Goal: Transaction & Acquisition: Purchase product/service

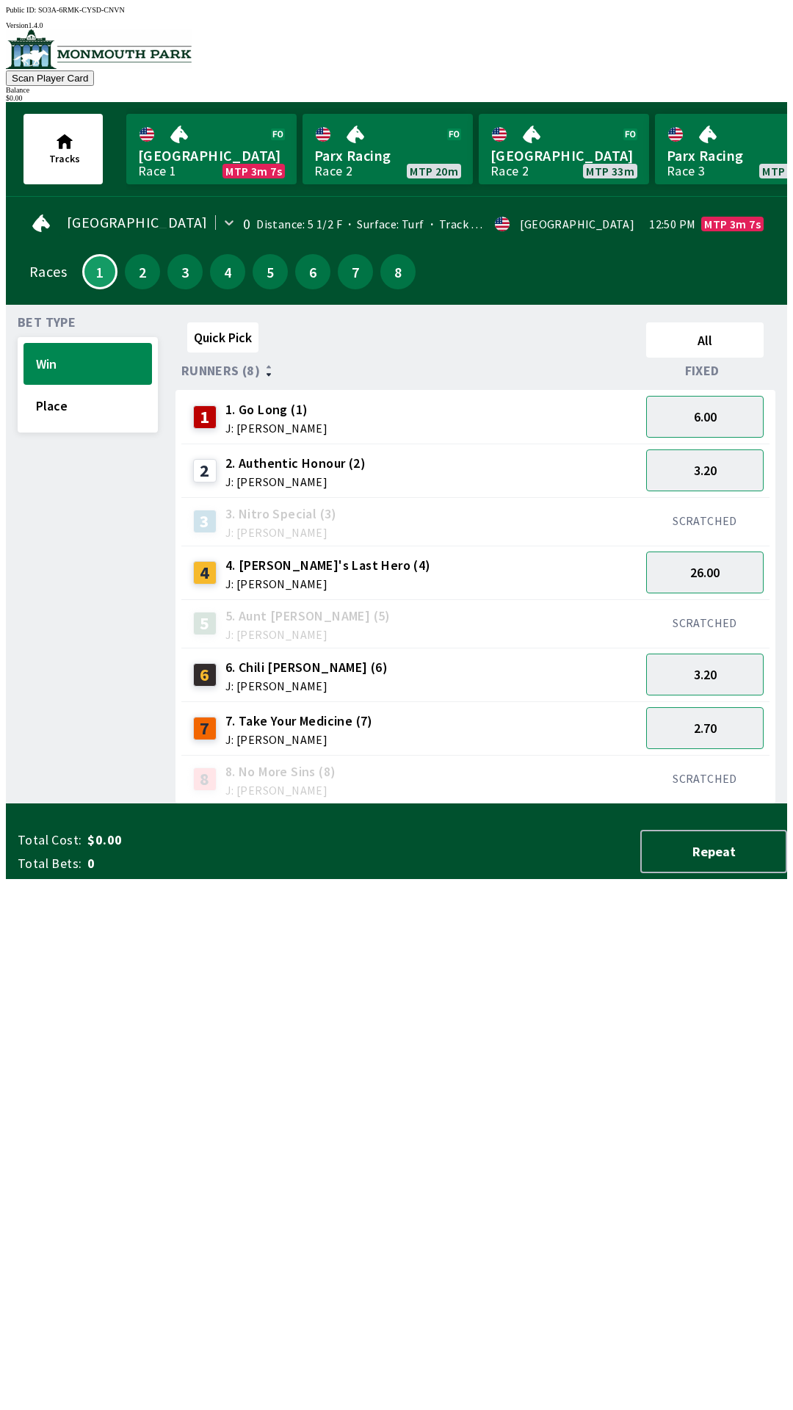
click at [206, 160] on link "Monmouth Park Race 1 MTP 3m 7s" at bounding box center [211, 149] width 170 height 71
click at [714, 468] on button "3.20" at bounding box center [705, 471] width 118 height 42
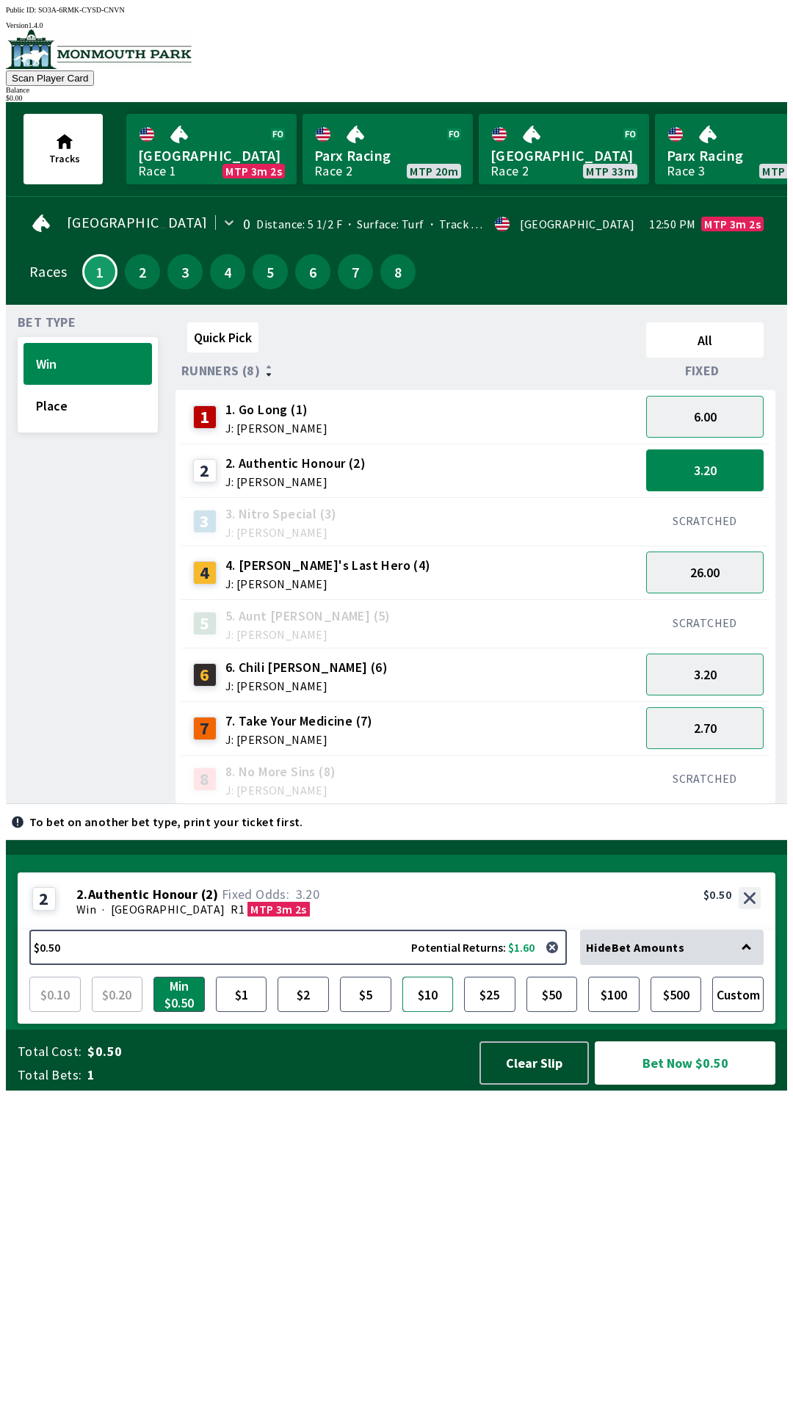
click at [430, 1012] on button "$10" at bounding box center [428, 994] width 51 height 35
click at [720, 365] on span "Fixed" at bounding box center [702, 371] width 35 height 12
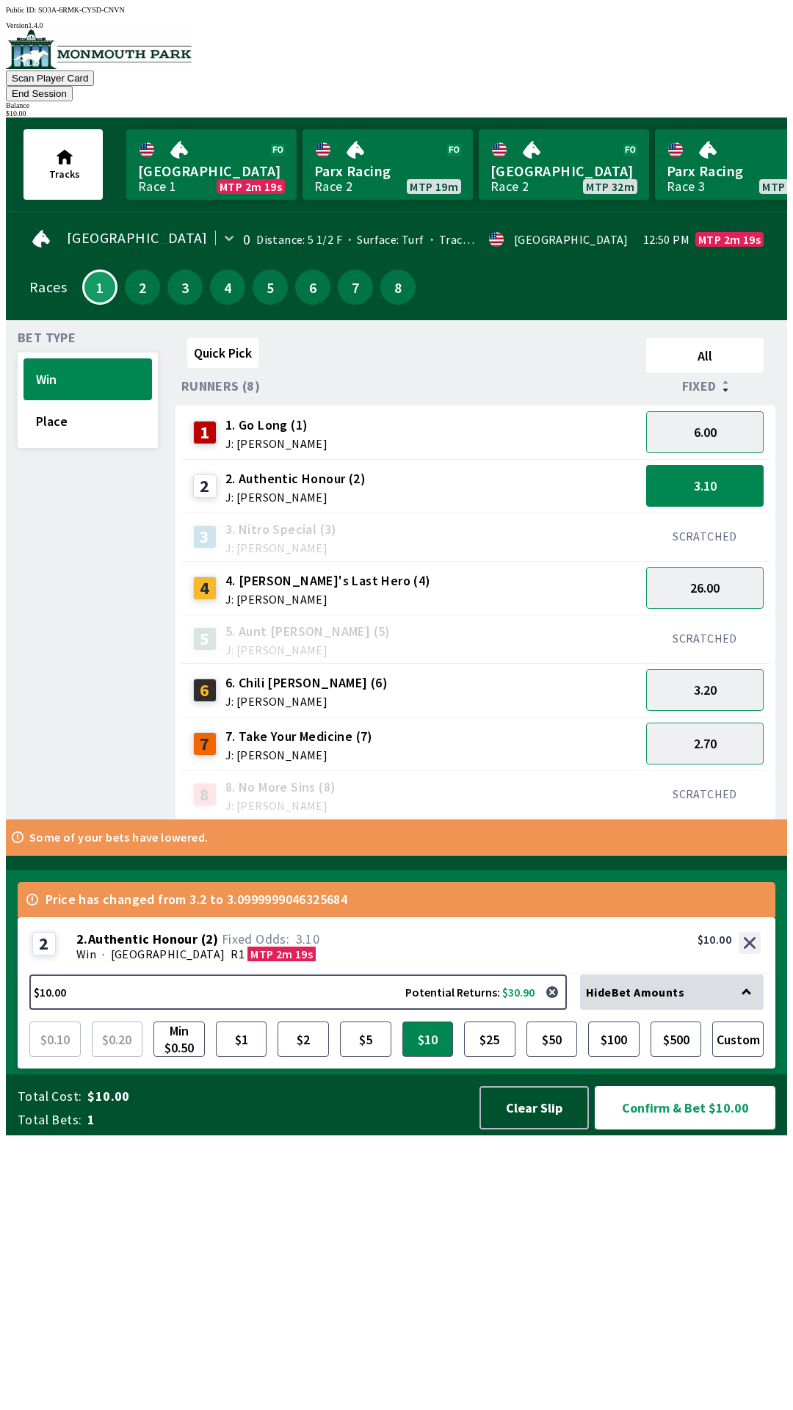
click at [666, 1130] on button "Confirm & Bet $10.00" at bounding box center [685, 1107] width 181 height 43
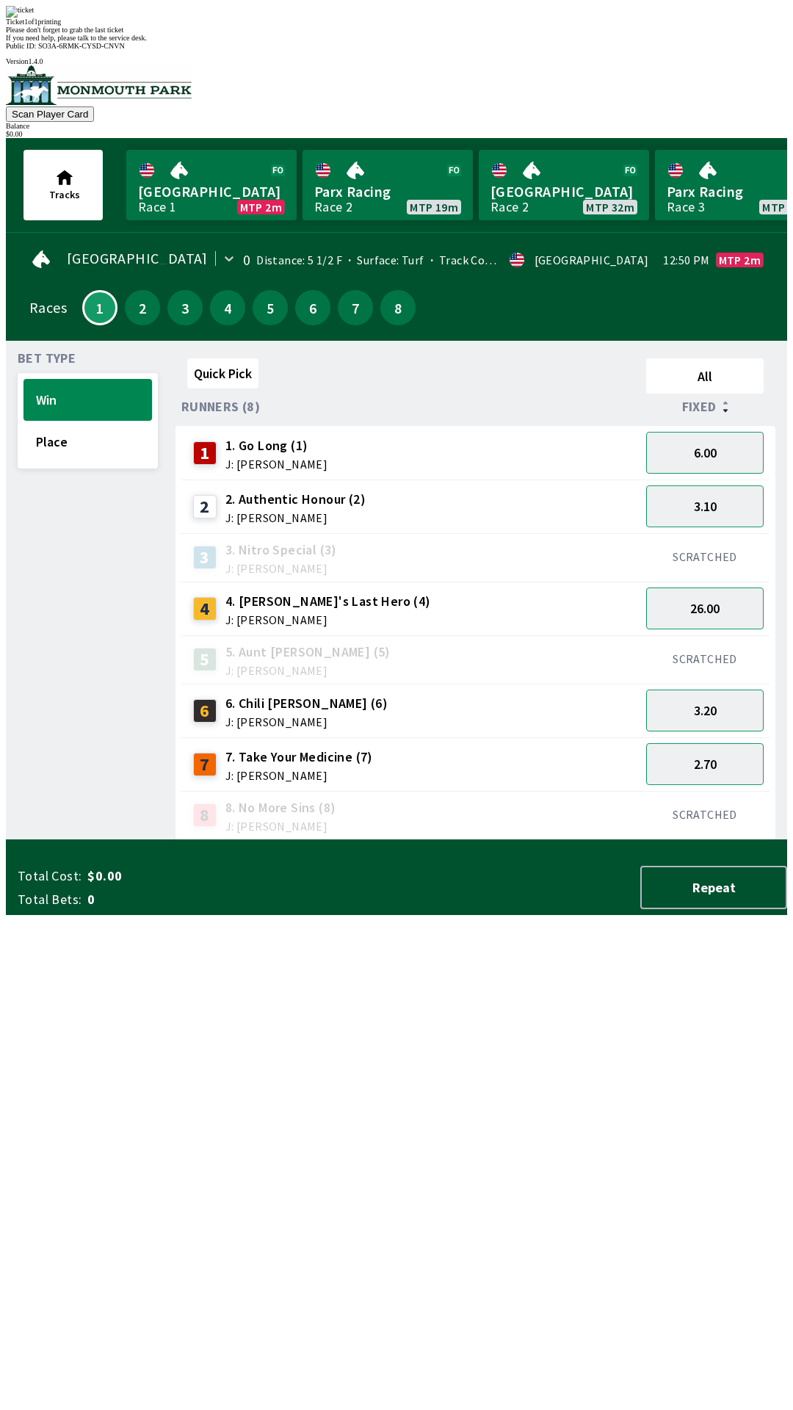
click at [339, 840] on div "Quick Pick All Runners (8) Fixed 1 1. Go Long (1) J: [PERSON_NAME] 6.00 2 2. Au…" at bounding box center [482, 597] width 612 height 488
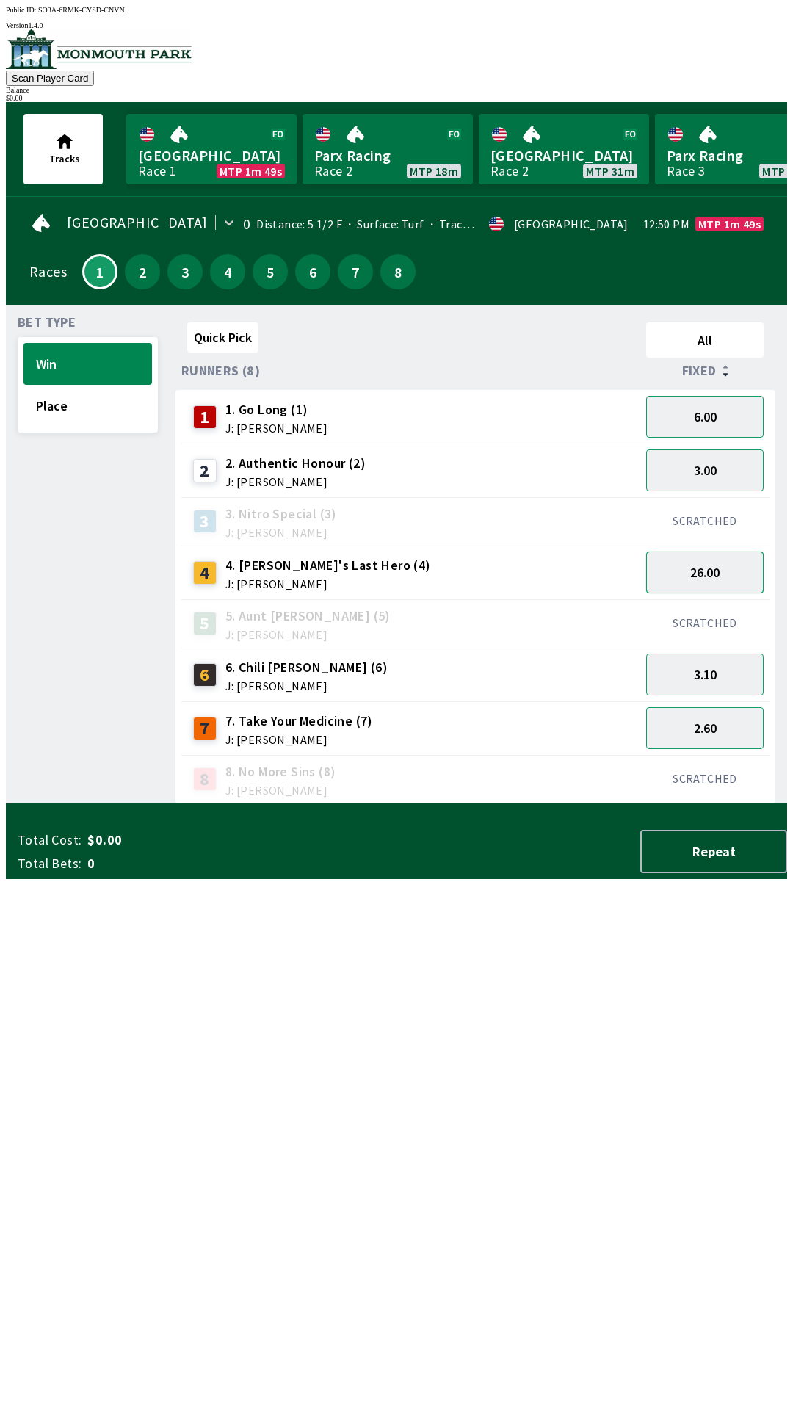
click at [722, 569] on button "26.00" at bounding box center [705, 573] width 118 height 42
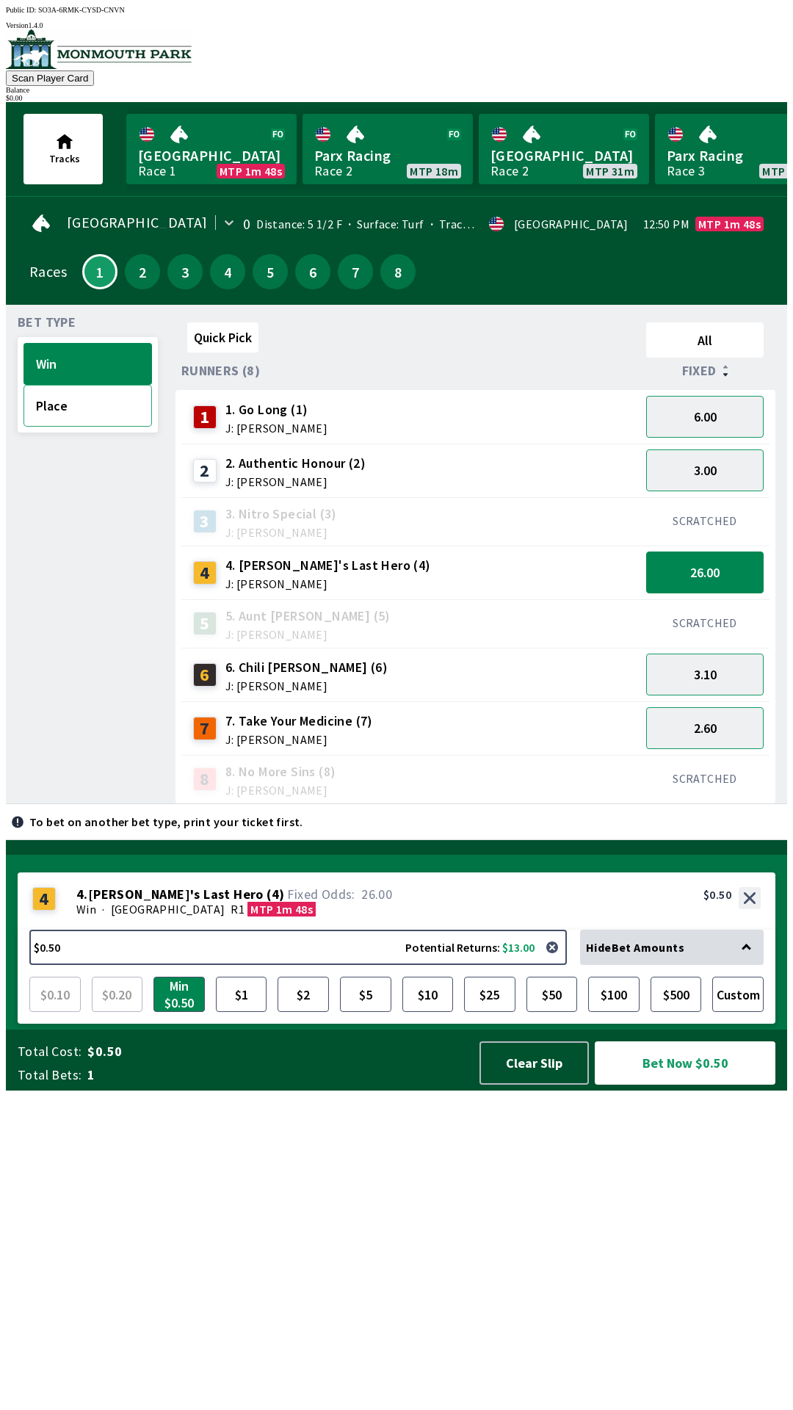
click at [68, 403] on button "Place" at bounding box center [88, 406] width 129 height 42
click at [429, 804] on div "Quick Pick All Runners (8) Fixed 1 1. Go Long (1) J: [PERSON_NAME] 6.00 2 2. Au…" at bounding box center [482, 561] width 612 height 488
click at [422, 1012] on button "$10" at bounding box center [428, 994] width 51 height 35
click at [673, 1085] on button "Bet Now $10.00" at bounding box center [685, 1063] width 181 height 43
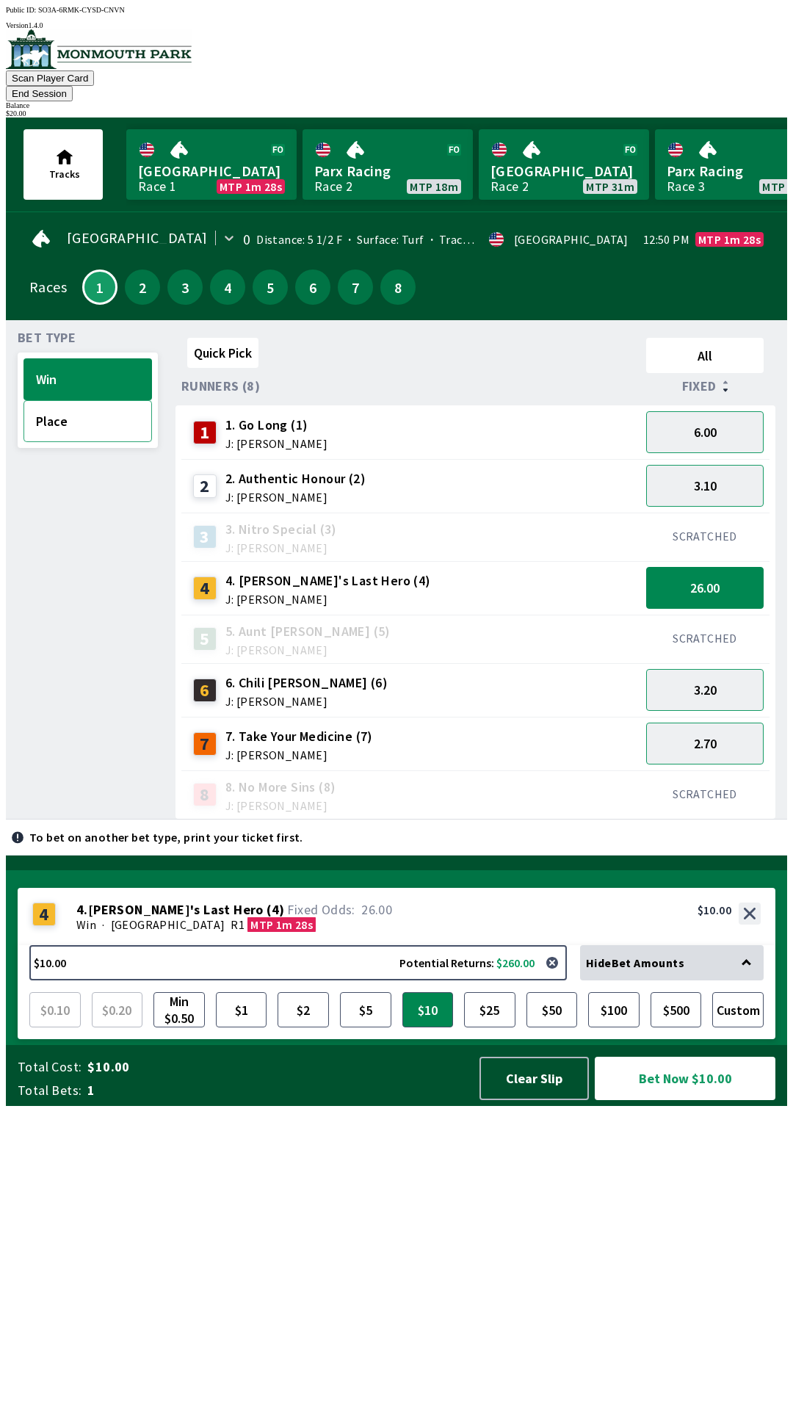
click at [57, 405] on button "Place" at bounding box center [88, 421] width 129 height 42
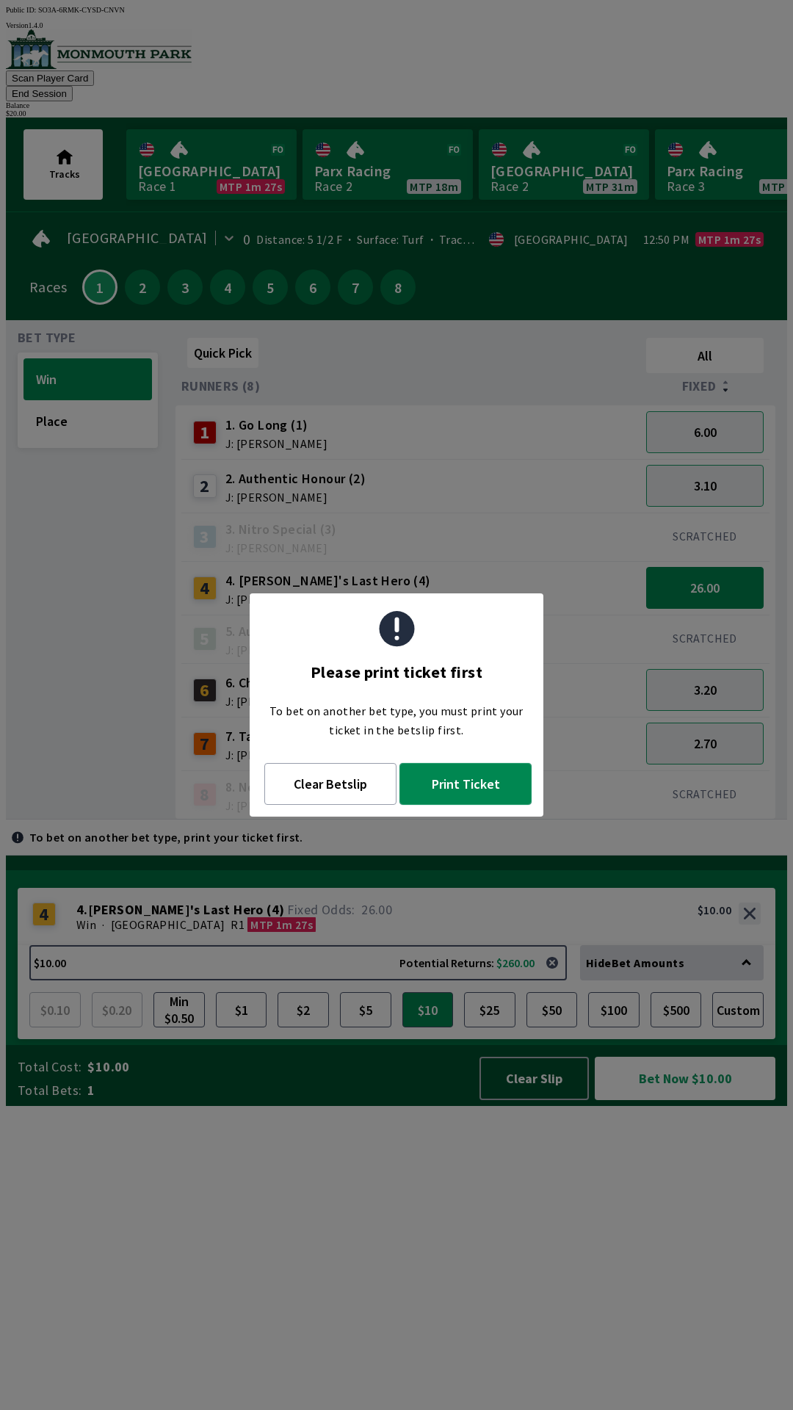
click at [466, 787] on button "Print Ticket" at bounding box center [466, 784] width 132 height 42
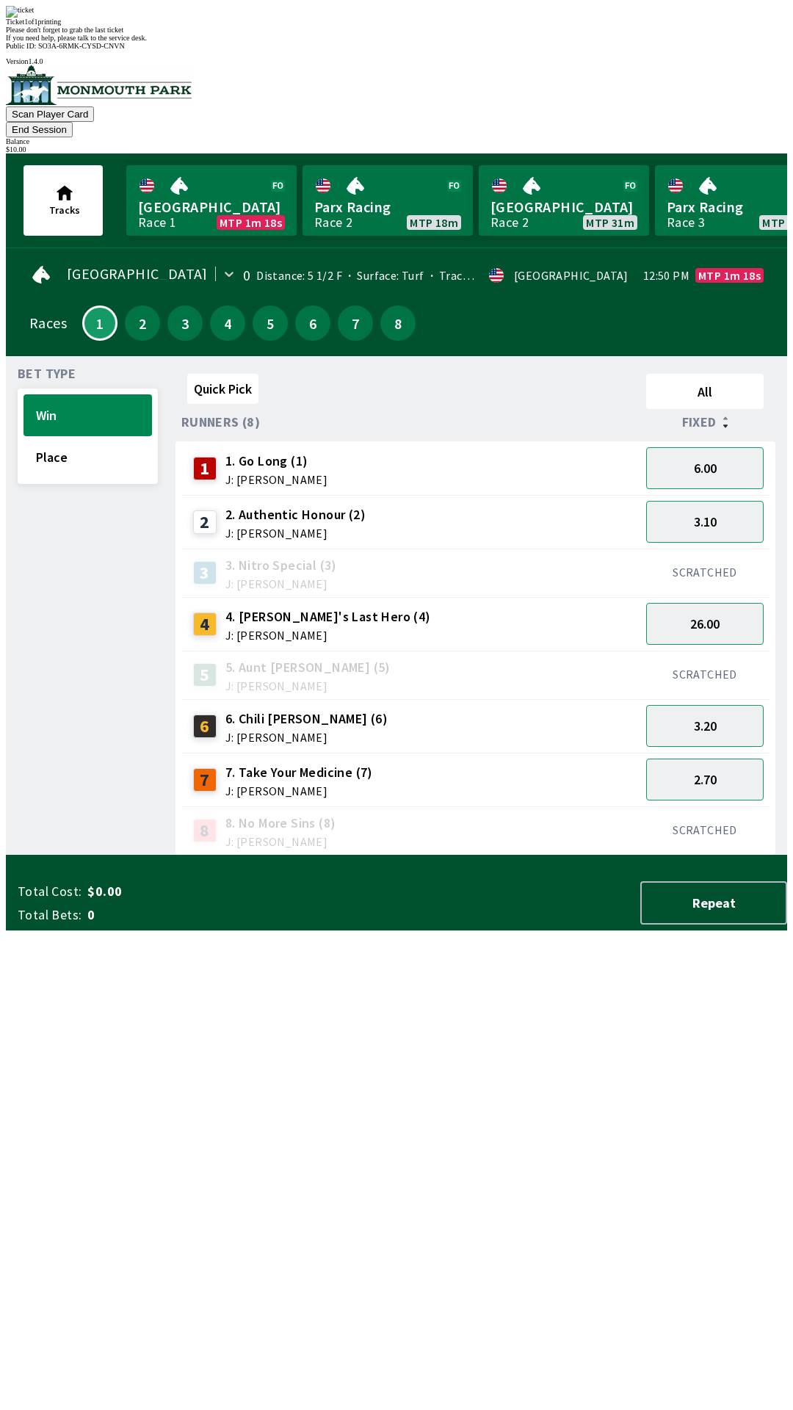
click at [549, 856] on div "Quick Pick All Runners (8) Fixed 1 1. Go Long (1) J: [PERSON_NAME] 6.00 2 2. Au…" at bounding box center [482, 612] width 612 height 488
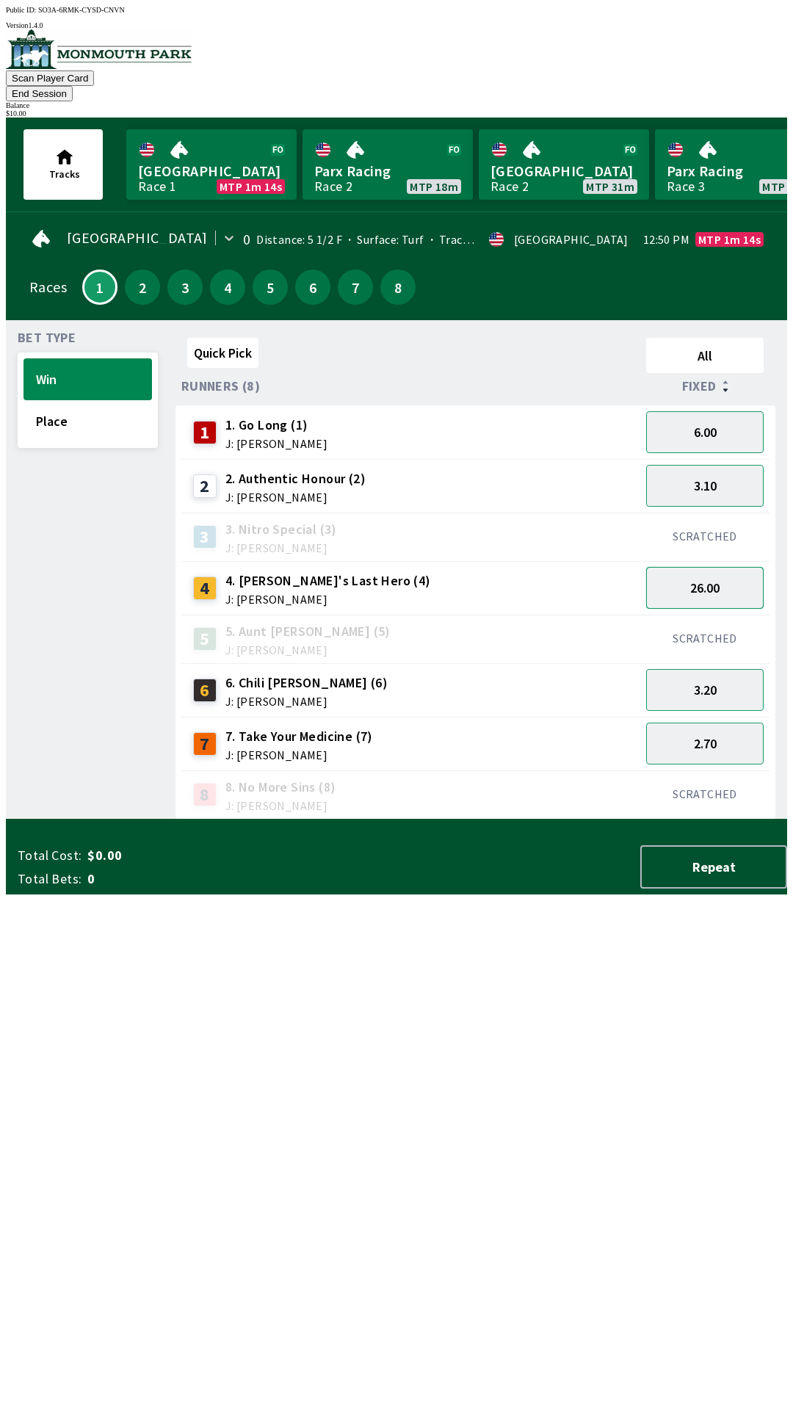
click at [713, 569] on button "26.00" at bounding box center [705, 588] width 118 height 42
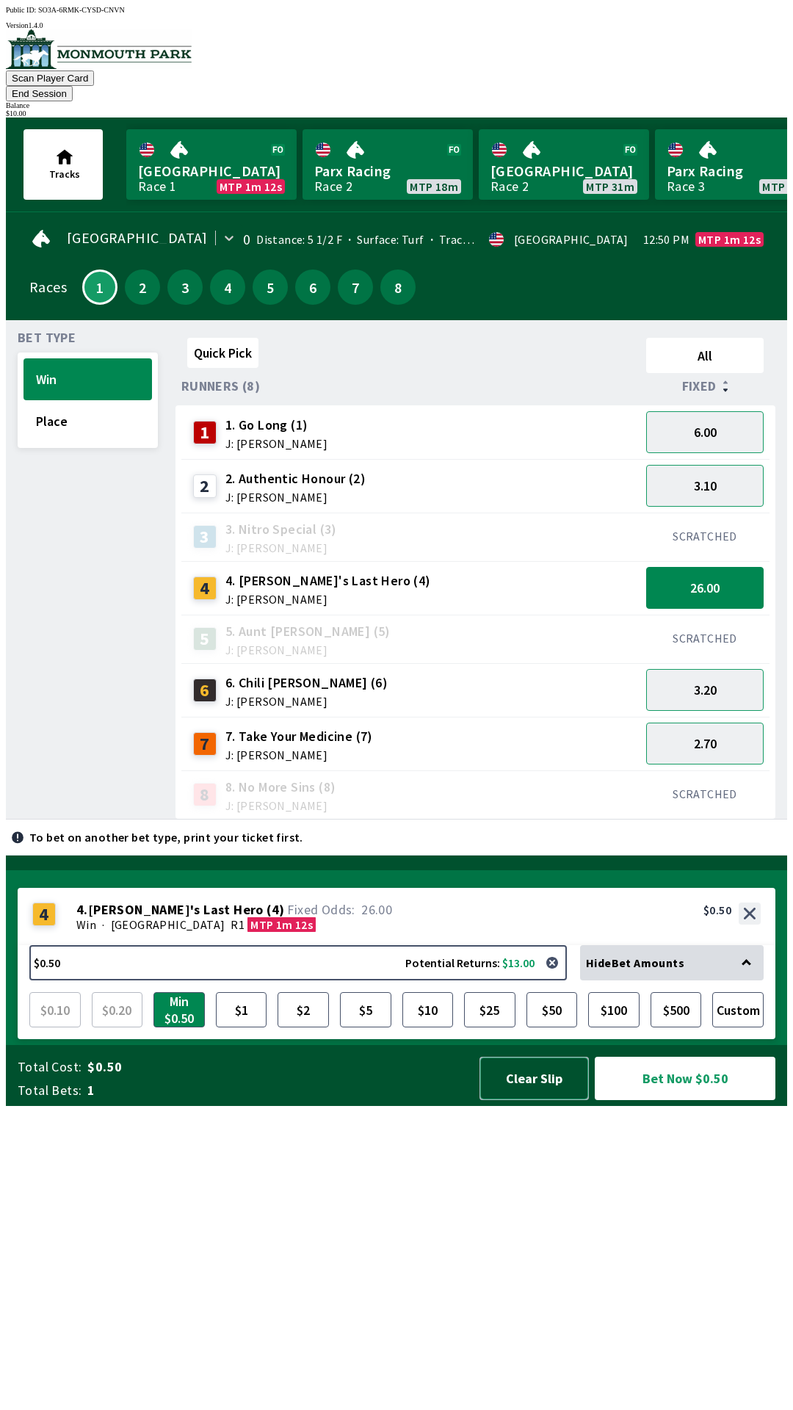
click at [525, 1100] on button "Clear Slip" at bounding box center [534, 1078] width 109 height 43
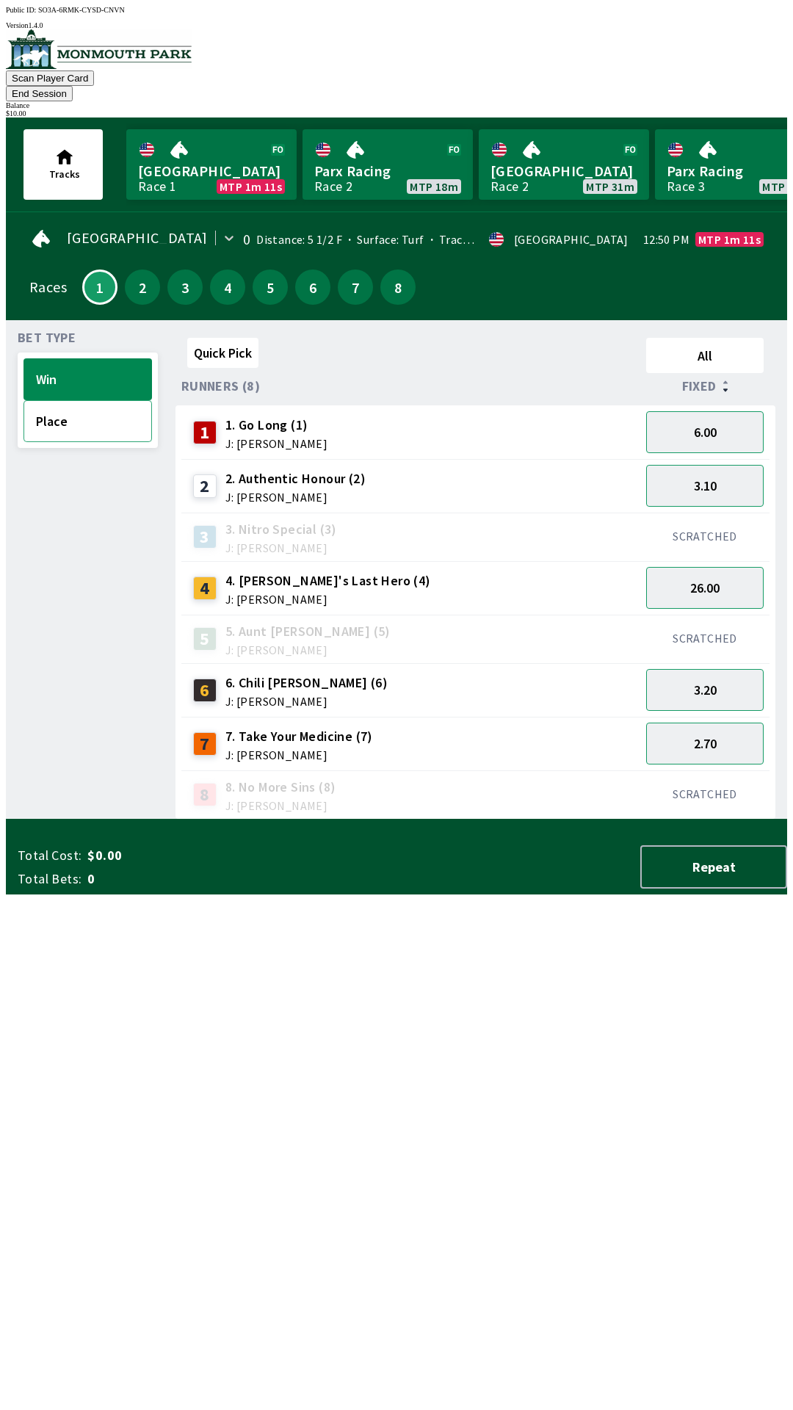
click at [76, 405] on button "Place" at bounding box center [88, 421] width 129 height 42
click at [714, 567] on button "8.50" at bounding box center [705, 588] width 118 height 42
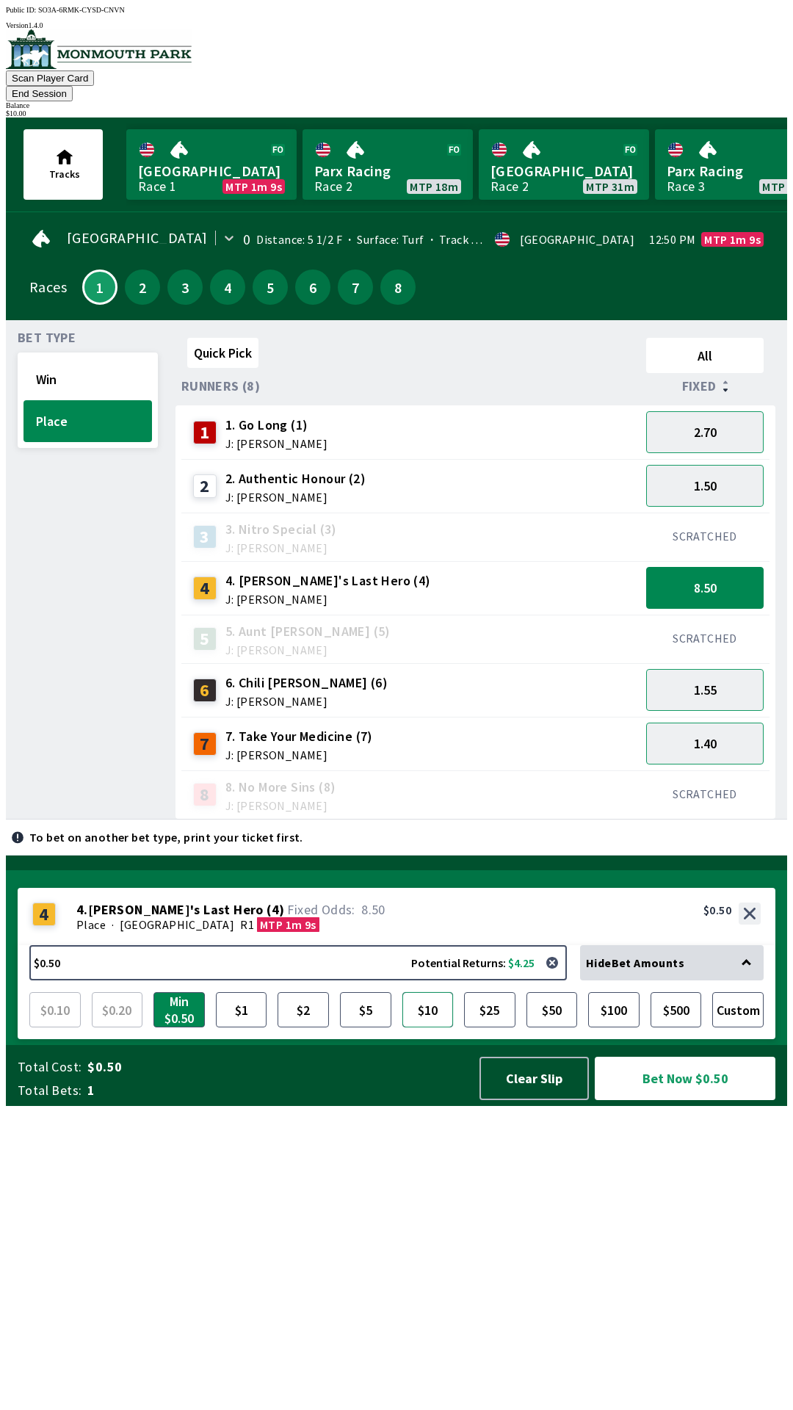
click at [431, 1028] on button "$10" at bounding box center [428, 1009] width 51 height 35
click at [685, 1100] on button "Bet Now $10.00" at bounding box center [685, 1078] width 181 height 43
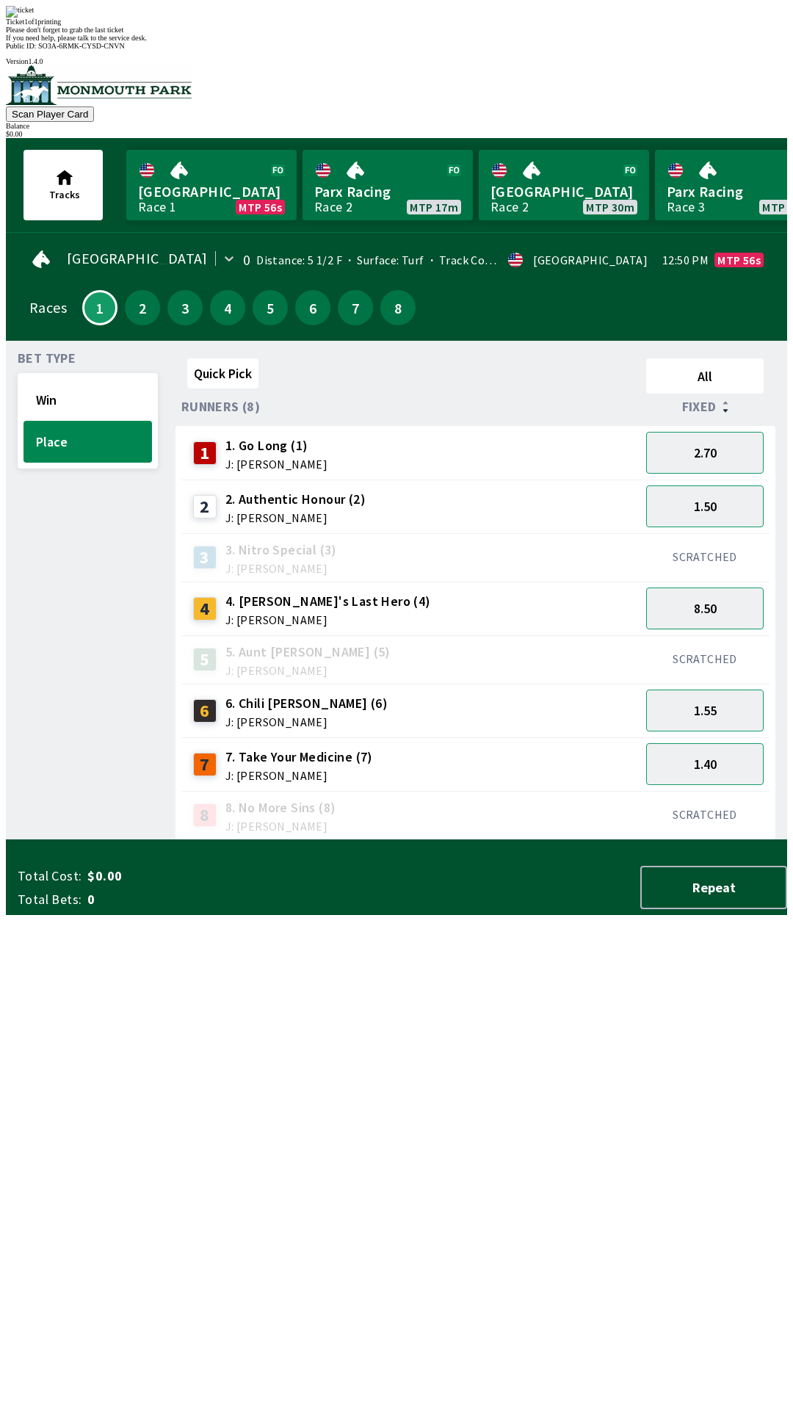
click at [510, 840] on div "Quick Pick All Runners (8) Fixed 1 1. Go Long (1) J: [PERSON_NAME] 2.70 2 2. Au…" at bounding box center [482, 597] width 612 height 488
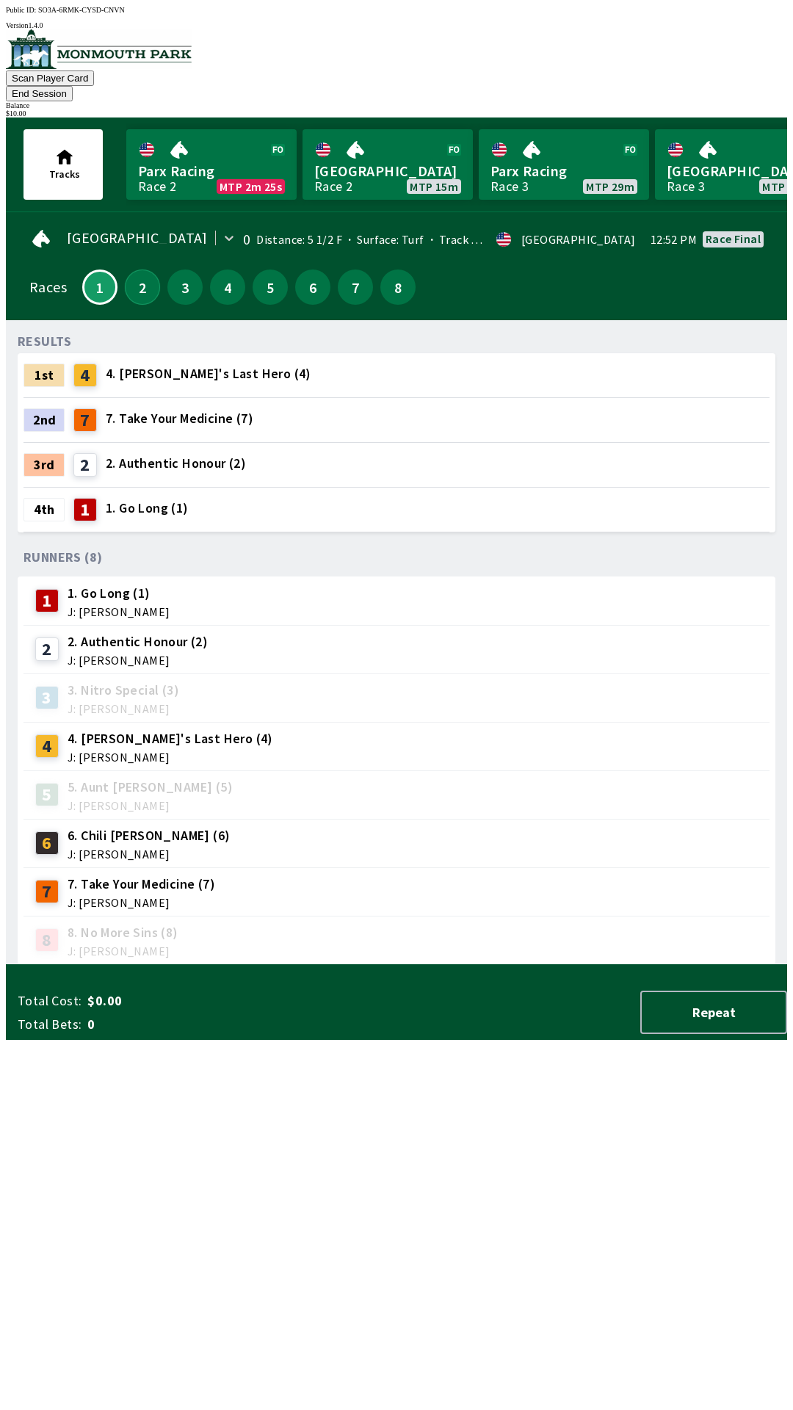
click at [143, 274] on button "2" at bounding box center [142, 287] width 35 height 35
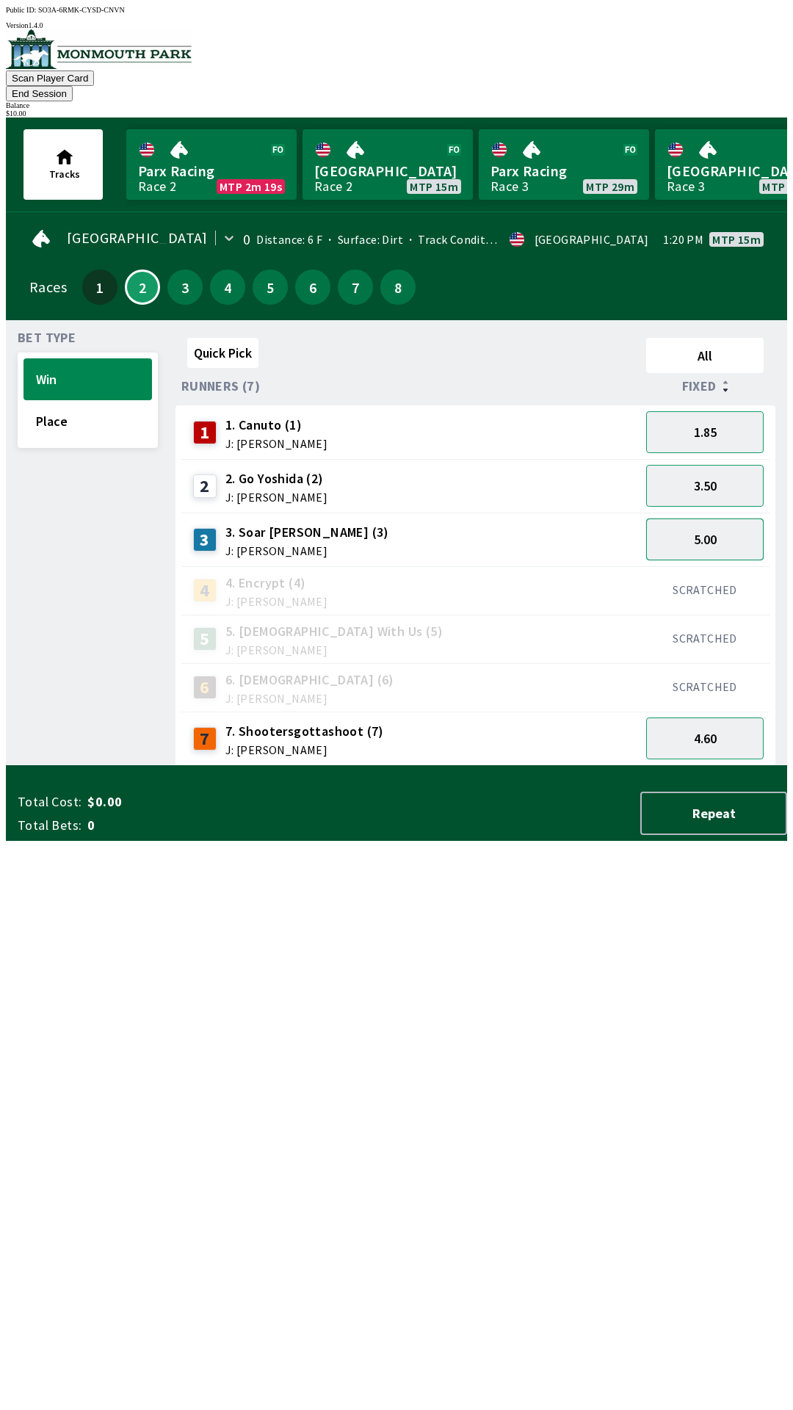
click at [711, 519] on button "5.00" at bounding box center [705, 540] width 118 height 42
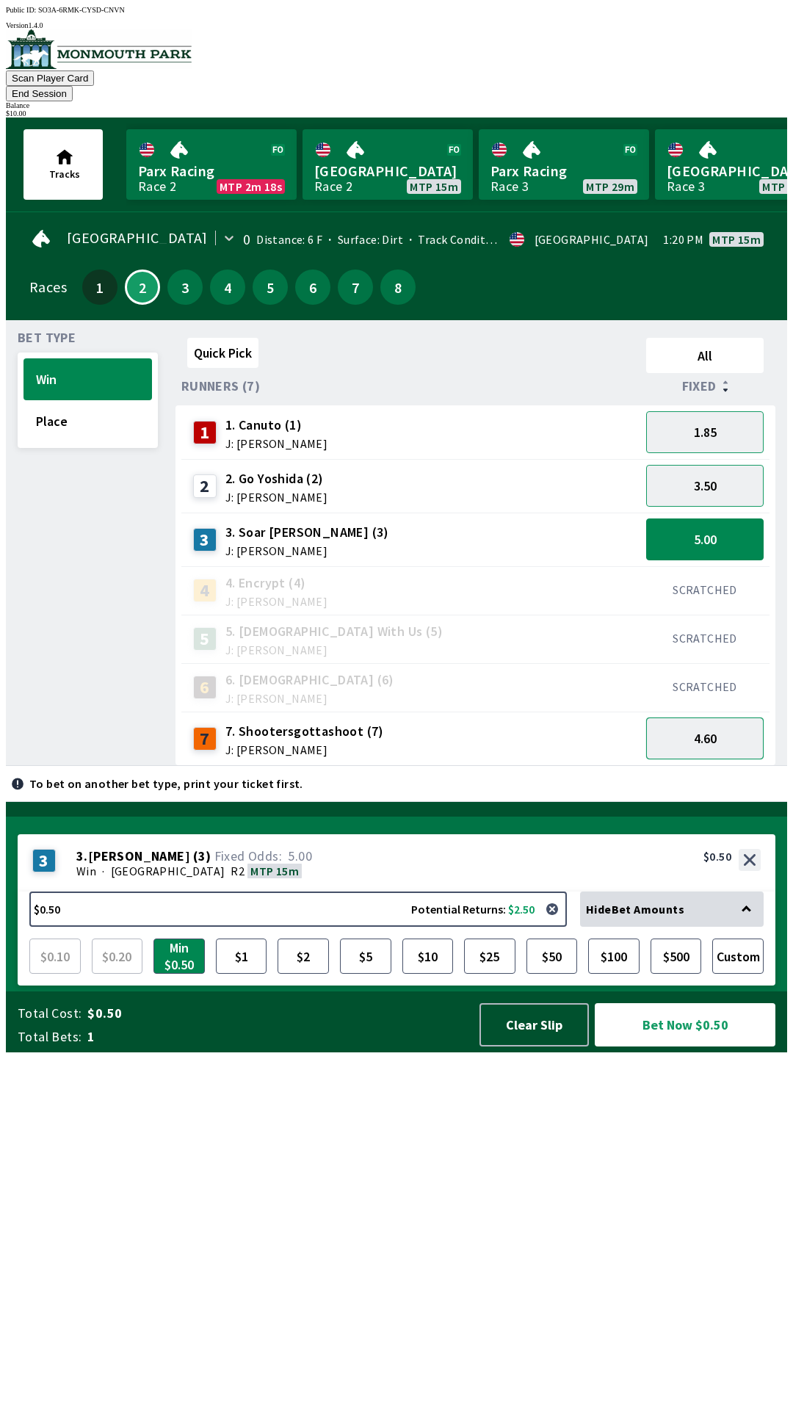
click at [728, 718] on button "4.60" at bounding box center [705, 739] width 118 height 42
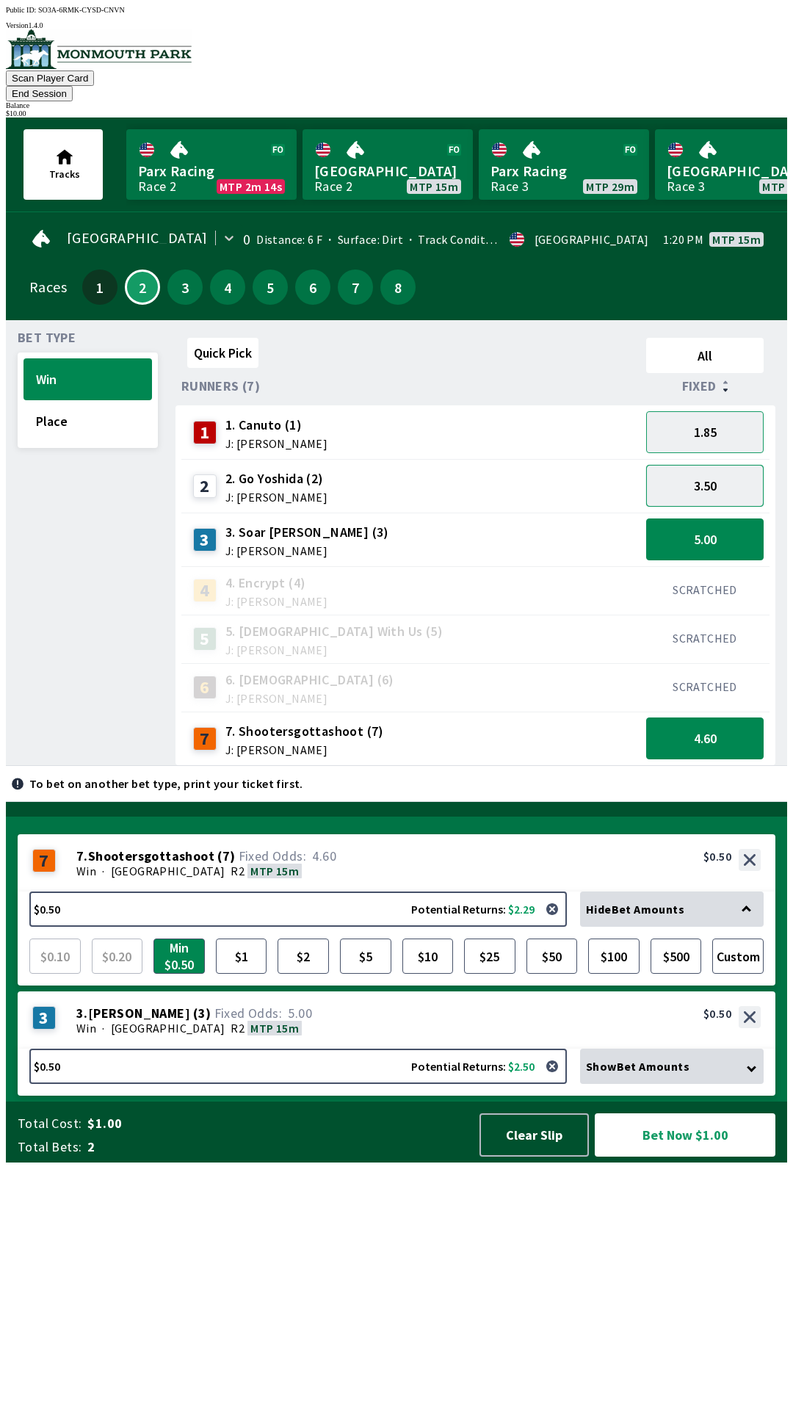
click at [710, 472] on button "3.50" at bounding box center [705, 486] width 118 height 42
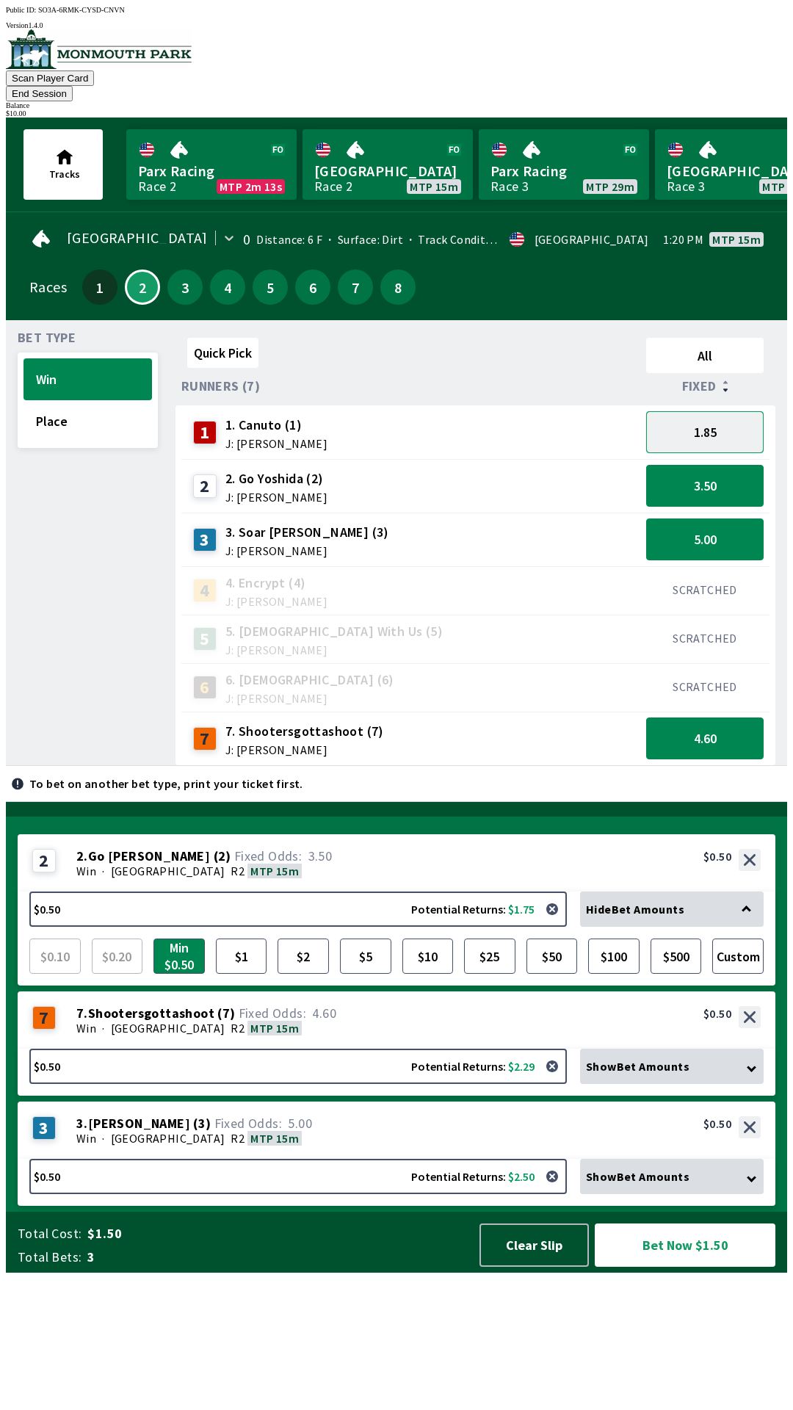
click at [738, 411] on button "1.85" at bounding box center [705, 432] width 118 height 42
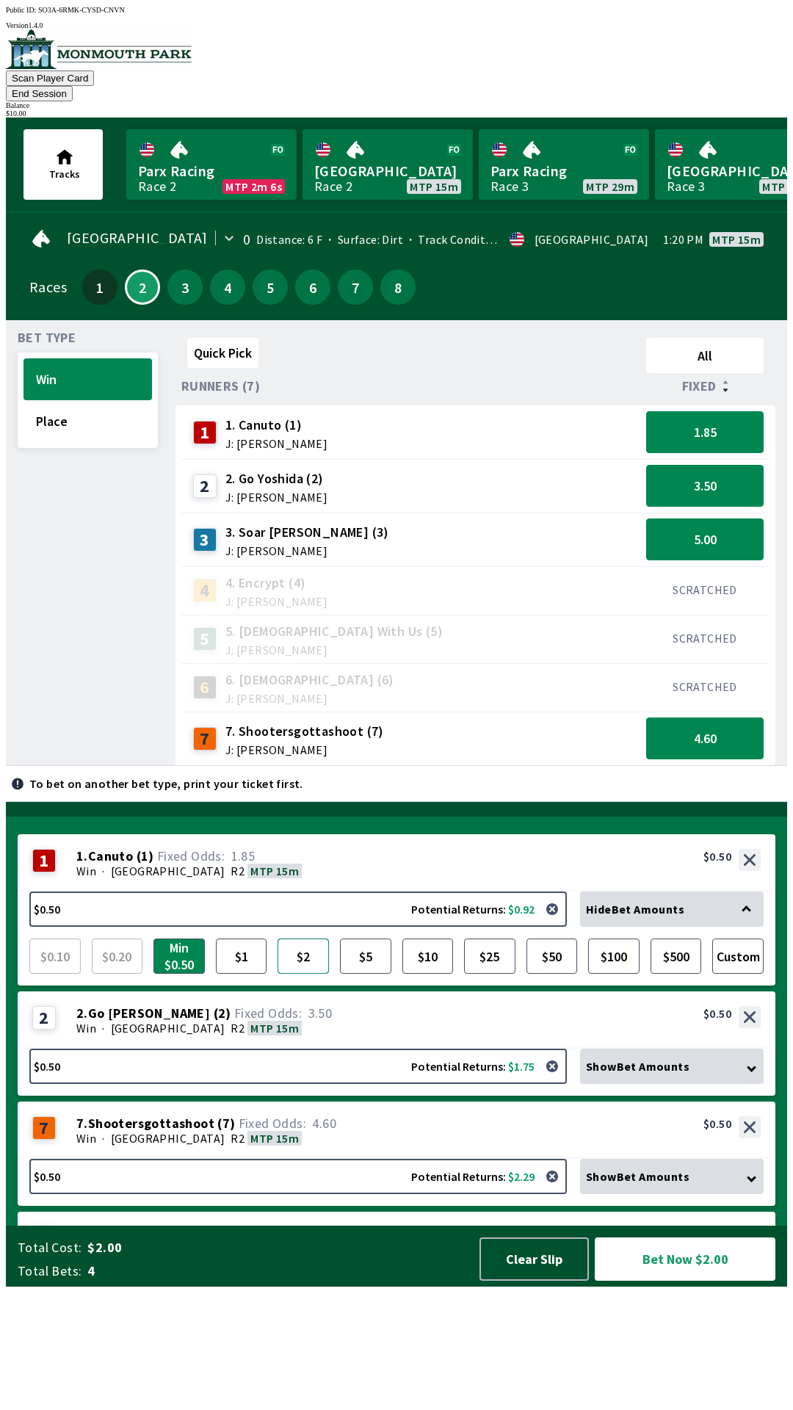
click at [305, 974] on button "$2" at bounding box center [303, 956] width 51 height 35
click at [652, 1084] on div "Show Bet Amounts" at bounding box center [672, 1066] width 184 height 35
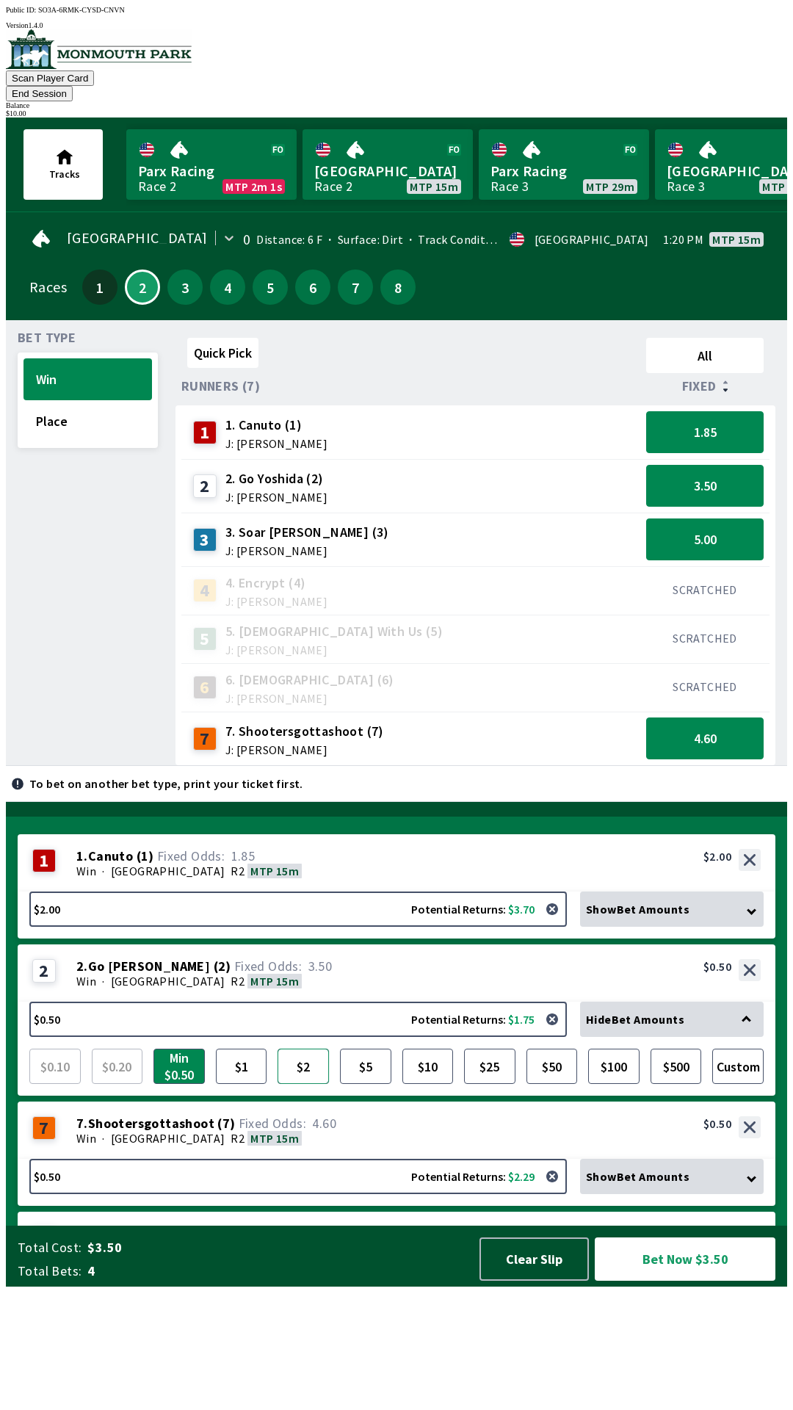
click at [309, 1084] on button "$2" at bounding box center [303, 1066] width 51 height 35
click at [682, 1184] on span "Show Bet Amounts" at bounding box center [638, 1176] width 104 height 15
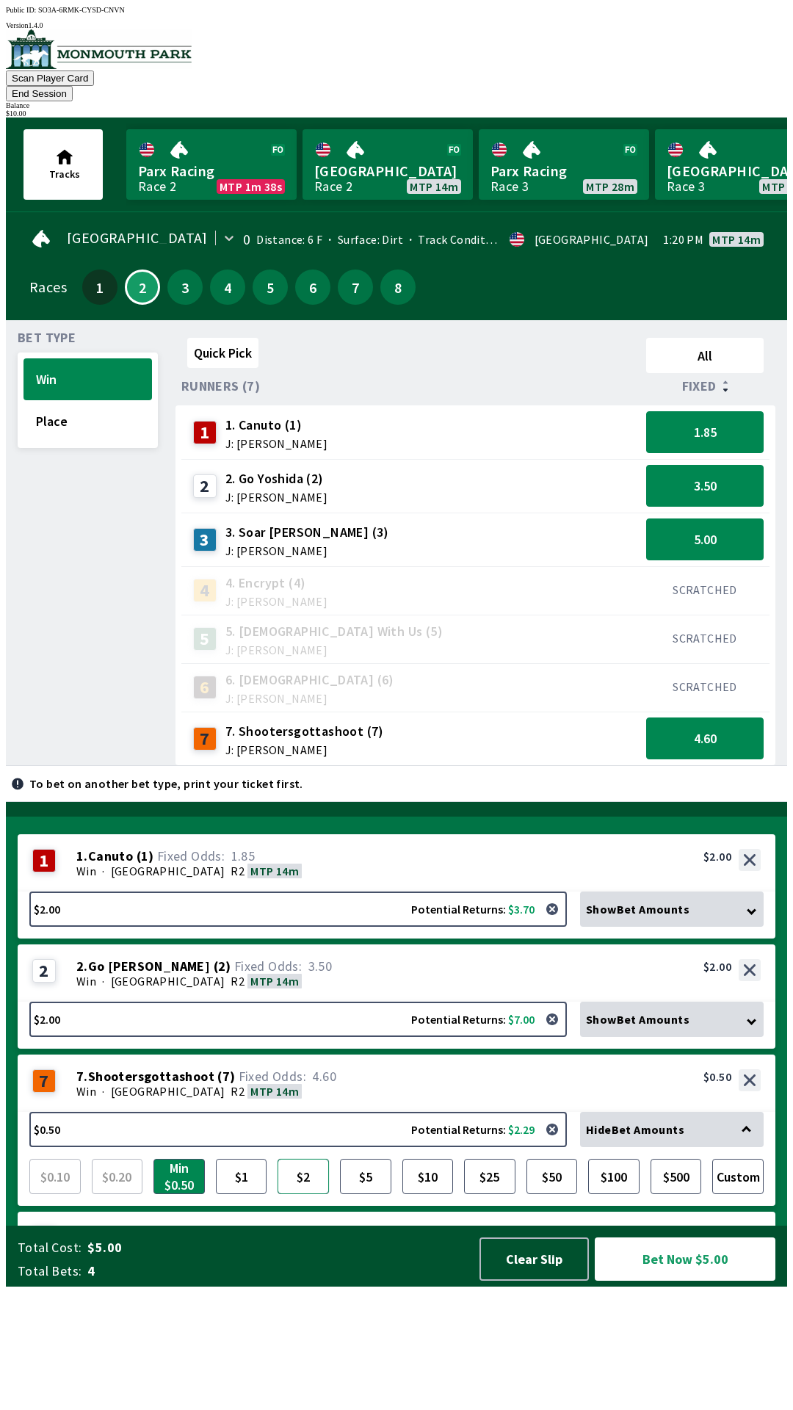
click at [305, 1194] on button "$2" at bounding box center [303, 1176] width 51 height 35
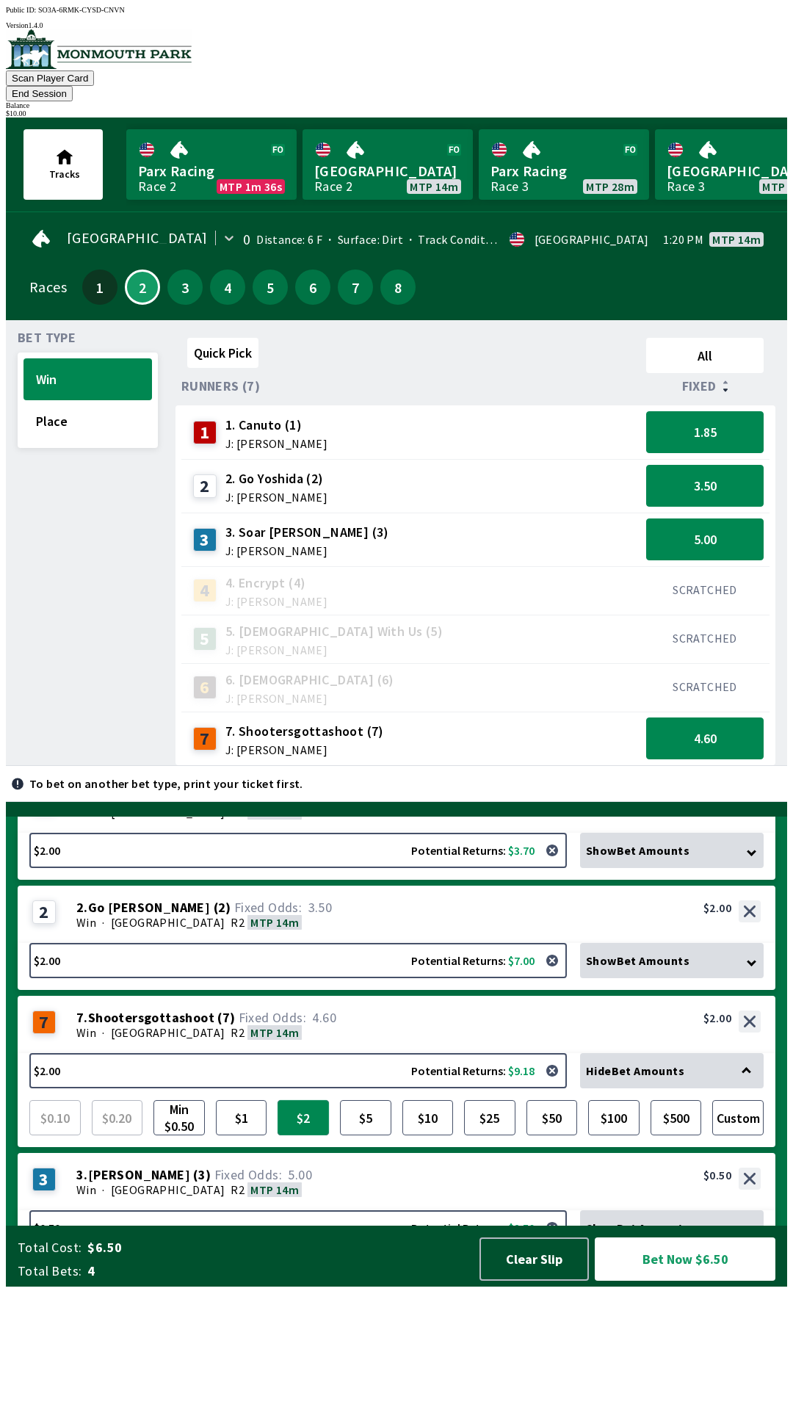
scroll to position [96, 0]
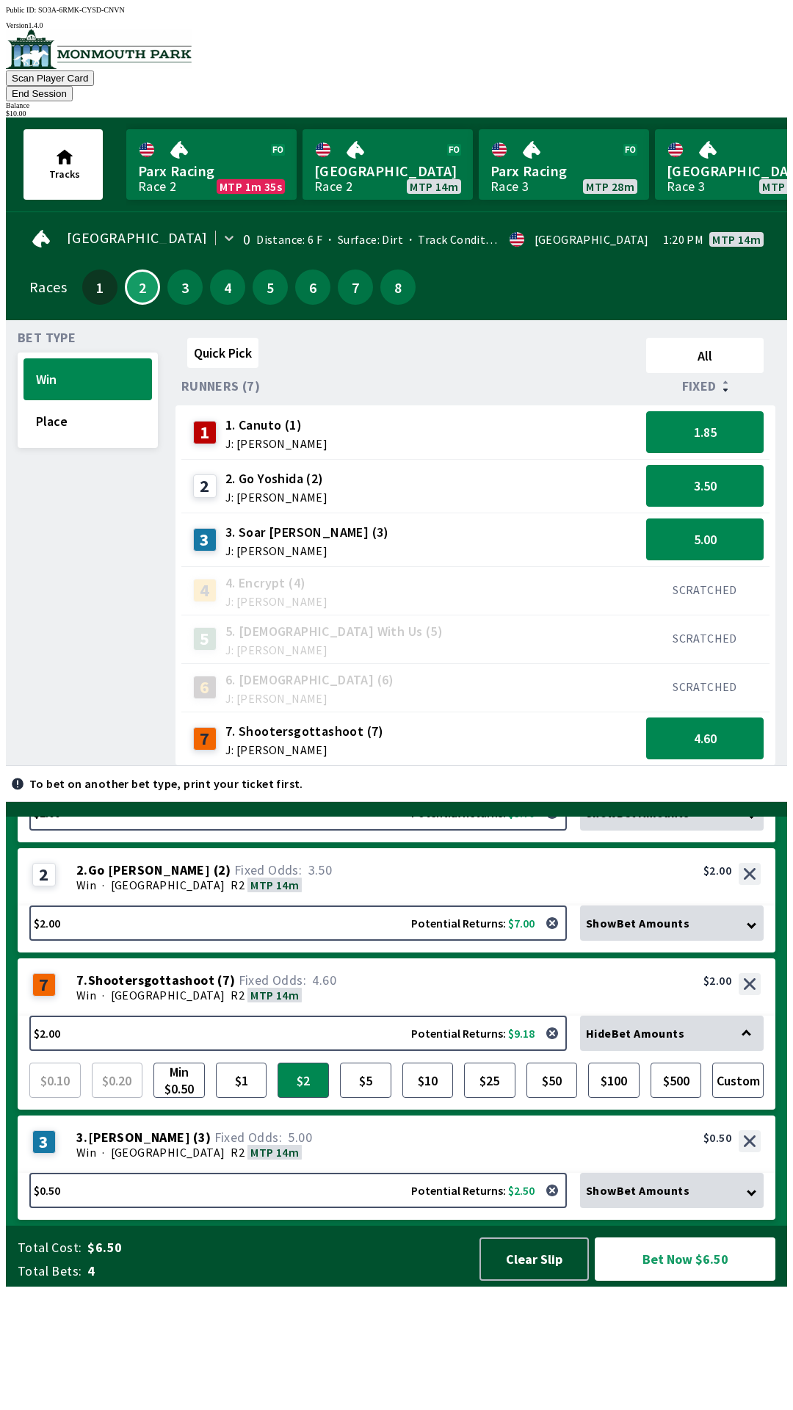
click at [689, 1198] on span "Show Bet Amounts" at bounding box center [638, 1190] width 104 height 15
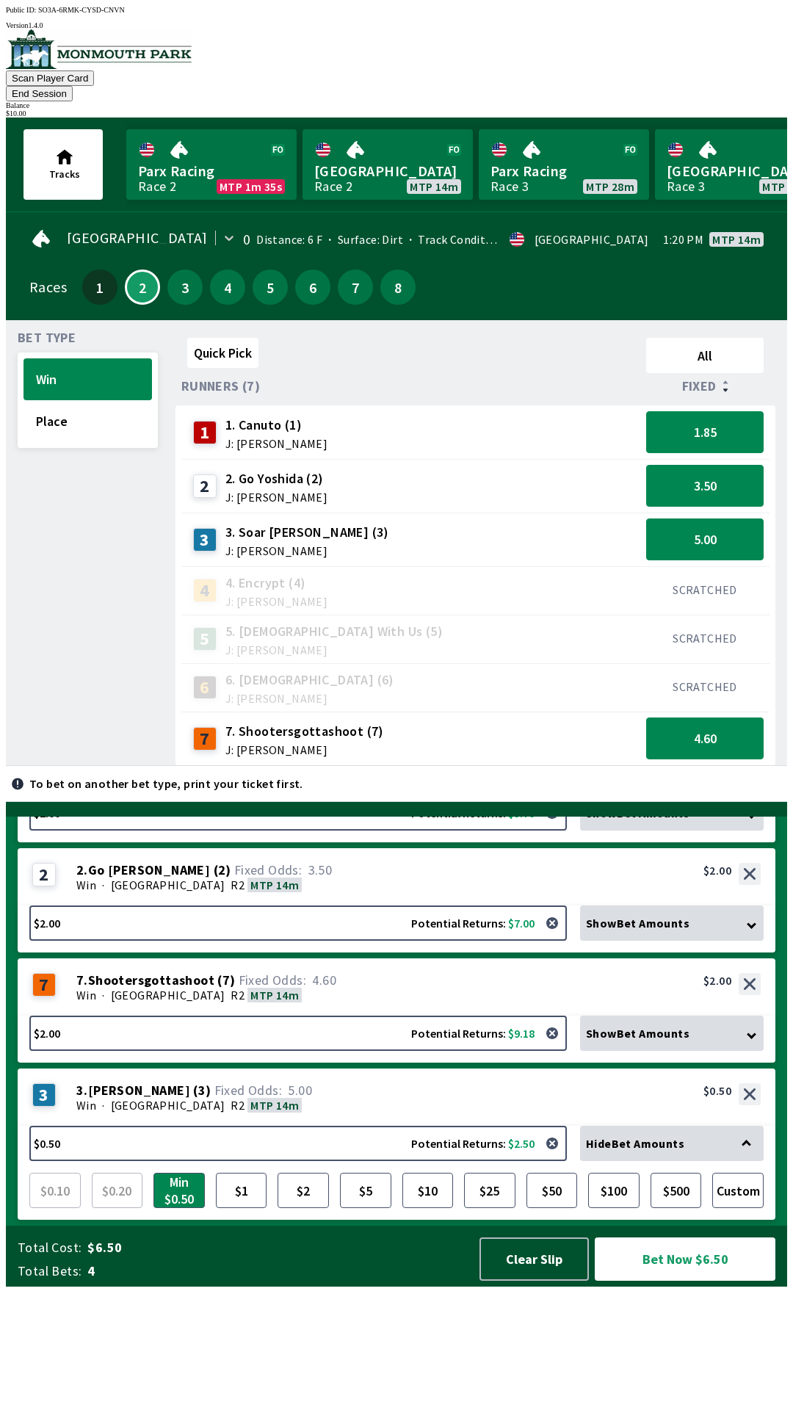
scroll to position [79, 0]
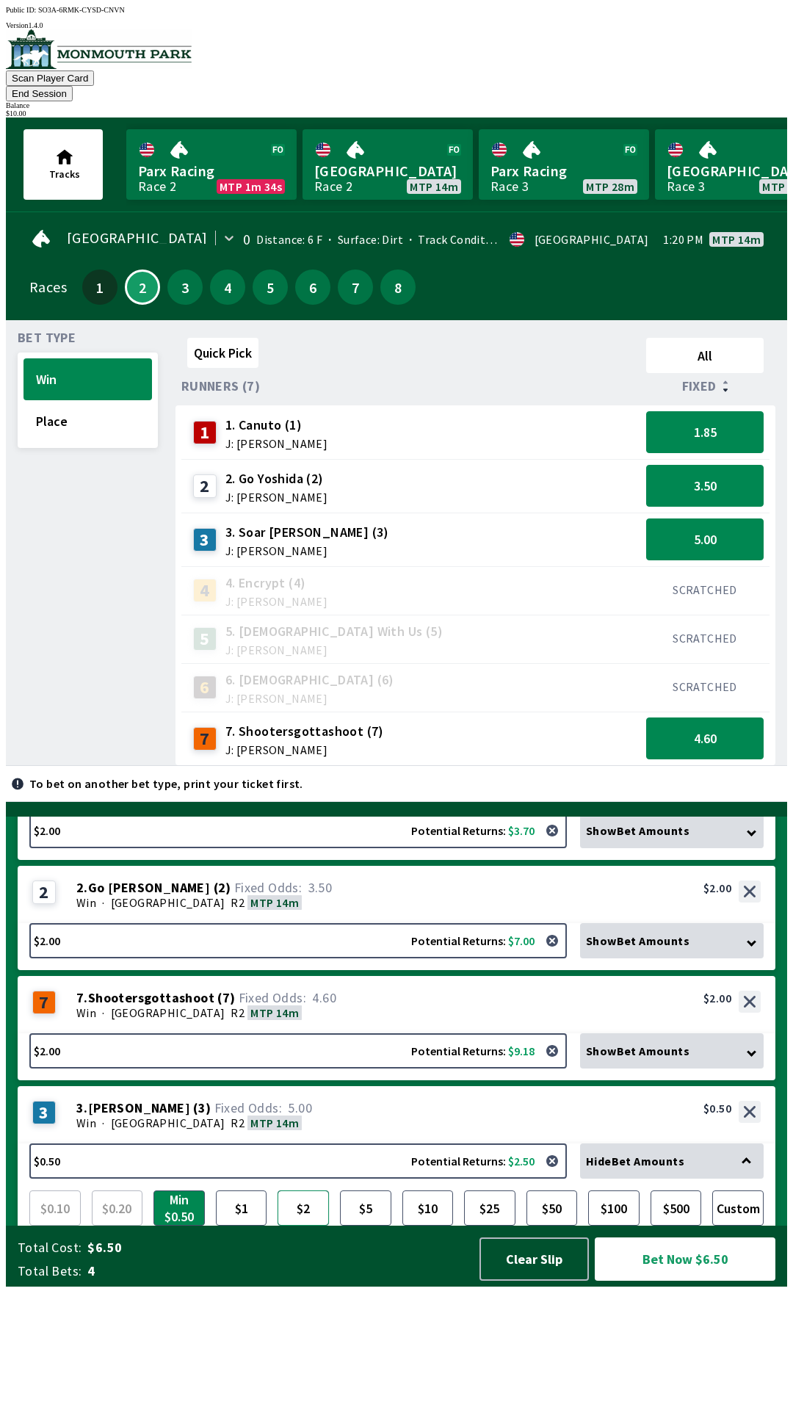
click at [311, 1226] on button "$2" at bounding box center [303, 1208] width 51 height 35
click at [90, 414] on button "Place" at bounding box center [88, 421] width 129 height 42
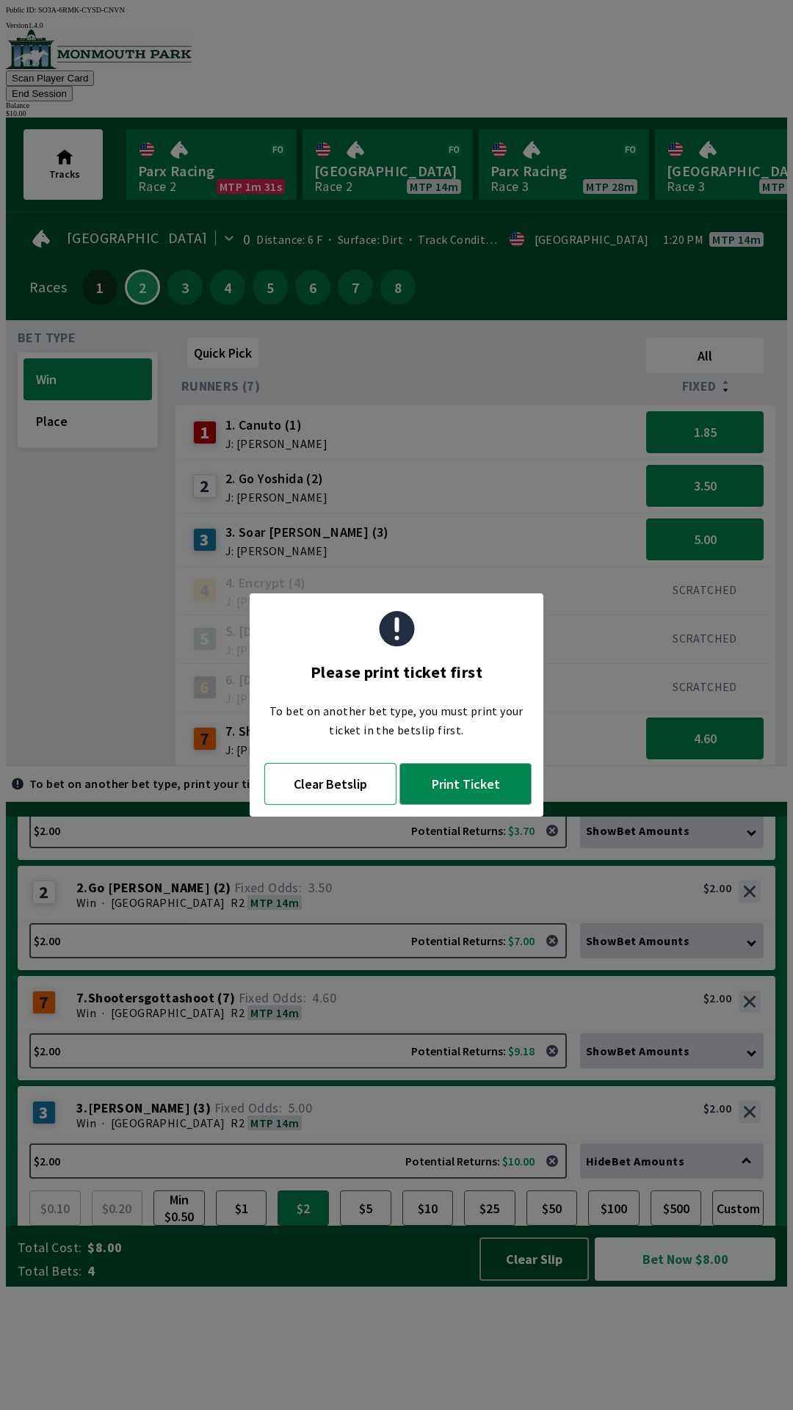
click at [332, 800] on button "Clear Betslip" at bounding box center [330, 784] width 132 height 42
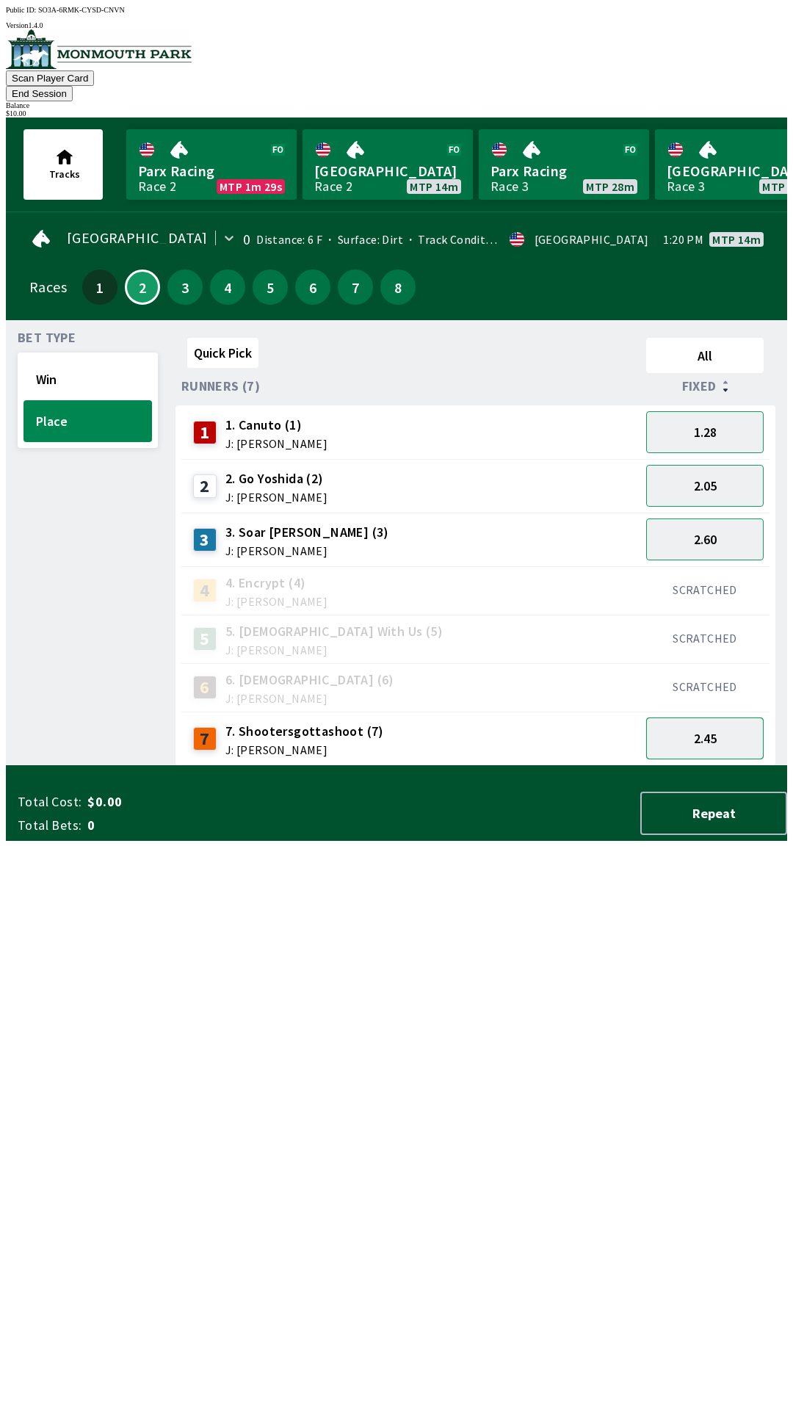
click at [725, 732] on button "2.45" at bounding box center [705, 739] width 118 height 42
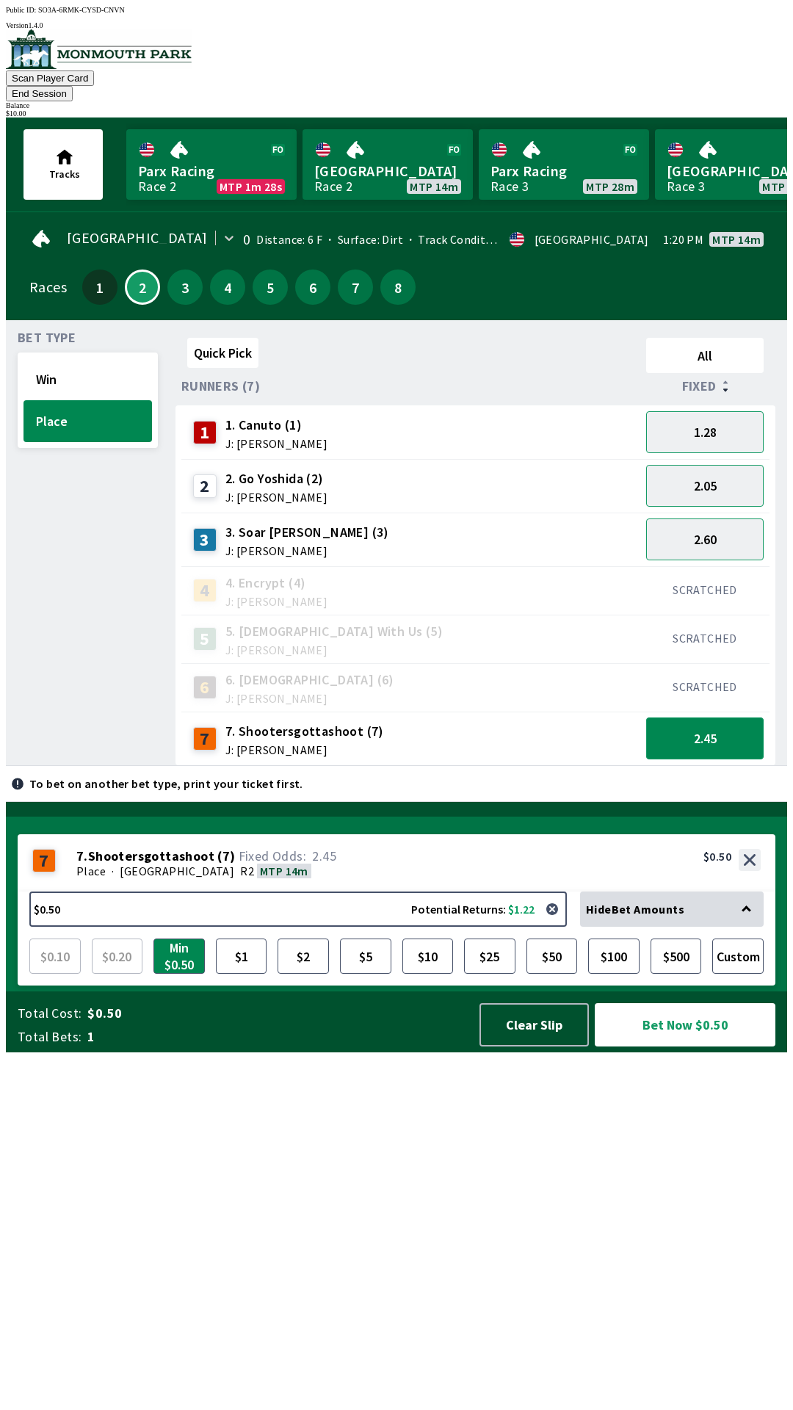
scroll to position [0, 0]
click at [724, 520] on button "2.60" at bounding box center [705, 540] width 118 height 42
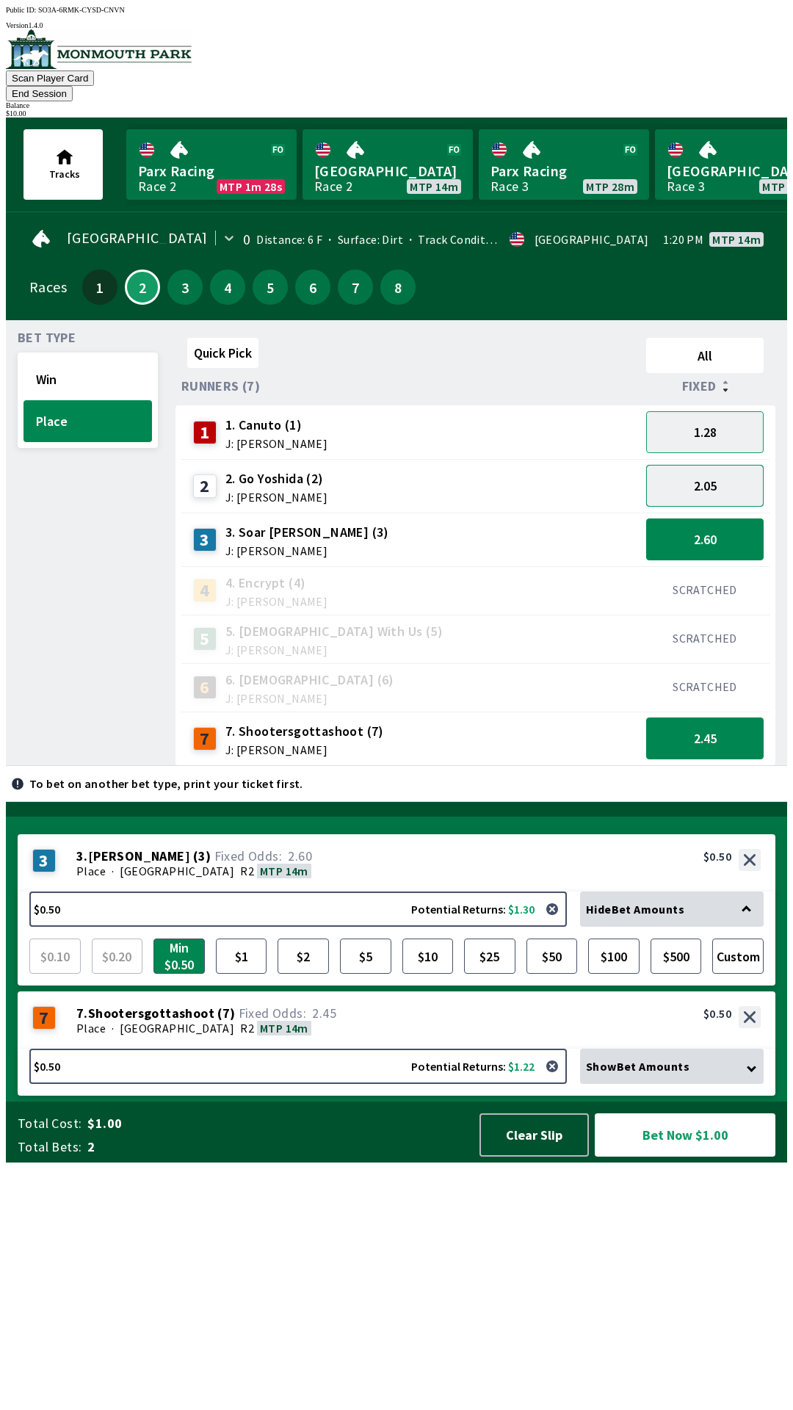
click at [722, 477] on button "2.05" at bounding box center [705, 486] width 118 height 42
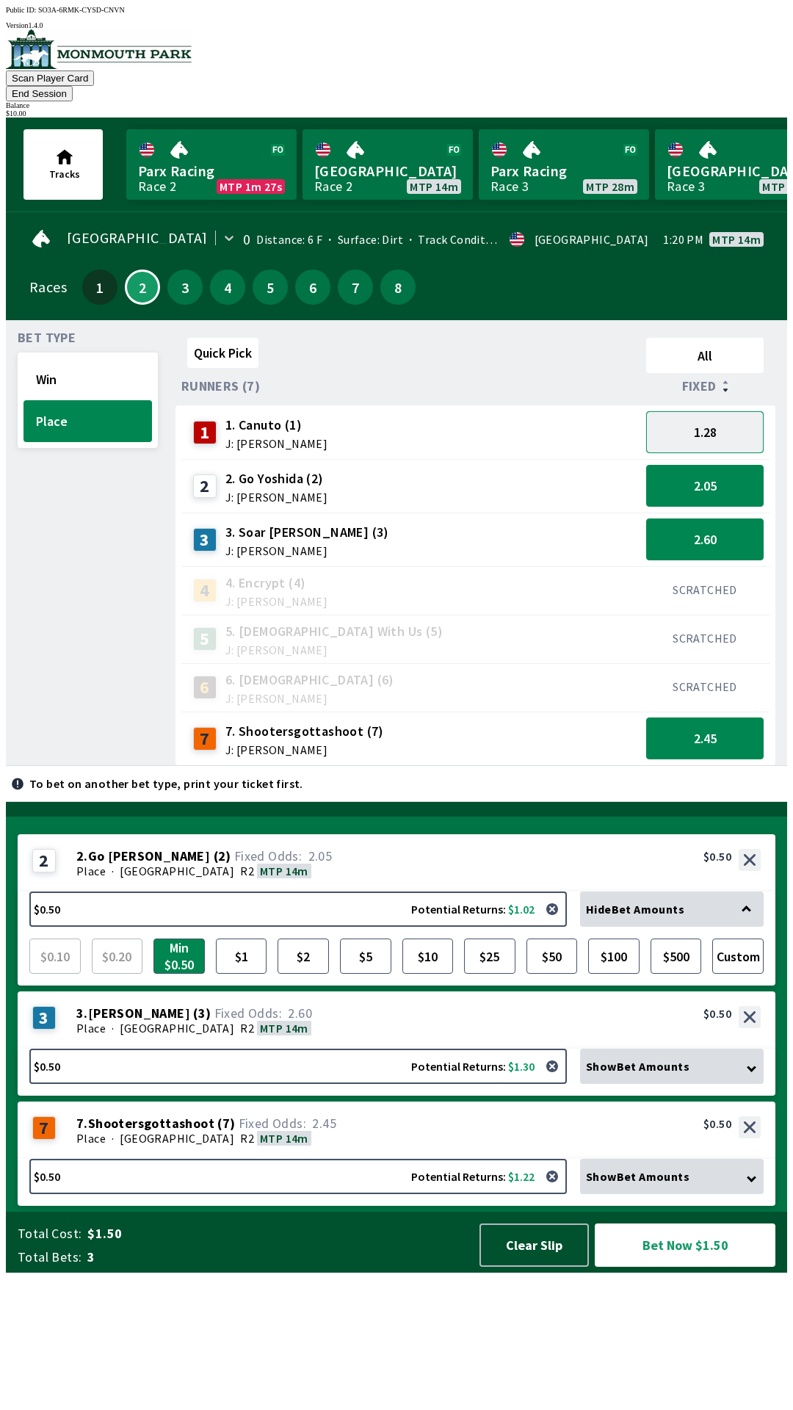
click at [718, 417] on button "1.28" at bounding box center [705, 432] width 118 height 42
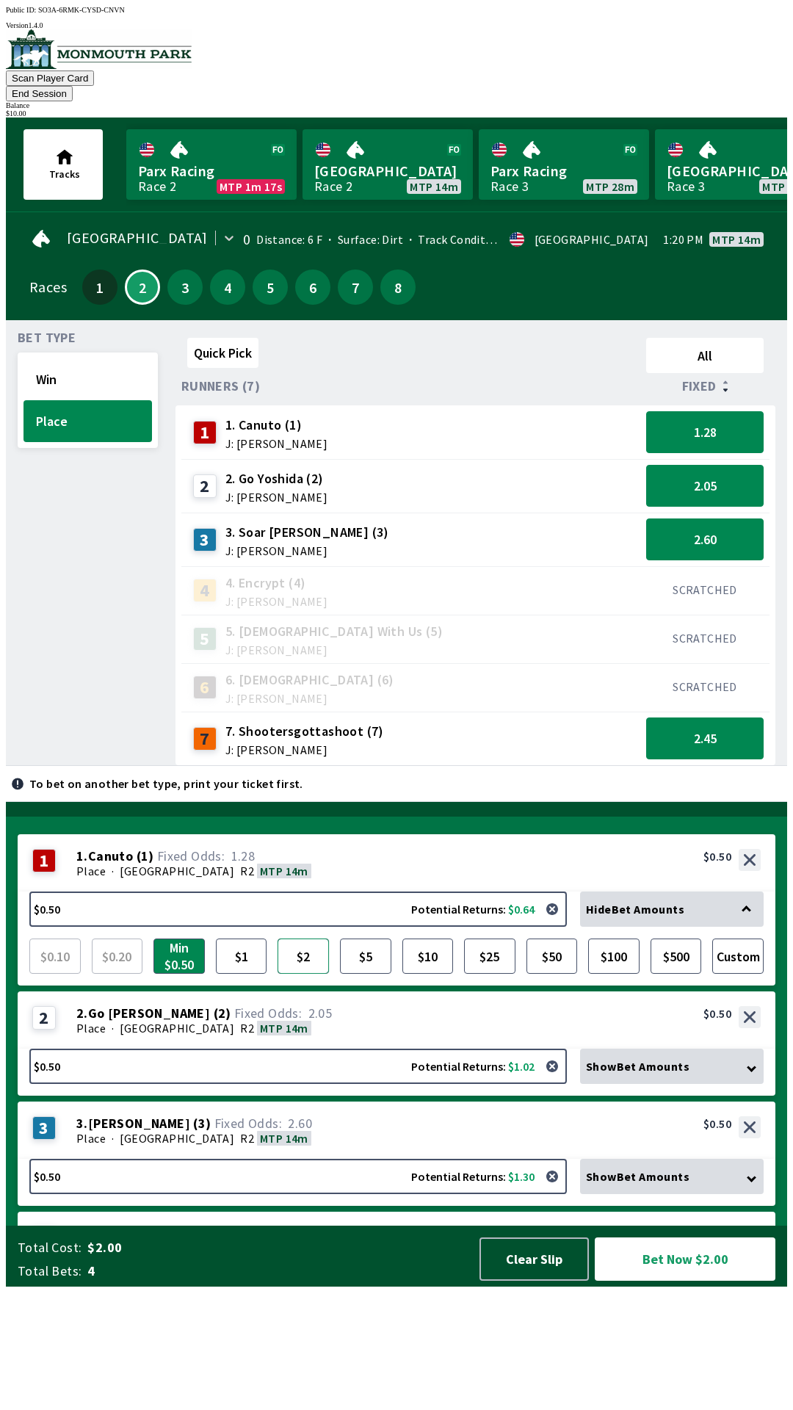
click at [313, 974] on button "$2" at bounding box center [303, 956] width 51 height 35
click at [681, 1084] on div "Show Bet Amounts" at bounding box center [672, 1066] width 184 height 35
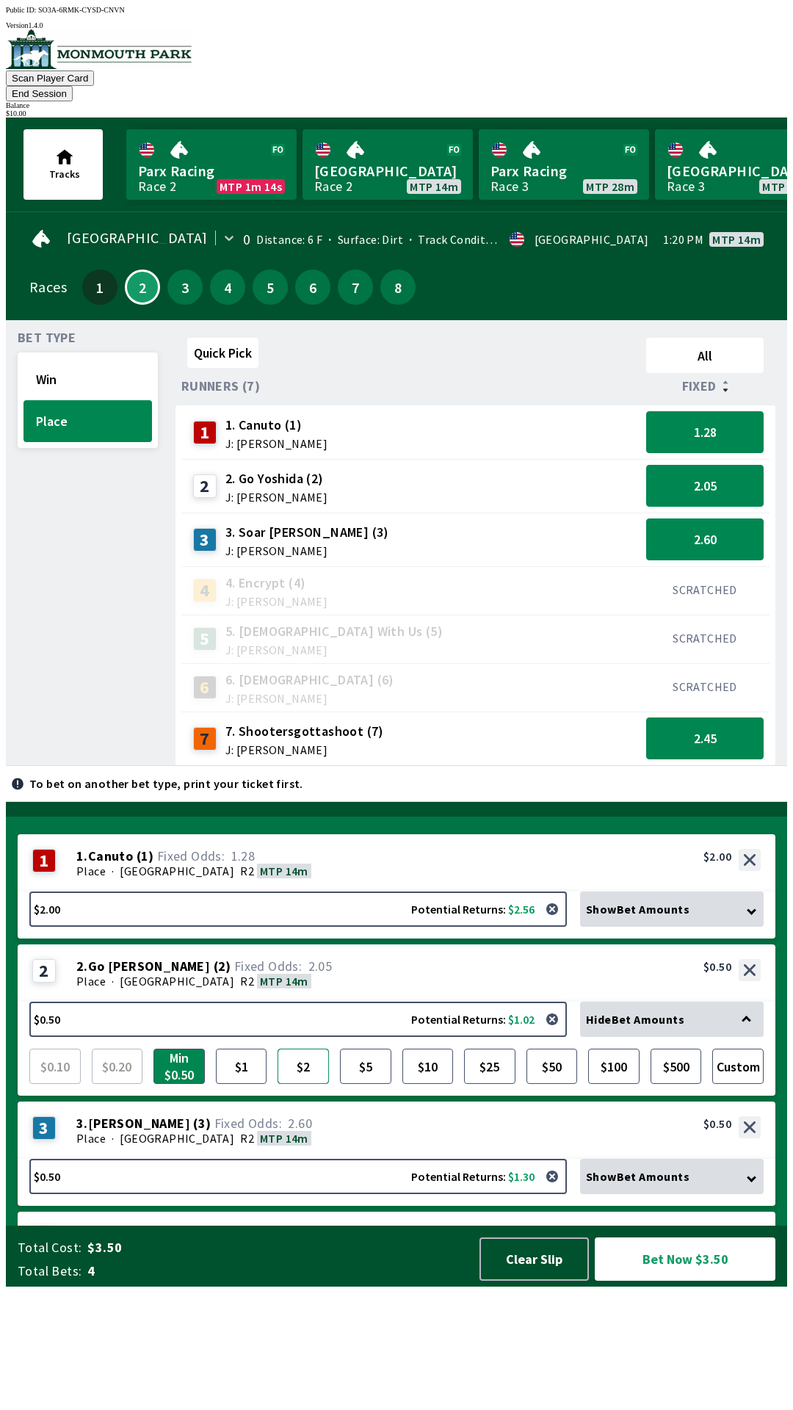
click at [309, 1084] on button "$2" at bounding box center [303, 1066] width 51 height 35
click at [655, 1184] on span "Show Bet Amounts" at bounding box center [638, 1176] width 104 height 15
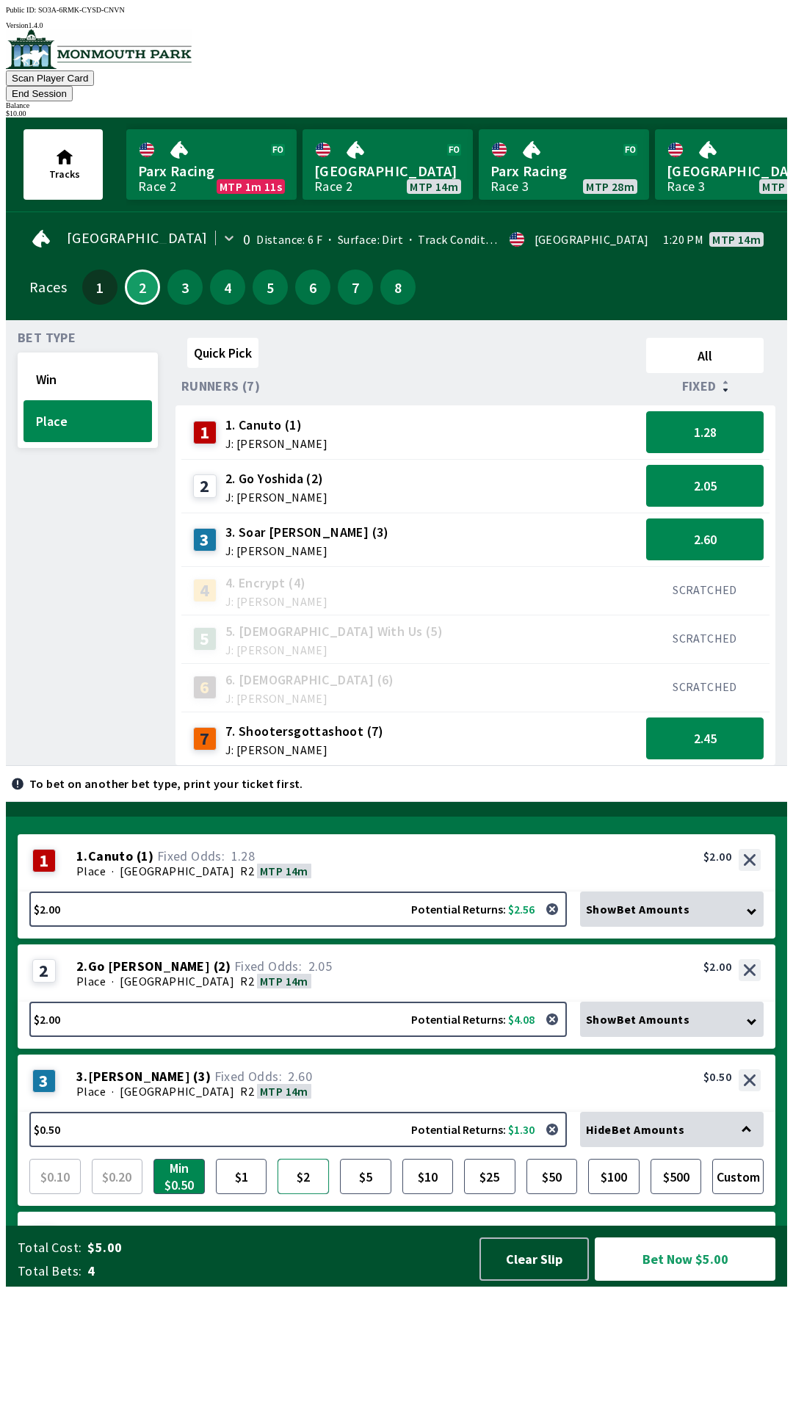
click at [310, 1194] on button "$2" at bounding box center [303, 1176] width 51 height 35
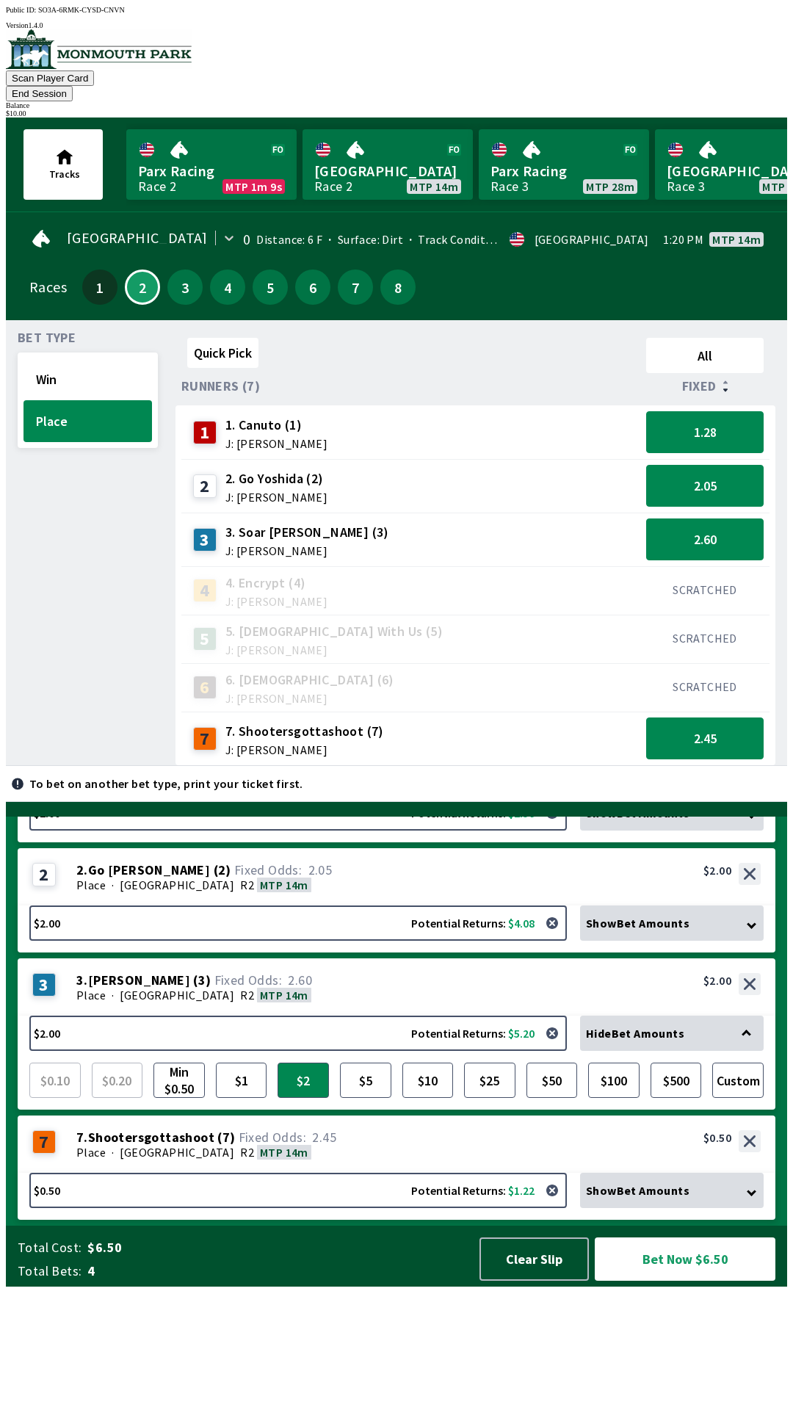
click at [705, 1208] on div "Show Bet Amounts" at bounding box center [672, 1190] width 184 height 35
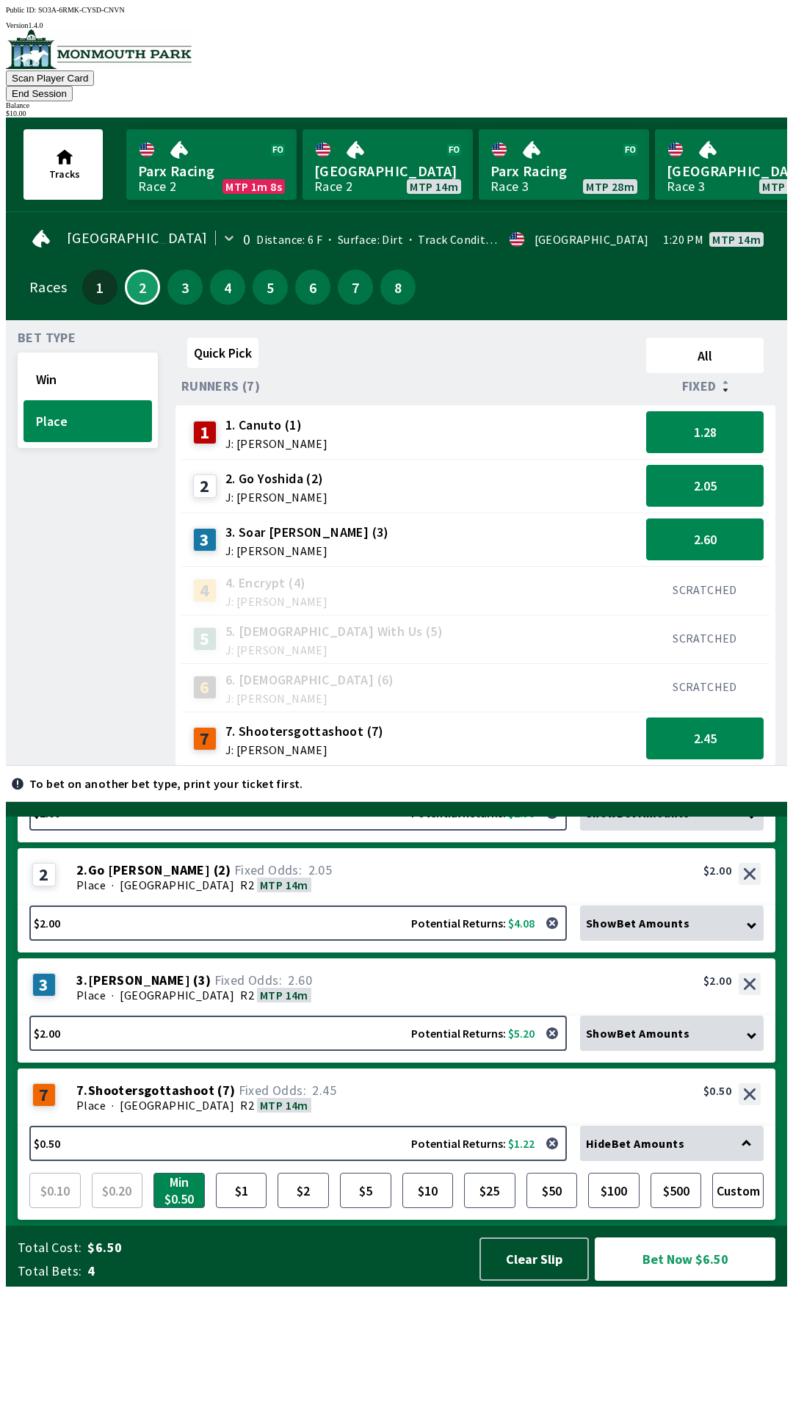
scroll to position [79, 0]
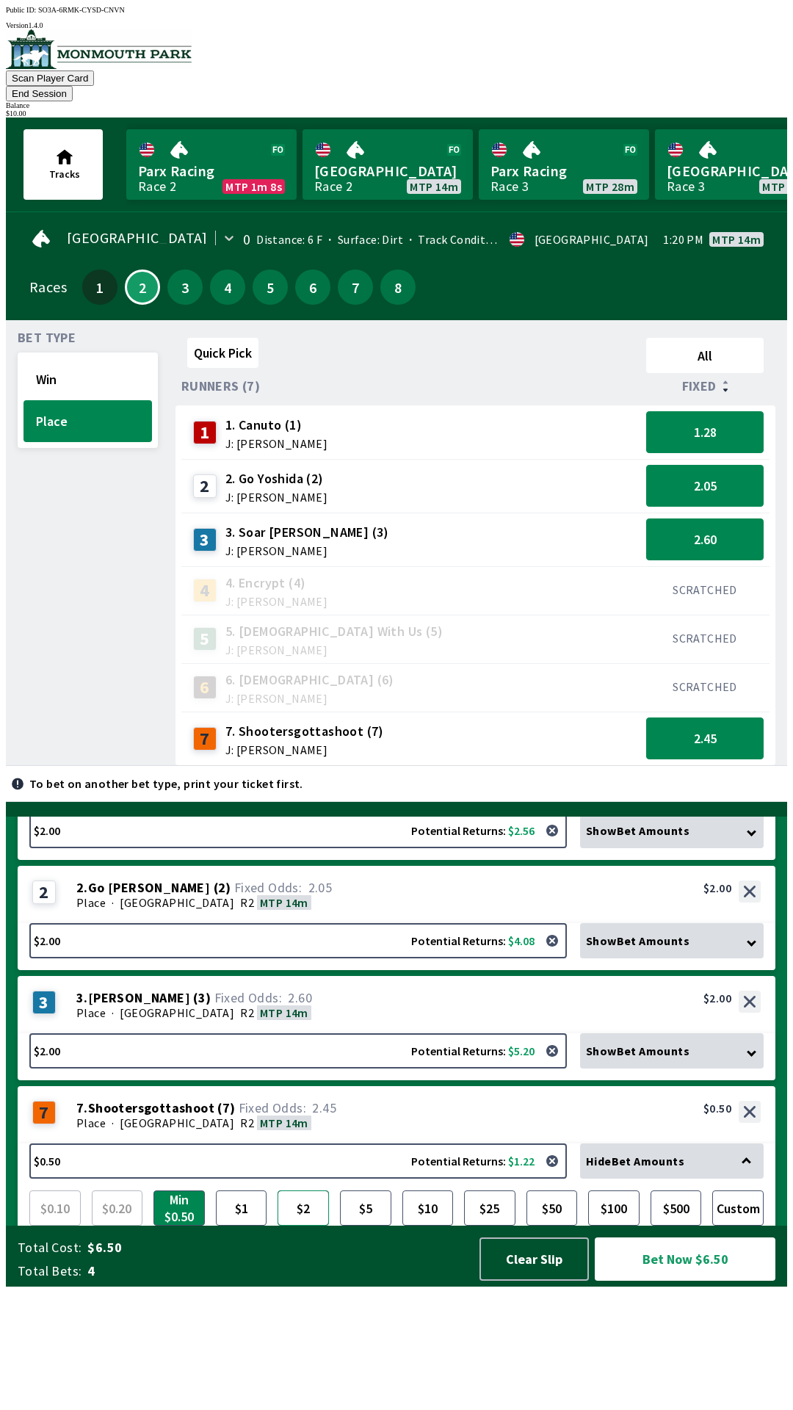
click at [298, 1226] on button "$2" at bounding box center [303, 1208] width 51 height 35
click at [693, 1281] on button "Bet Now $8.00" at bounding box center [685, 1259] width 181 height 43
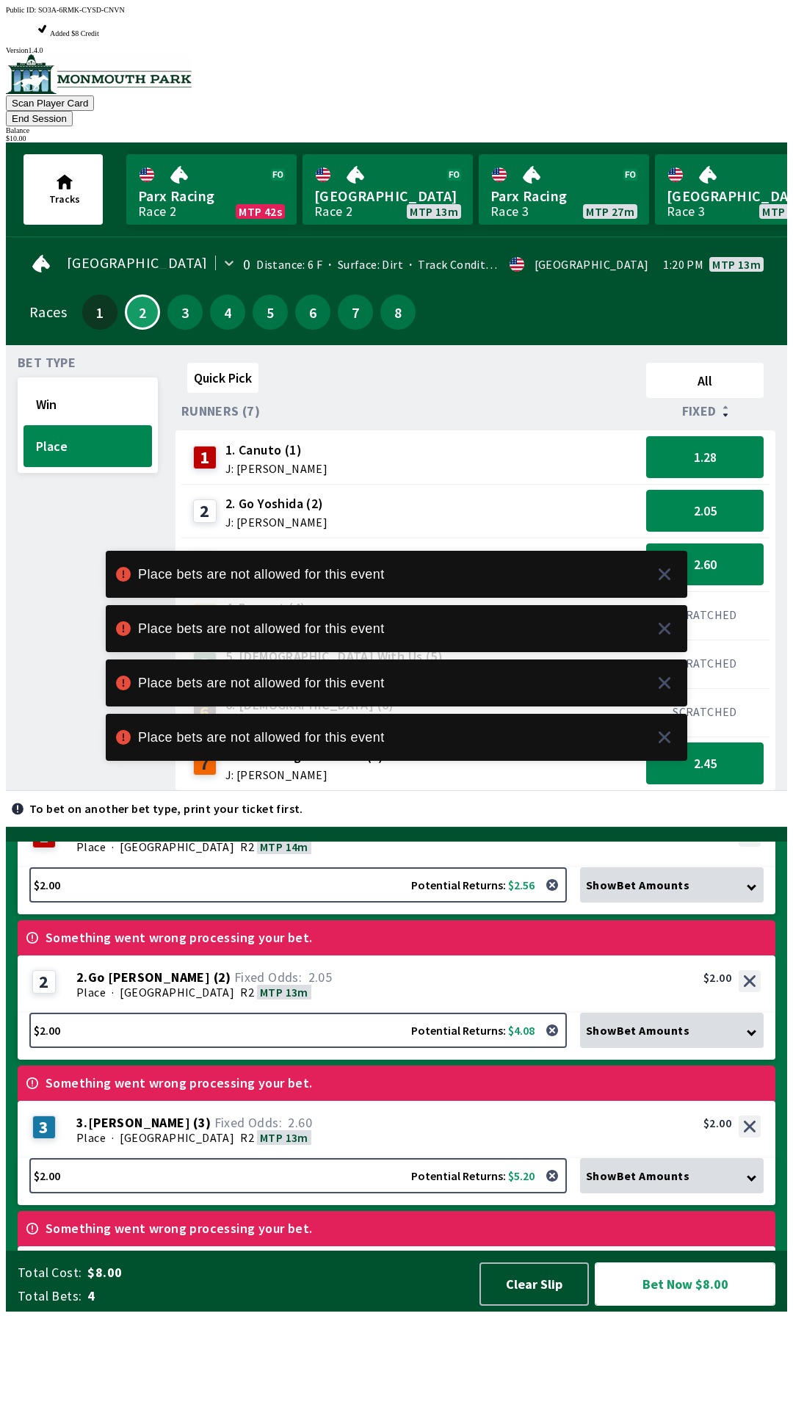
scroll to position [108, 0]
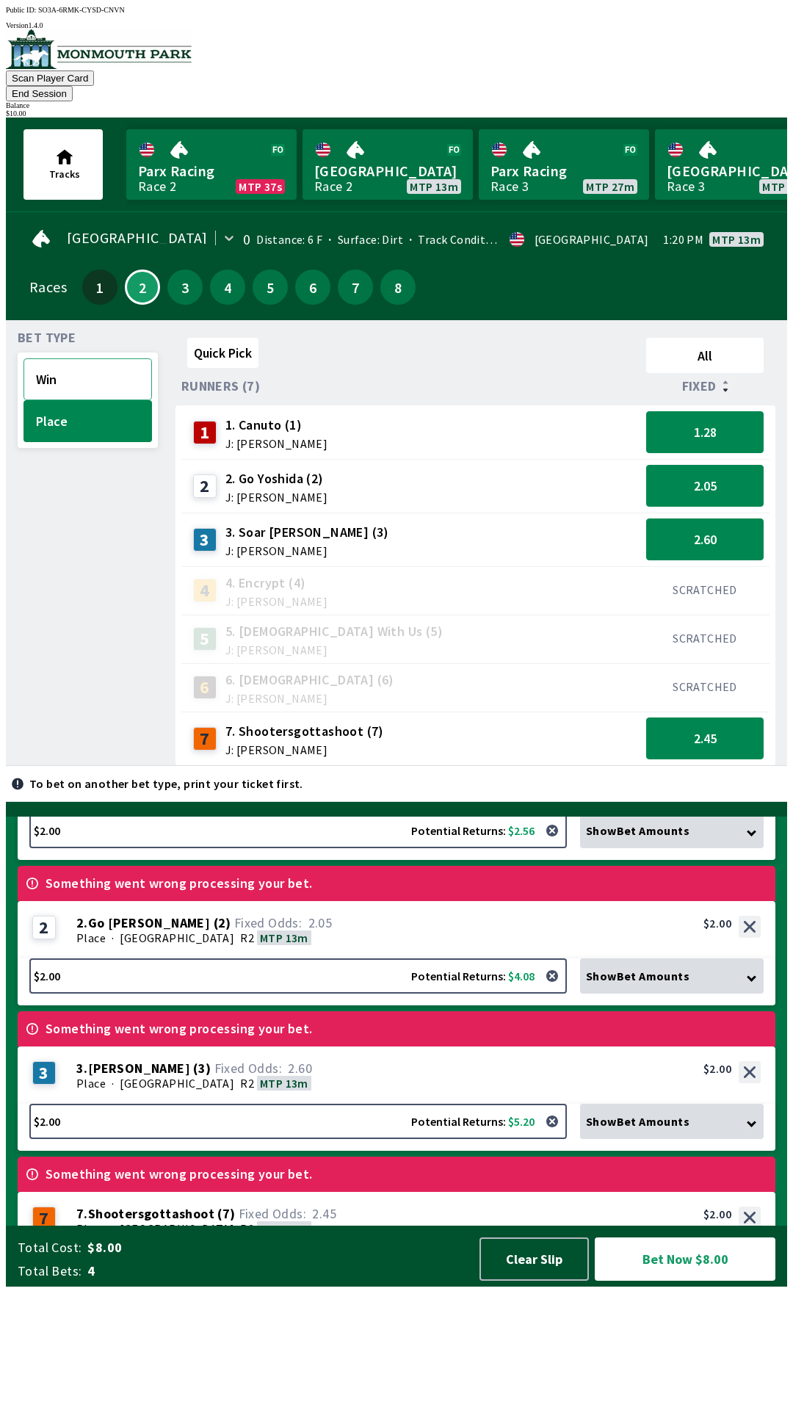
click at [101, 366] on button "Win" at bounding box center [88, 379] width 129 height 42
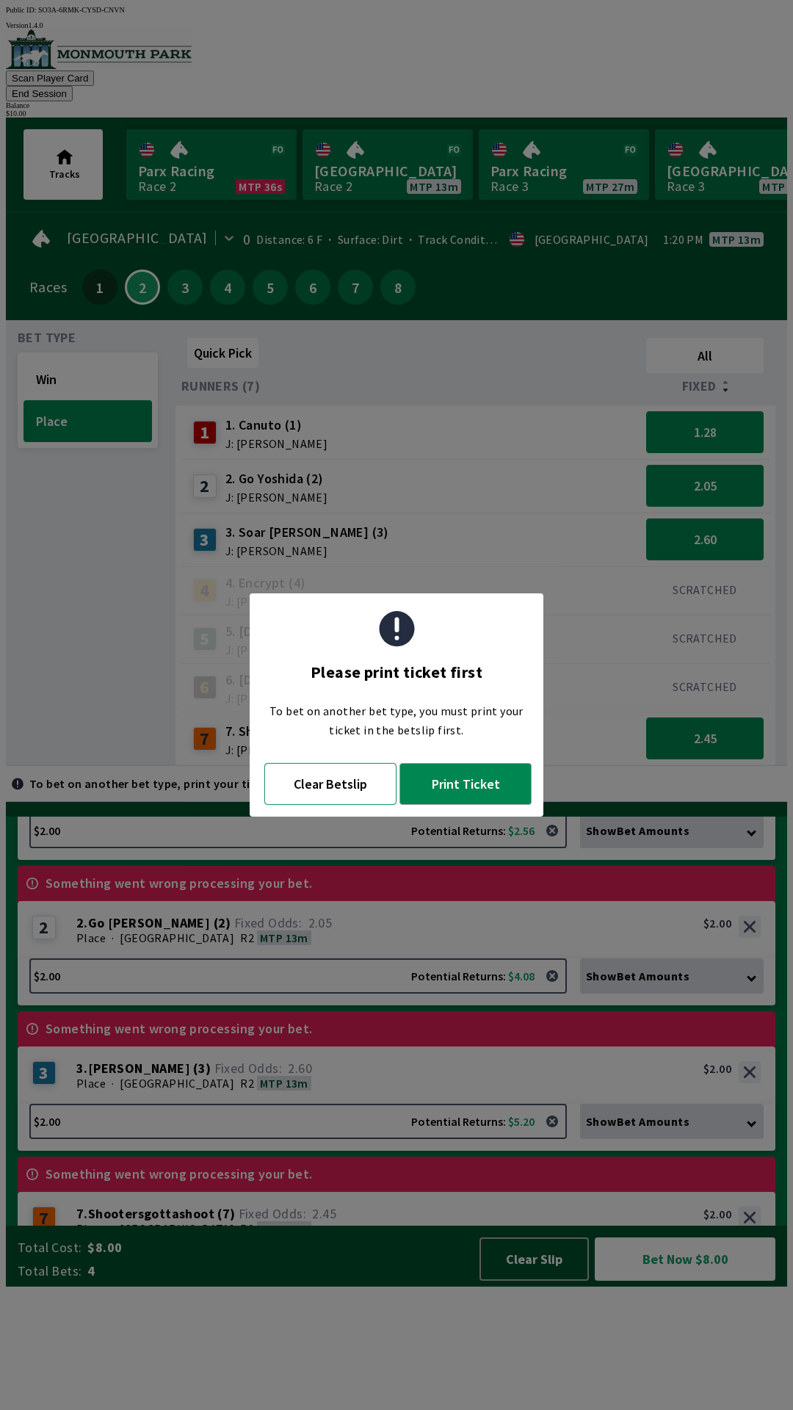
click at [356, 804] on button "Clear Betslip" at bounding box center [330, 784] width 132 height 42
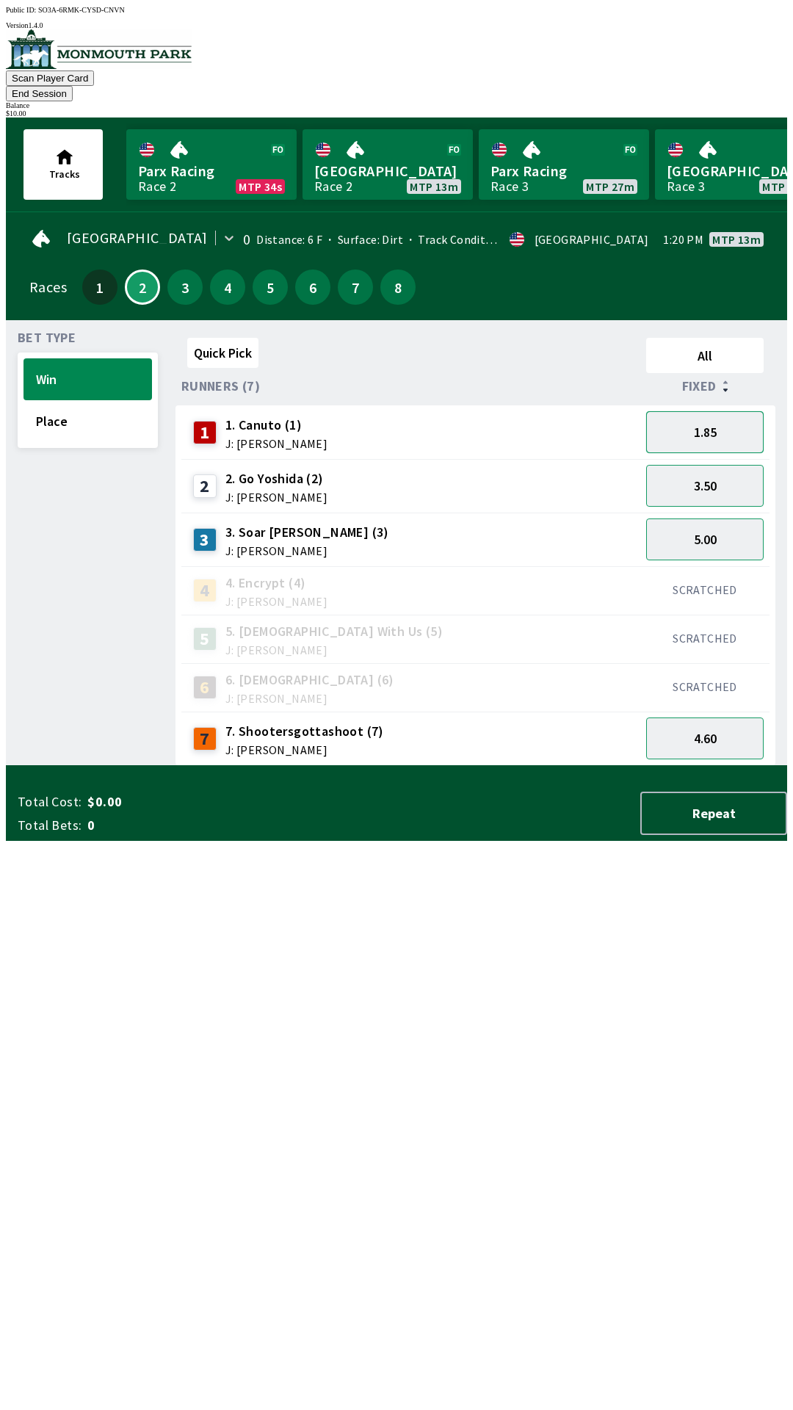
click at [752, 413] on button "1.85" at bounding box center [705, 432] width 118 height 42
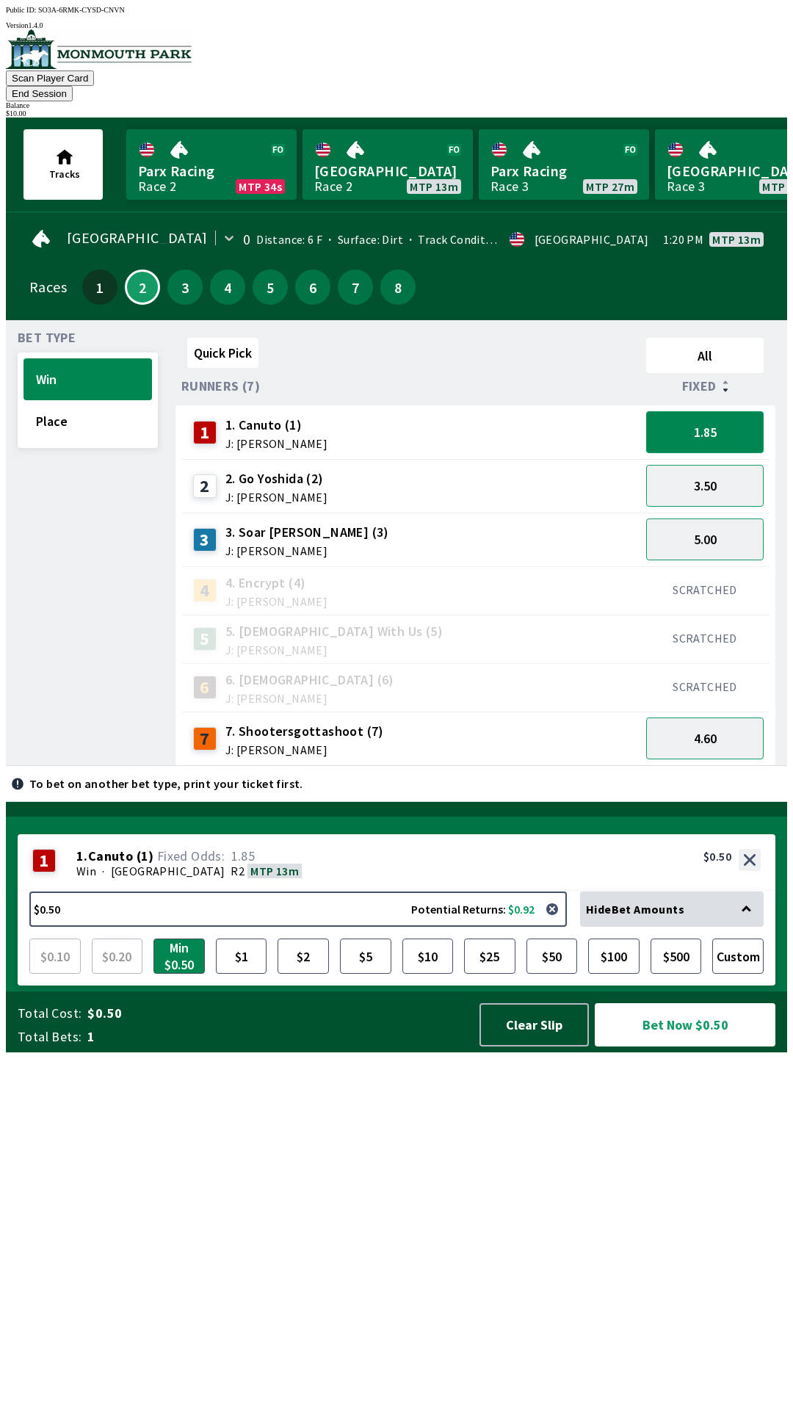
scroll to position [0, 0]
click at [733, 468] on button "3.50" at bounding box center [705, 486] width 118 height 42
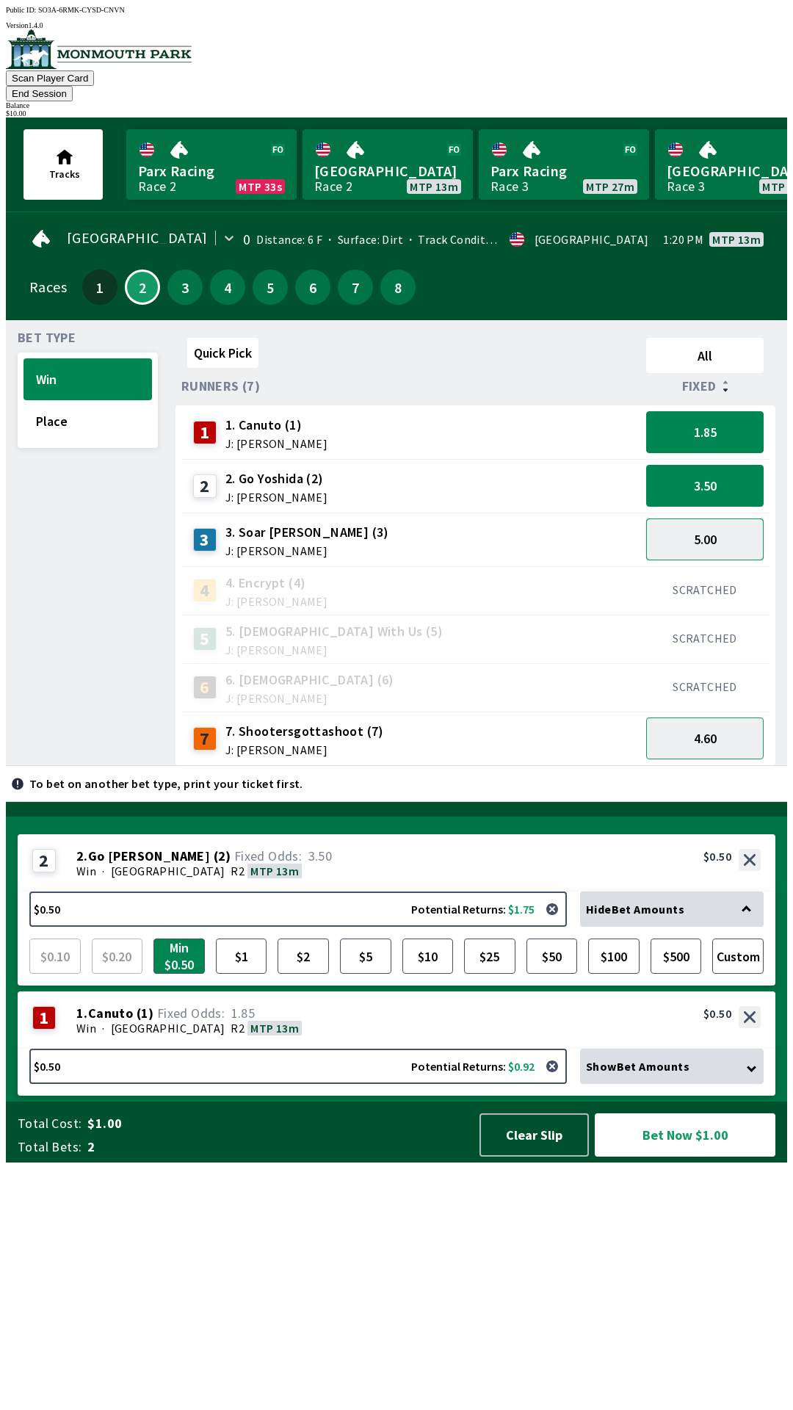
click at [751, 523] on button "5.00" at bounding box center [705, 540] width 118 height 42
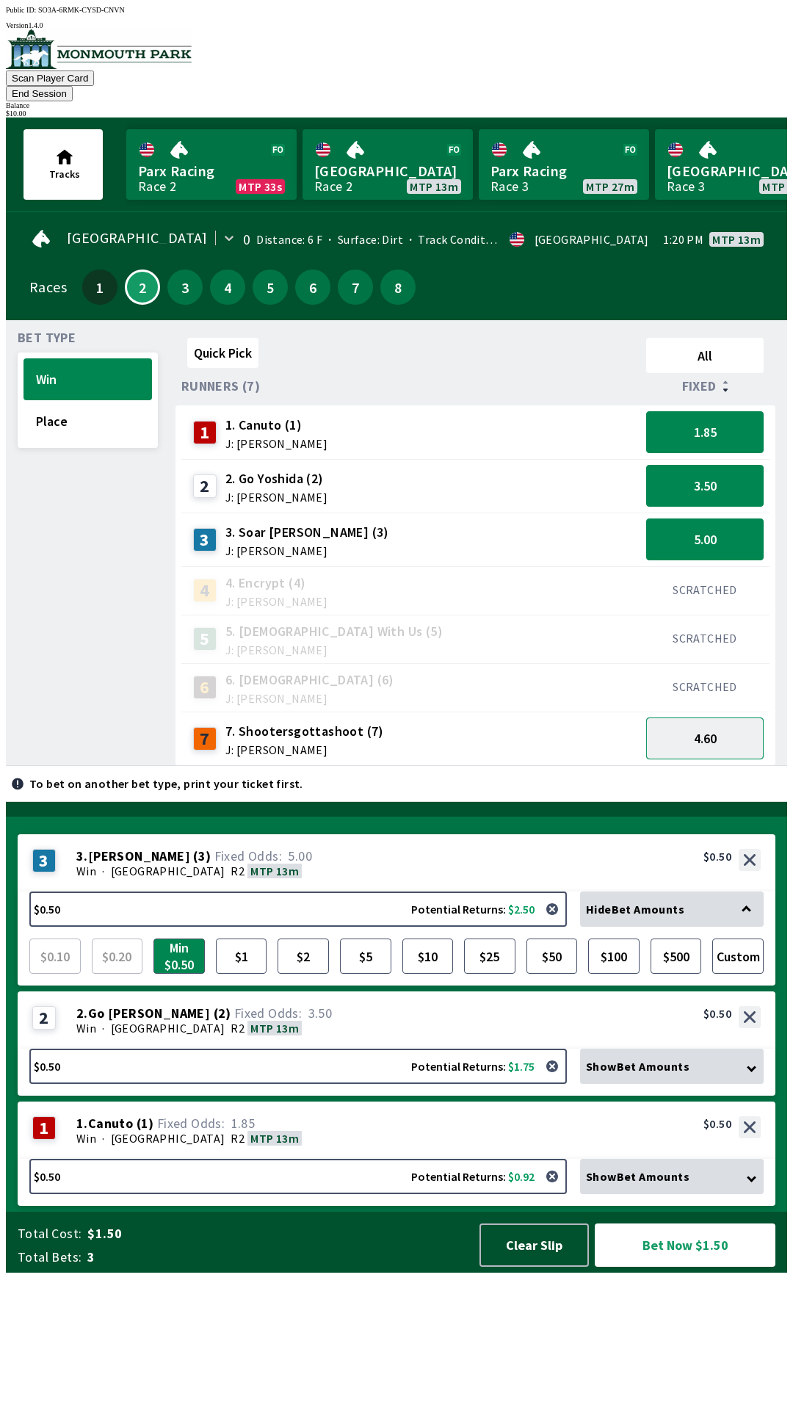
click at [735, 731] on button "4.60" at bounding box center [705, 739] width 118 height 42
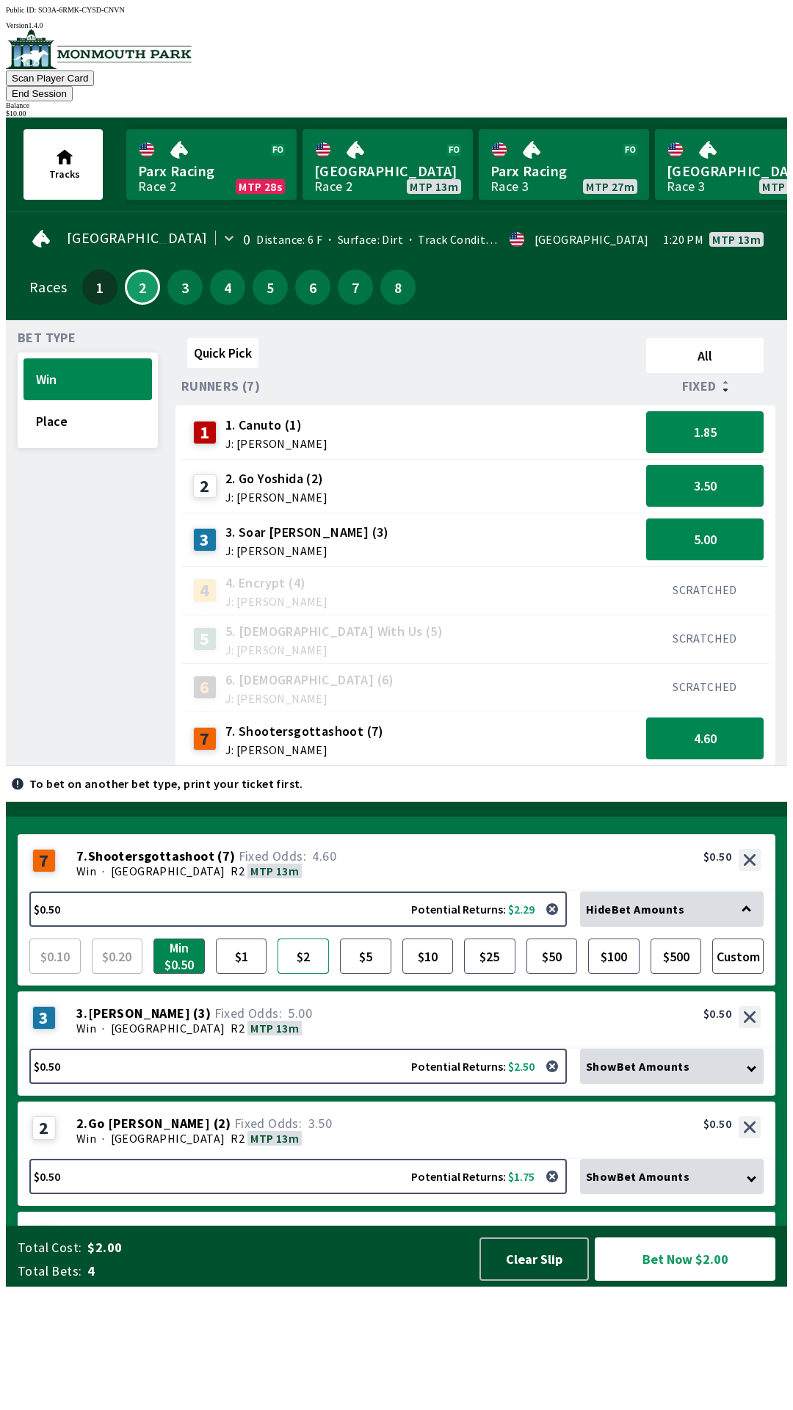
click at [313, 974] on button "$2" at bounding box center [303, 956] width 51 height 35
click at [658, 1074] on span "Show Bet Amounts" at bounding box center [638, 1066] width 104 height 15
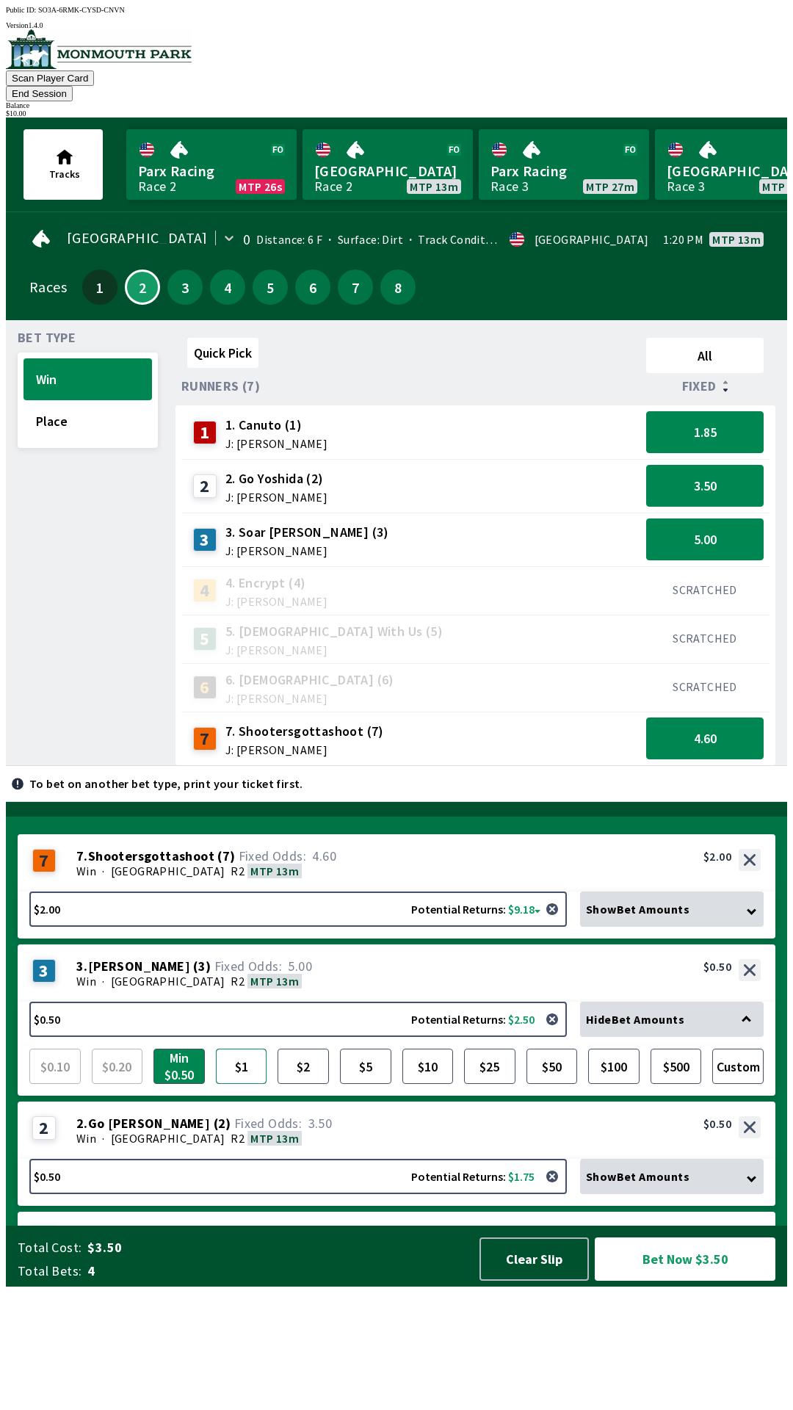
click at [248, 1084] on button "$1" at bounding box center [241, 1066] width 51 height 35
click at [296, 1084] on button "$2" at bounding box center [303, 1066] width 51 height 35
click at [667, 1194] on div "Show Bet Amounts" at bounding box center [672, 1176] width 184 height 35
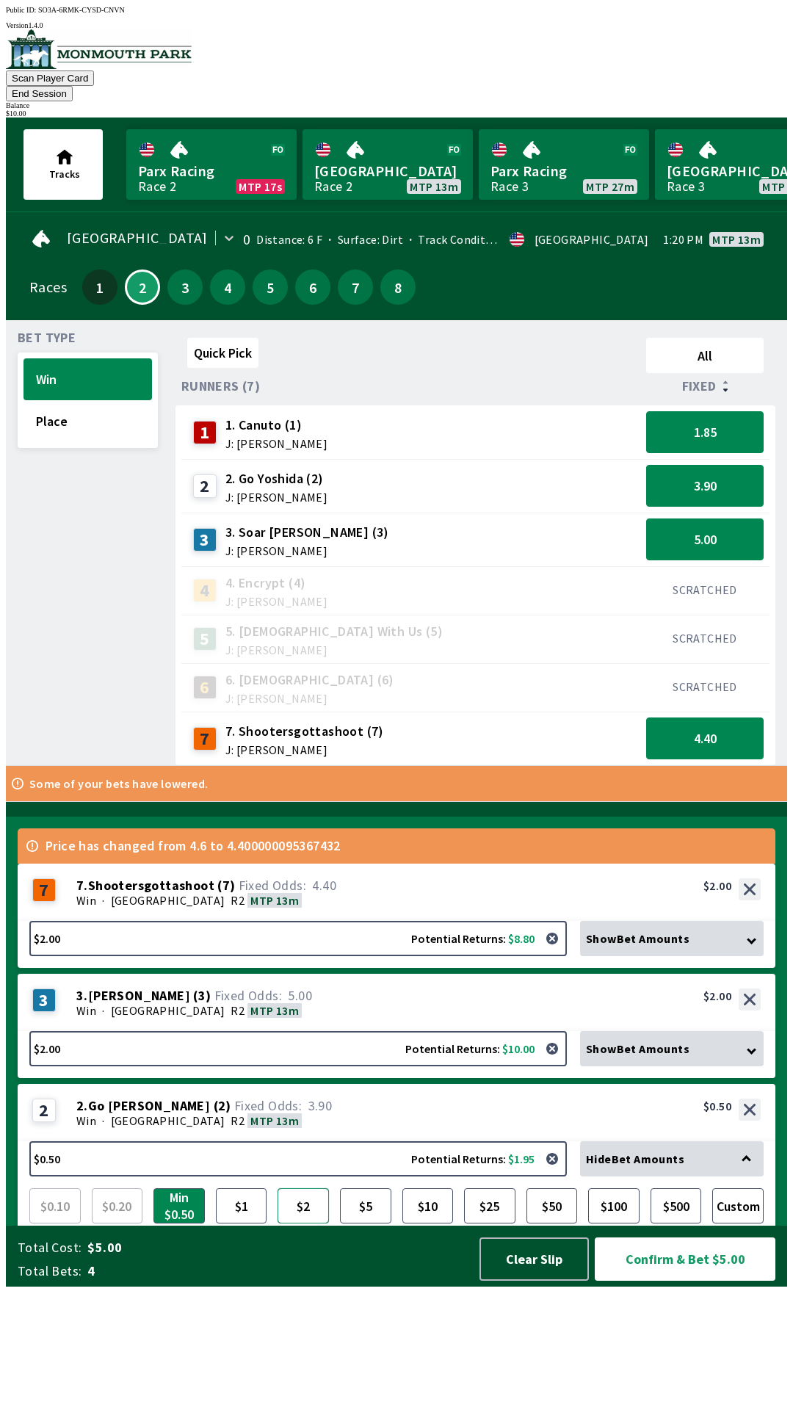
click at [323, 1224] on button "$2" at bounding box center [303, 1206] width 51 height 35
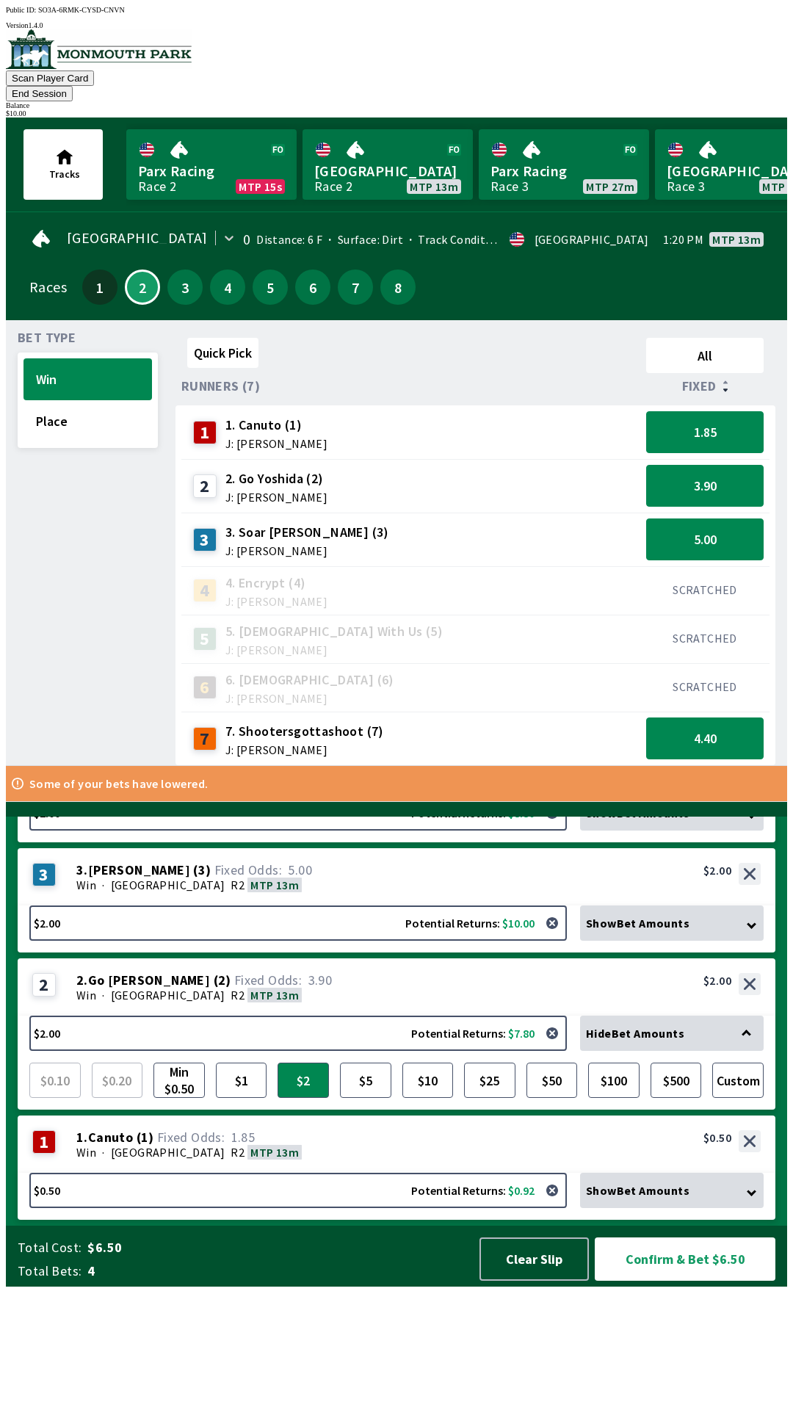
click at [711, 1208] on div "Show Bet Amounts" at bounding box center [672, 1190] width 184 height 35
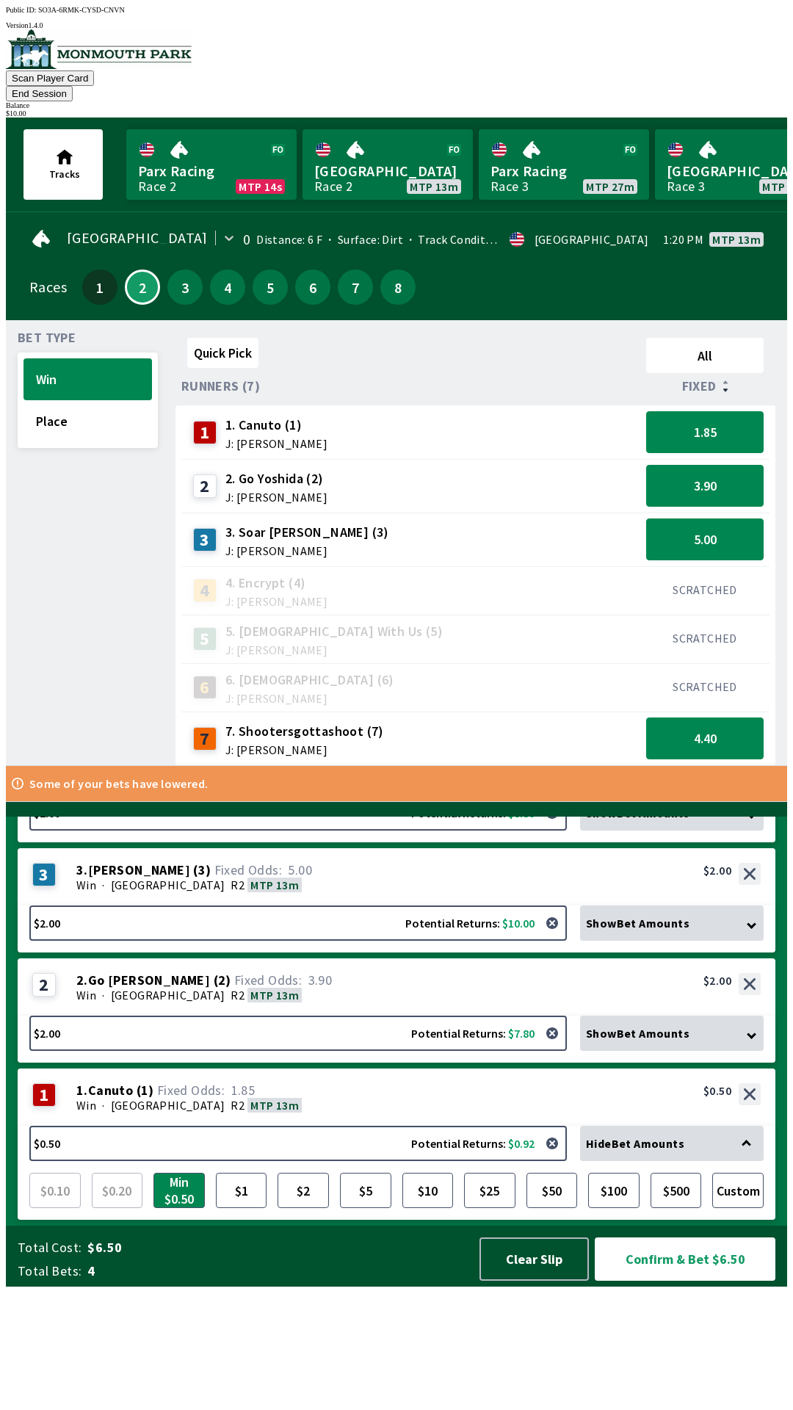
scroll to position [108, 0]
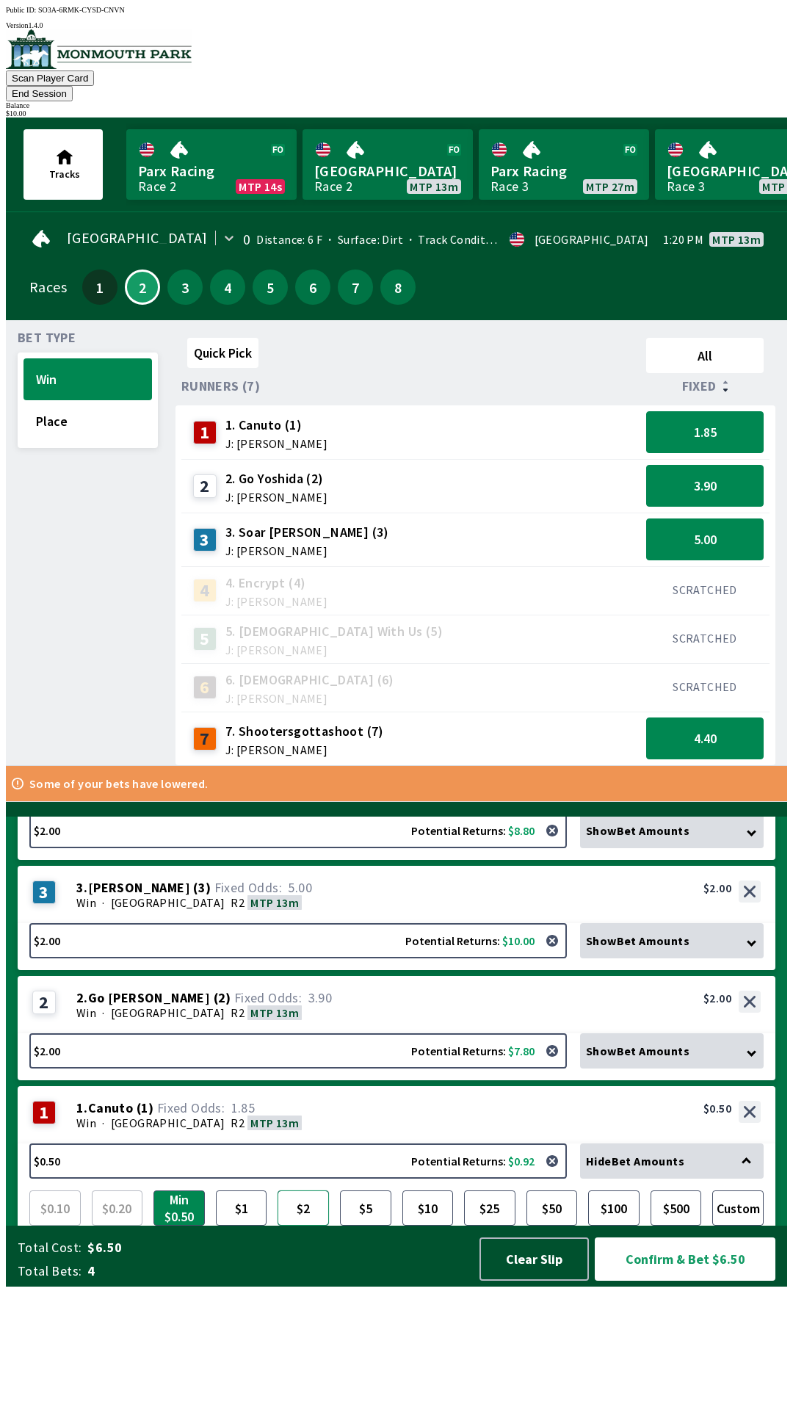
click at [314, 1226] on button "$2" at bounding box center [303, 1208] width 51 height 35
click at [679, 1281] on button "Confirm & Bet $8.00" at bounding box center [685, 1259] width 181 height 43
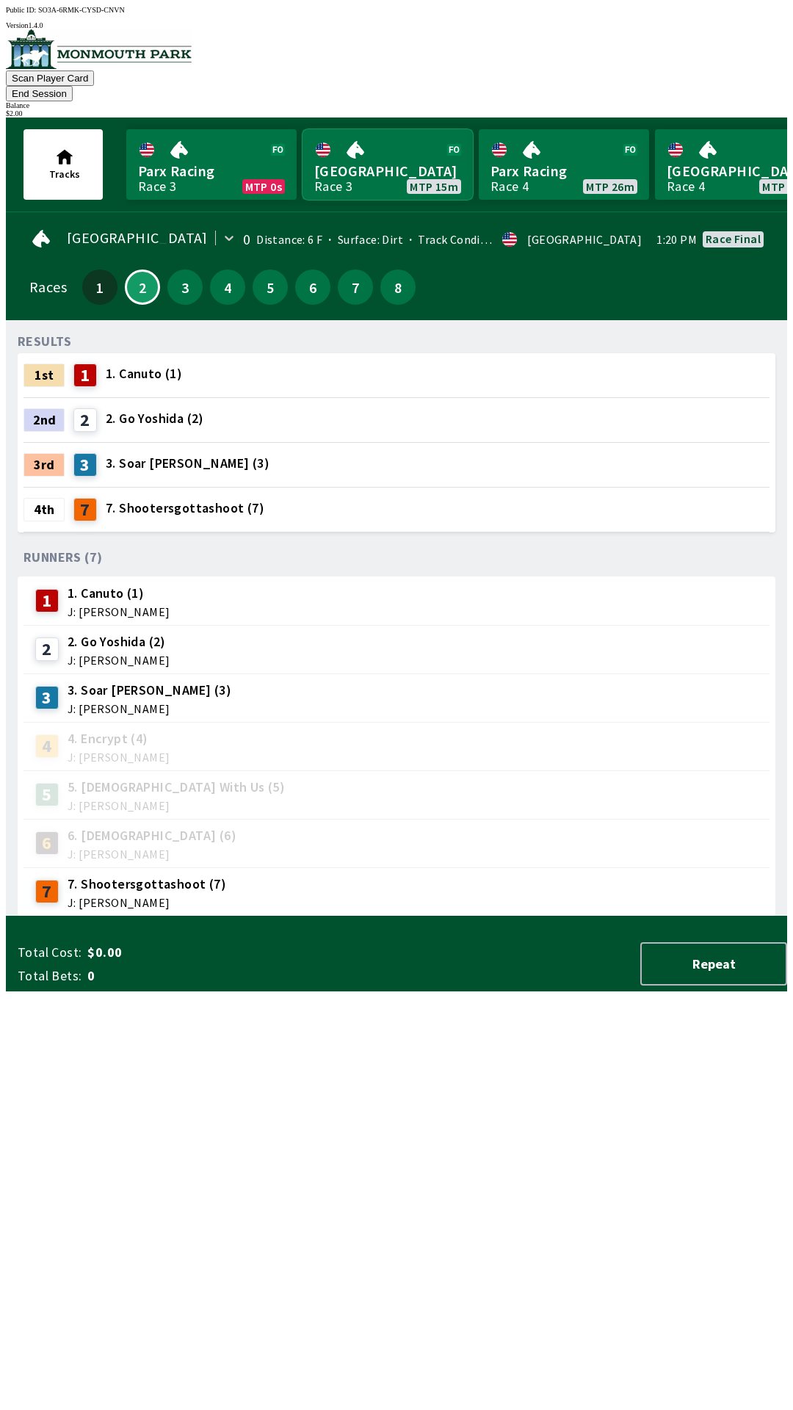
click at [384, 140] on link "Monmouth Park Race 3 MTP 15m" at bounding box center [388, 164] width 170 height 71
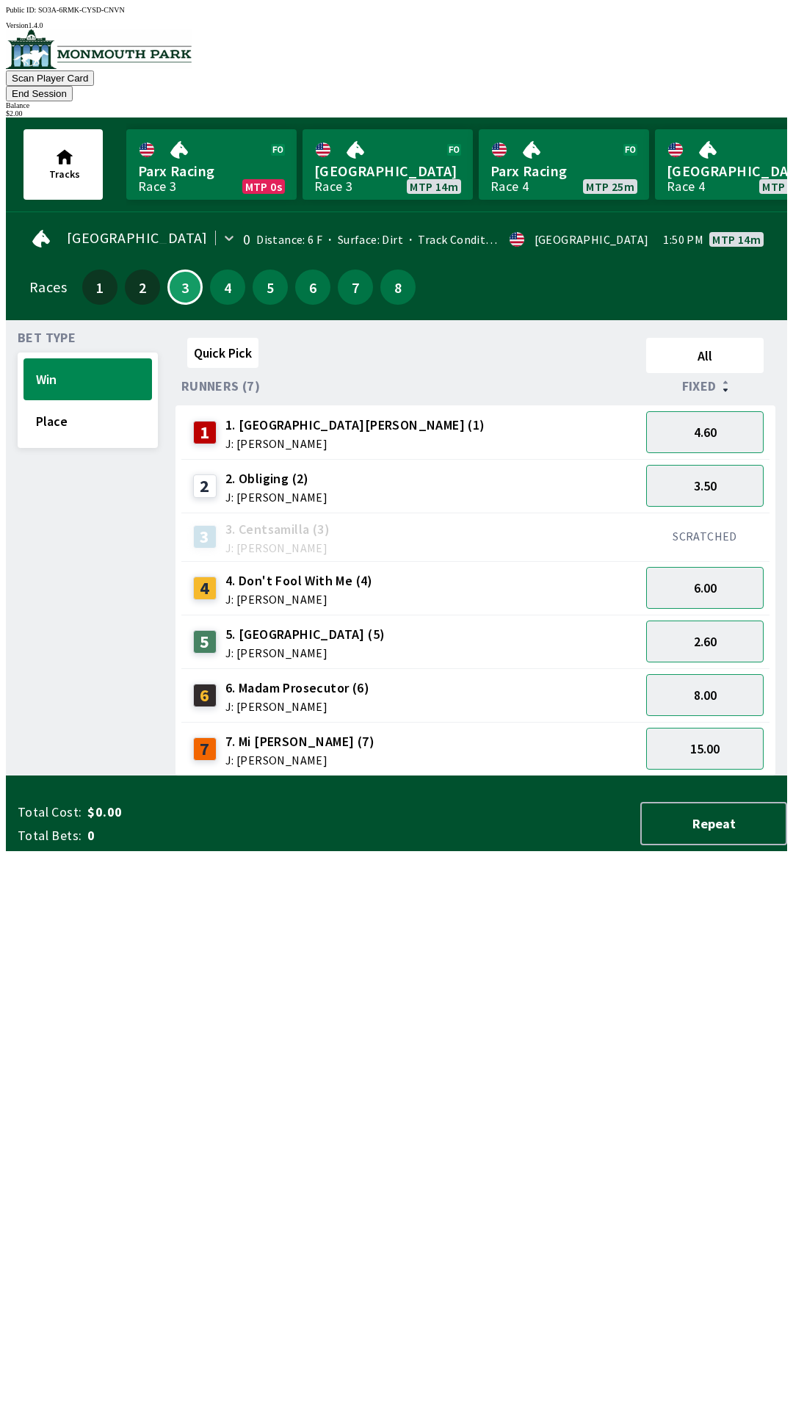
click at [729, 379] on div at bounding box center [726, 386] width 6 height 15
click at [727, 389] on icon at bounding box center [725, 390] width 4 height 3
click at [738, 417] on button "4.60" at bounding box center [705, 432] width 118 height 42
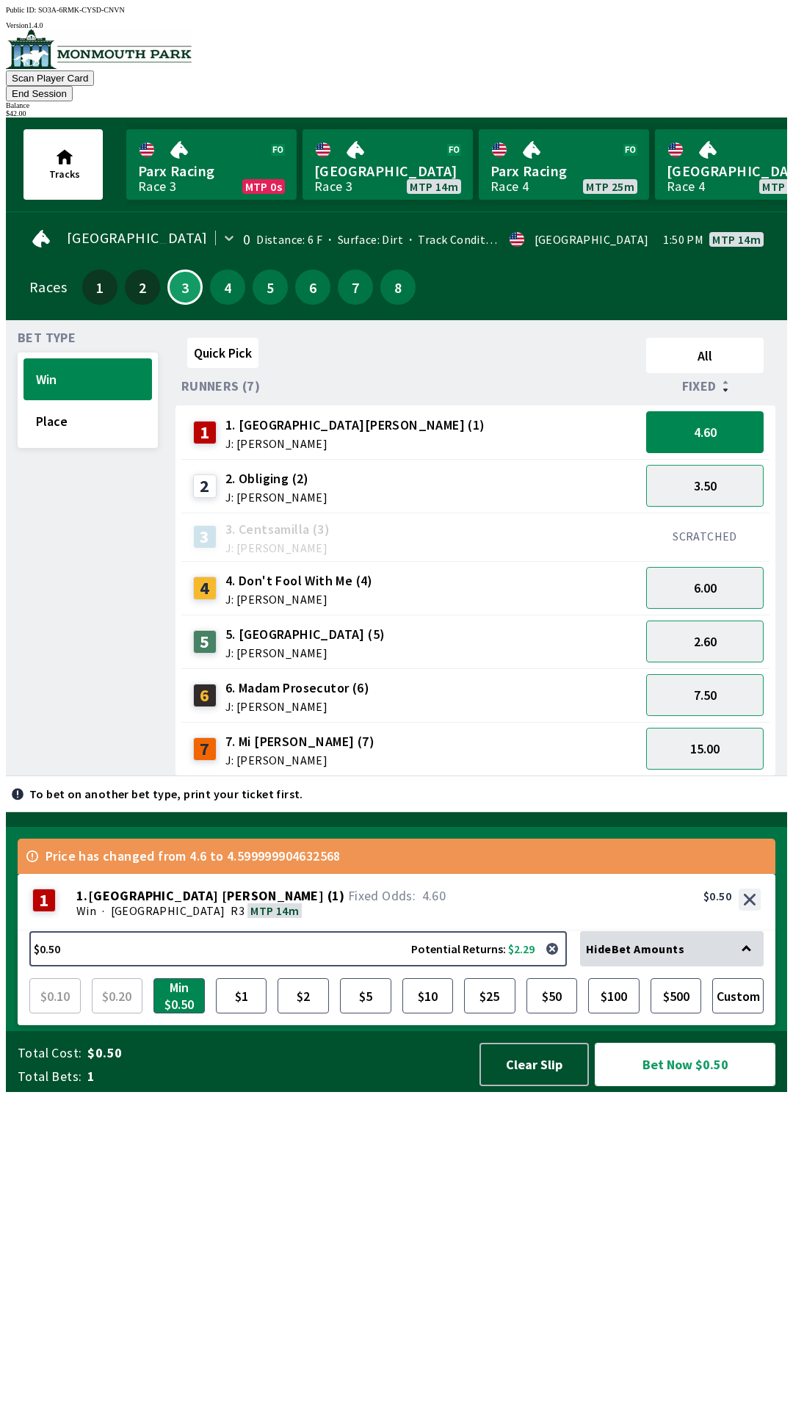
click at [691, 1086] on button "Bet Now $0.50" at bounding box center [685, 1064] width 181 height 43
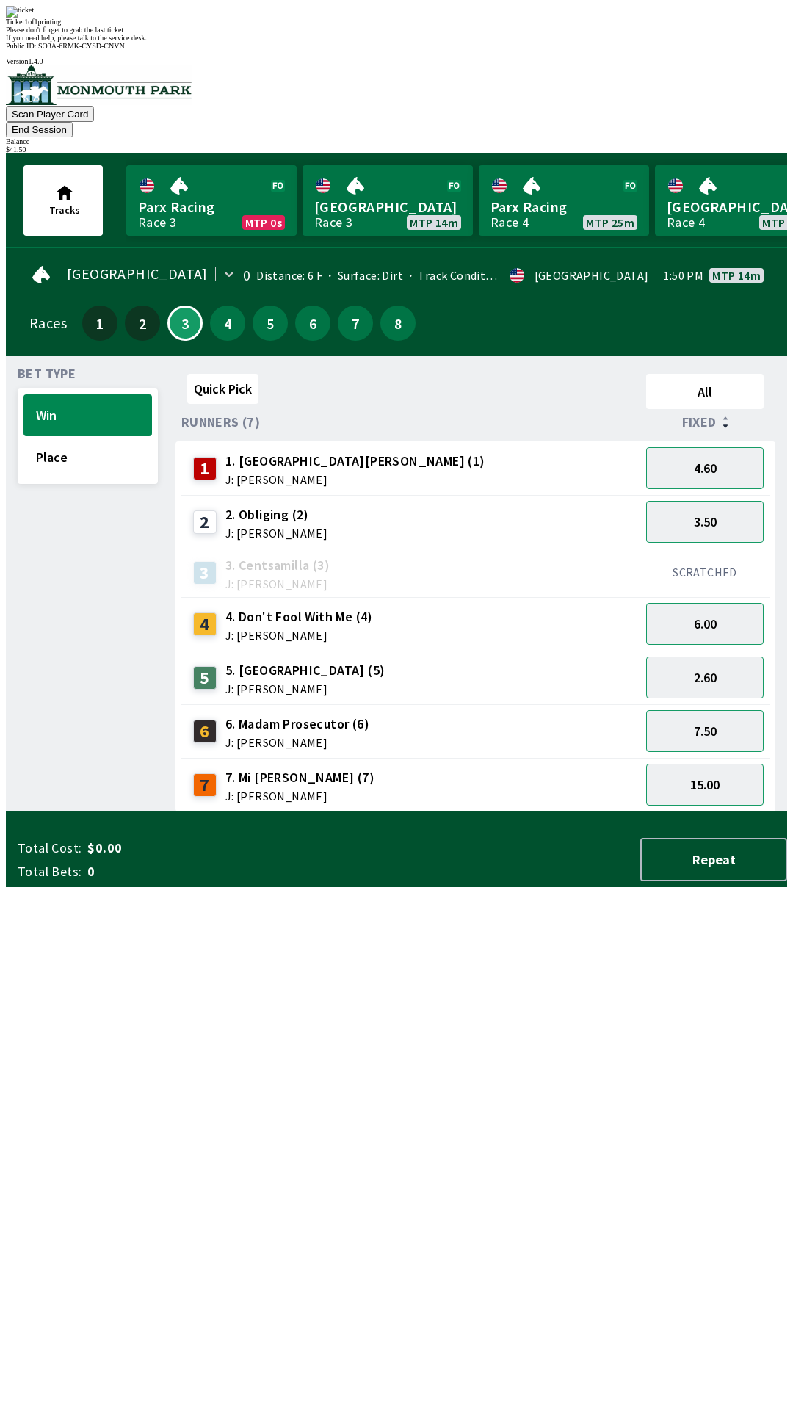
click at [147, 42] on span "If you need help, please talk to the service desk." at bounding box center [76, 38] width 141 height 8
click at [566, 812] on div "Quick Pick All Runners (7) Fixed 1 1. Park Avenue [PERSON_NAME] (1) J: [PERSON_…" at bounding box center [482, 590] width 612 height 444
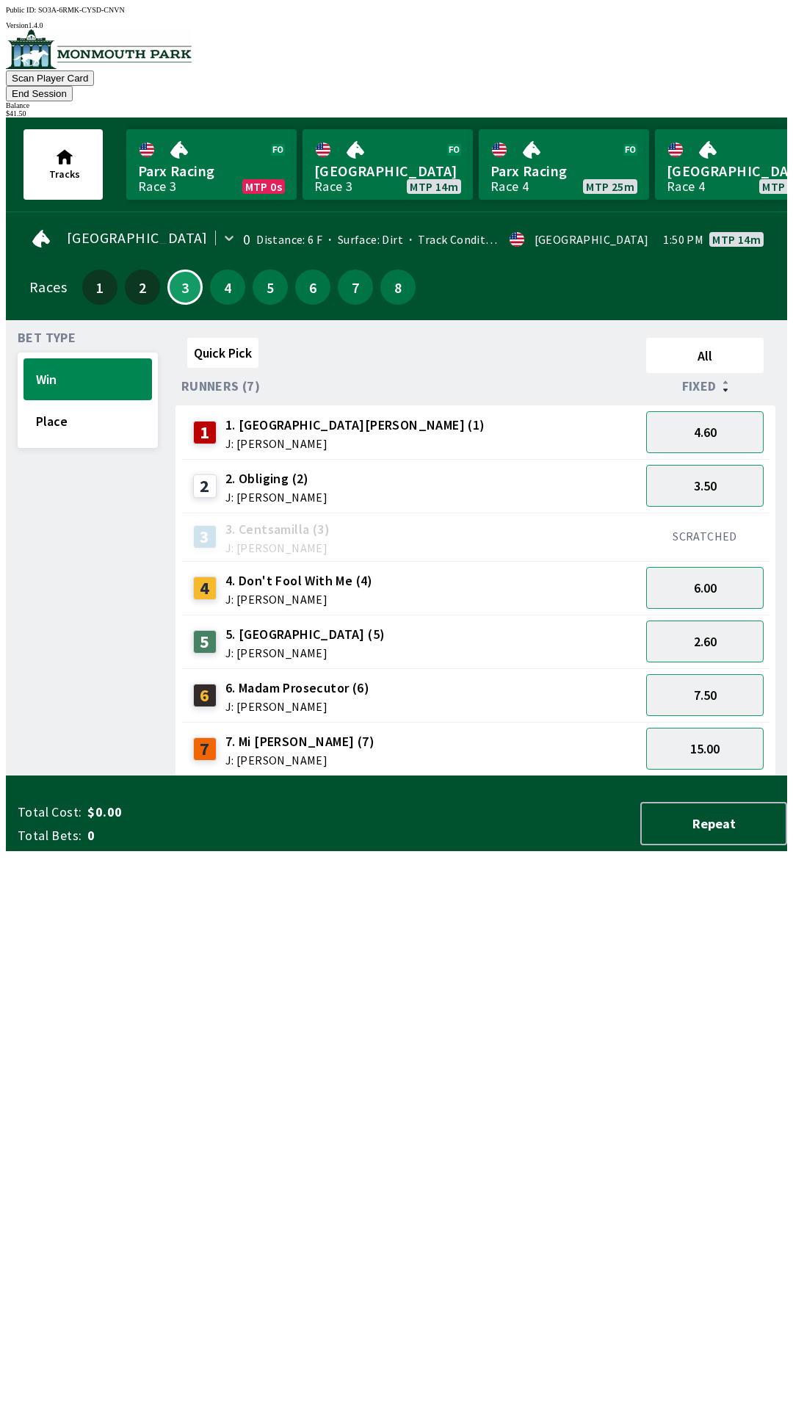
click at [73, 86] on button "End Session" at bounding box center [39, 93] width 67 height 15
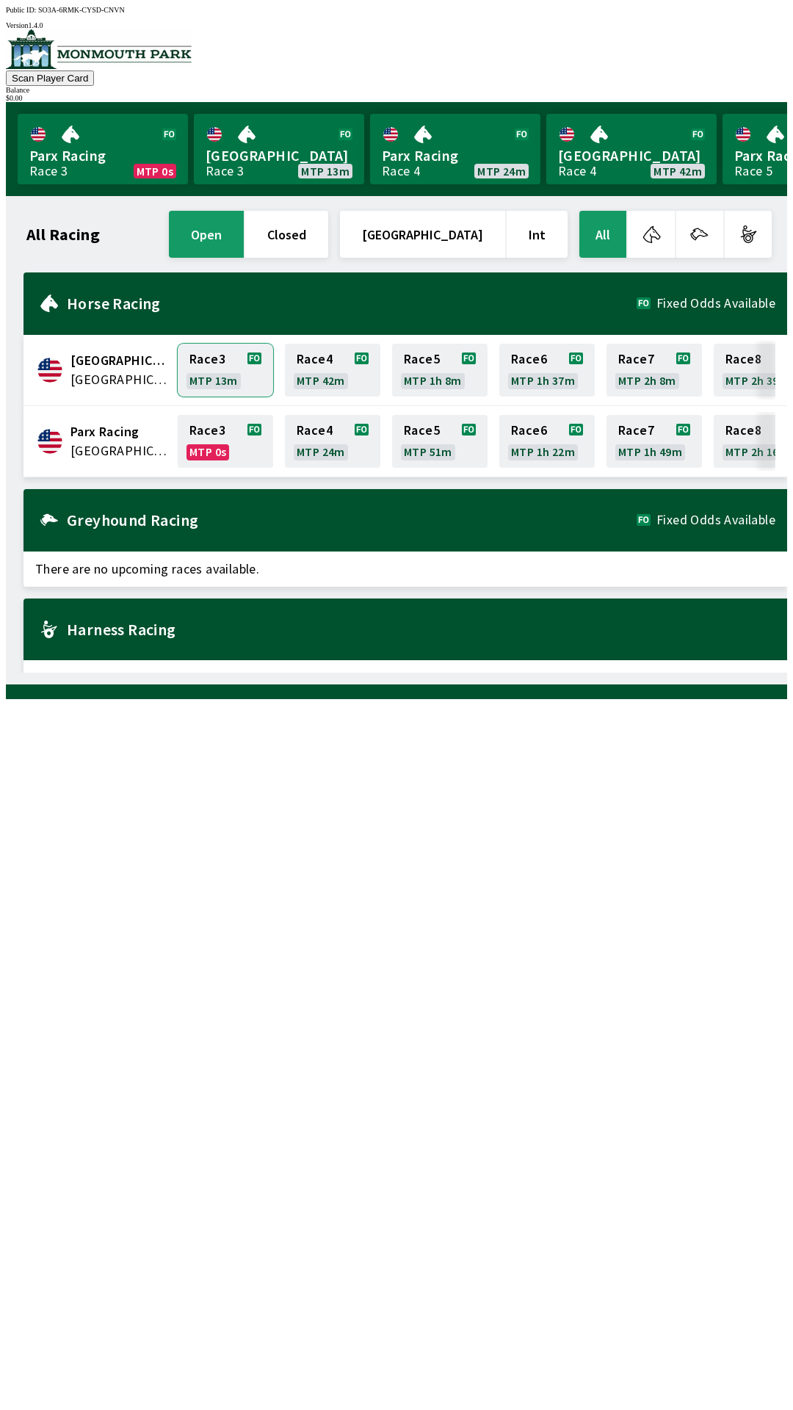
click at [228, 376] on link "Race 3 MTP 13m" at bounding box center [225, 370] width 95 height 53
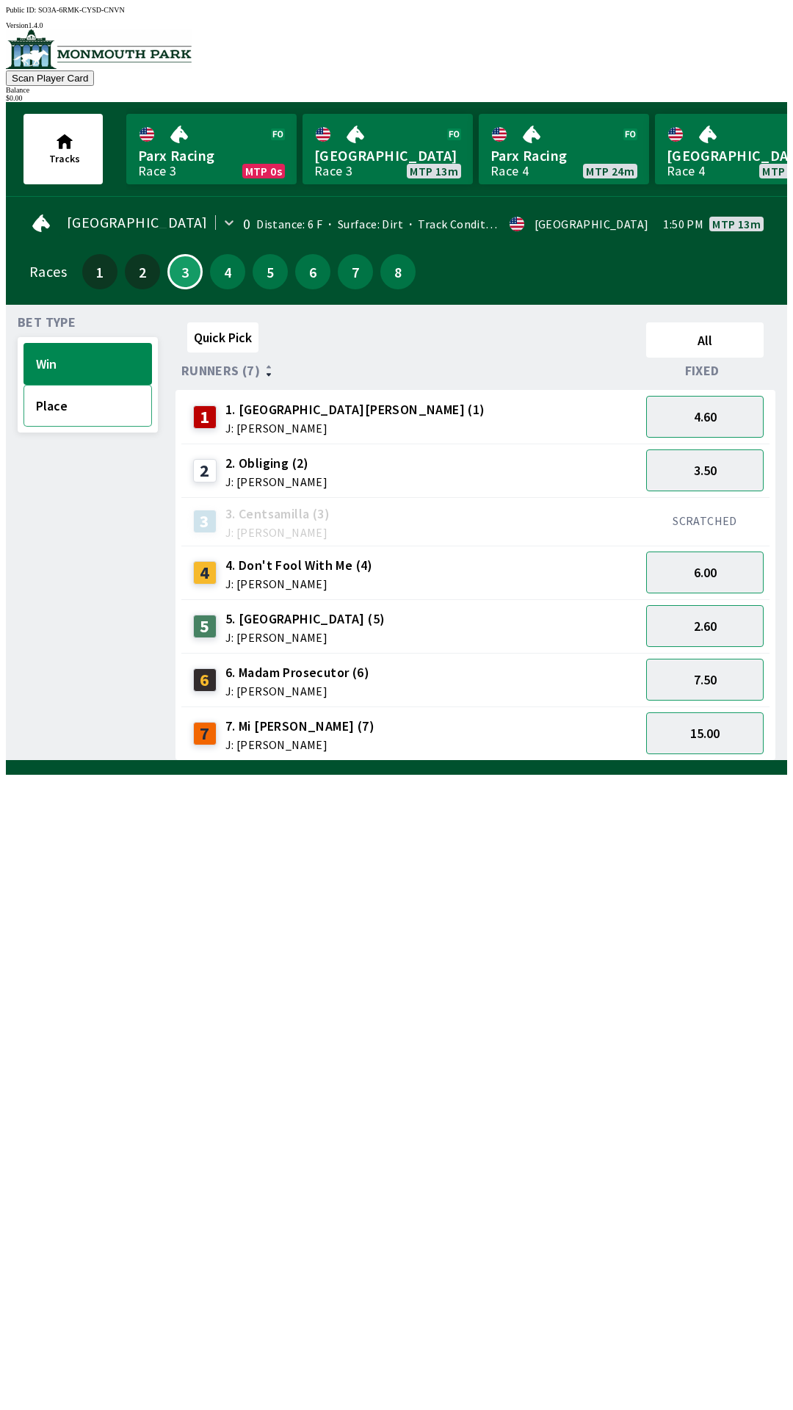
click at [67, 411] on button "Place" at bounding box center [88, 406] width 129 height 42
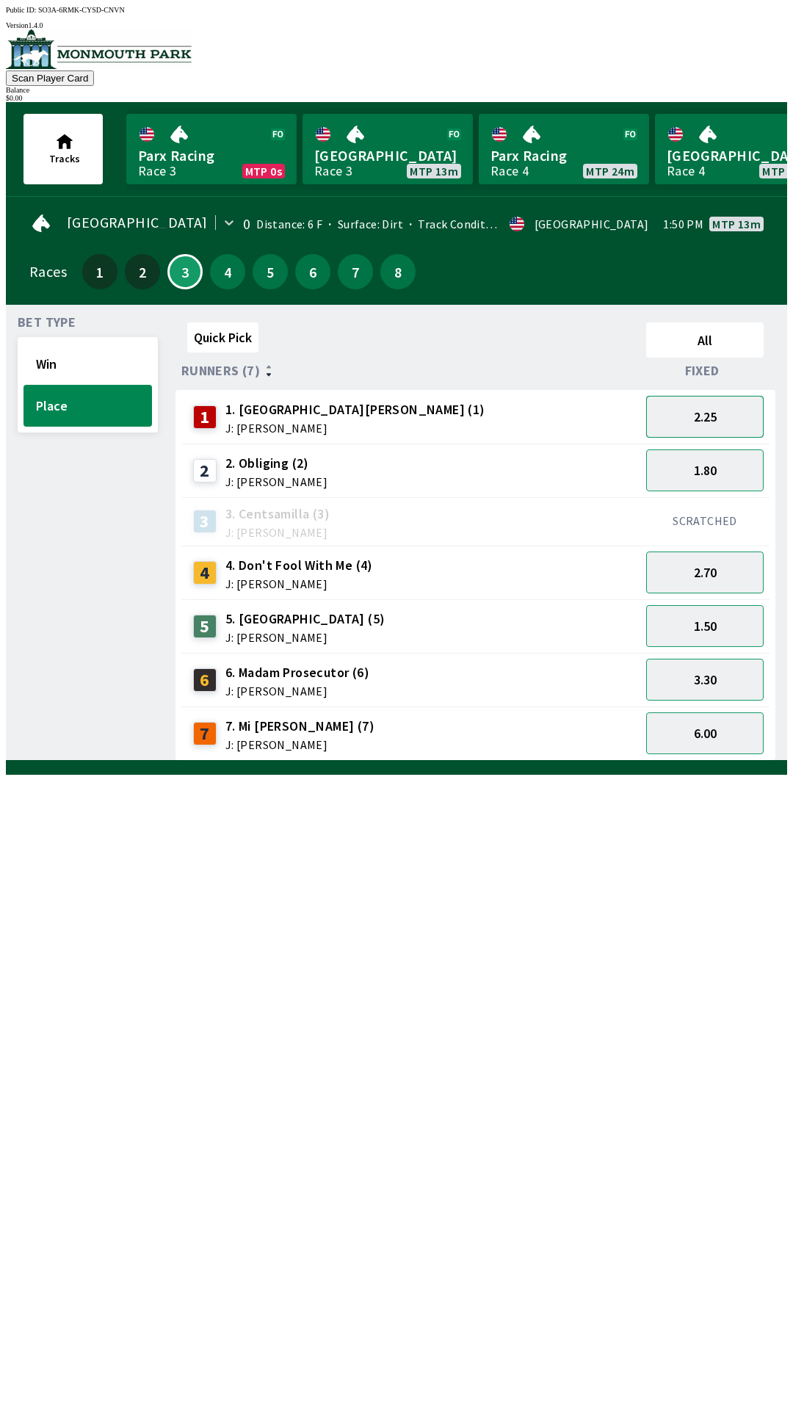
click at [709, 417] on button "2.25" at bounding box center [705, 417] width 118 height 42
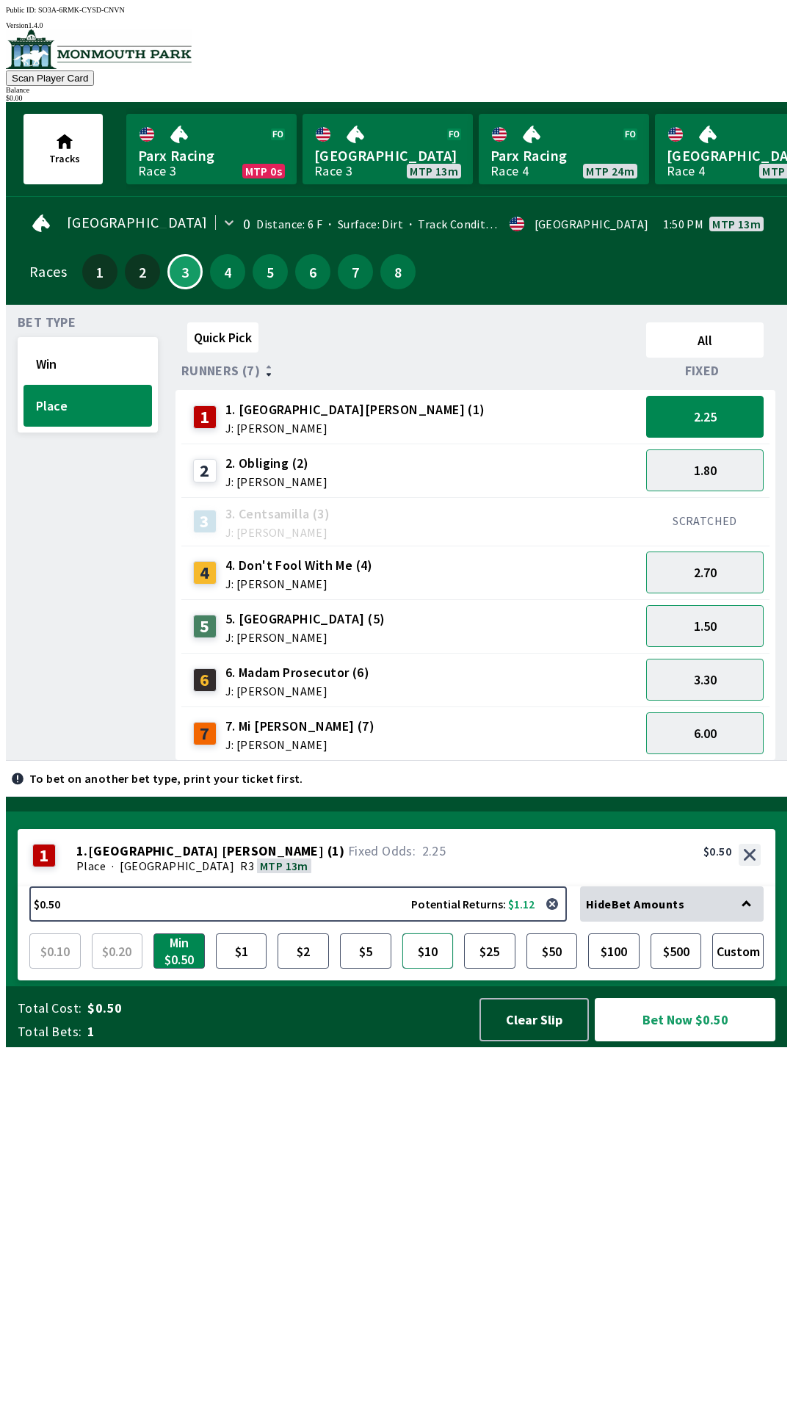
click at [435, 969] on button "$10" at bounding box center [428, 951] width 51 height 35
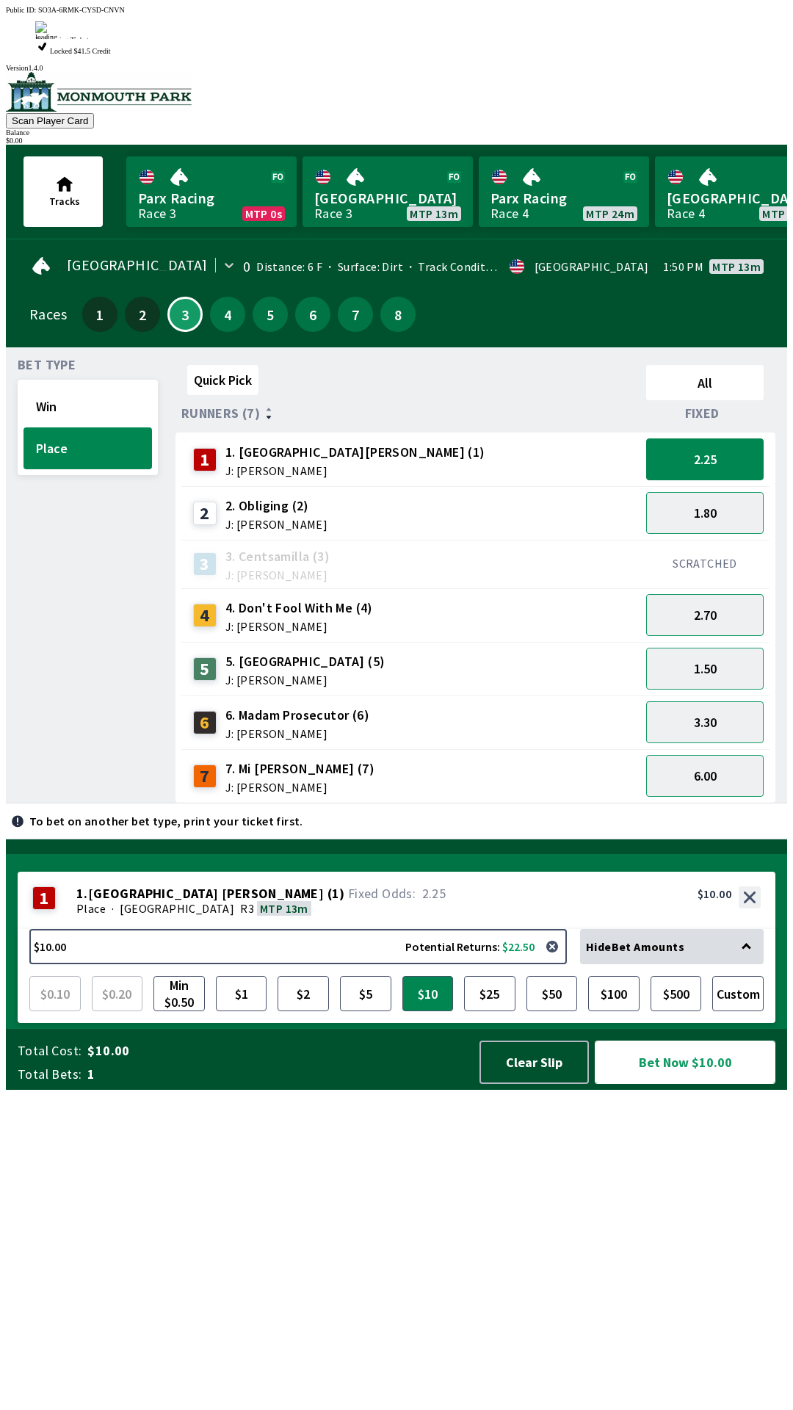
click at [709, 1084] on button "Bet Now $10.00" at bounding box center [685, 1062] width 181 height 43
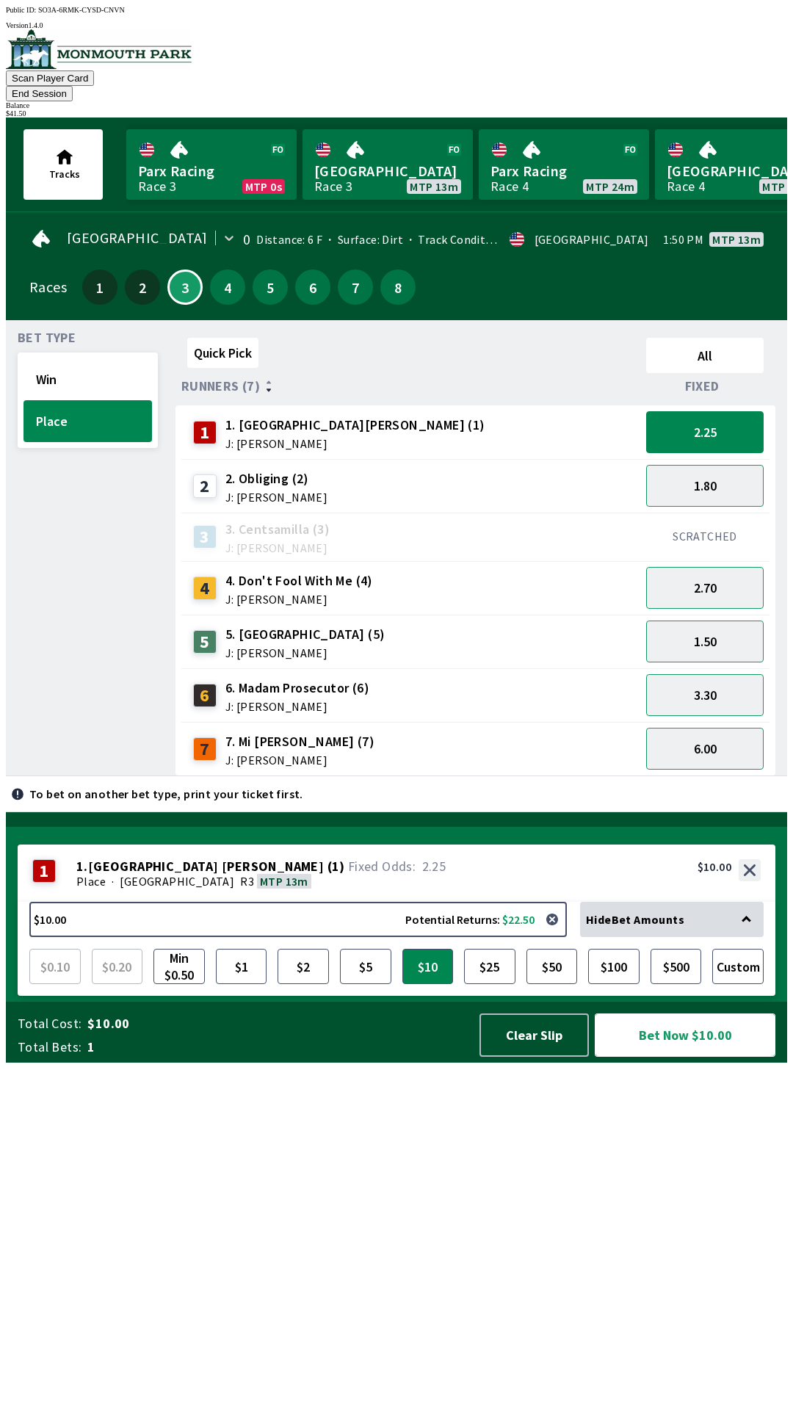
click at [698, 1057] on button "Bet Now $10.00" at bounding box center [685, 1035] width 181 height 43
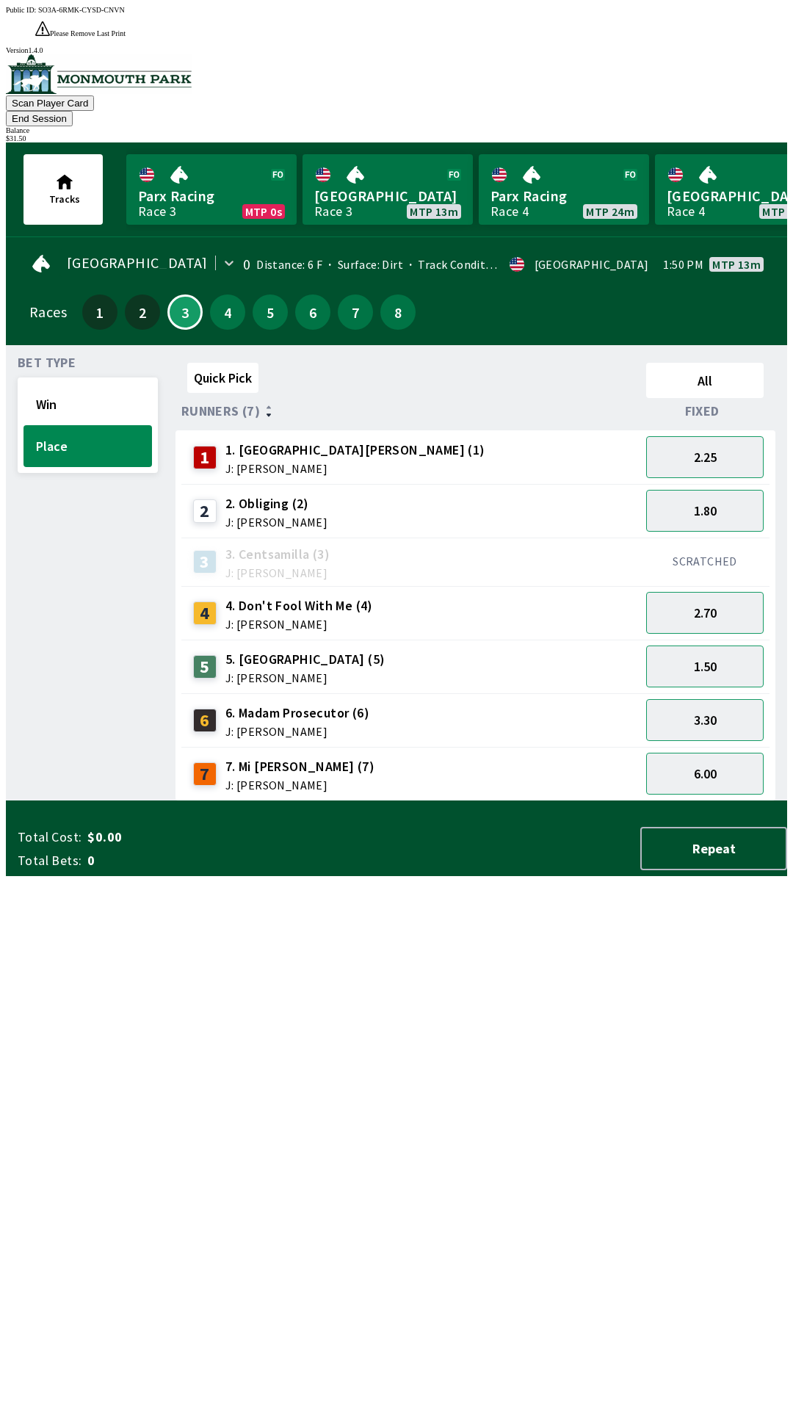
click at [477, 801] on div "Quick Pick All Runners (7) Fixed 1 1. Park Avenue [PERSON_NAME] (1) J: [PERSON_…" at bounding box center [482, 579] width 612 height 444
click at [73, 111] on button "End Session" at bounding box center [39, 118] width 67 height 15
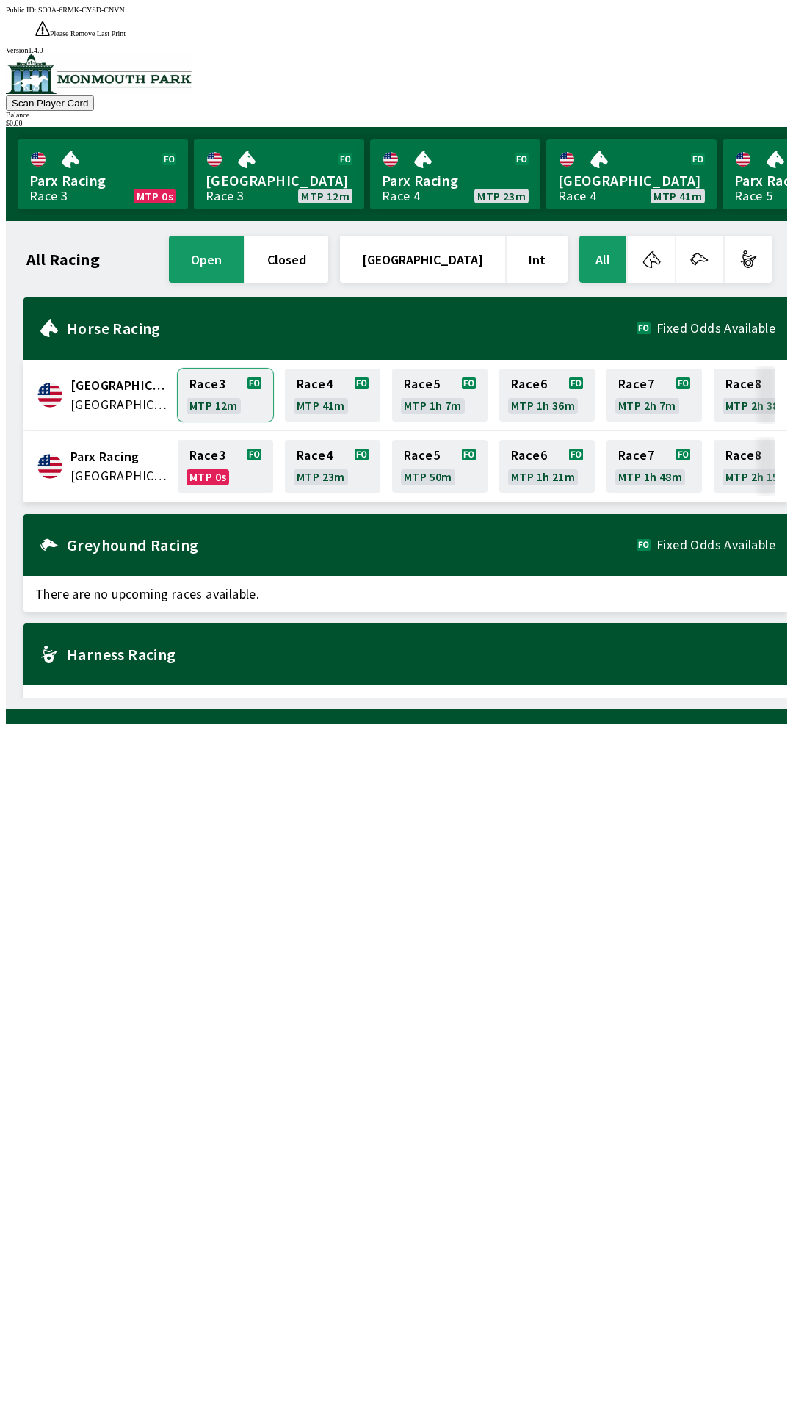
click at [226, 372] on link "Race 3 MTP 12m" at bounding box center [225, 395] width 95 height 53
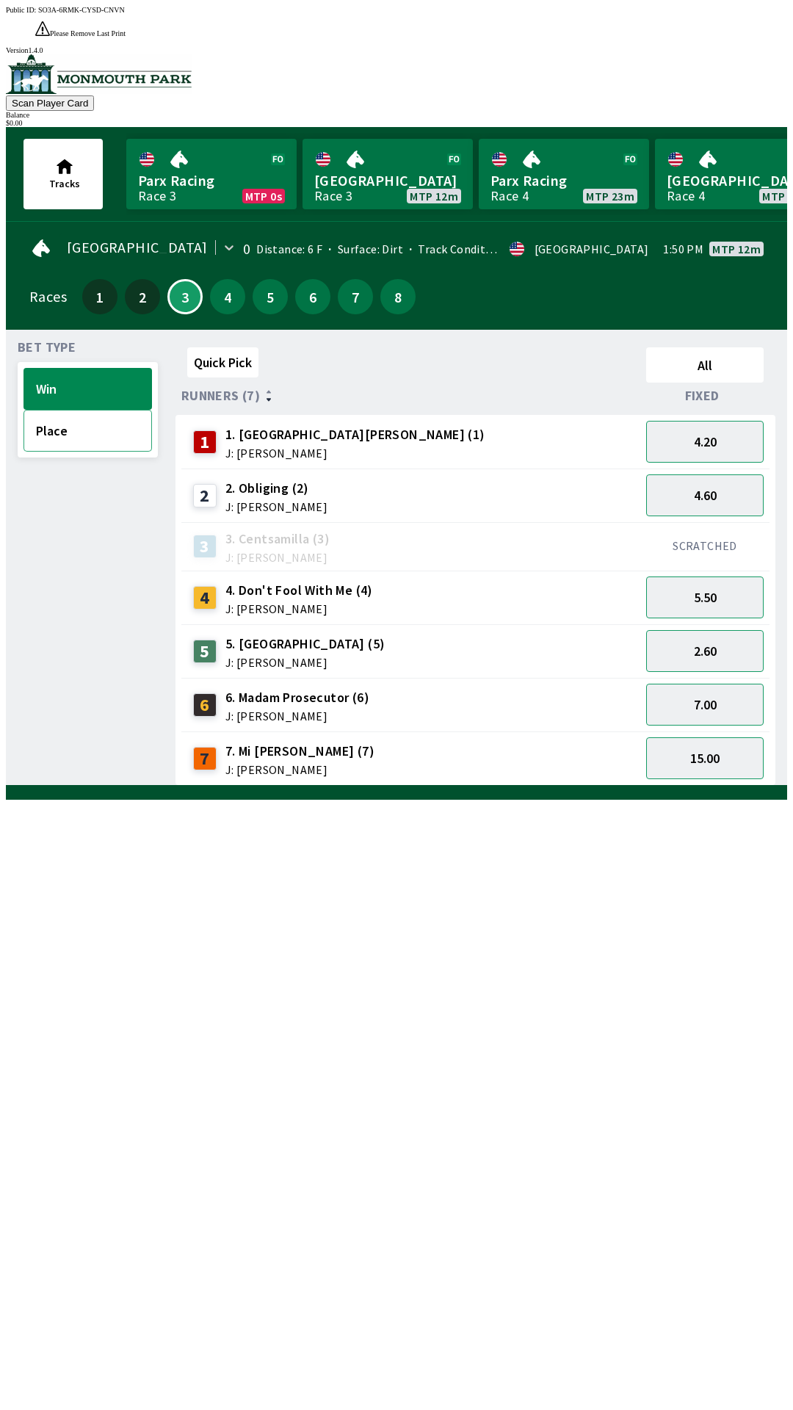
click at [61, 410] on button "Place" at bounding box center [88, 431] width 129 height 42
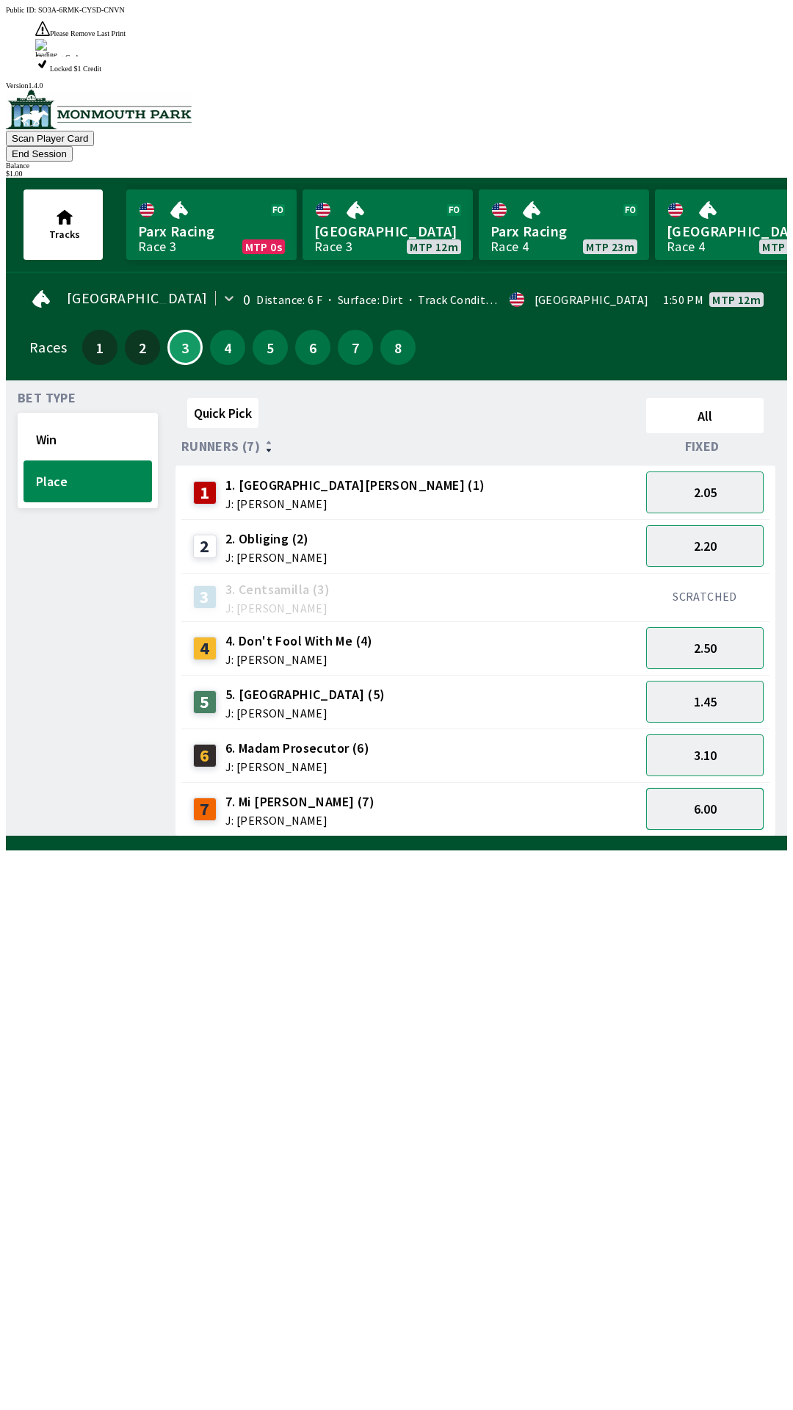
click at [715, 788] on button "6.00" at bounding box center [705, 809] width 118 height 42
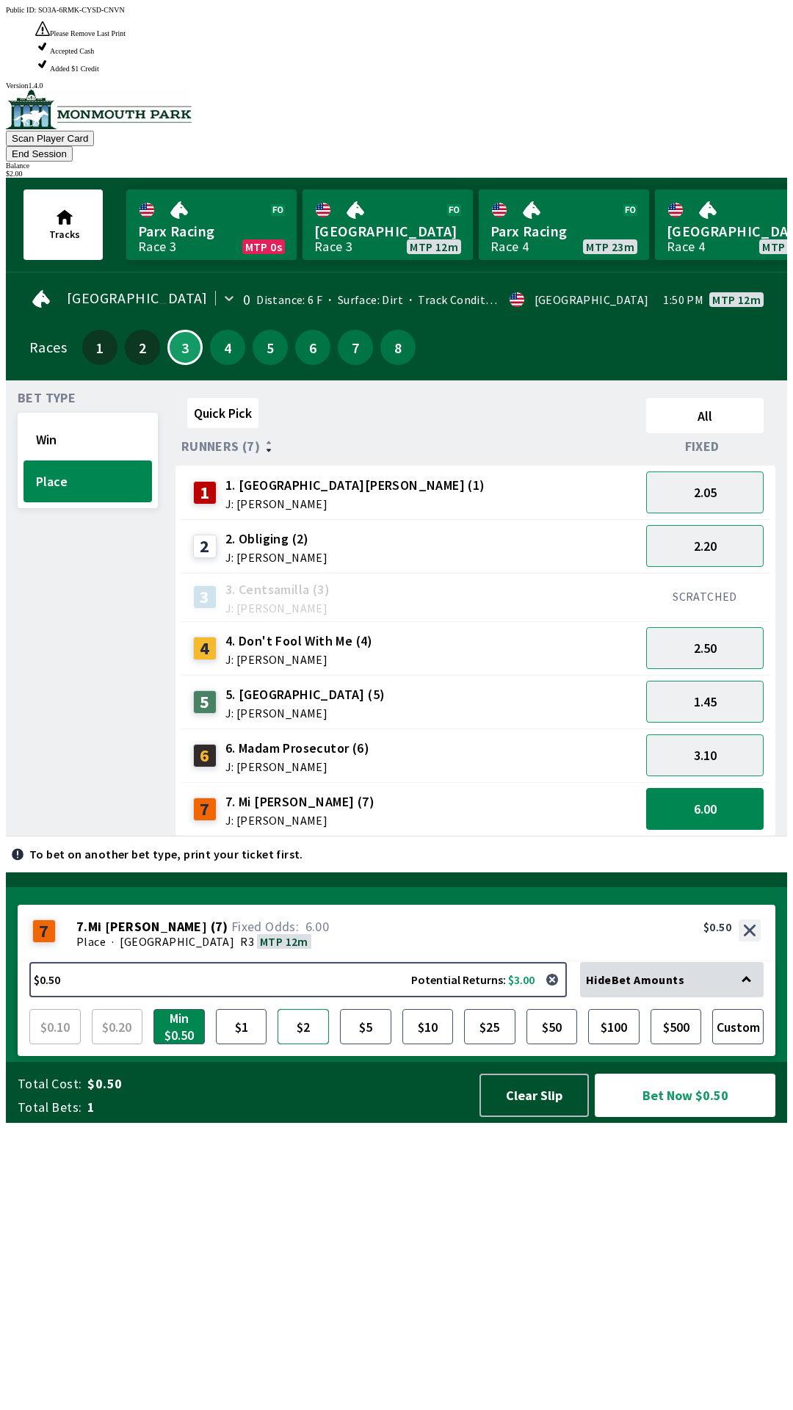
click at [317, 1045] on button "$2" at bounding box center [303, 1026] width 51 height 35
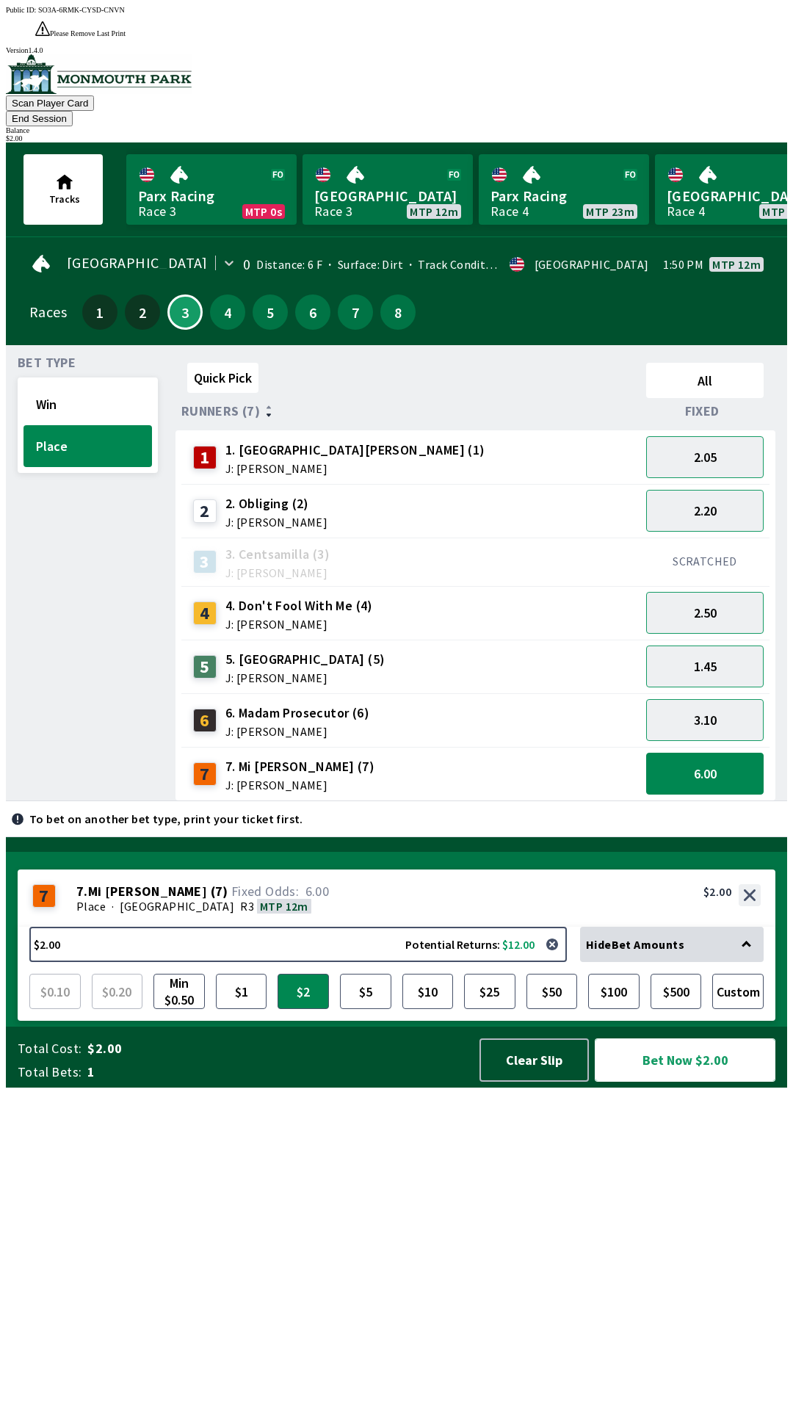
click at [680, 1082] on button "Bet Now $2.00" at bounding box center [685, 1060] width 181 height 43
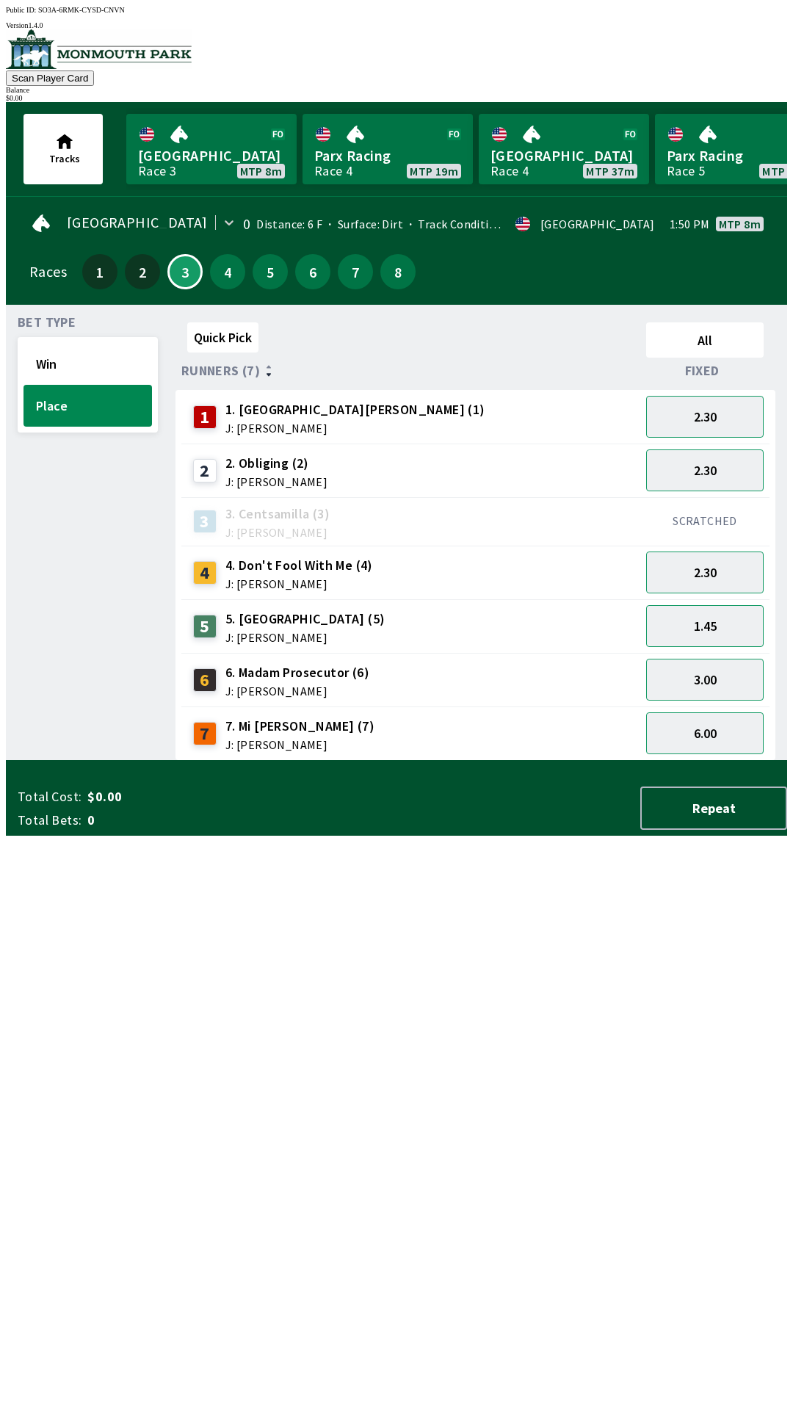
click at [339, 761] on div "Quick Pick All Runners (7) Fixed 1 1. Park Avenue [PERSON_NAME] (1) J: [PERSON_…" at bounding box center [482, 539] width 612 height 444
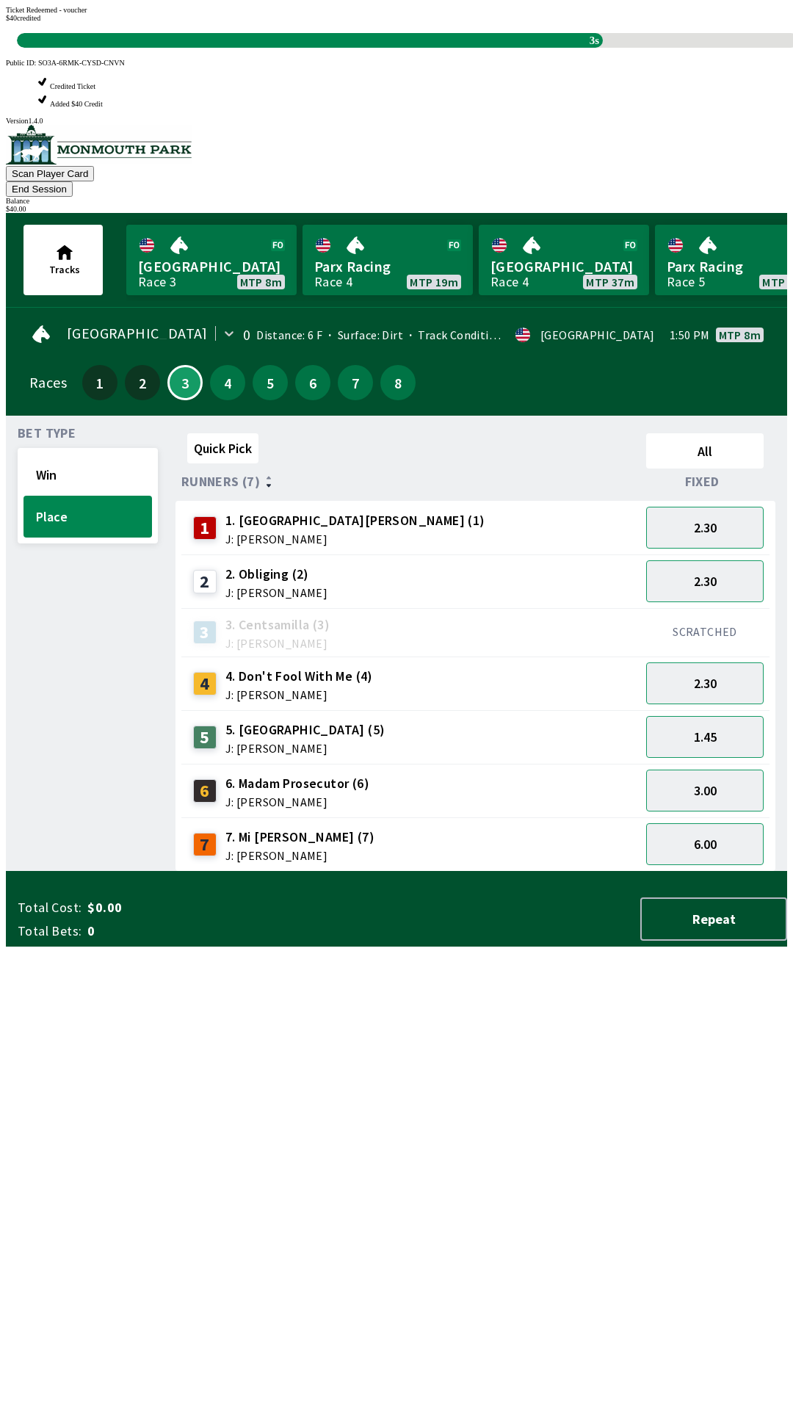
click at [376, 872] on div "Quick Pick All Runners (7) Fixed 1 1. Park Avenue [PERSON_NAME] (1) J: [PERSON_…" at bounding box center [482, 650] width 612 height 444
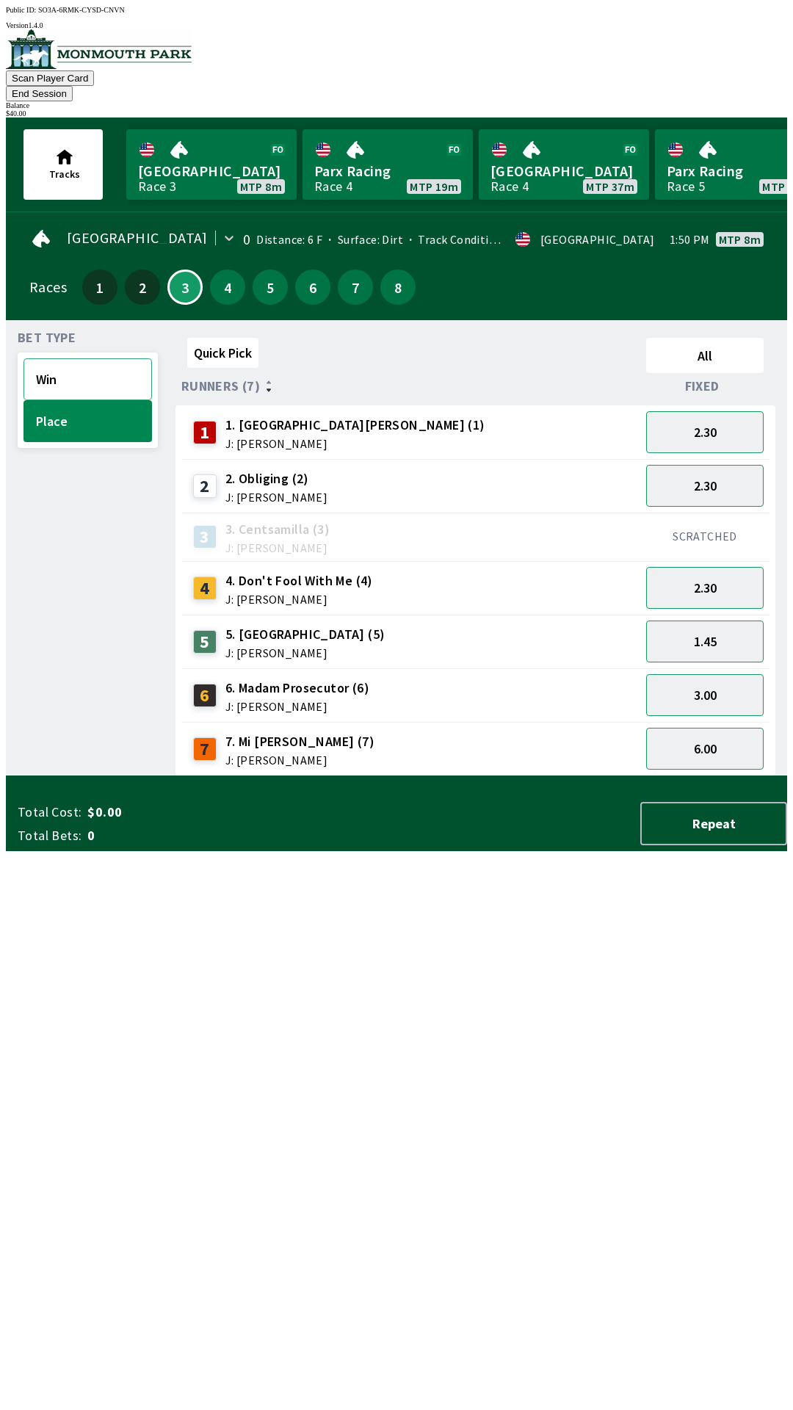
click at [115, 368] on button "Win" at bounding box center [88, 379] width 129 height 42
click at [721, 745] on button "15.00" at bounding box center [705, 749] width 118 height 42
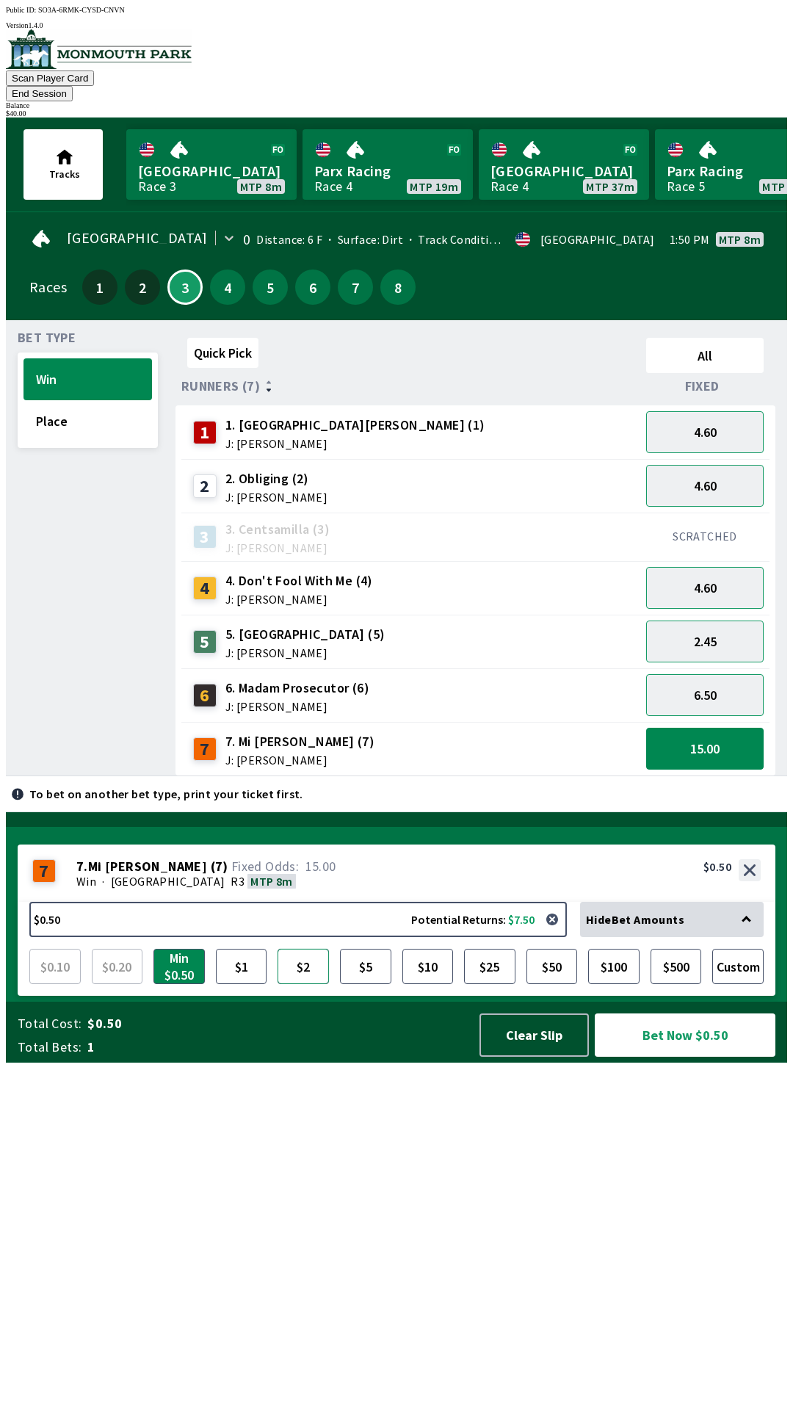
click at [300, 984] on button "$2" at bounding box center [303, 966] width 51 height 35
click at [713, 1057] on button "Bet Now $2.00" at bounding box center [685, 1035] width 181 height 43
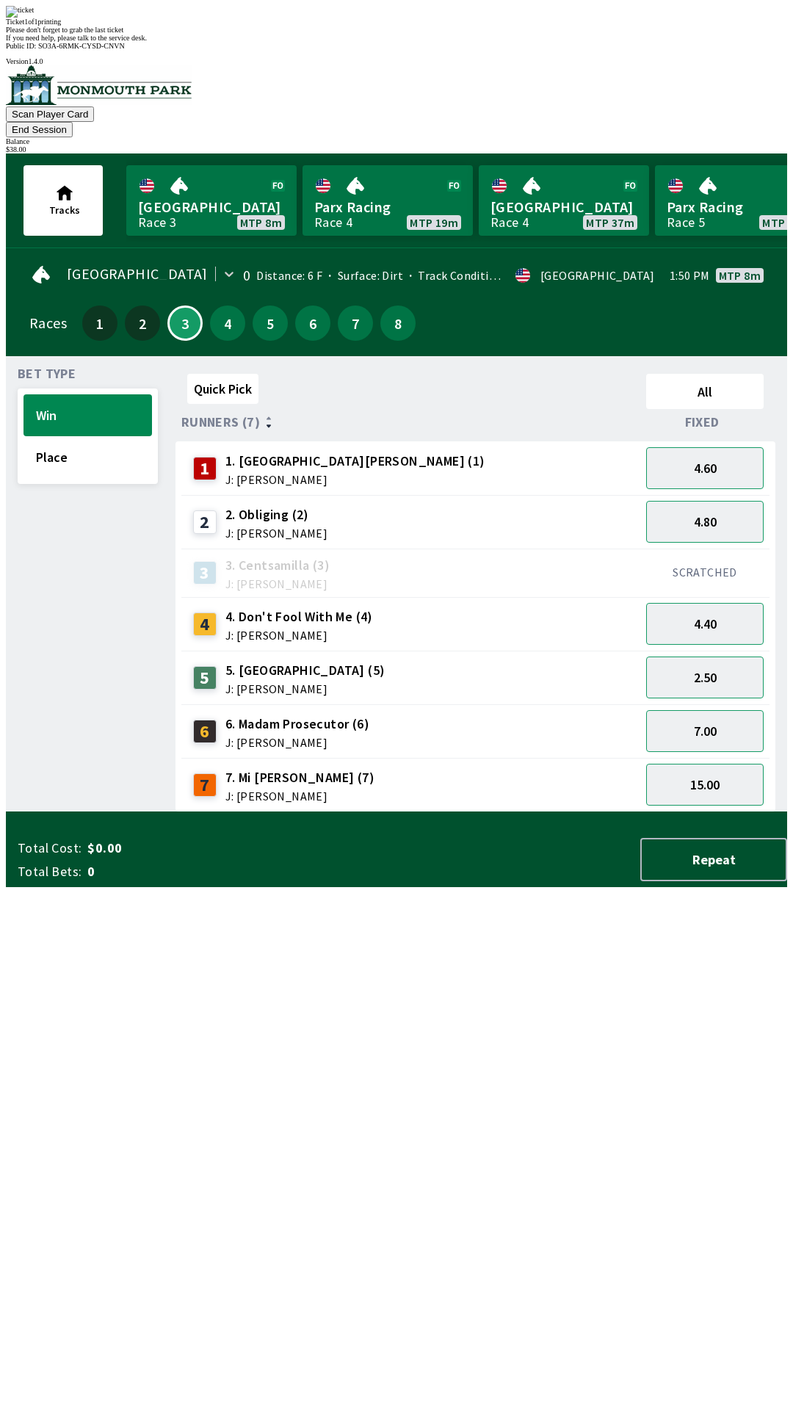
click at [421, 812] on div "Quick Pick All Runners (7) Fixed 1 1. Park Avenue [PERSON_NAME] (1) J: [PERSON_…" at bounding box center [482, 590] width 612 height 444
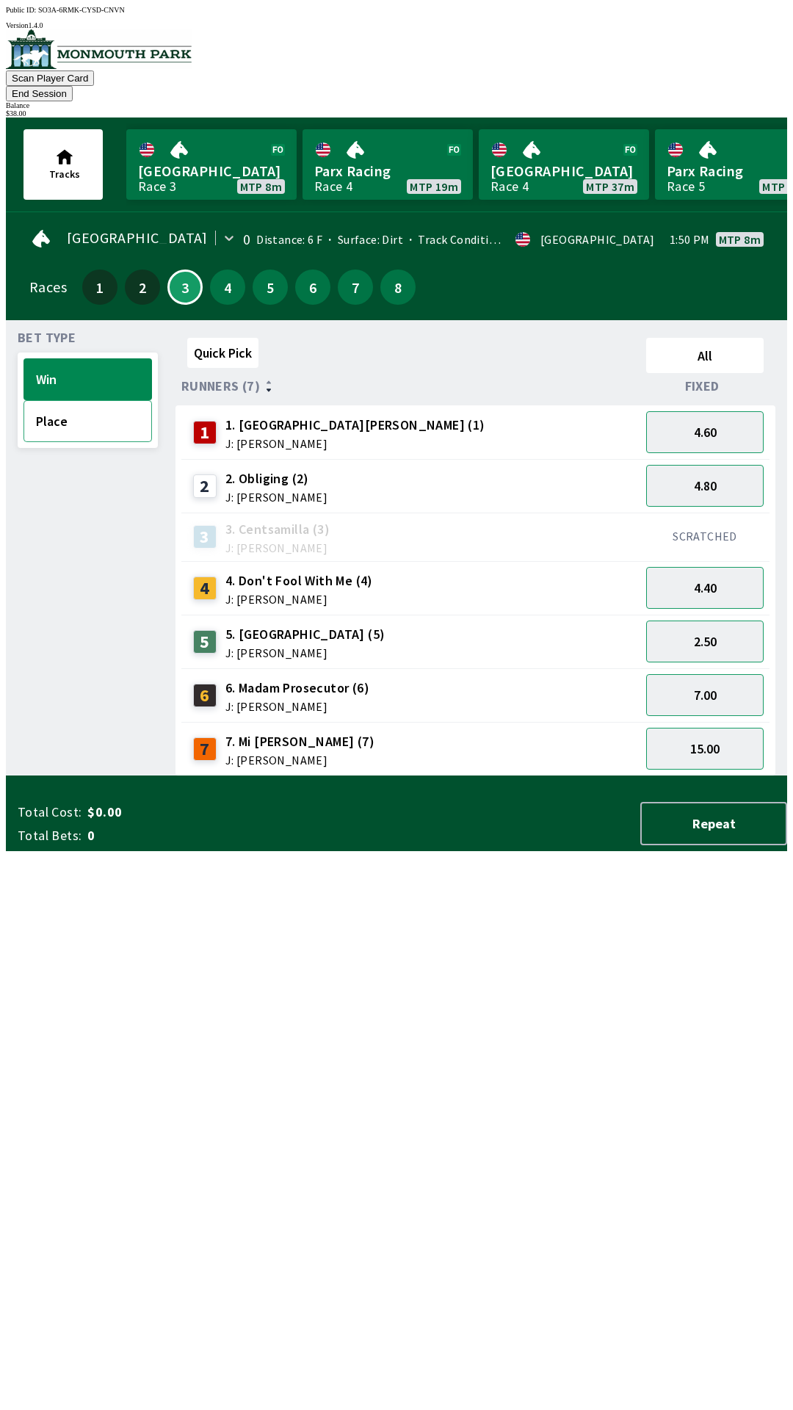
click at [90, 403] on button "Place" at bounding box center [88, 421] width 129 height 42
click at [73, 358] on button "Win" at bounding box center [88, 379] width 129 height 42
click at [71, 407] on button "Place" at bounding box center [88, 421] width 129 height 42
click at [746, 728] on button "6.00" at bounding box center [705, 749] width 118 height 42
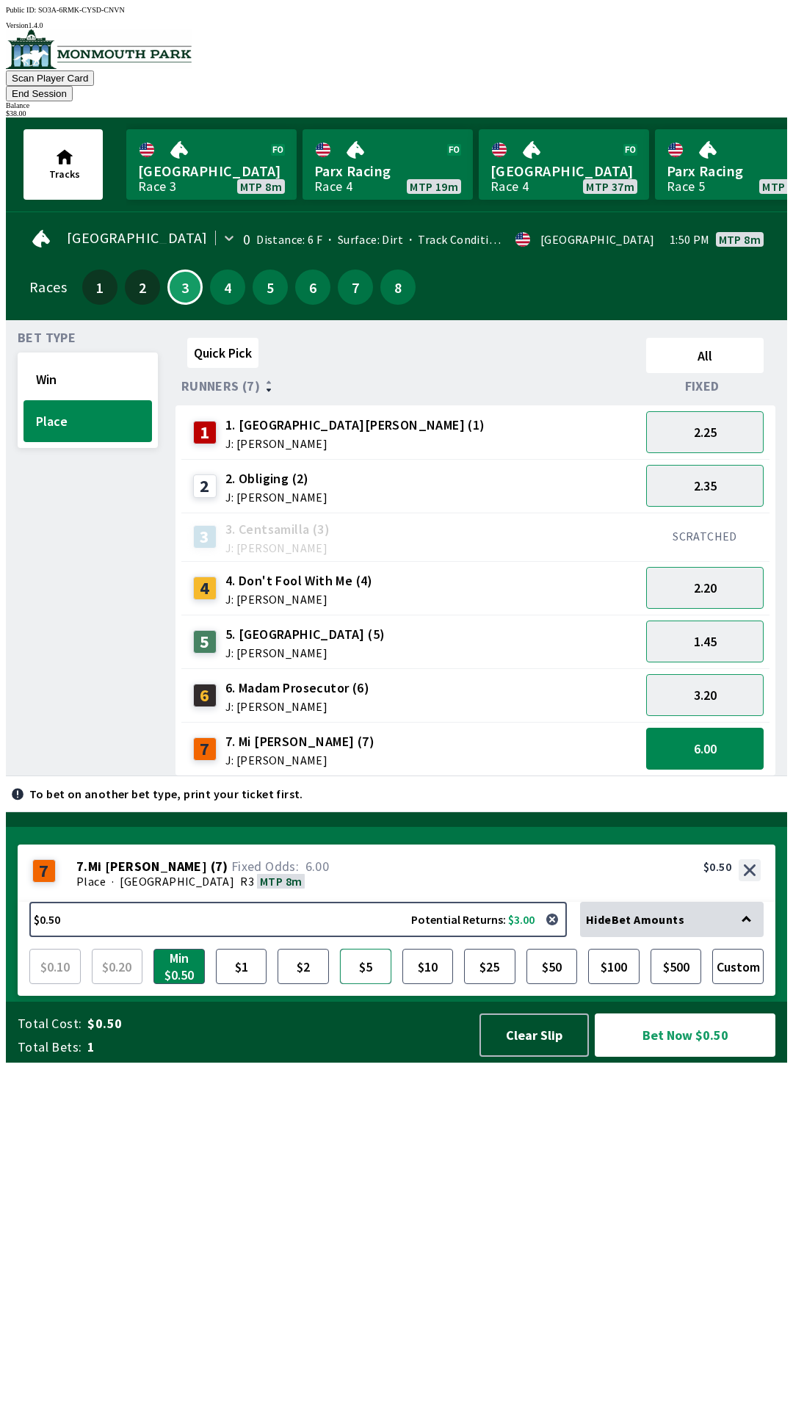
click at [348, 984] on button "$5" at bounding box center [365, 966] width 51 height 35
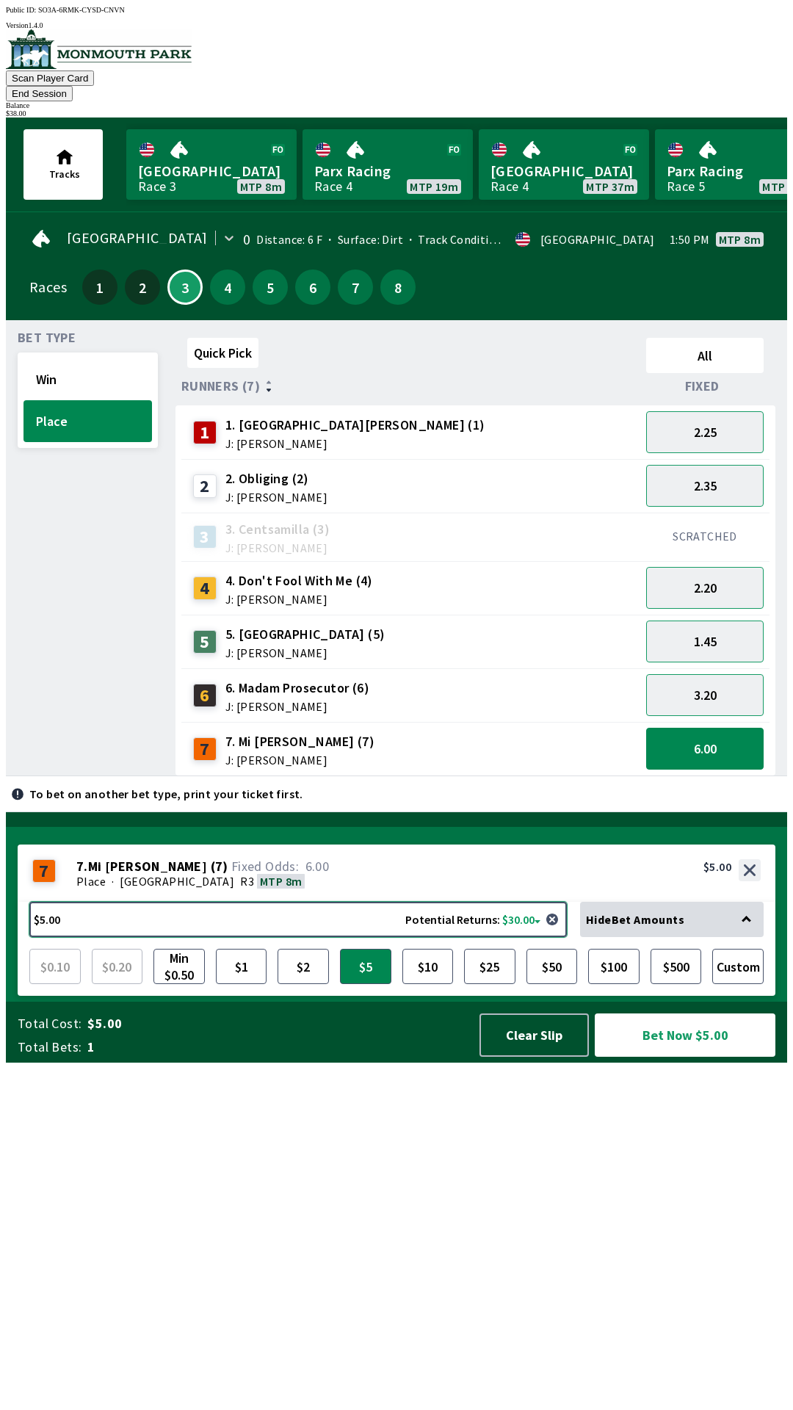
click at [343, 937] on button "$5.00 Potential Returns: $30.00" at bounding box center [298, 919] width 538 height 35
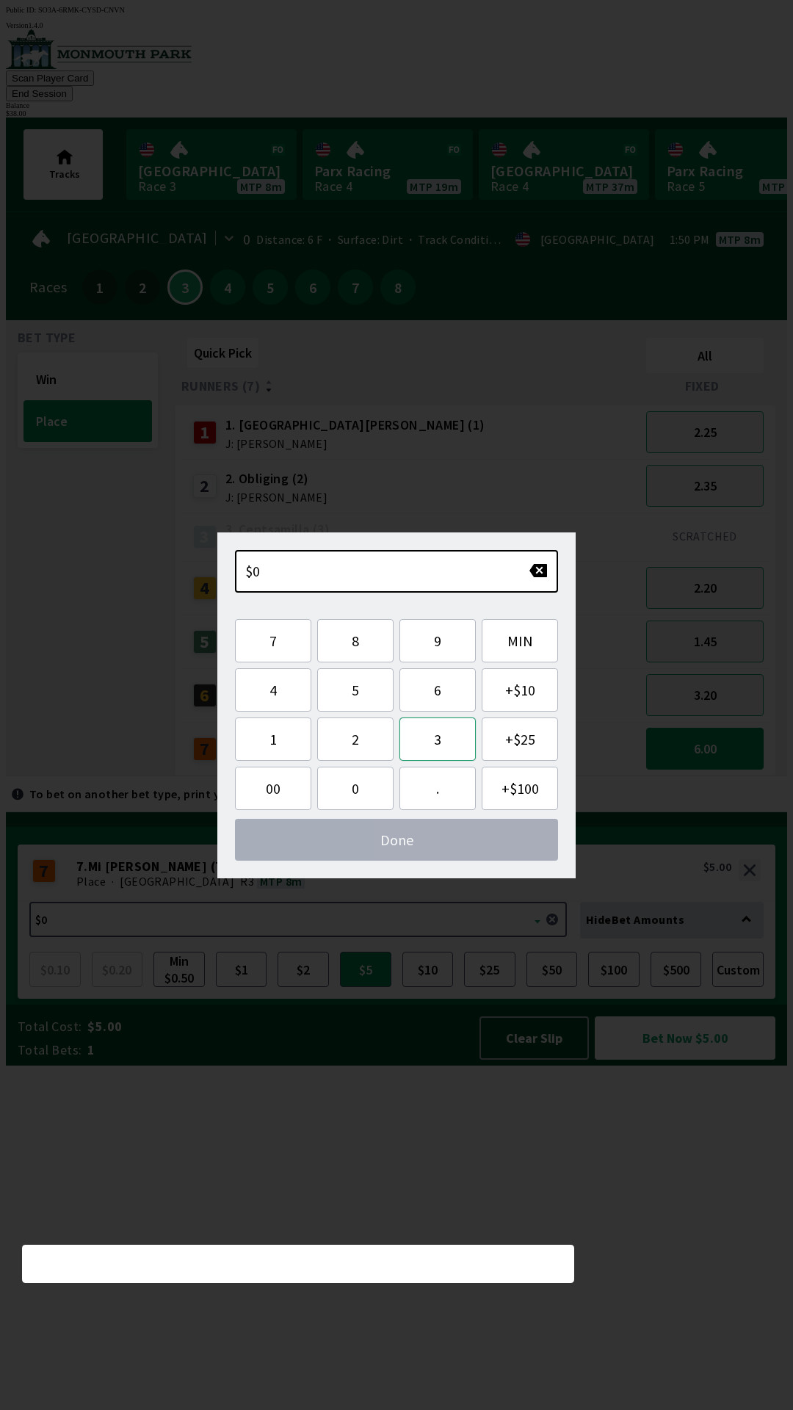
click at [425, 742] on button "3" at bounding box center [438, 739] width 76 height 43
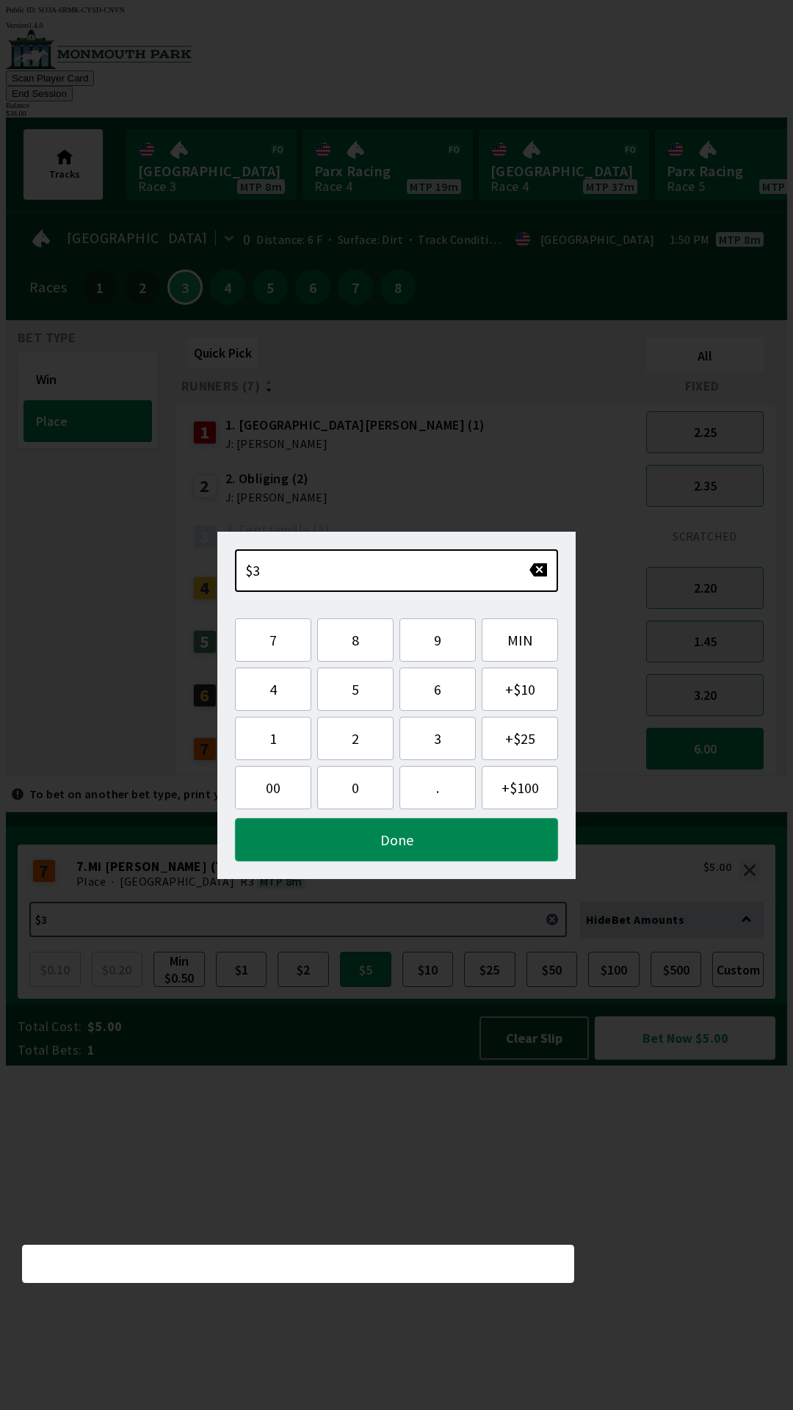
click at [423, 847] on button "Done" at bounding box center [396, 839] width 323 height 43
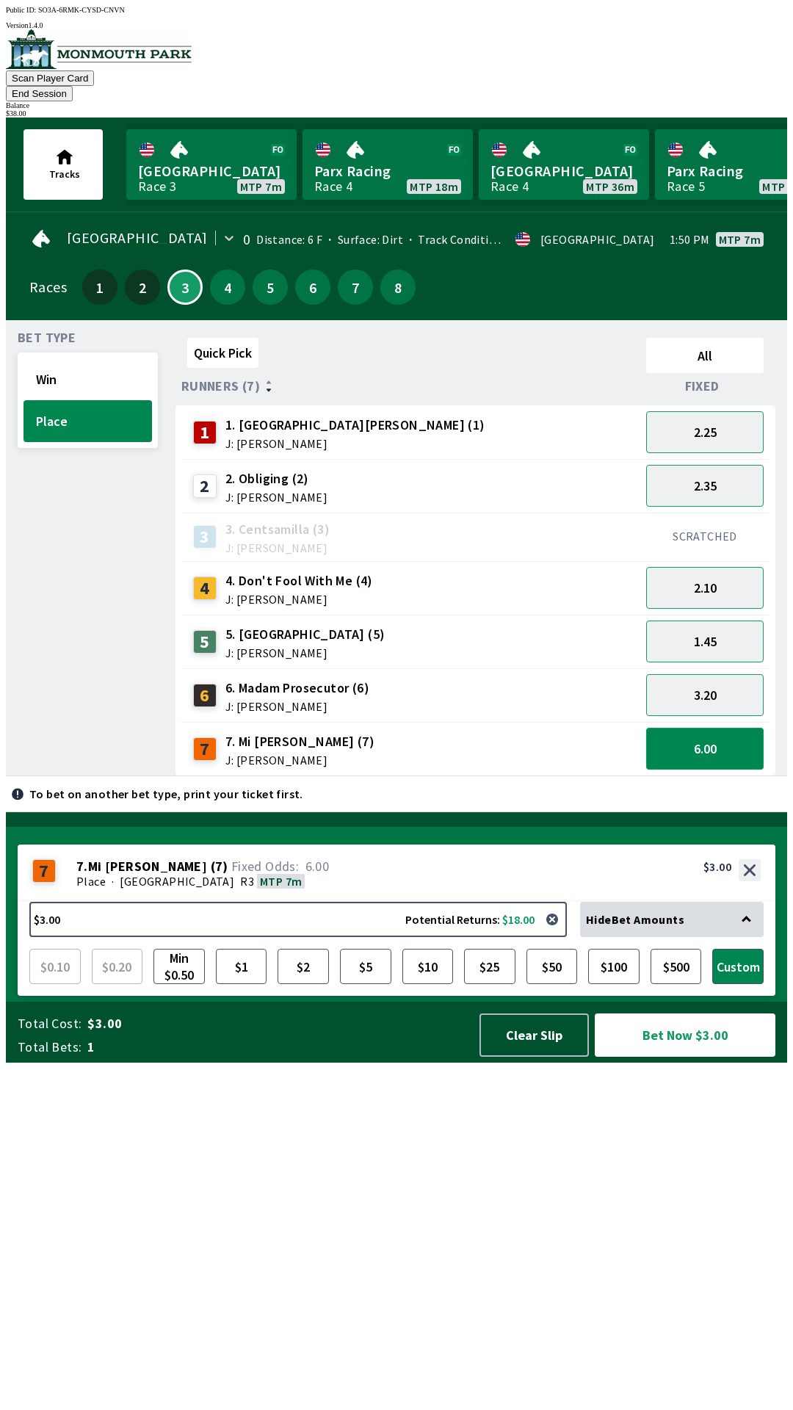
click at [737, 730] on button "6.00" at bounding box center [705, 749] width 118 height 42
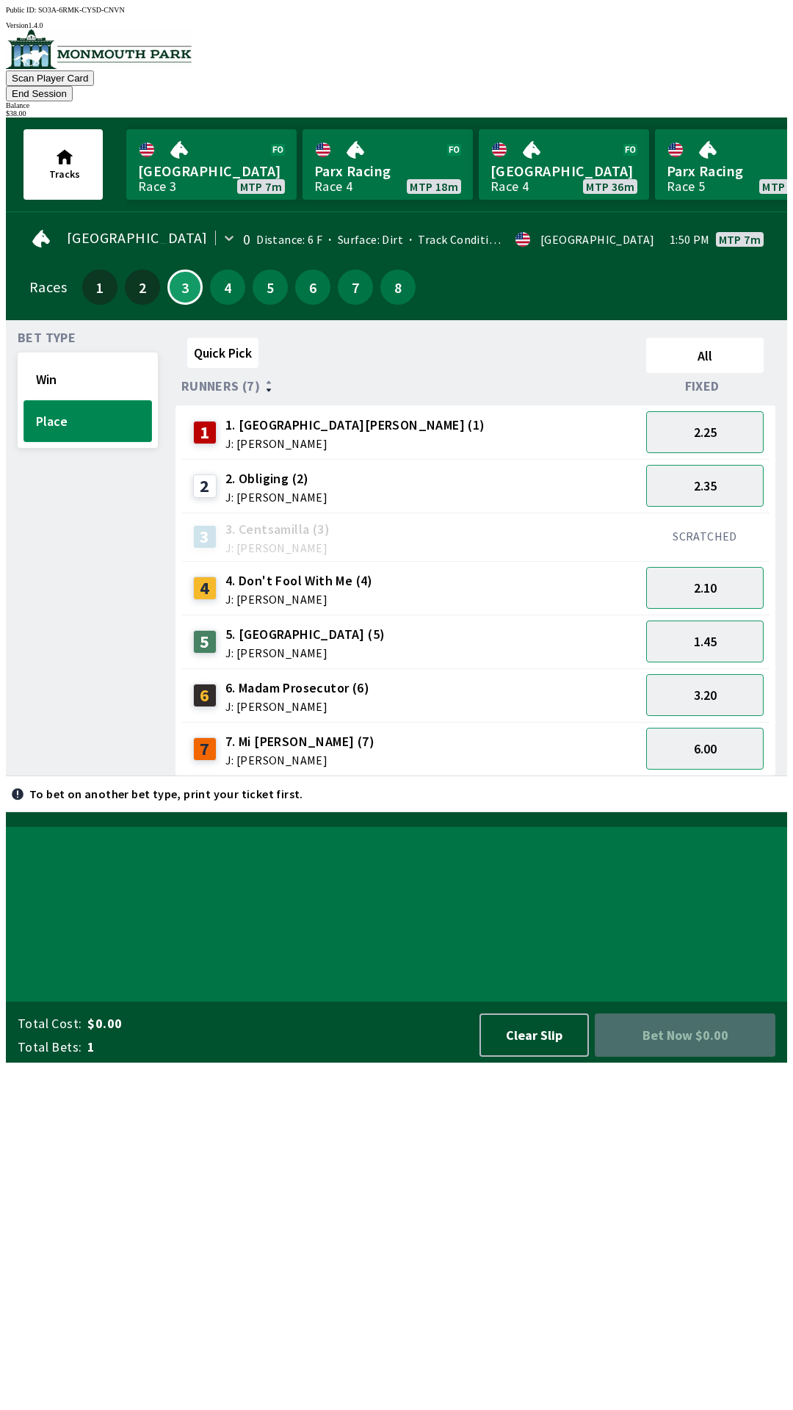
click at [109, 400] on button "Place" at bounding box center [88, 421] width 129 height 42
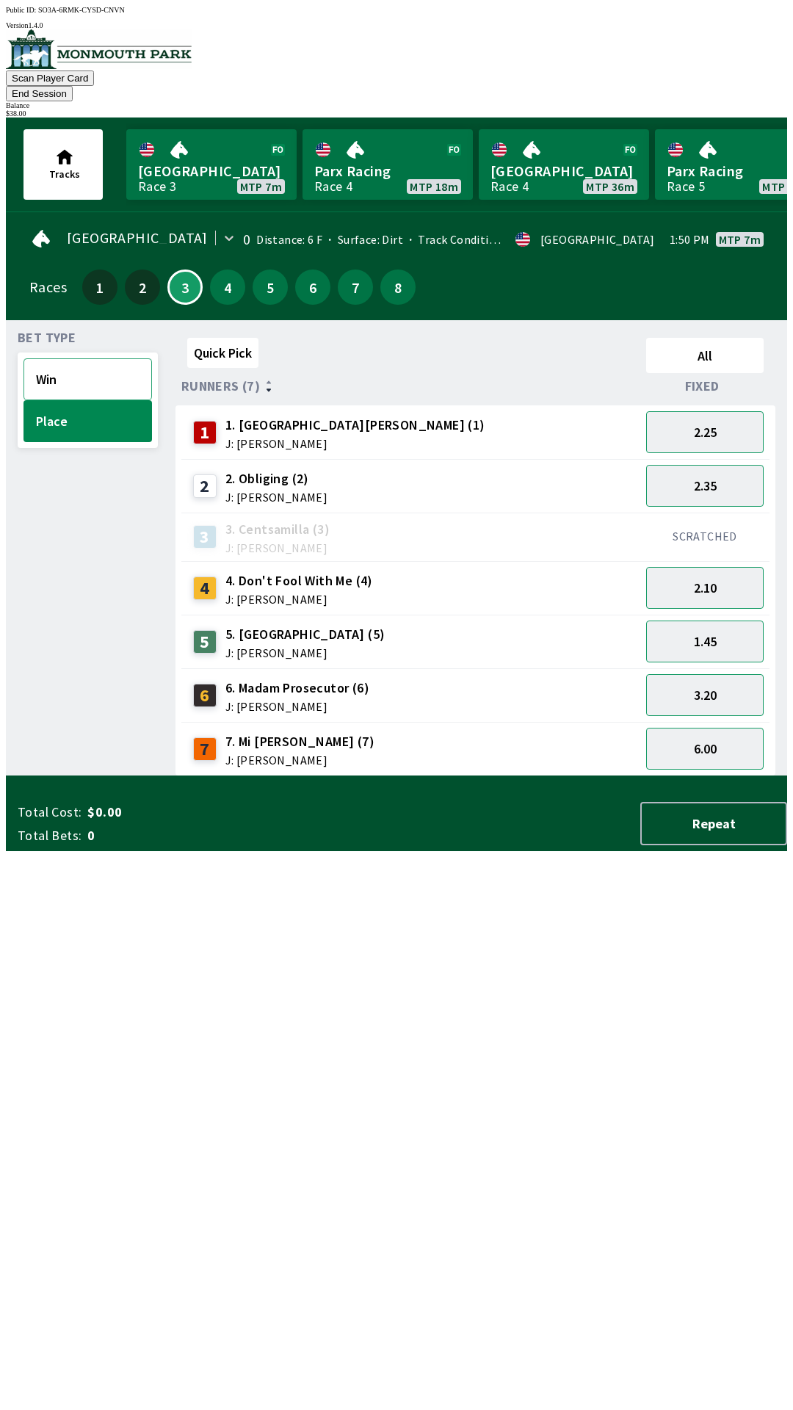
click at [107, 358] on button "Win" at bounding box center [88, 379] width 129 height 42
click at [212, 270] on button "4" at bounding box center [227, 287] width 35 height 35
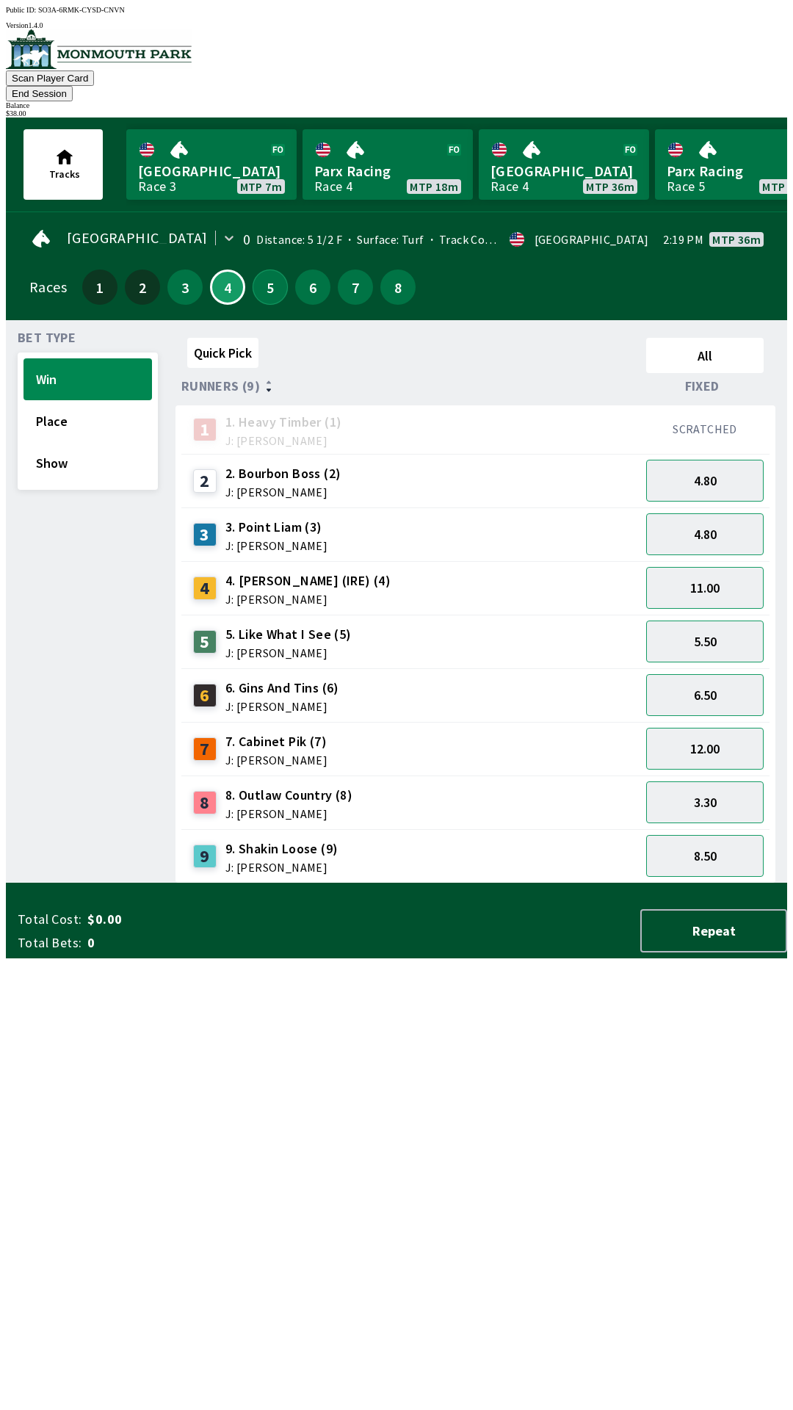
click at [260, 275] on button "5" at bounding box center [270, 287] width 35 height 35
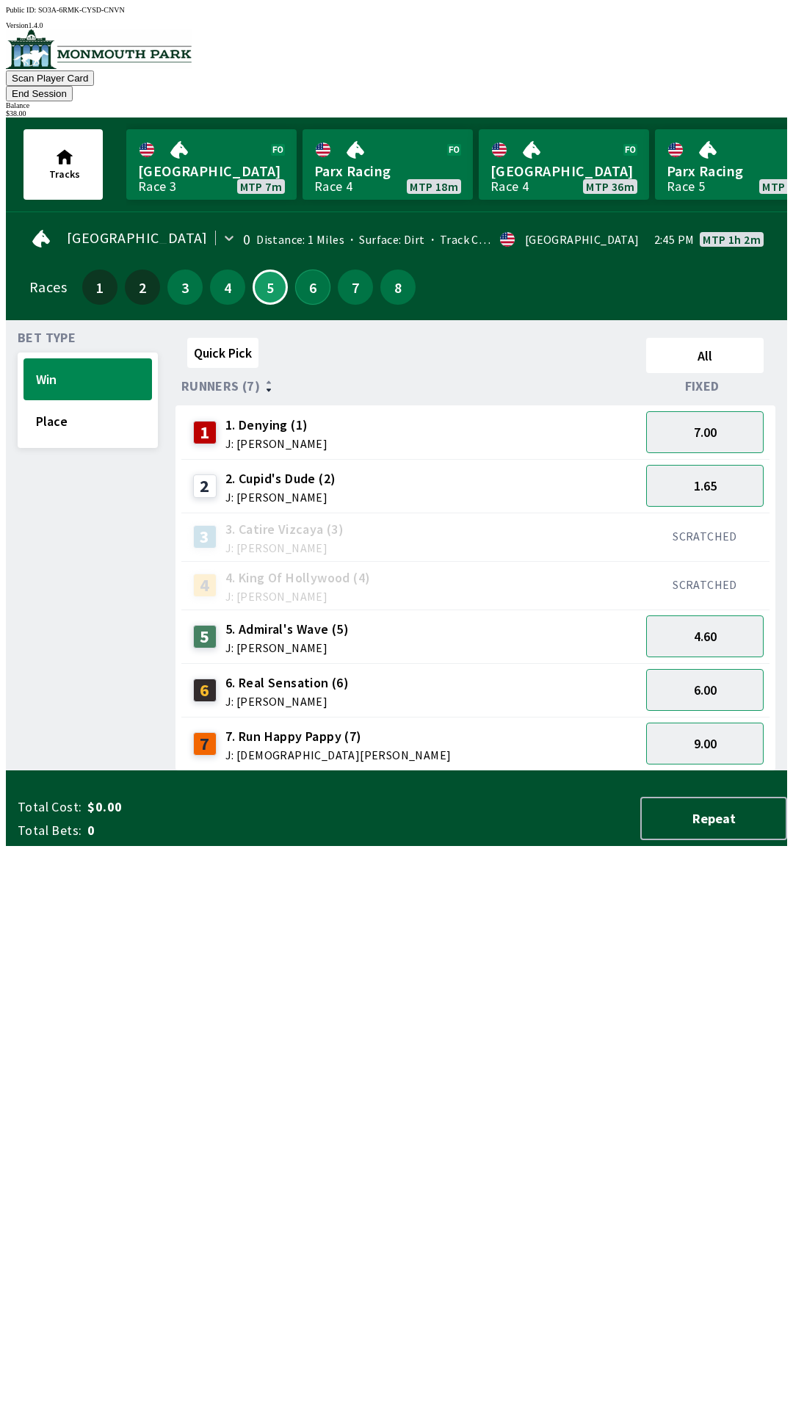
click at [303, 275] on button "6" at bounding box center [312, 287] width 35 height 35
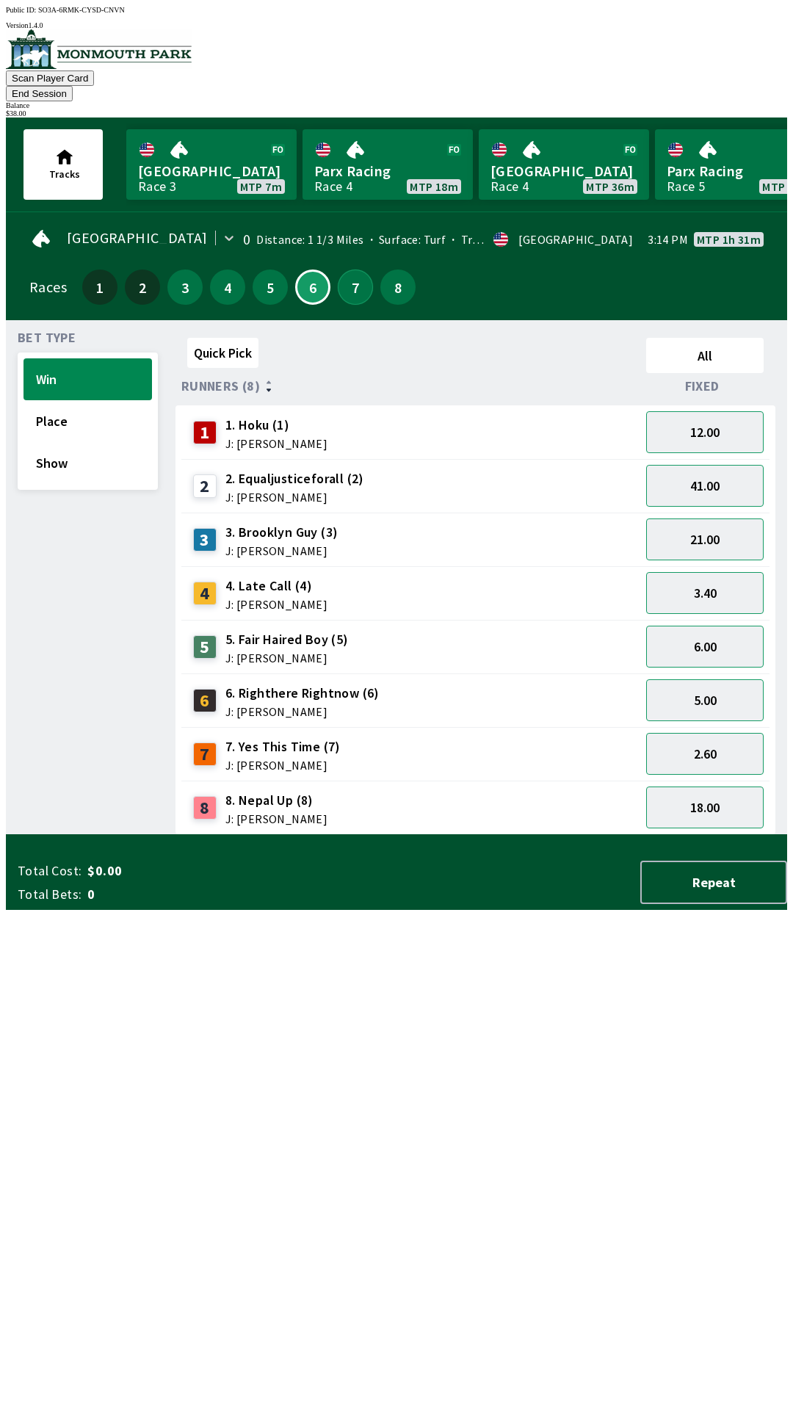
click at [363, 273] on button "7" at bounding box center [355, 287] width 35 height 35
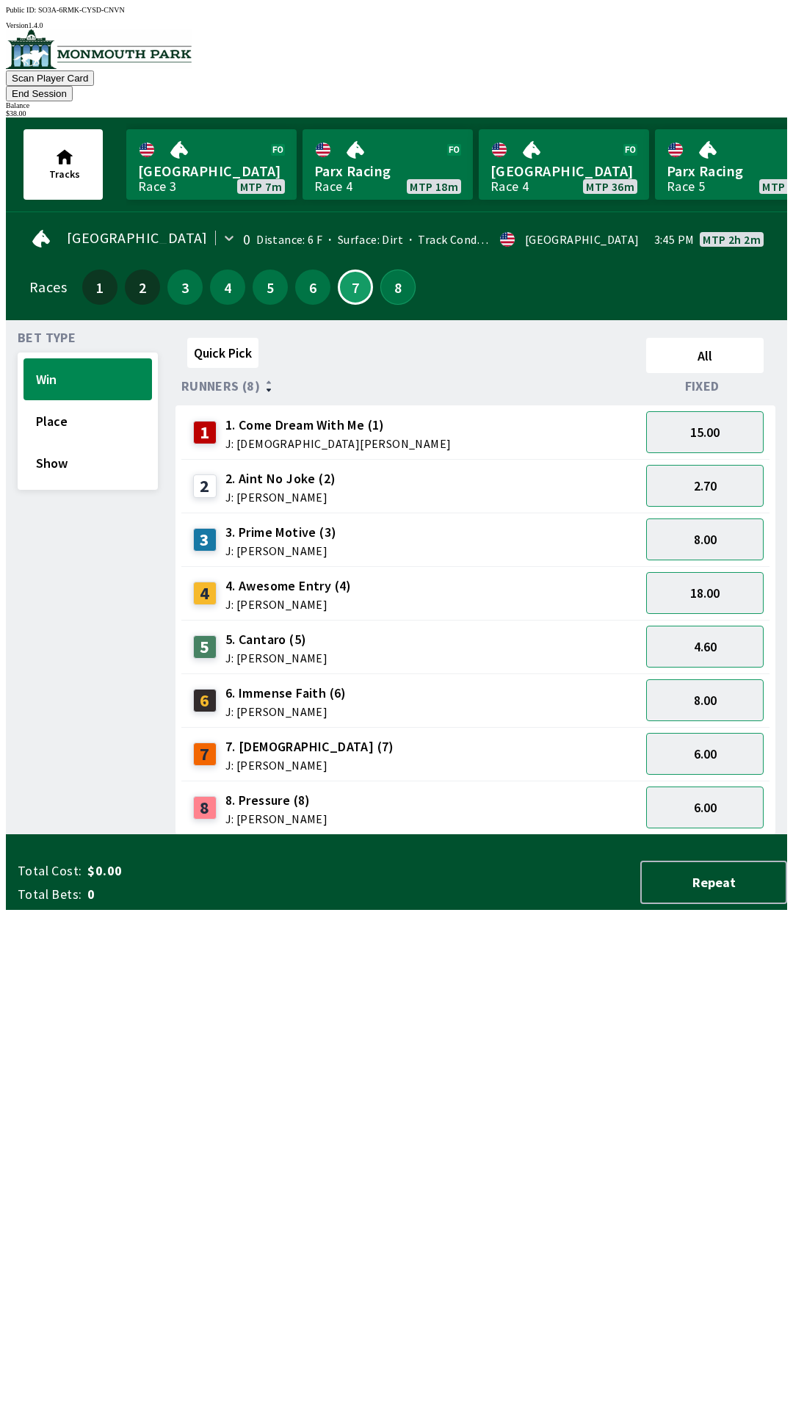
click at [394, 275] on button "8" at bounding box center [398, 287] width 35 height 35
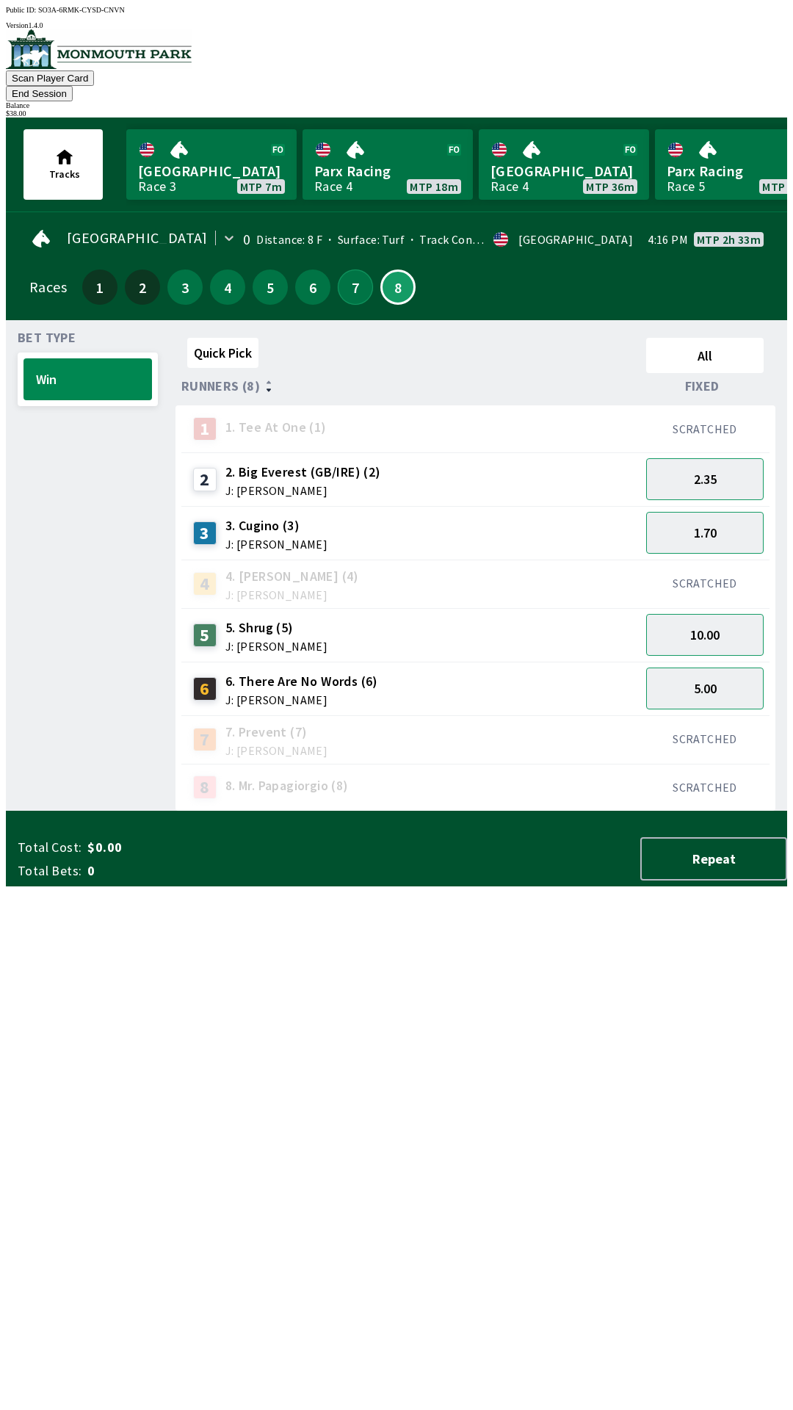
click at [353, 277] on button "7" at bounding box center [355, 287] width 35 height 35
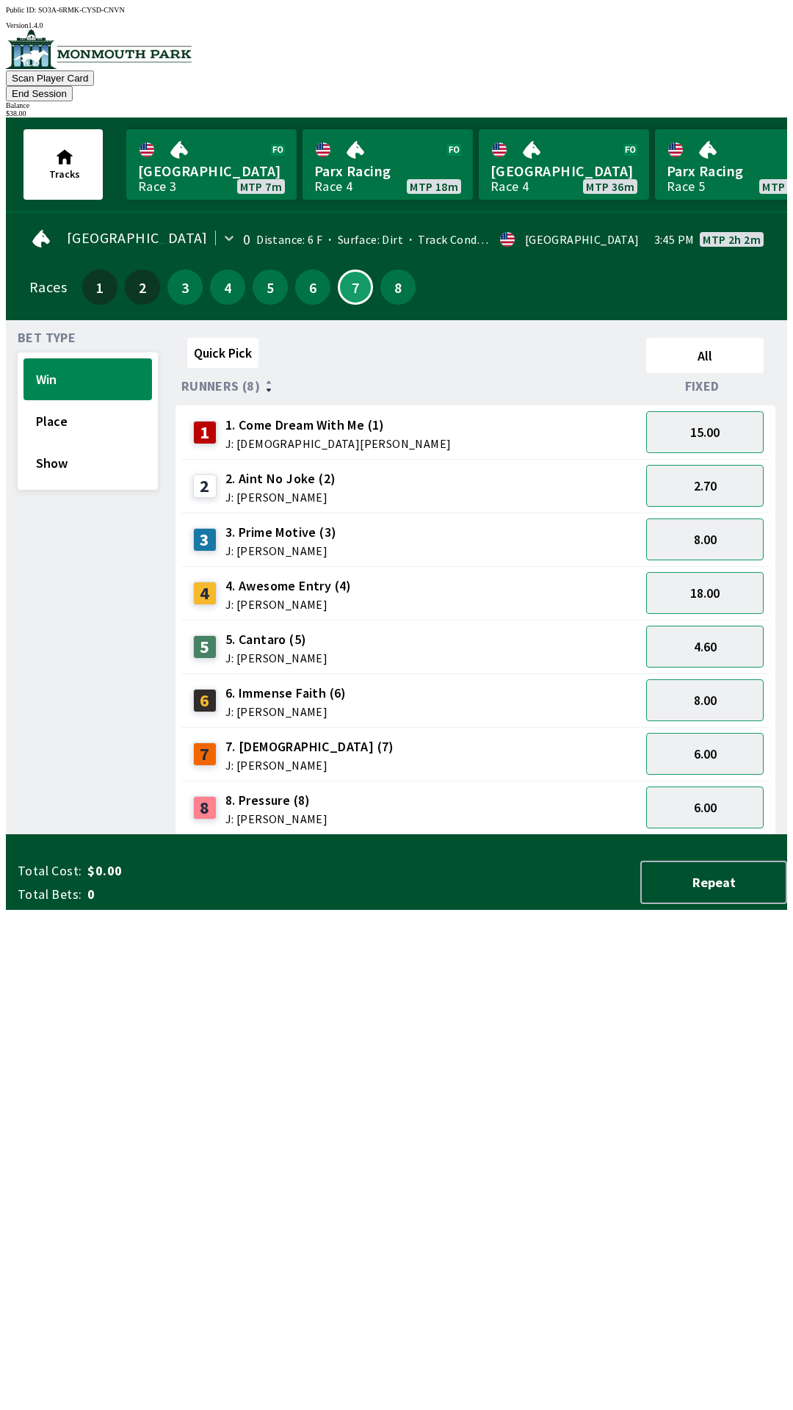
click at [190, 280] on div "3" at bounding box center [184, 287] width 35 height 35
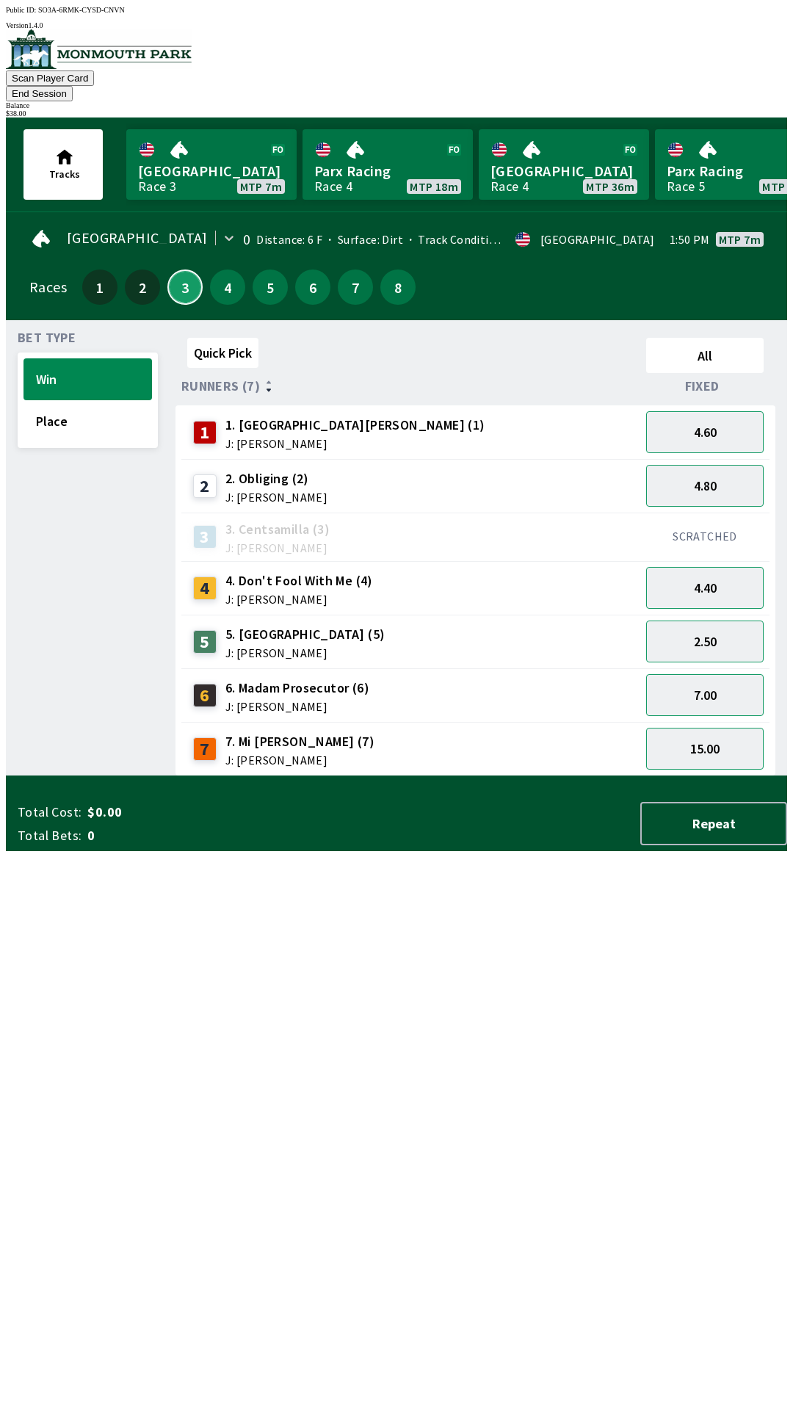
click at [190, 276] on button "3" at bounding box center [184, 287] width 35 height 35
click at [231, 279] on div "4" at bounding box center [227, 287] width 35 height 35
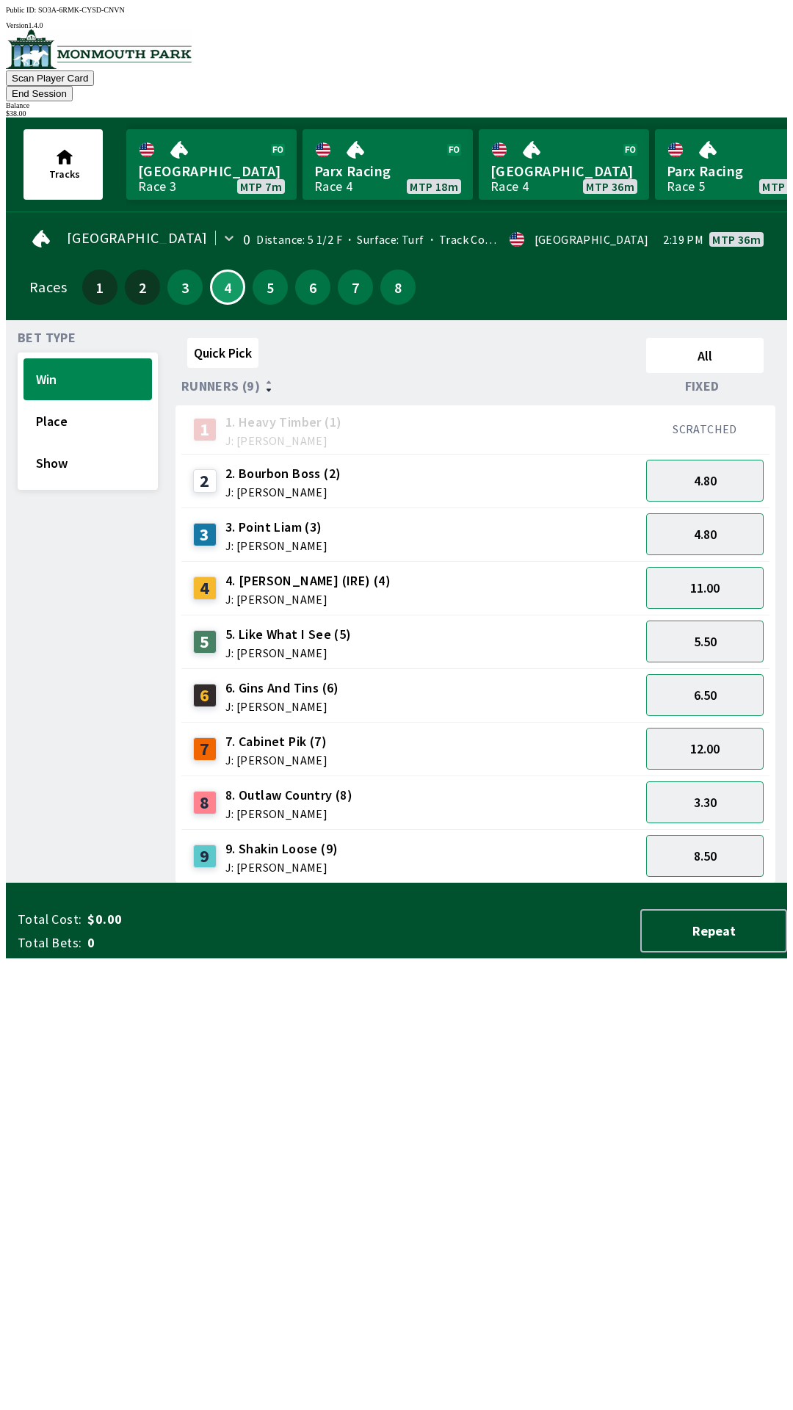
click at [234, 278] on div "4" at bounding box center [227, 287] width 35 height 35
click at [399, 134] on link "Parx Racing Race 4 MTP 18m" at bounding box center [388, 164] width 170 height 71
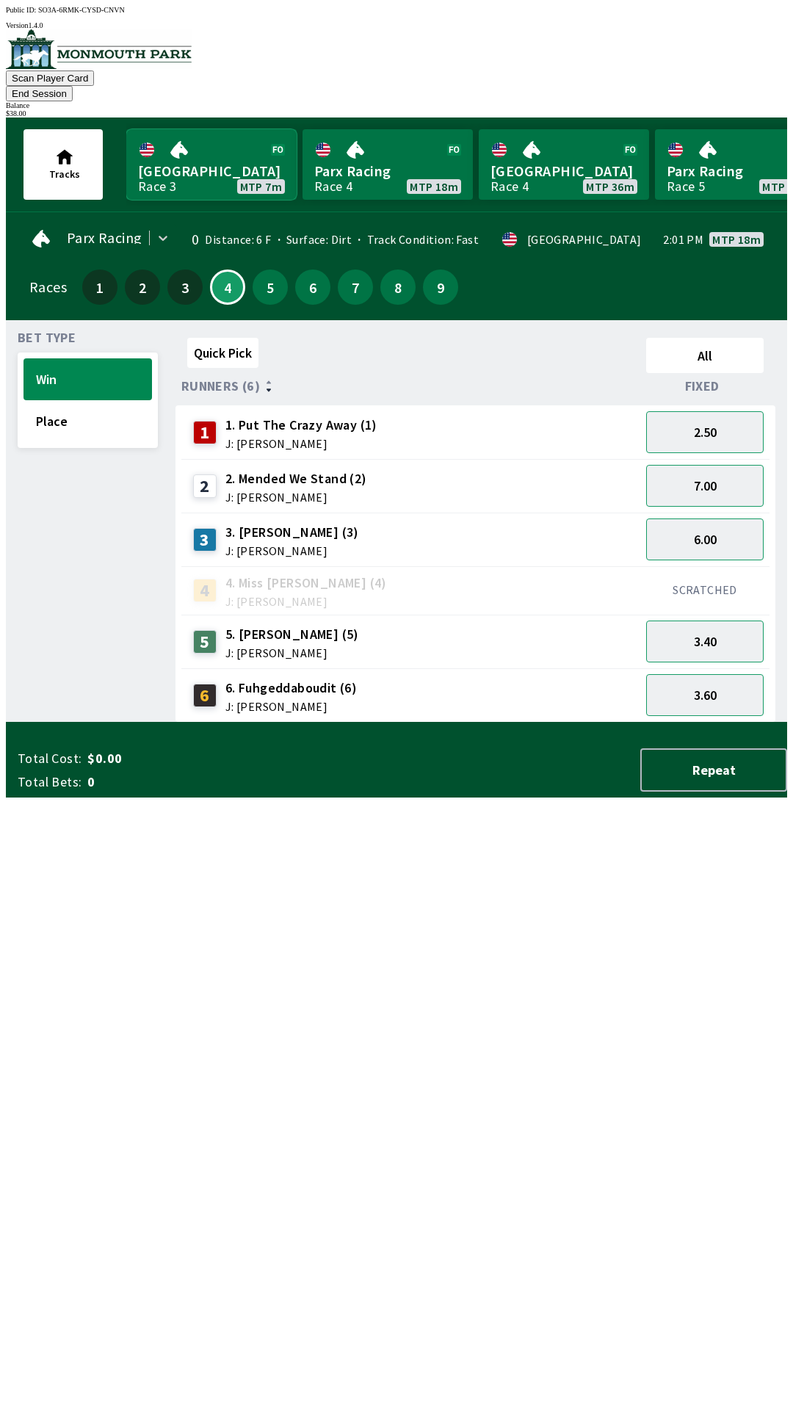
click at [234, 159] on link "[GEOGRAPHIC_DATA] Race 3 MTP 7m" at bounding box center [211, 164] width 170 height 71
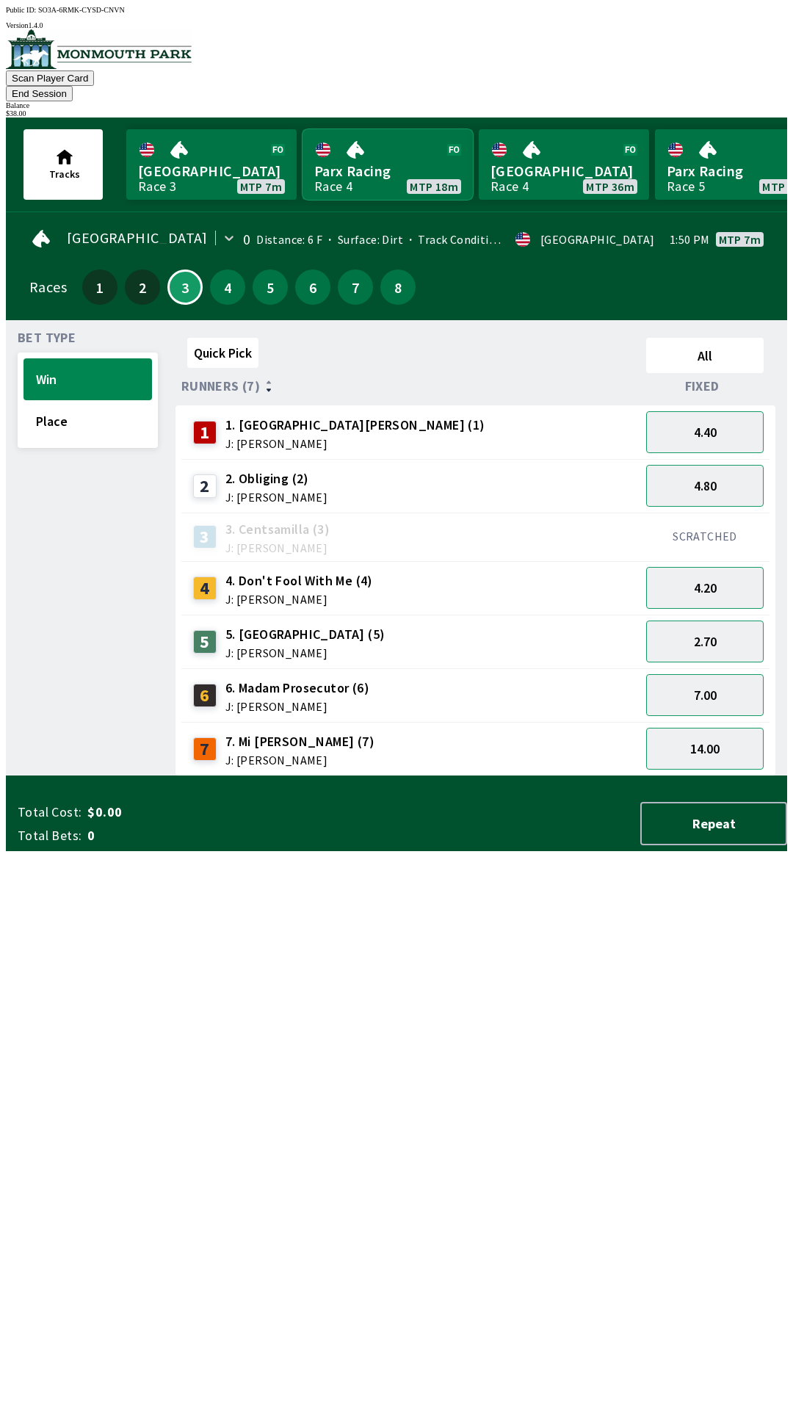
click at [331, 161] on link "Parx Racing Race 4 MTP 18m" at bounding box center [388, 164] width 170 height 71
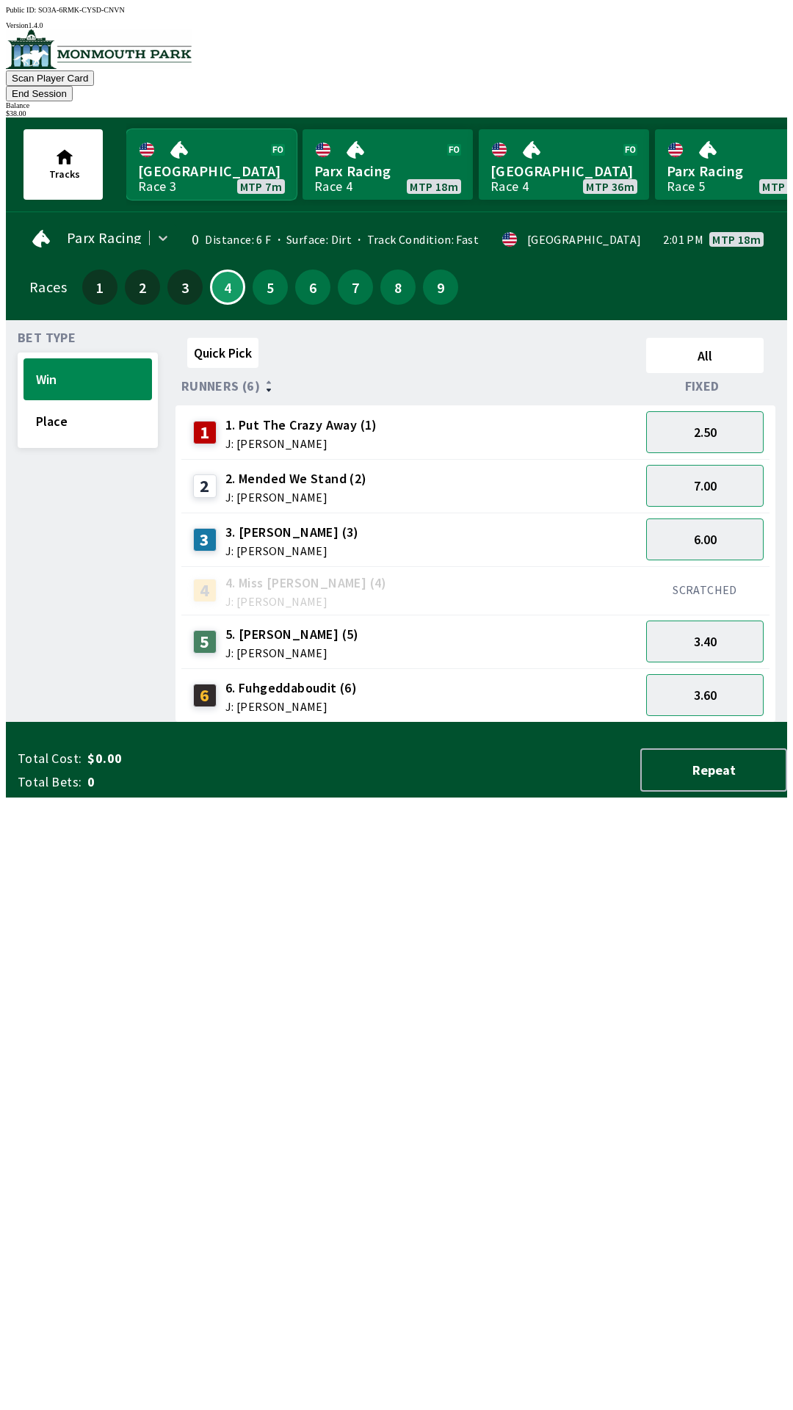
click at [256, 156] on link "[GEOGRAPHIC_DATA] Race 3 MTP 7m" at bounding box center [211, 164] width 170 height 71
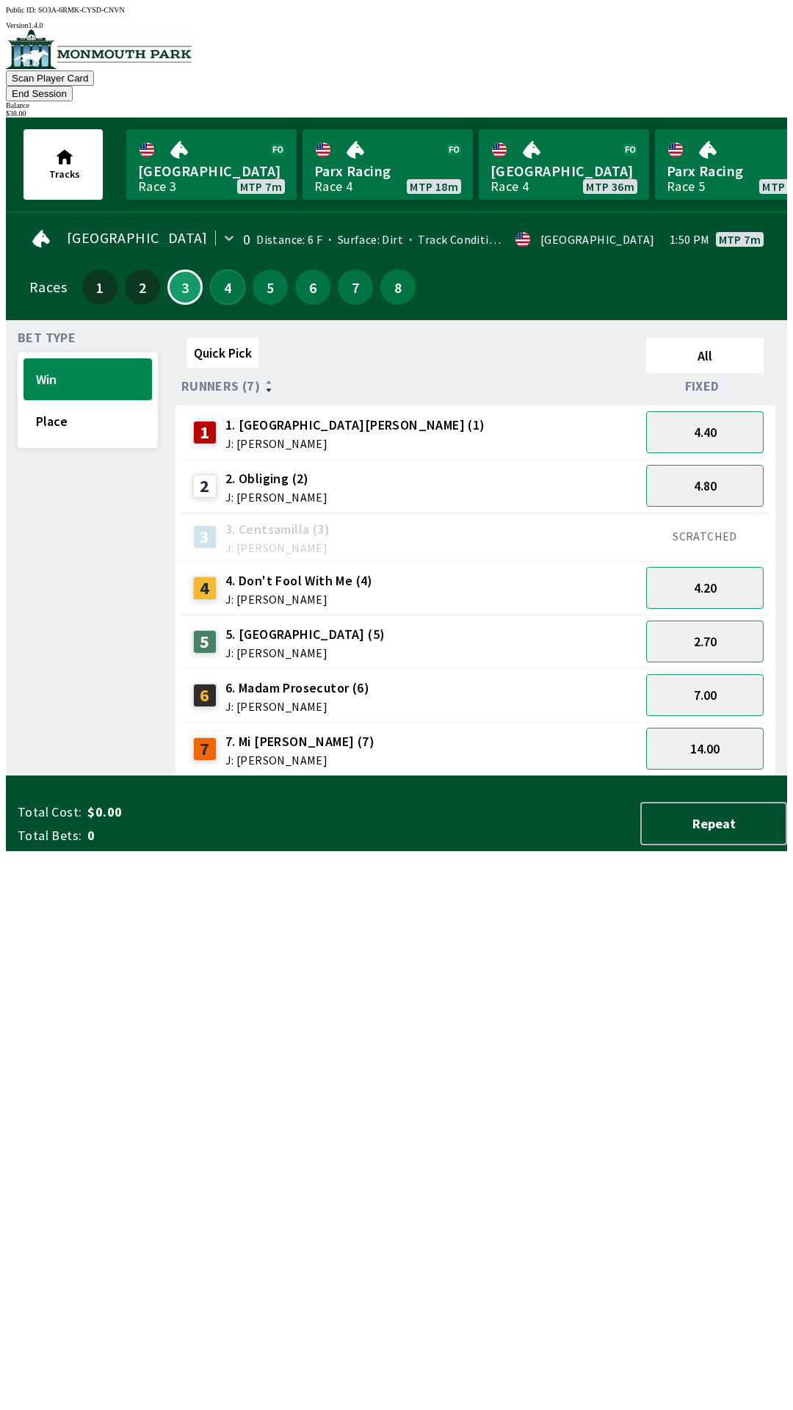
click at [231, 270] on button "4" at bounding box center [227, 287] width 35 height 35
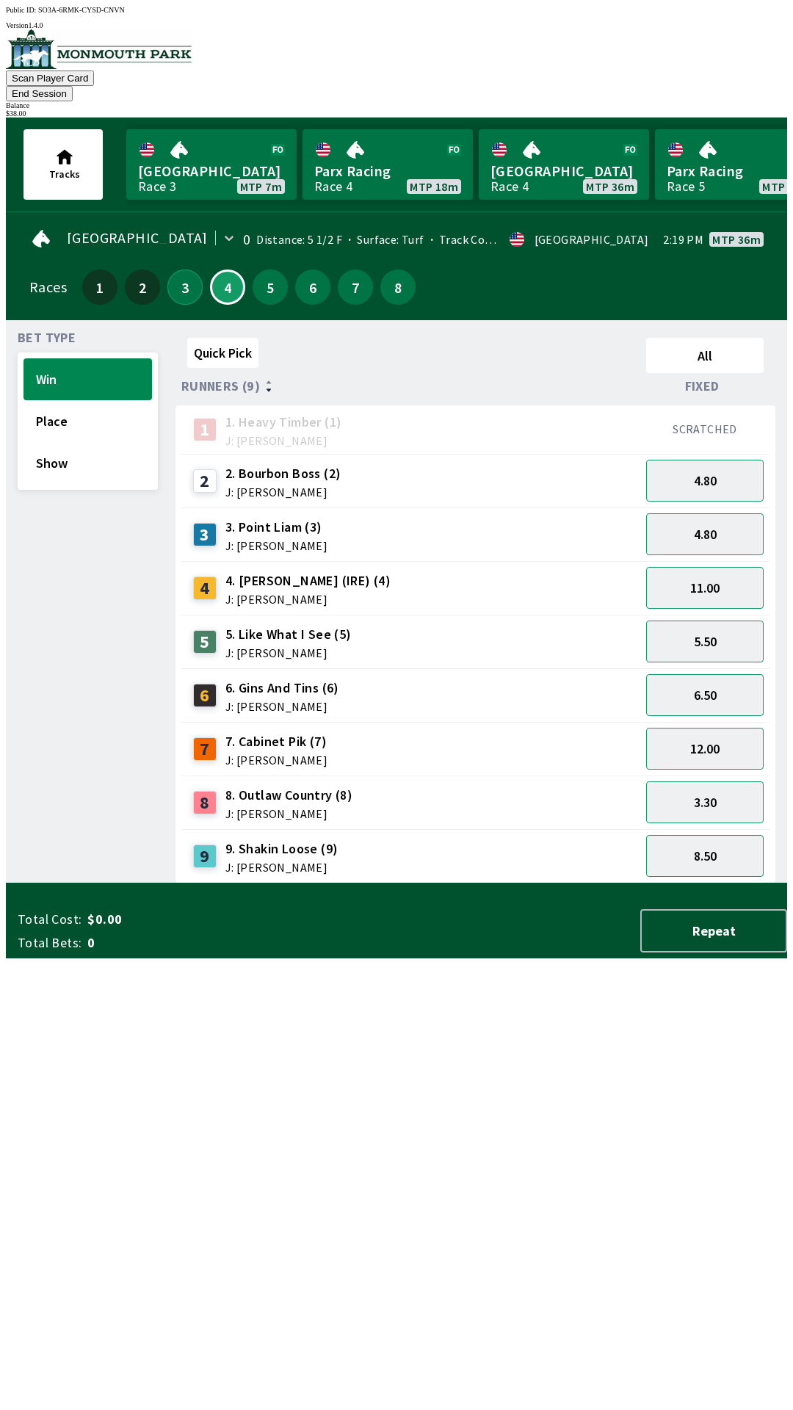
click at [186, 270] on button "3" at bounding box center [184, 287] width 35 height 35
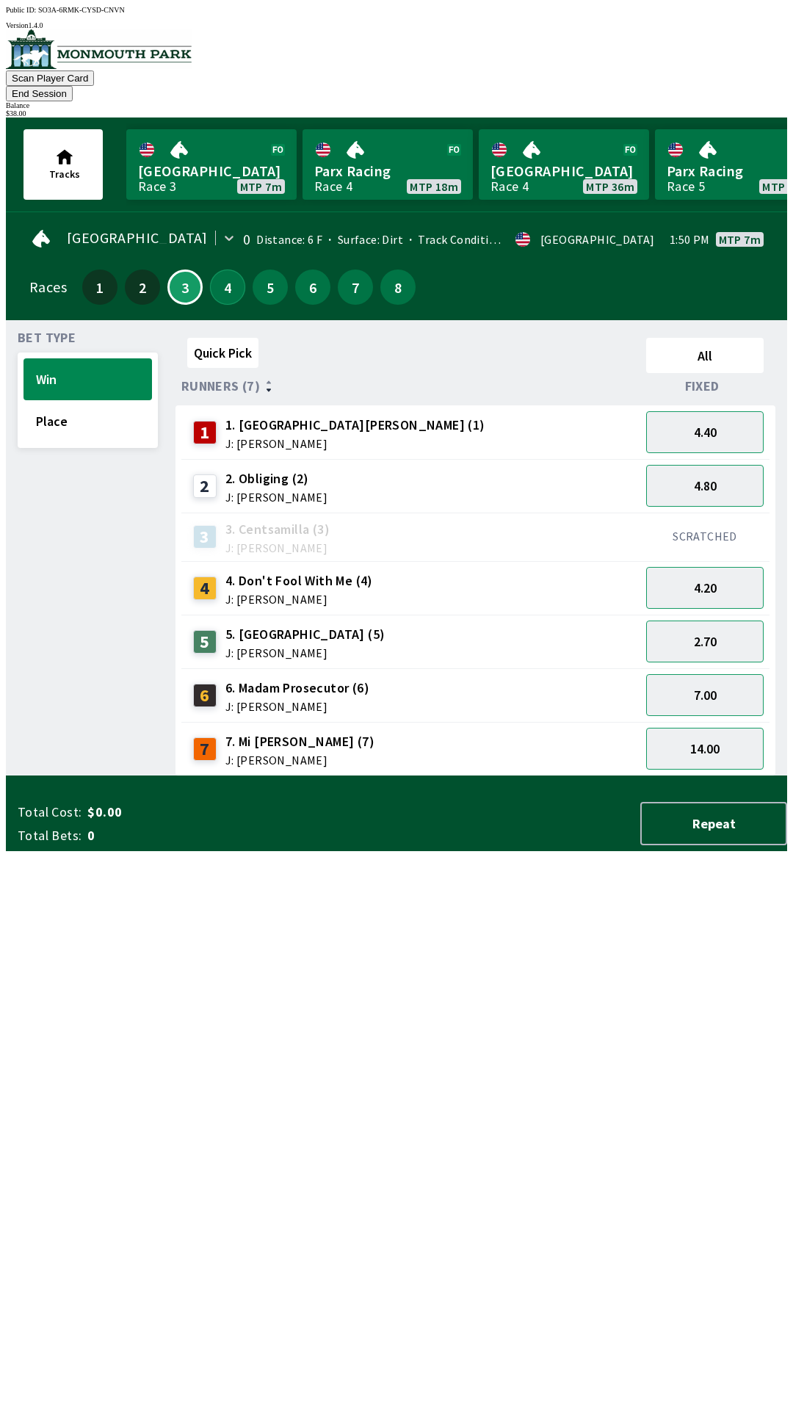
click at [226, 274] on button "4" at bounding box center [227, 287] width 35 height 35
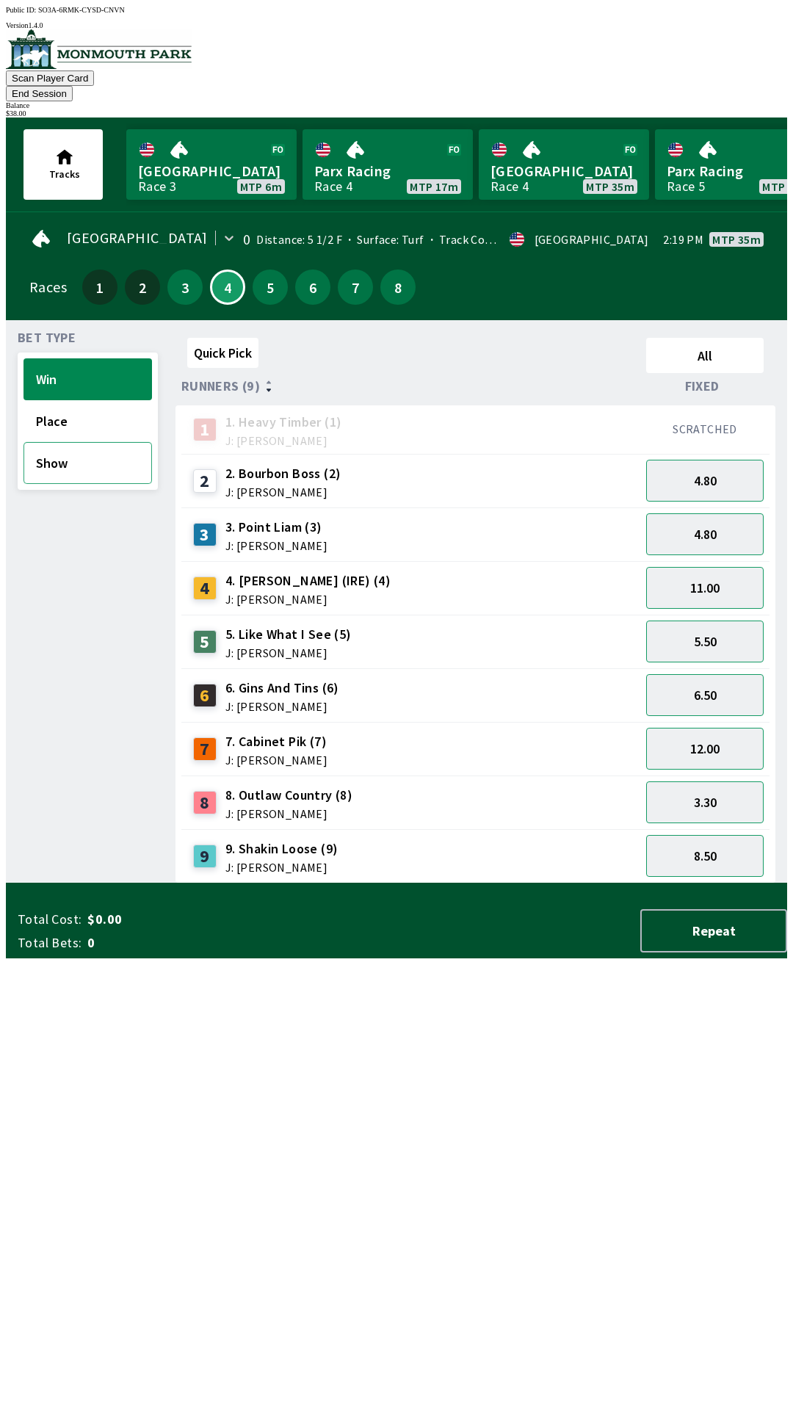
click at [60, 450] on button "Show" at bounding box center [88, 463] width 129 height 42
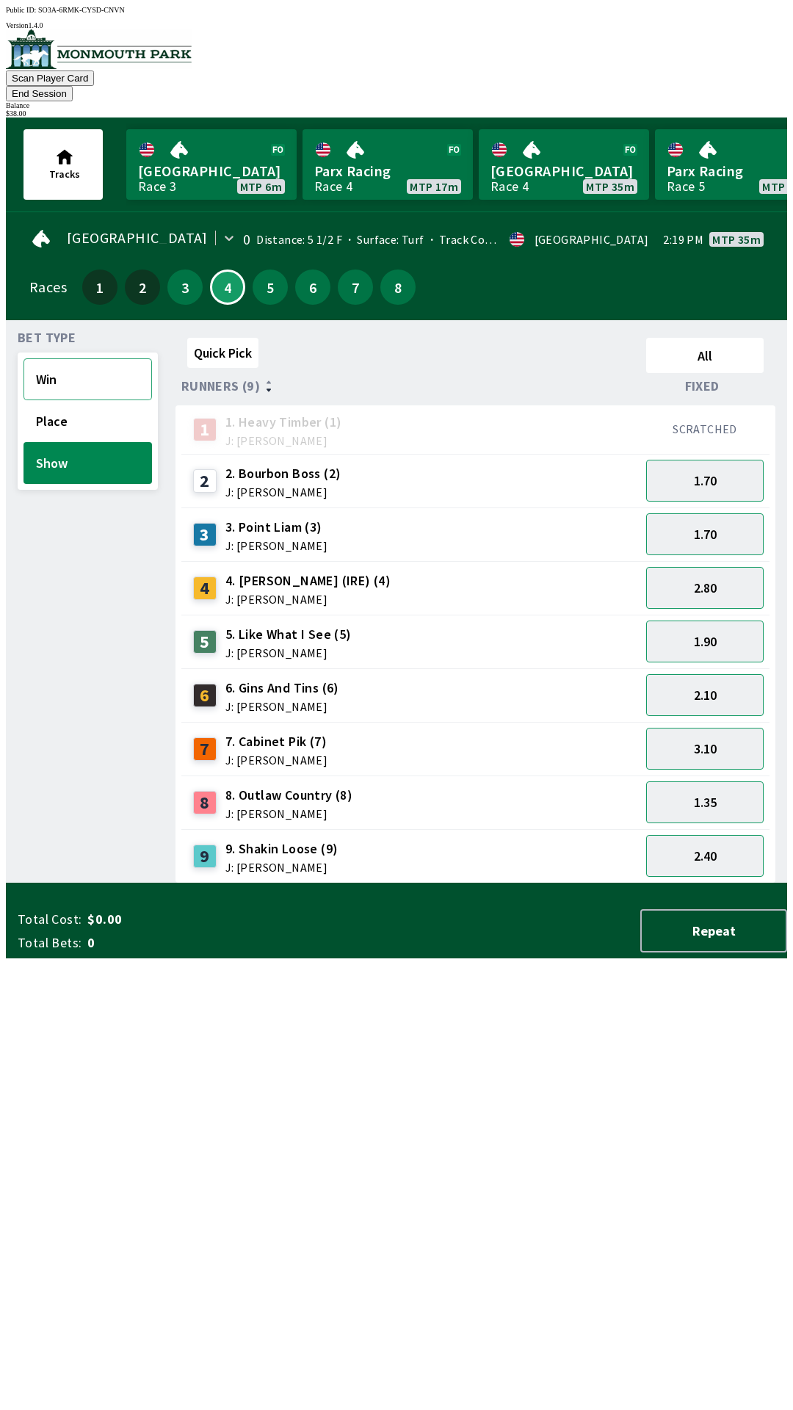
click at [64, 367] on button "Win" at bounding box center [88, 379] width 129 height 42
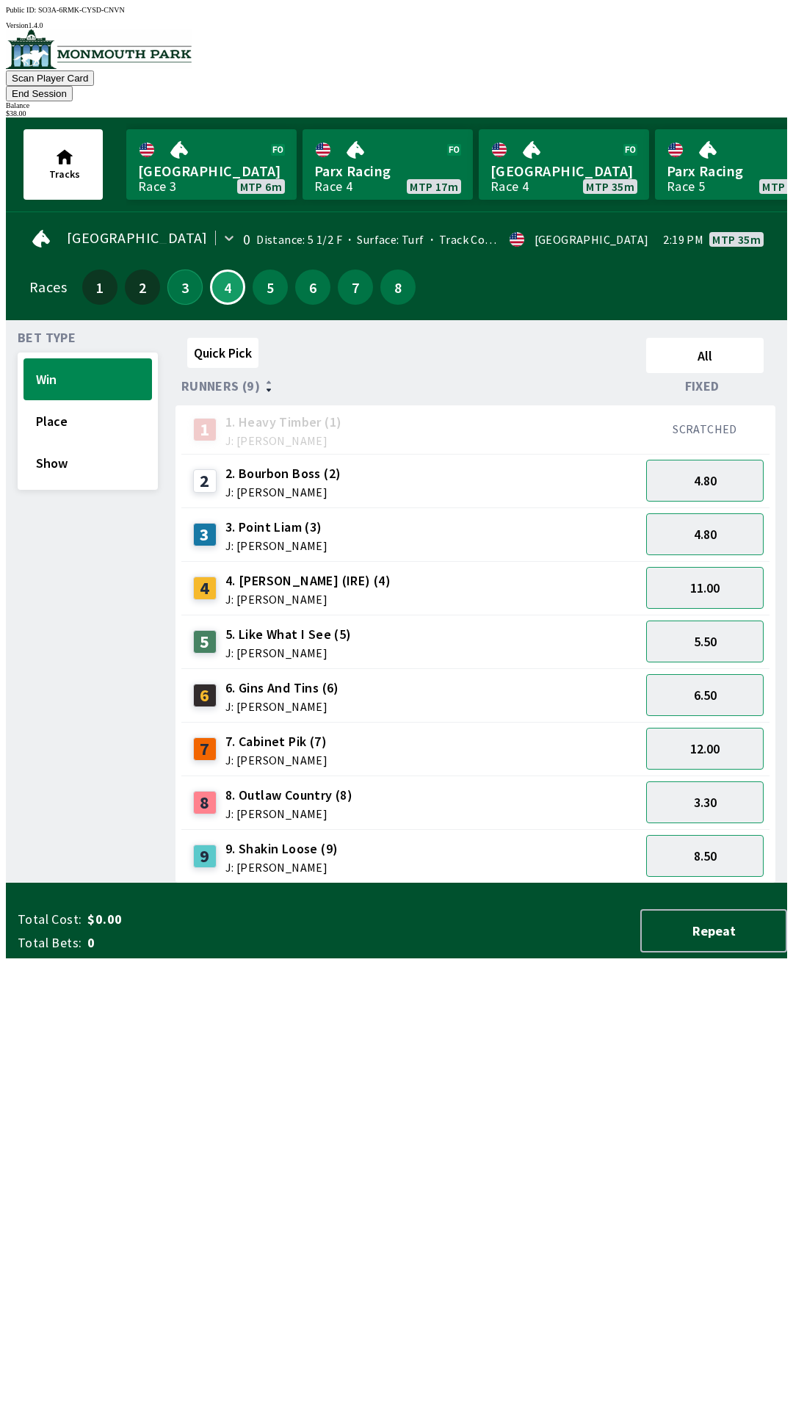
click at [179, 275] on button "3" at bounding box center [184, 287] width 35 height 35
click at [179, 270] on button "3" at bounding box center [184, 287] width 35 height 35
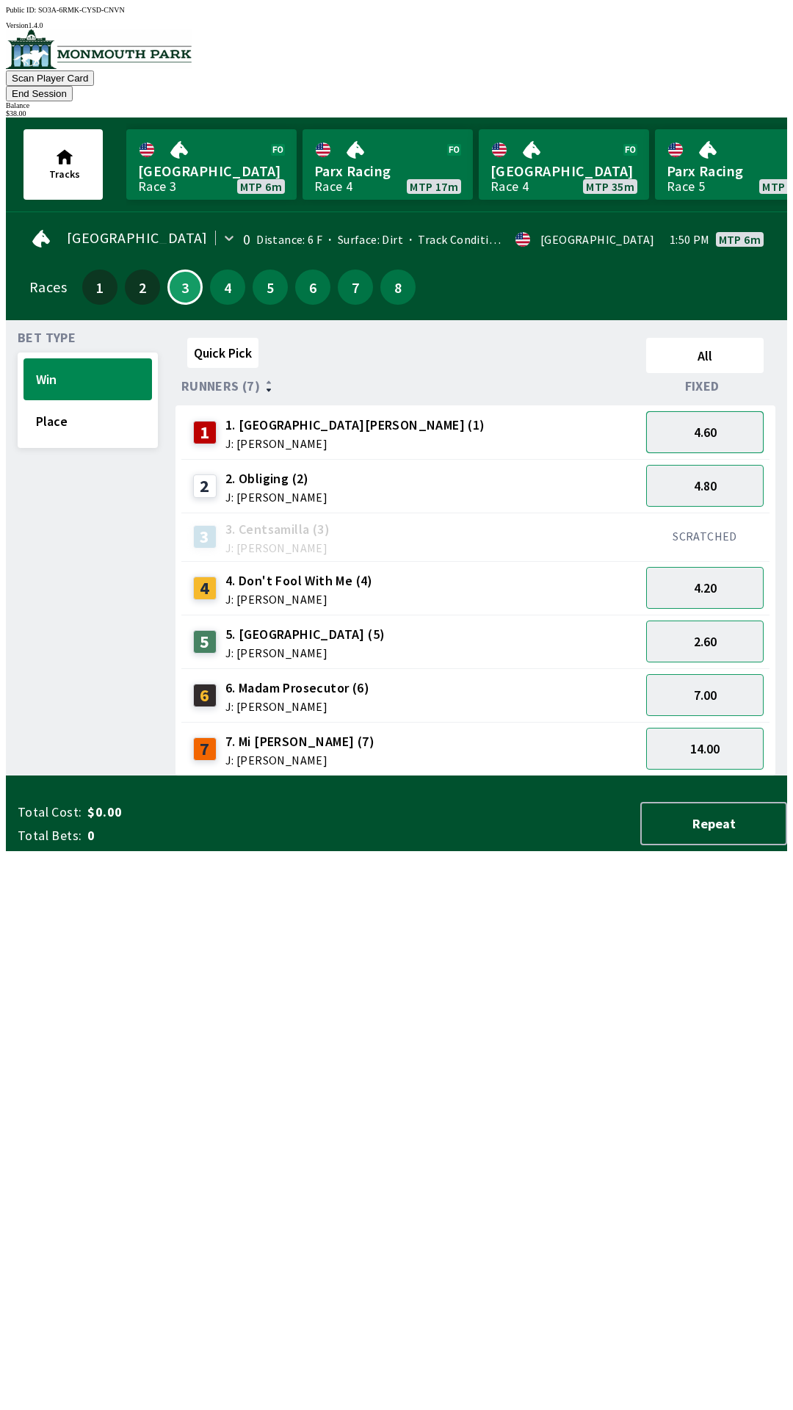
click at [742, 411] on button "4.60" at bounding box center [705, 432] width 118 height 42
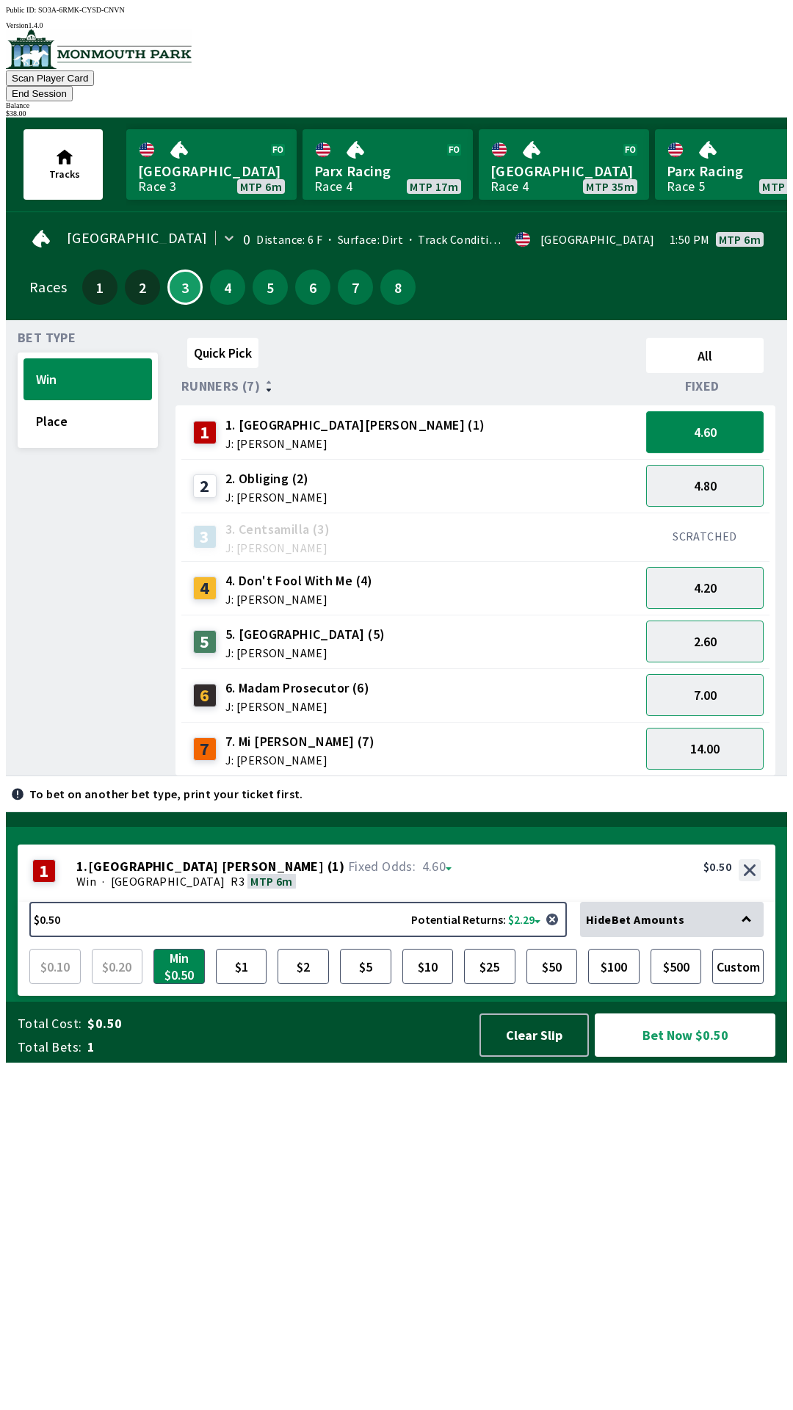
click at [744, 419] on button "4.60" at bounding box center [705, 432] width 118 height 42
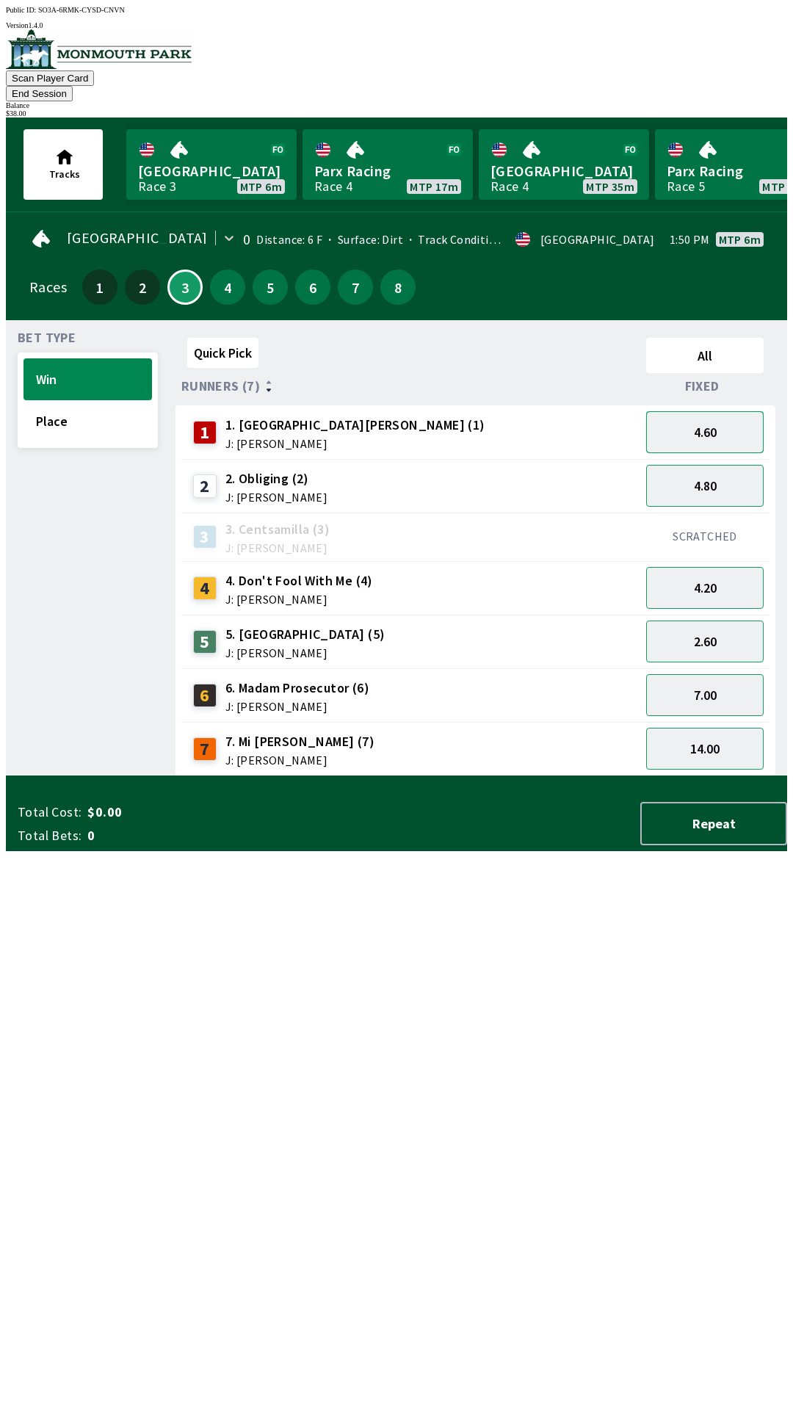
click at [758, 411] on button "4.60" at bounding box center [705, 432] width 118 height 42
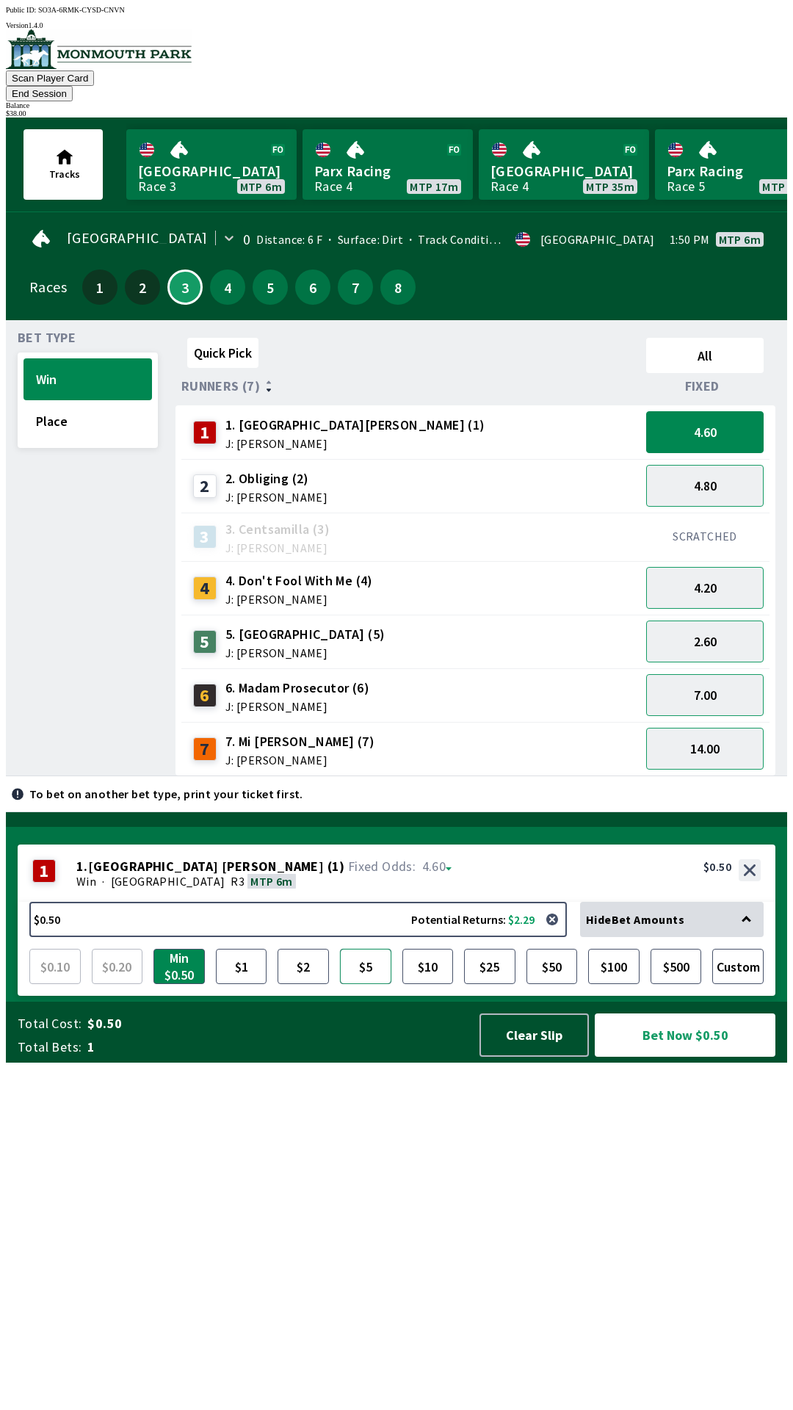
click at [361, 984] on button "$5" at bounding box center [365, 966] width 51 height 35
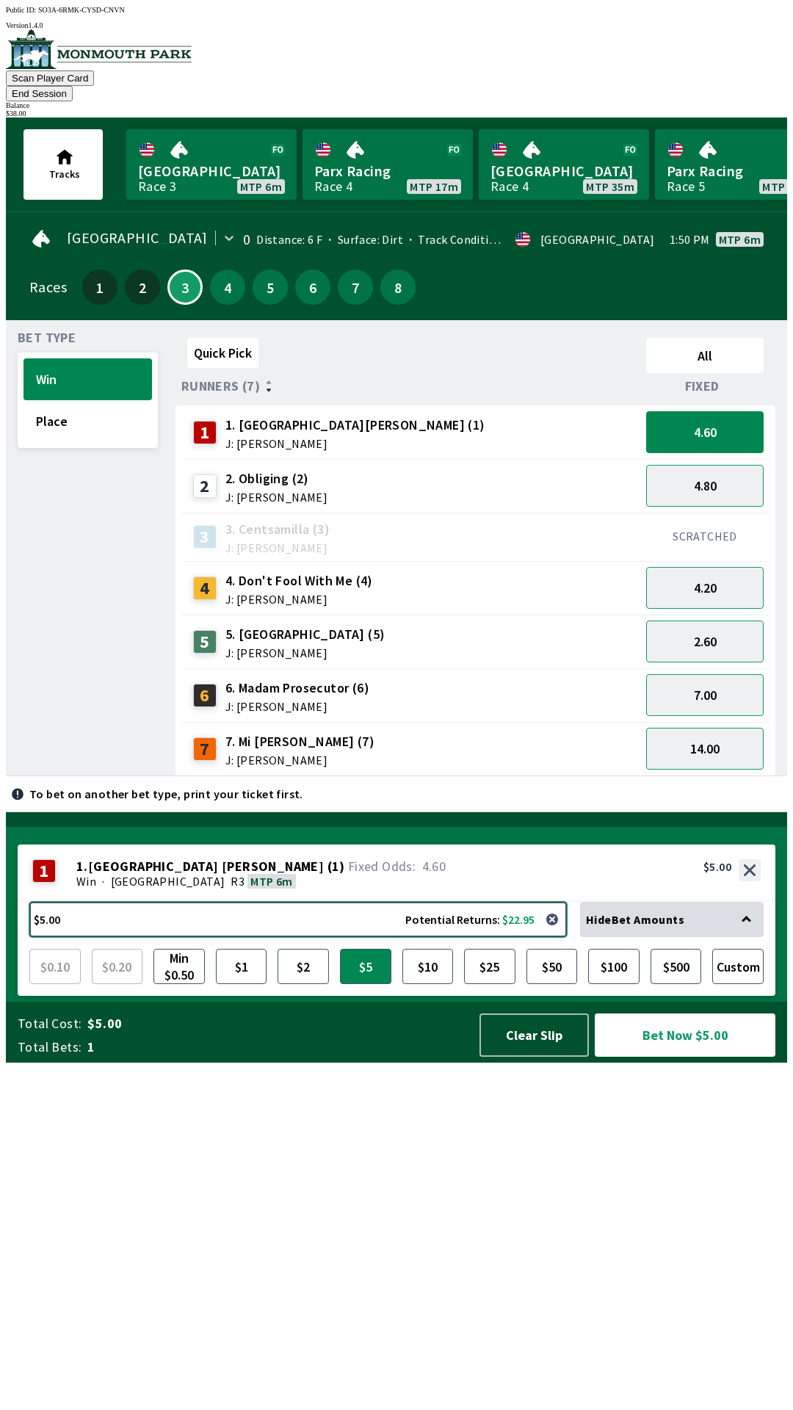
click at [309, 937] on button "$5.00 Potential Returns: $22.95" at bounding box center [298, 919] width 538 height 35
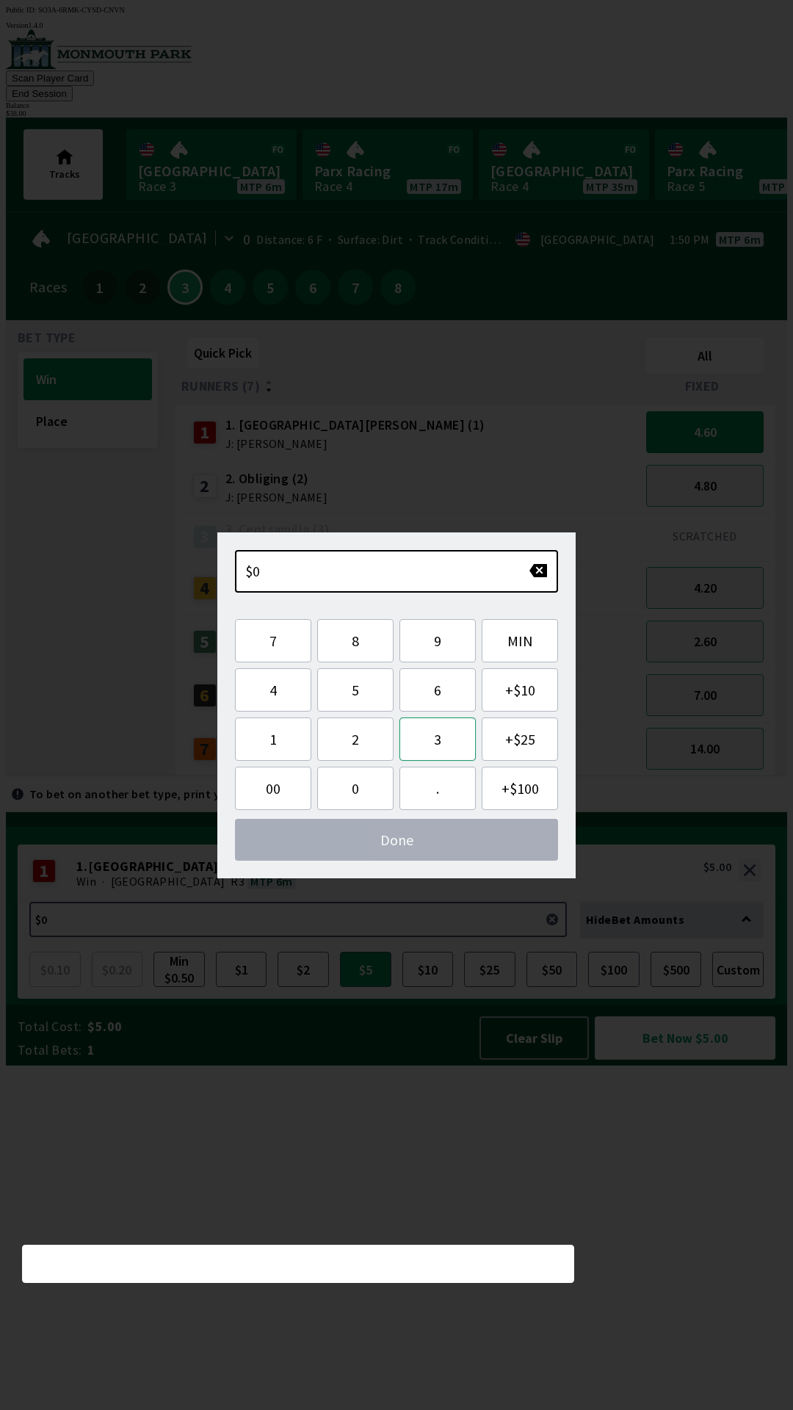
click at [436, 755] on button "3" at bounding box center [438, 739] width 76 height 43
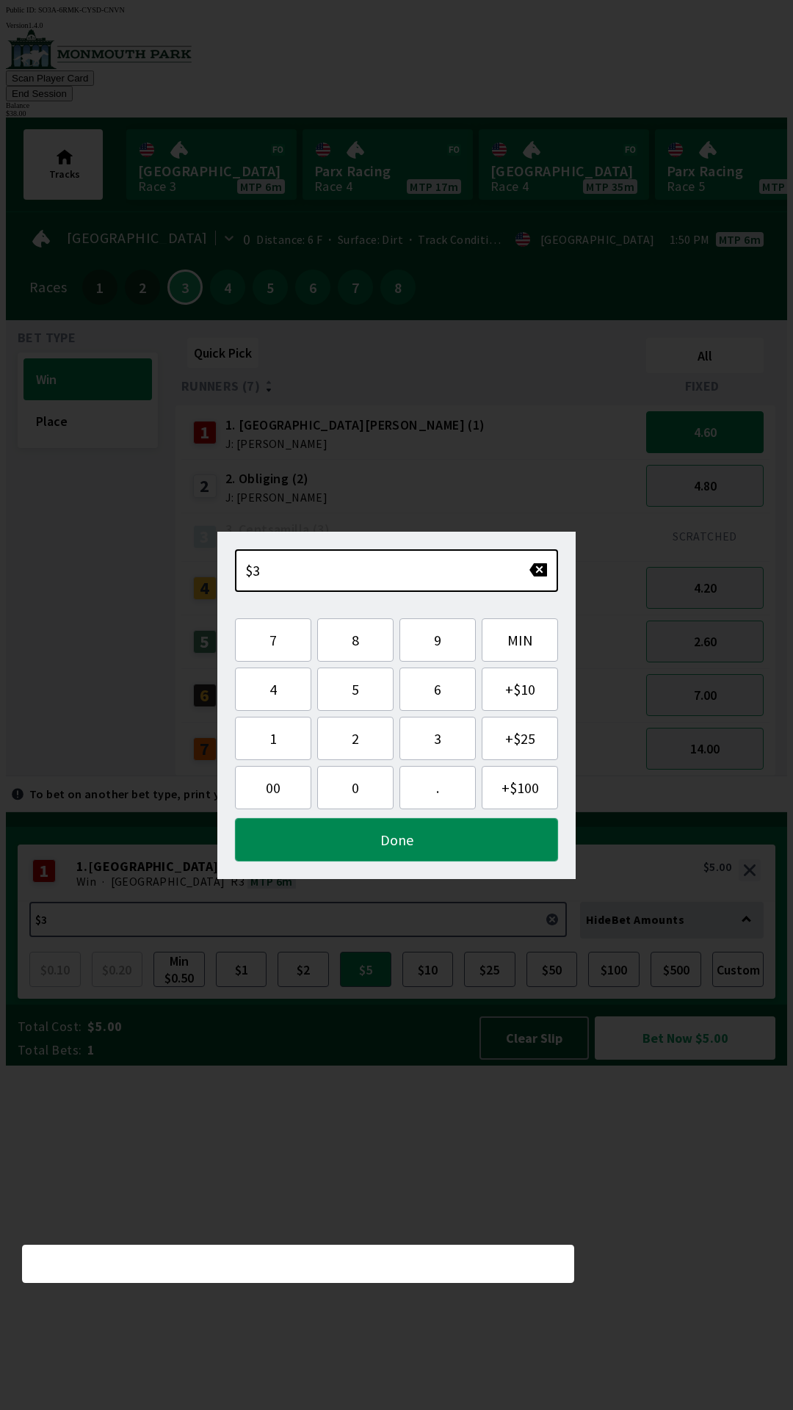
click at [443, 859] on button "Done" at bounding box center [396, 839] width 323 height 43
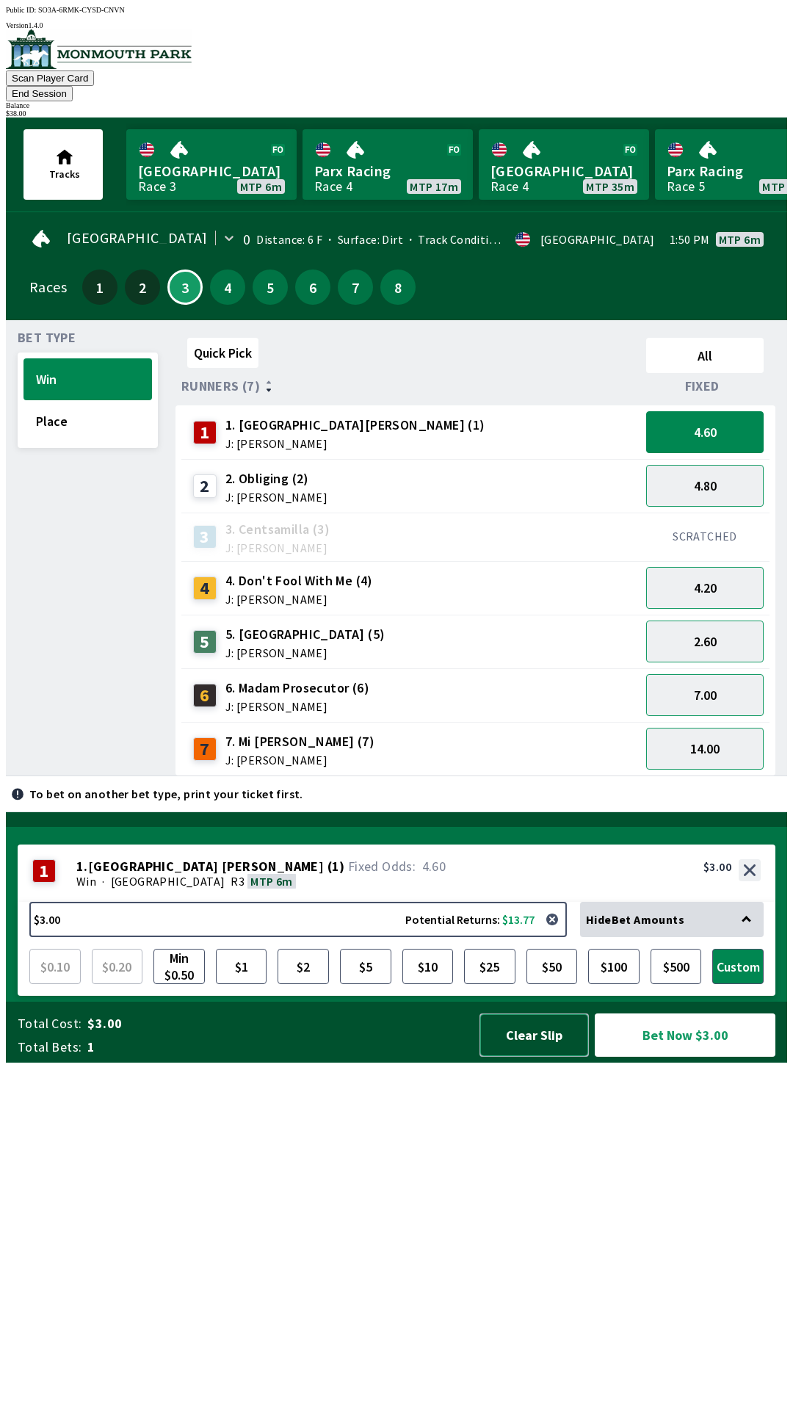
click at [542, 1057] on button "Clear Slip" at bounding box center [534, 1035] width 109 height 43
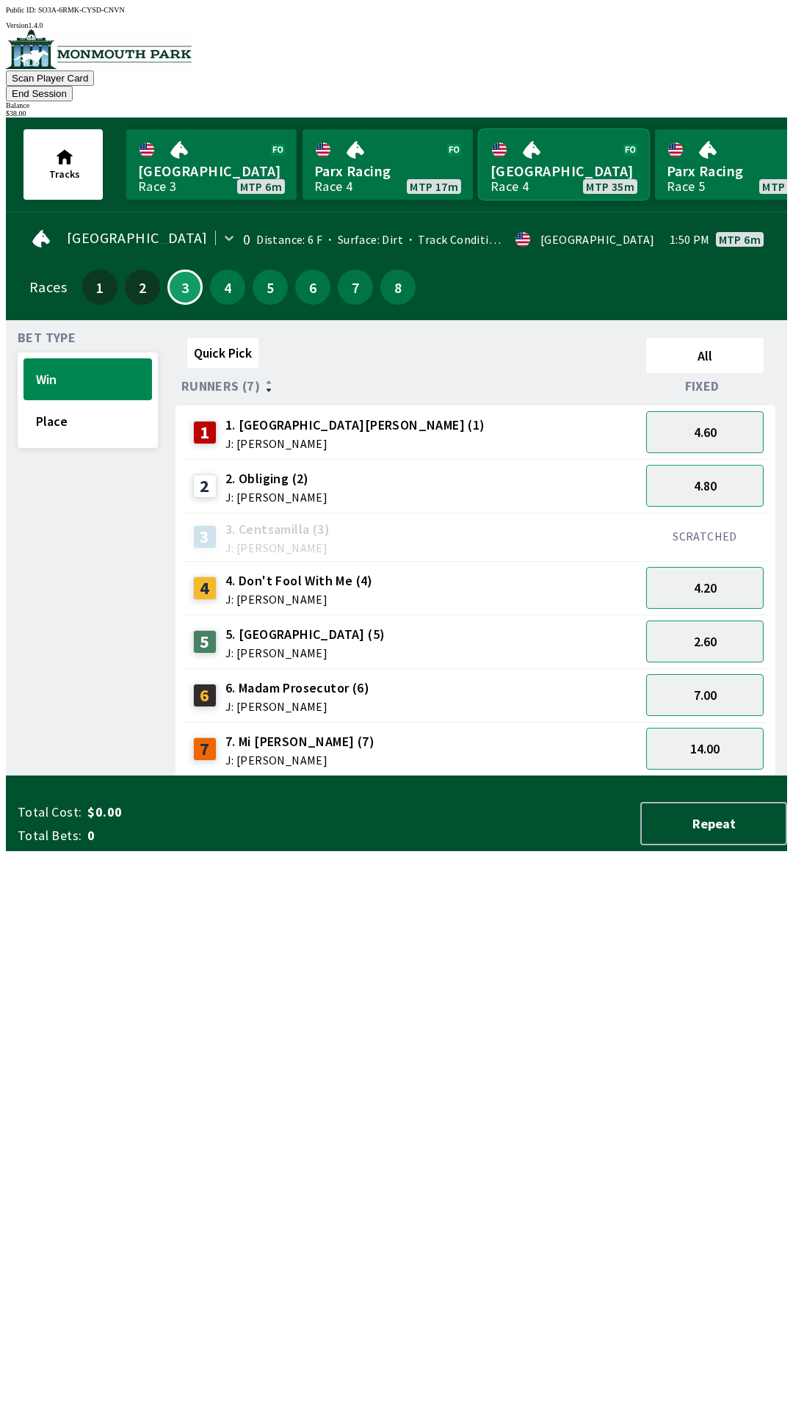
click at [618, 129] on link "[GEOGRAPHIC_DATA] Race 4 MTP 35m" at bounding box center [564, 164] width 170 height 71
click at [73, 86] on button "End Session" at bounding box center [39, 93] width 67 height 15
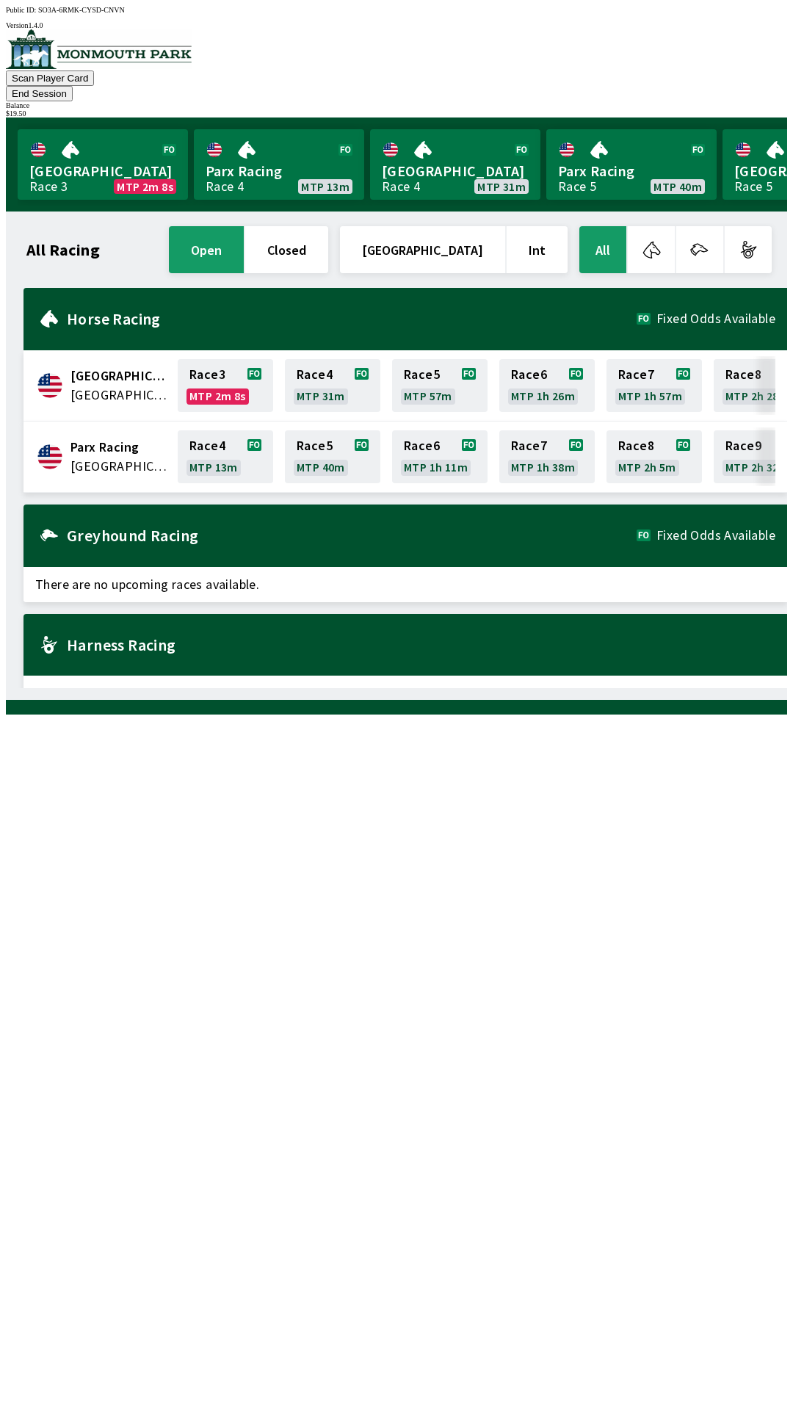
click at [387, 519] on div "Greyhound Racing Fixed Odds Available" at bounding box center [406, 536] width 764 height 62
click at [73, 86] on button "End Session" at bounding box center [39, 93] width 67 height 15
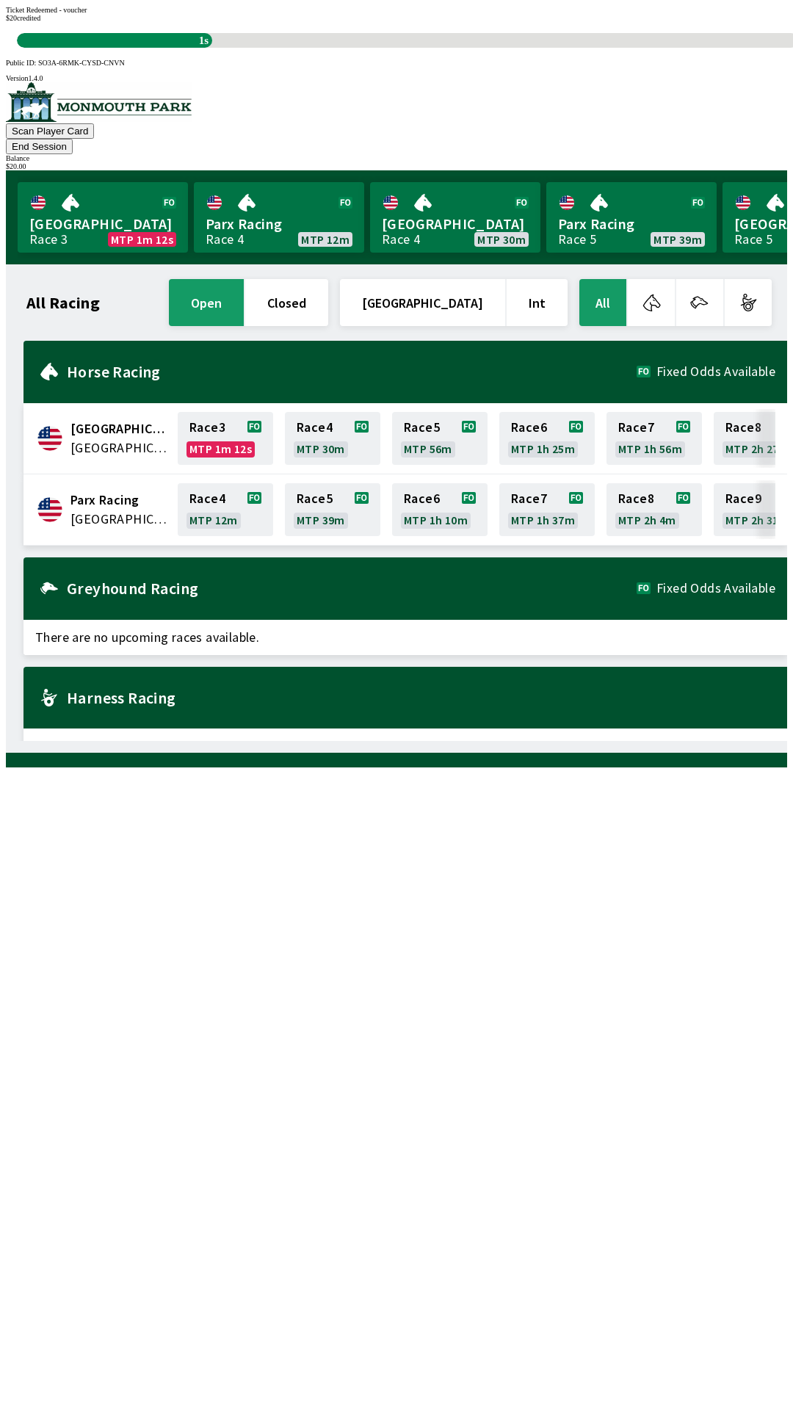
click at [598, 741] on div "All Racing open closed [GEOGRAPHIC_DATA] Int All [GEOGRAPHIC_DATA] [GEOGRAPHIC_…" at bounding box center [403, 508] width 770 height 465
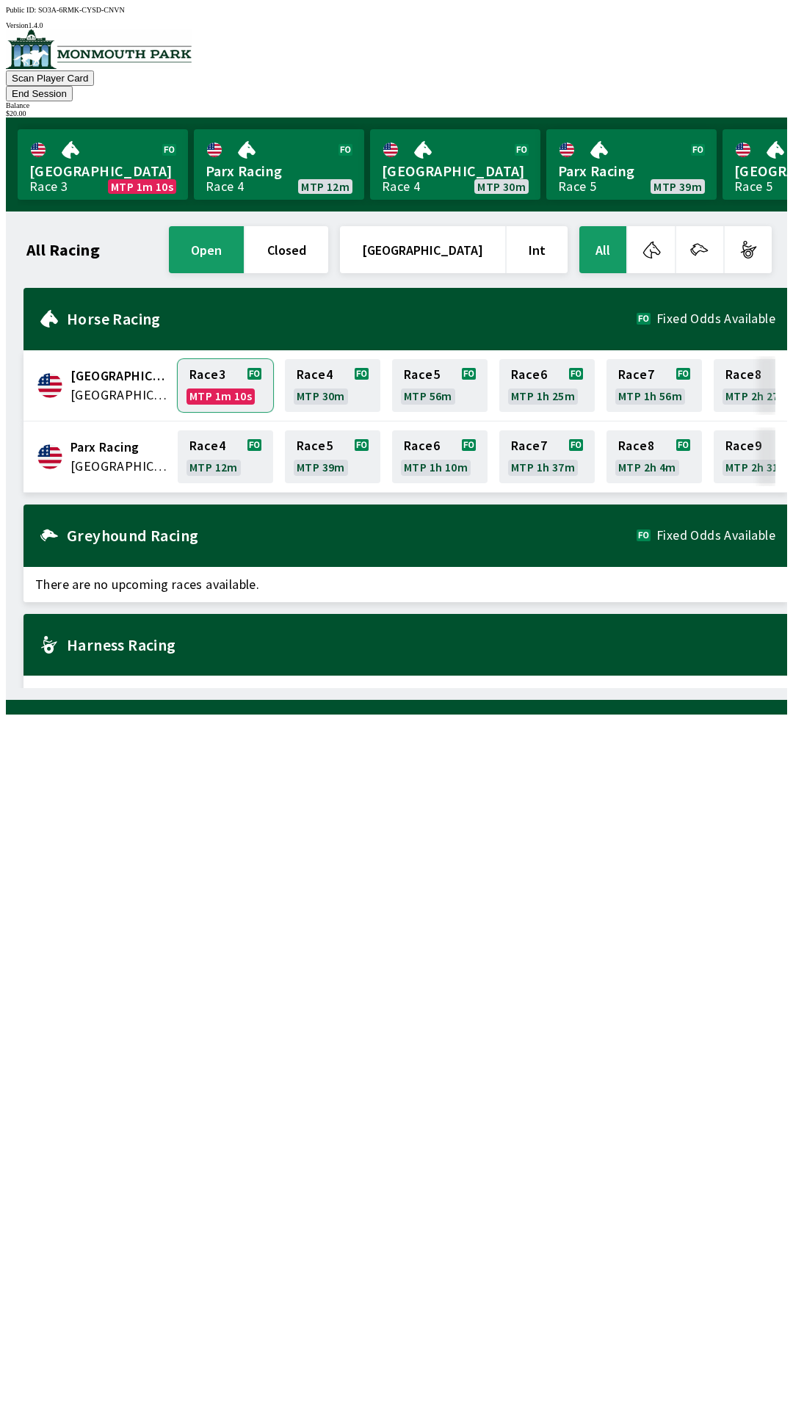
click at [216, 361] on link "Race 3 MTP 1m 10s" at bounding box center [225, 385] width 95 height 53
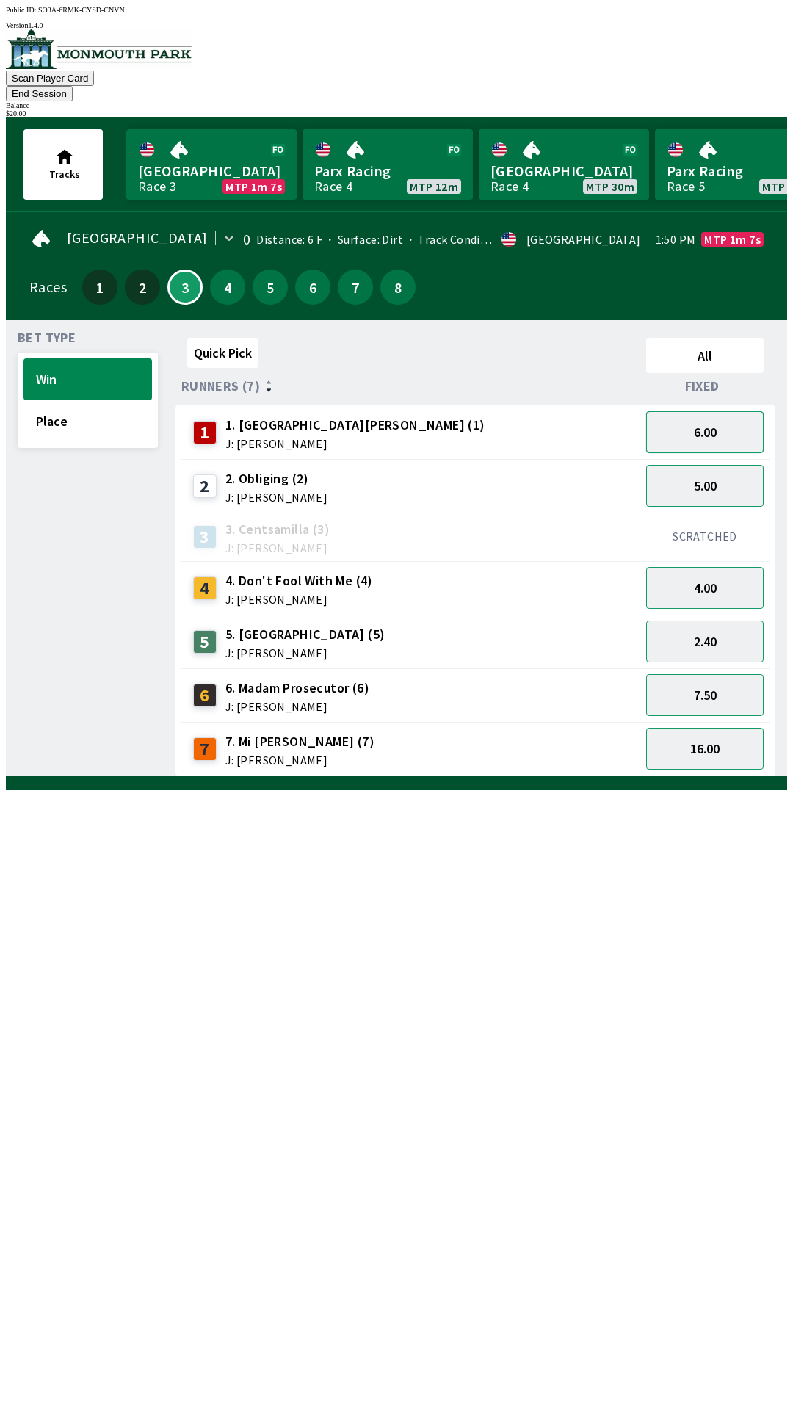
click at [714, 411] on button "6.00" at bounding box center [705, 432] width 118 height 42
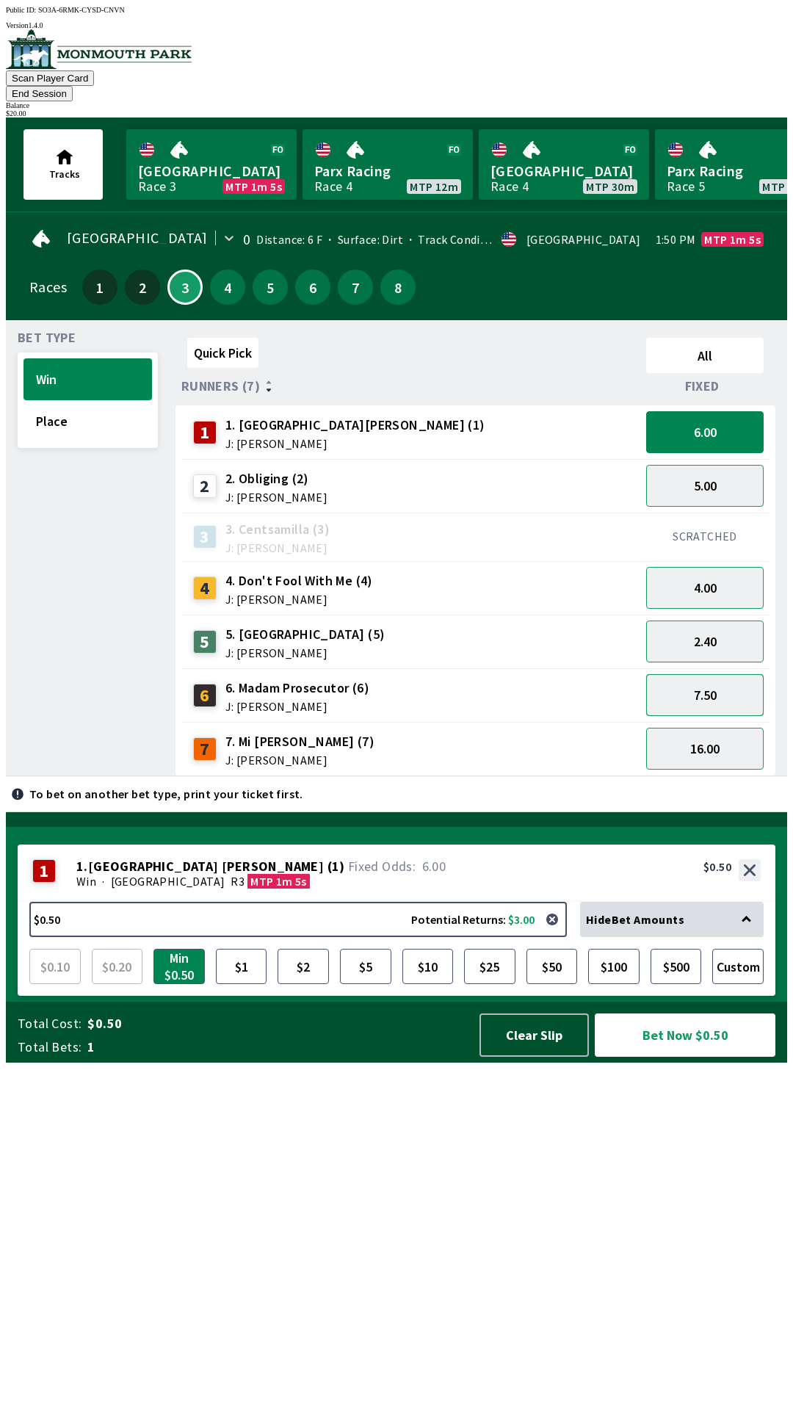
click at [721, 674] on button "7.50" at bounding box center [705, 695] width 118 height 42
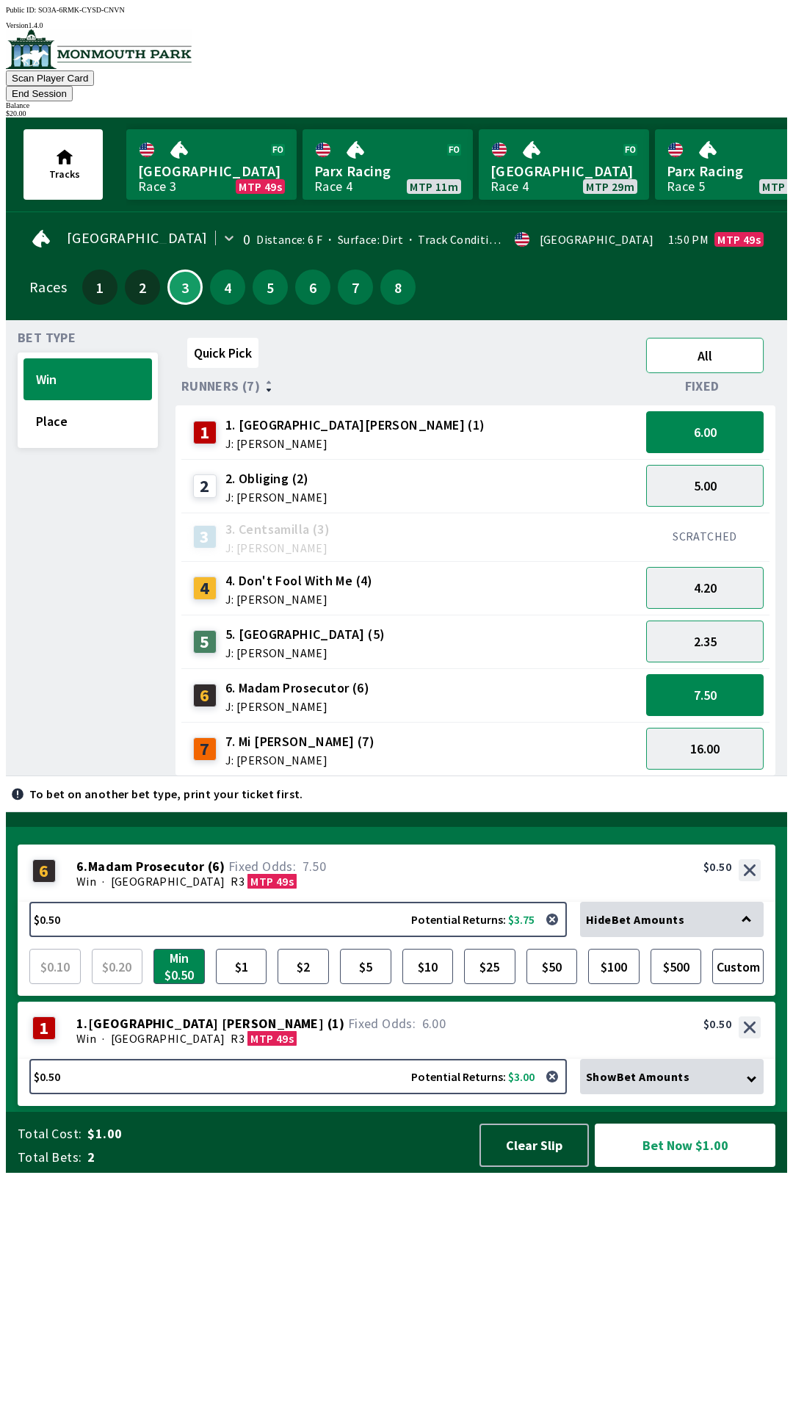
click at [724, 341] on button "All" at bounding box center [705, 355] width 118 height 35
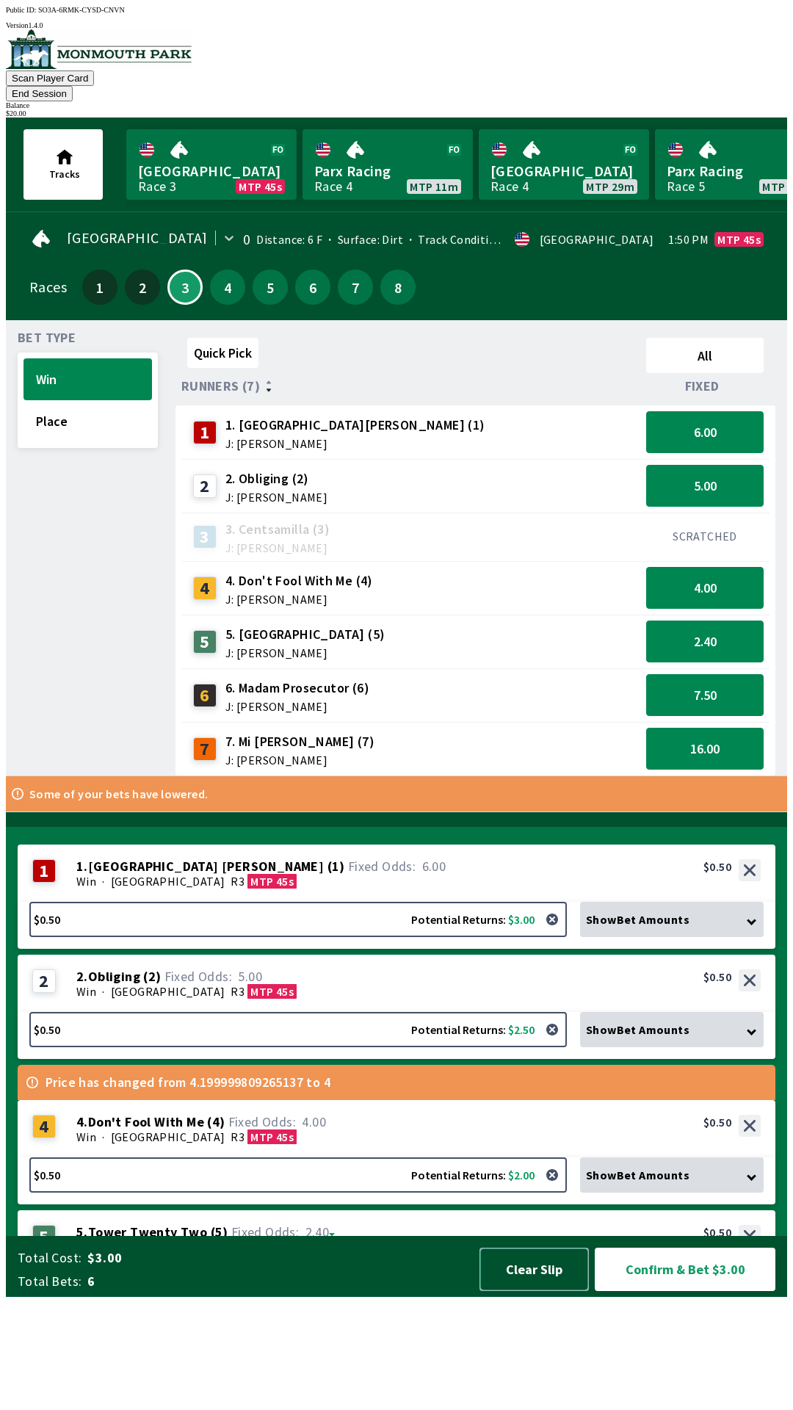
click at [529, 1291] on button "Clear Slip" at bounding box center [534, 1269] width 109 height 43
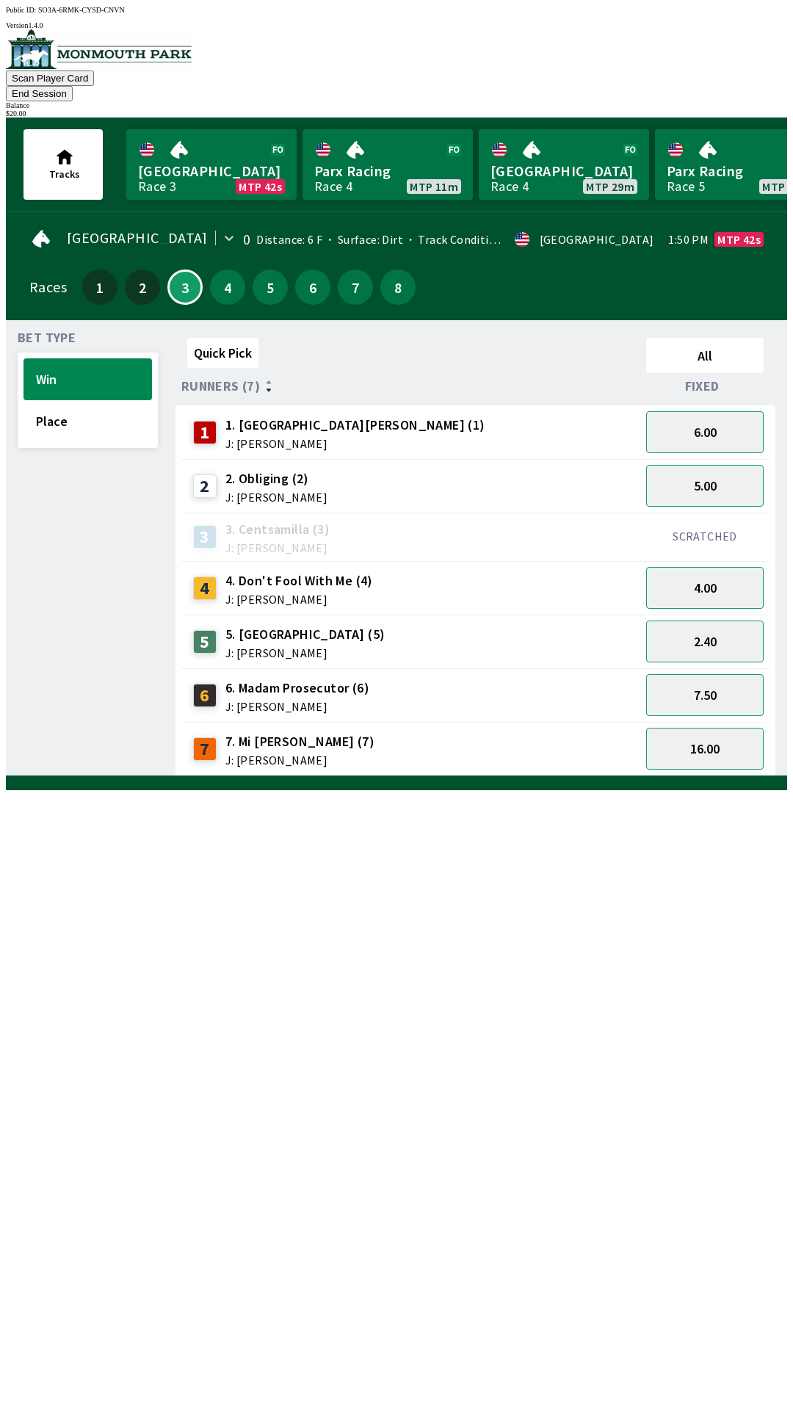
click at [73, 86] on button "End Session" at bounding box center [39, 93] width 67 height 15
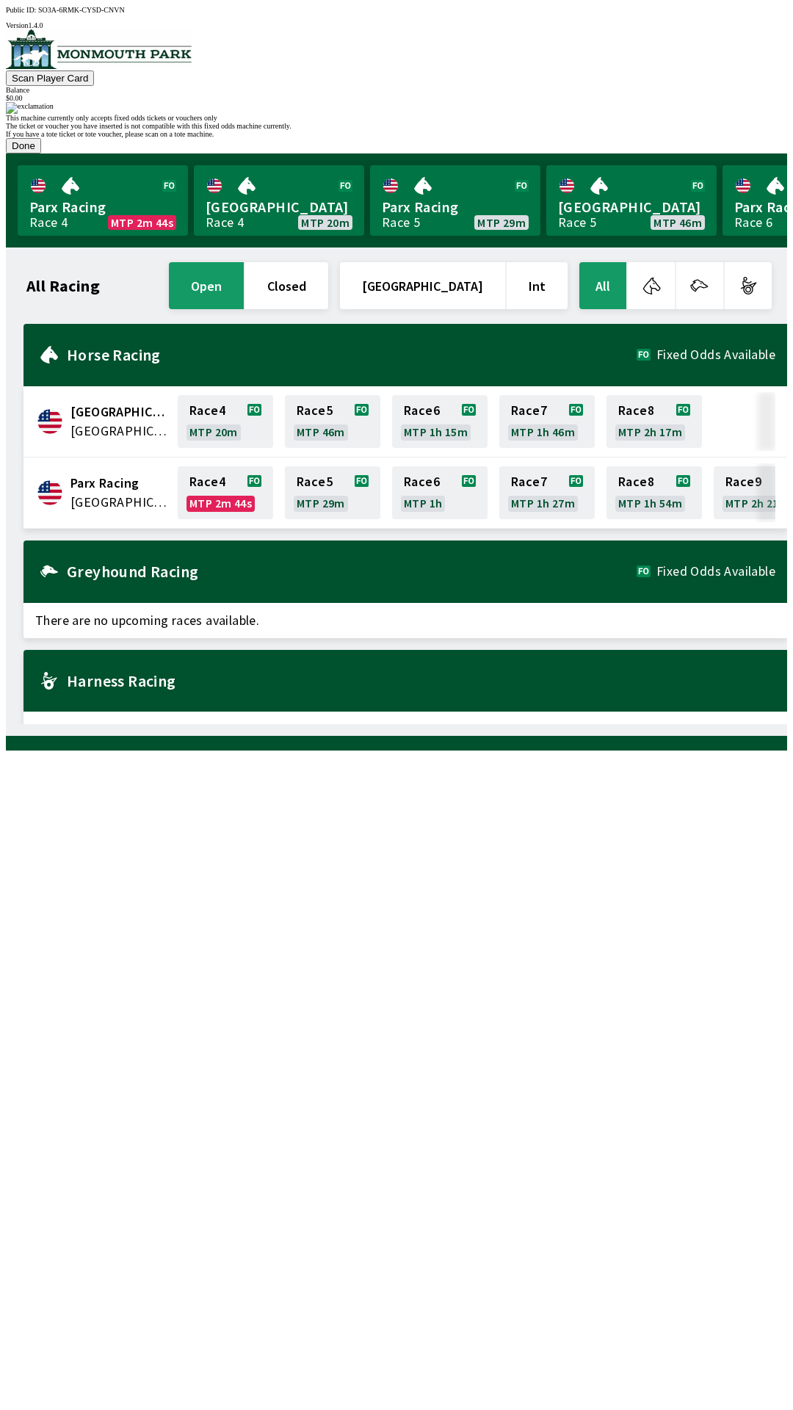
click at [41, 154] on button "Done" at bounding box center [23, 145] width 35 height 15
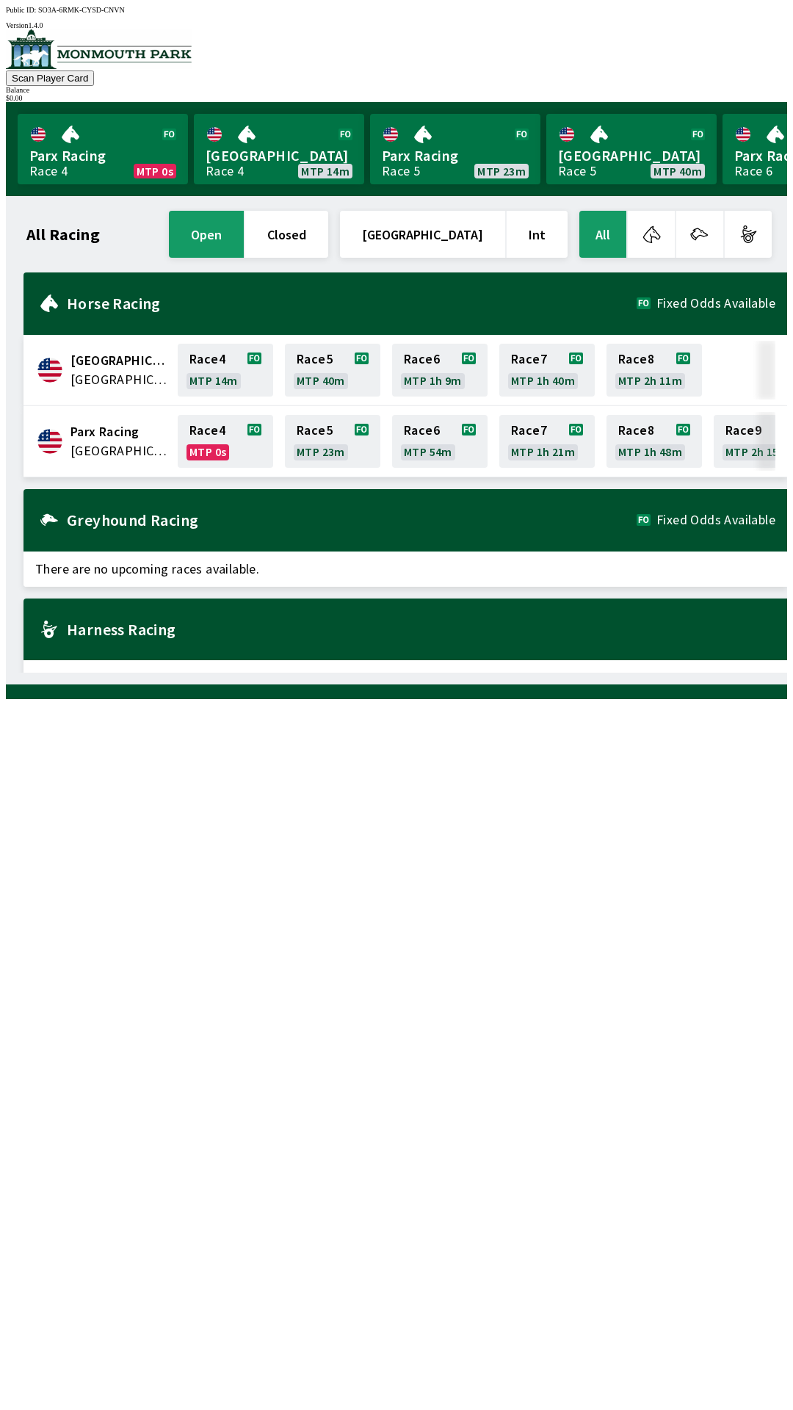
click at [141, 352] on span "[GEOGRAPHIC_DATA]" at bounding box center [120, 360] width 98 height 19
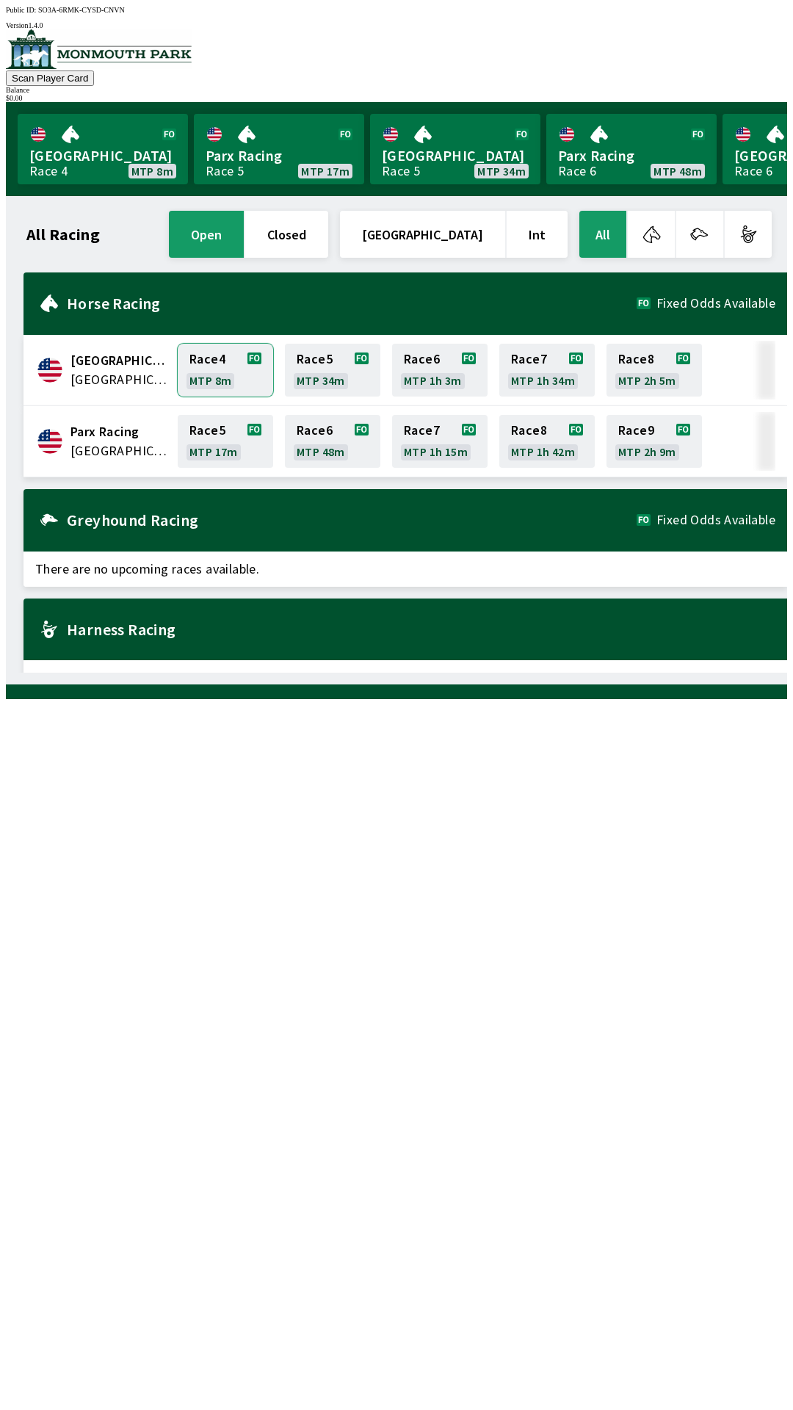
click at [187, 369] on link "Race 4 MTP 8m" at bounding box center [225, 370] width 95 height 53
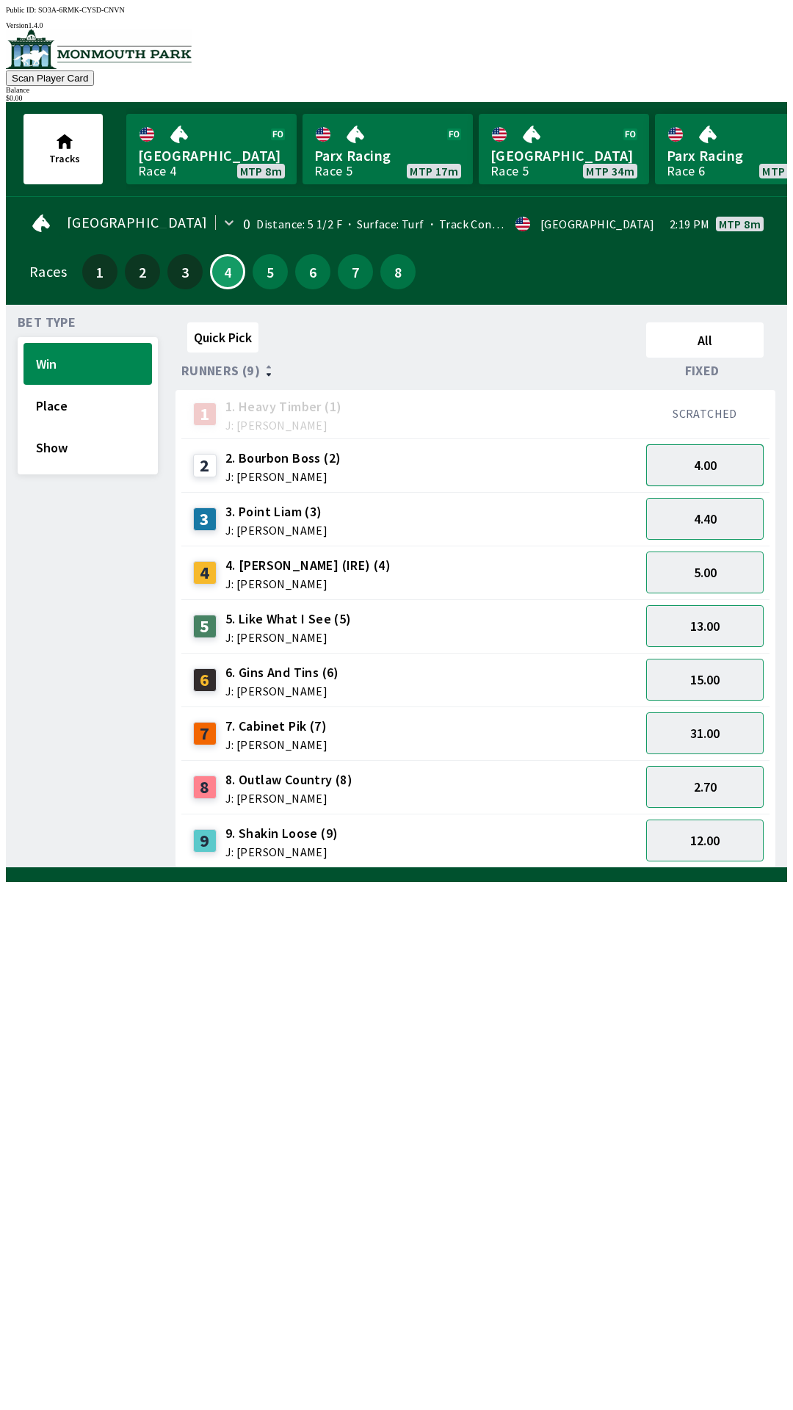
click at [699, 455] on button "4.00" at bounding box center [705, 465] width 118 height 42
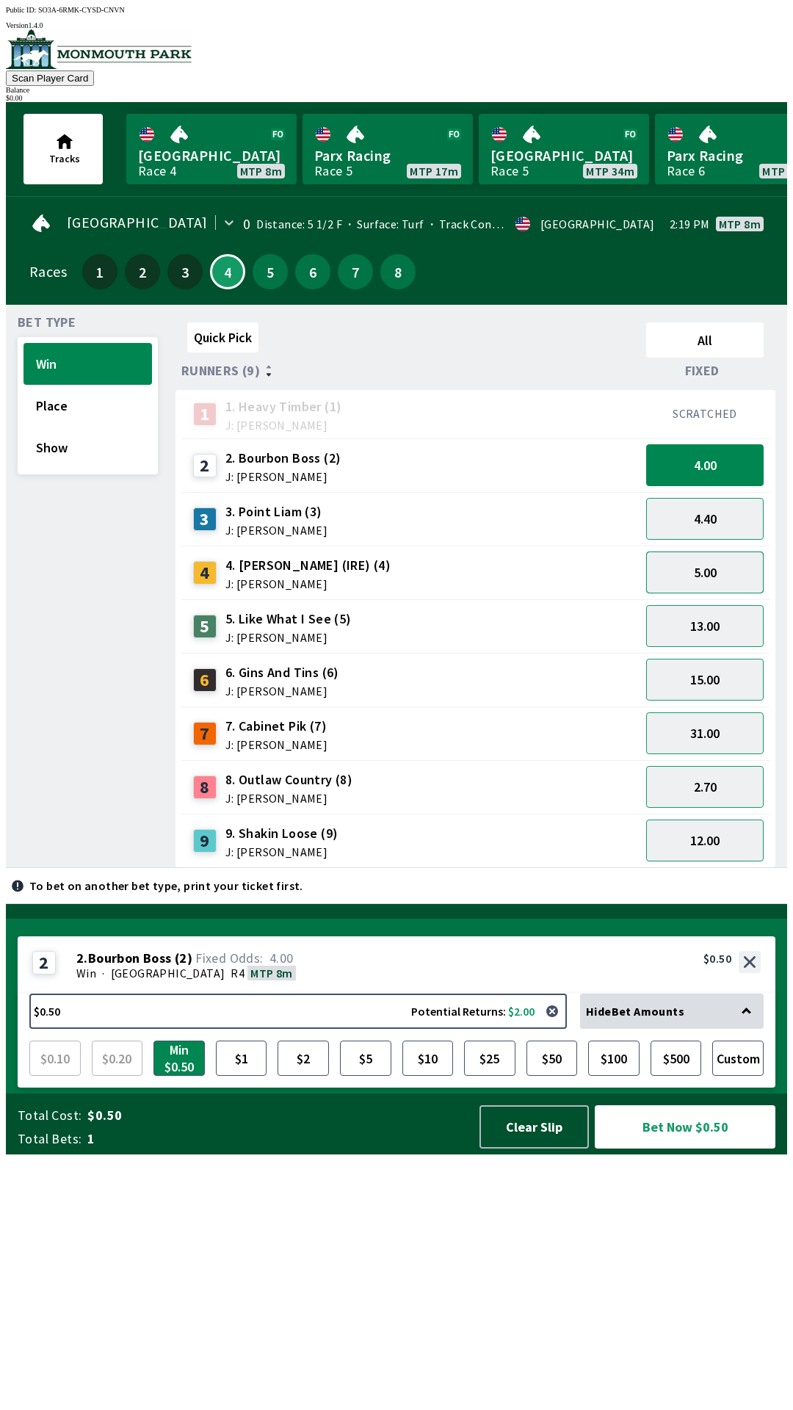
click at [691, 580] on button "5.00" at bounding box center [705, 573] width 118 height 42
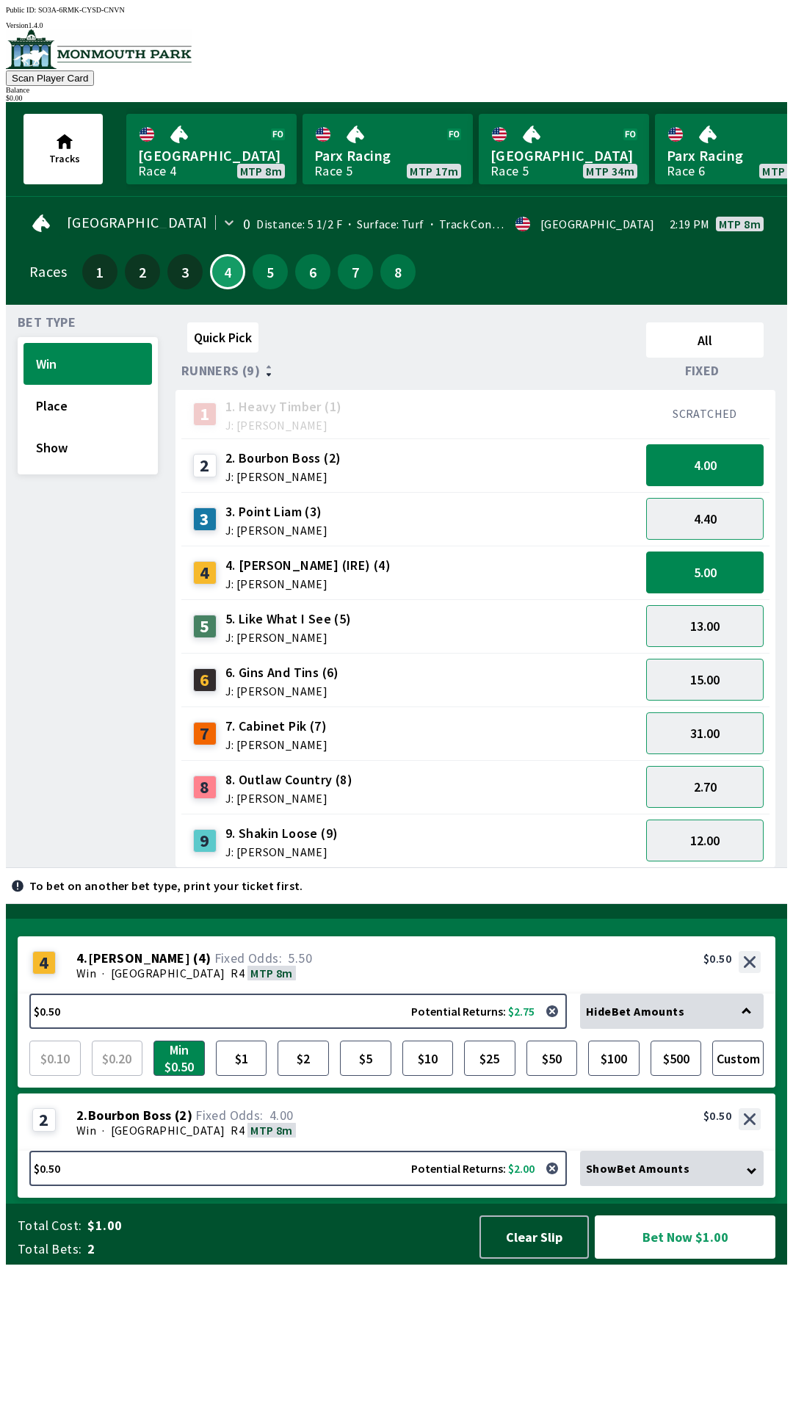
click at [671, 1019] on span "Hide Bet Amounts" at bounding box center [635, 1011] width 98 height 15
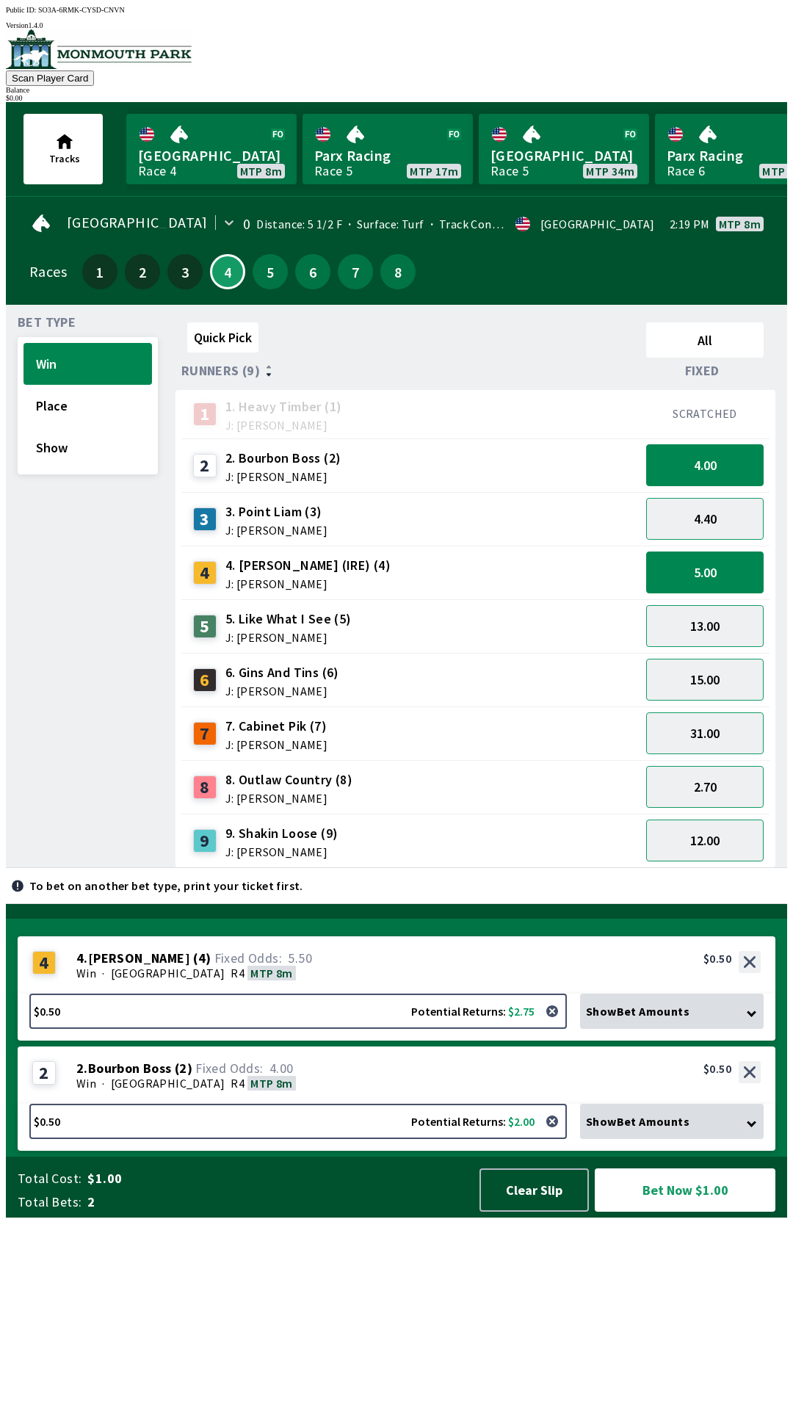
click at [652, 1139] on div "Show Bet Amounts" at bounding box center [672, 1121] width 184 height 35
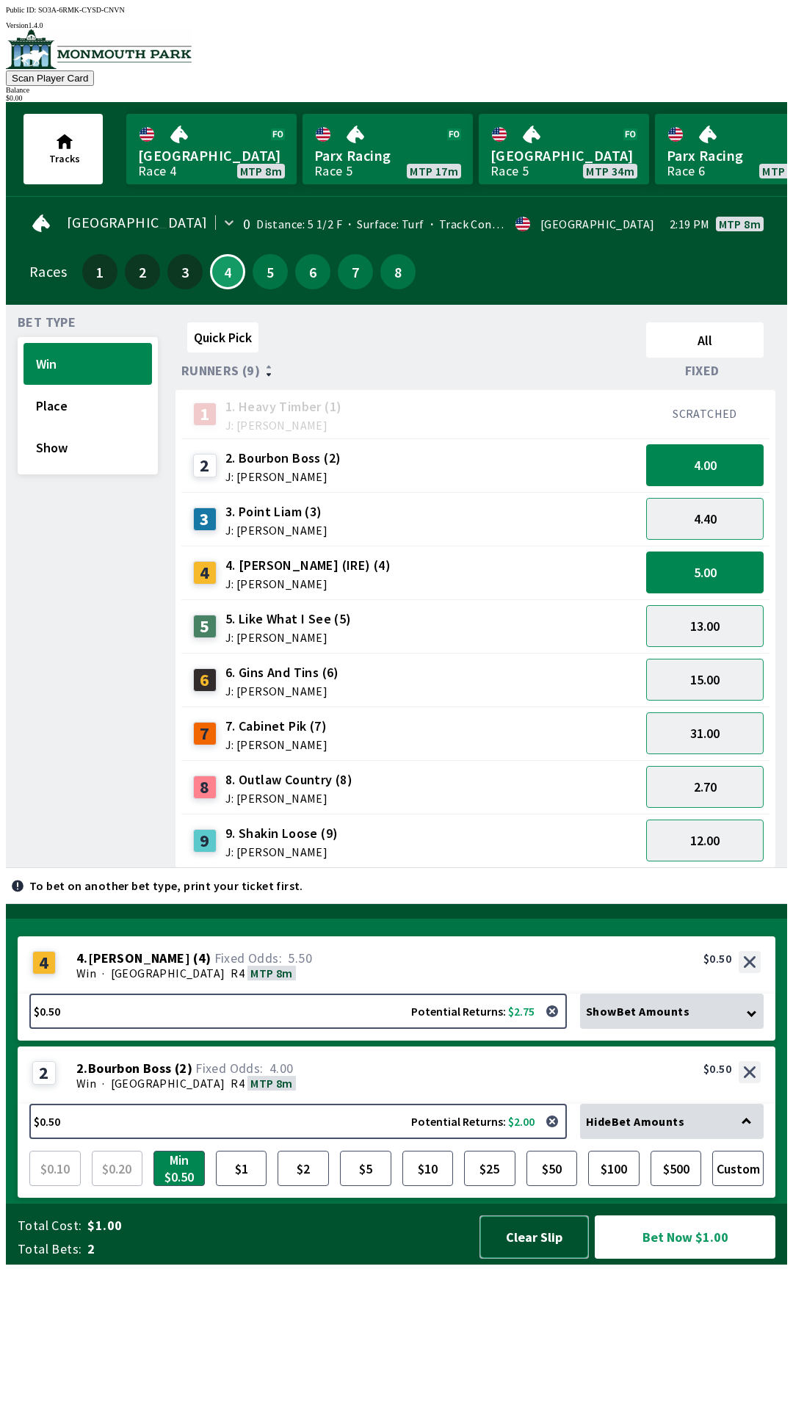
click at [544, 1259] on button "Clear Slip" at bounding box center [534, 1237] width 109 height 43
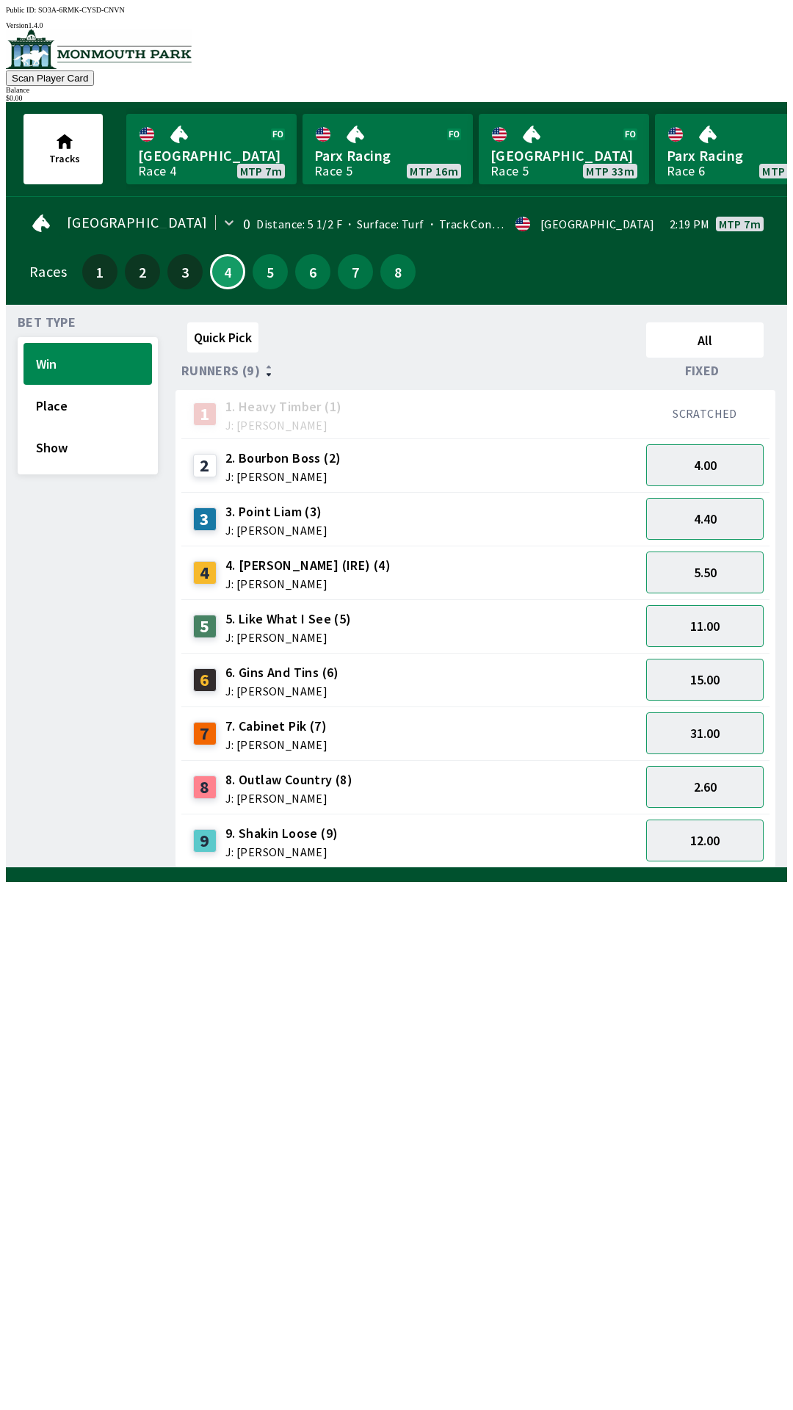
click at [186, 868] on div "Quick Pick All Runners (9) Fixed 1 1. Heavy Timber (1) J: Joezer [PERSON_NAME] …" at bounding box center [482, 593] width 612 height 552
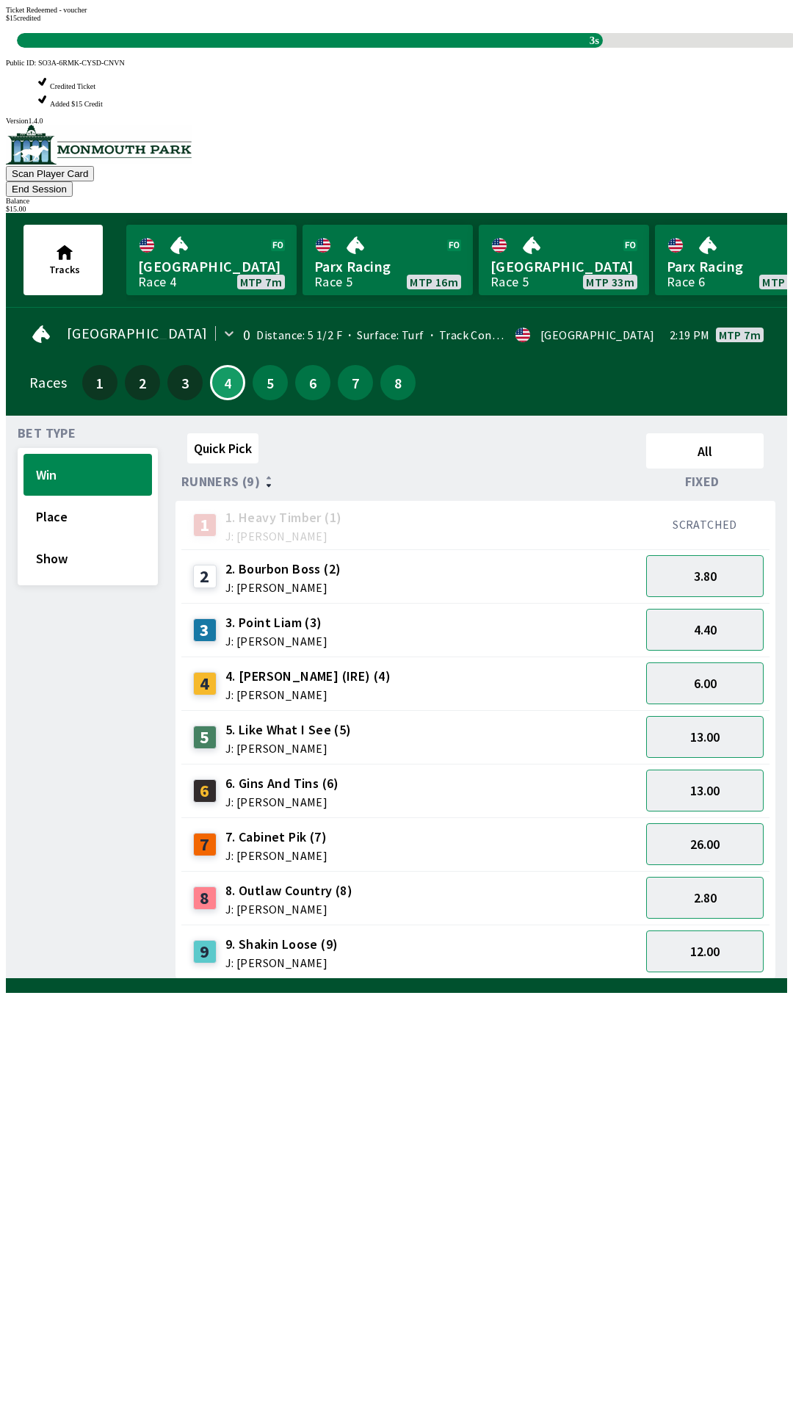
click at [552, 979] on div "Quick Pick All Runners (9) Fixed 1 1. Heavy Timber (1) J: Joezer [PERSON_NAME] …" at bounding box center [482, 704] width 612 height 552
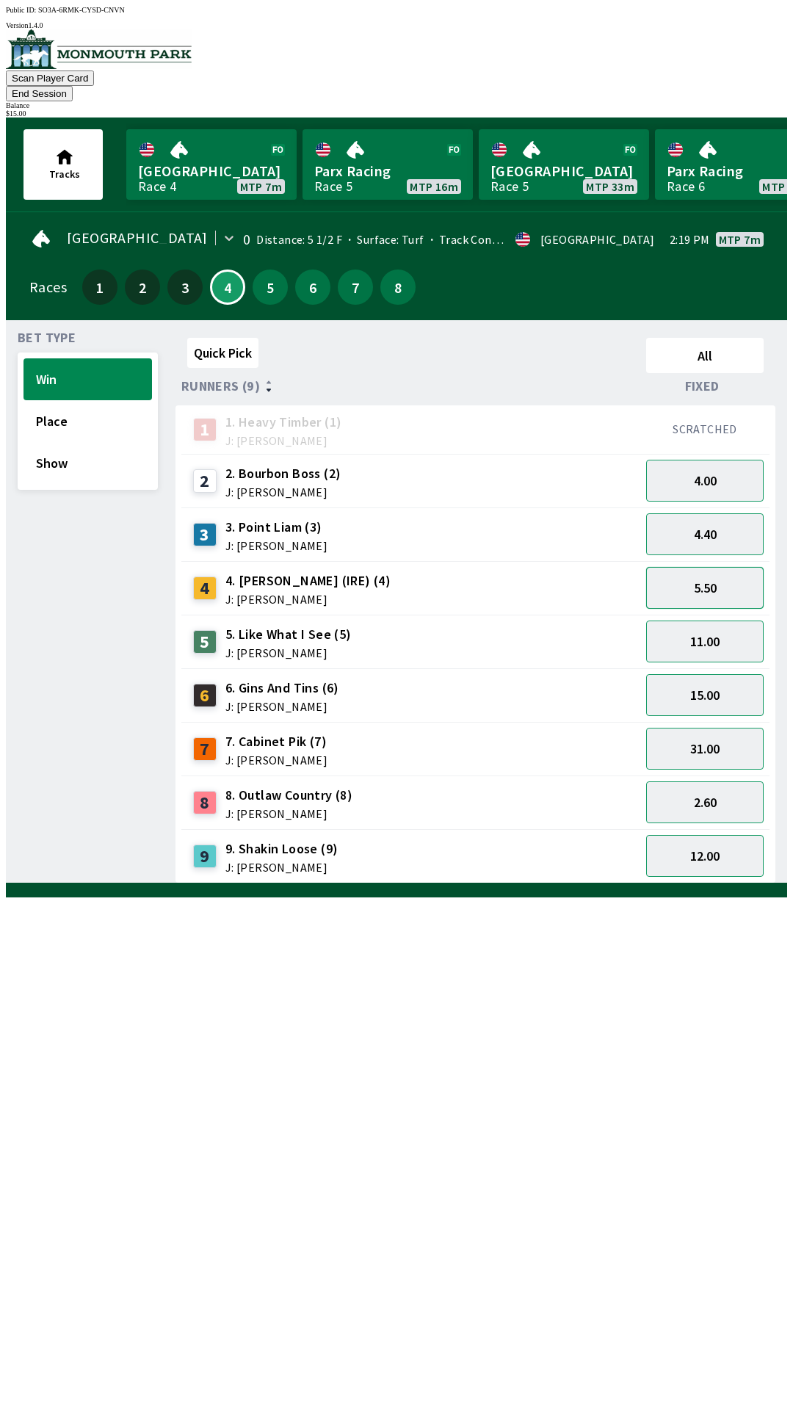
click at [732, 567] on button "5.50" at bounding box center [705, 588] width 118 height 42
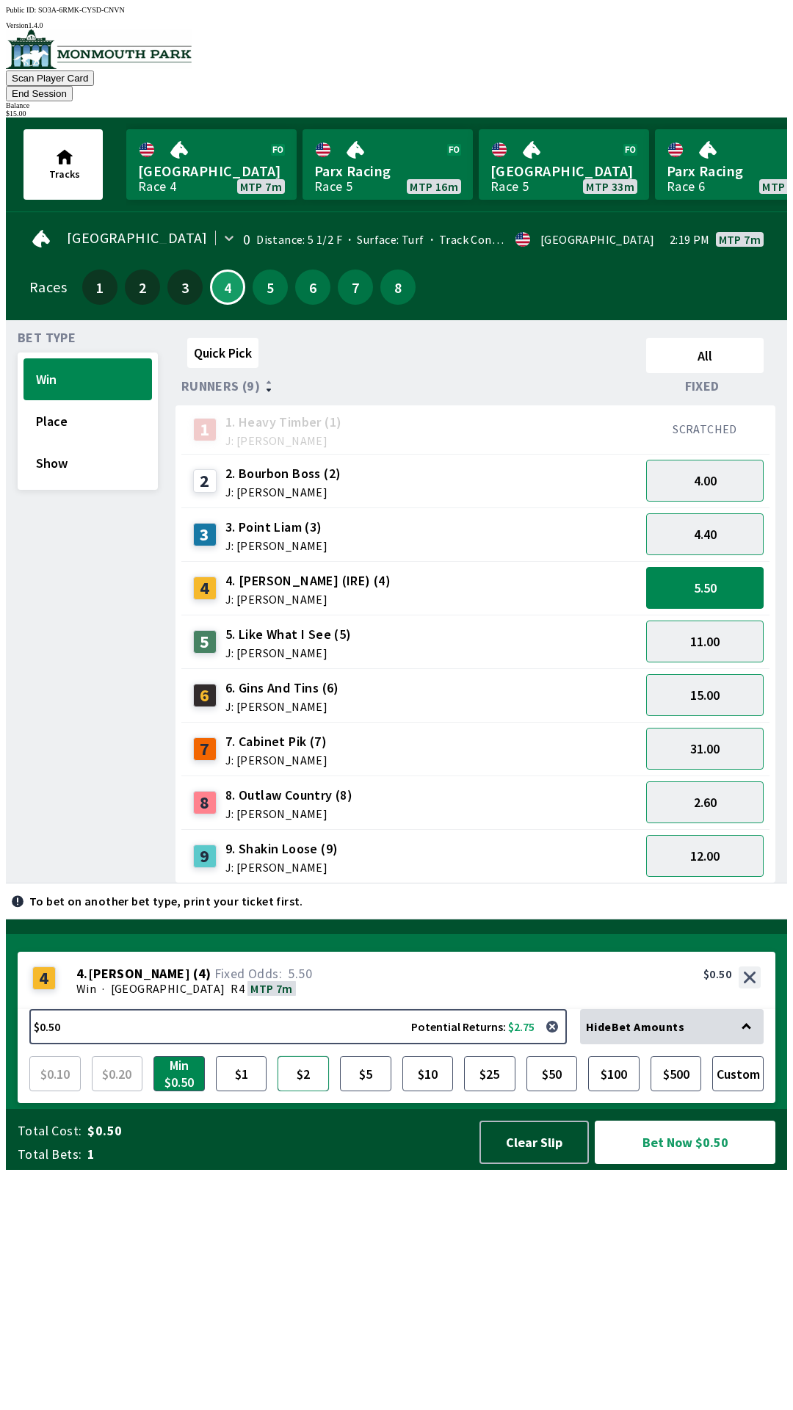
click at [296, 1092] on button "$2" at bounding box center [303, 1073] width 51 height 35
click at [673, 1164] on button "Bet Now $2.00" at bounding box center [685, 1142] width 181 height 43
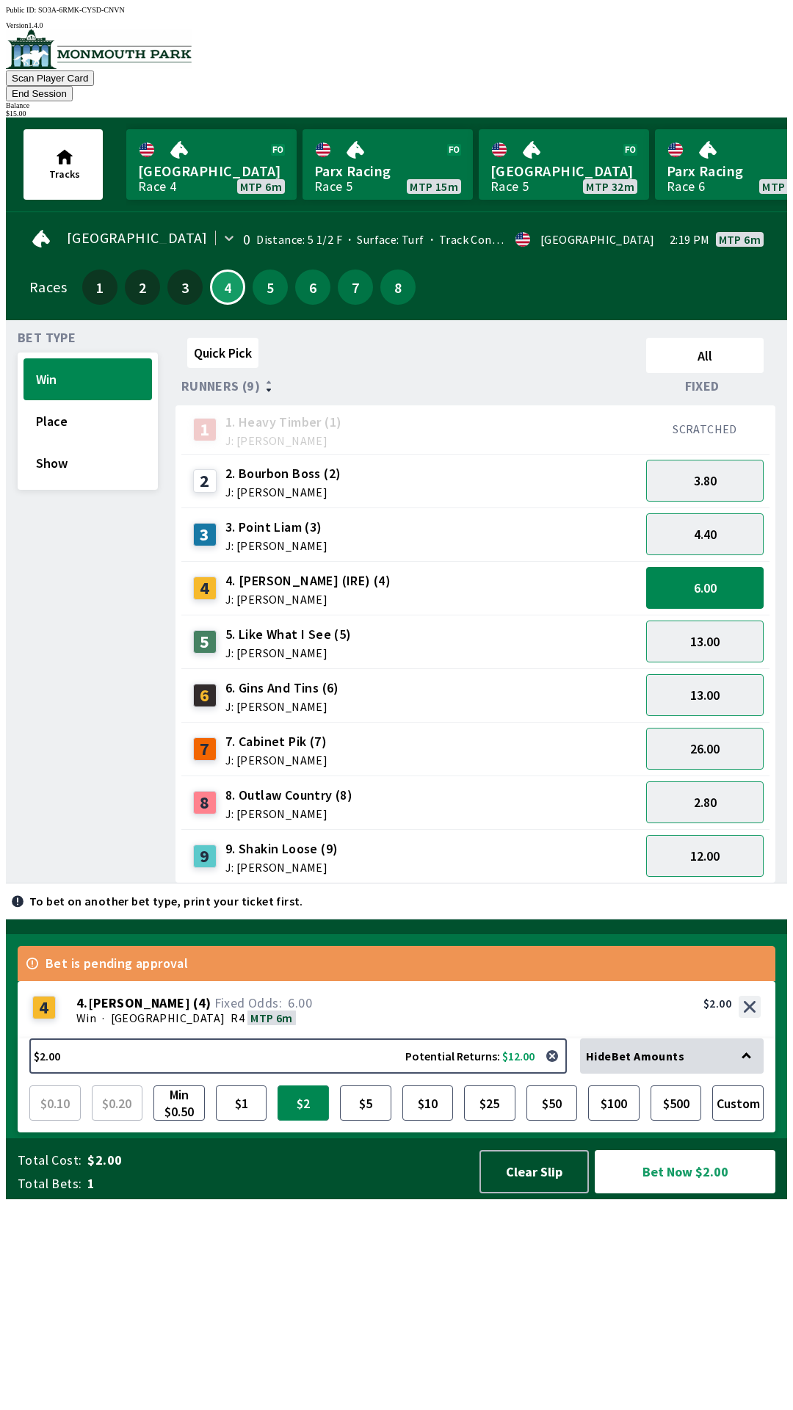
click at [296, 1121] on button "$2" at bounding box center [303, 1103] width 51 height 35
click at [370, 1121] on button "$5" at bounding box center [365, 1103] width 51 height 35
click at [679, 1194] on button "Bet Now $5.00" at bounding box center [685, 1171] width 181 height 43
click at [707, 567] on button "6.00" at bounding box center [705, 588] width 118 height 42
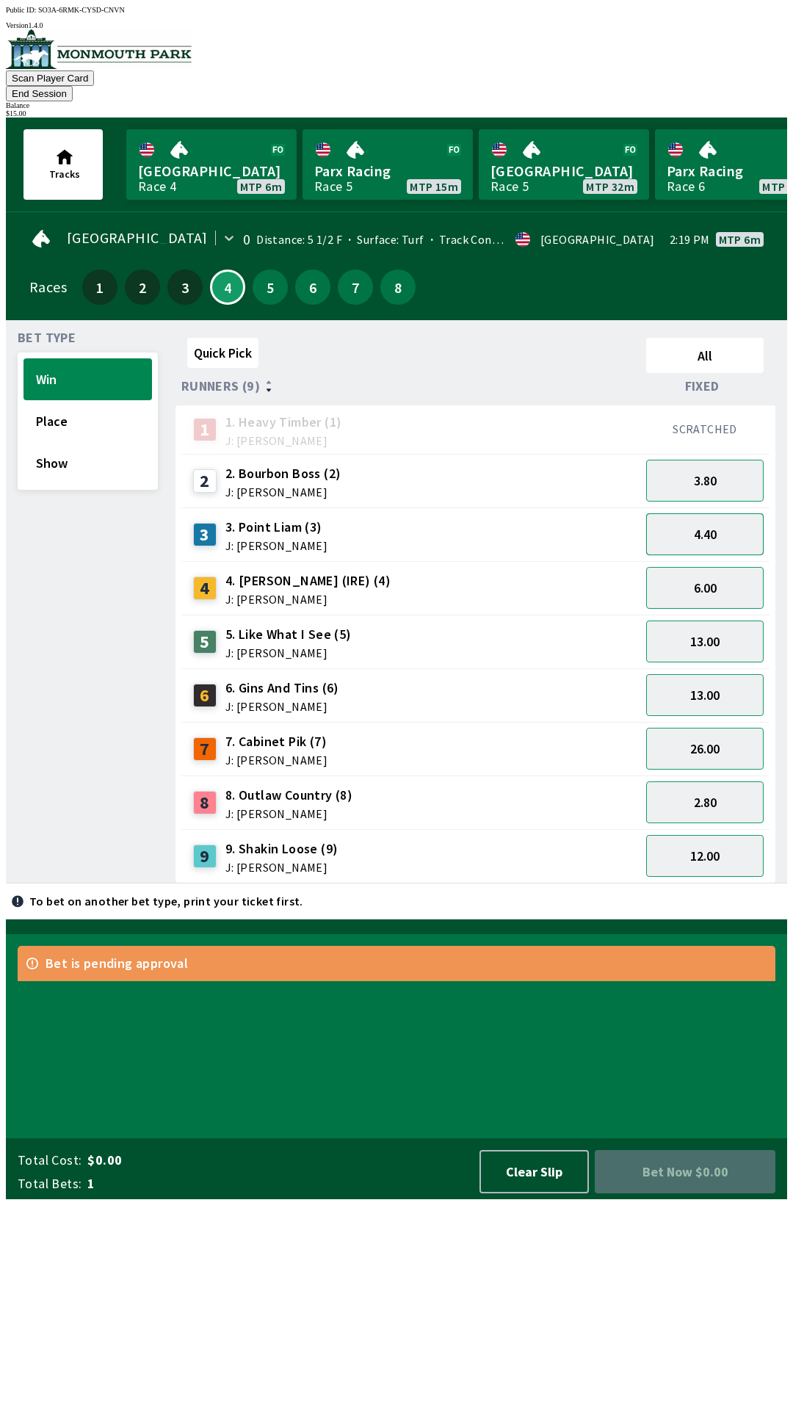
click at [706, 513] on button "4.40" at bounding box center [705, 534] width 118 height 42
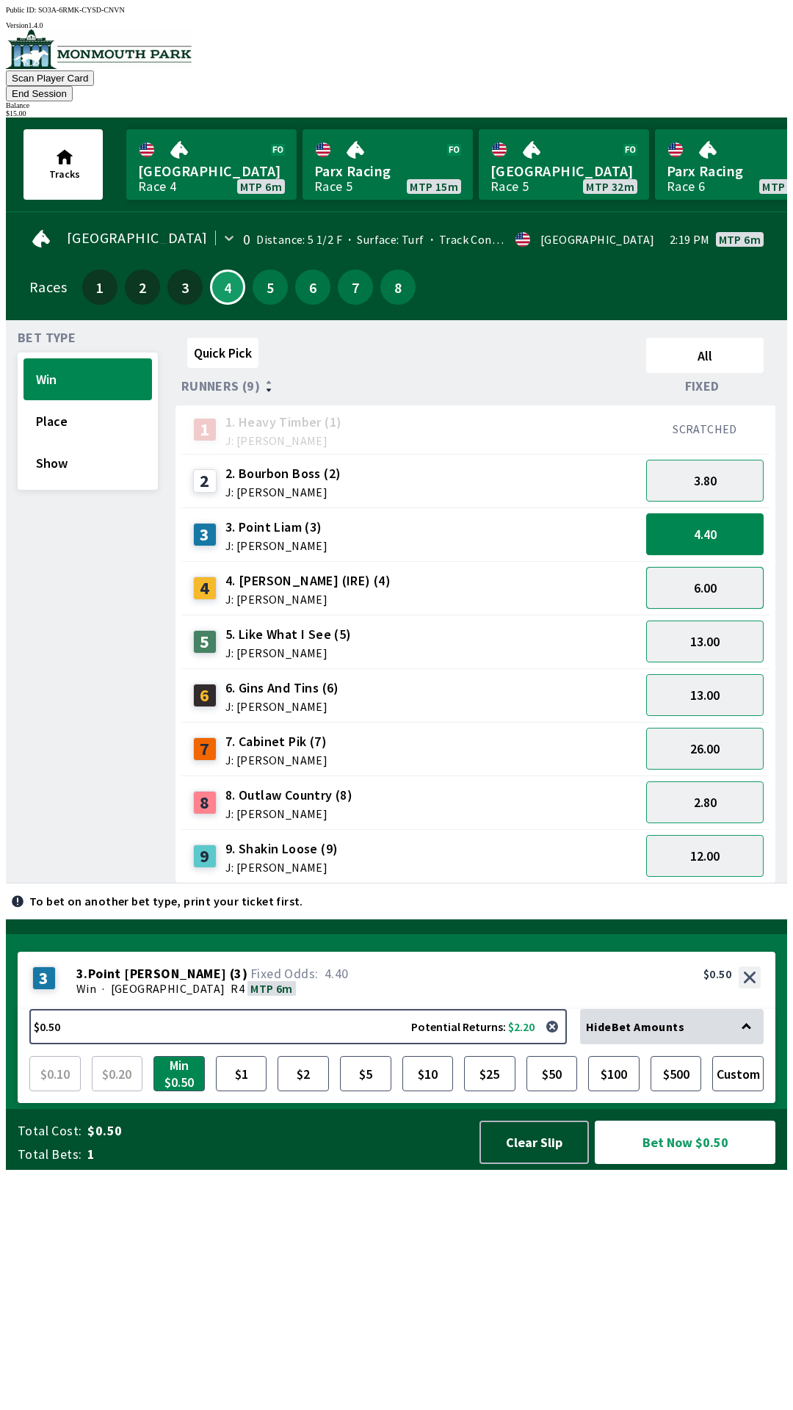
click at [718, 569] on button "6.00" at bounding box center [705, 588] width 118 height 42
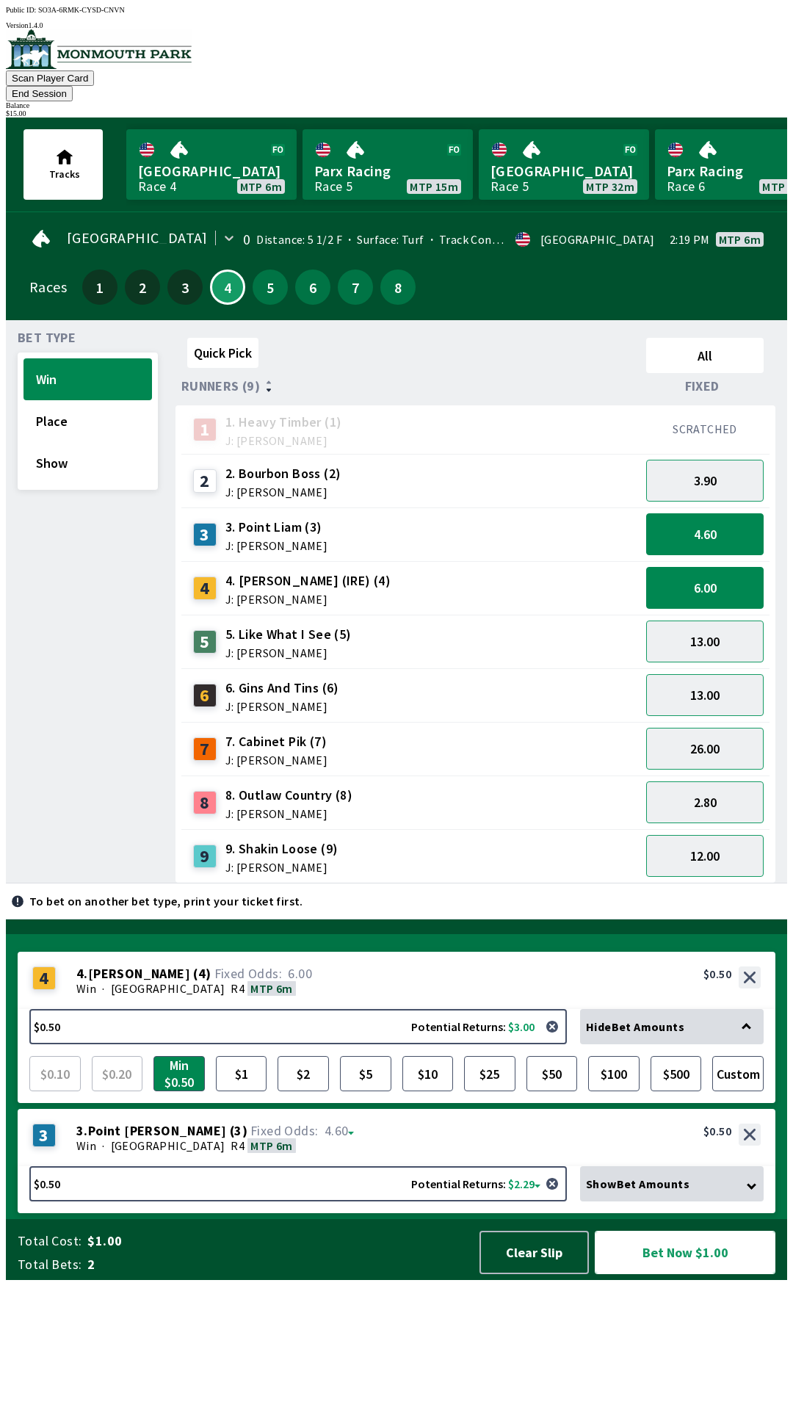
click at [682, 1274] on button "Bet Now $1.00" at bounding box center [685, 1252] width 181 height 43
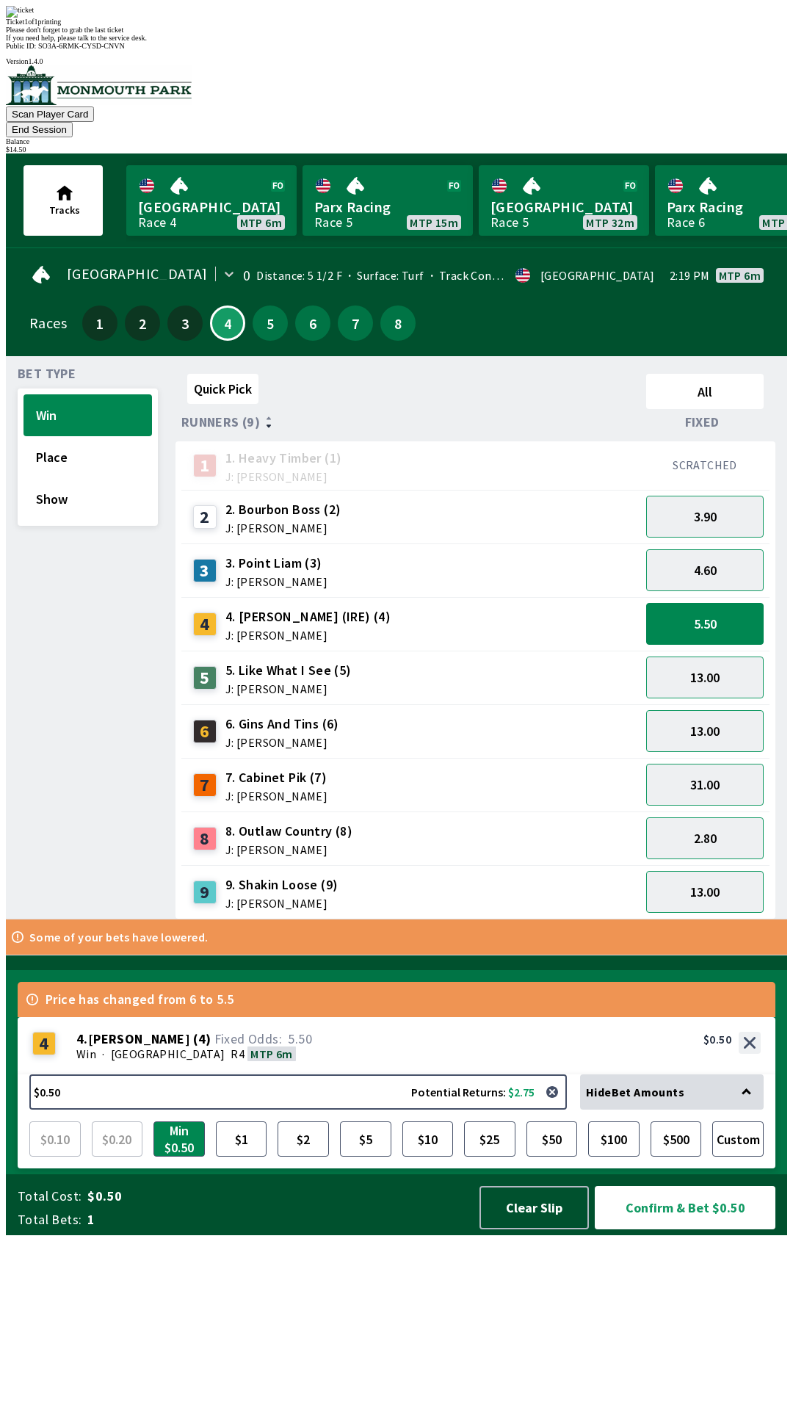
click at [564, 920] on div "Quick Pick All Runners (9) Fixed 1 1. Heavy Timber (1) J: Joezer [PERSON_NAME] …" at bounding box center [482, 644] width 612 height 552
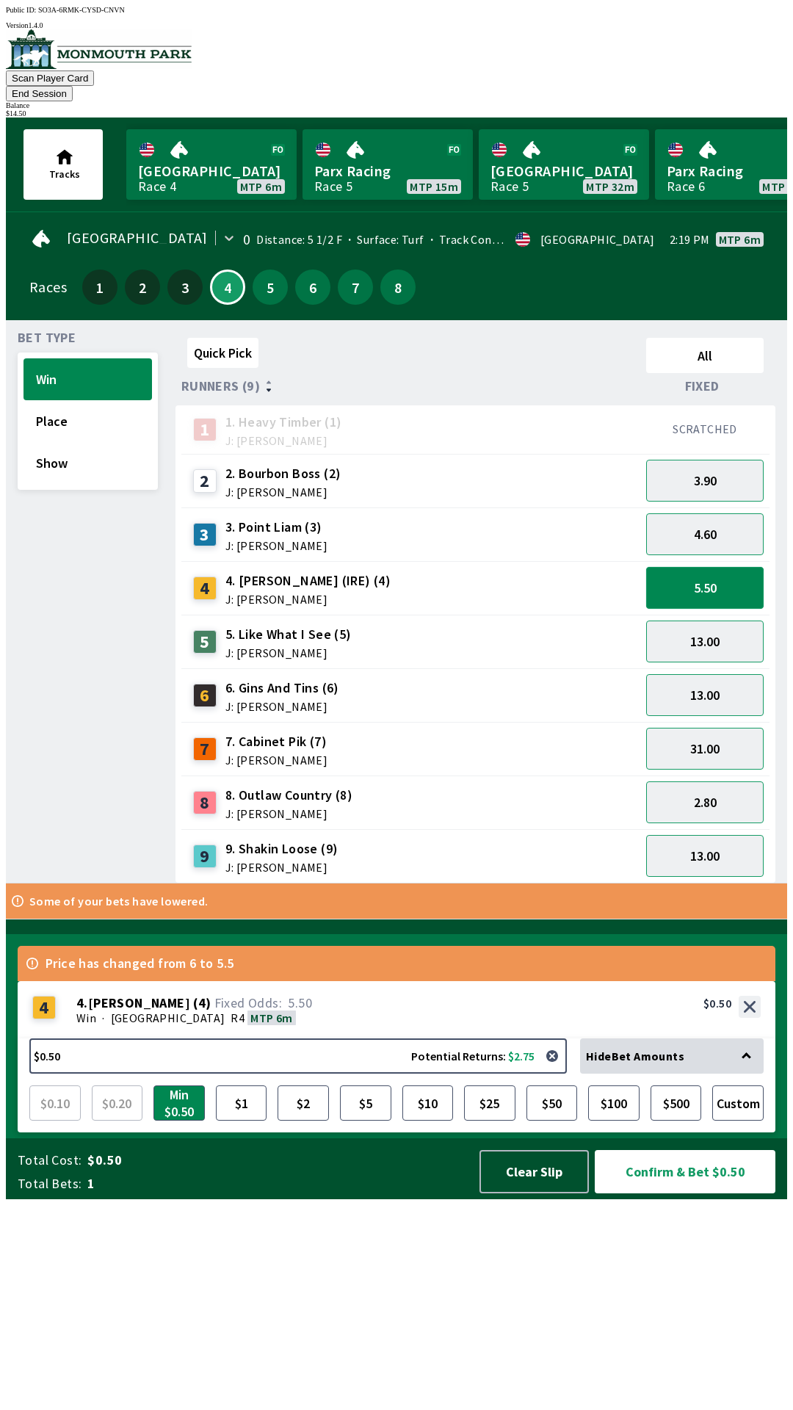
click at [721, 573] on button "5.50" at bounding box center [705, 588] width 118 height 42
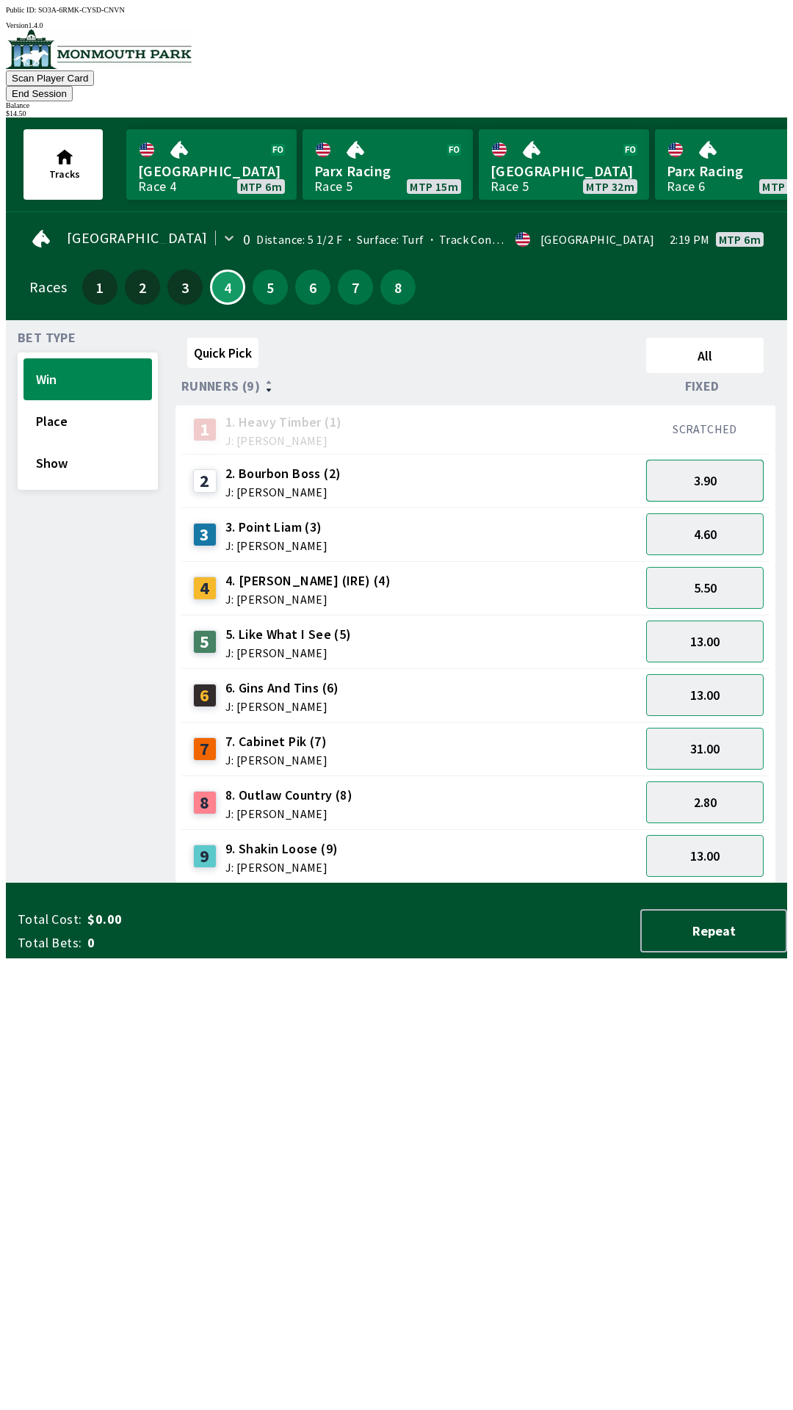
click at [732, 461] on button "3.90" at bounding box center [705, 481] width 118 height 42
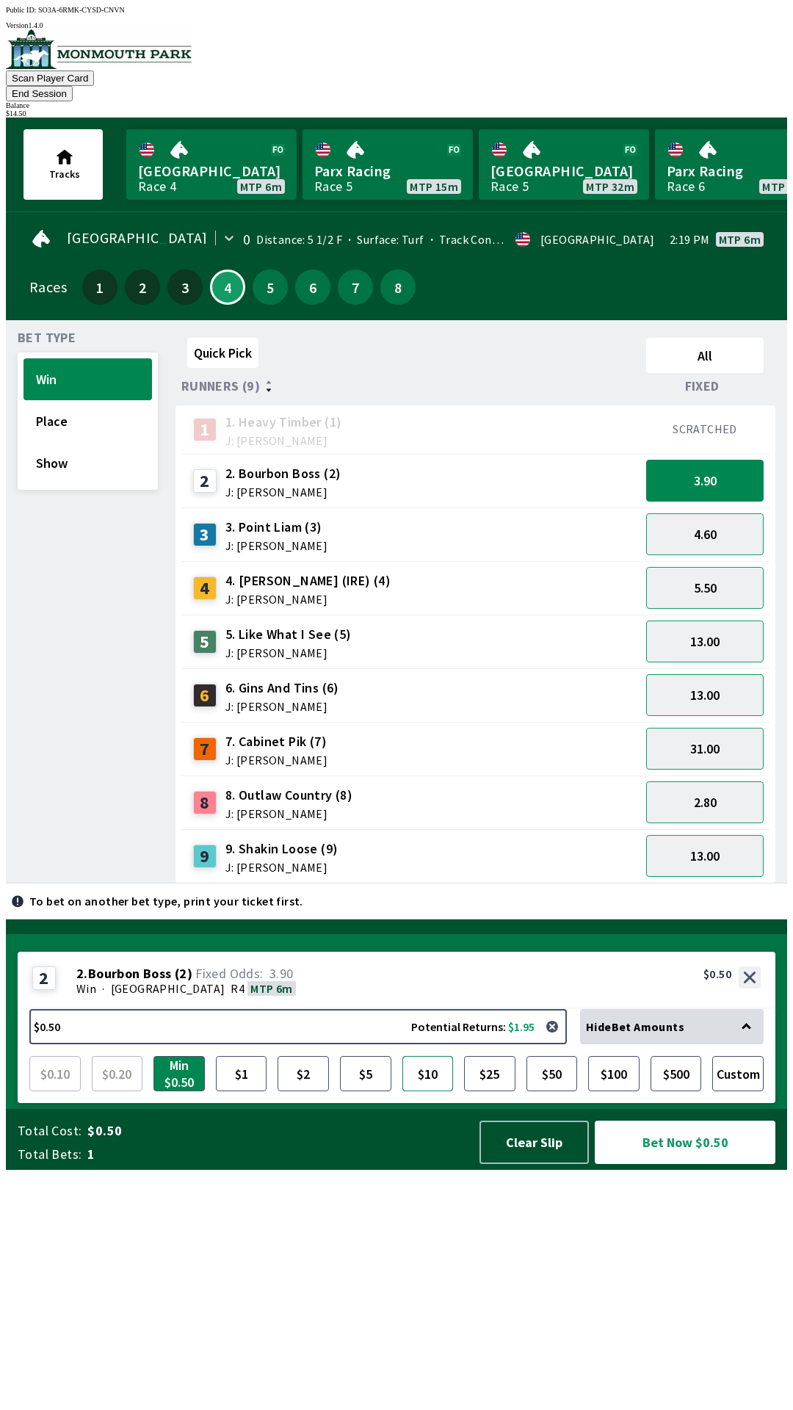
click at [421, 1092] on button "$10" at bounding box center [428, 1073] width 51 height 35
click at [244, 1092] on button "$1" at bounding box center [241, 1073] width 51 height 35
click at [242, 1092] on button "$1" at bounding box center [241, 1073] width 51 height 35
click at [244, 1092] on button "$1" at bounding box center [241, 1073] width 51 height 35
click at [434, 1092] on button "$10" at bounding box center [428, 1073] width 51 height 35
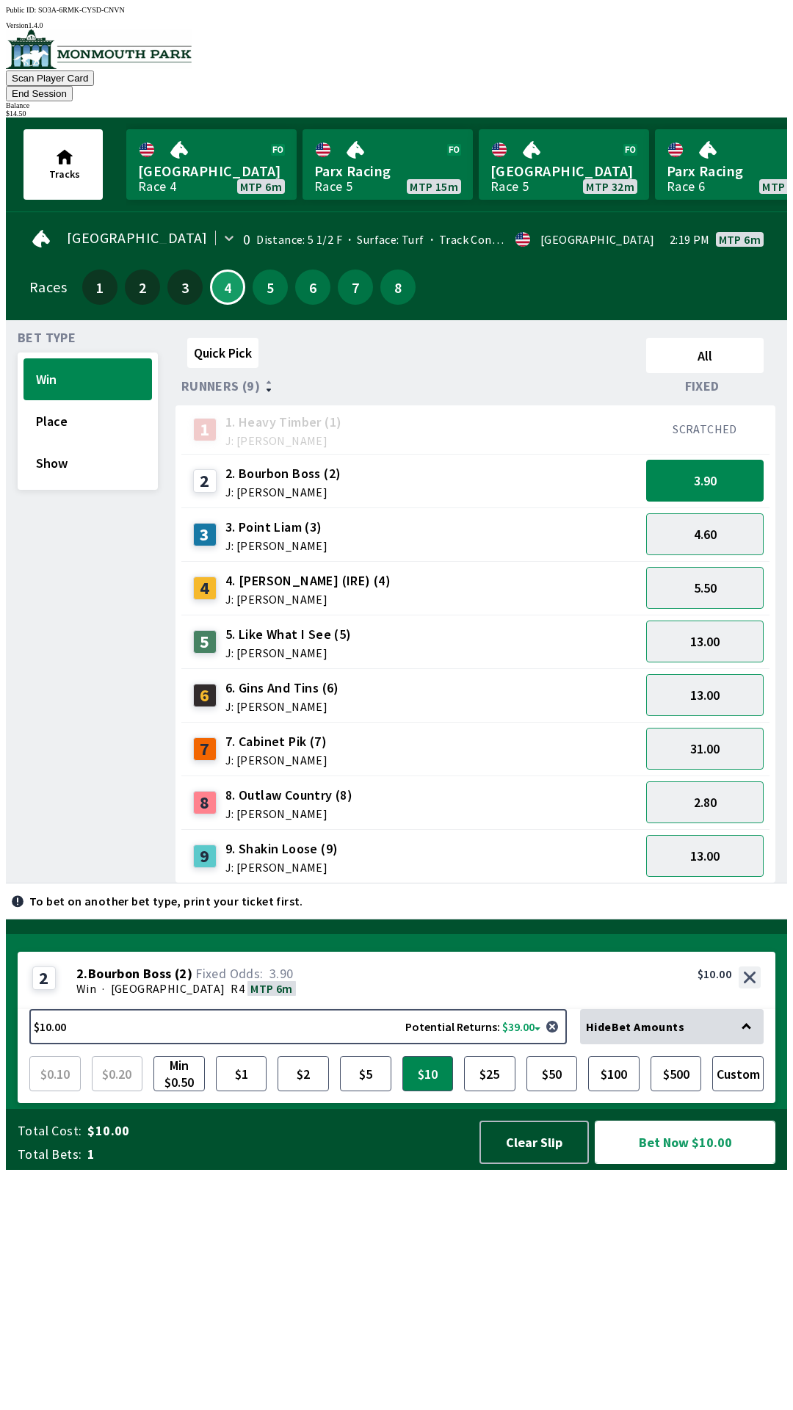
click at [679, 1164] on button "Bet Now $10.00" at bounding box center [685, 1142] width 181 height 43
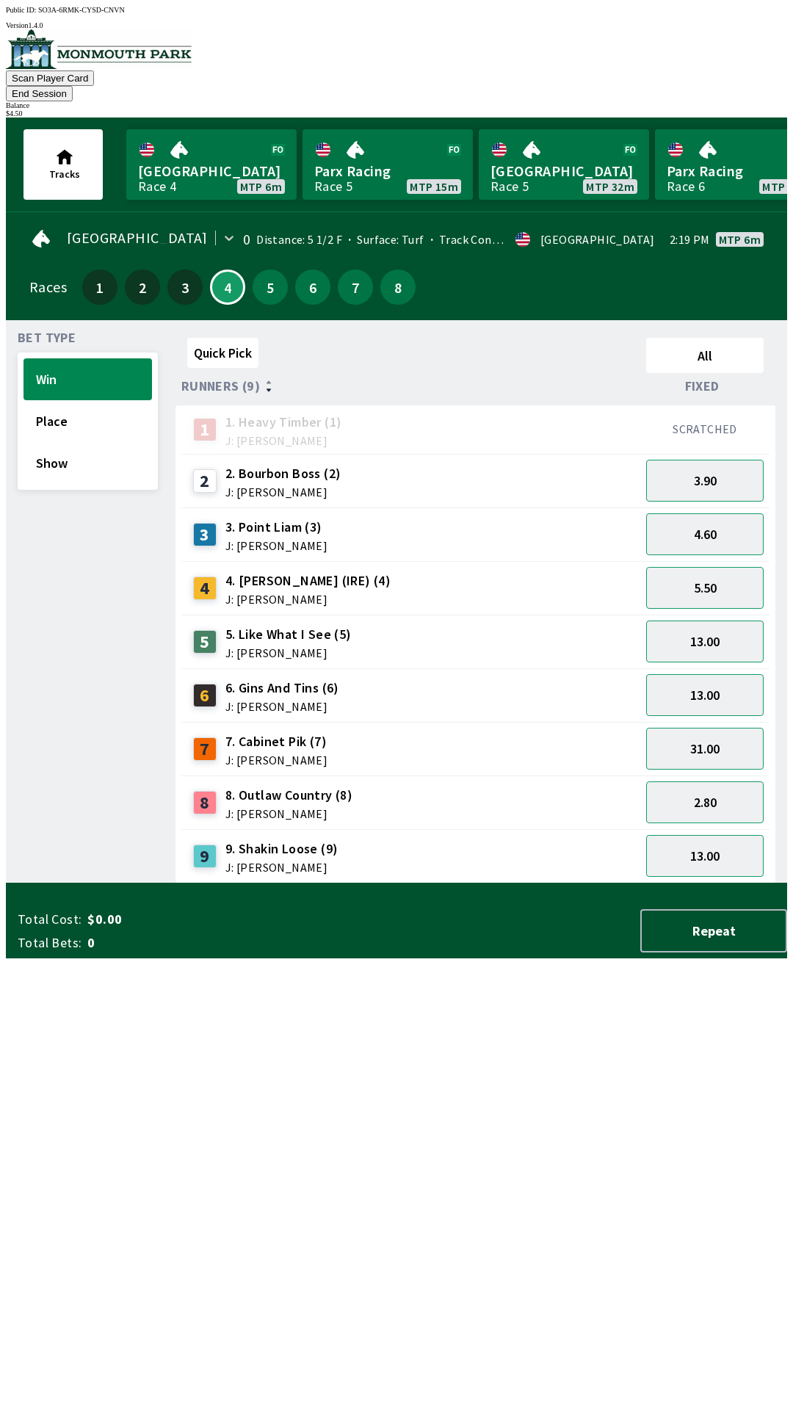
click at [318, 884] on div "Quick Pick All Runners (9) Fixed 1 1. Heavy Timber (1) J: Joezer [PERSON_NAME] …" at bounding box center [482, 608] width 612 height 552
click at [73, 86] on button "End Session" at bounding box center [39, 93] width 67 height 15
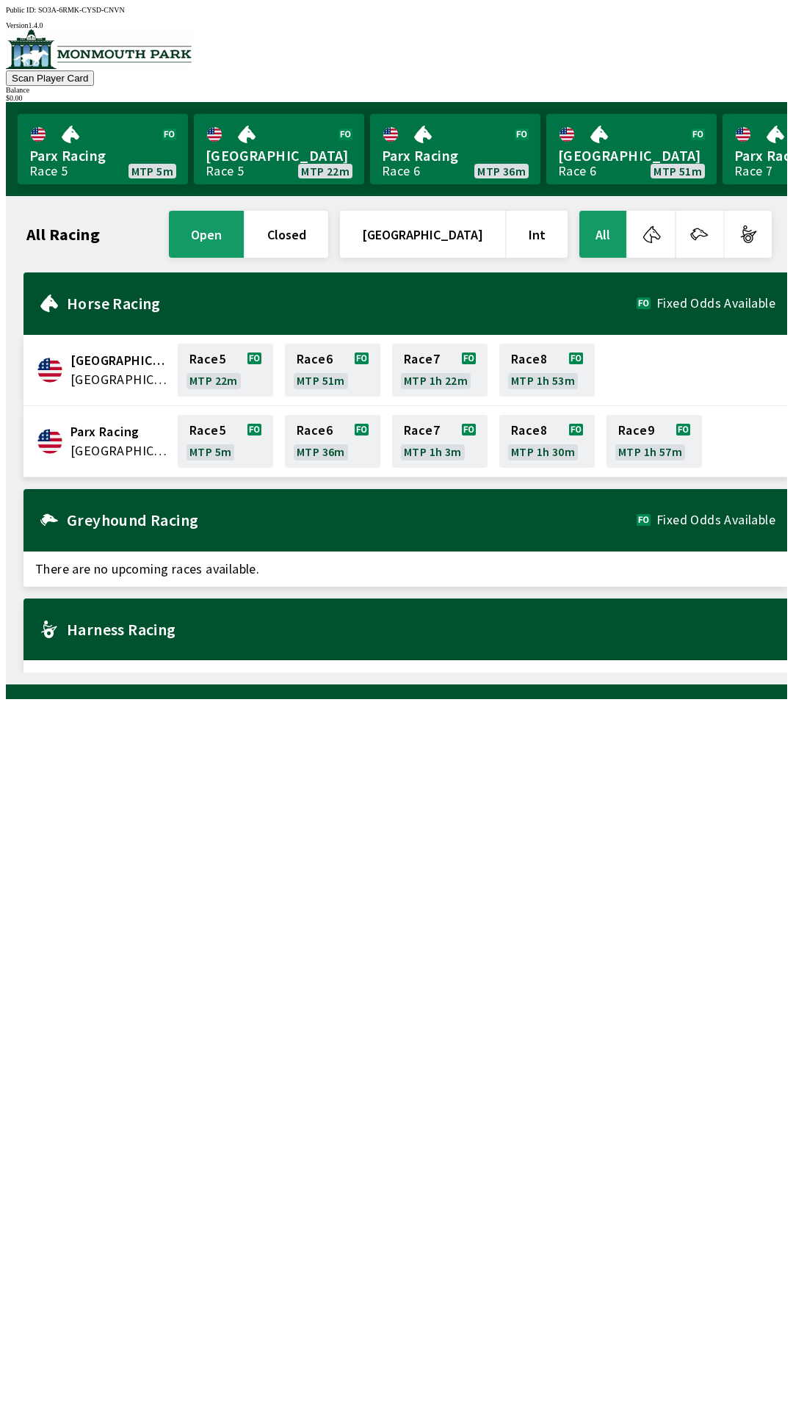
click at [425, 673] on div "All Racing open closed [GEOGRAPHIC_DATA] Int All [GEOGRAPHIC_DATA] [GEOGRAPHIC_…" at bounding box center [403, 440] width 770 height 465
click at [409, 673] on div "All Racing open closed [GEOGRAPHIC_DATA] Int All [GEOGRAPHIC_DATA] [GEOGRAPHIC_…" at bounding box center [403, 440] width 770 height 465
click at [602, 673] on div "All Racing open closed [GEOGRAPHIC_DATA] Int All [GEOGRAPHIC_DATA] [GEOGRAPHIC_…" at bounding box center [403, 440] width 770 height 465
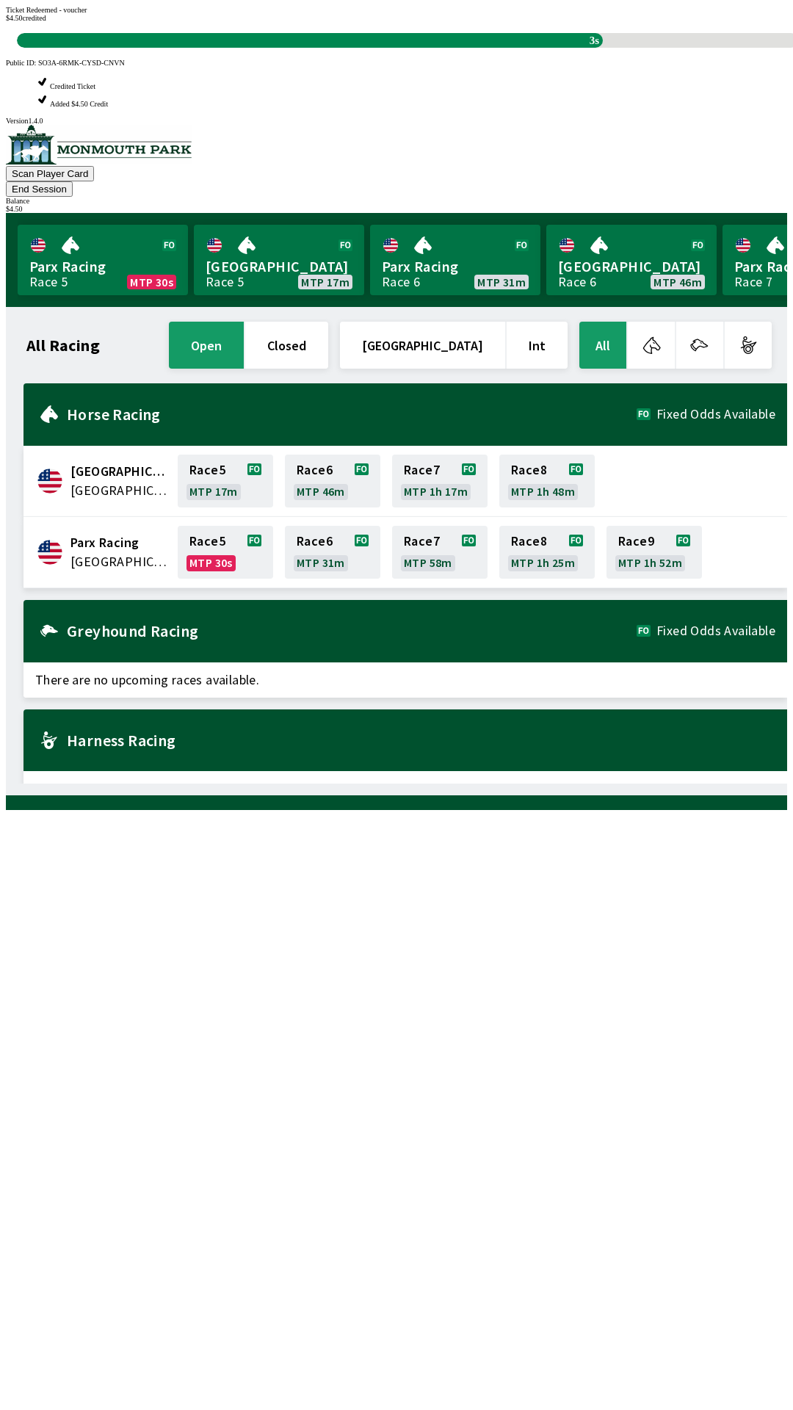
click at [417, 784] on div "All Racing open closed [GEOGRAPHIC_DATA] Int All [GEOGRAPHIC_DATA] [GEOGRAPHIC_…" at bounding box center [403, 551] width 770 height 465
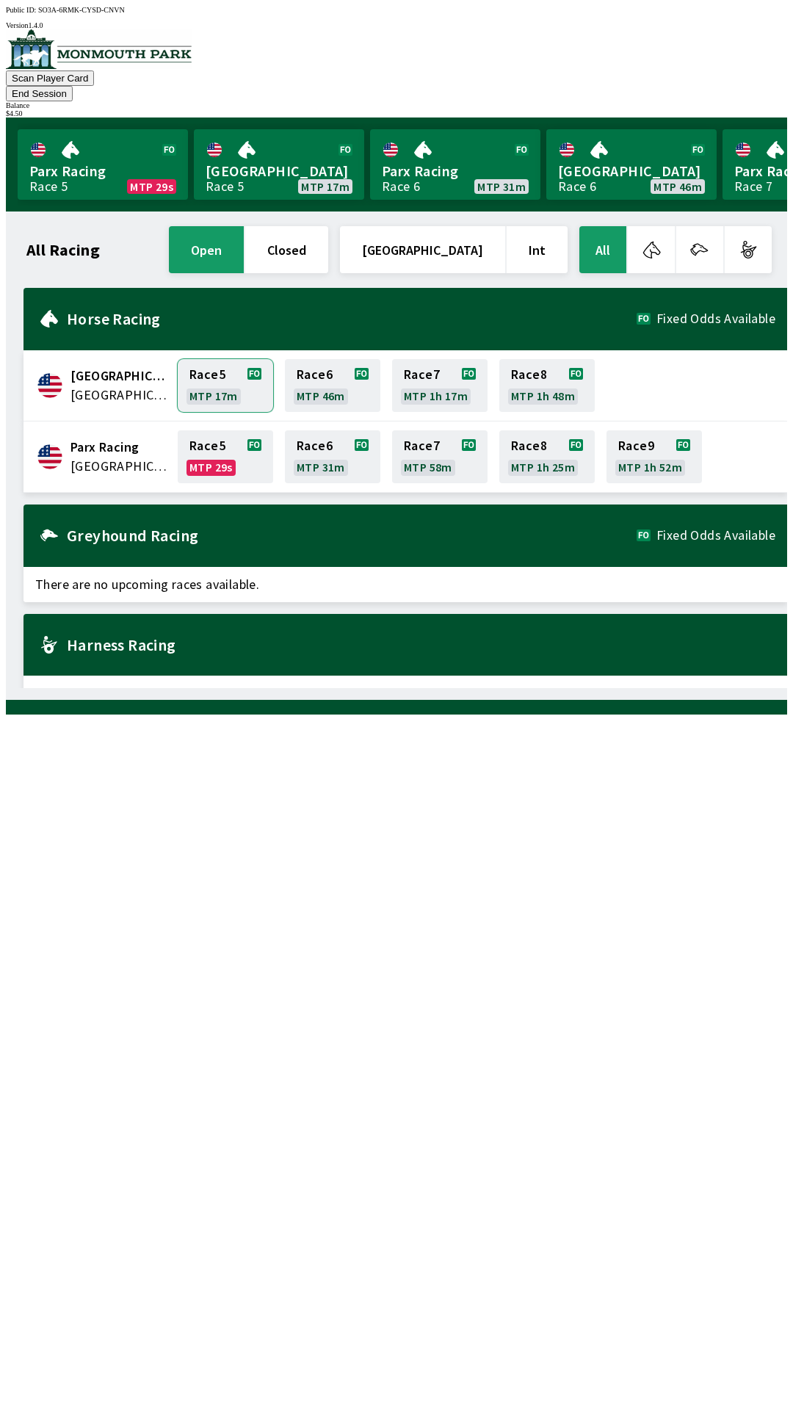
click at [192, 359] on link "Race 5 MTP 17m" at bounding box center [225, 385] width 95 height 53
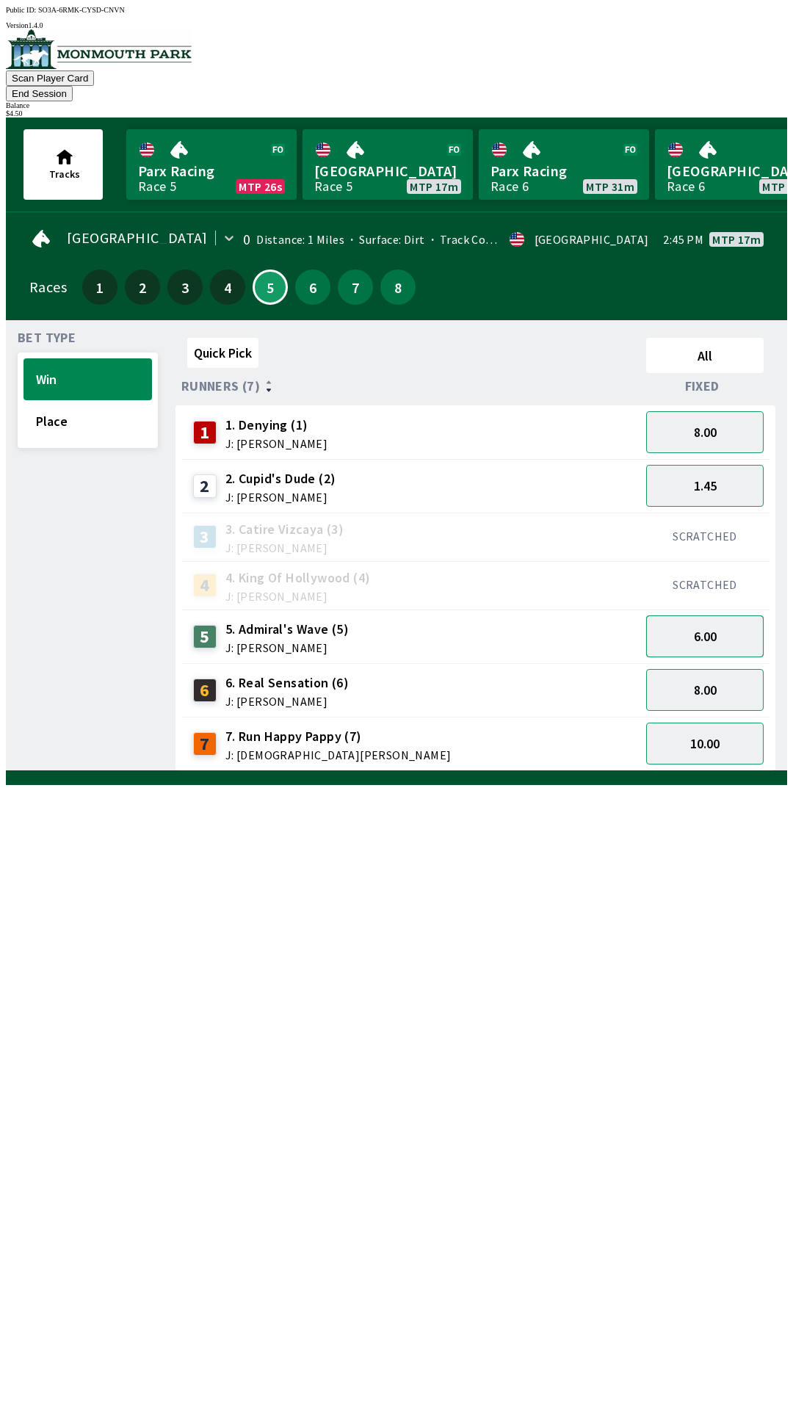
click at [706, 616] on button "6.00" at bounding box center [705, 637] width 118 height 42
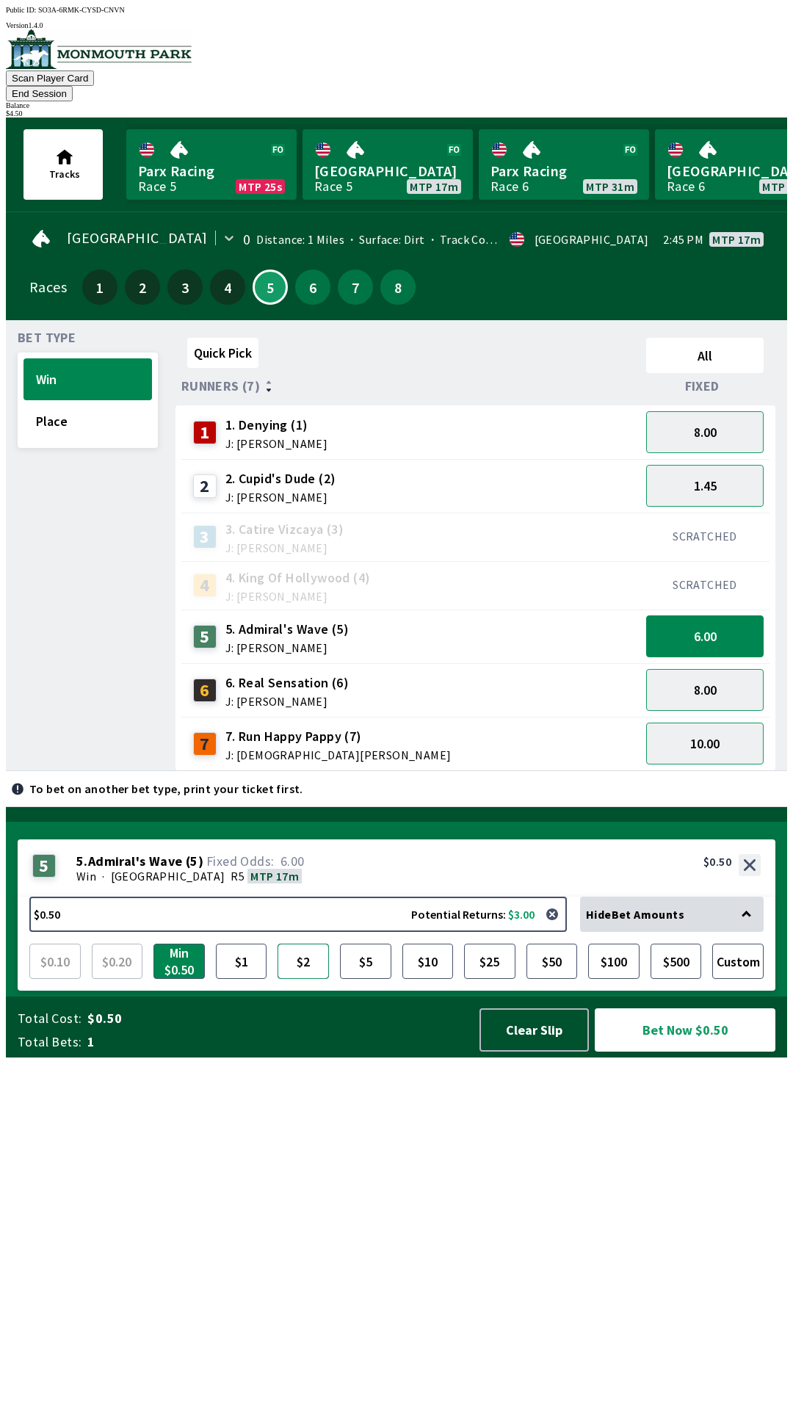
click at [300, 979] on button "$2" at bounding box center [303, 961] width 51 height 35
click at [658, 1052] on button "Bet Now $2.00" at bounding box center [685, 1030] width 181 height 43
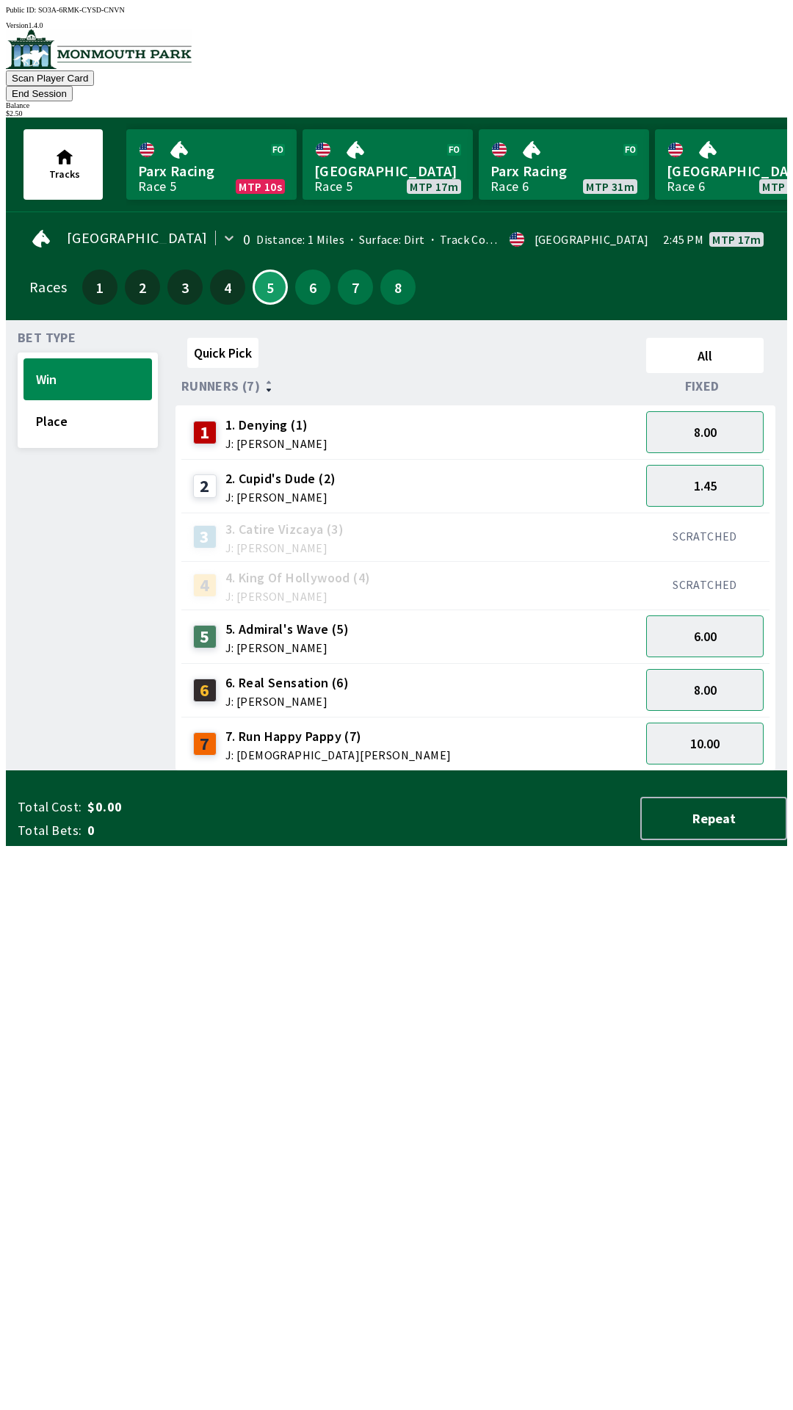
click at [500, 771] on div "Quick Pick All Runners (7) Fixed 1 1. Denying (1) J: [PERSON_NAME] 8.00 2 2. Cu…" at bounding box center [482, 551] width 612 height 439
click at [726, 618] on button "6.00" at bounding box center [705, 637] width 118 height 42
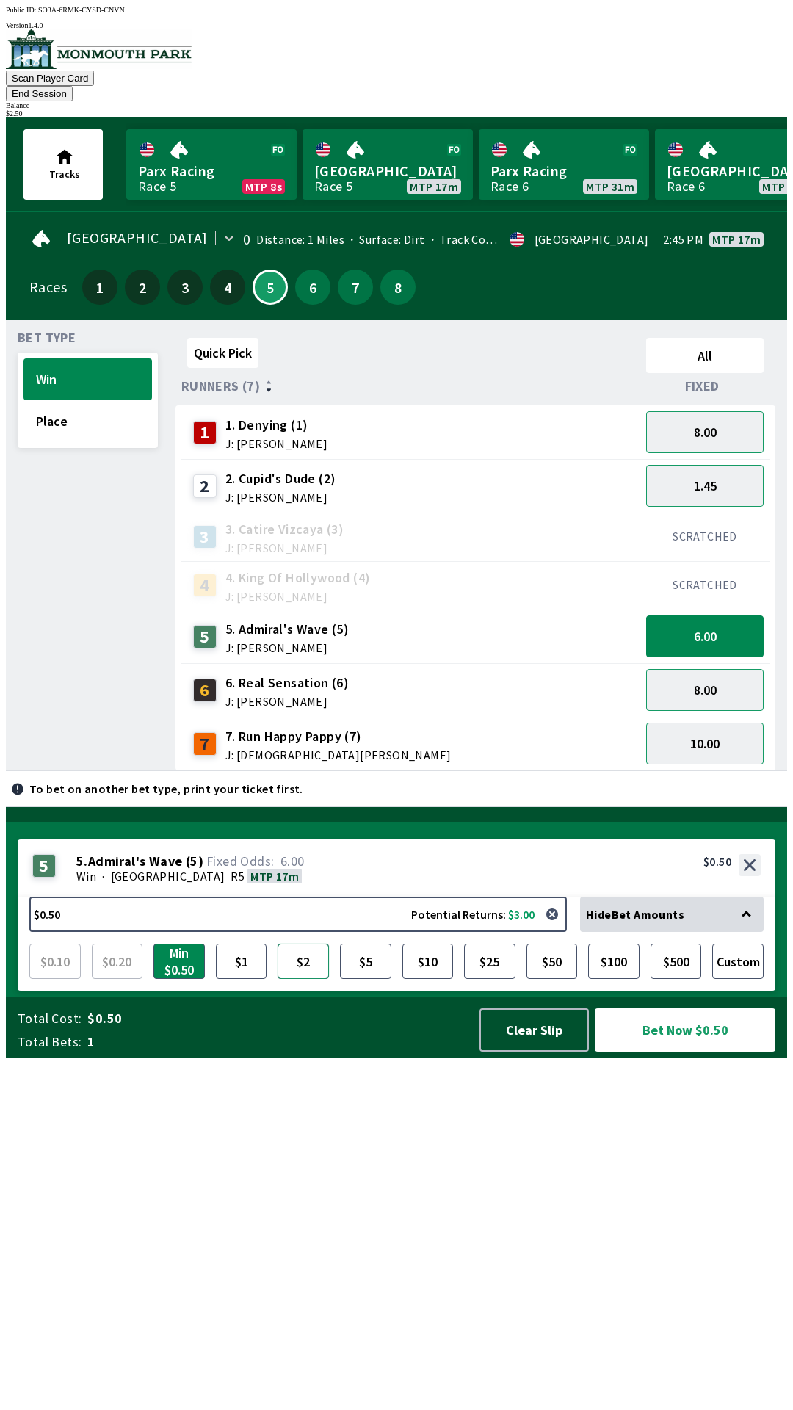
click at [309, 979] on button "$2" at bounding box center [303, 961] width 51 height 35
click at [668, 1052] on button "Bet Now $2.00" at bounding box center [685, 1030] width 181 height 43
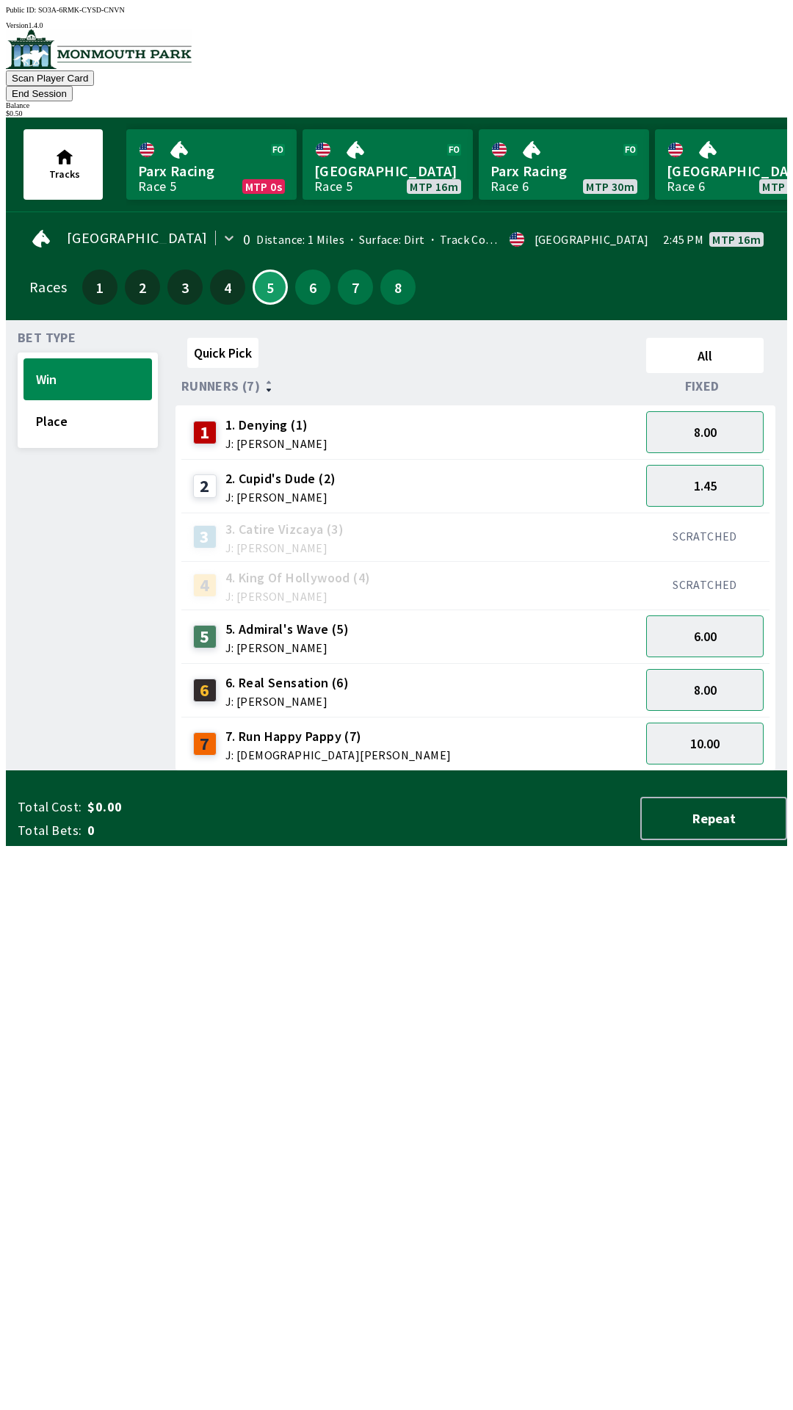
click at [384, 771] on div "Quick Pick All Runners (7) Fixed 1 1. Denying (1) J: [PERSON_NAME] 8.00 2 2. Cu…" at bounding box center [482, 551] width 612 height 439
click at [723, 616] on button "6.00" at bounding box center [705, 637] width 118 height 42
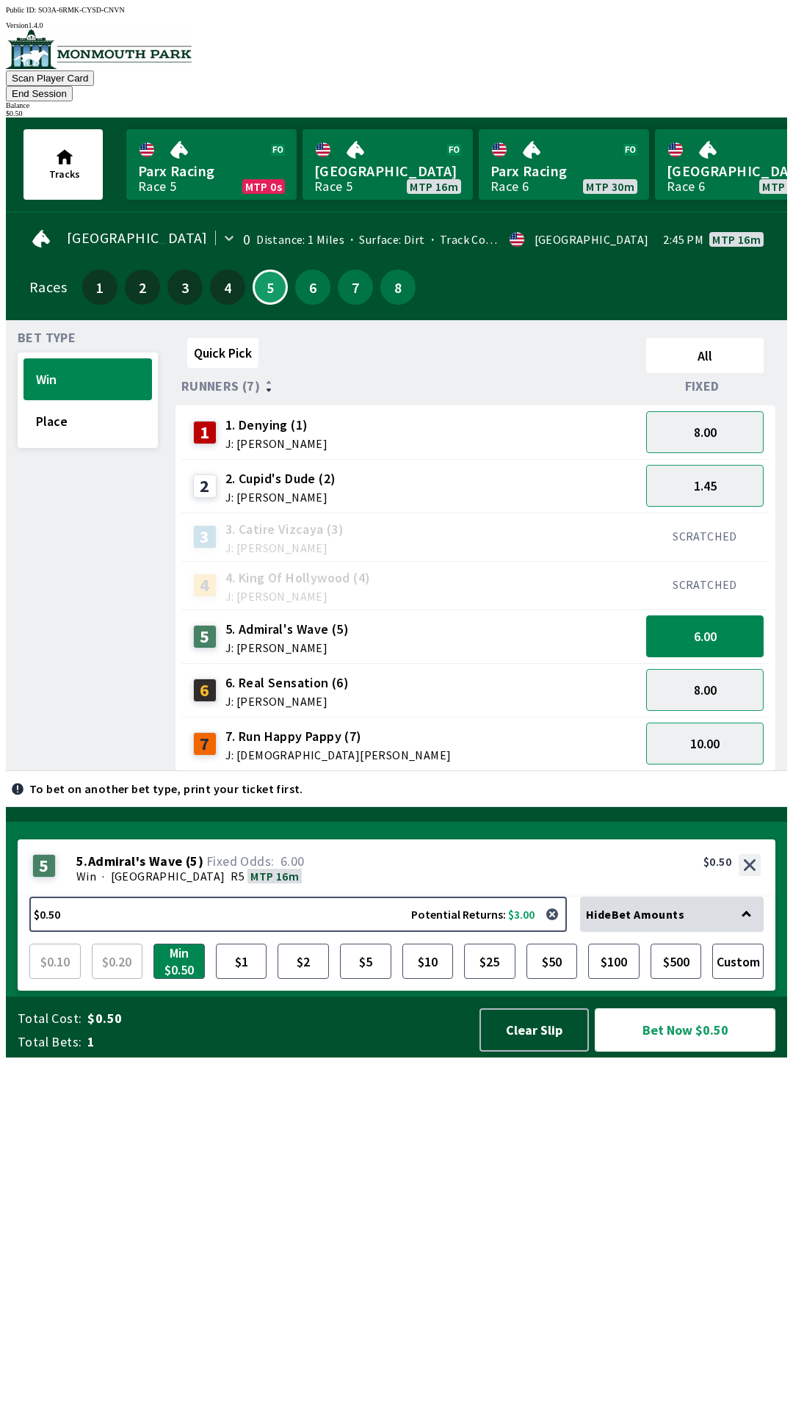
click at [666, 1052] on button "Bet Now $0.50" at bounding box center [685, 1030] width 181 height 43
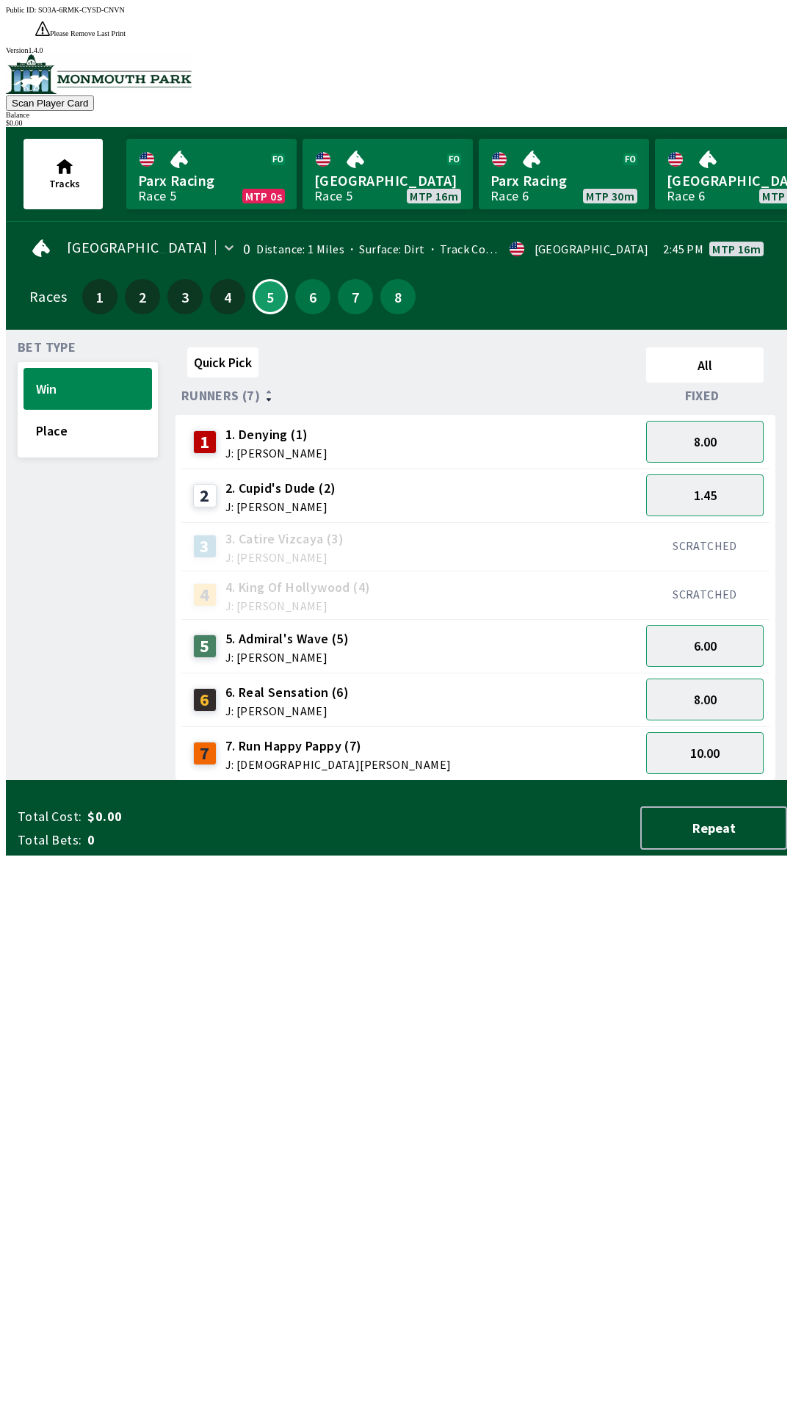
click at [258, 781] on div "Quick Pick All Runners (7) Fixed 1 1. Denying (1) J: [PERSON_NAME] 8.00 2 2. Cu…" at bounding box center [482, 561] width 612 height 439
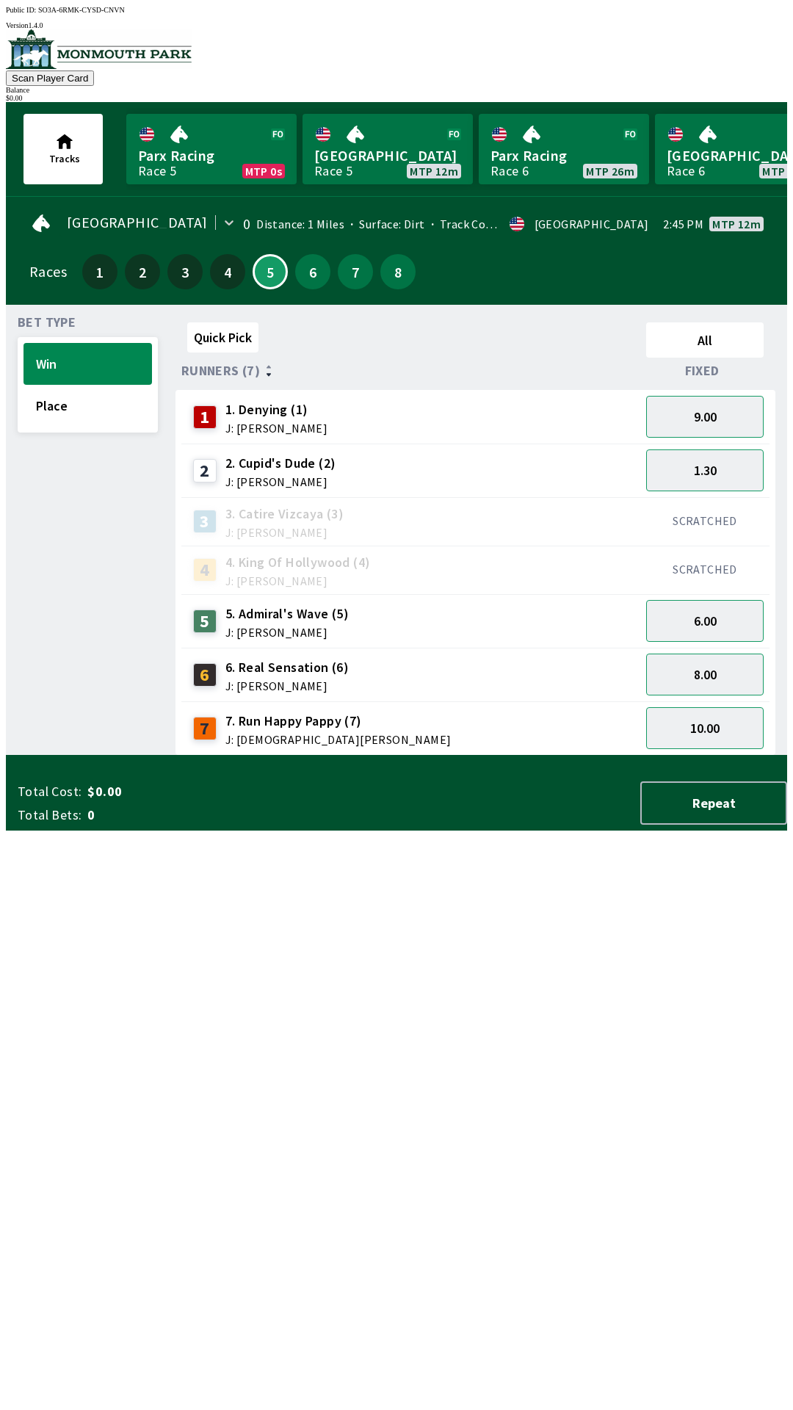
click at [538, 472] on div "2 2. Cupid's Dude (2) J: [PERSON_NAME]" at bounding box center [410, 471] width 447 height 37
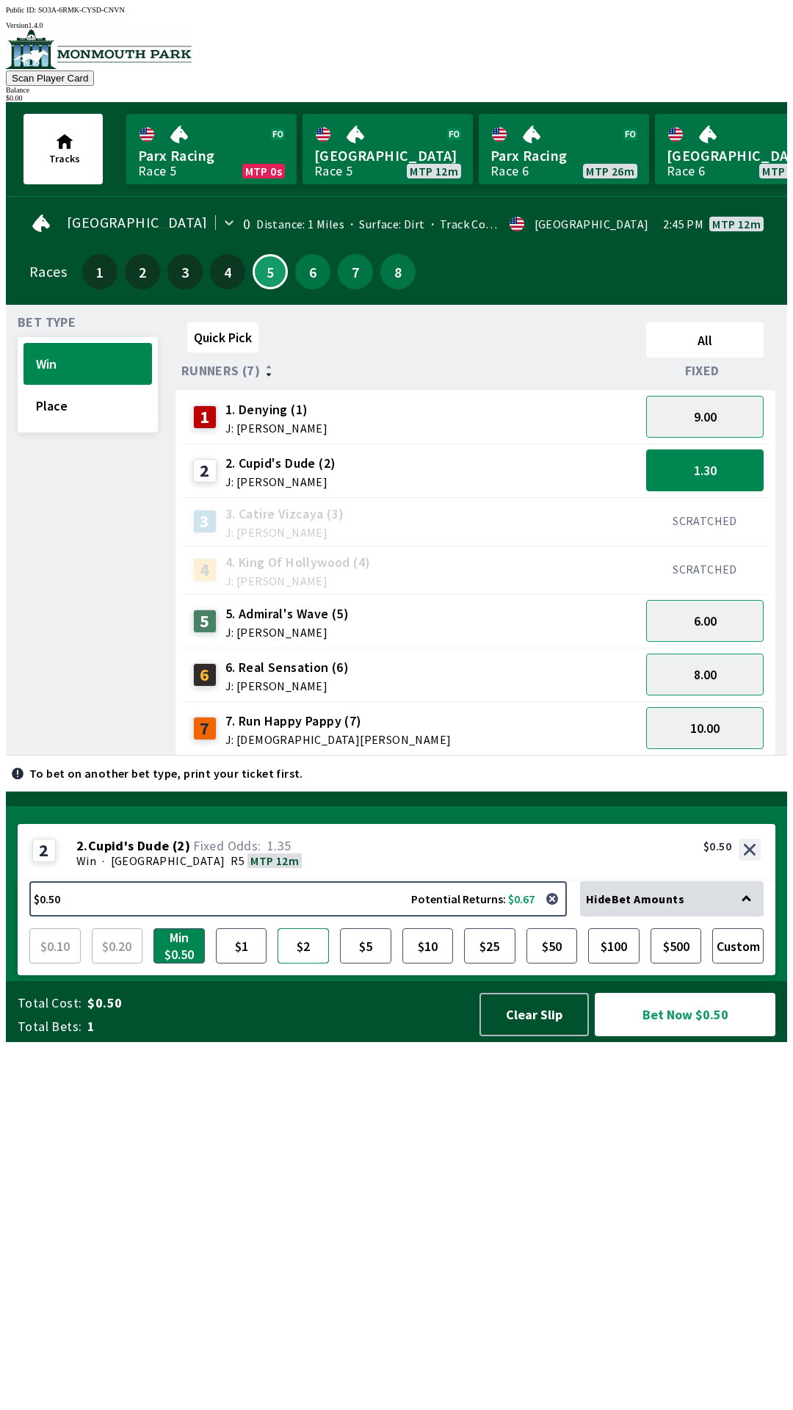
click at [312, 964] on button "$2" at bounding box center [303, 946] width 51 height 35
click at [741, 730] on button "10.00" at bounding box center [705, 728] width 118 height 42
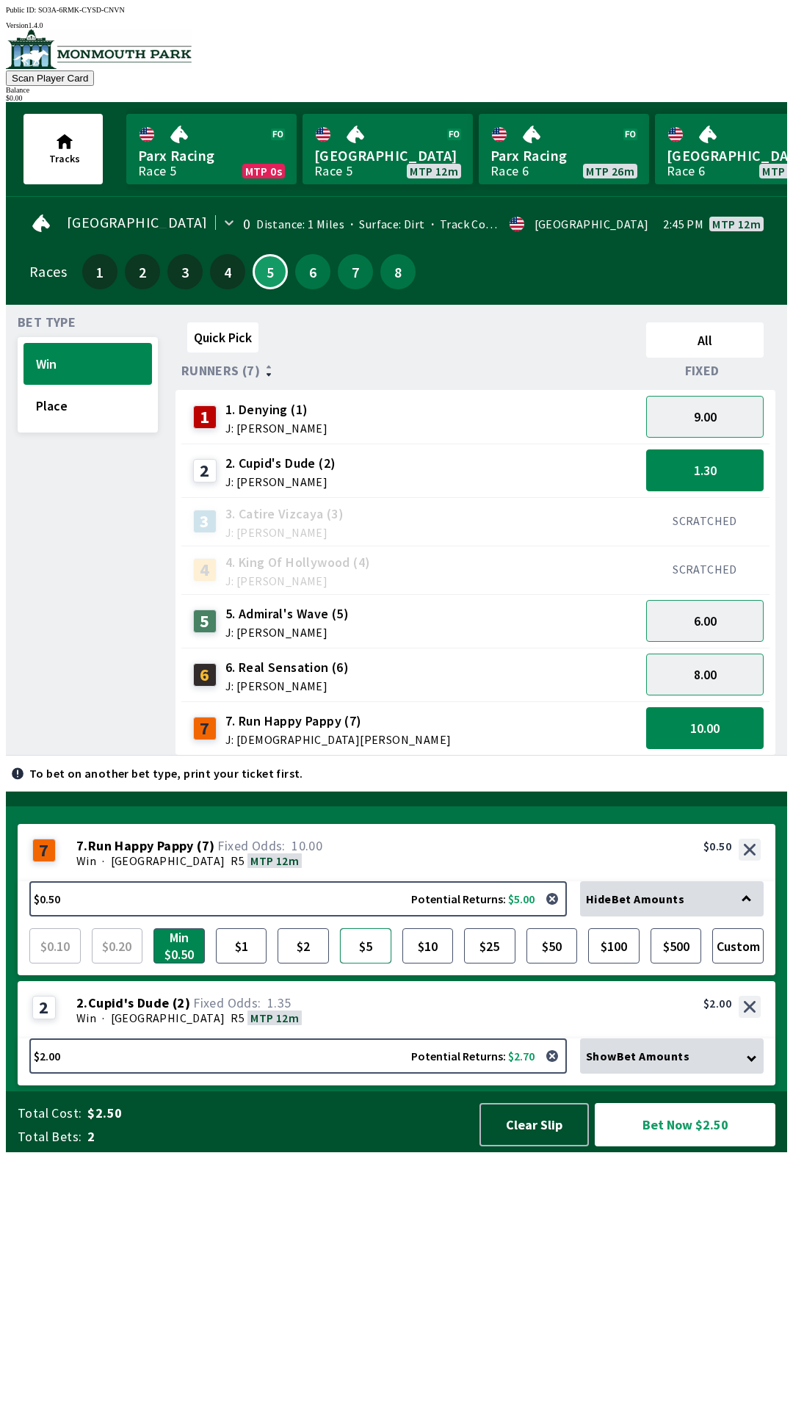
click at [375, 964] on button "$5" at bounding box center [365, 946] width 51 height 35
click at [700, 1147] on button "Bet Now $7.00" at bounding box center [685, 1124] width 181 height 43
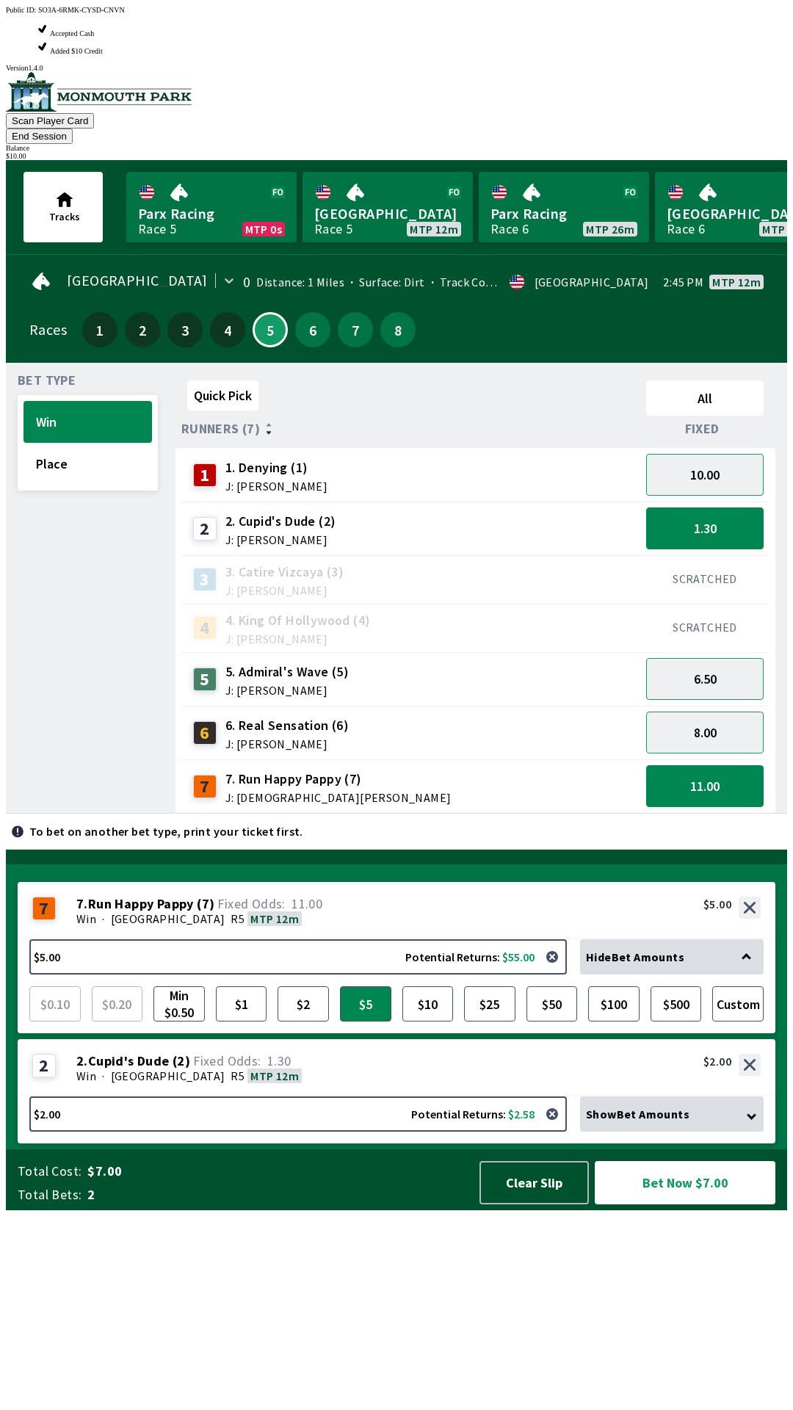
click at [716, 1132] on div "Show Bet Amounts" at bounding box center [672, 1114] width 184 height 35
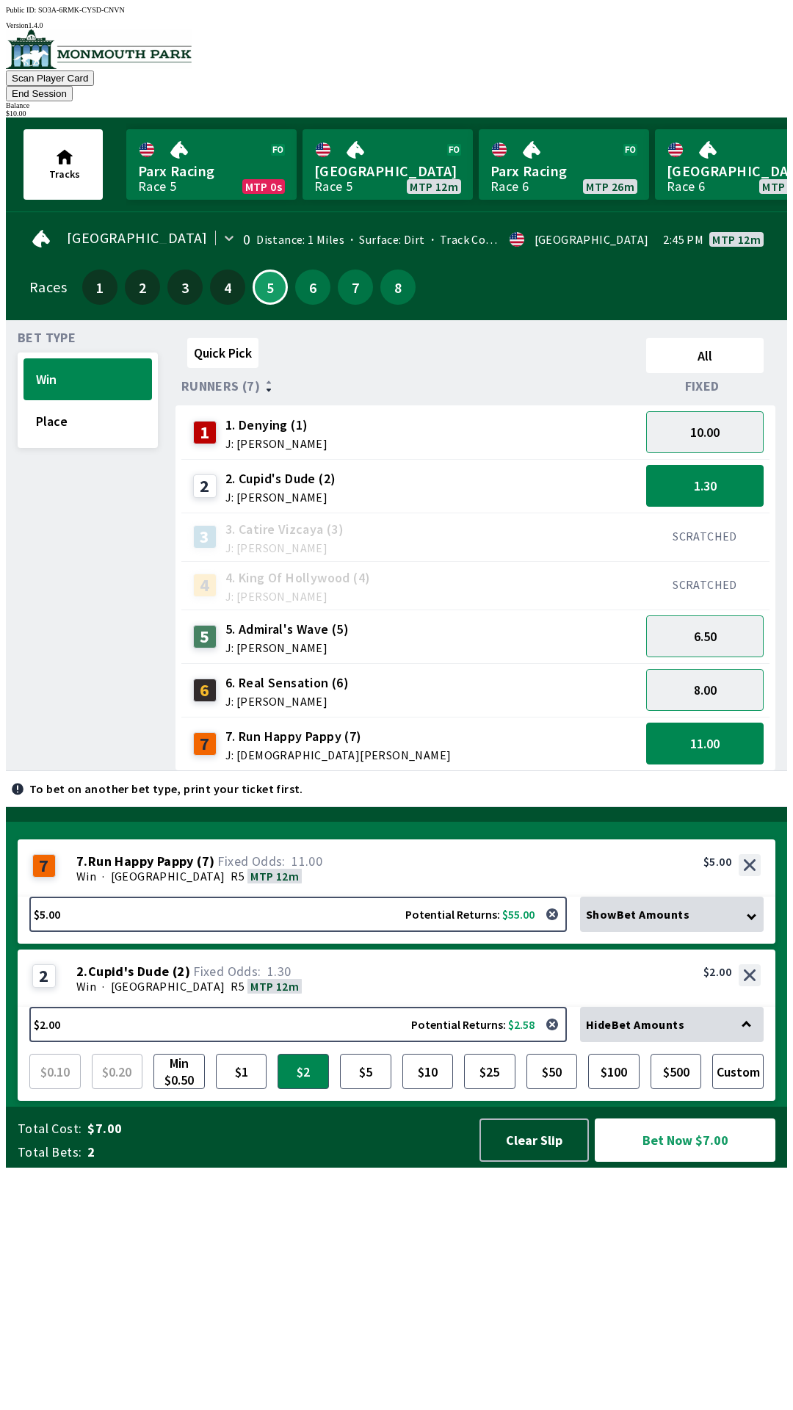
click at [733, 1042] on div "Hide Bet Amounts" at bounding box center [672, 1024] width 184 height 35
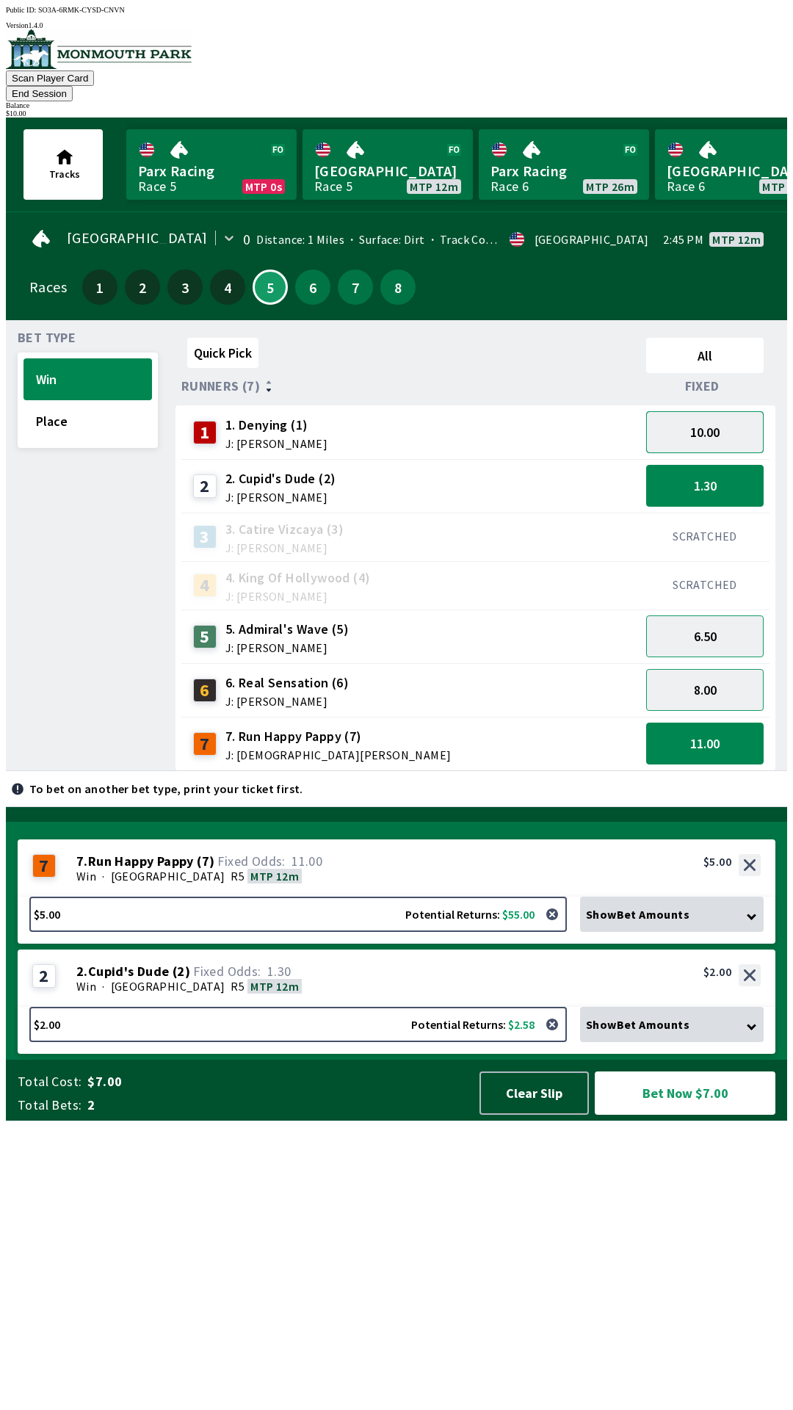
click at [752, 425] on button "10.00" at bounding box center [705, 432] width 118 height 42
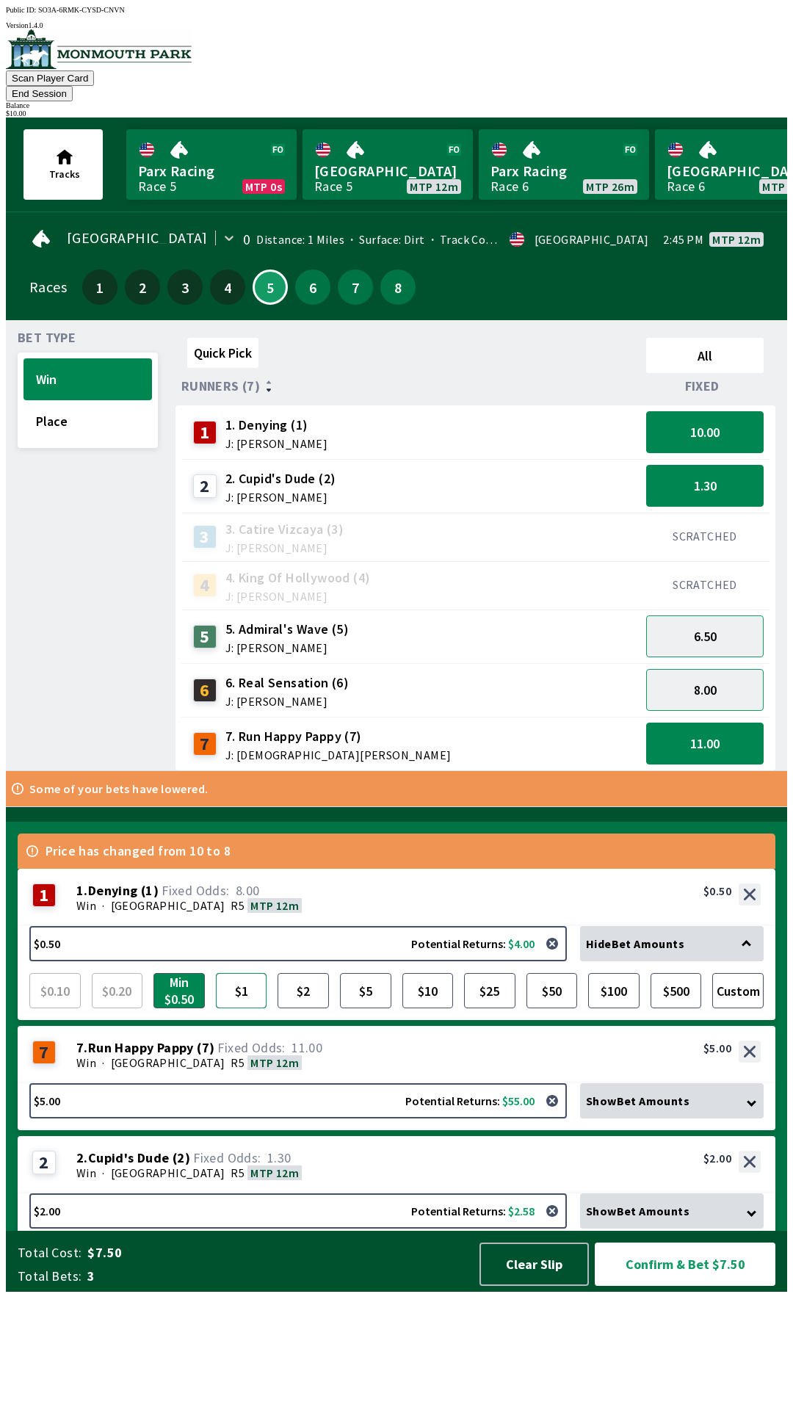
click at [248, 1009] on button "$1" at bounding box center [241, 990] width 51 height 35
click at [712, 1286] on button "Confirm & Bet $8.00" at bounding box center [685, 1264] width 181 height 43
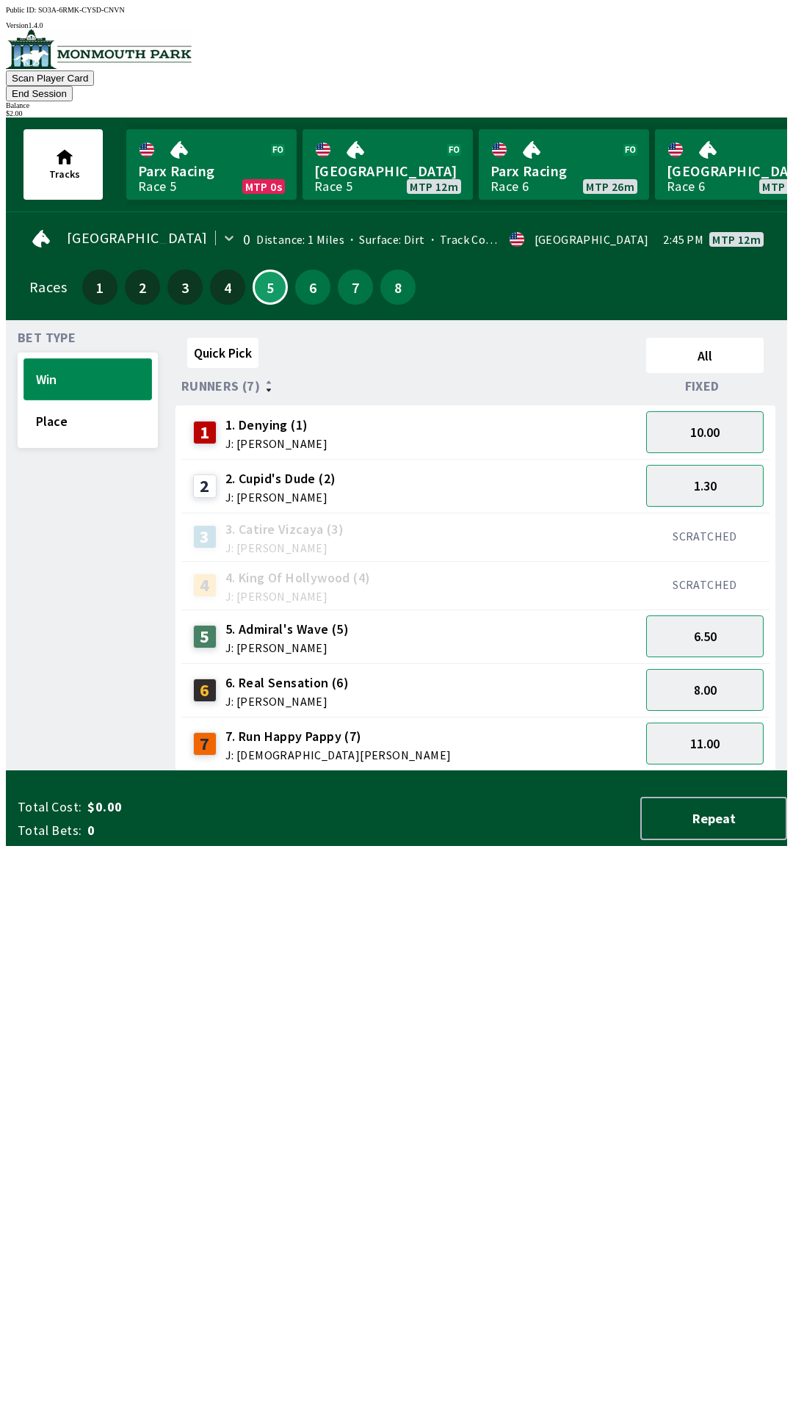
click at [104, 375] on button "Win" at bounding box center [88, 379] width 129 height 42
click at [91, 414] on button "Place" at bounding box center [88, 421] width 129 height 42
click at [712, 673] on button "2.80" at bounding box center [705, 690] width 118 height 42
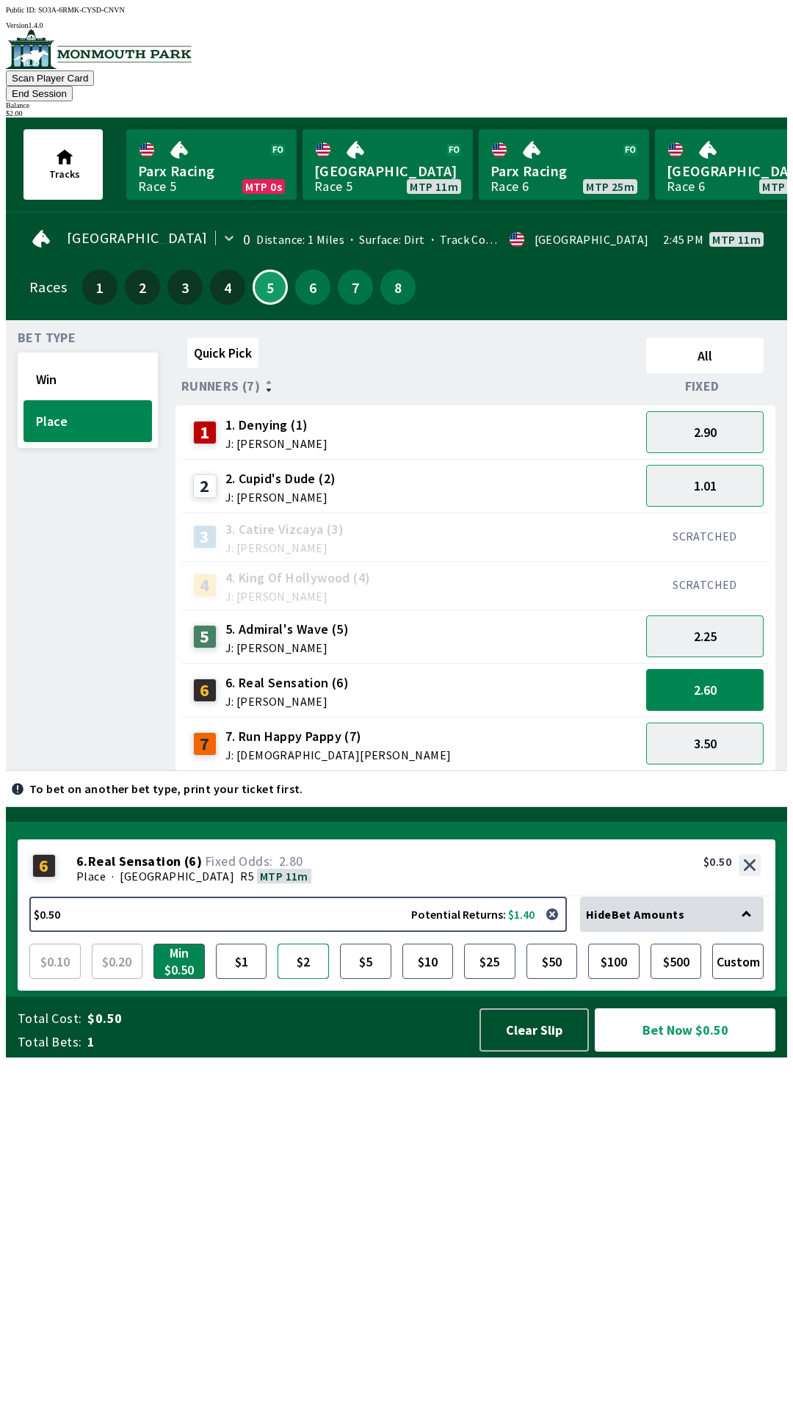
click at [299, 979] on button "$2" at bounding box center [303, 961] width 51 height 35
click at [674, 1052] on button "Bet Now $2.00" at bounding box center [685, 1030] width 181 height 43
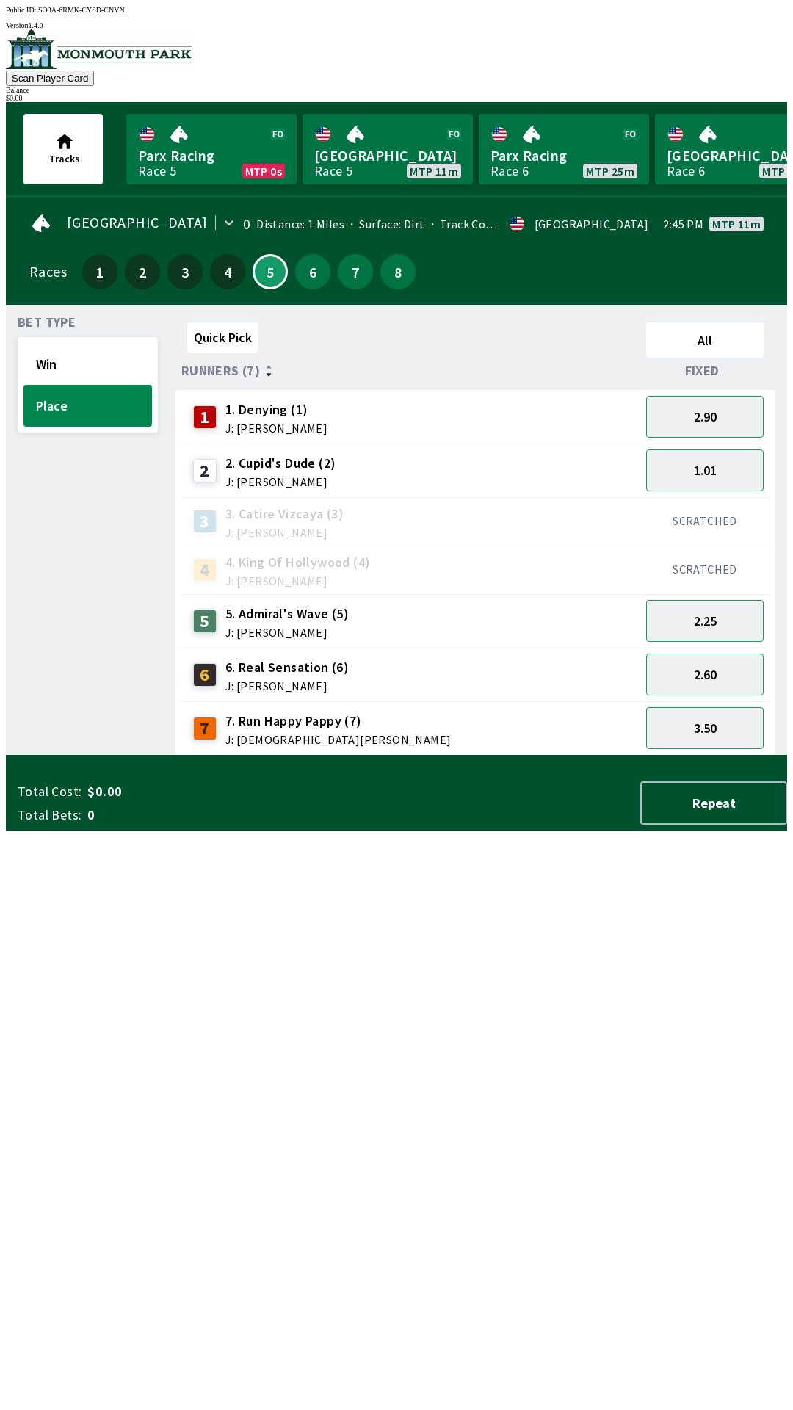
click at [626, 756] on div "Quick Pick All Runners (7) Fixed 1 1. Denying (1) J: [PERSON_NAME] 2.90 2 2. Cu…" at bounding box center [482, 536] width 612 height 439
click at [742, 420] on button "2.90" at bounding box center [705, 417] width 118 height 42
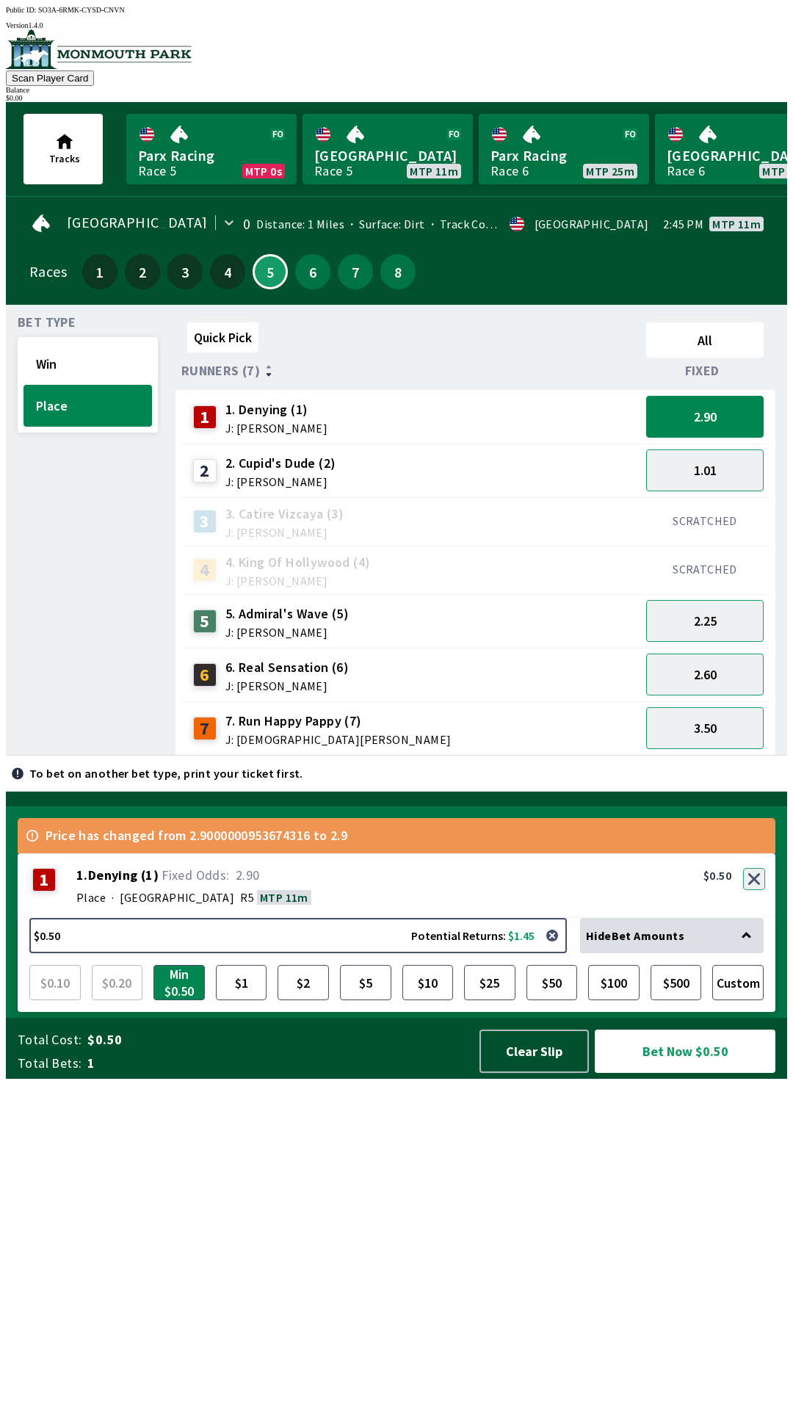
click at [759, 890] on button "button" at bounding box center [754, 879] width 22 height 22
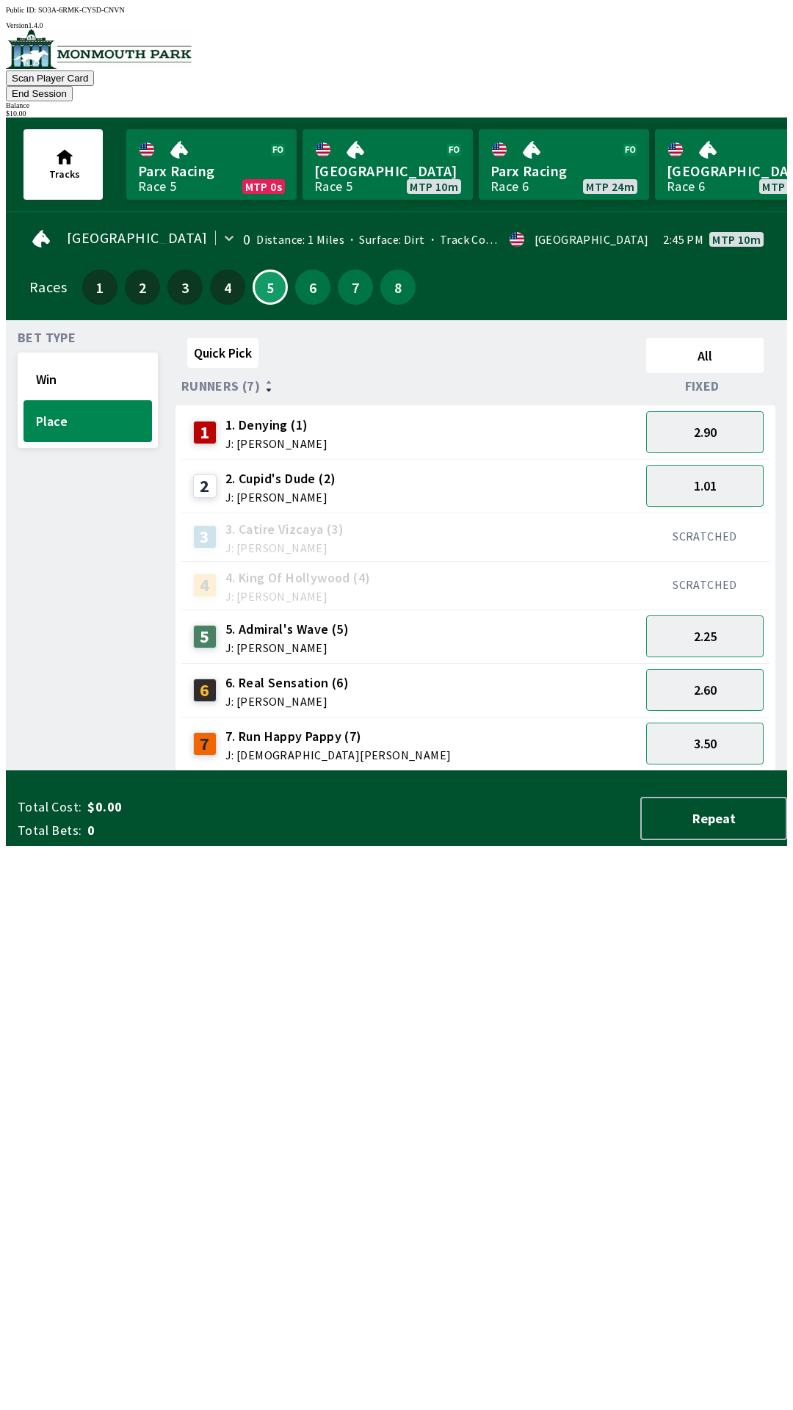
click at [270, 727] on div "7. Run Happy Pappy (7) J: [PERSON_NAME]" at bounding box center [339, 744] width 226 height 34
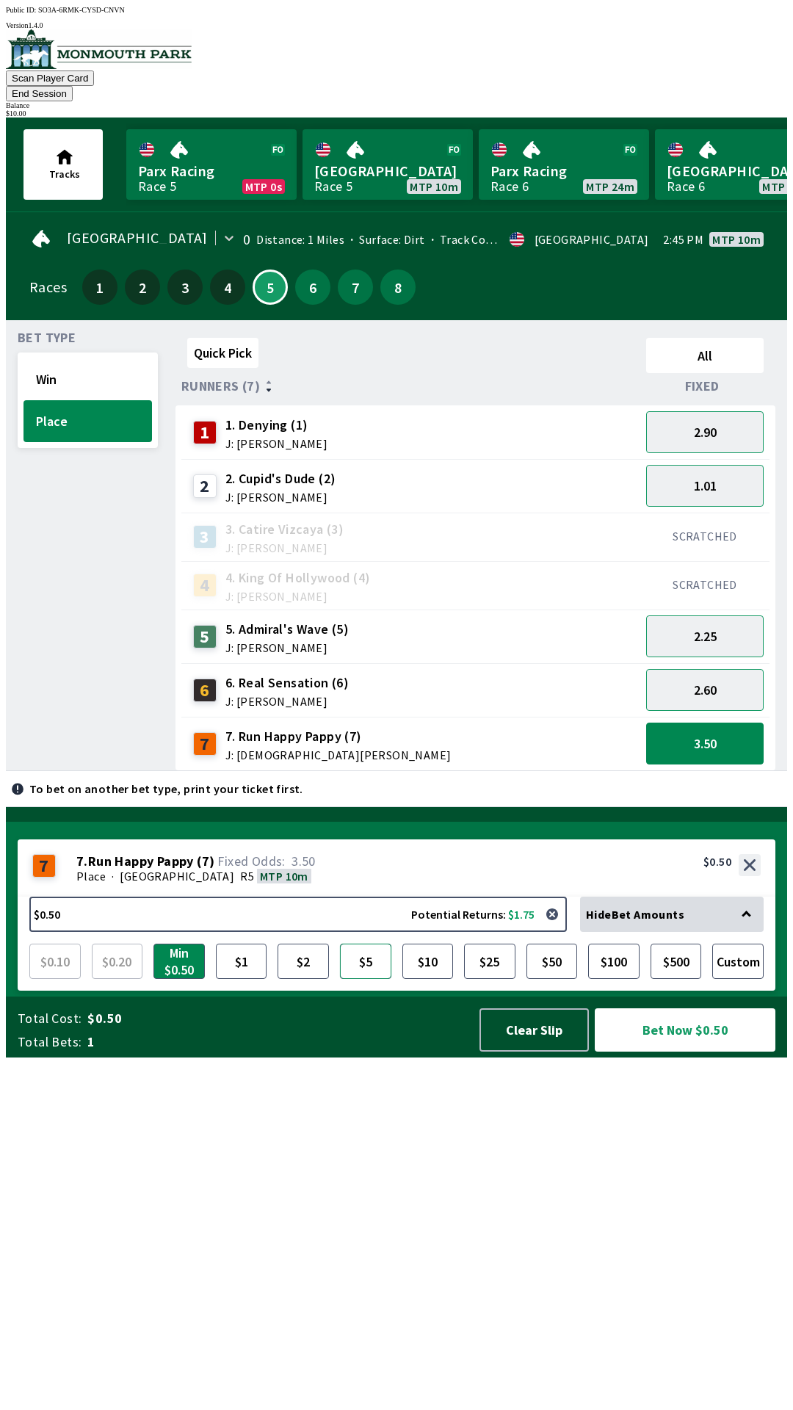
click at [361, 979] on button "$5" at bounding box center [365, 961] width 51 height 35
click at [668, 1052] on button "Bet Now $5.00" at bounding box center [685, 1030] width 181 height 43
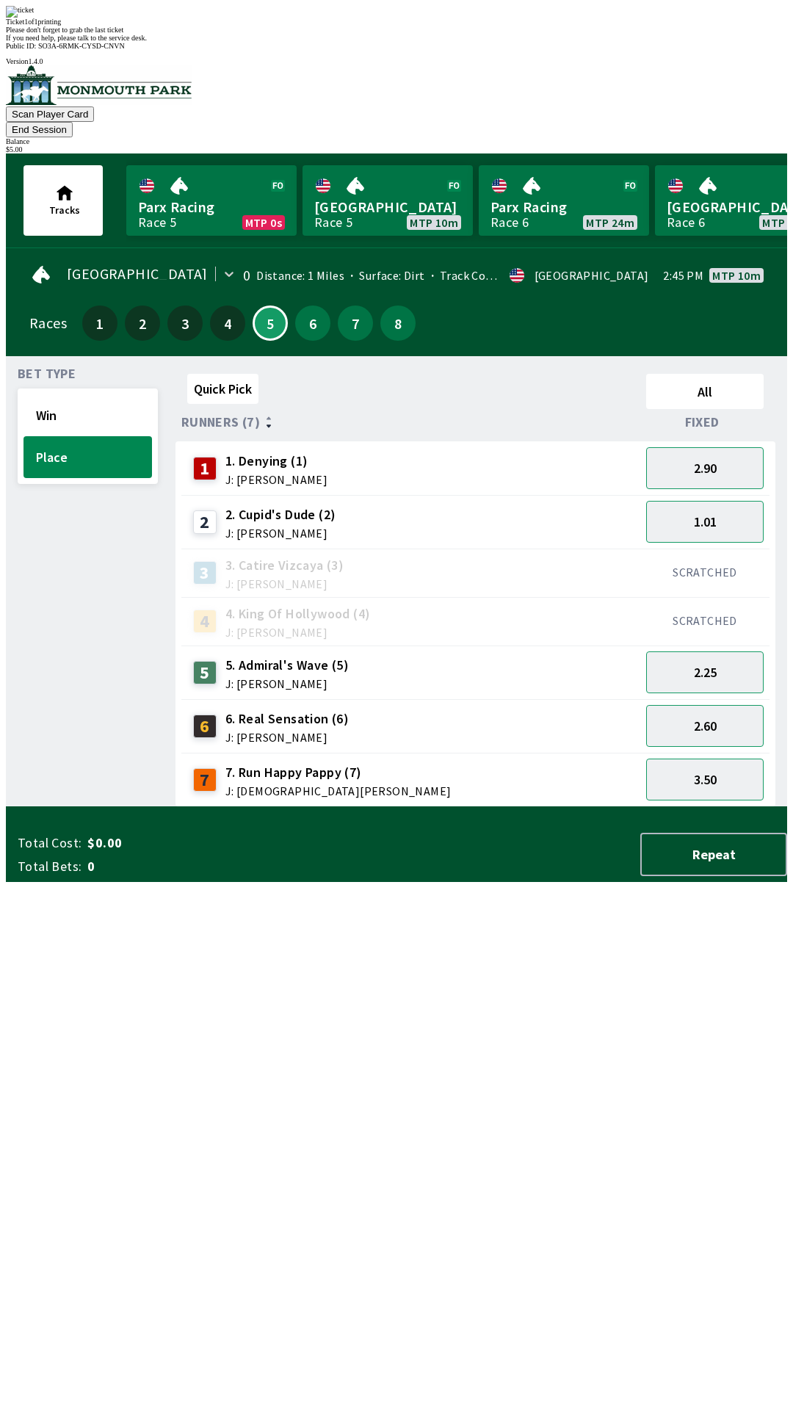
click at [317, 807] on div "Quick Pick All Runners (7) Fixed 1 1. Denying (1) J: [PERSON_NAME] 2.90 2 2. Cu…" at bounding box center [482, 587] width 612 height 439
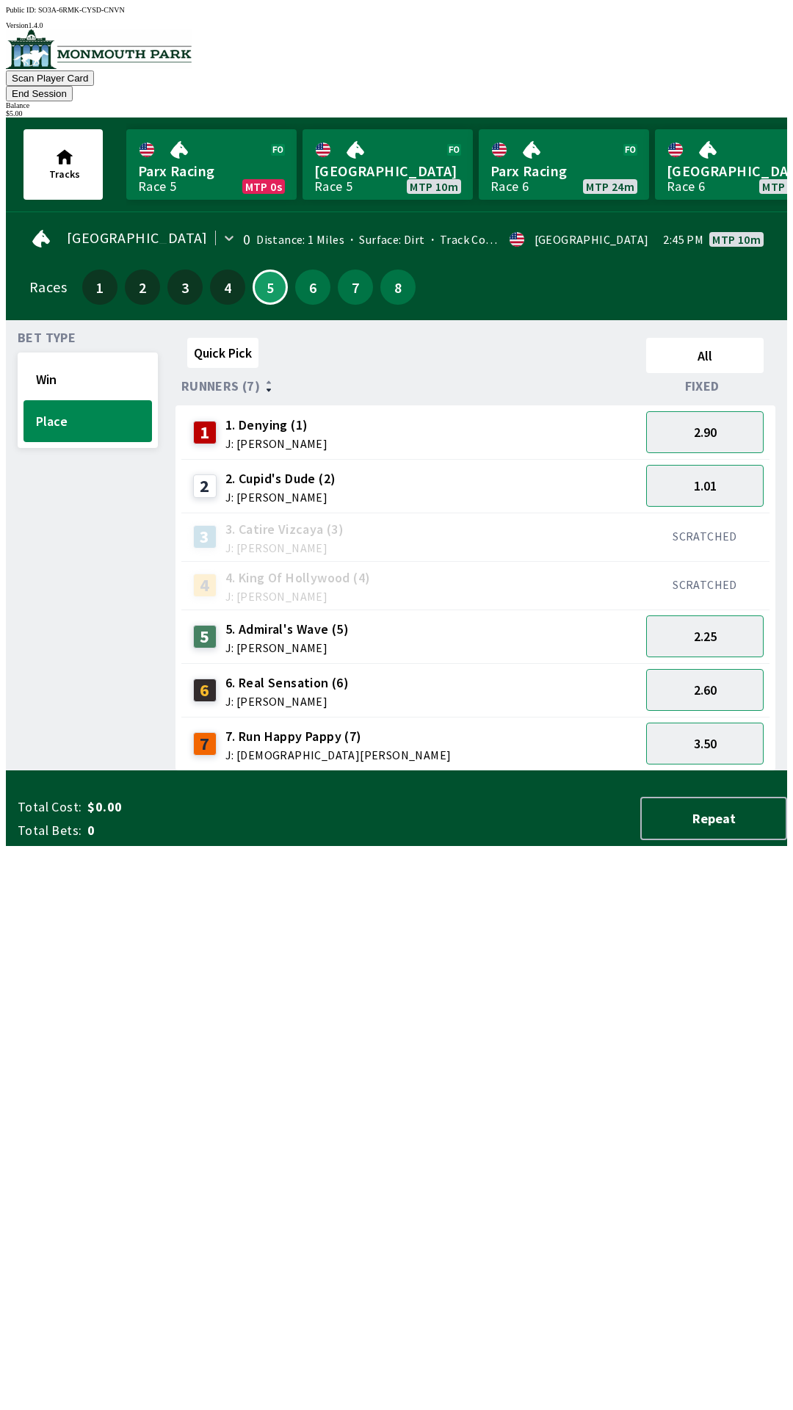
click at [269, 491] on span "J: [PERSON_NAME]" at bounding box center [281, 497] width 111 height 12
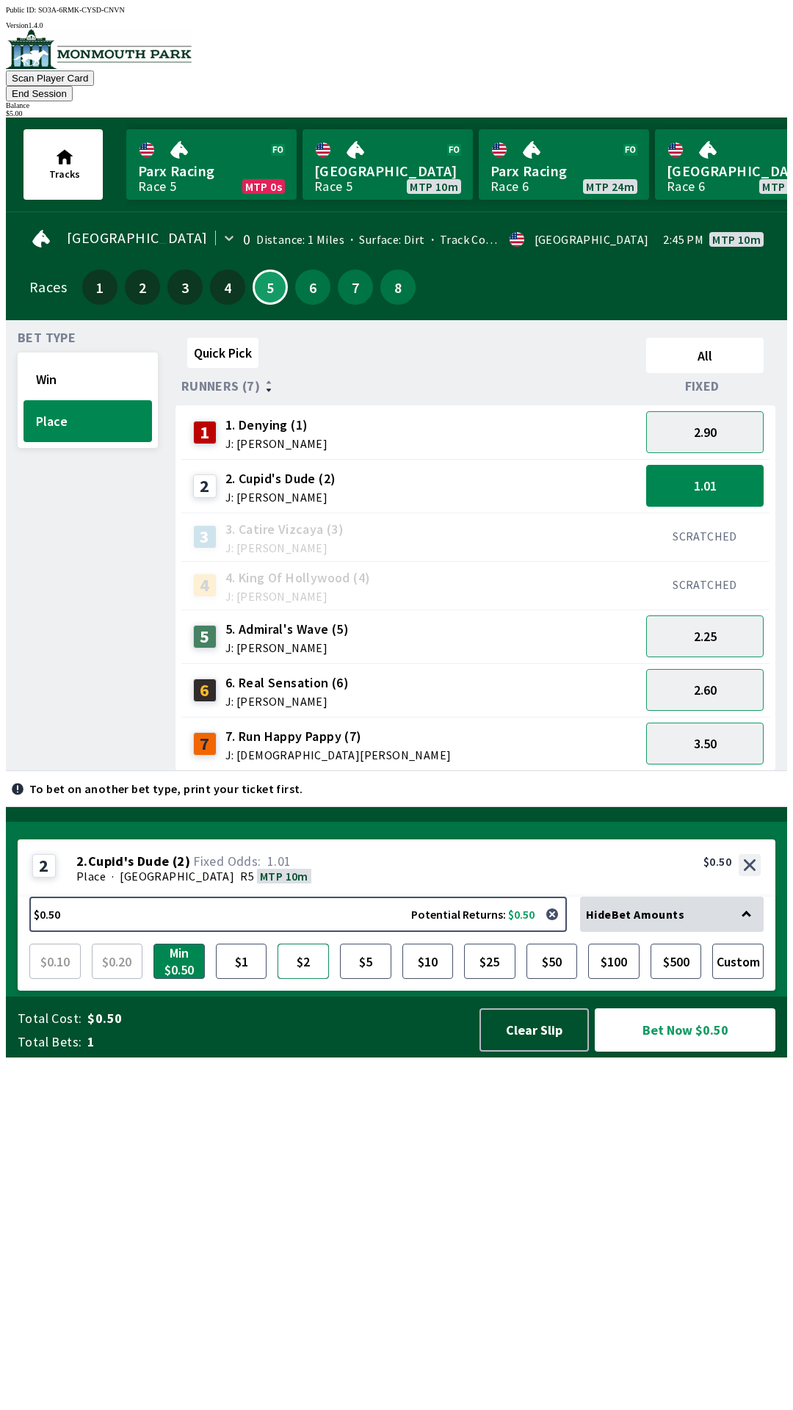
click at [302, 979] on button "$2" at bounding box center [303, 961] width 51 height 35
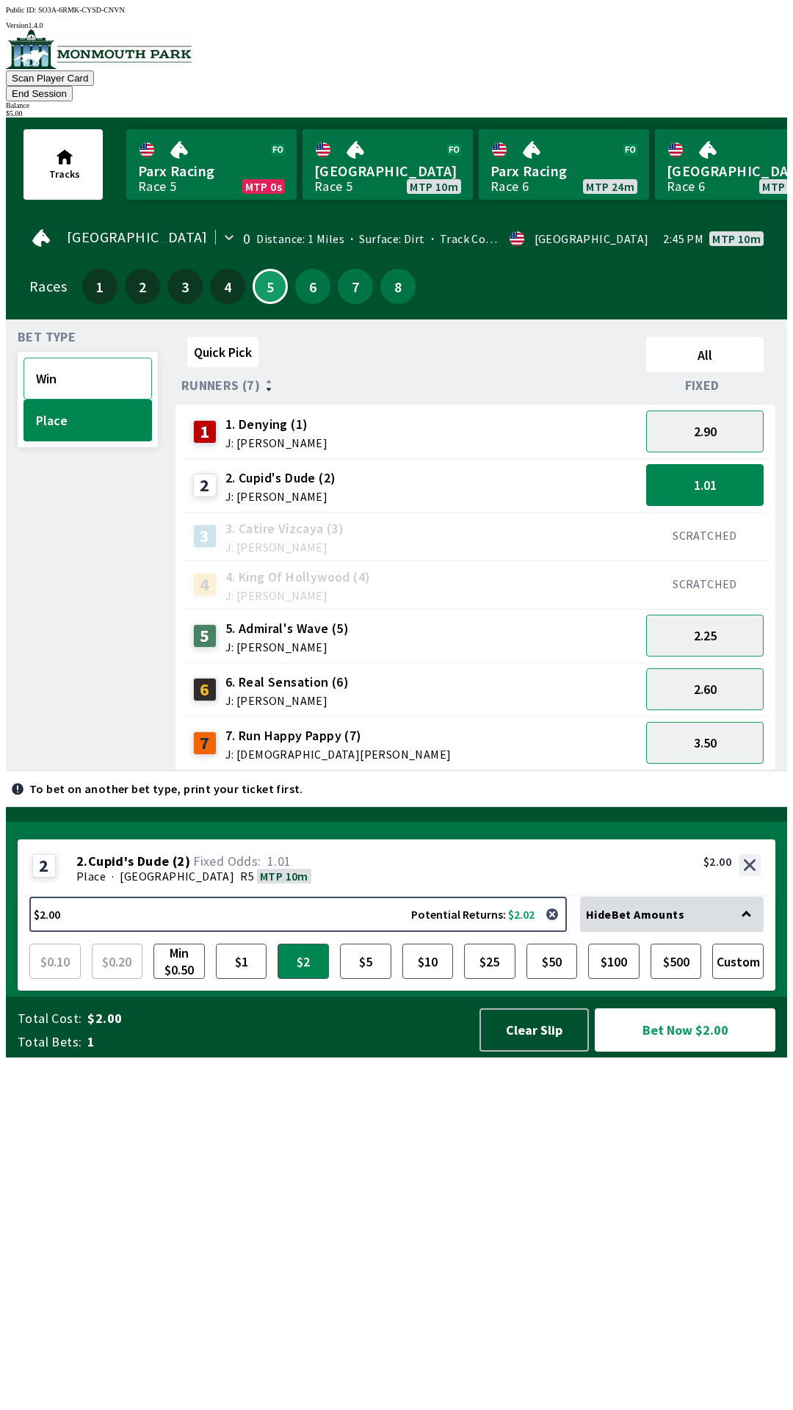
click at [76, 360] on button "Win" at bounding box center [88, 379] width 129 height 42
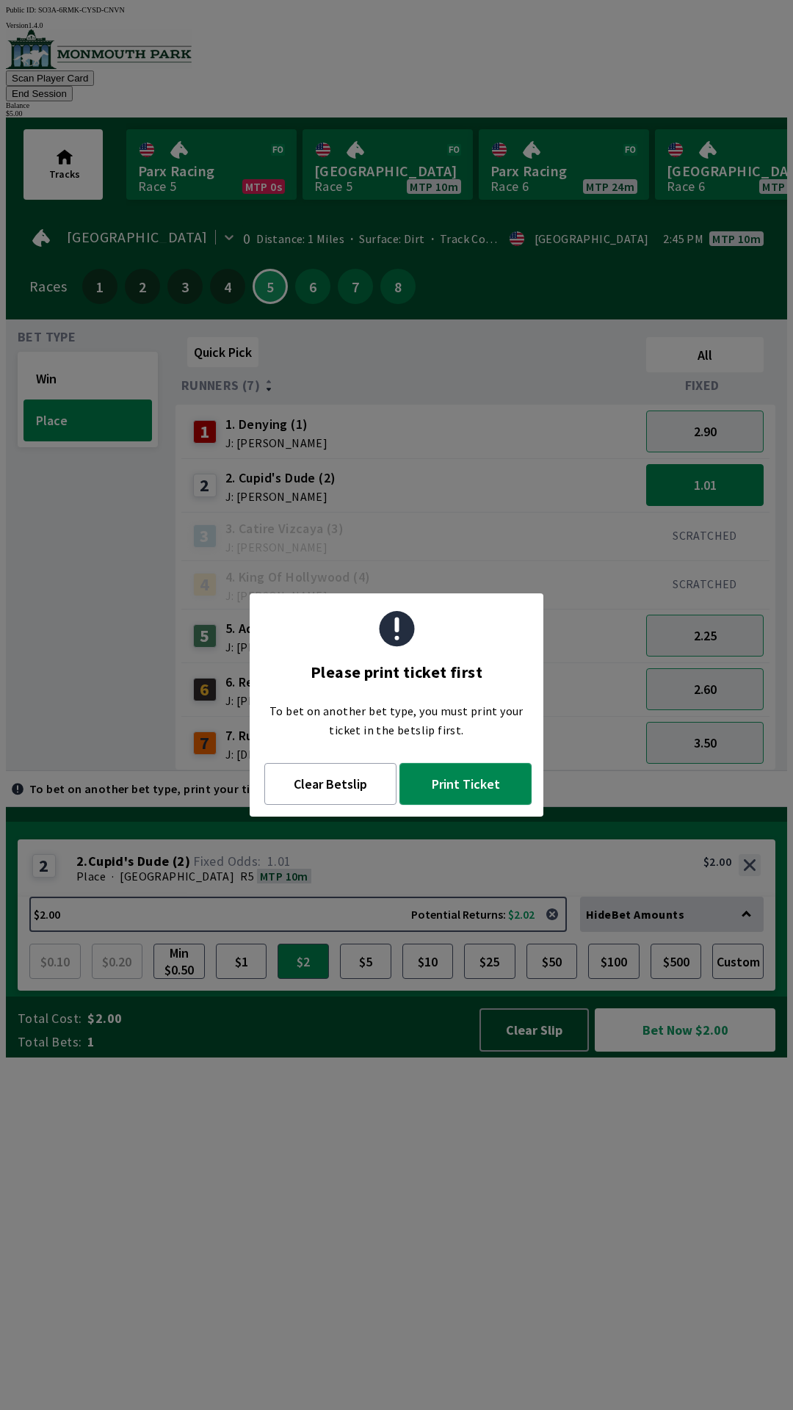
click at [453, 774] on button "Print Ticket" at bounding box center [466, 784] width 132 height 42
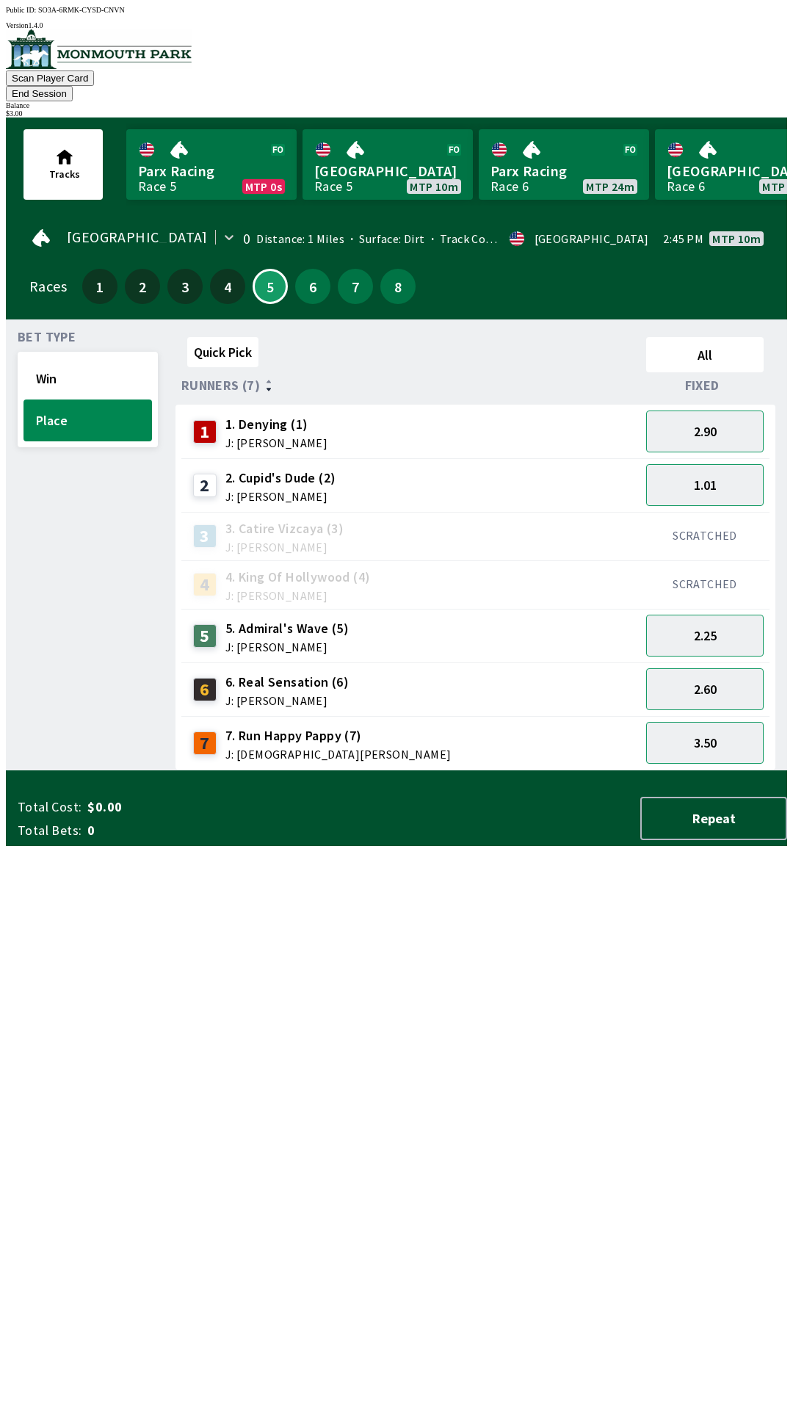
click at [381, 771] on div "Quick Pick All Runners (7) Fixed 1 1. Denying (1) J: [PERSON_NAME] 2.90 2 2. Cu…" at bounding box center [482, 550] width 612 height 439
click at [303, 273] on button "6" at bounding box center [312, 286] width 35 height 35
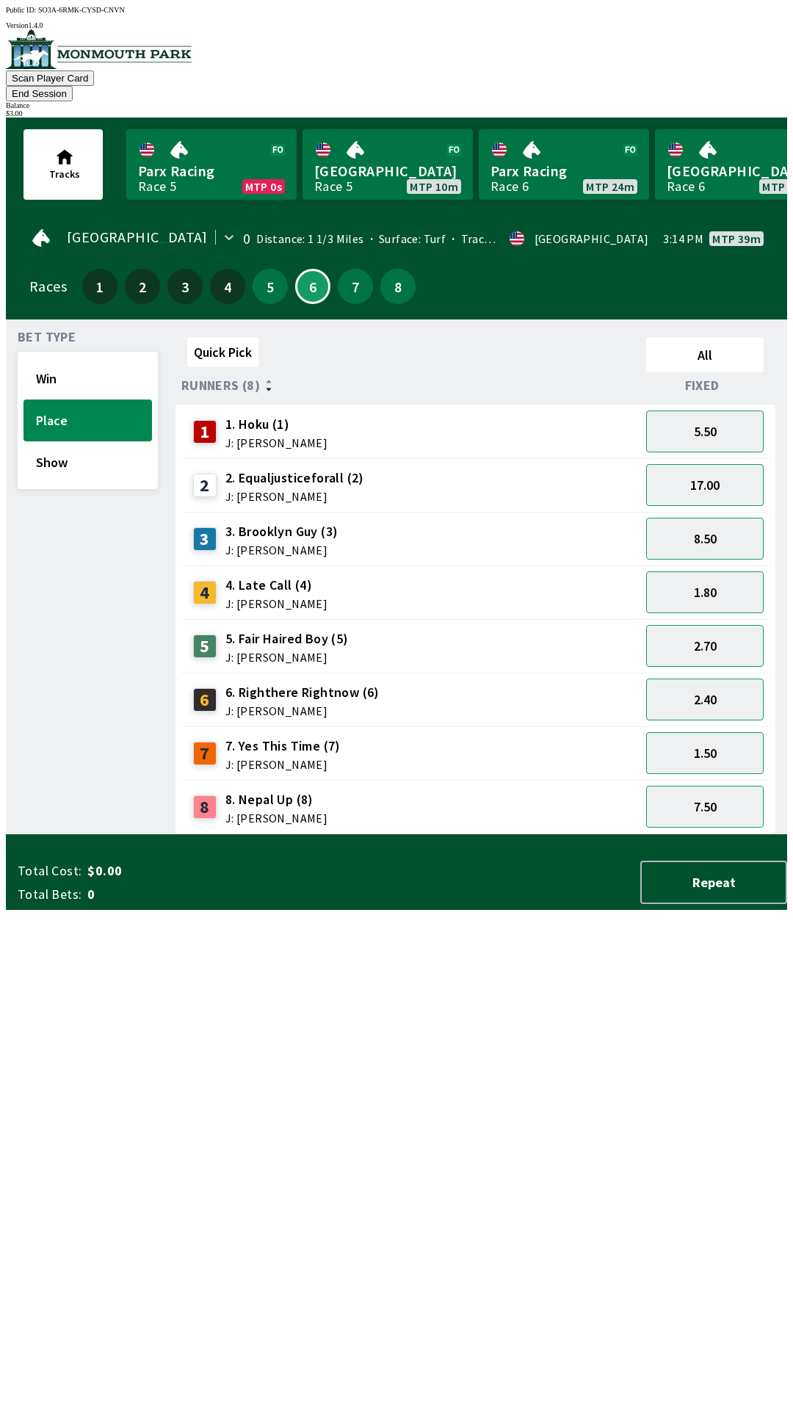
click at [288, 544] on span "J: [PERSON_NAME]" at bounding box center [282, 550] width 113 height 12
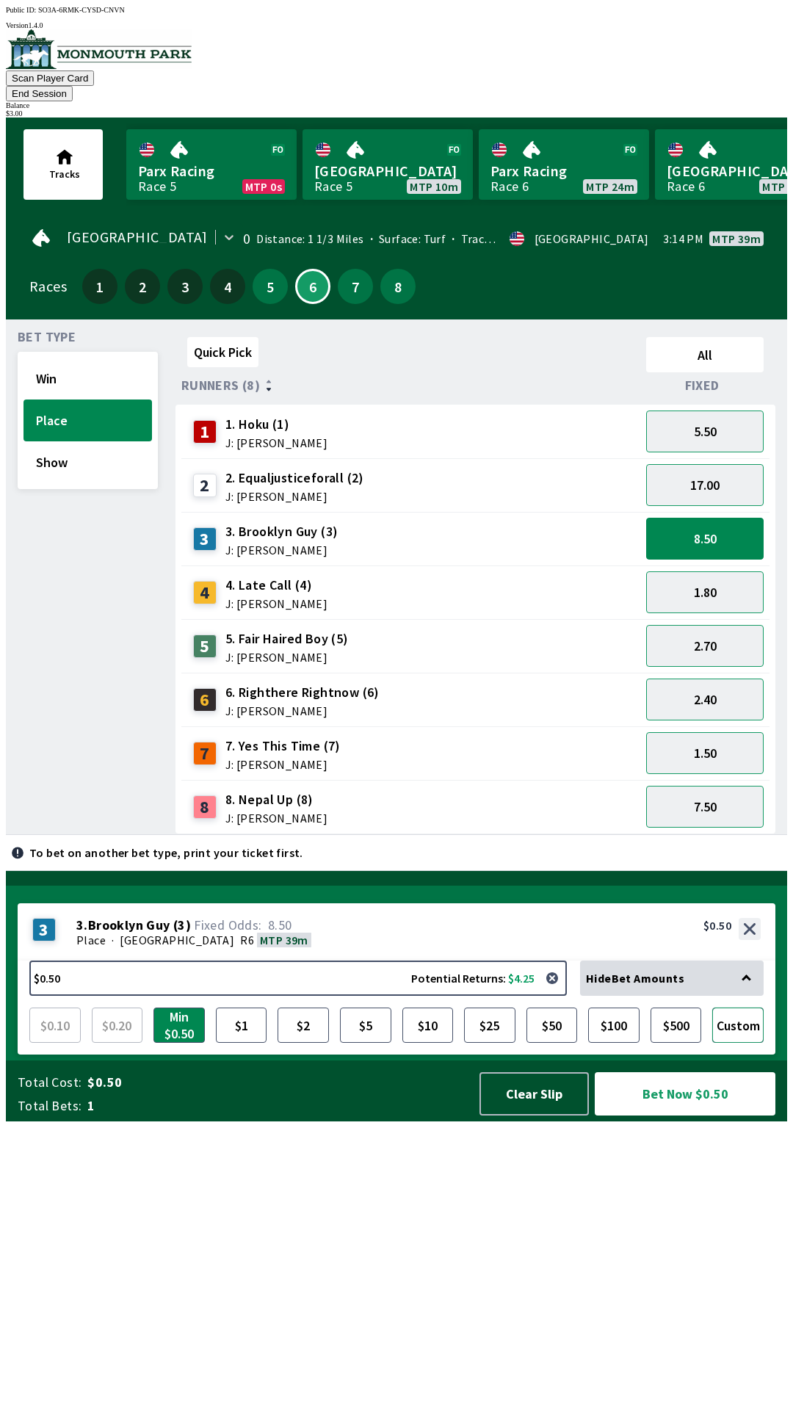
click at [738, 1043] on button "Custom" at bounding box center [738, 1025] width 51 height 35
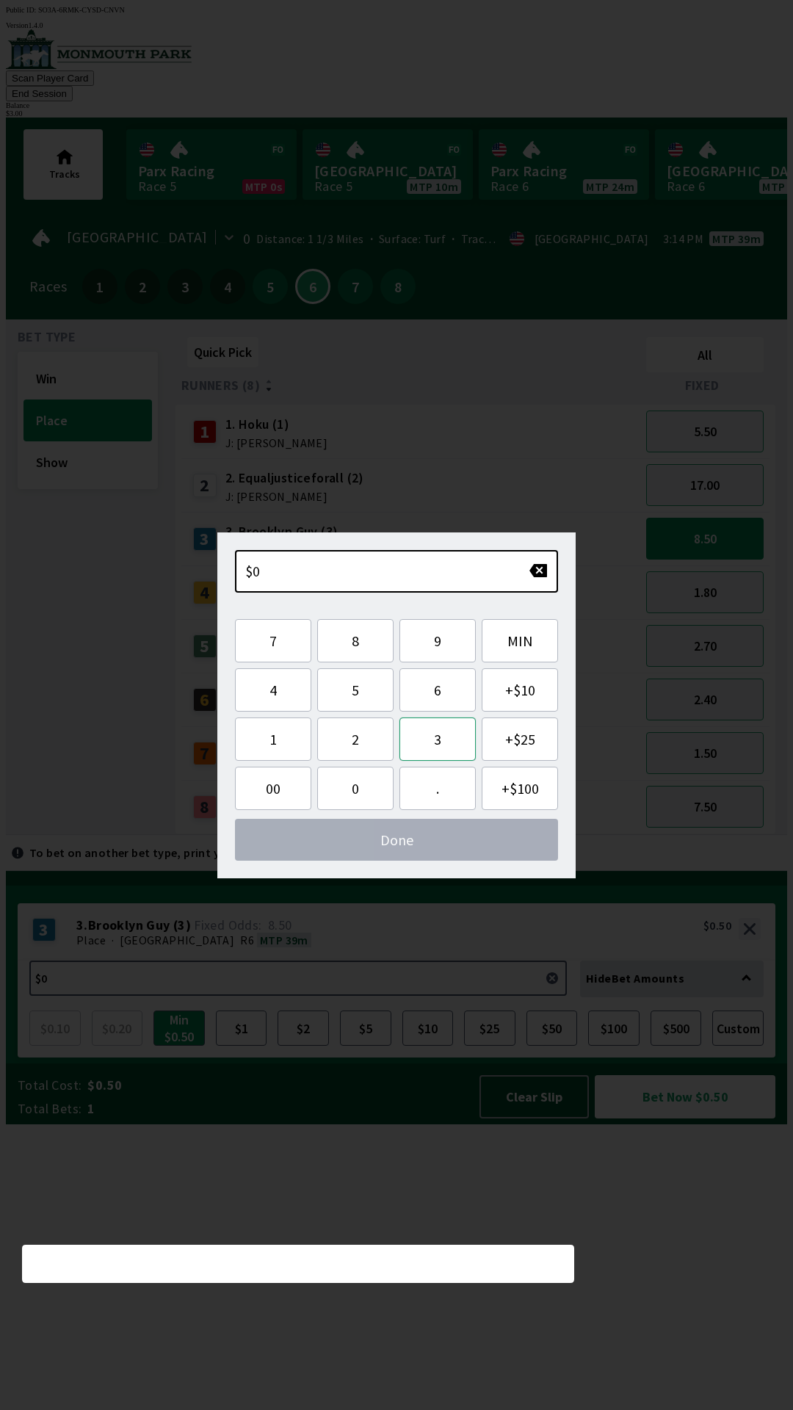
click at [438, 739] on button "3" at bounding box center [438, 739] width 76 height 43
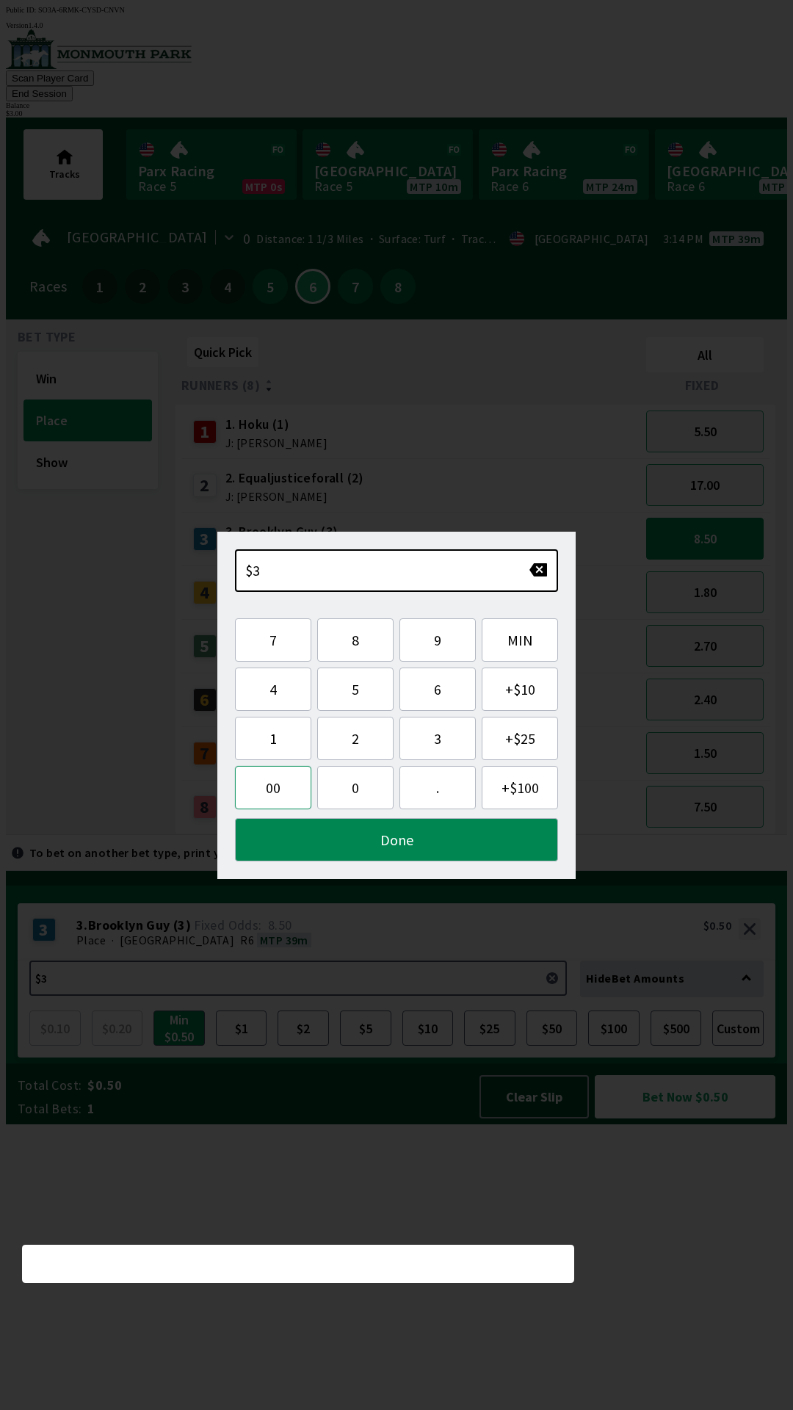
click at [275, 798] on button "00" at bounding box center [273, 787] width 76 height 43
click at [540, 567] on button "button" at bounding box center [538, 570] width 19 height 15
click at [539, 576] on button "button" at bounding box center [538, 570] width 19 height 15
click at [438, 797] on button "." at bounding box center [438, 787] width 76 height 43
click at [350, 793] on button "0" at bounding box center [355, 787] width 76 height 43
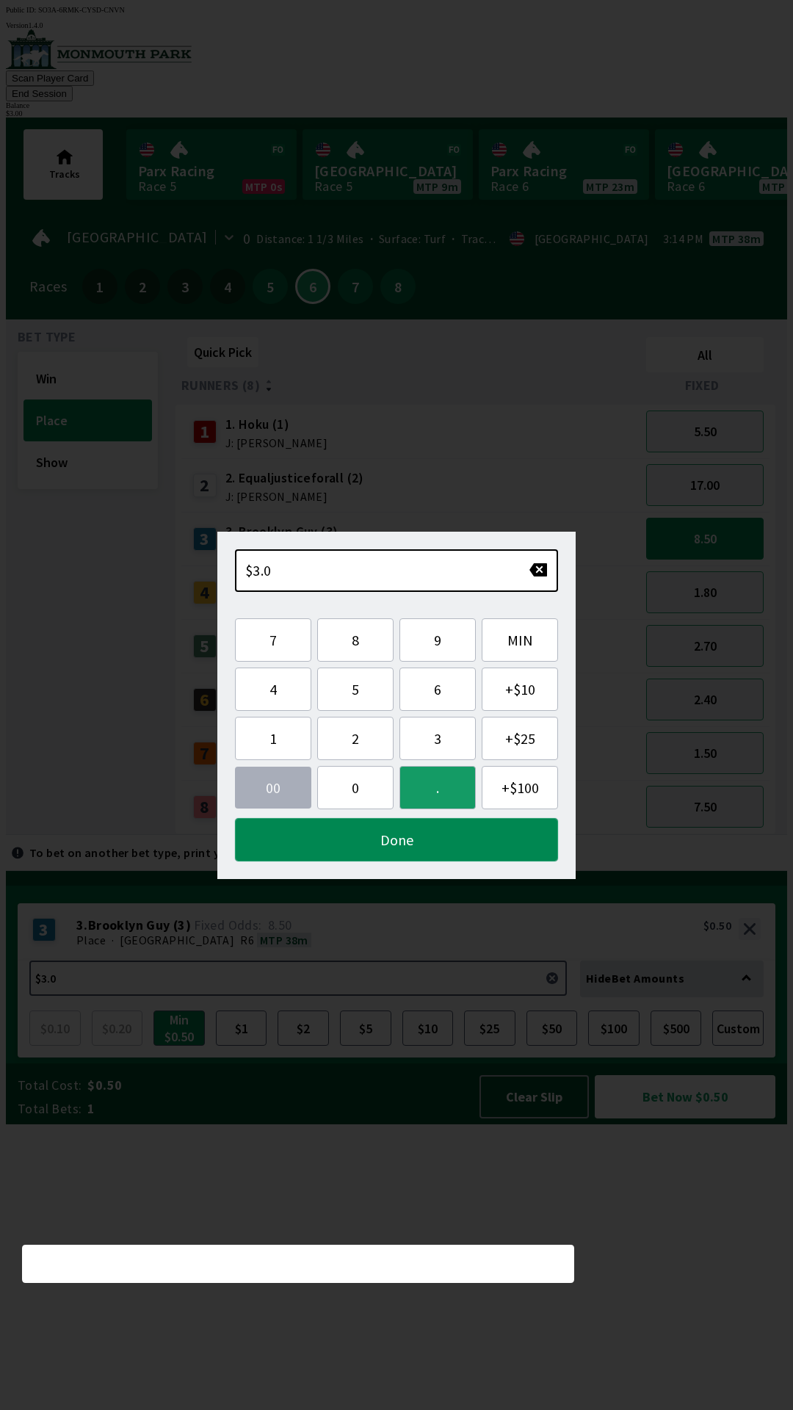
click at [393, 848] on button "Done" at bounding box center [396, 839] width 323 height 43
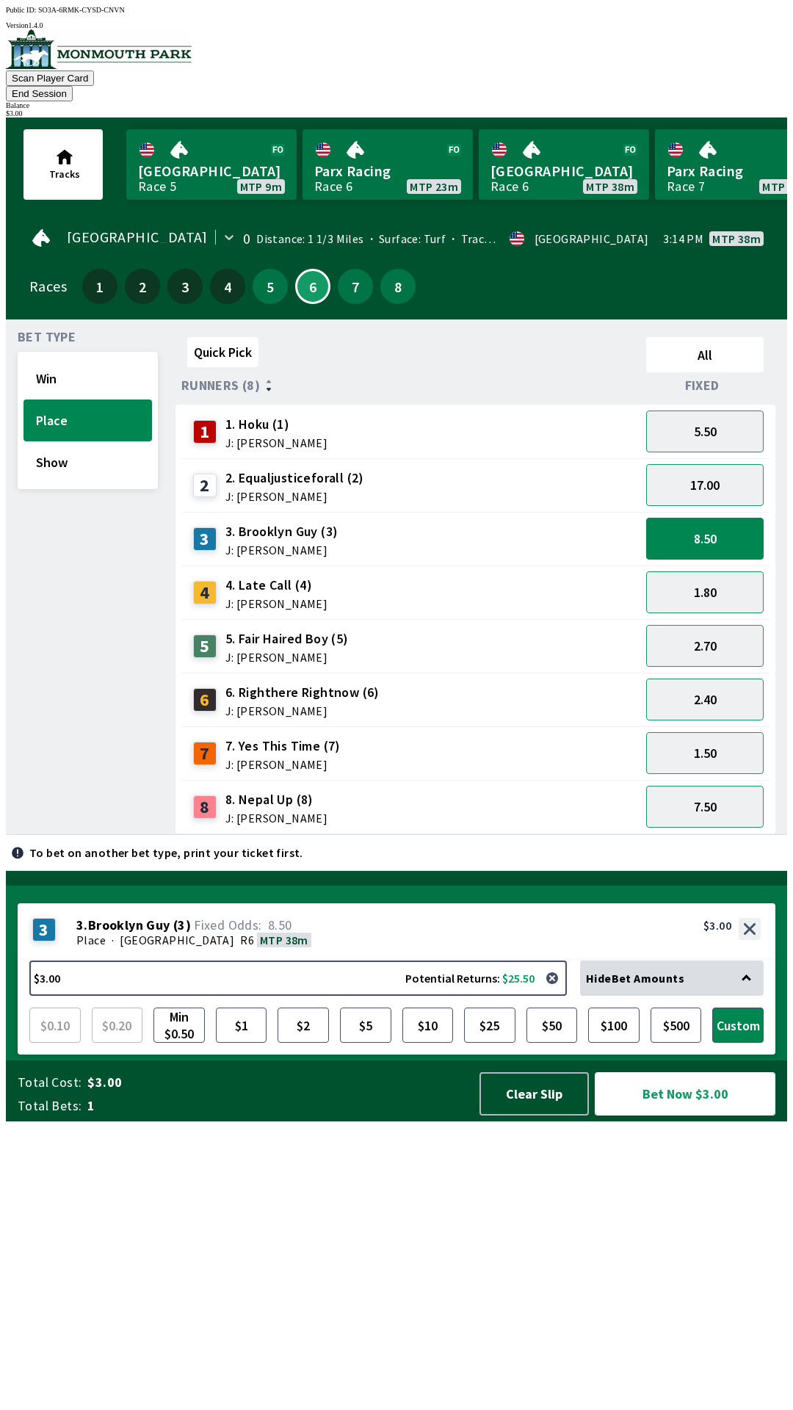
click at [756, 1116] on button "Bet Now $3.00" at bounding box center [685, 1093] width 181 height 43
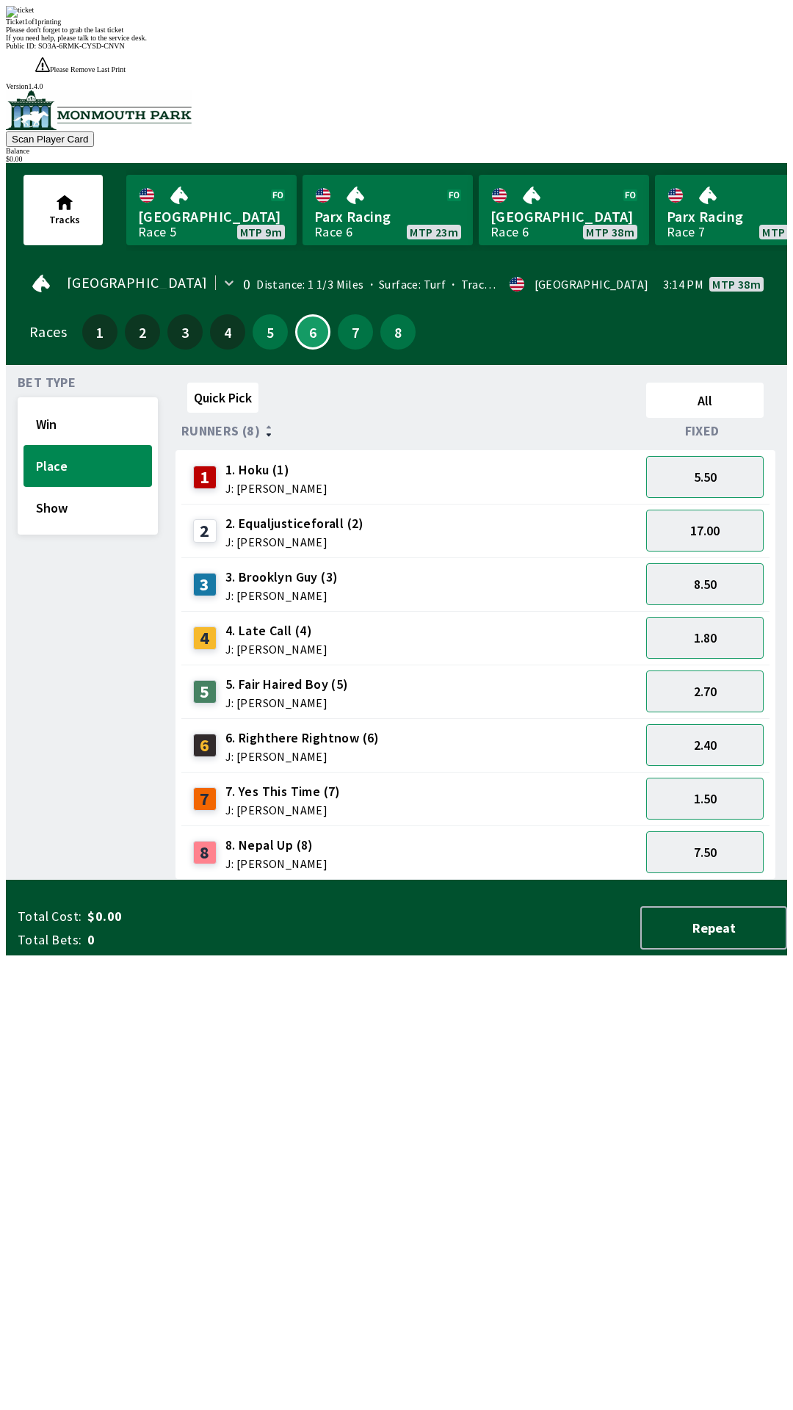
click at [201, 880] on div "Quick Pick All Runners (8) Fixed 1 1. Hoku (1) J: [PERSON_NAME] 5.50 2 2. Equal…" at bounding box center [482, 628] width 612 height 503
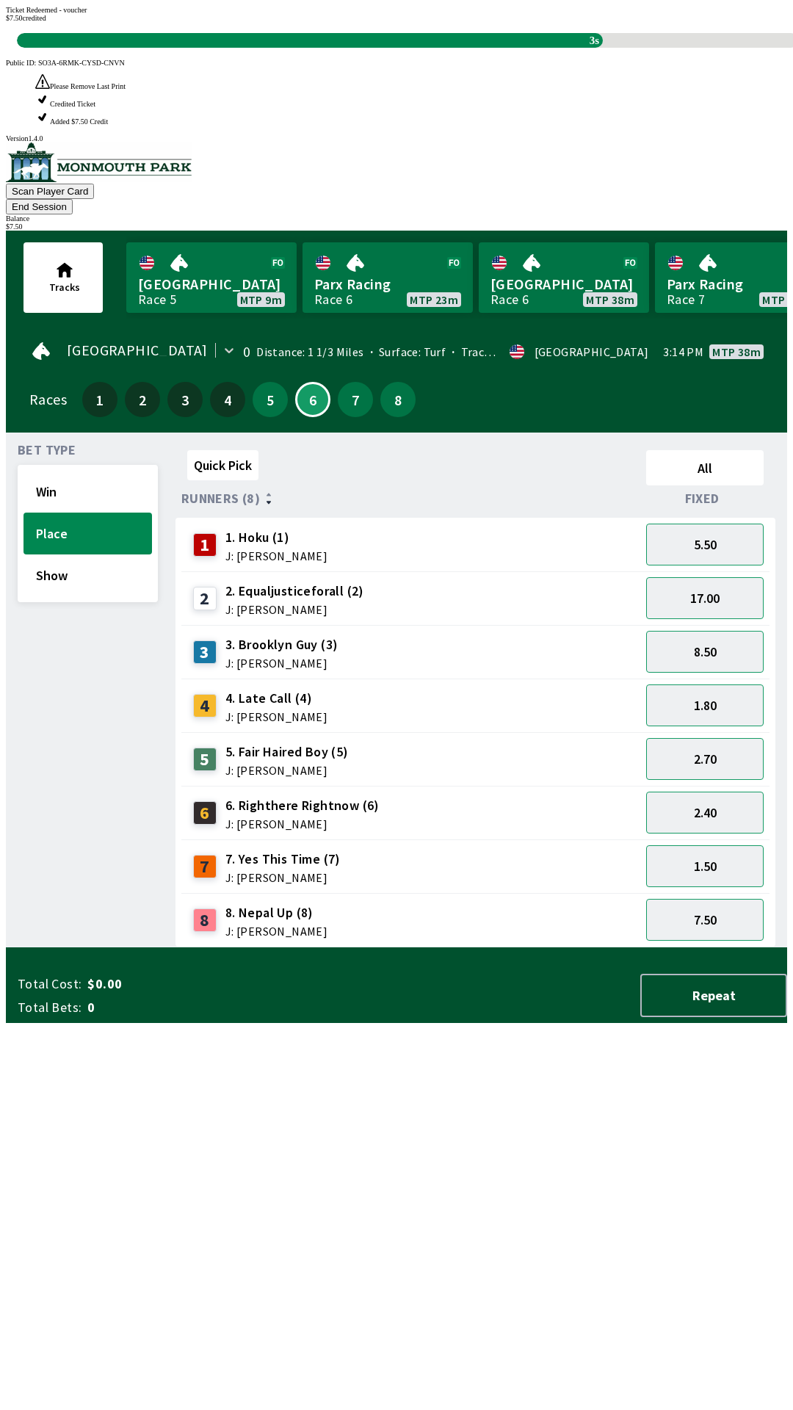
click at [494, 948] on div "Quick Pick All Runners (8) Fixed 1 1. Hoku (1) J: [PERSON_NAME] 5.50 2 2. Equal…" at bounding box center [482, 695] width 612 height 503
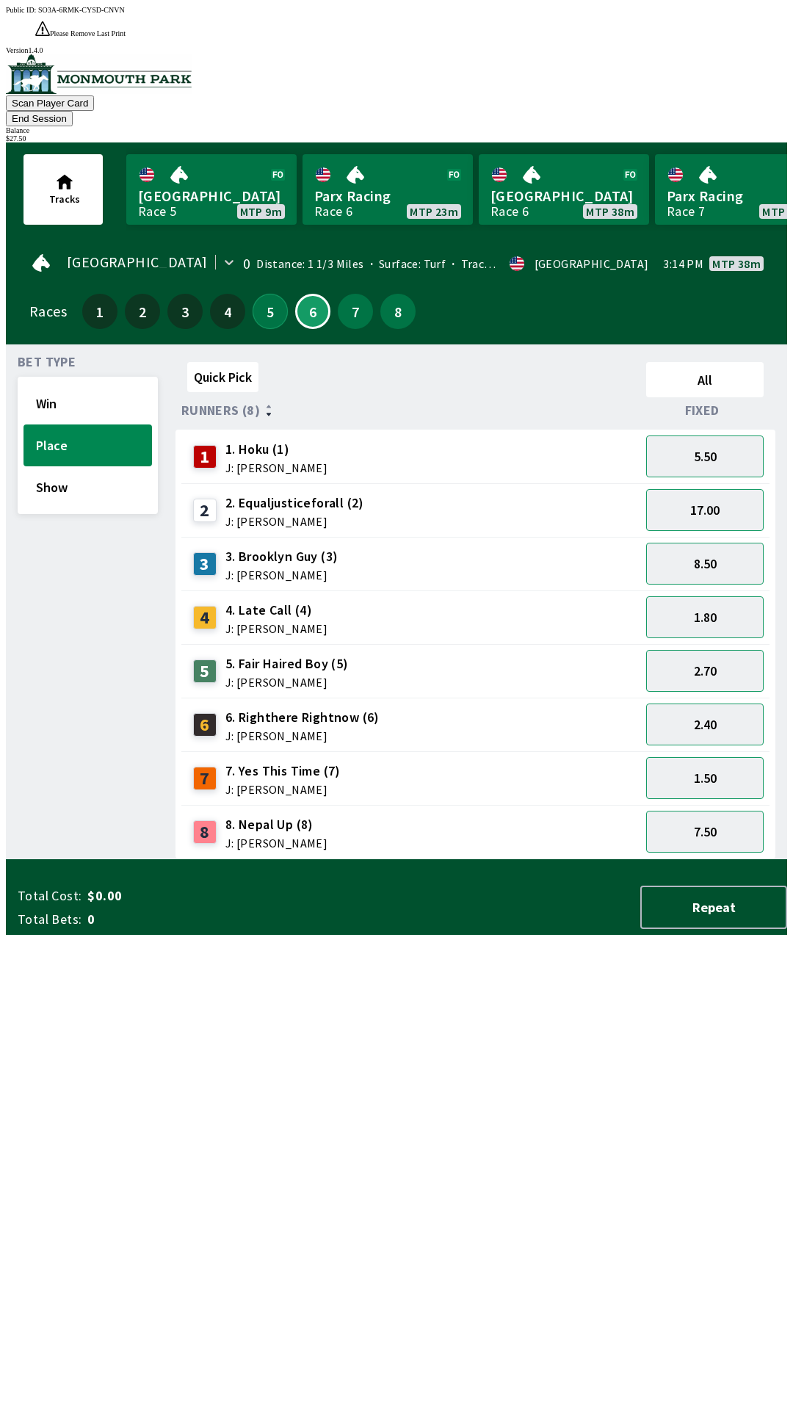
click at [253, 294] on button "5" at bounding box center [270, 311] width 35 height 35
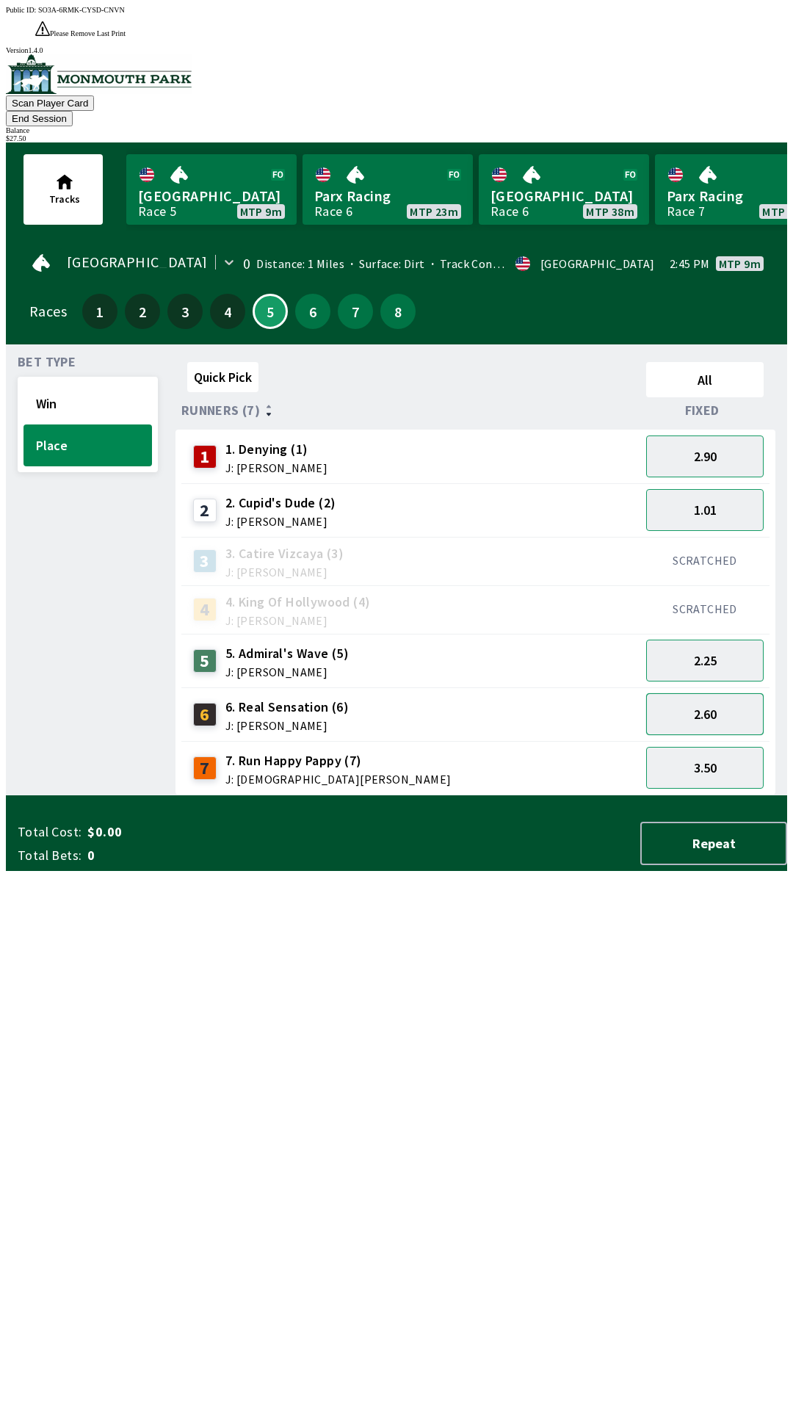
click at [720, 693] on button "2.60" at bounding box center [705, 714] width 118 height 42
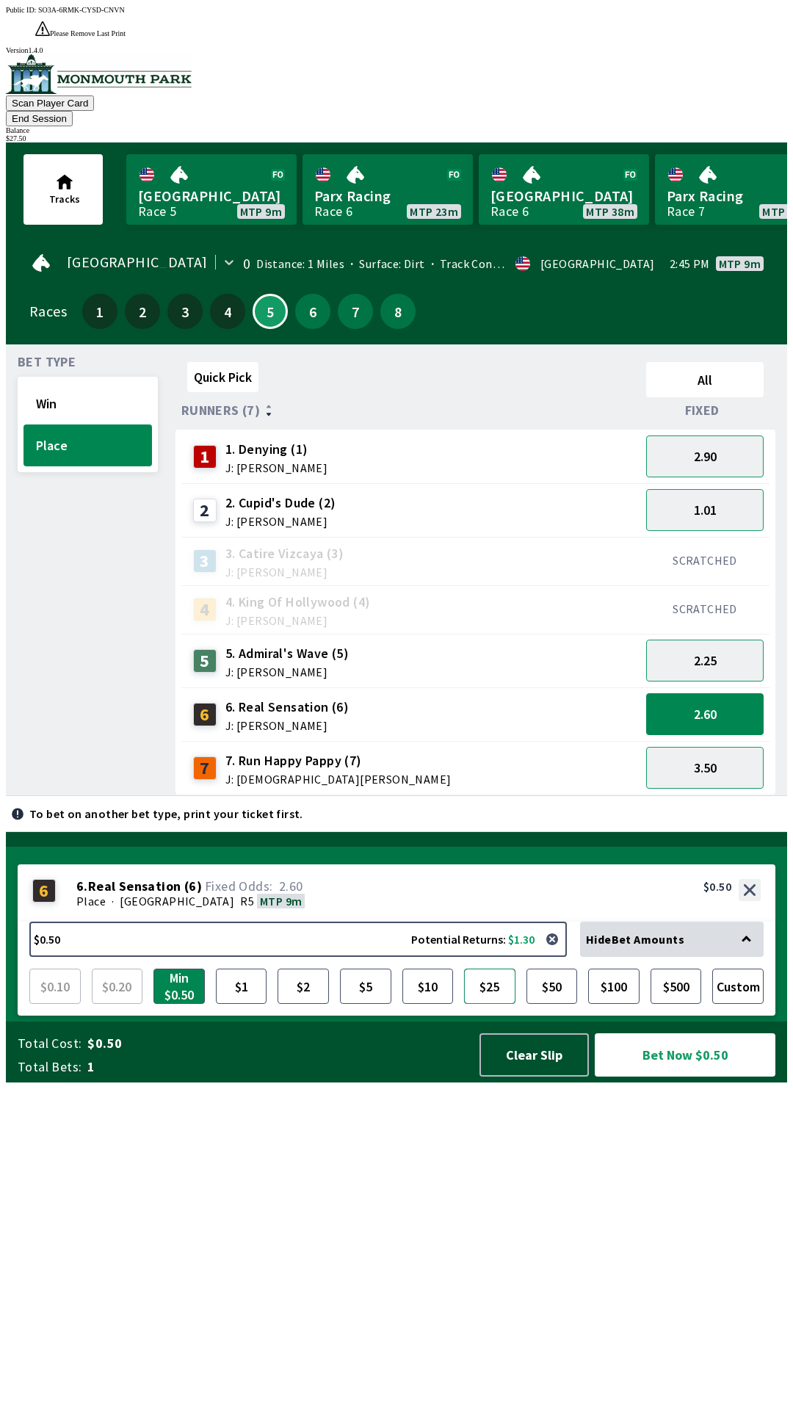
click at [493, 1004] on button "$25" at bounding box center [489, 986] width 51 height 35
click at [661, 1077] on button "Bet Now $25.00" at bounding box center [685, 1055] width 181 height 43
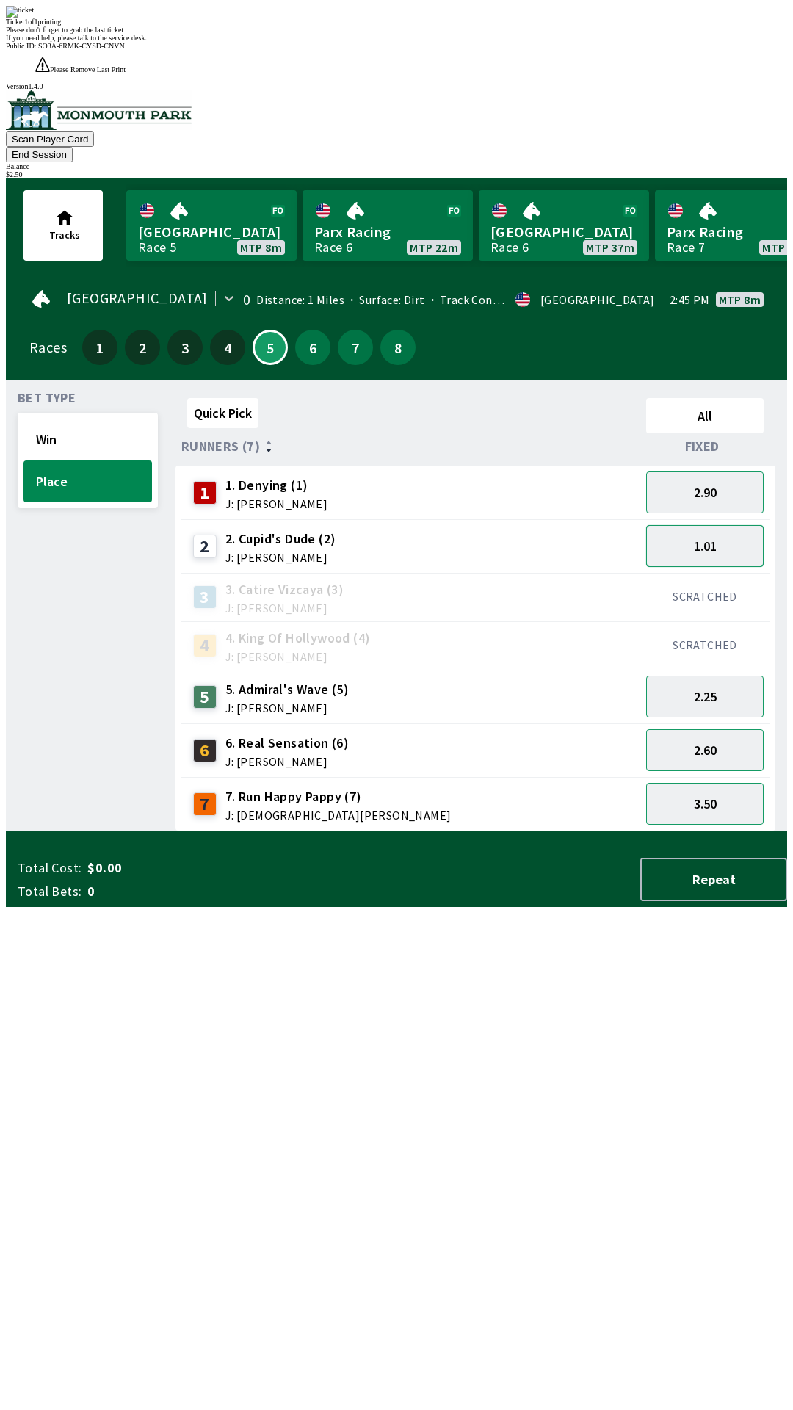
click at [708, 525] on button "1.01" at bounding box center [705, 546] width 118 height 42
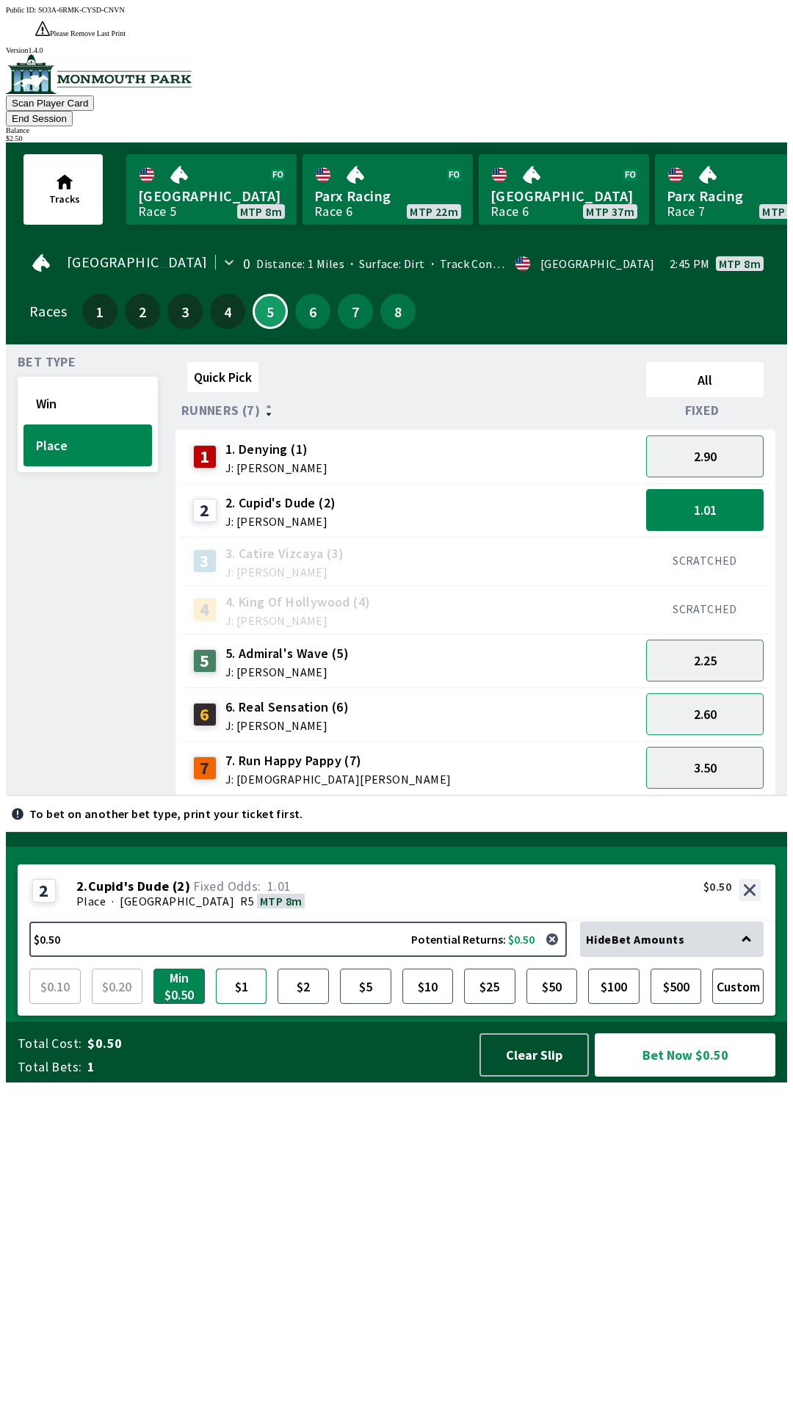
click at [240, 1004] on button "$1" at bounding box center [241, 986] width 51 height 35
click at [300, 1004] on button "$2" at bounding box center [303, 986] width 51 height 35
click at [680, 1077] on button "Bet Now $2.00" at bounding box center [685, 1055] width 181 height 43
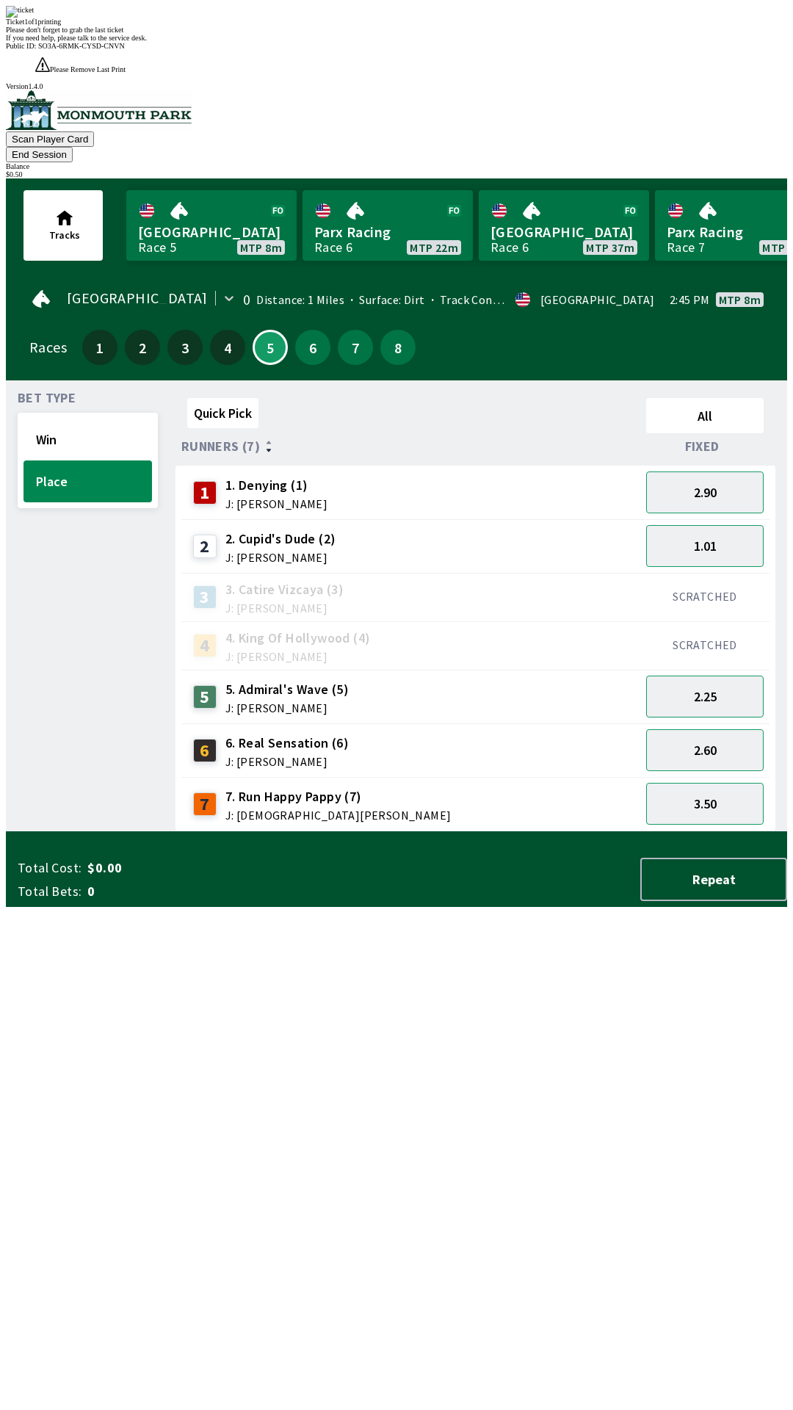
click at [666, 832] on div "Quick Pick All Runners (7) Fixed 1 1. Denying (1) J: [PERSON_NAME] 2.90 2 2. Cu…" at bounding box center [482, 611] width 612 height 439
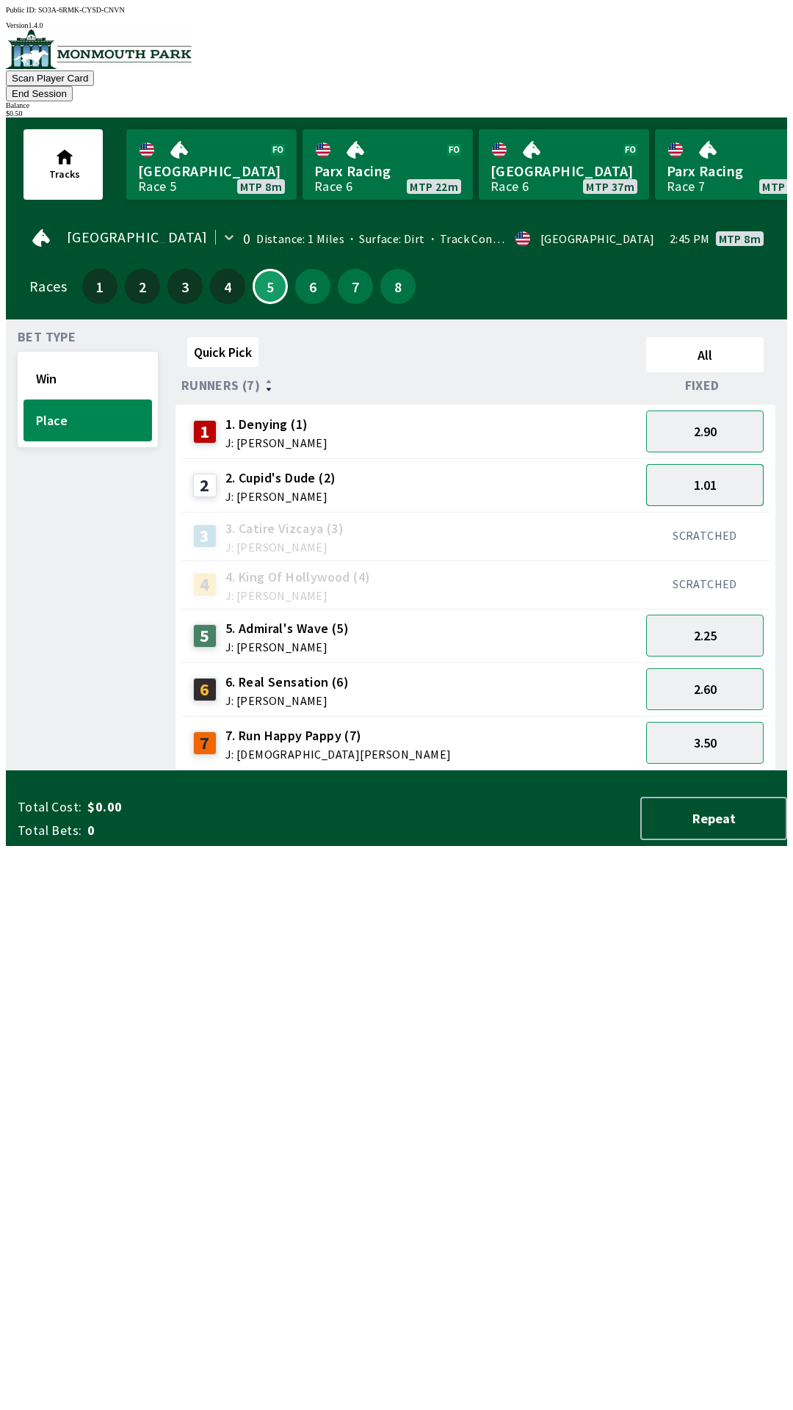
click at [734, 464] on button "1.01" at bounding box center [705, 485] width 118 height 42
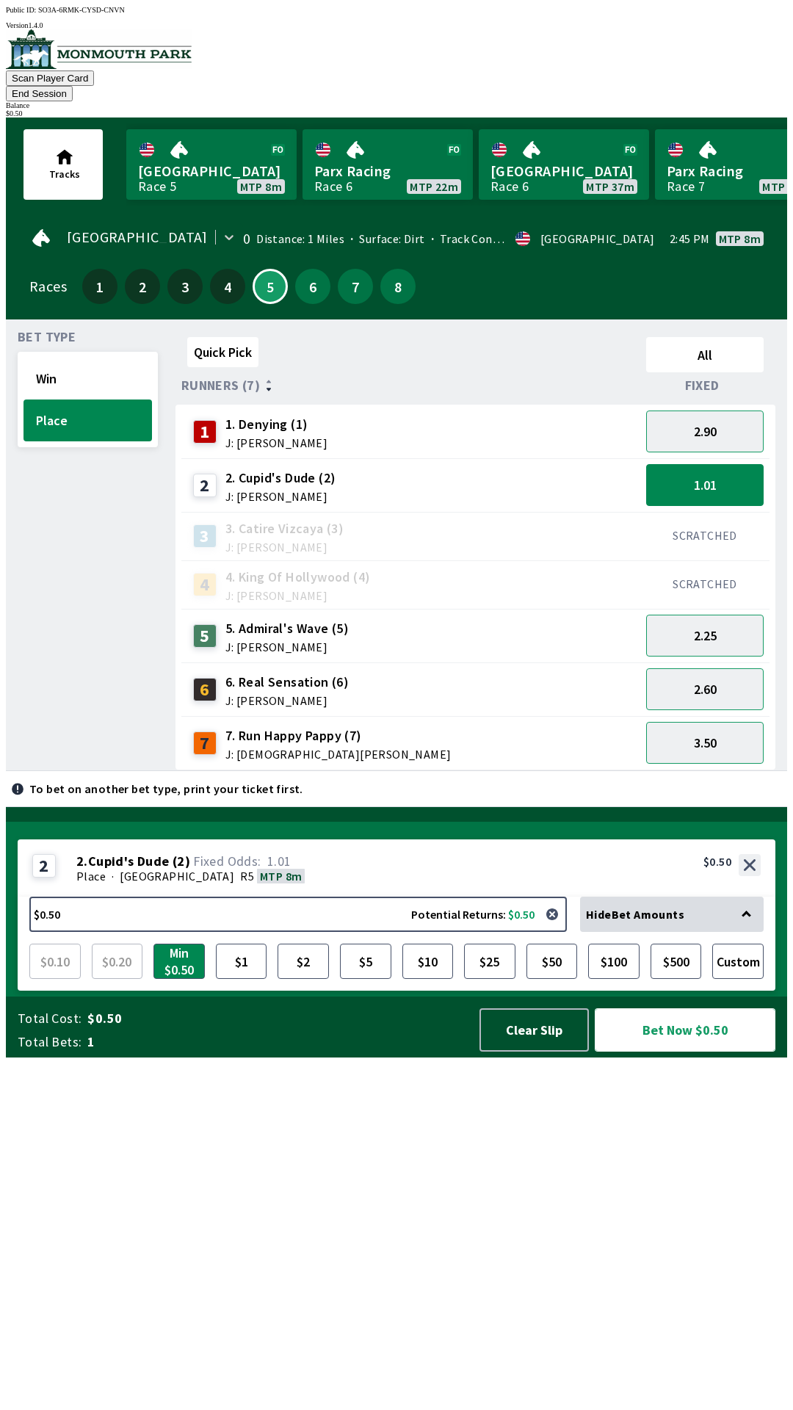
click at [676, 1052] on button "Bet Now $0.50" at bounding box center [685, 1030] width 181 height 43
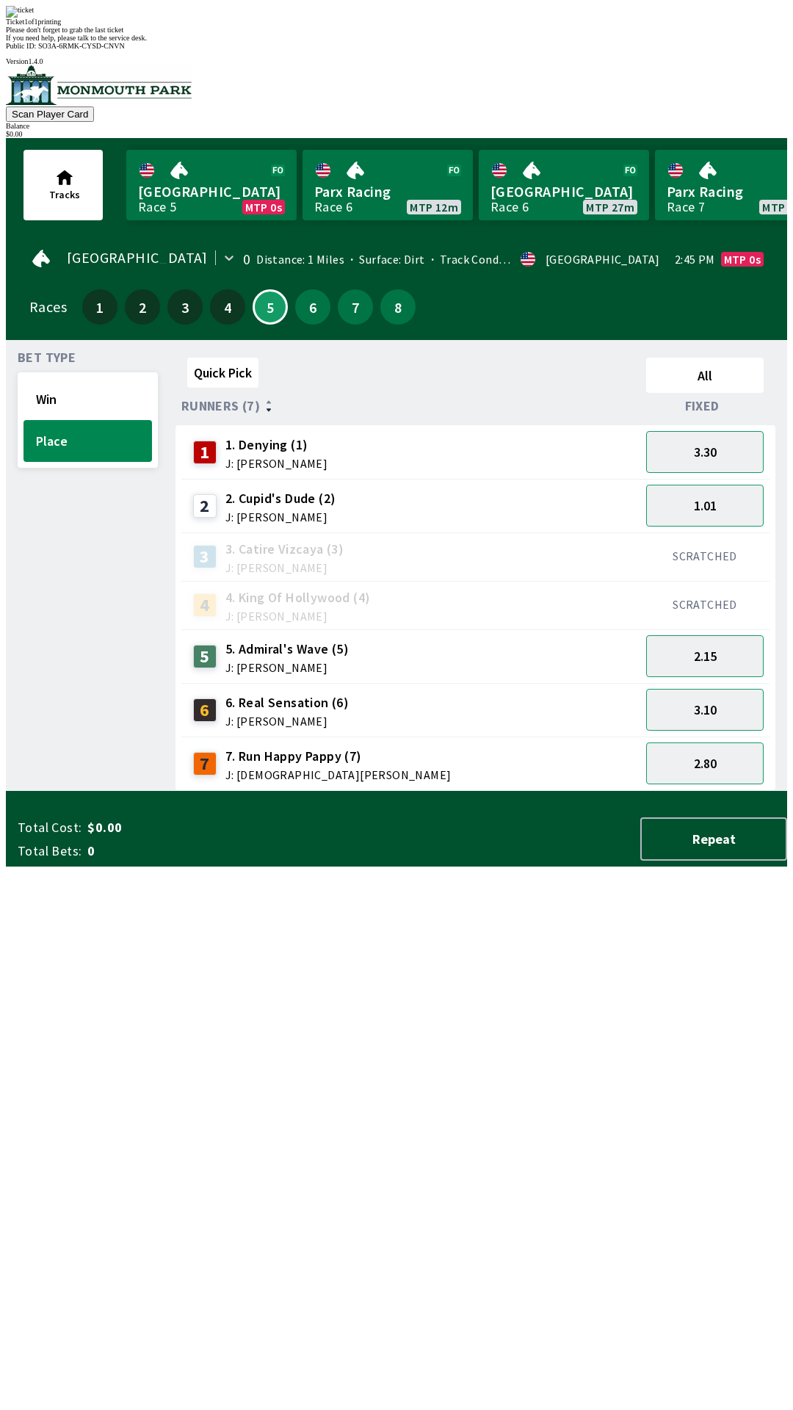
click at [147, 42] on span "If you need help, please talk to the service desk." at bounding box center [76, 38] width 141 height 8
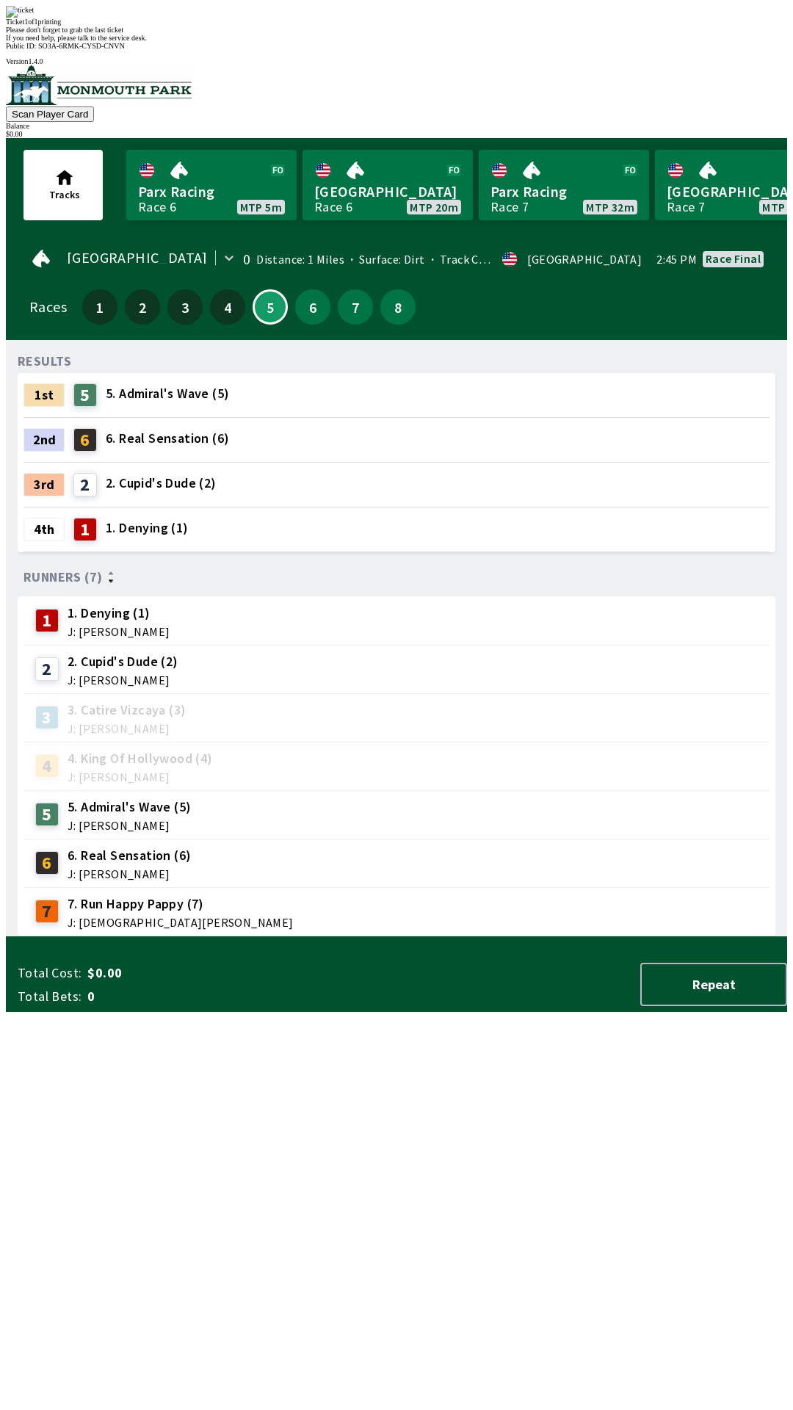
click at [511, 937] on div "RESULTS 1st 5 5. Admiral's Wave (5) 2nd 6 6. Real Sensation (6) 3rd 2 2. Cupid'…" at bounding box center [403, 644] width 770 height 585
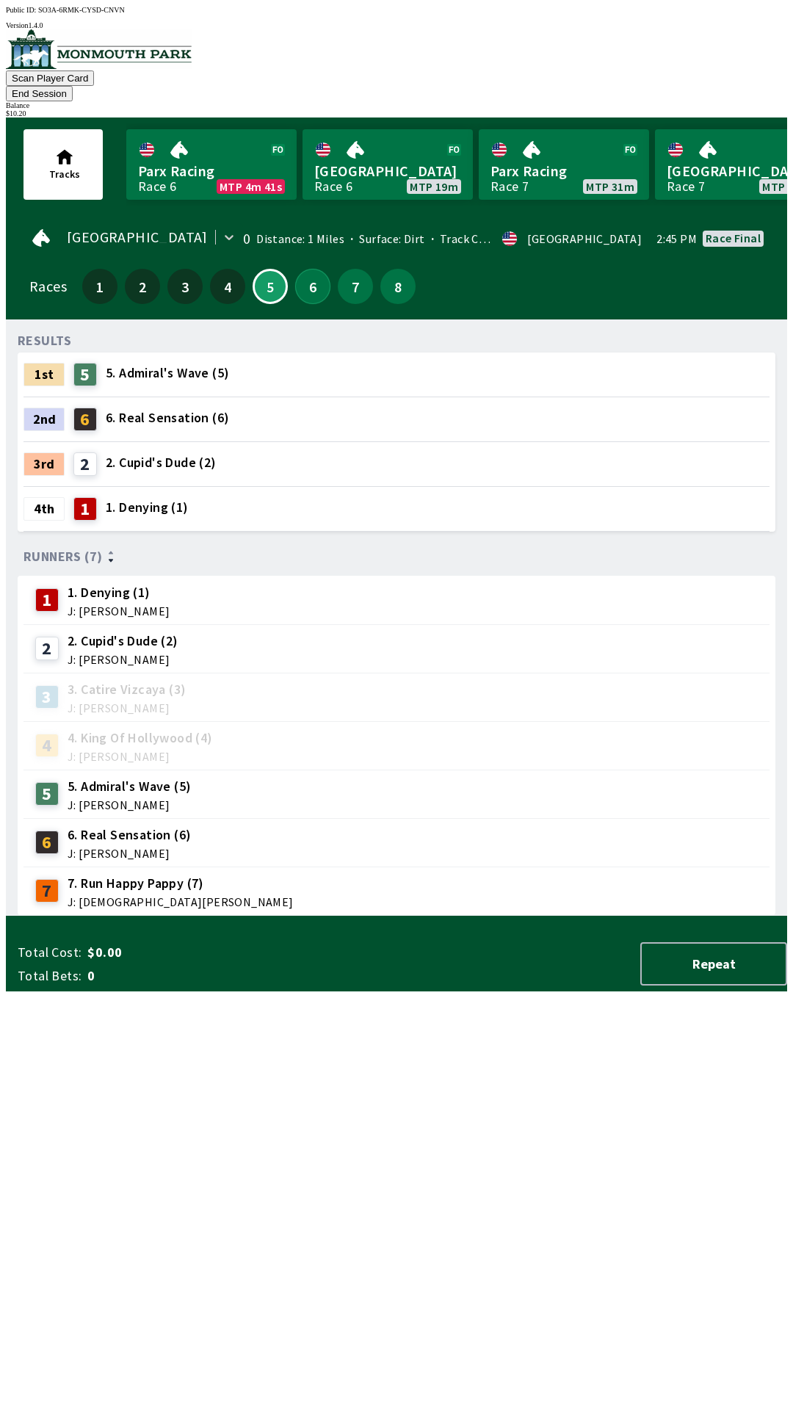
click at [306, 269] on button "6" at bounding box center [312, 286] width 35 height 35
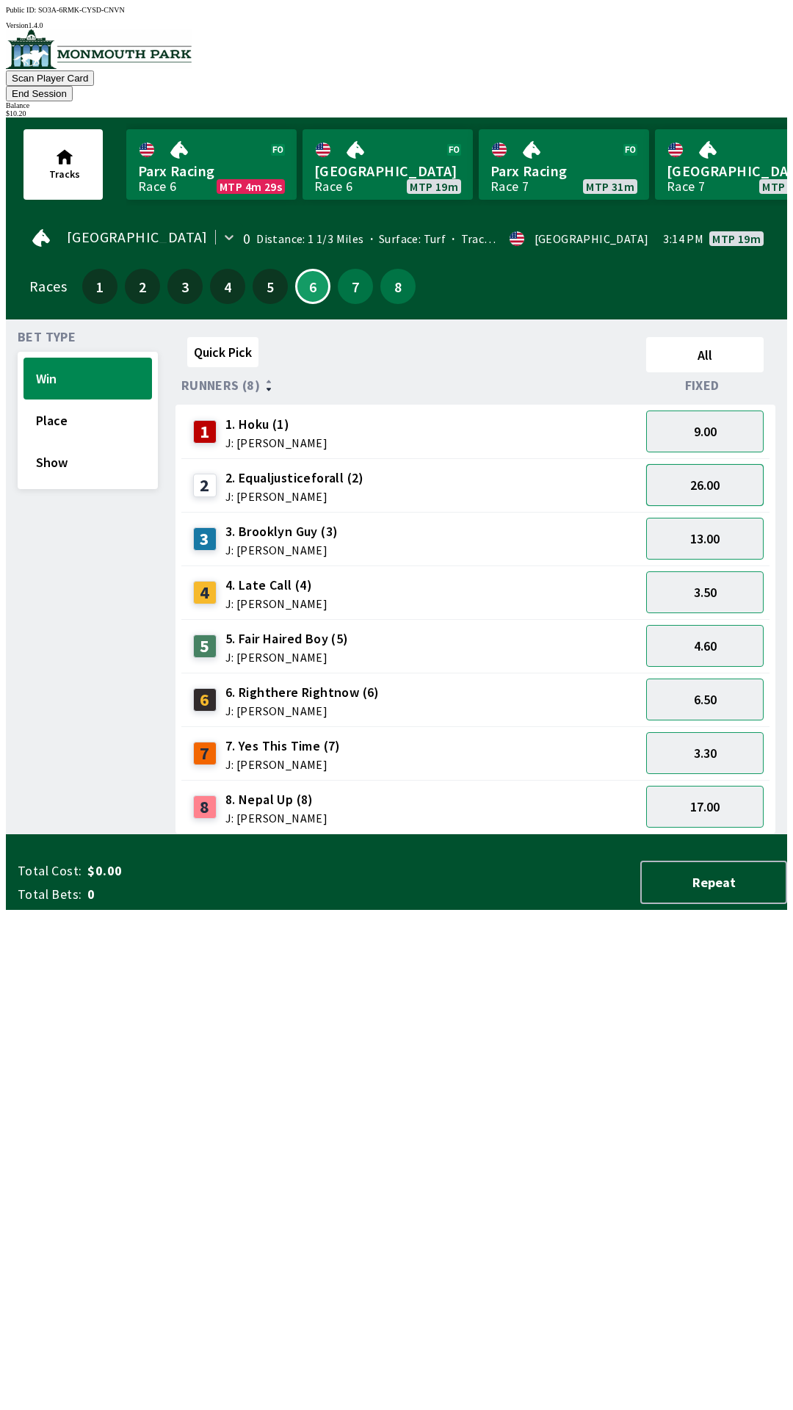
click at [723, 472] on button "26.00" at bounding box center [705, 485] width 118 height 42
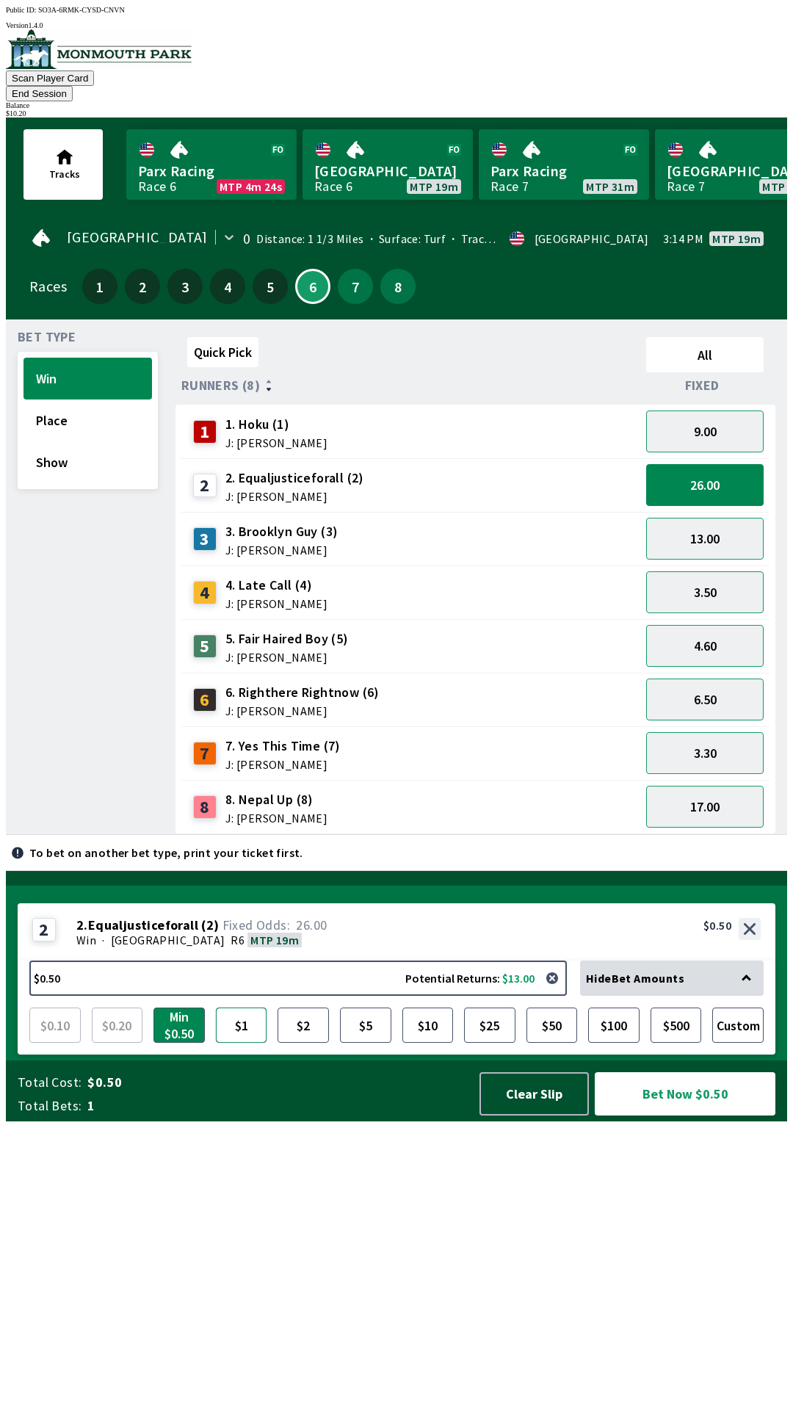
click at [264, 1043] on button "$1" at bounding box center [241, 1025] width 51 height 35
click at [685, 1116] on button "Bet Now $1.00" at bounding box center [685, 1093] width 181 height 43
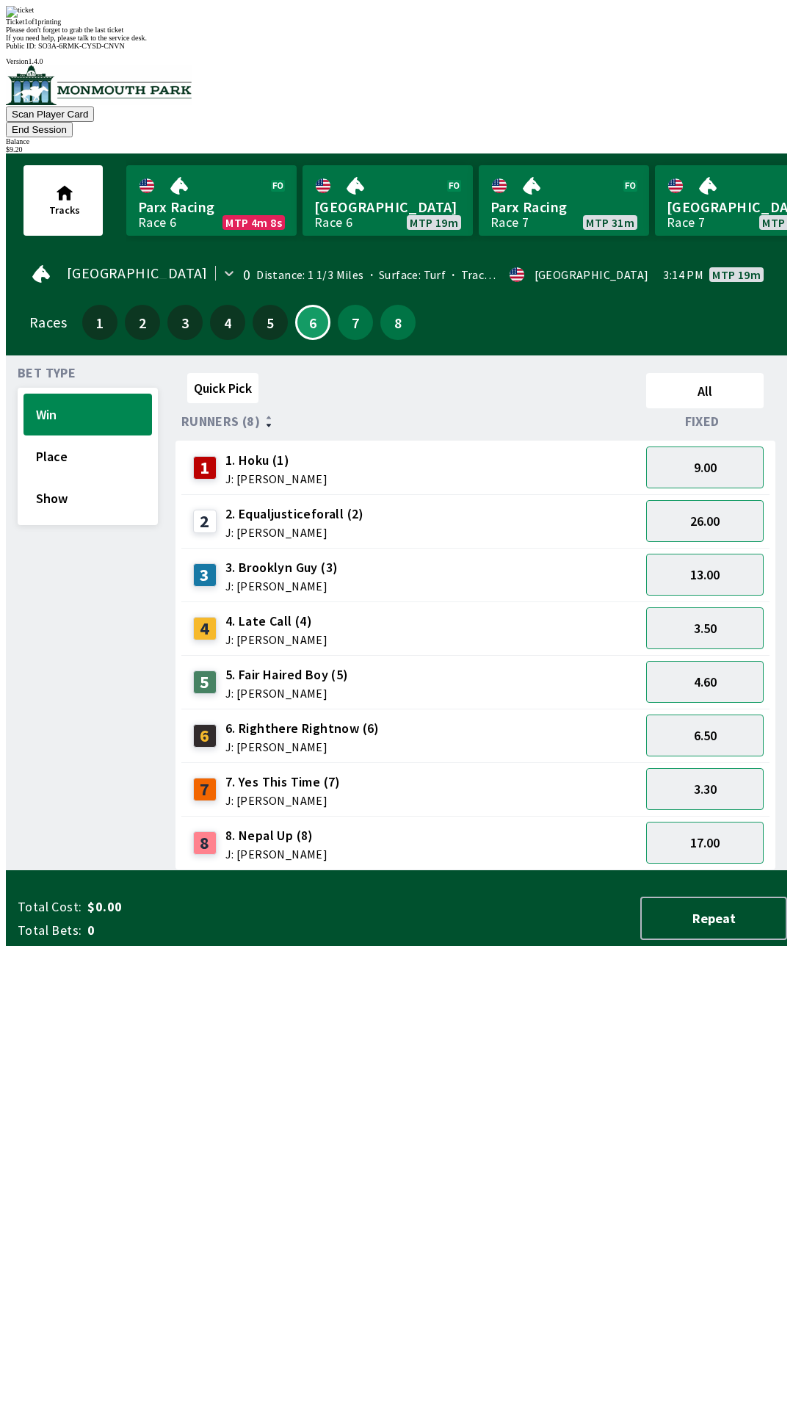
click at [271, 870] on div "Quick Pick All Runners (8) Fixed 1 1. Hoku (1) J: [PERSON_NAME] 9.00 2 2. Equal…" at bounding box center [482, 618] width 612 height 503
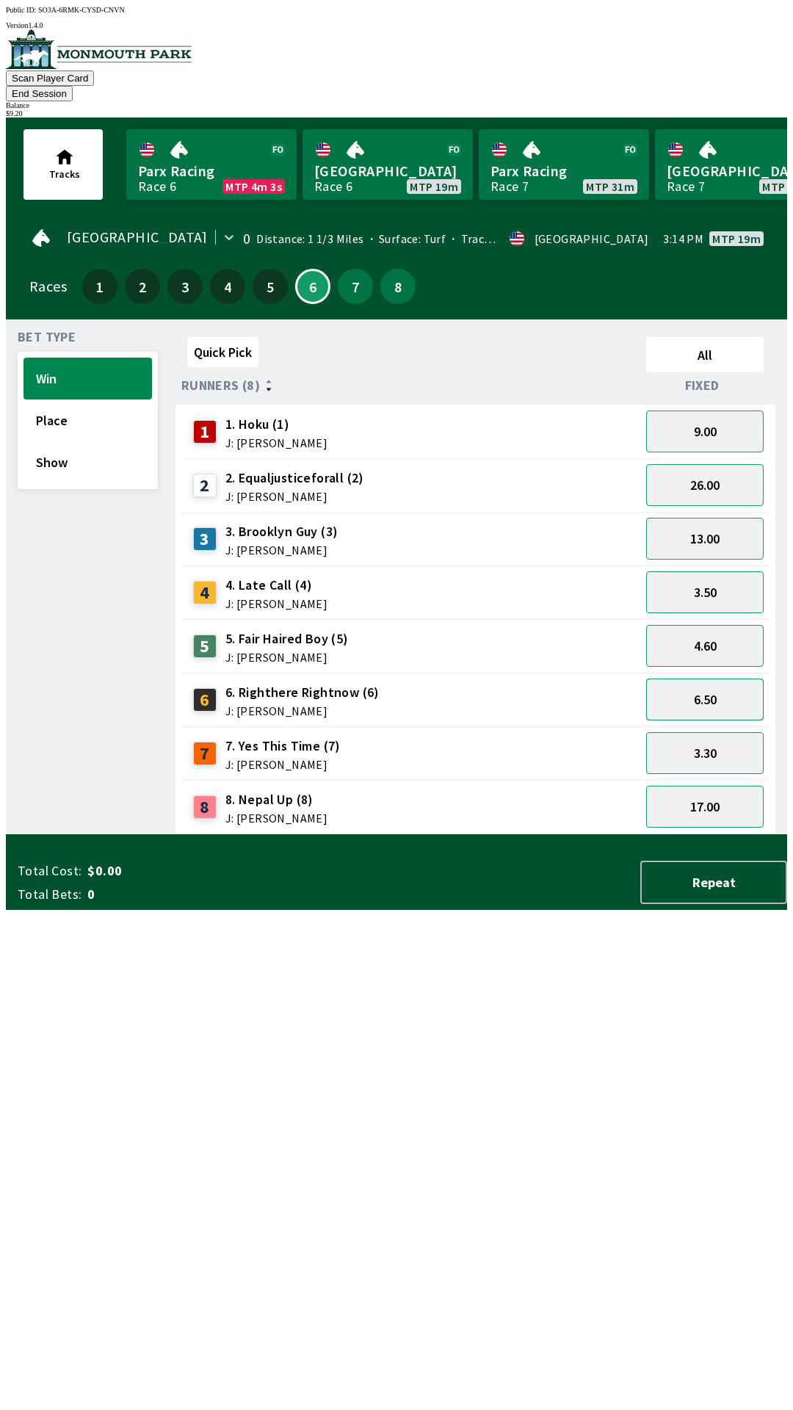
click at [715, 691] on button "6.50" at bounding box center [705, 700] width 118 height 42
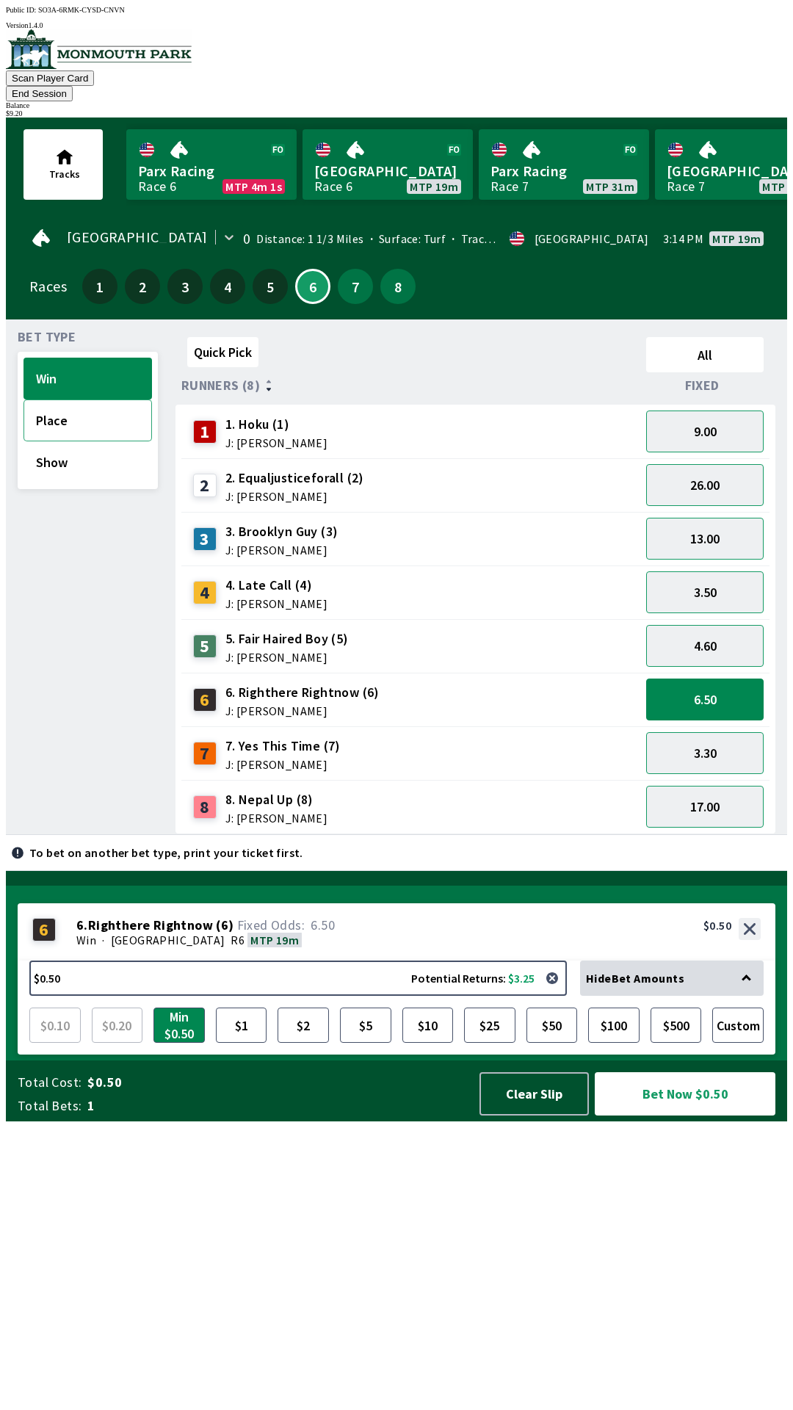
click at [97, 401] on button "Place" at bounding box center [88, 421] width 129 height 42
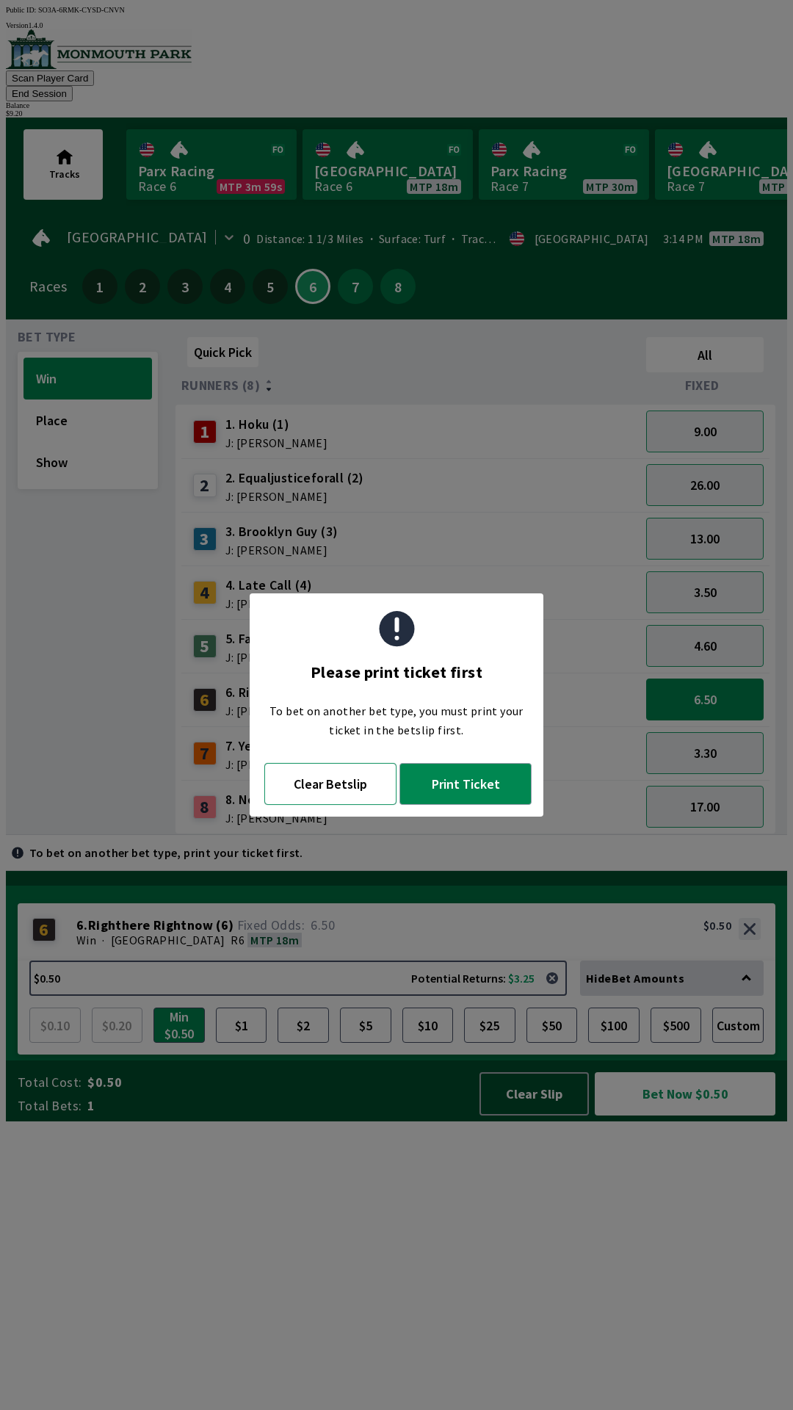
click at [326, 788] on button "Clear Betslip" at bounding box center [330, 784] width 132 height 42
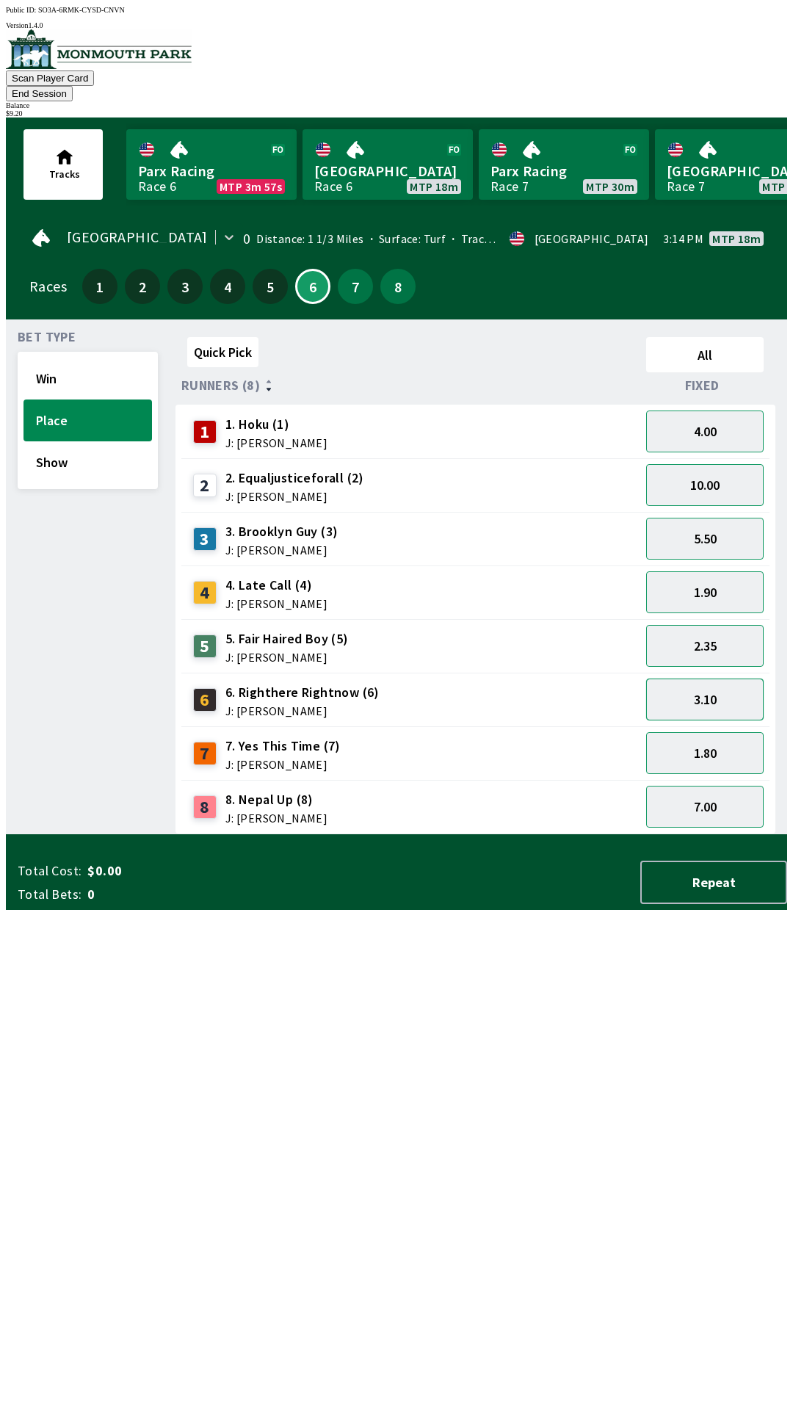
click at [702, 685] on button "3.10" at bounding box center [705, 700] width 118 height 42
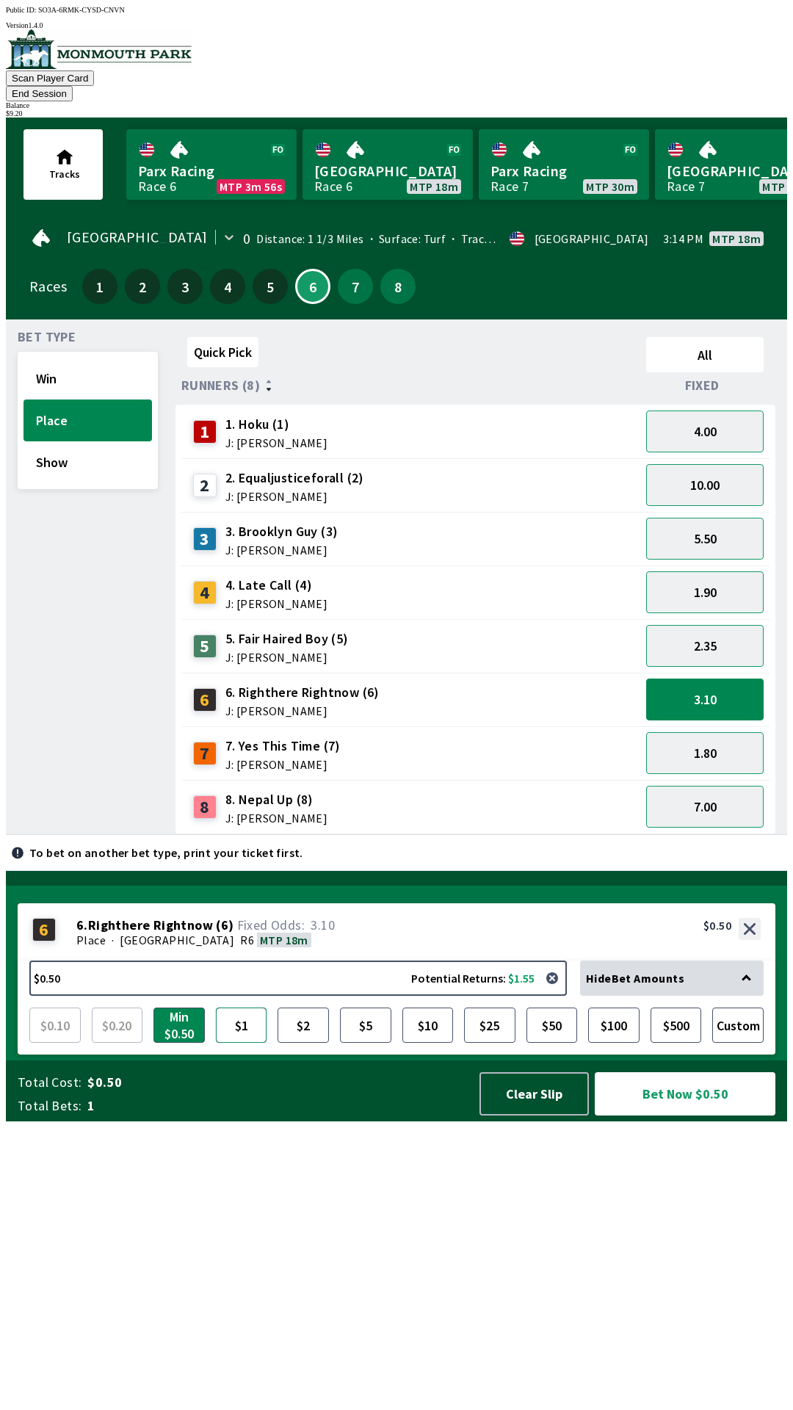
click at [256, 1043] on button "$1" at bounding box center [241, 1025] width 51 height 35
click at [300, 1043] on button "$2" at bounding box center [303, 1025] width 51 height 35
click at [688, 1116] on button "Bet Now $2.00" at bounding box center [685, 1093] width 181 height 43
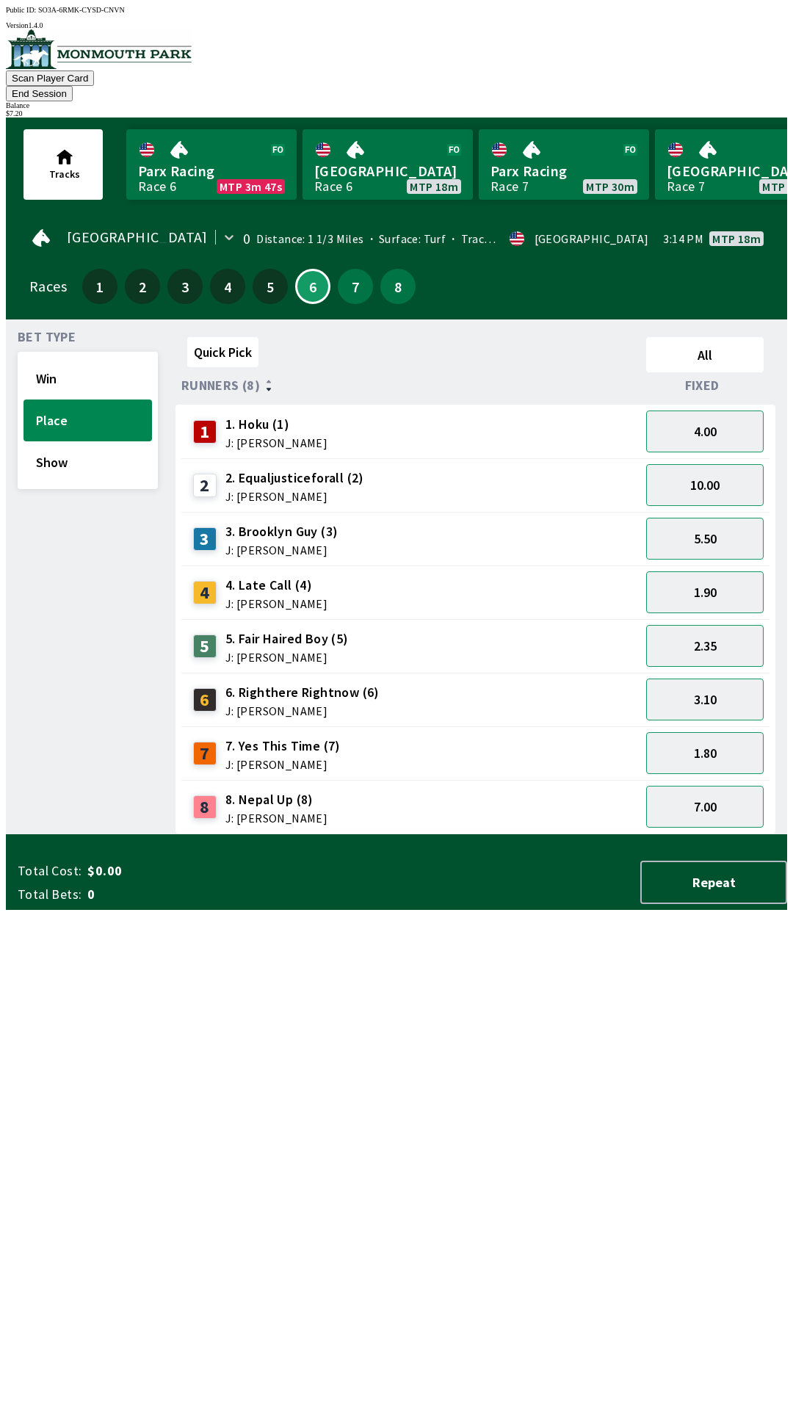
click at [425, 834] on div "Quick Pick All Runners (8) Fixed 1 1. Hoku (1) J: [PERSON_NAME] 4.00 2 2. Equal…" at bounding box center [482, 582] width 612 height 503
click at [229, 780] on div "8 8. Nepal Up (8) J: [PERSON_NAME]" at bounding box center [410, 807] width 459 height 54
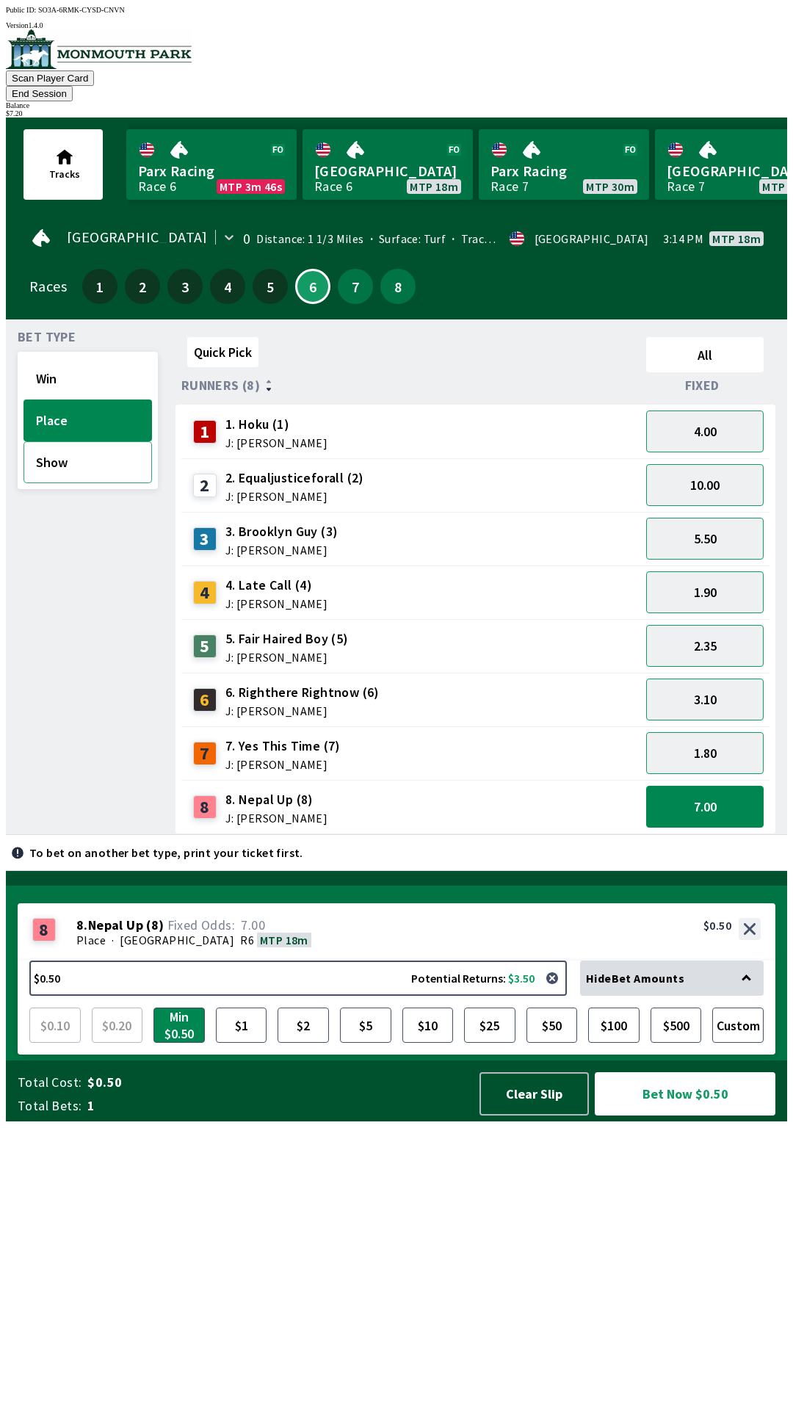
click at [54, 451] on button "Show" at bounding box center [88, 462] width 129 height 42
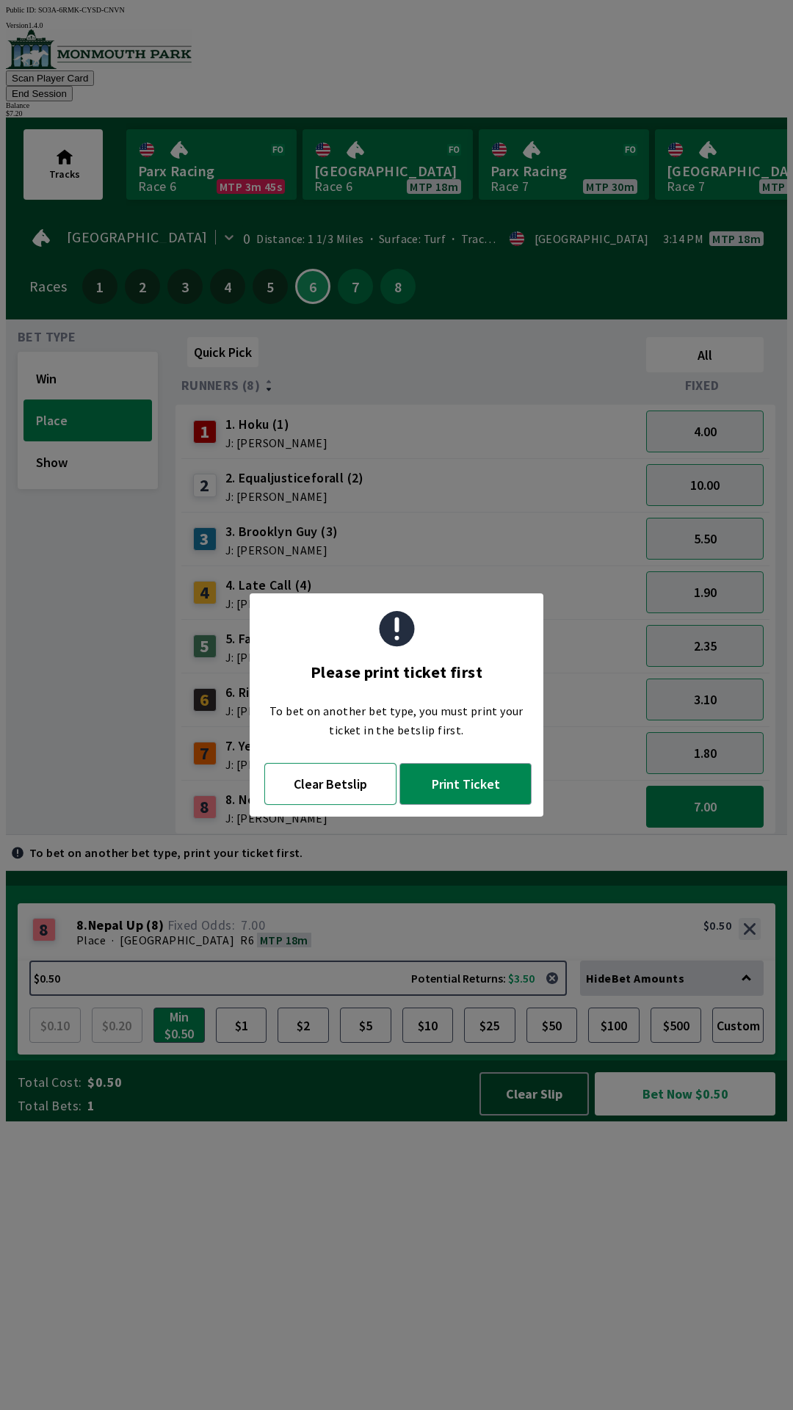
click at [343, 788] on button "Clear Betslip" at bounding box center [330, 784] width 132 height 42
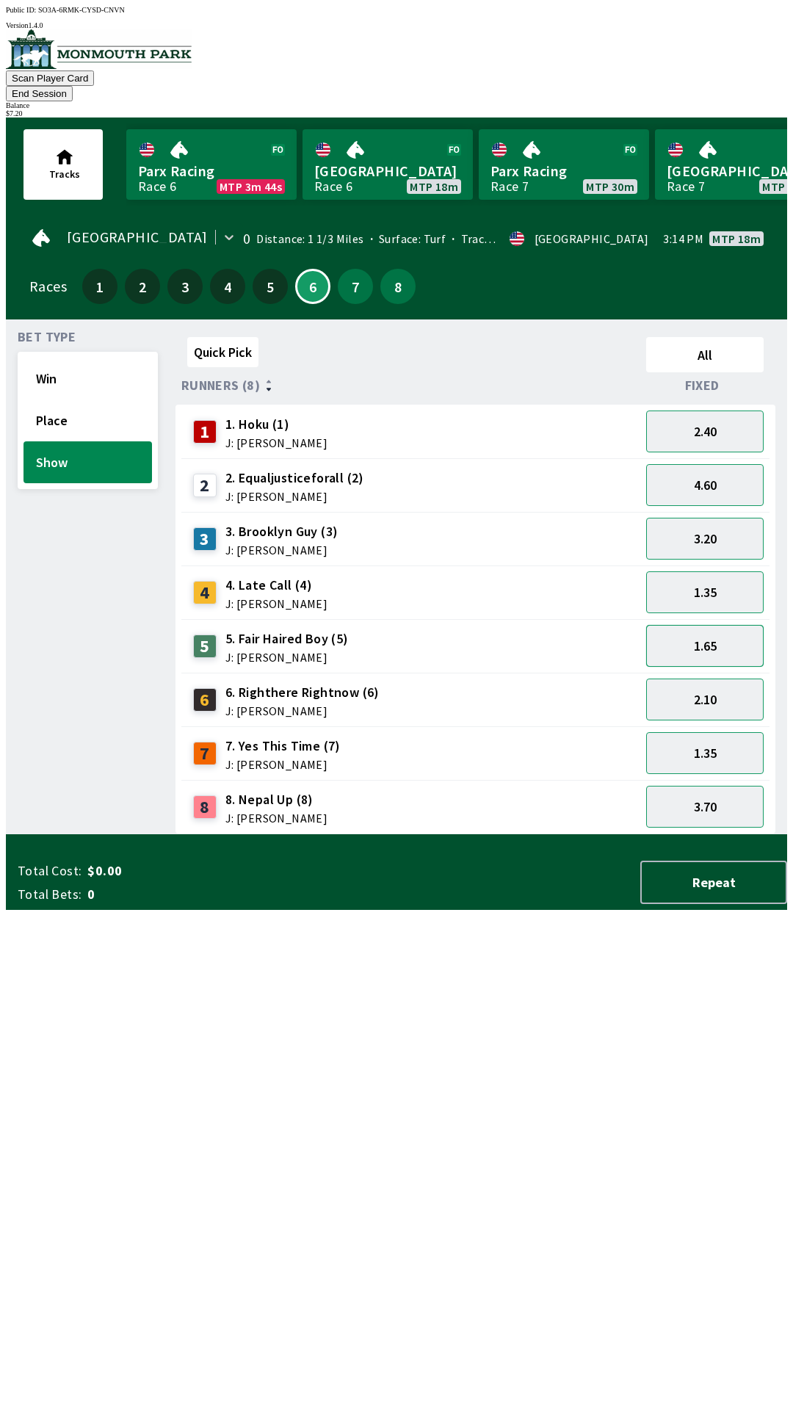
click at [700, 629] on button "1.65" at bounding box center [705, 646] width 118 height 42
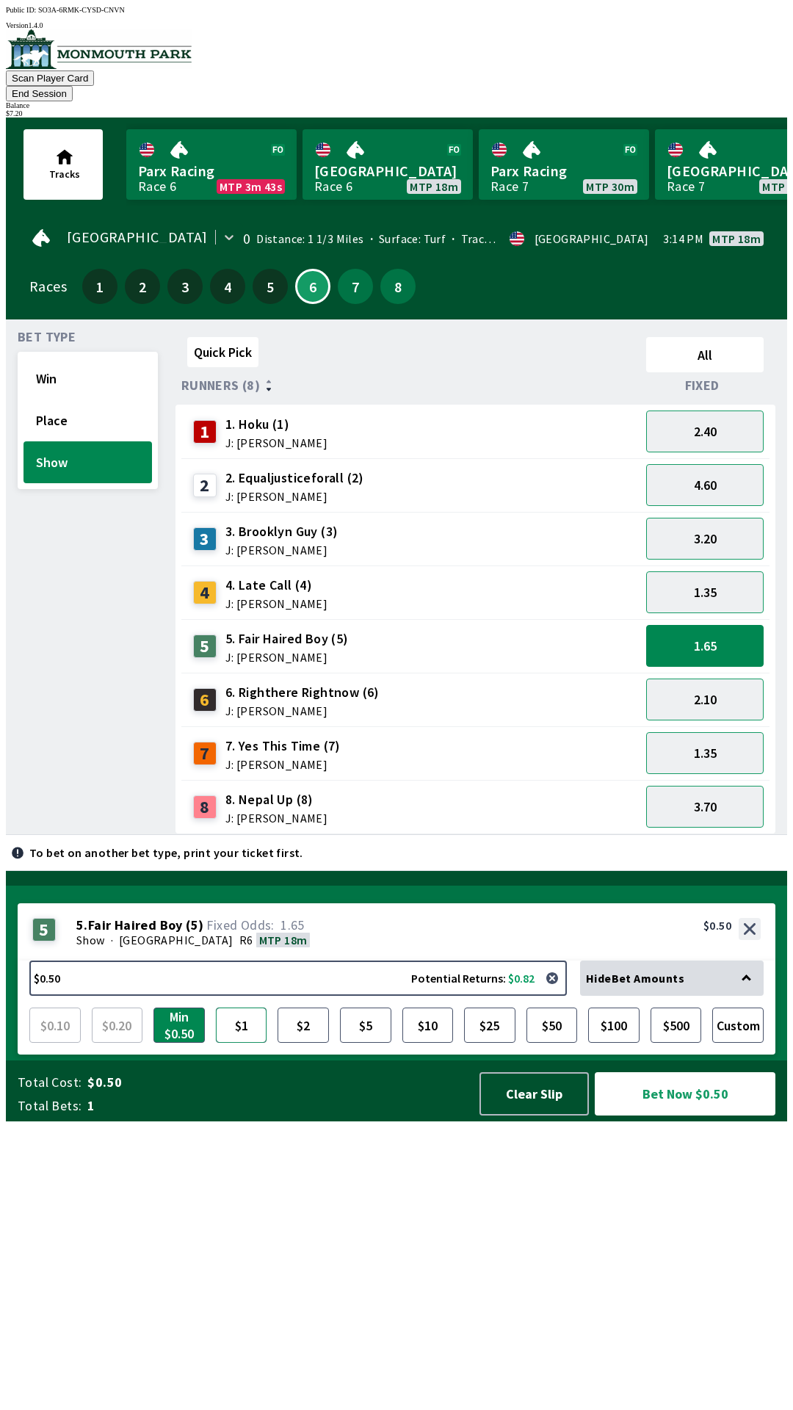
click at [248, 1043] on button "$1" at bounding box center [241, 1025] width 51 height 35
click at [685, 1116] on button "Bet Now $1.00" at bounding box center [685, 1093] width 181 height 43
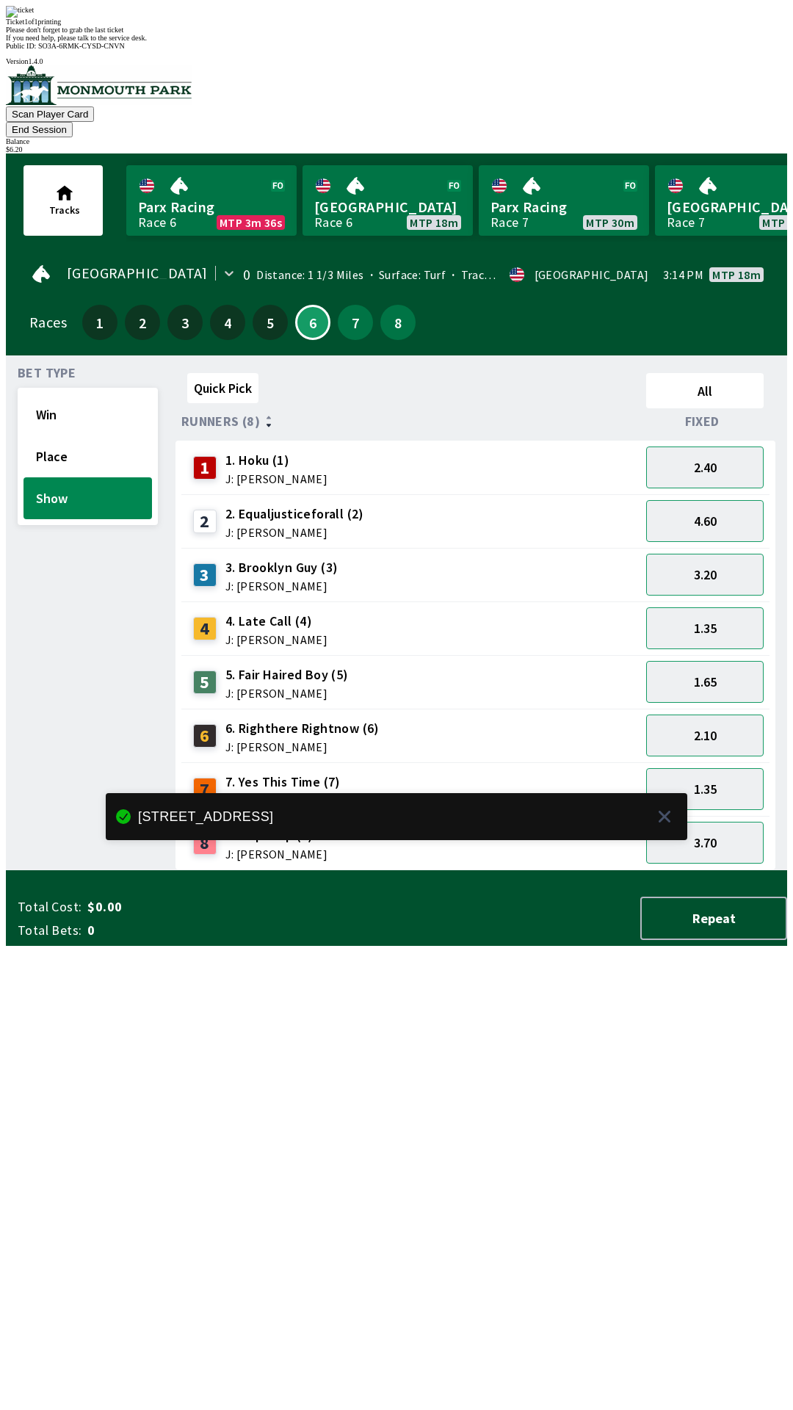
click at [305, 870] on div "Quick Pick All Runners (8) Fixed 1 1. Hoku (1) J: [PERSON_NAME] 2.40 2 2. Equal…" at bounding box center [482, 618] width 612 height 503
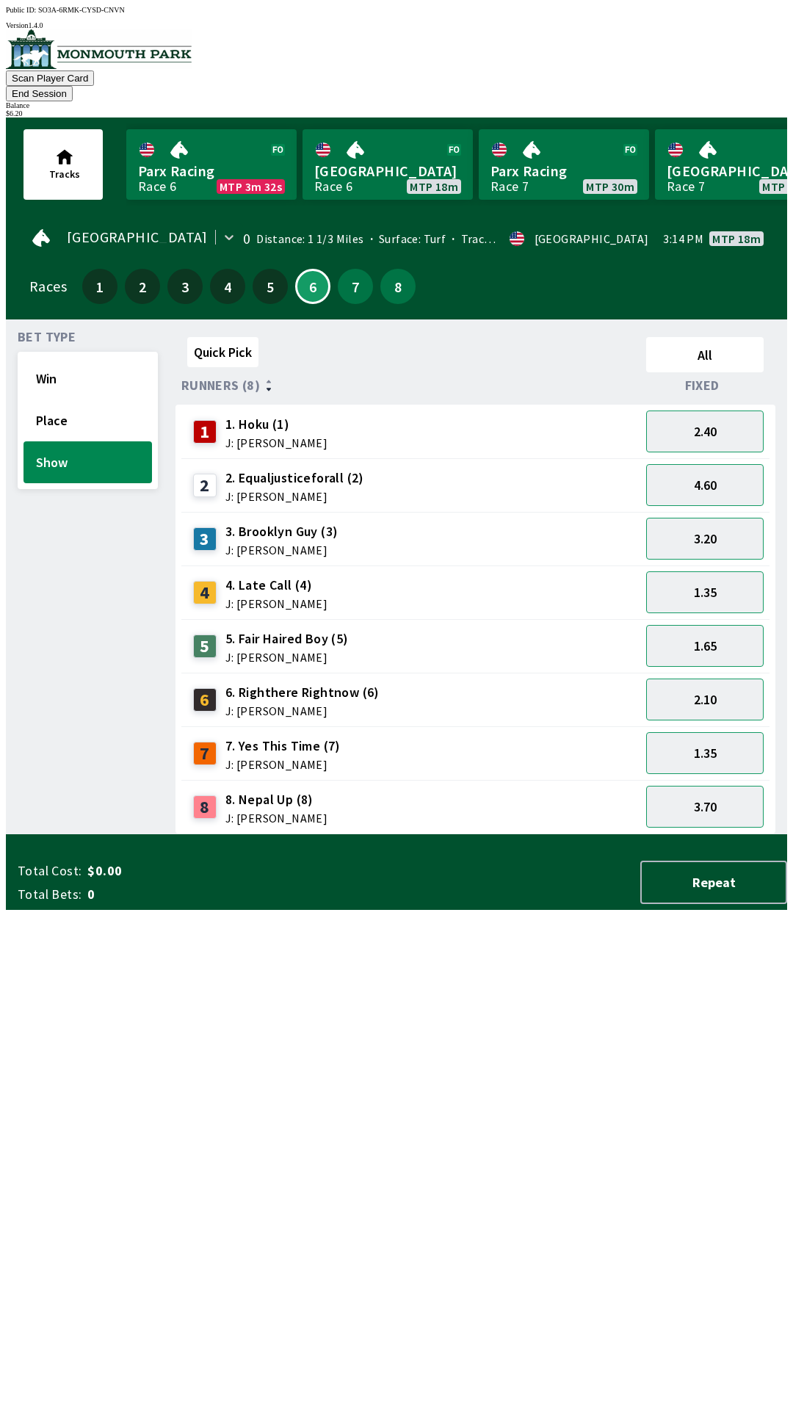
click at [73, 86] on button "End Session" at bounding box center [39, 93] width 67 height 15
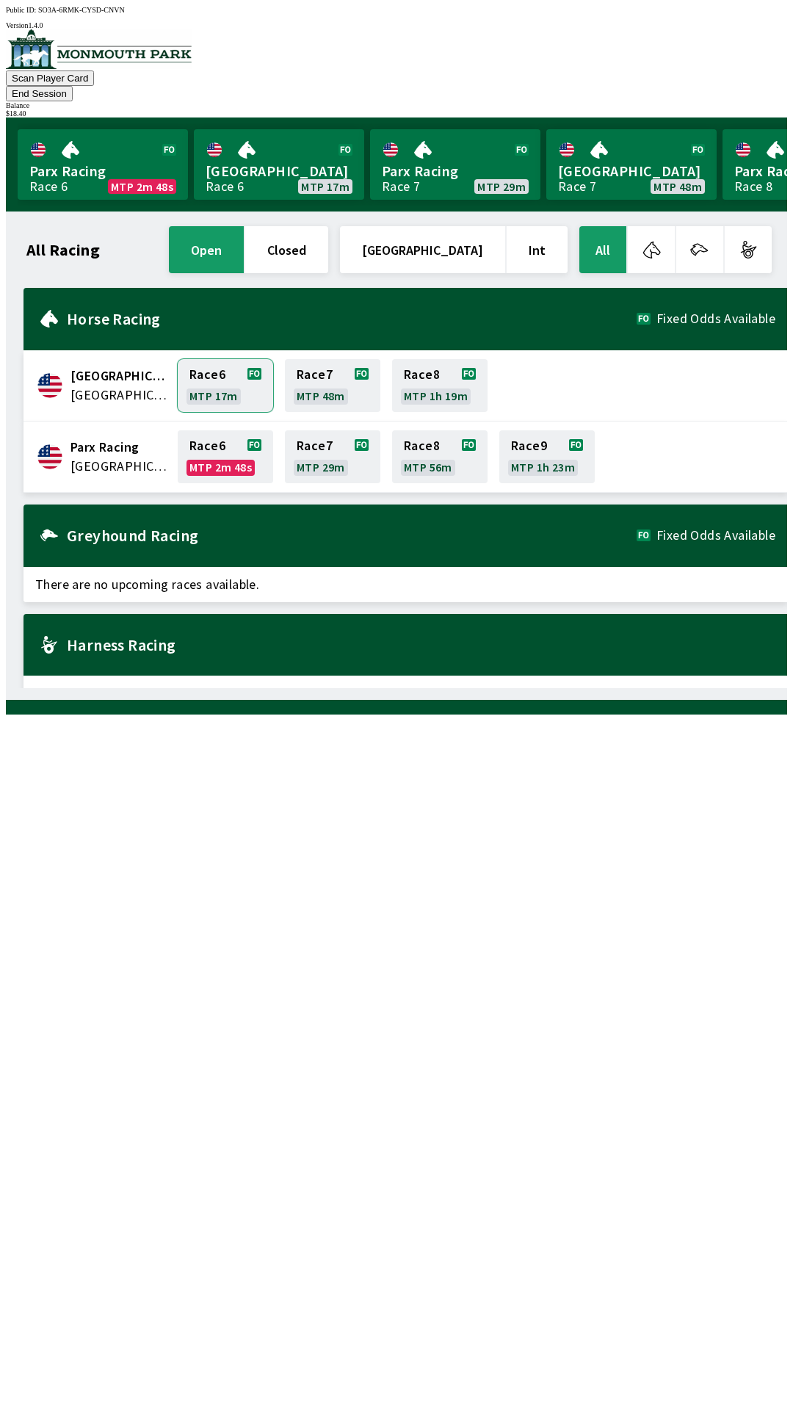
click at [216, 359] on link "Race 6 MTP 17m" at bounding box center [225, 385] width 95 height 53
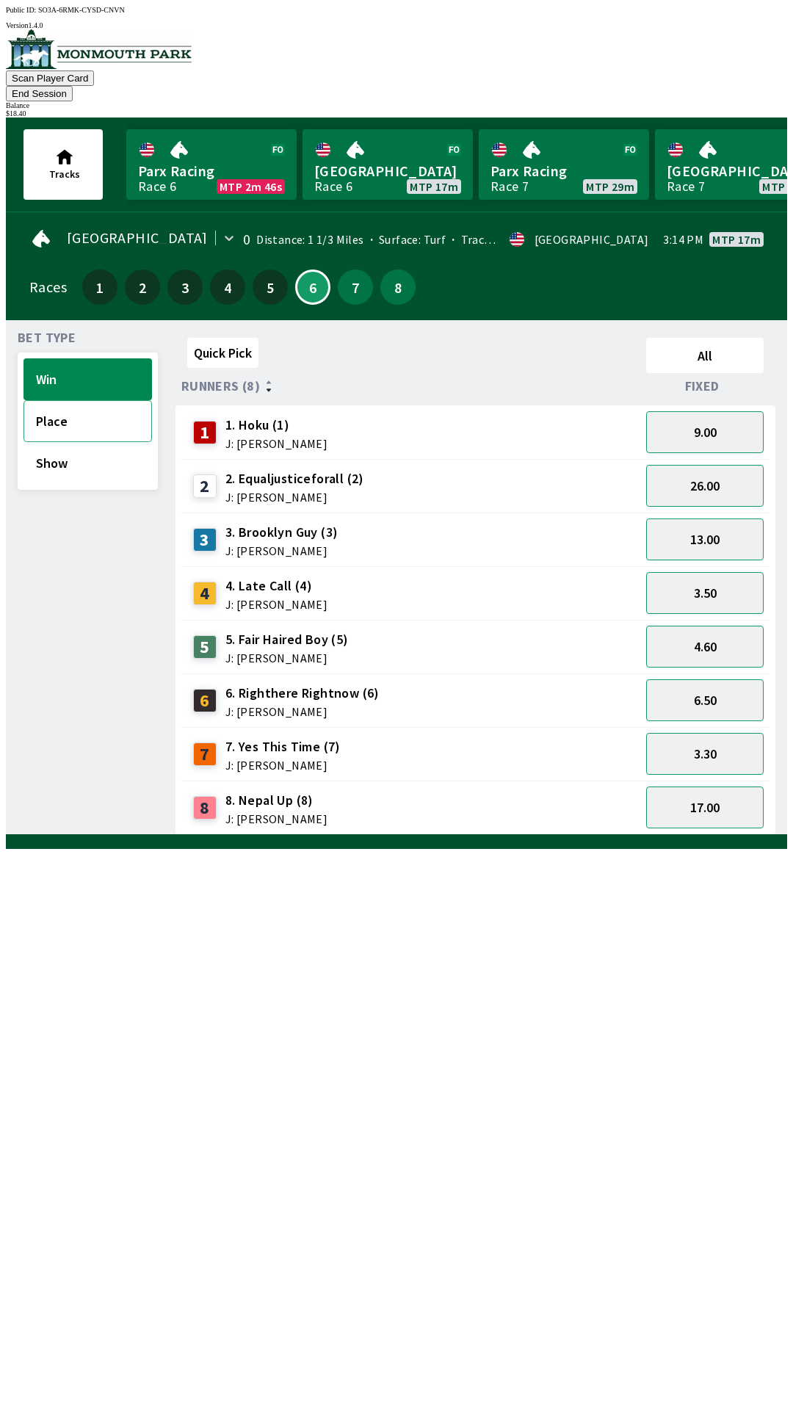
click at [84, 400] on button "Place" at bounding box center [88, 421] width 129 height 42
click at [73, 86] on button "End Session" at bounding box center [39, 93] width 67 height 15
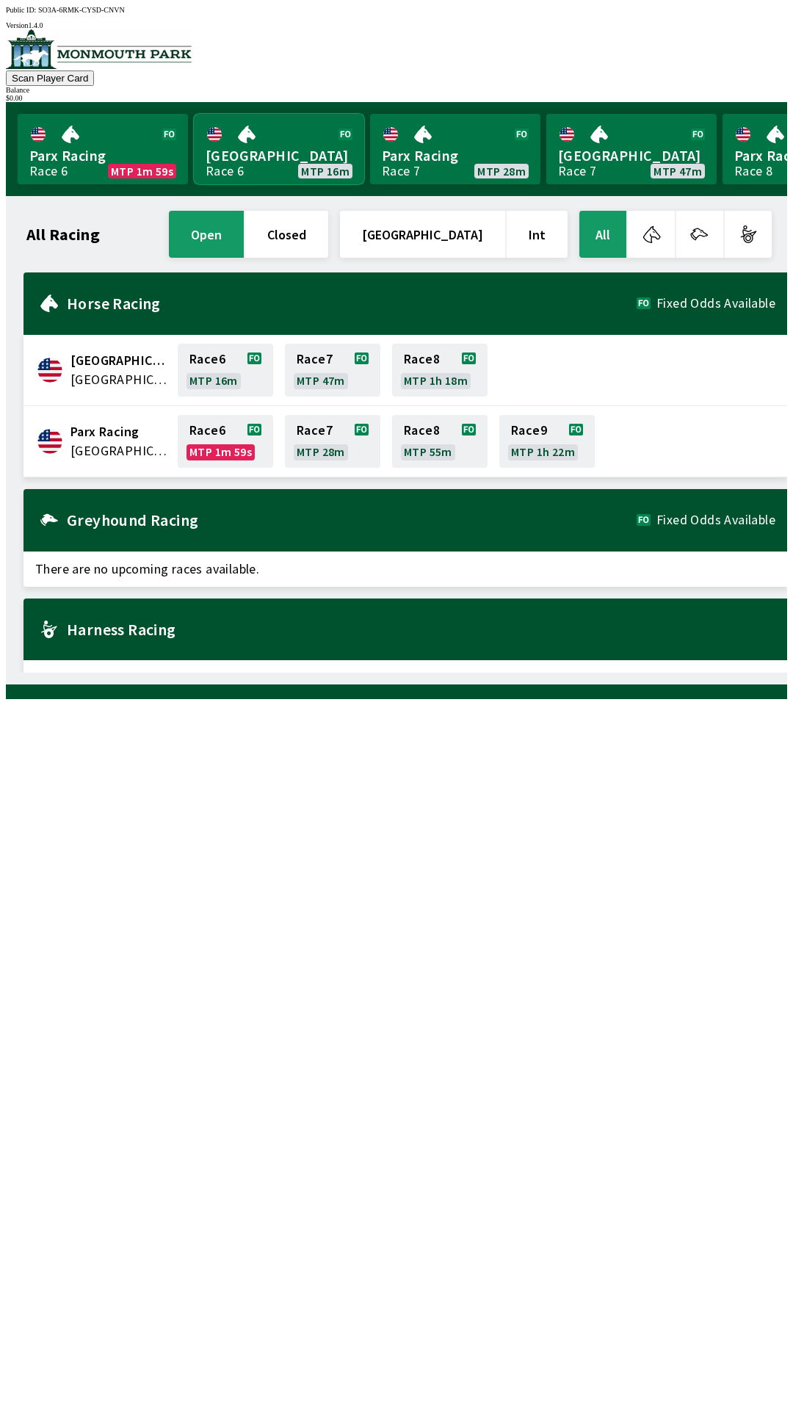
click at [273, 153] on link "[GEOGRAPHIC_DATA] Race 6 MTP 16m" at bounding box center [279, 149] width 170 height 71
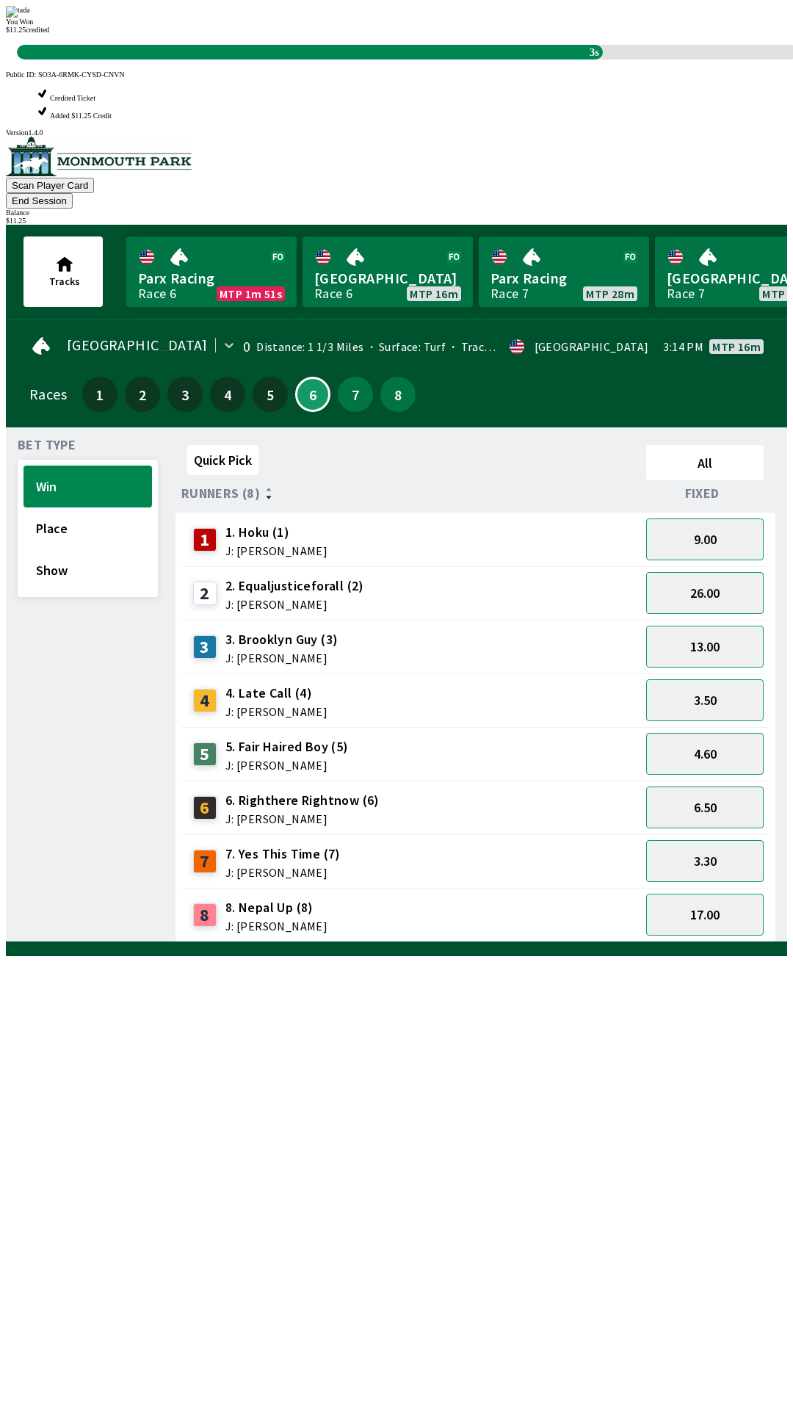
click at [303, 942] on div "Quick Pick All Runners (8) Fixed 1 1. Hoku (1) J: [PERSON_NAME] 9.00 2 2. Equal…" at bounding box center [482, 690] width 612 height 503
click at [624, 942] on div "Quick Pick All Runners (8) Fixed 1 1. Hoku (1) J: [PERSON_NAME] 9.00 2 2. Equal…" at bounding box center [482, 690] width 612 height 503
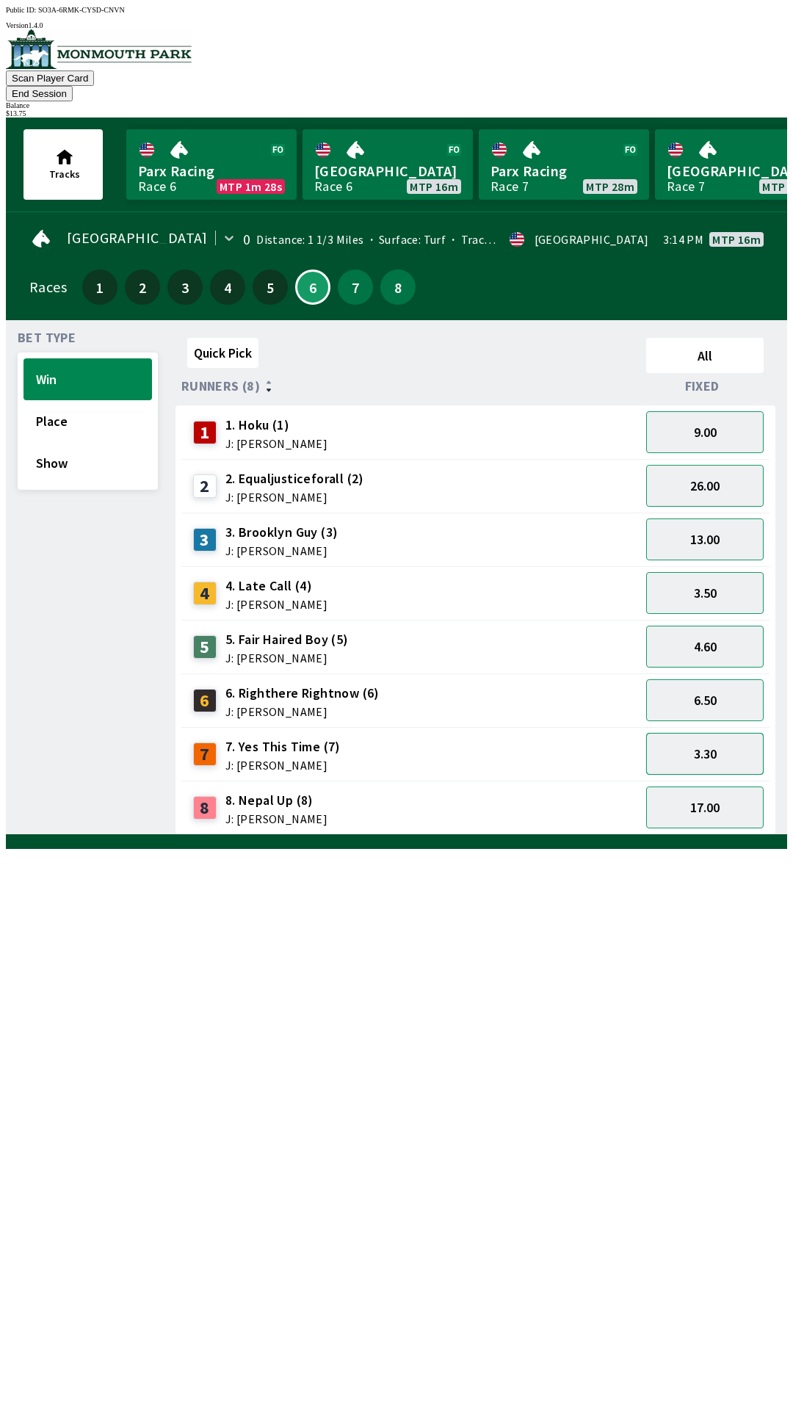
click at [726, 733] on button "3.30" at bounding box center [705, 754] width 118 height 42
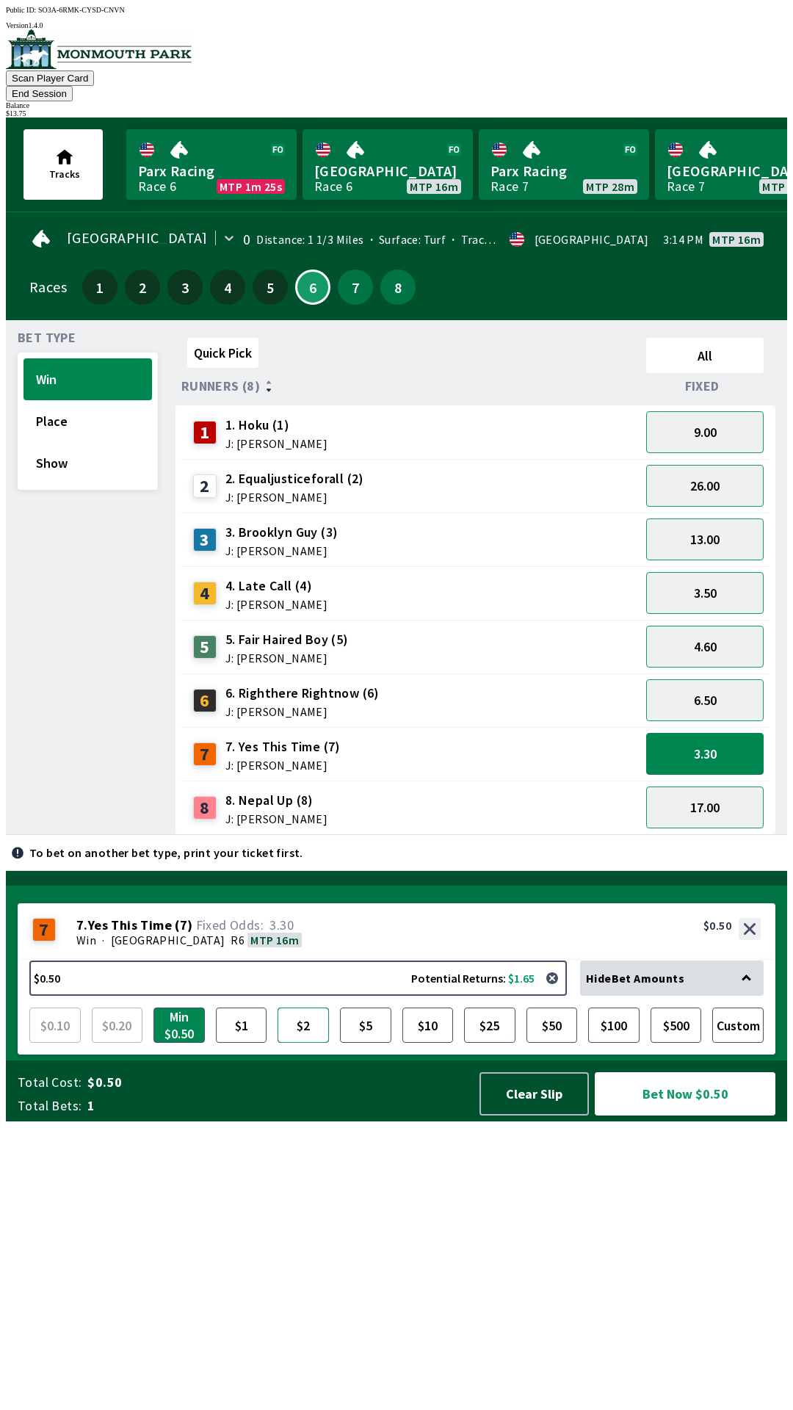
click at [310, 1043] on button "$2" at bounding box center [303, 1025] width 51 height 35
click at [367, 1043] on button "$5" at bounding box center [365, 1025] width 51 height 35
click at [302, 1043] on button "$2" at bounding box center [303, 1025] width 51 height 35
click at [358, 1043] on button "$5" at bounding box center [365, 1025] width 51 height 35
click at [306, 1043] on button "$2" at bounding box center [303, 1025] width 51 height 35
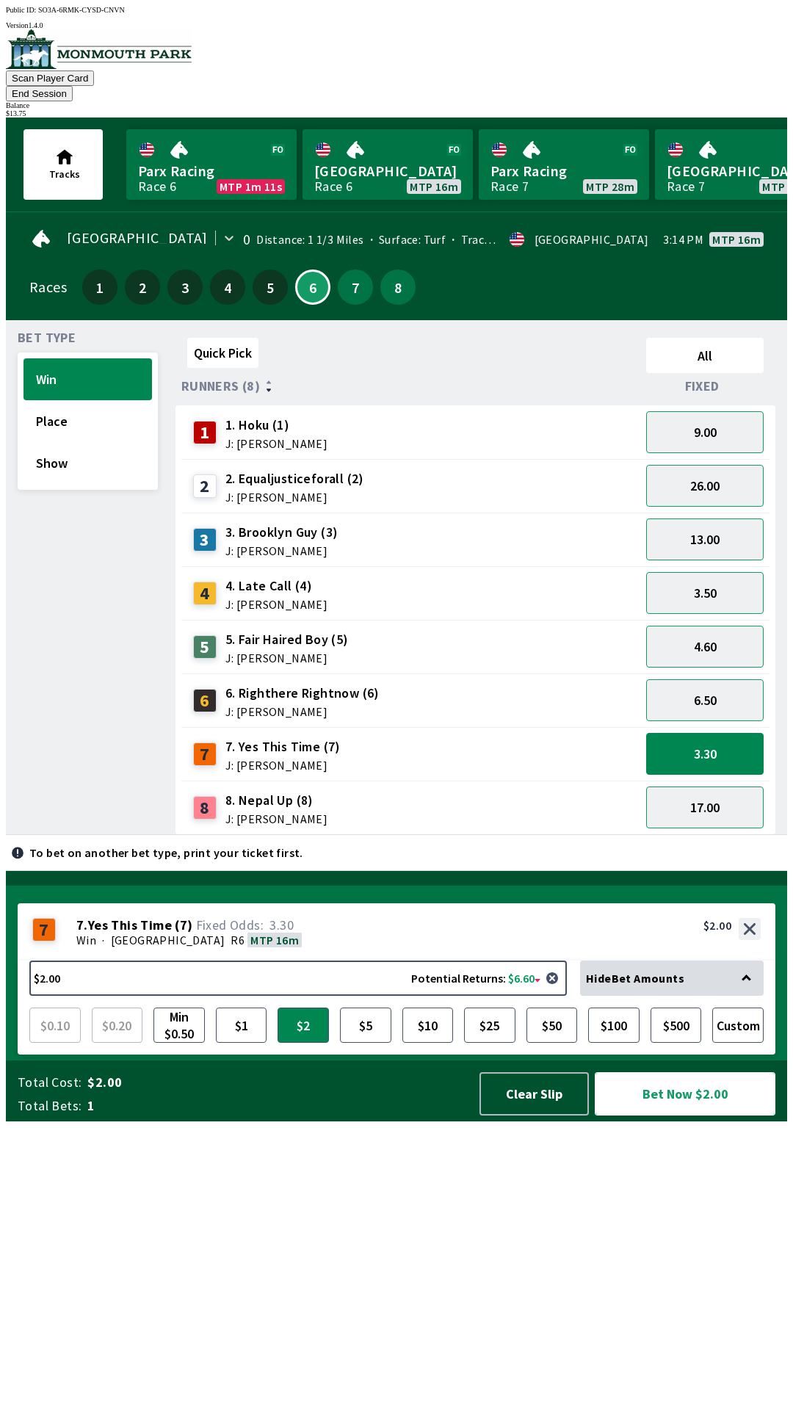
click at [675, 1116] on button "Bet Now $2.00" at bounding box center [685, 1093] width 181 height 43
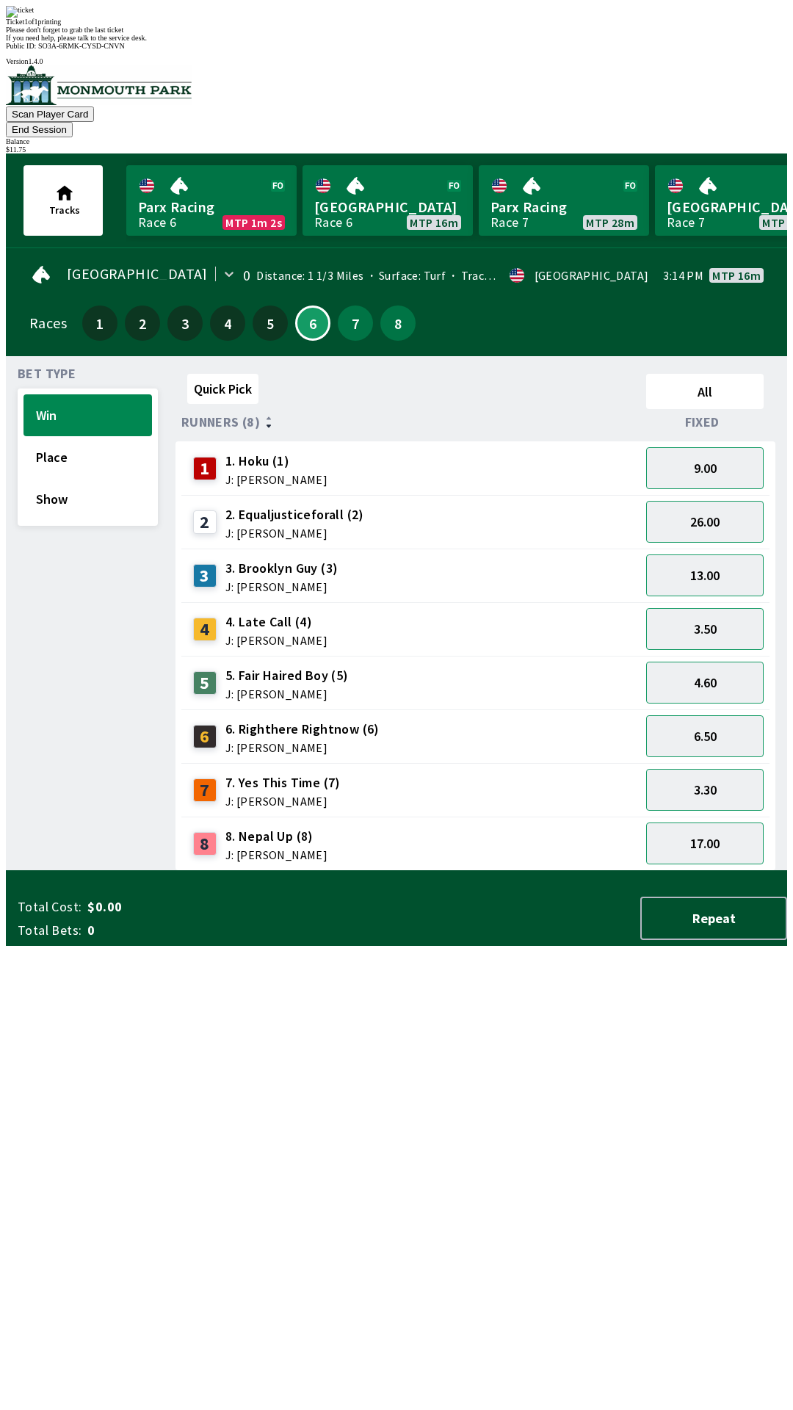
click at [234, 871] on div "Quick Pick All Runners (8) Fixed 1 1. Hoku (1) J: [PERSON_NAME] 9.00 2 2. Equal…" at bounding box center [482, 619] width 612 height 503
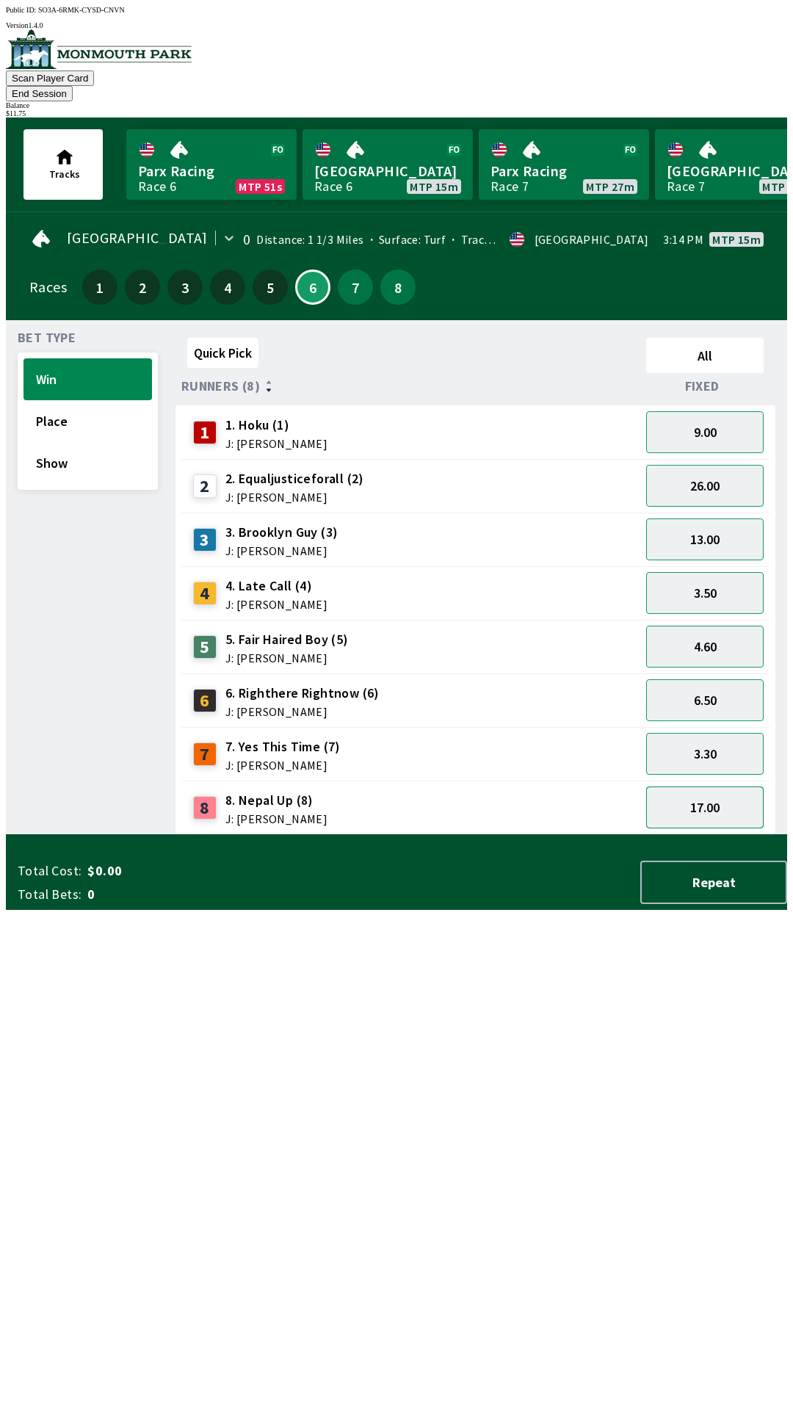
click at [693, 787] on button "17.00" at bounding box center [705, 808] width 118 height 42
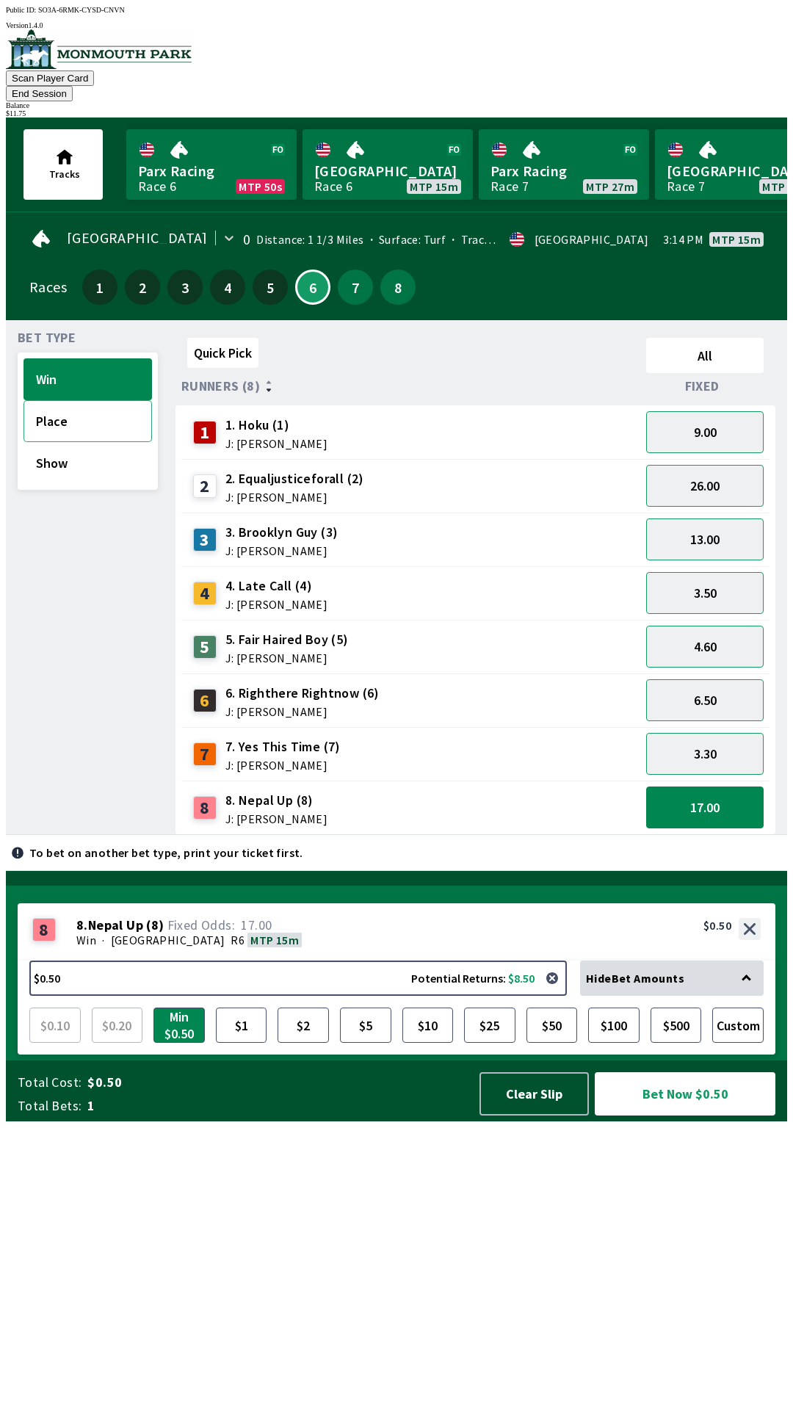
click at [59, 412] on button "Place" at bounding box center [88, 421] width 129 height 42
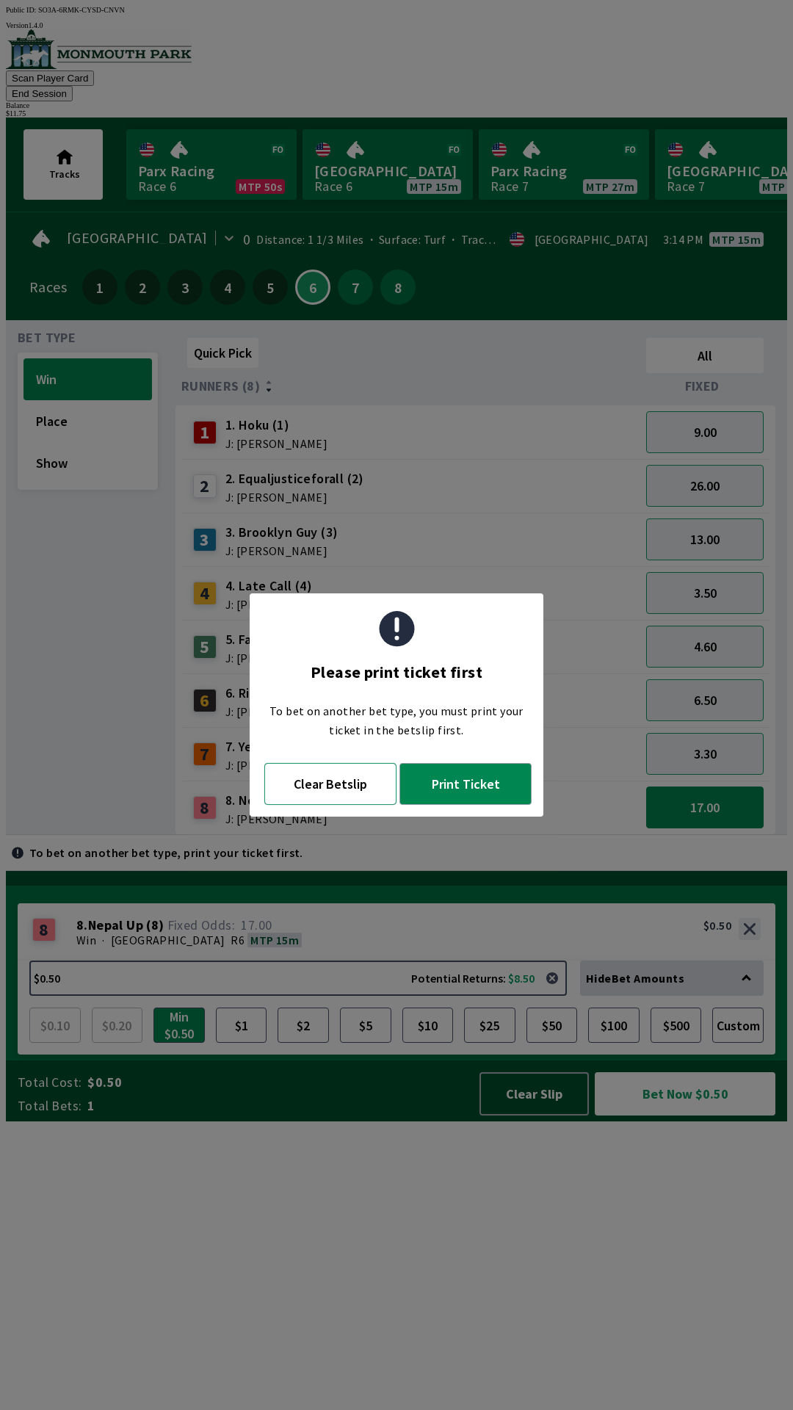
click at [335, 787] on button "Clear Betslip" at bounding box center [330, 784] width 132 height 42
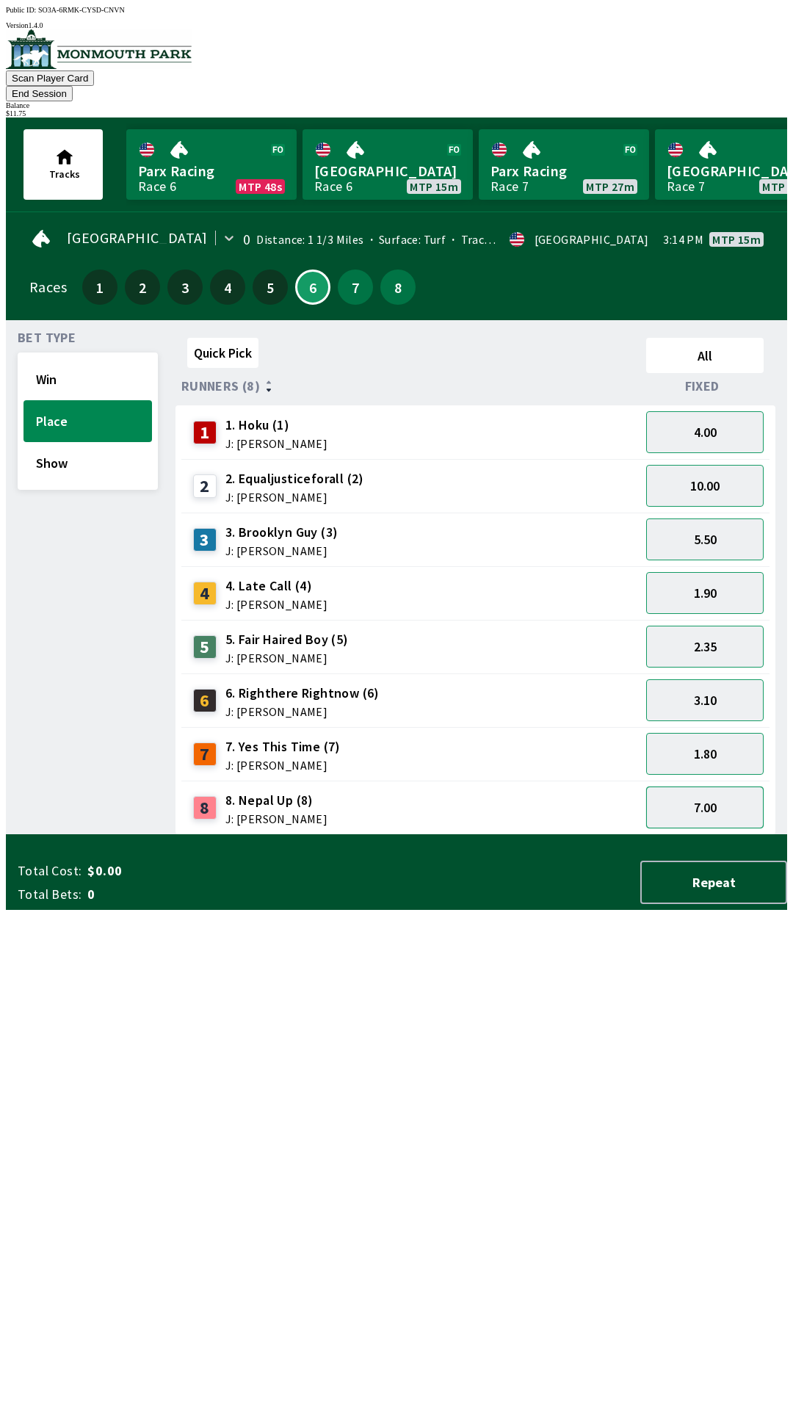
click at [695, 787] on button "7.00" at bounding box center [705, 808] width 118 height 42
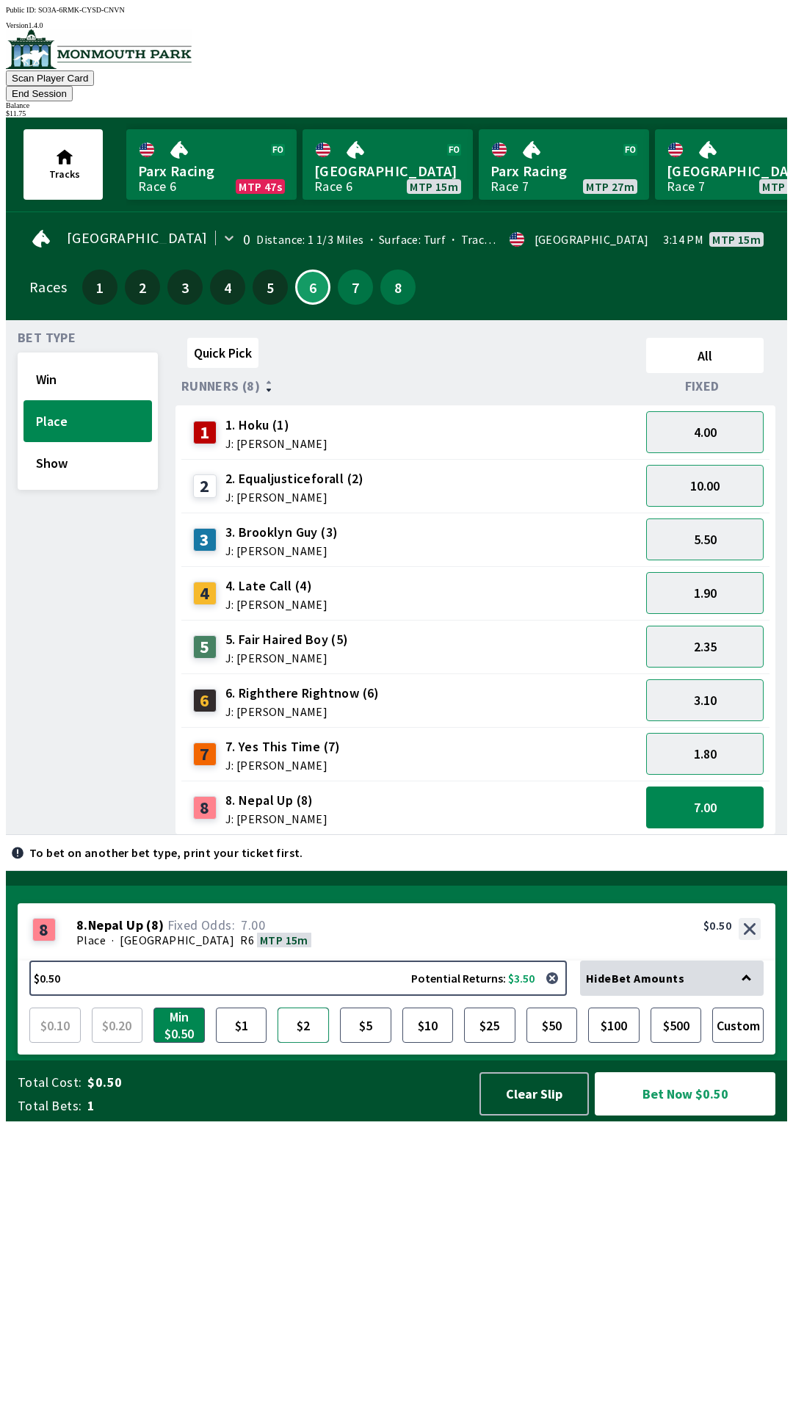
click at [307, 1043] on button "$2" at bounding box center [303, 1025] width 51 height 35
click at [353, 1043] on button "$5" at bounding box center [365, 1025] width 51 height 35
click at [681, 1116] on button "Bet Now $5.00" at bounding box center [685, 1093] width 181 height 43
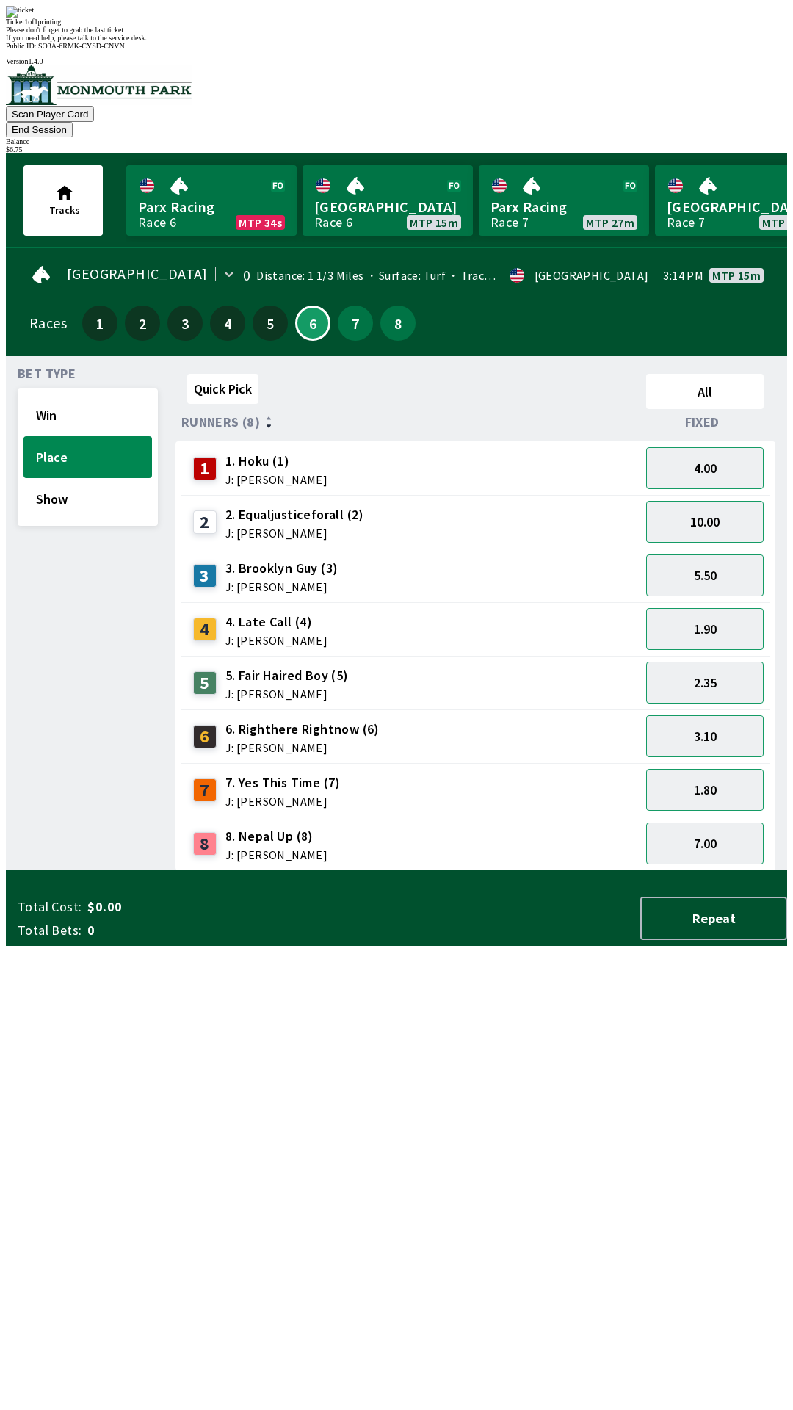
click at [455, 871] on div "Quick Pick All Runners (8) Fixed 1 1. Hoku (1) J: [PERSON_NAME] 4.00 2 2. Equal…" at bounding box center [482, 619] width 612 height 503
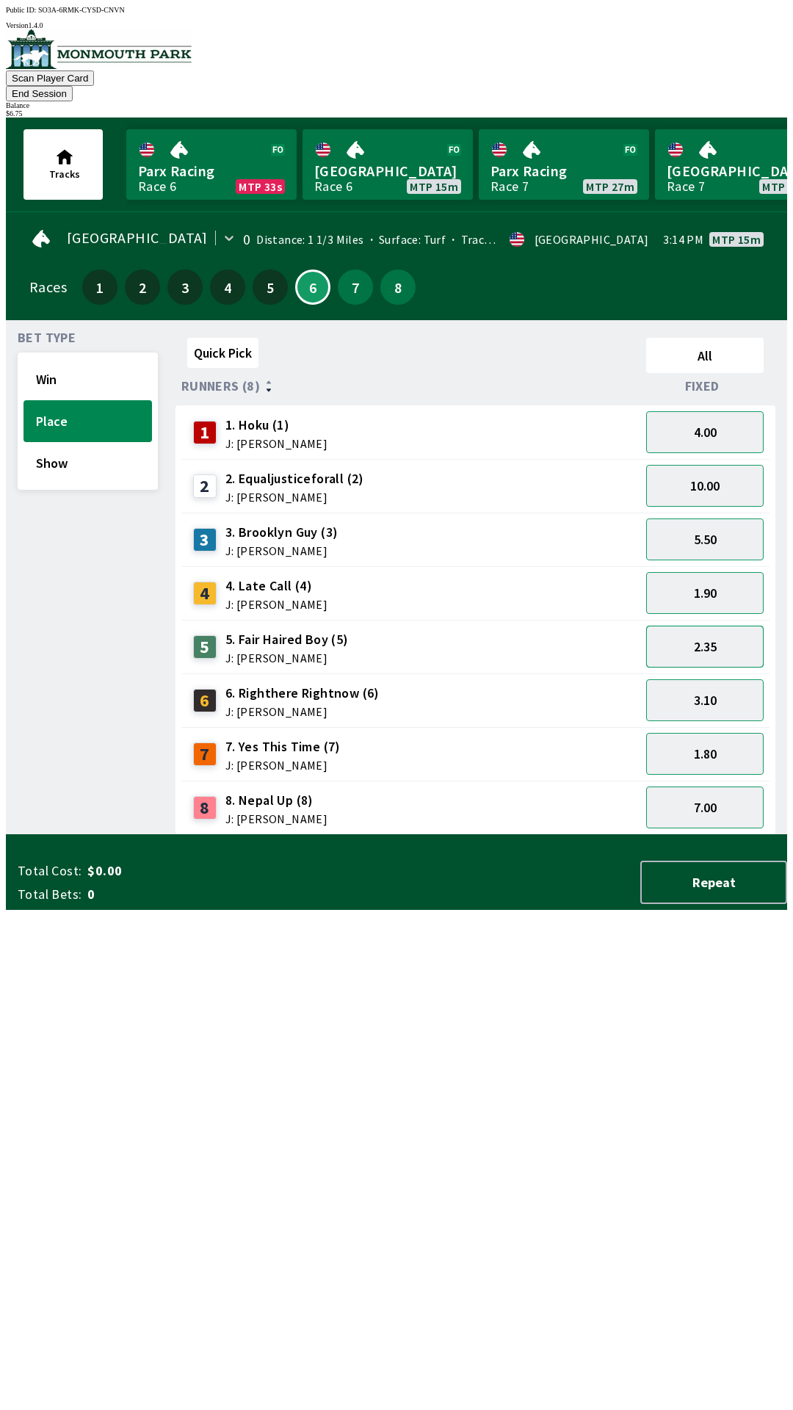
click at [704, 627] on button "2.35" at bounding box center [705, 647] width 118 height 42
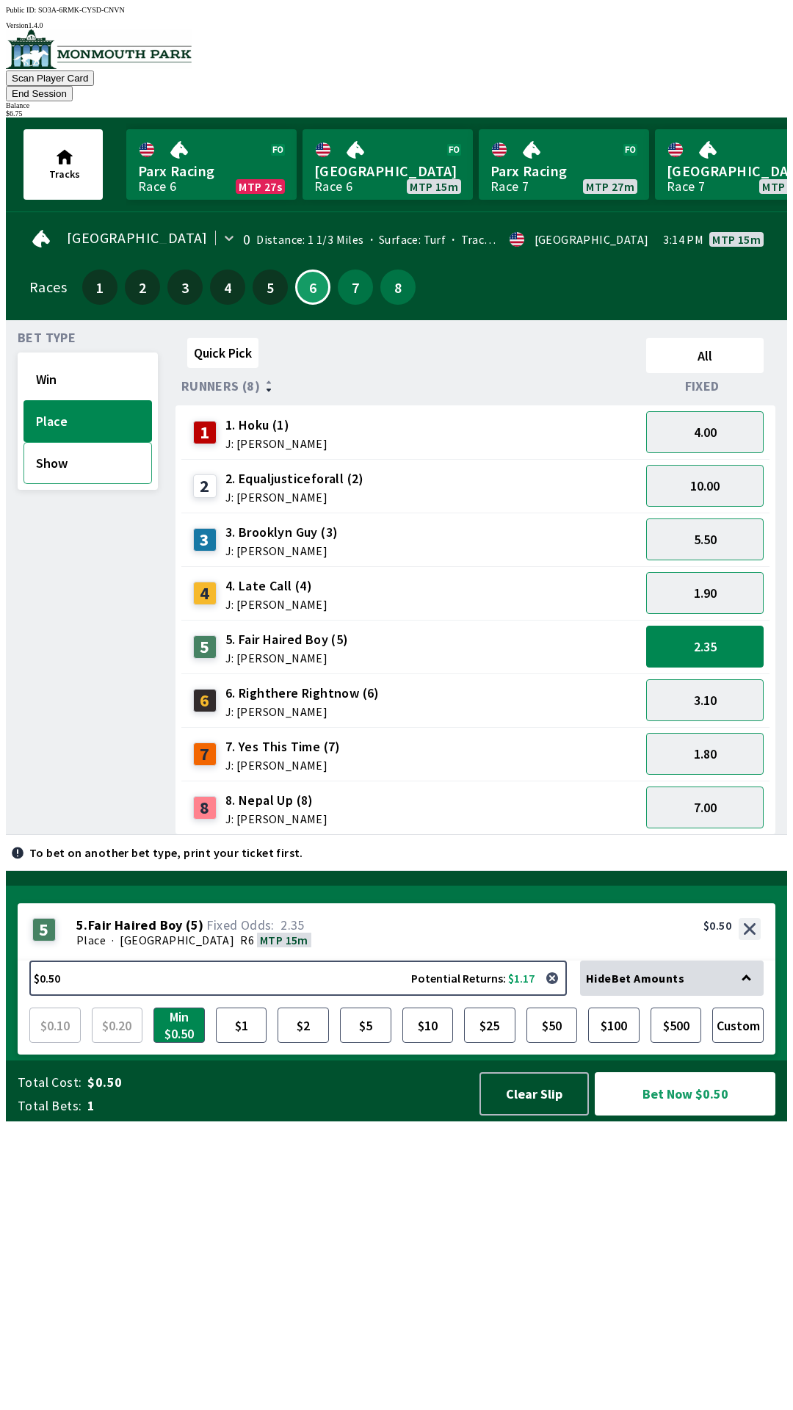
click at [69, 450] on button "Show" at bounding box center [88, 463] width 129 height 42
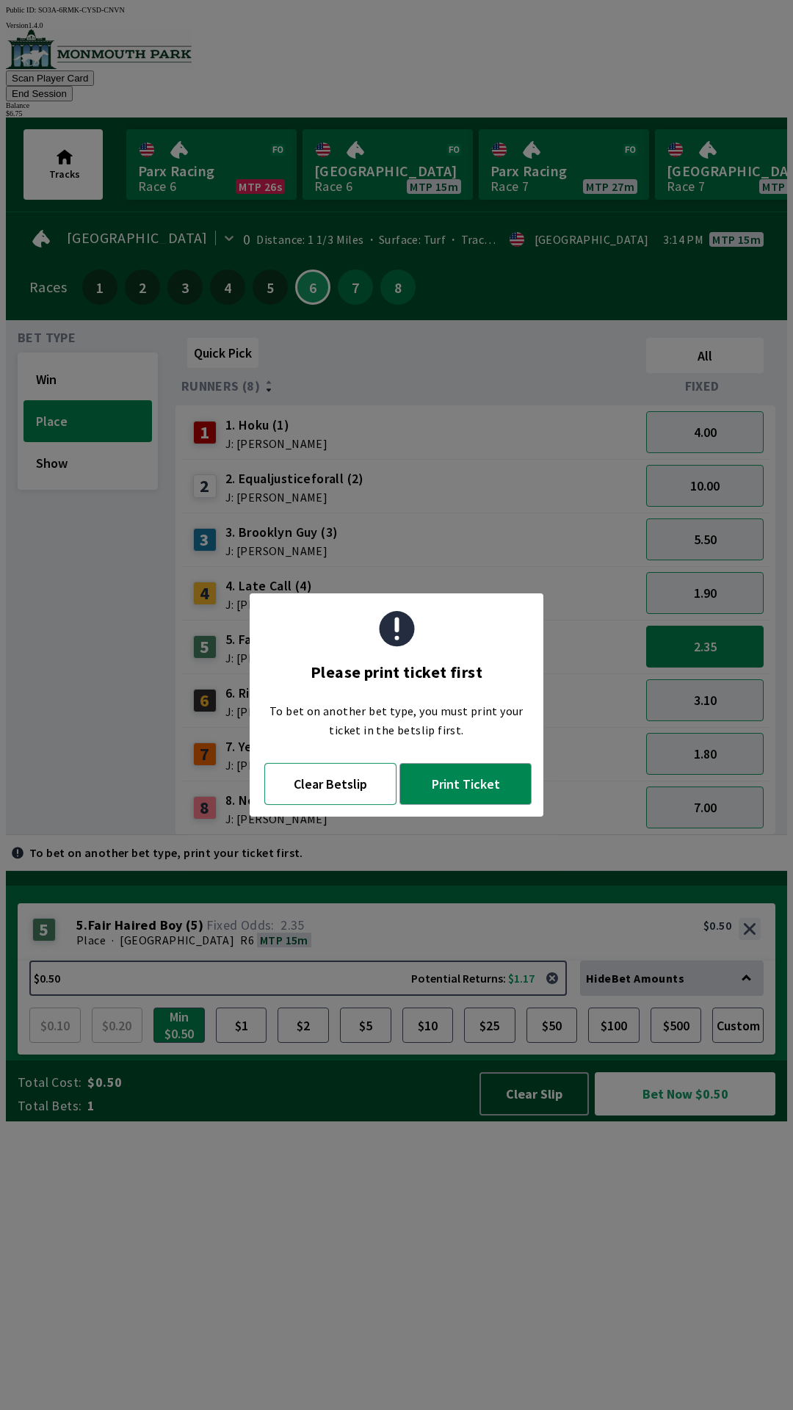
click at [364, 769] on button "Clear Betslip" at bounding box center [330, 784] width 132 height 42
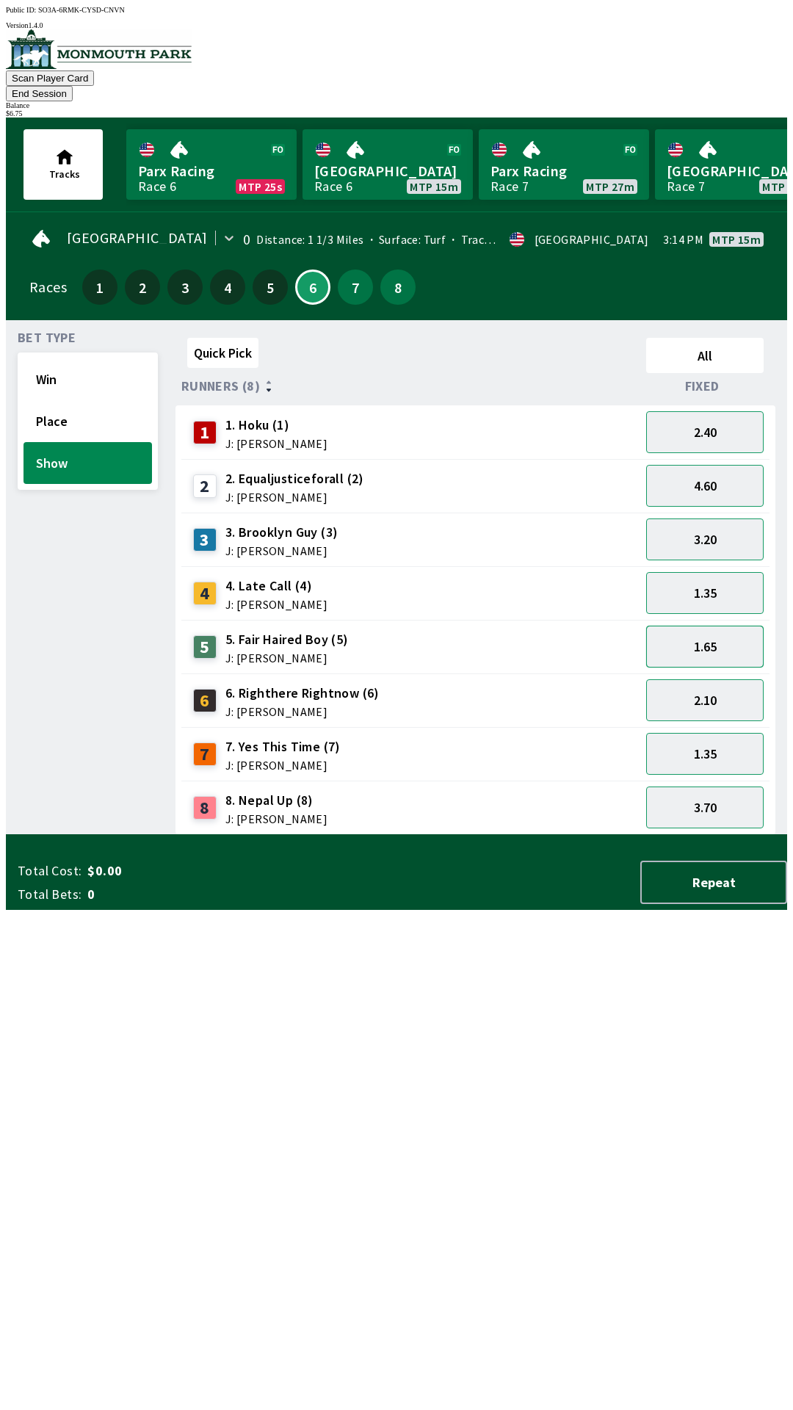
click at [687, 626] on button "1.65" at bounding box center [705, 647] width 118 height 42
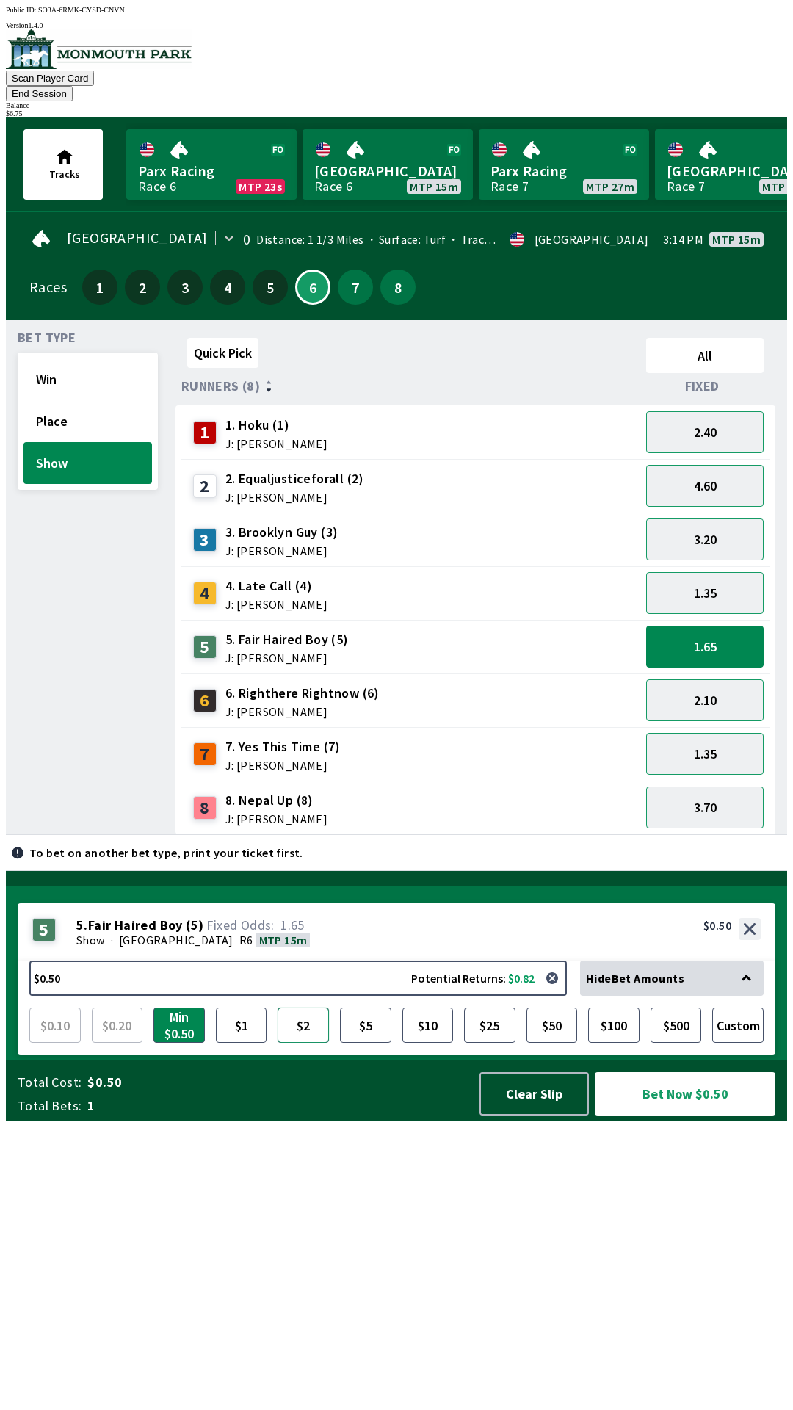
click at [314, 1043] on button "$2" at bounding box center [303, 1025] width 51 height 35
click at [63, 403] on button "Place" at bounding box center [88, 421] width 129 height 42
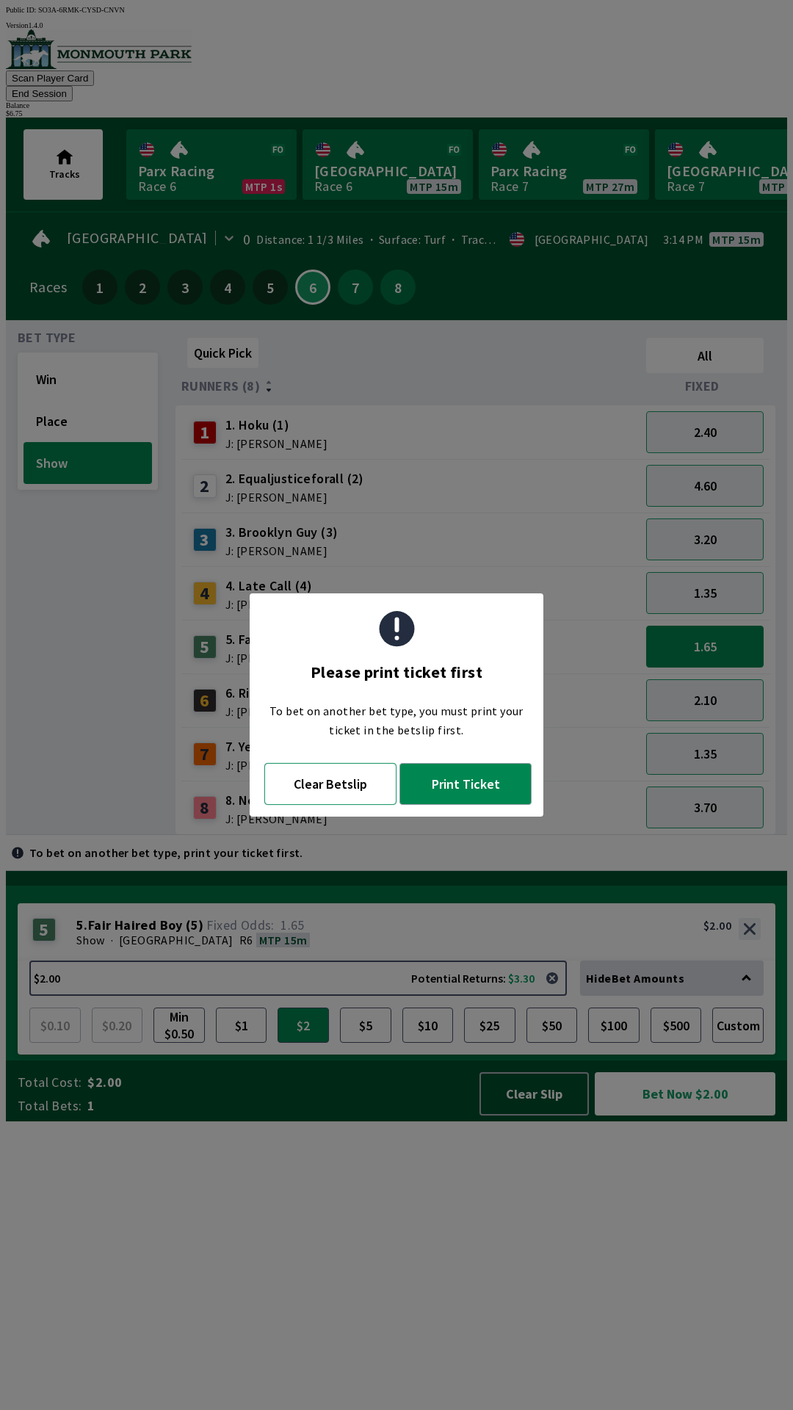
click at [323, 782] on button "Clear Betslip" at bounding box center [330, 784] width 132 height 42
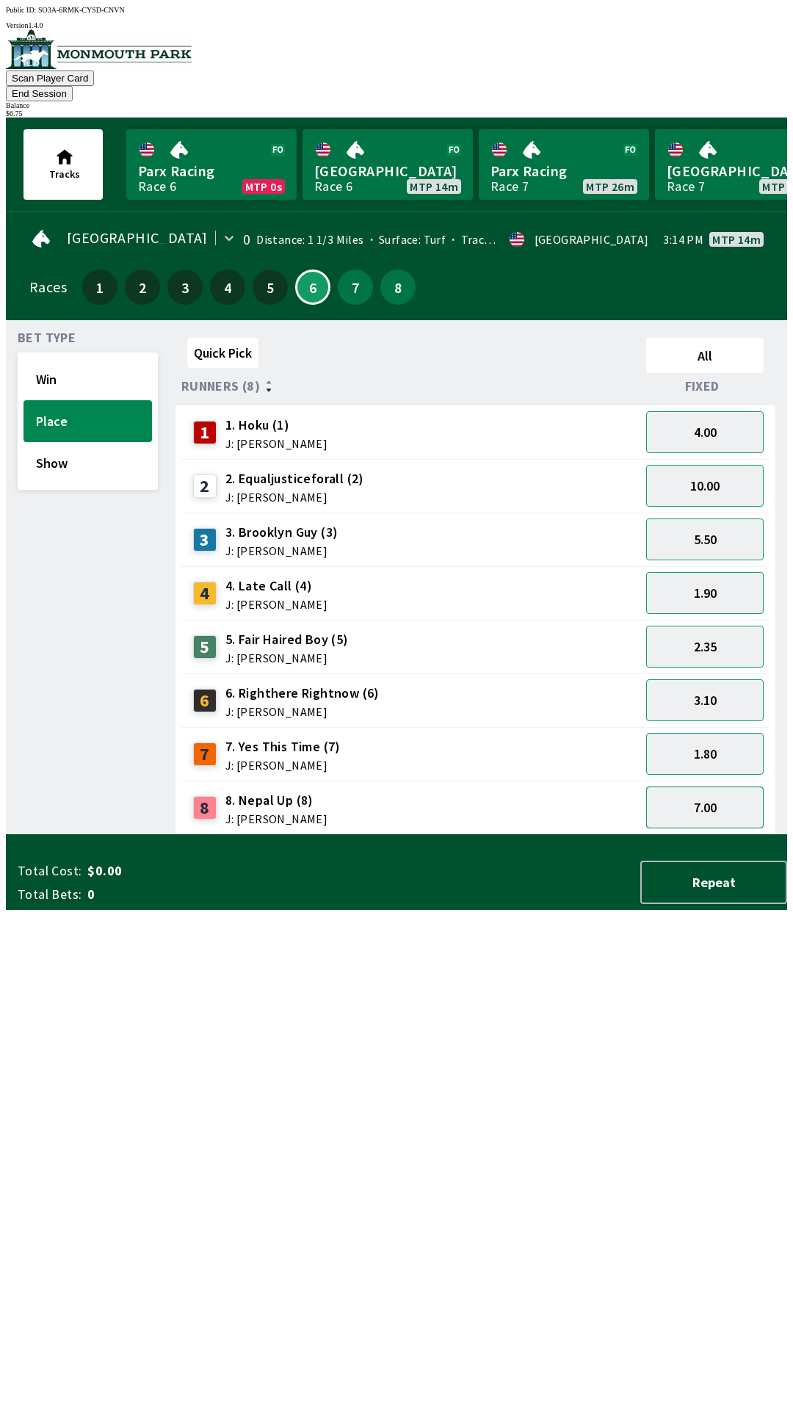
click at [680, 792] on button "7.00" at bounding box center [705, 808] width 118 height 42
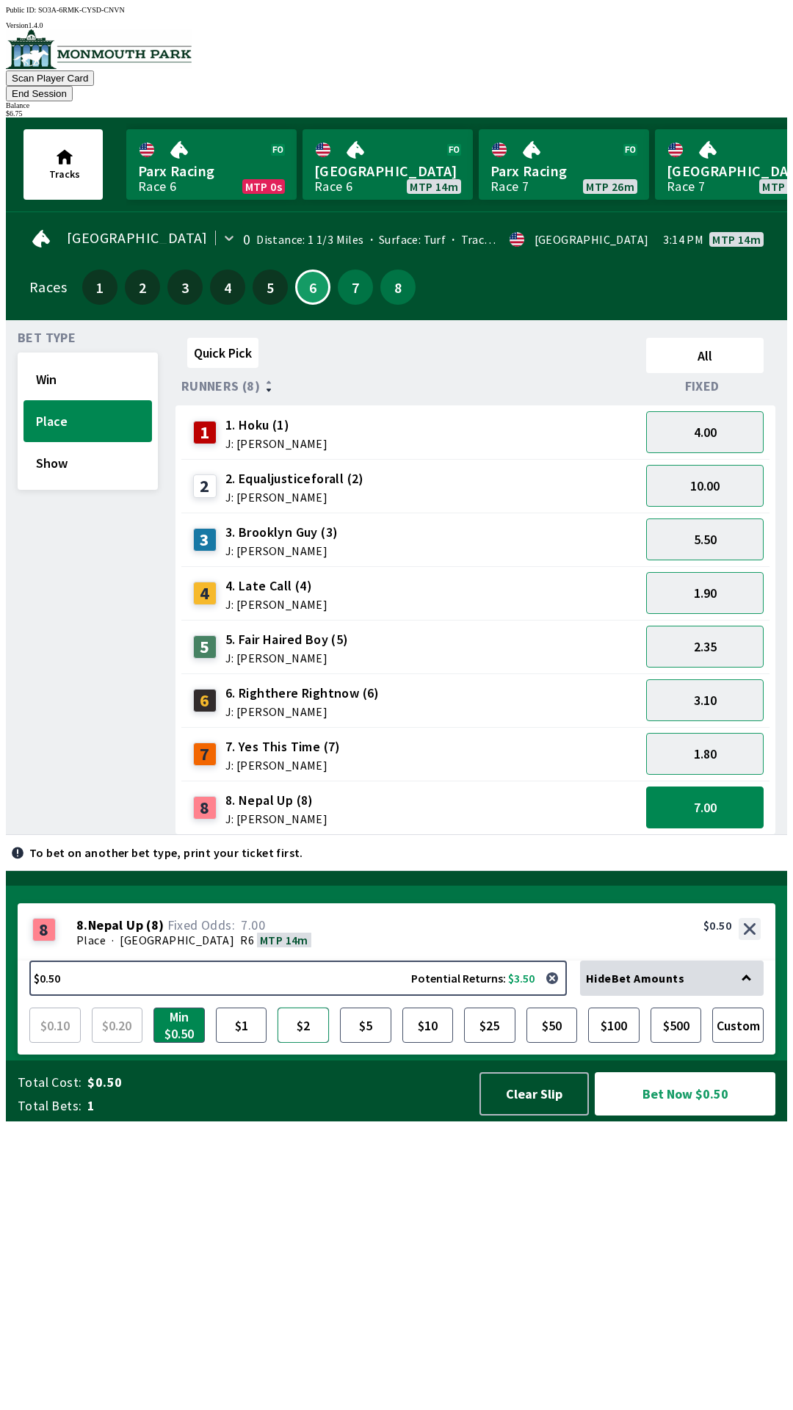
click at [300, 1043] on button "$2" at bounding box center [303, 1025] width 51 height 35
click at [655, 1116] on button "Bet Now $2.00" at bounding box center [685, 1093] width 181 height 43
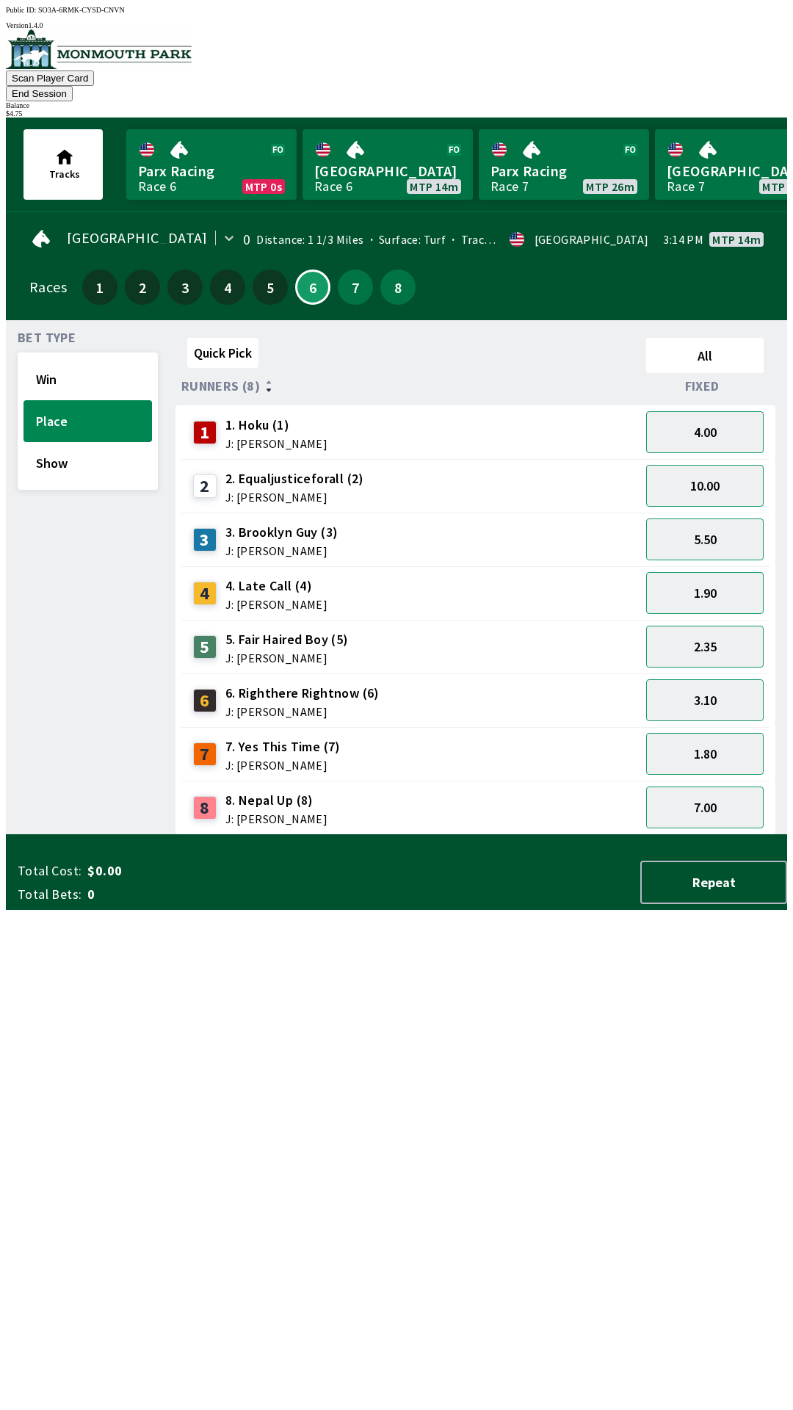
click at [326, 835] on div "Quick Pick All Runners (8) Fixed 1 1. Hoku (1) J: [PERSON_NAME] 4.00 2 2. Equal…" at bounding box center [482, 583] width 612 height 503
click at [73, 86] on button "End Session" at bounding box center [39, 93] width 67 height 15
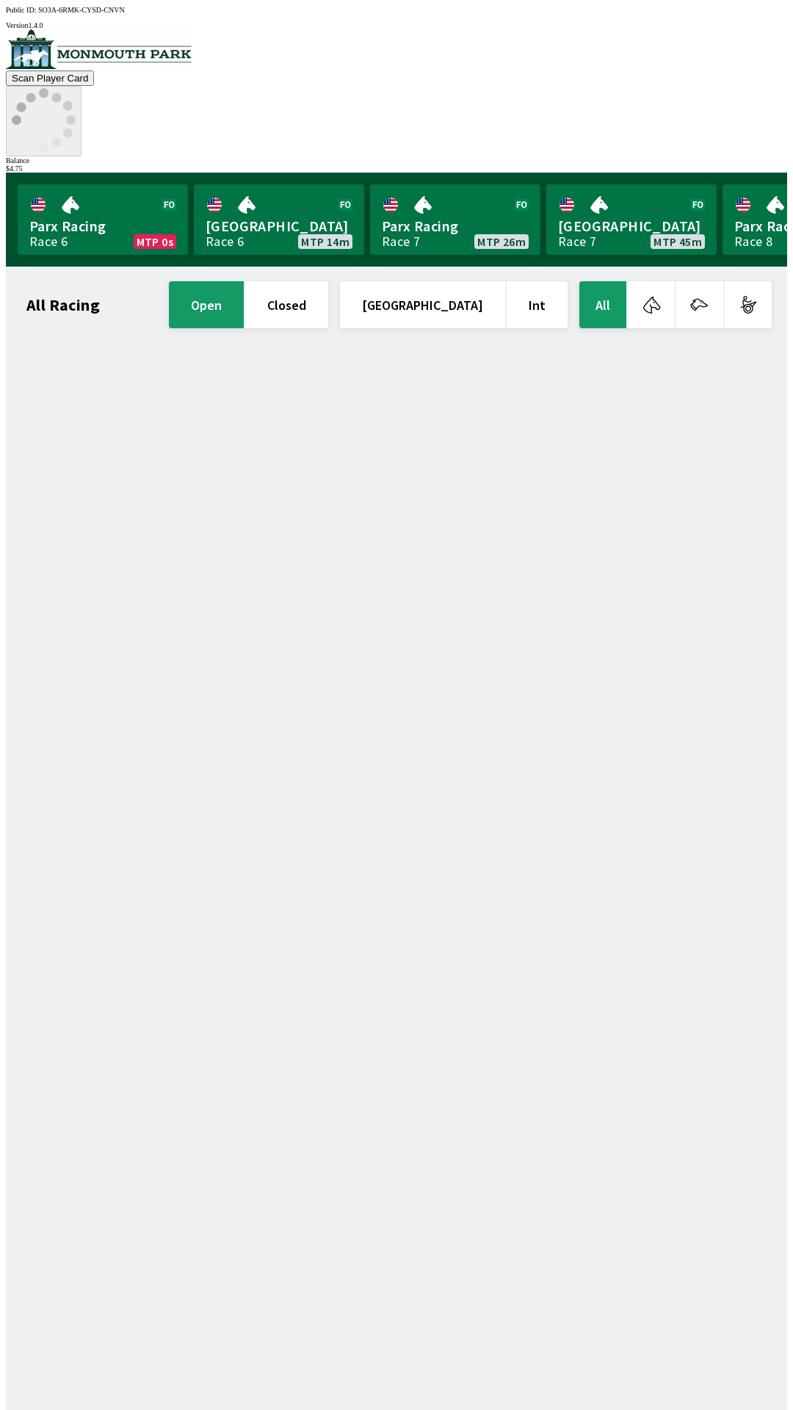
click at [76, 88] on icon at bounding box center [44, 120] width 64 height 64
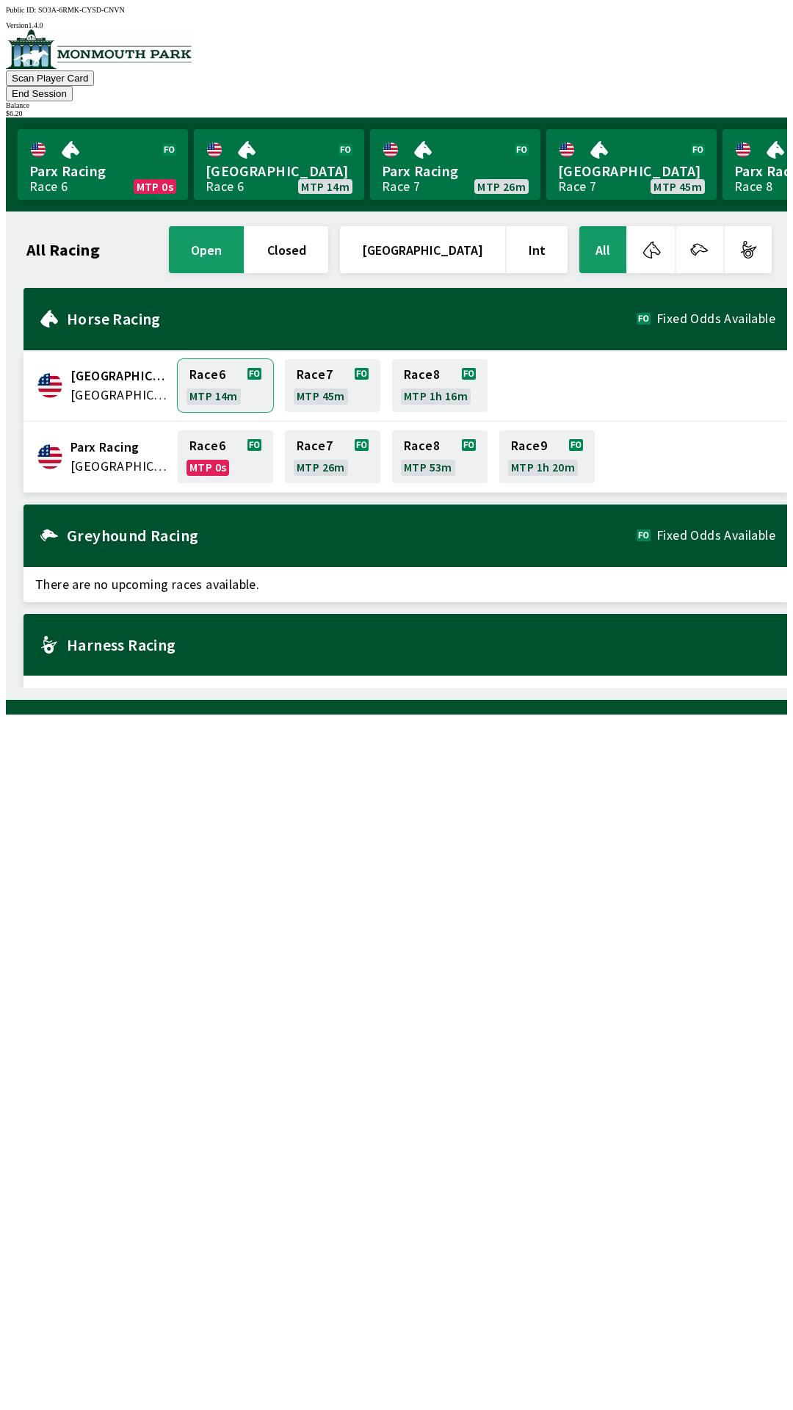
click at [214, 367] on link "Race 6 MTP 14m" at bounding box center [225, 385] width 95 height 53
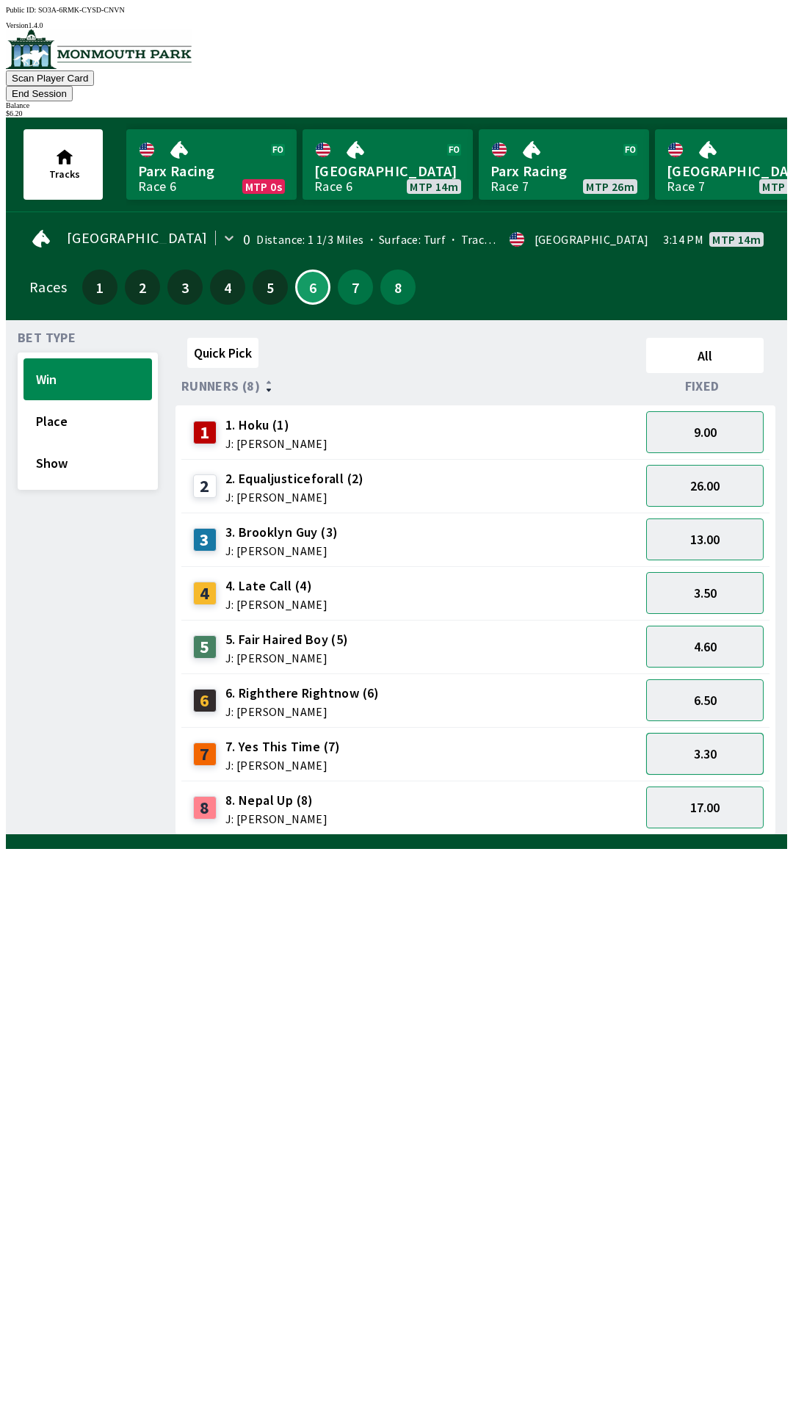
click at [721, 733] on button "3.30" at bounding box center [705, 754] width 118 height 42
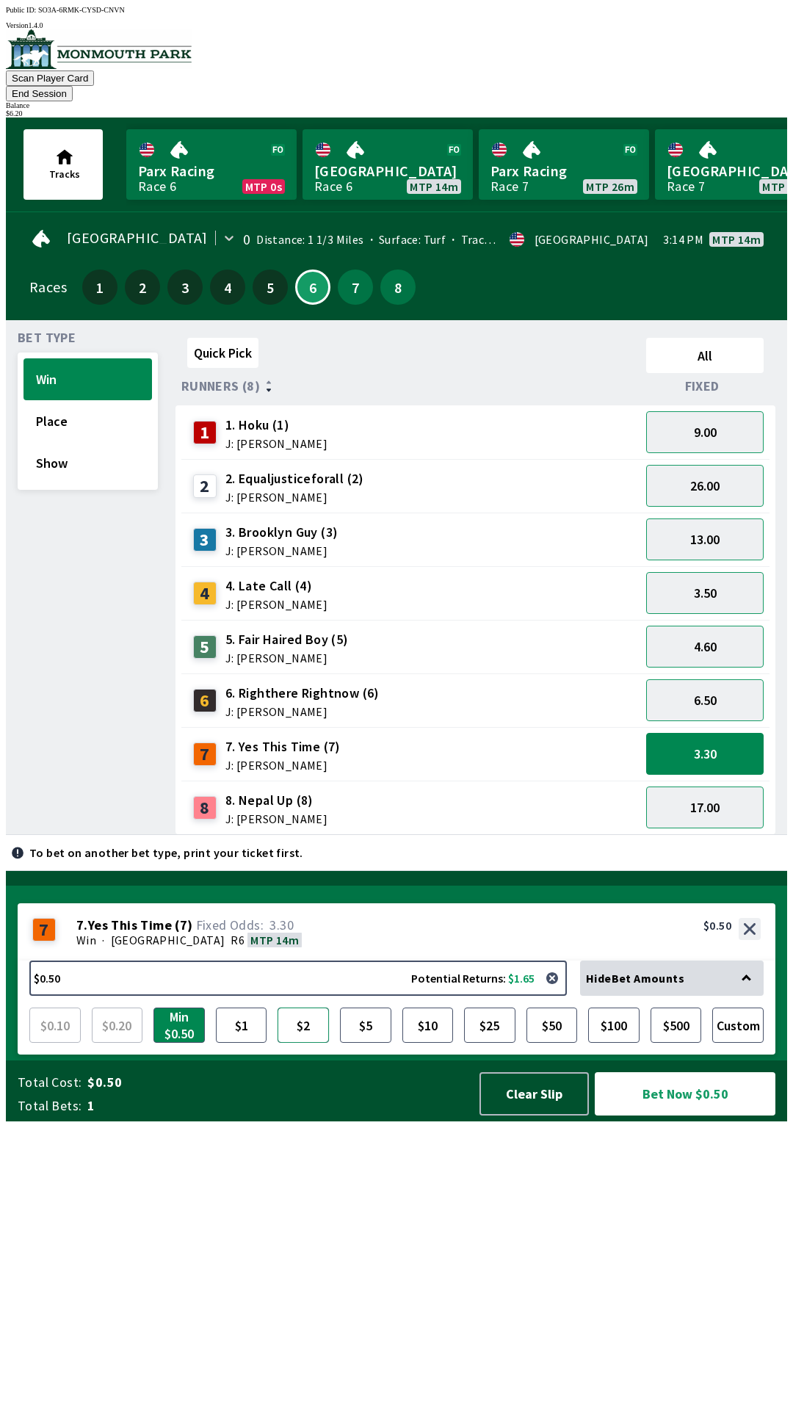
click at [316, 1043] on button "$2" at bounding box center [303, 1025] width 51 height 35
click at [715, 1116] on button "Bet Now $2.00" at bounding box center [685, 1093] width 181 height 43
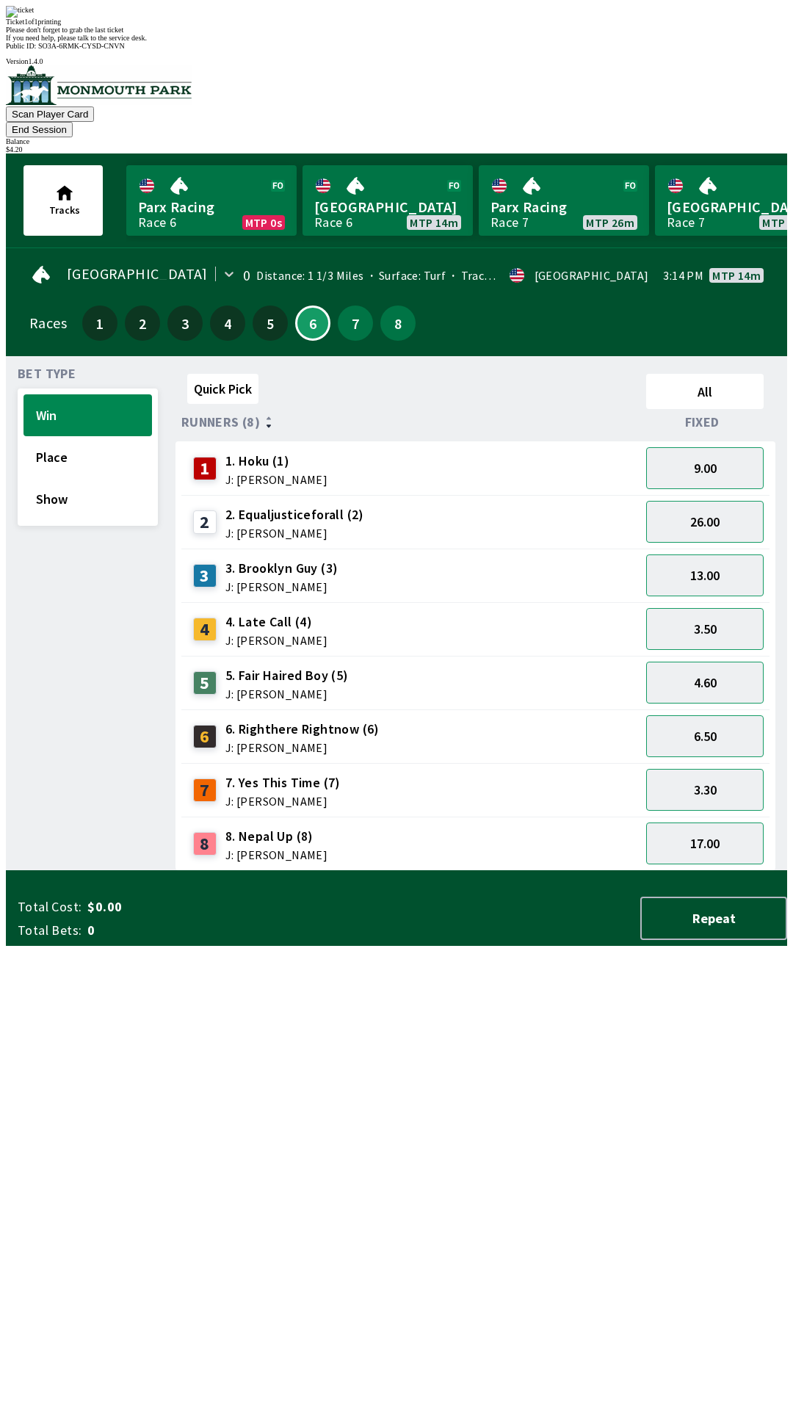
click at [495, 871] on div "Quick Pick All Runners (8) Fixed 1 1. Hoku (1) J: [PERSON_NAME] 9.00 2 2. Equal…" at bounding box center [482, 619] width 612 height 503
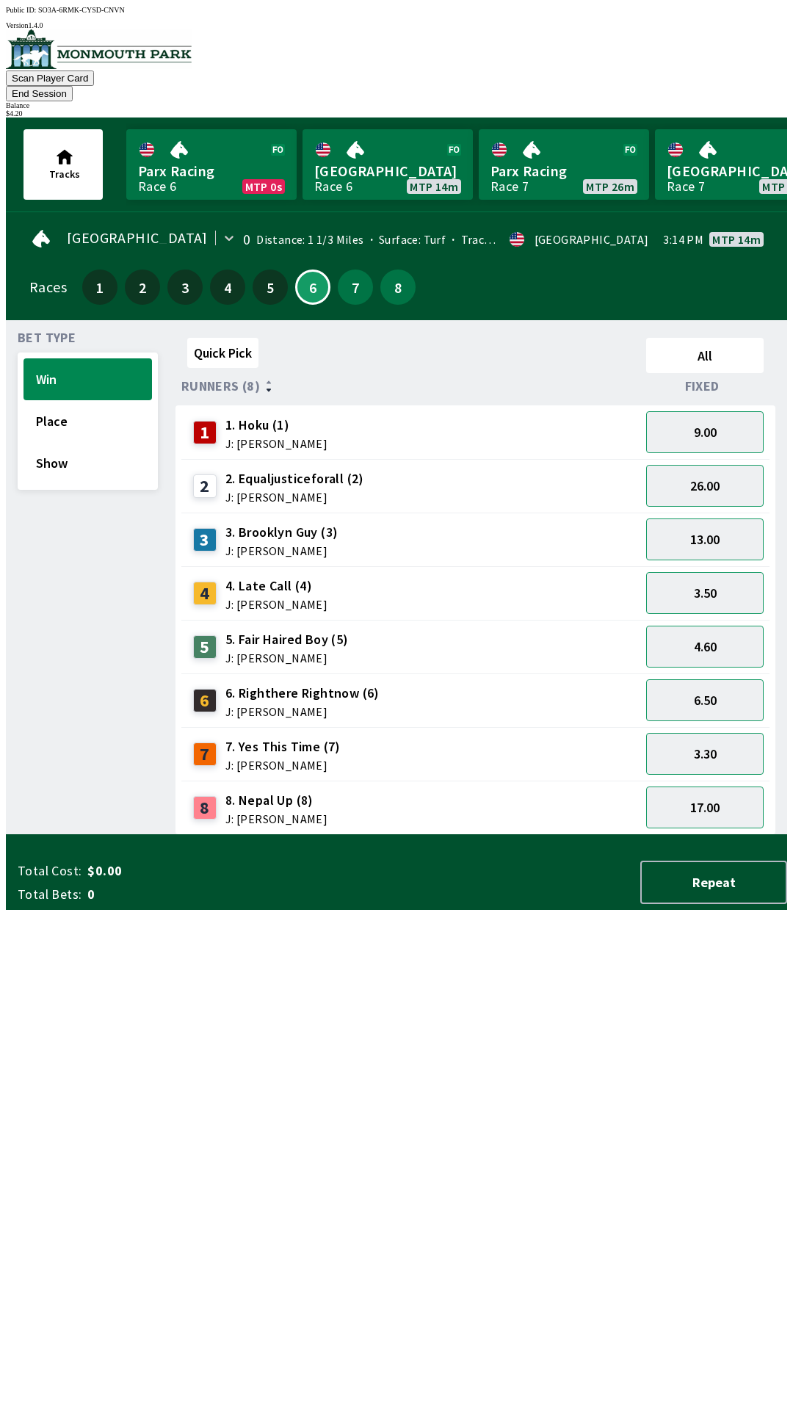
click at [73, 86] on button "End Session" at bounding box center [39, 93] width 67 height 15
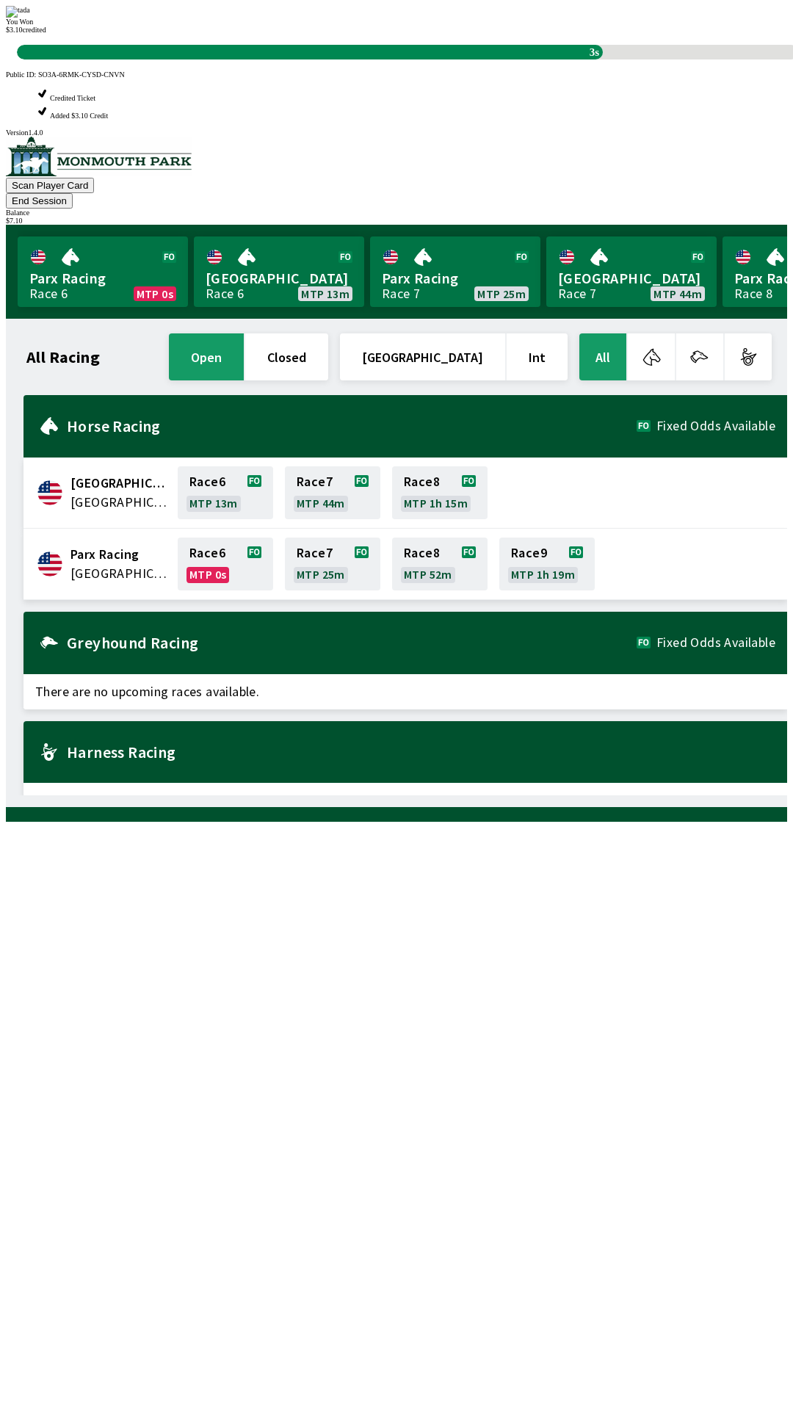
click at [549, 60] on div "You Won $ 3.10 credited 3s" at bounding box center [397, 33] width 782 height 54
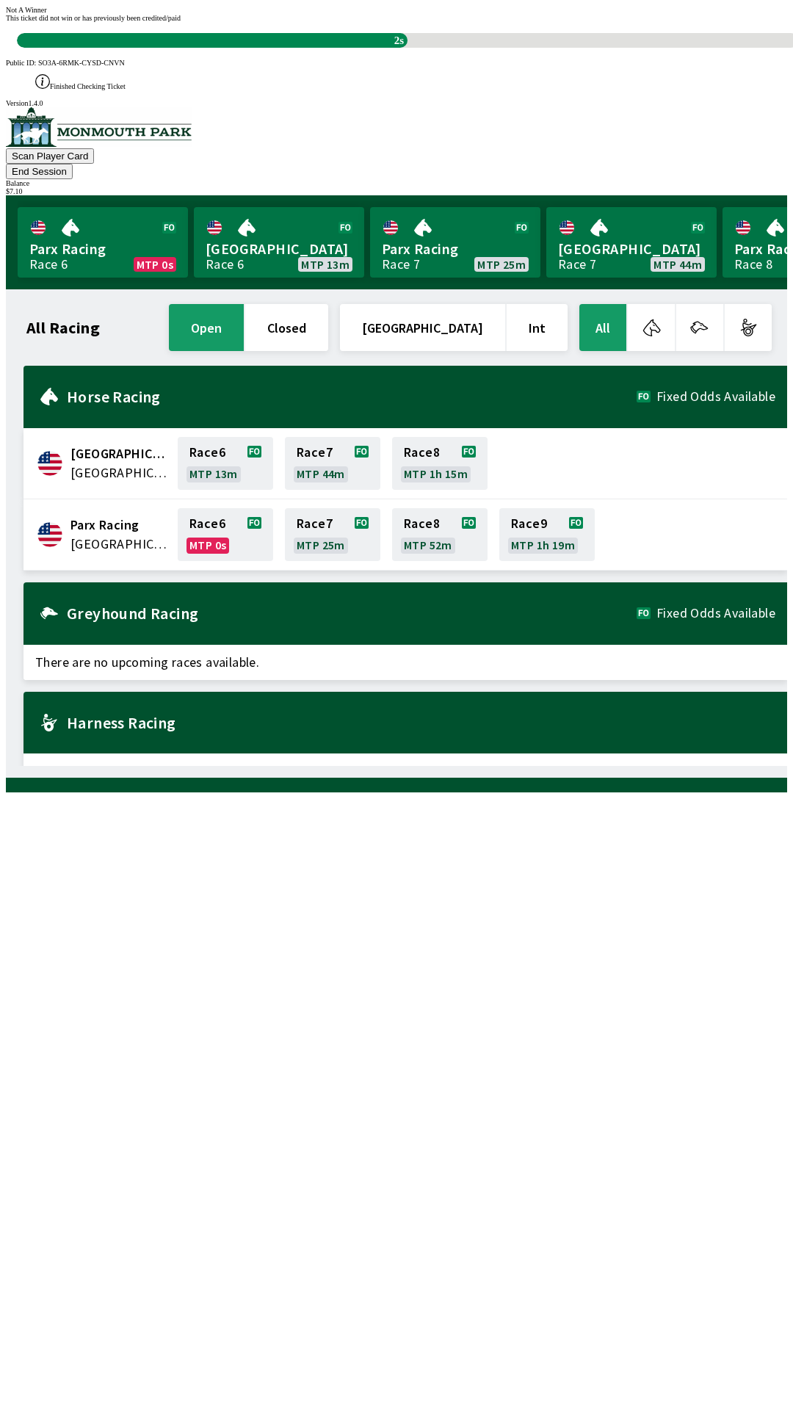
click at [609, 48] on div "Not A Winner This ticket did not win or has previously been credited/paid 2s" at bounding box center [397, 27] width 782 height 42
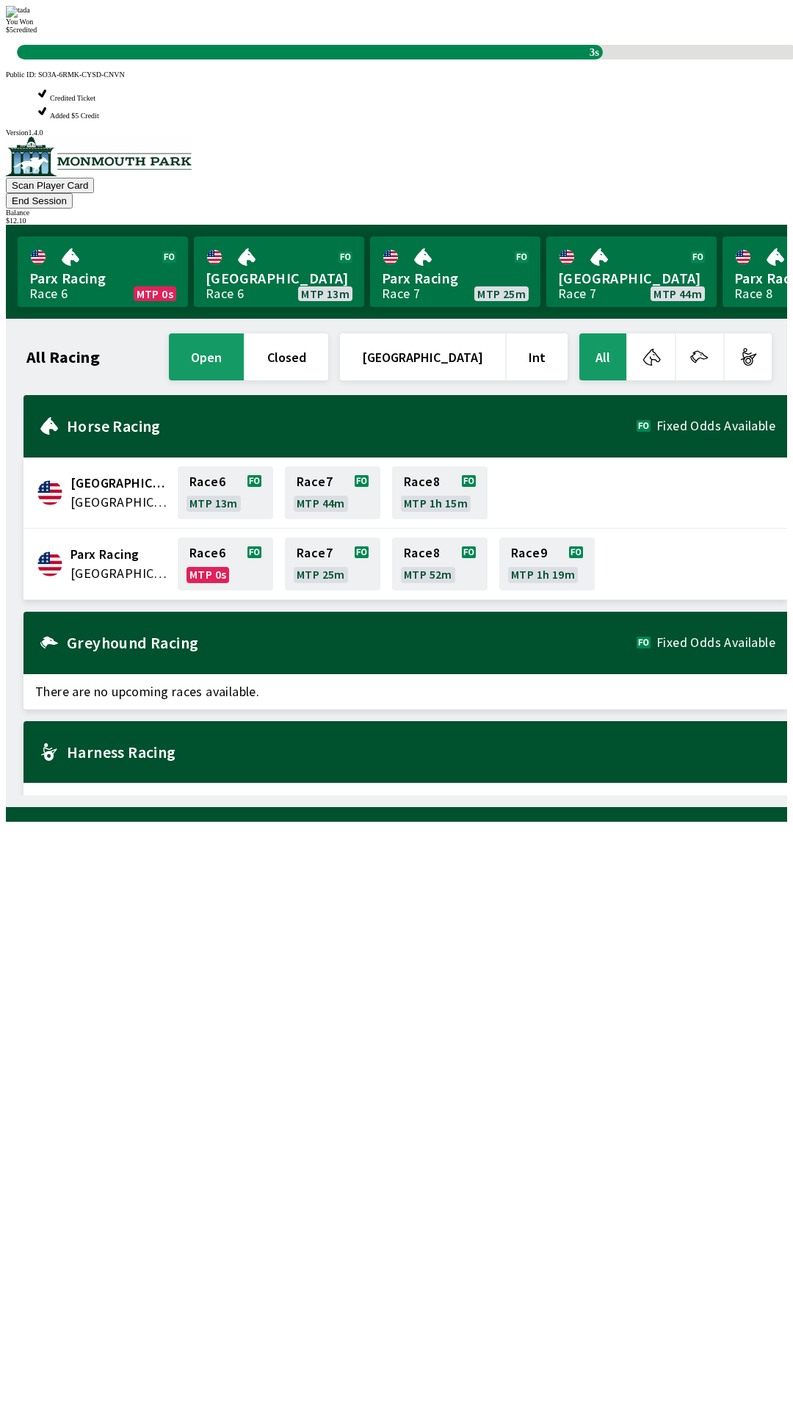
click at [594, 60] on div "You Won $ 5 credited 3s" at bounding box center [397, 33] width 782 height 54
click at [549, 60] on div "You Won $ 4 credited 3s" at bounding box center [397, 33] width 782 height 54
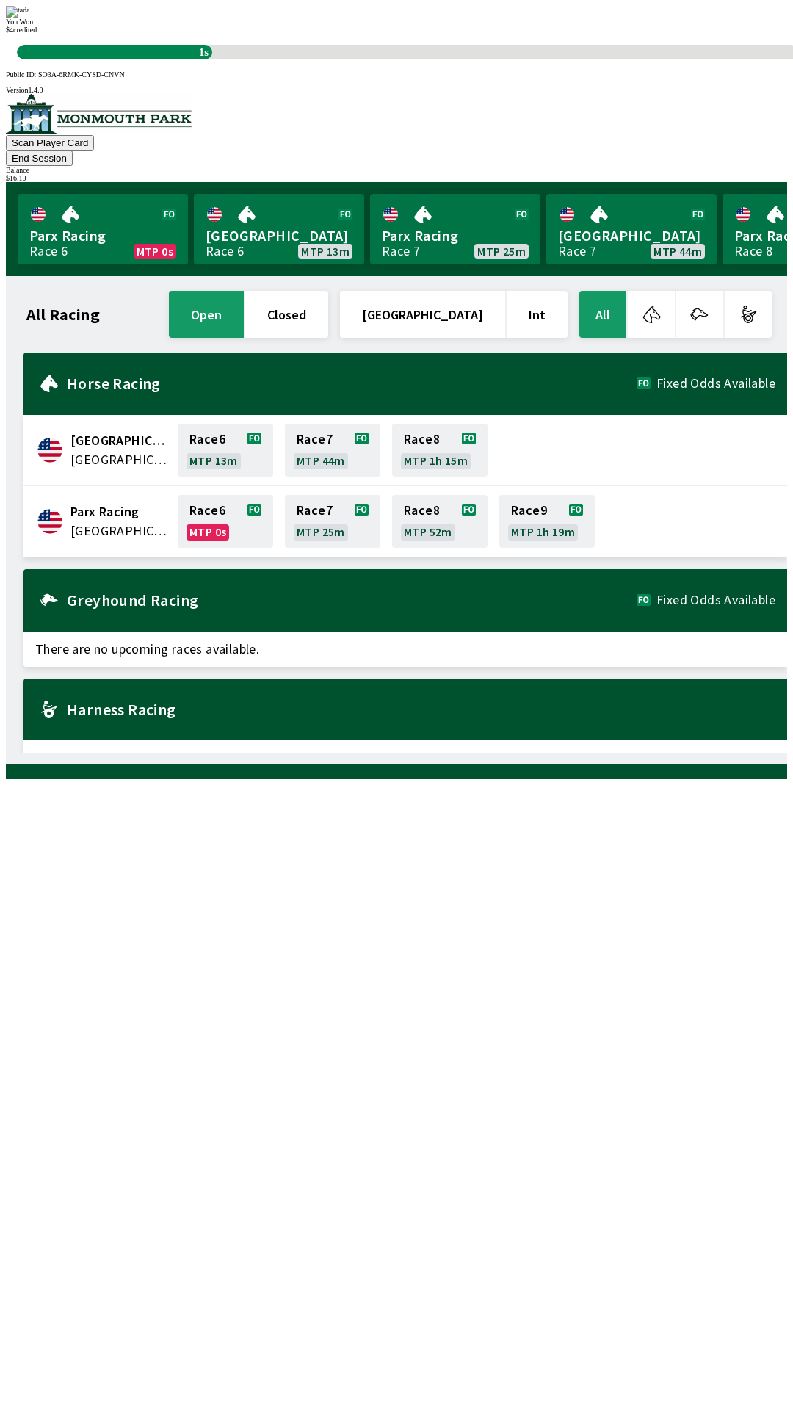
click at [571, 60] on div "You Won $ 4 credited 1s" at bounding box center [397, 33] width 782 height 54
click at [551, 60] on div "You Won $ 4 credited 0s" at bounding box center [397, 33] width 782 height 54
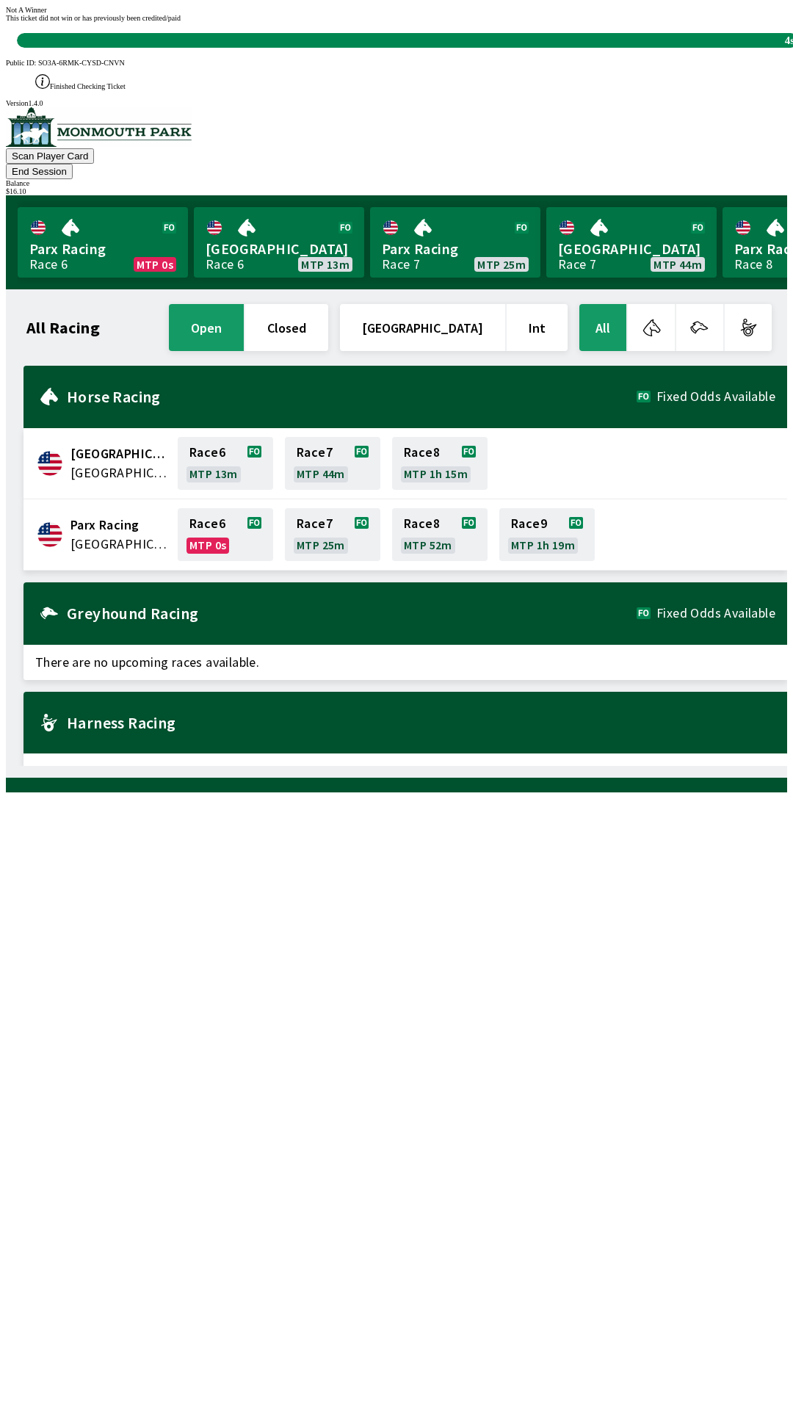
click at [519, 48] on div "This ticket did not win or has previously been credited/paid 4s" at bounding box center [397, 31] width 782 height 34
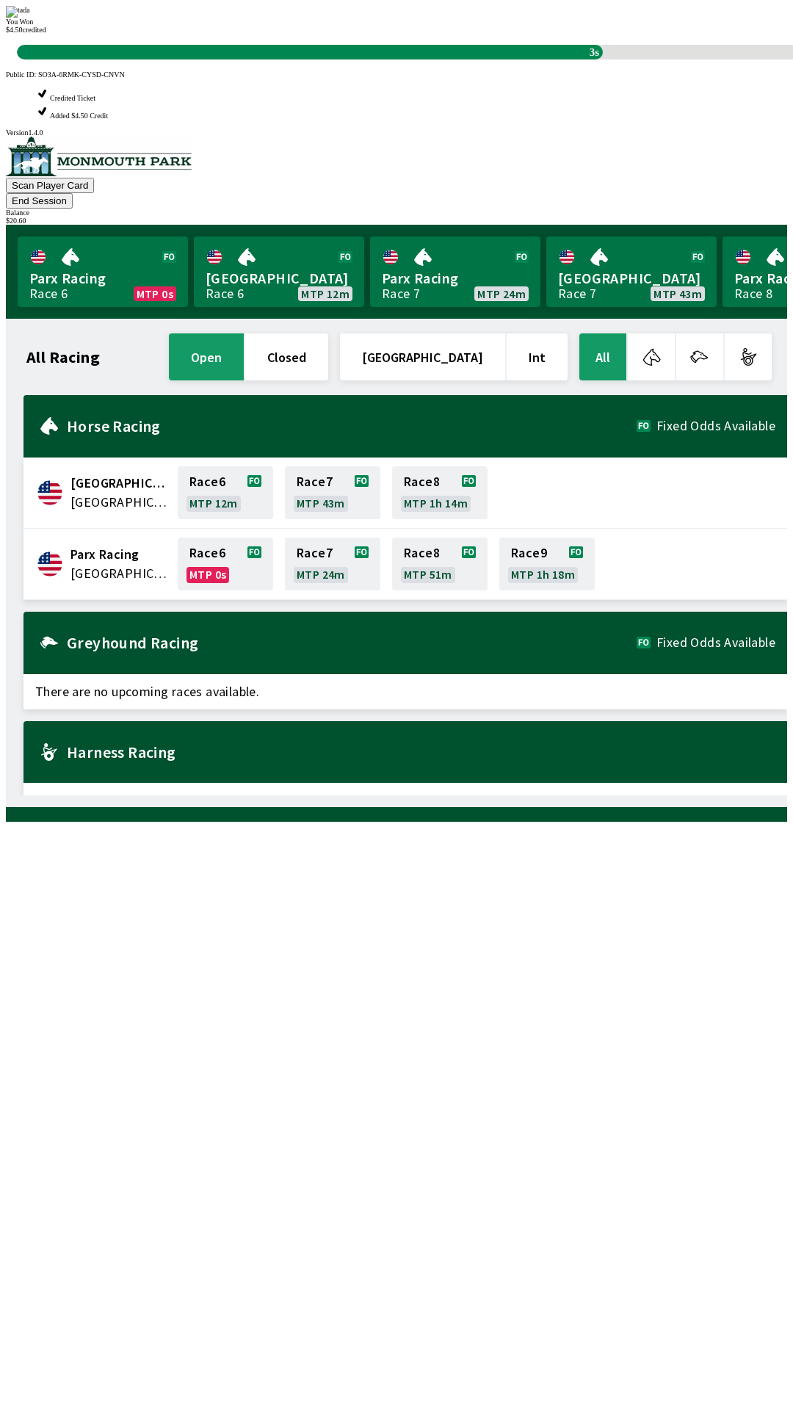
click at [588, 60] on div "You Won $ 4.50 credited 3s" at bounding box center [397, 33] width 782 height 54
click at [576, 60] on div "You Won $ 4.50 credited 3s" at bounding box center [397, 33] width 782 height 54
click at [567, 60] on div "You Won $ 4.50 credited 2s" at bounding box center [397, 33] width 782 height 54
click at [588, 60] on div "You Won $ 4.50 credited 2s" at bounding box center [397, 33] width 782 height 54
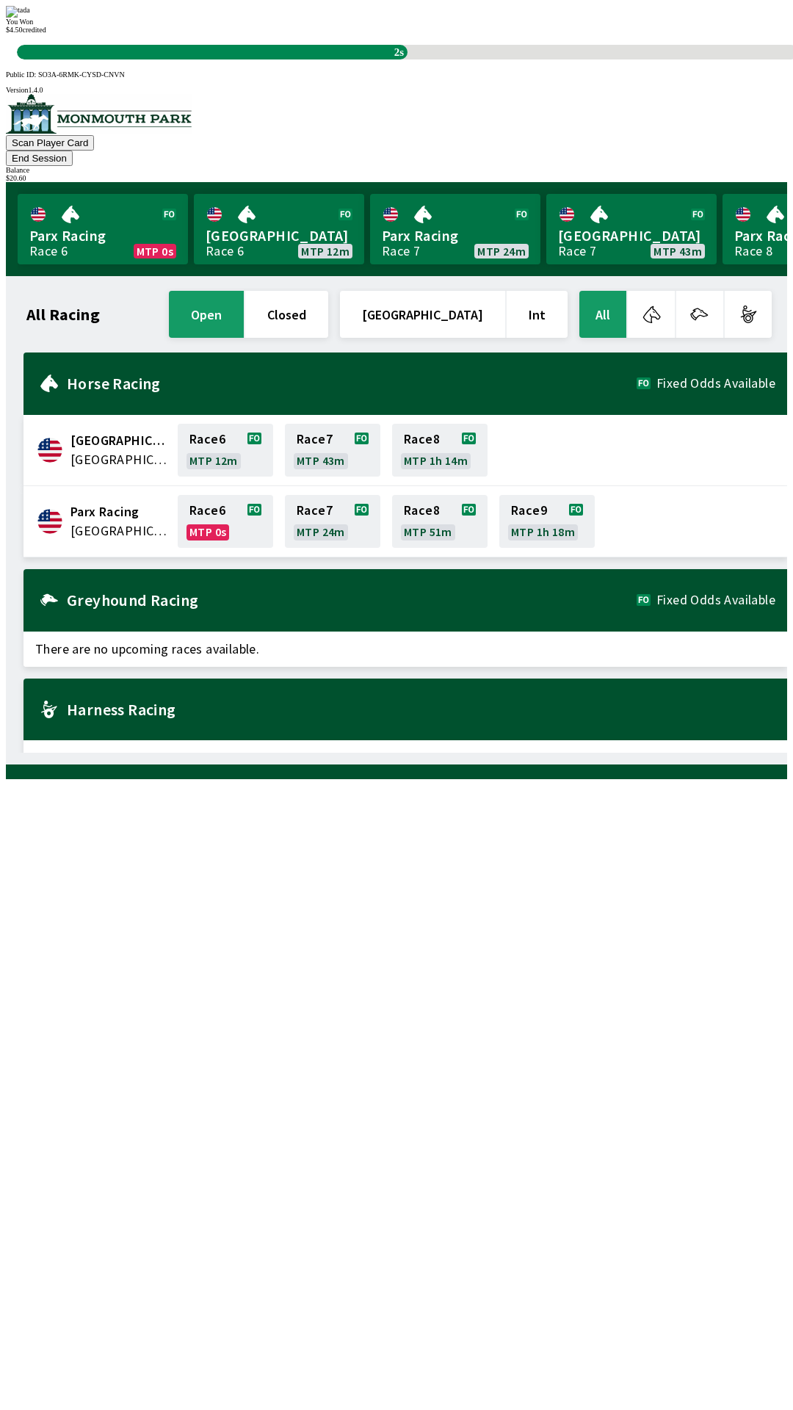
click at [577, 60] on div "You Won $ 4.50 credited 2s" at bounding box center [397, 33] width 782 height 54
click at [586, 60] on div "You Won $ 4.50 credited 1s" at bounding box center [397, 33] width 782 height 54
click at [578, 60] on div "You Won $ 4.50 credited 1s" at bounding box center [397, 33] width 782 height 54
click at [541, 60] on div "You Won $ 4.50 credited 1s" at bounding box center [397, 33] width 782 height 54
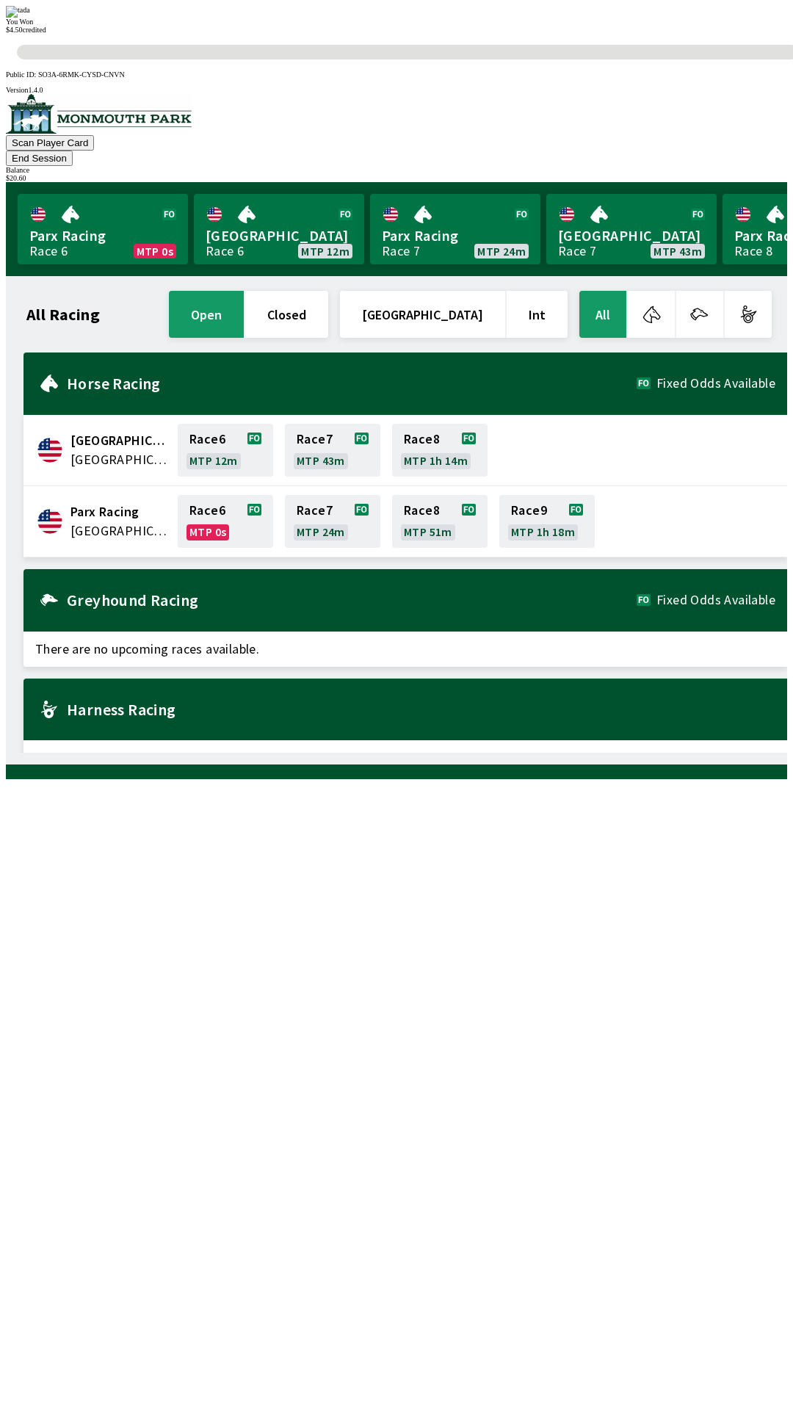
click at [534, 60] on div "You Won $ 4.50 credited 0s" at bounding box center [397, 33] width 782 height 54
click at [529, 60] on div "You Won $ 4.50 credited 0s" at bounding box center [397, 33] width 782 height 54
click at [519, 60] on div "You Won $ 4.50 credited 0s" at bounding box center [397, 33] width 782 height 54
click at [505, 60] on div "You Won $ 4.50 credited 0s" at bounding box center [397, 33] width 782 height 54
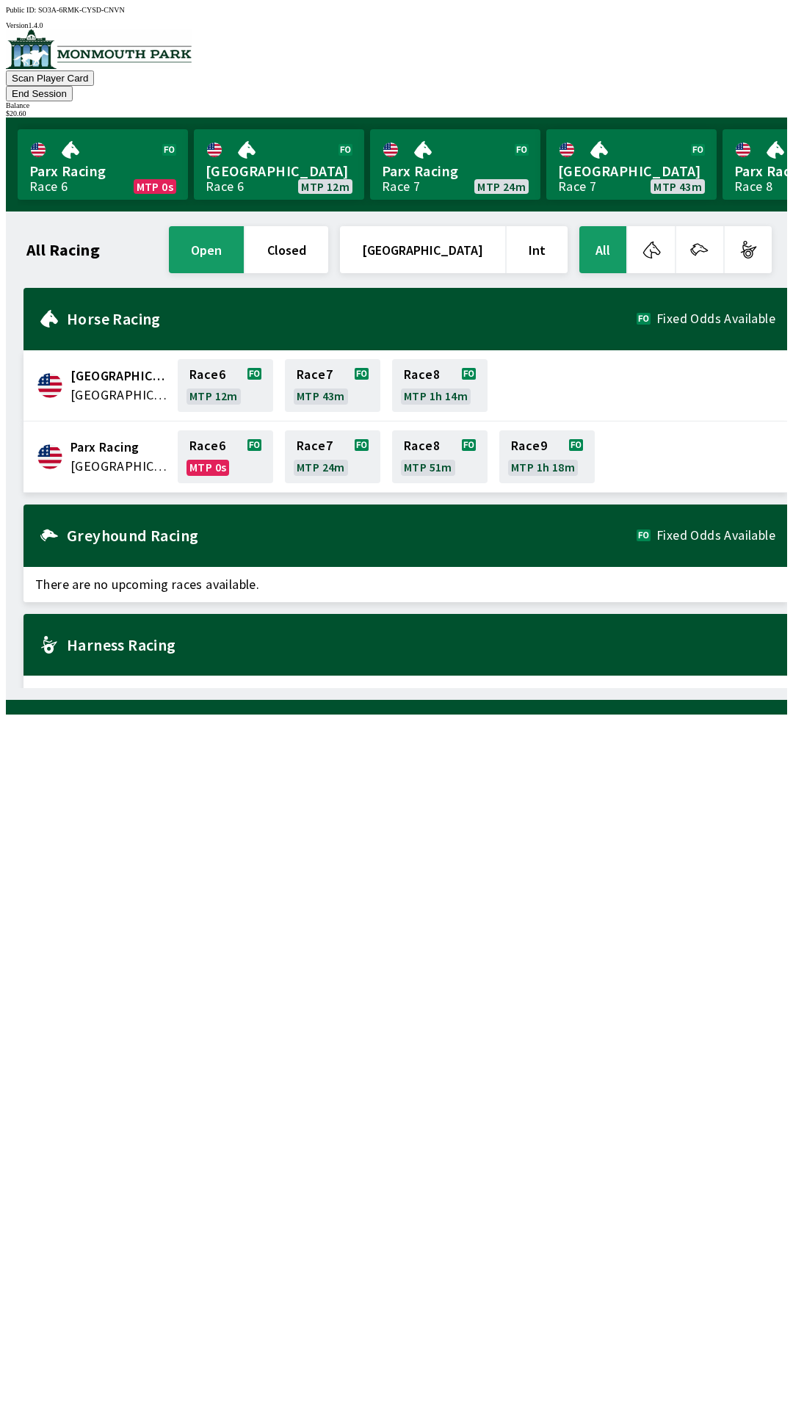
click at [500, 688] on div "All Racing open closed [GEOGRAPHIC_DATA] Int All [GEOGRAPHIC_DATA] [GEOGRAPHIC_…" at bounding box center [403, 455] width 770 height 465
click at [505, 688] on div "All Racing open closed [GEOGRAPHIC_DATA] Int All [GEOGRAPHIC_DATA] [GEOGRAPHIC_…" at bounding box center [403, 455] width 770 height 465
click at [508, 688] on div "All Racing open closed [GEOGRAPHIC_DATA] Int All [GEOGRAPHIC_DATA] [GEOGRAPHIC_…" at bounding box center [403, 455] width 770 height 465
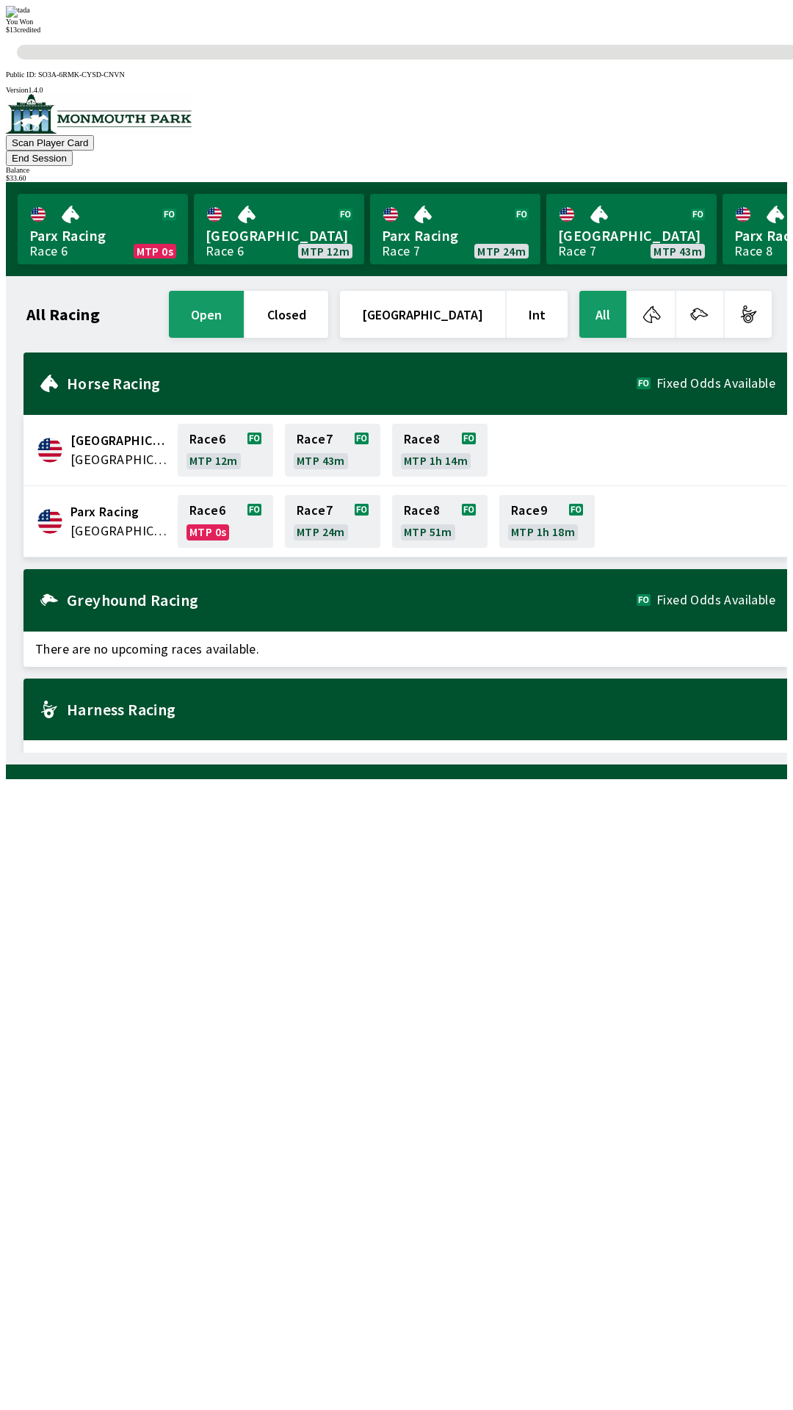
click at [536, 60] on div "You Won $ 13 credited 0s" at bounding box center [397, 33] width 782 height 54
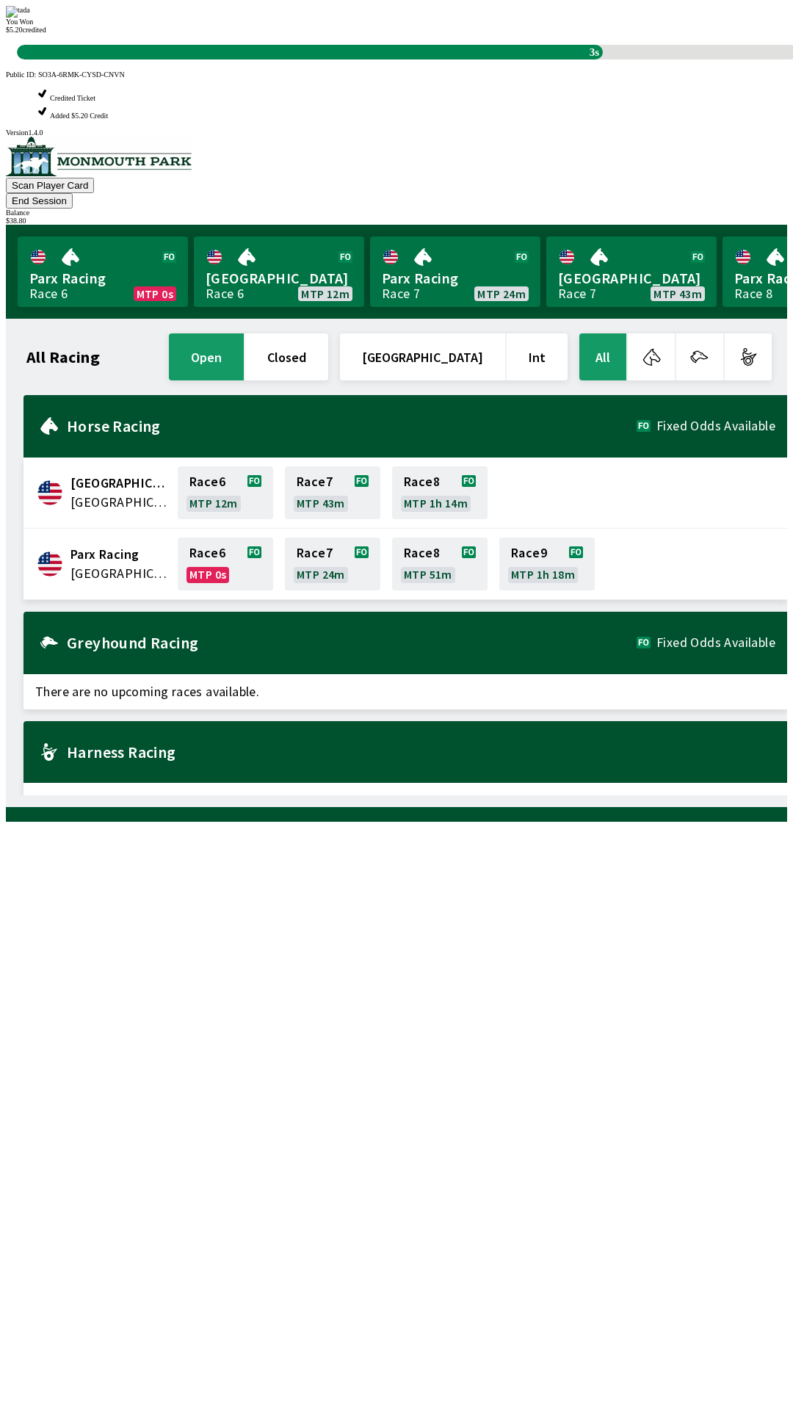
click at [483, 60] on div "You Won $ 5.20 credited 3s" at bounding box center [397, 33] width 782 height 54
click at [495, 60] on div "You Won $ 5.20 credited 3s" at bounding box center [397, 33] width 782 height 54
click at [507, 60] on div "You Won $ 5.20 credited 3s" at bounding box center [397, 33] width 782 height 54
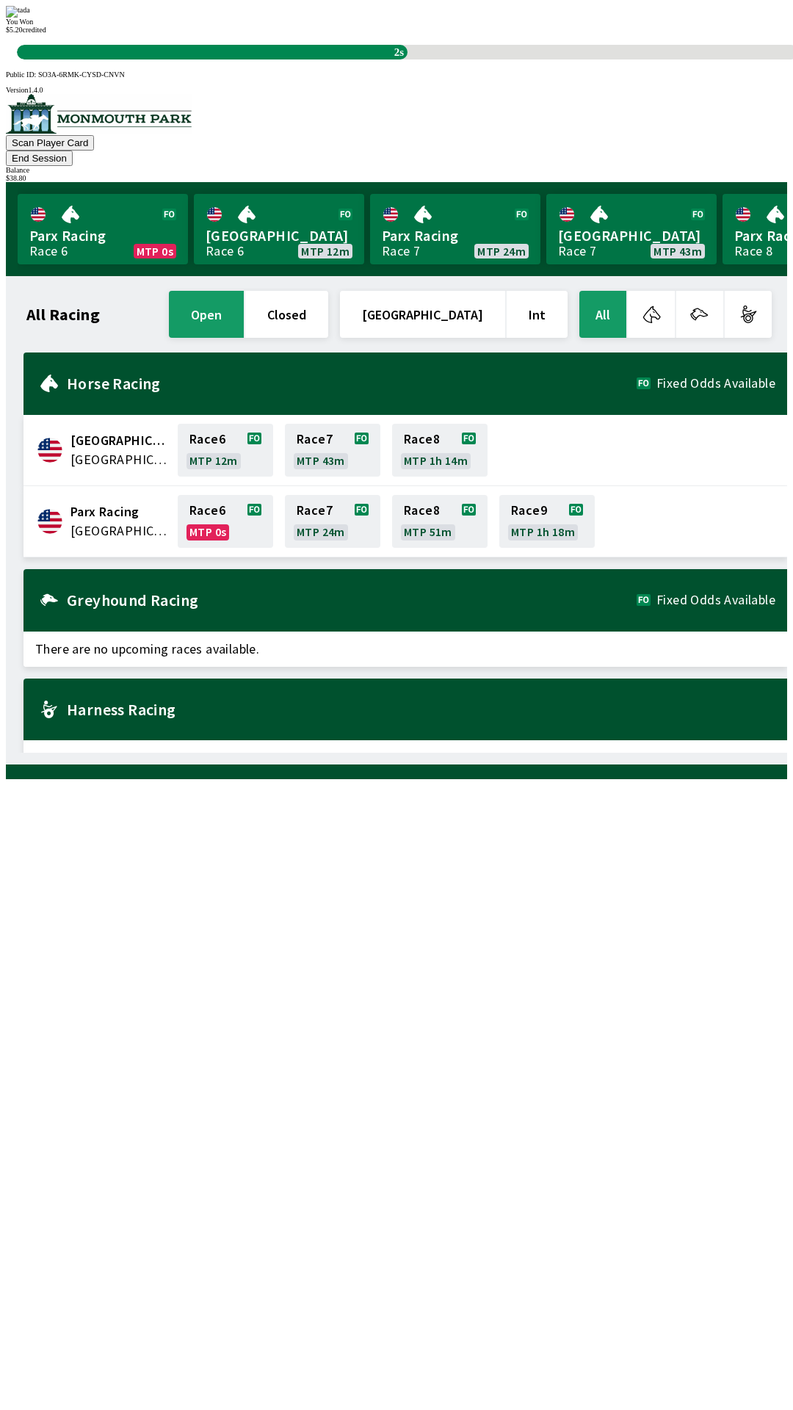
click at [474, 60] on div "You Won $ 5.20 credited 2s" at bounding box center [397, 33] width 782 height 54
click at [405, 60] on div "$ 5.20 credited 2s" at bounding box center [397, 43] width 782 height 34
click at [490, 60] on div "You Won $ 5.20 credited 1s" at bounding box center [397, 33] width 782 height 54
click at [527, 60] on div "You Won $ 5.20 credited 1s" at bounding box center [397, 33] width 782 height 54
click at [652, 60] on div "You Won $ 5.20 credited 1s" at bounding box center [397, 33] width 782 height 54
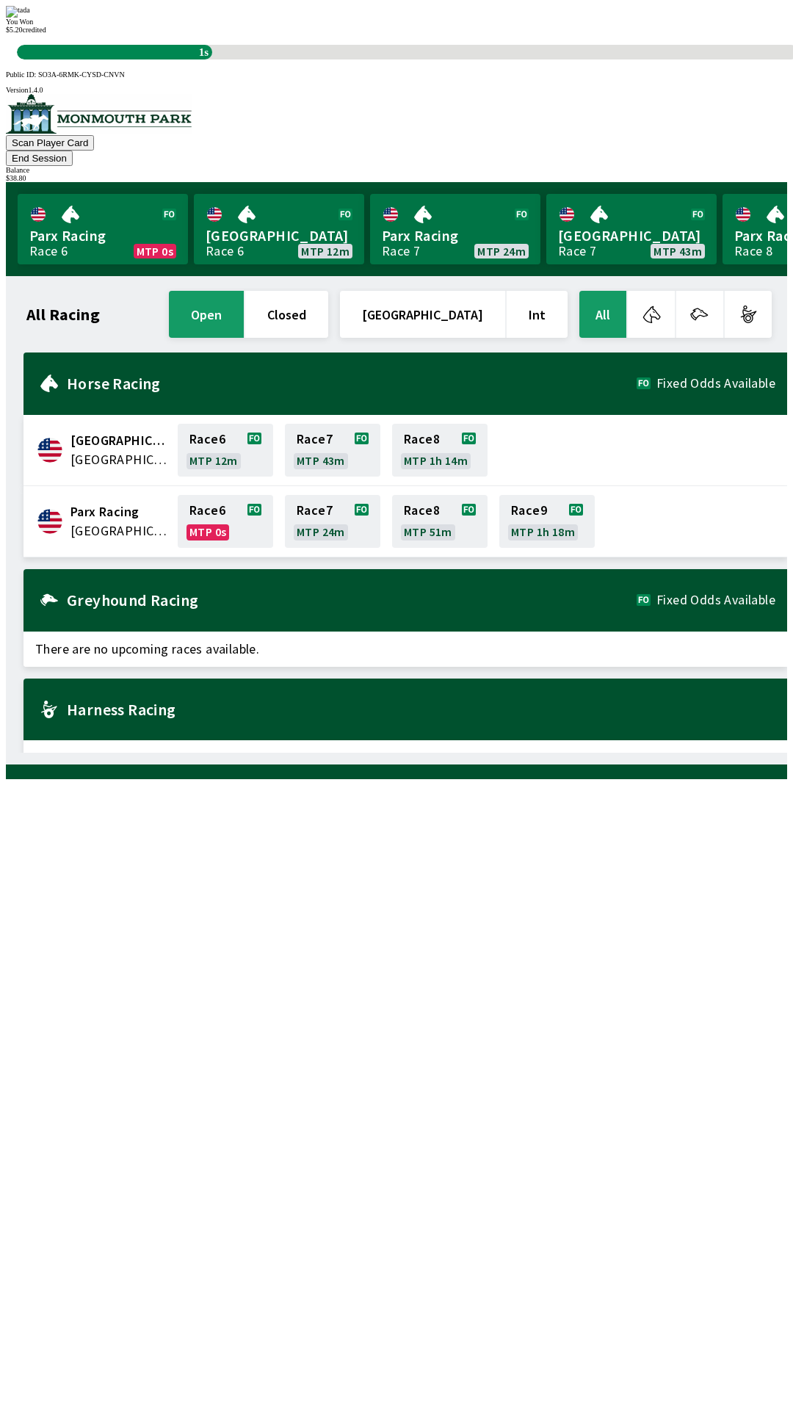
click at [659, 60] on div "You Won $ 5.20 credited 1s" at bounding box center [397, 33] width 782 height 54
click at [683, 753] on div "All Racing open closed [GEOGRAPHIC_DATA] Int All [GEOGRAPHIC_DATA] [GEOGRAPHIC_…" at bounding box center [403, 520] width 770 height 465
click at [676, 753] on div "All Racing open closed [GEOGRAPHIC_DATA] Int All [GEOGRAPHIC_DATA] [GEOGRAPHIC_…" at bounding box center [403, 520] width 770 height 465
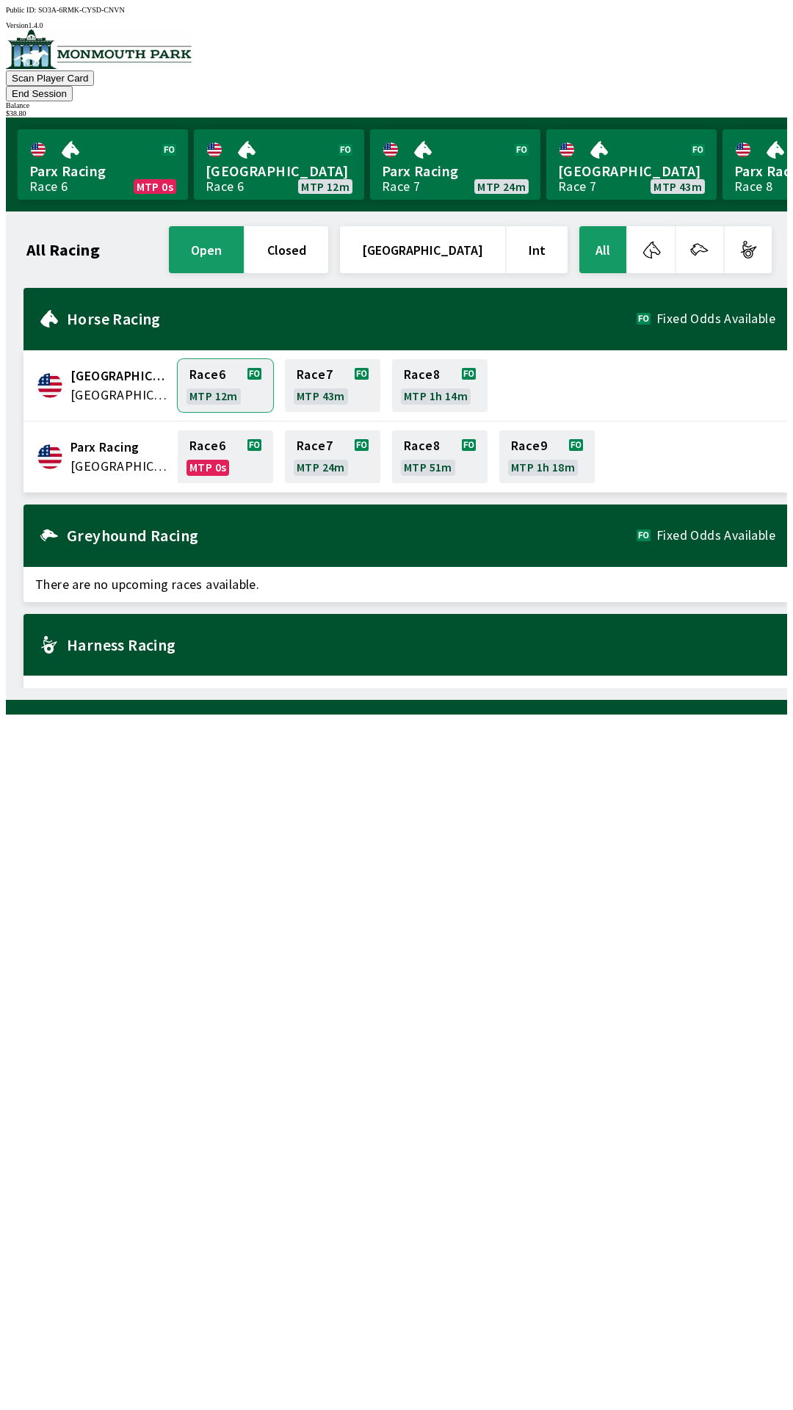
click at [237, 359] on link "Race 6 MTP 12m" at bounding box center [225, 385] width 95 height 53
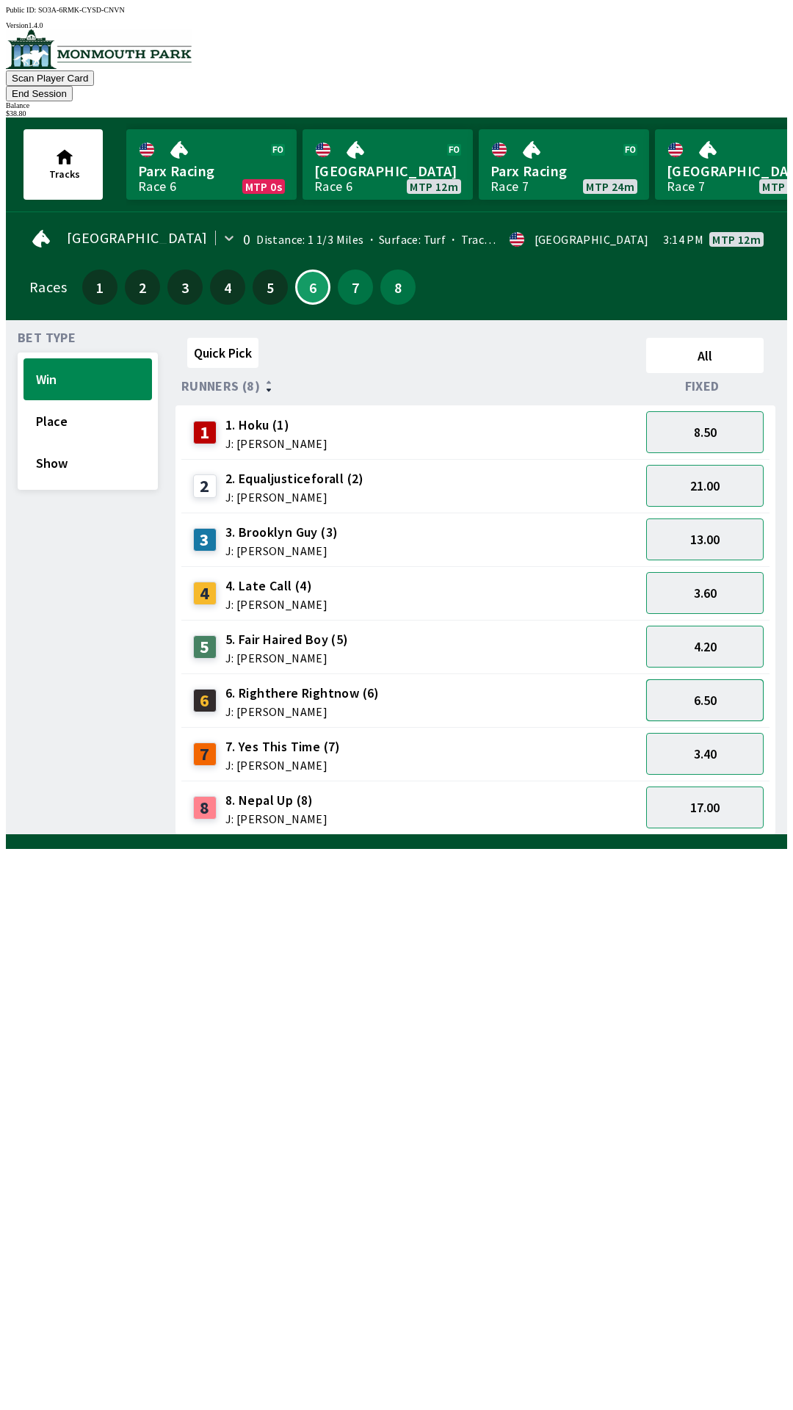
click at [739, 679] on button "6.50" at bounding box center [705, 700] width 118 height 42
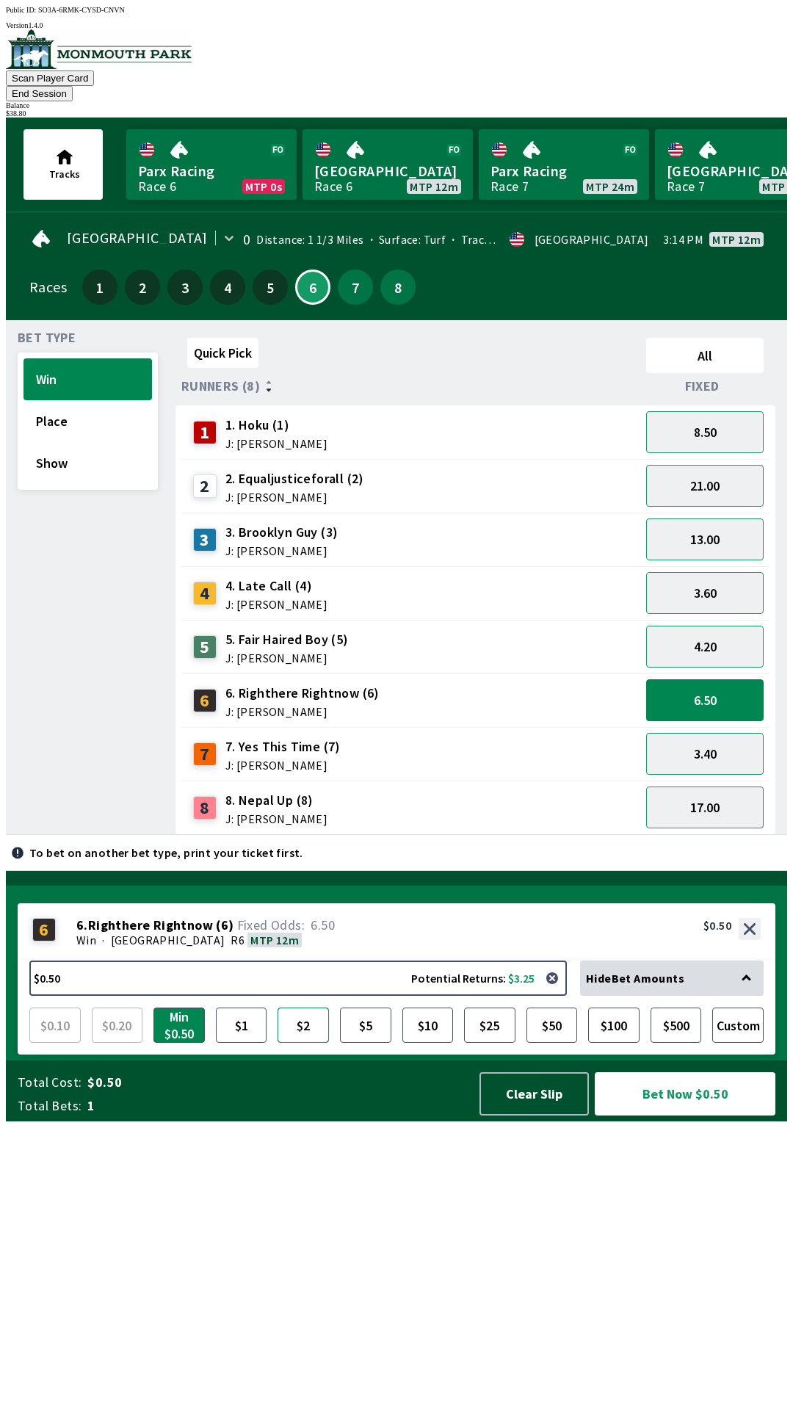
click at [294, 1043] on button "$2" at bounding box center [303, 1025] width 51 height 35
click at [701, 1116] on button "Bet Now $2.00" at bounding box center [685, 1093] width 181 height 43
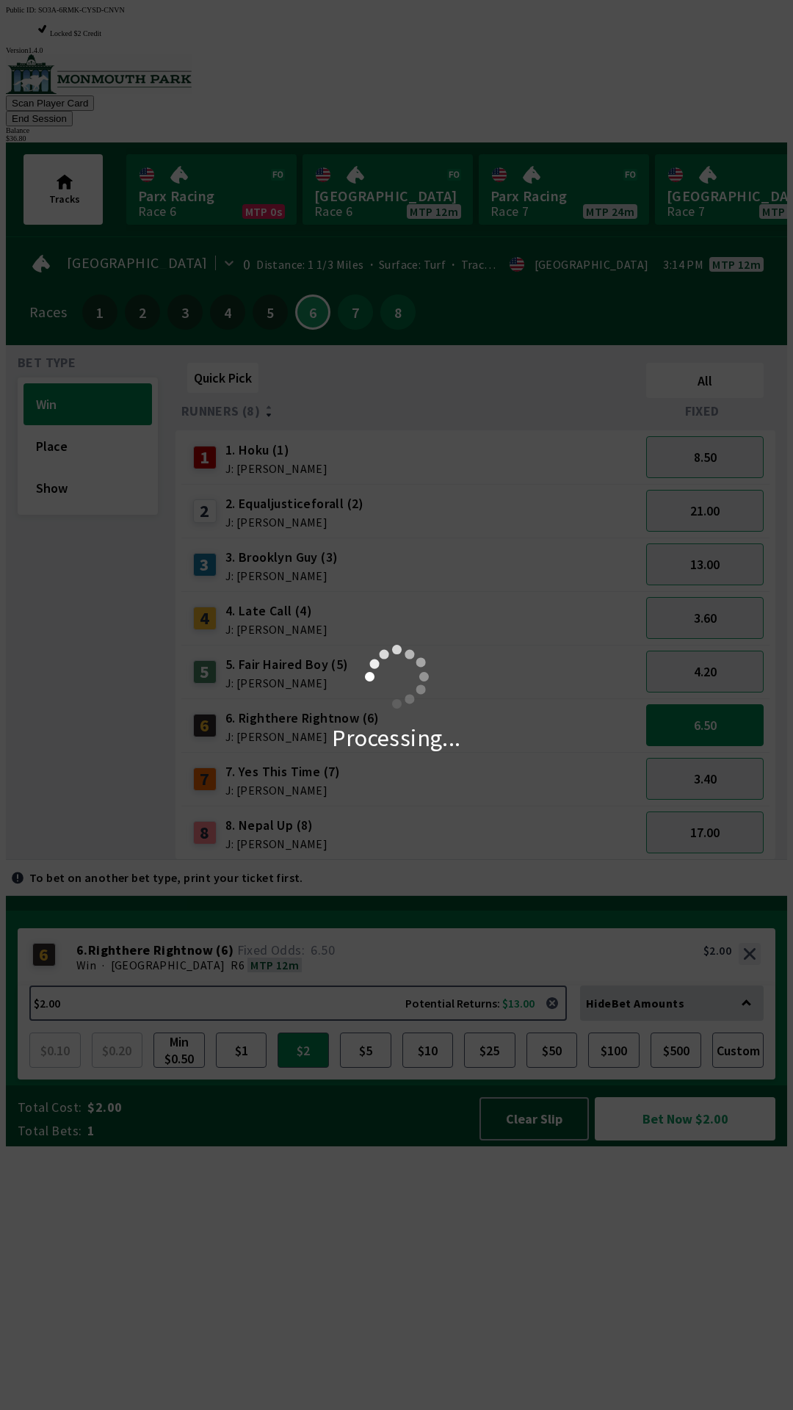
click at [539, 965] on div "Processing..." at bounding box center [396, 705] width 793 height 1410
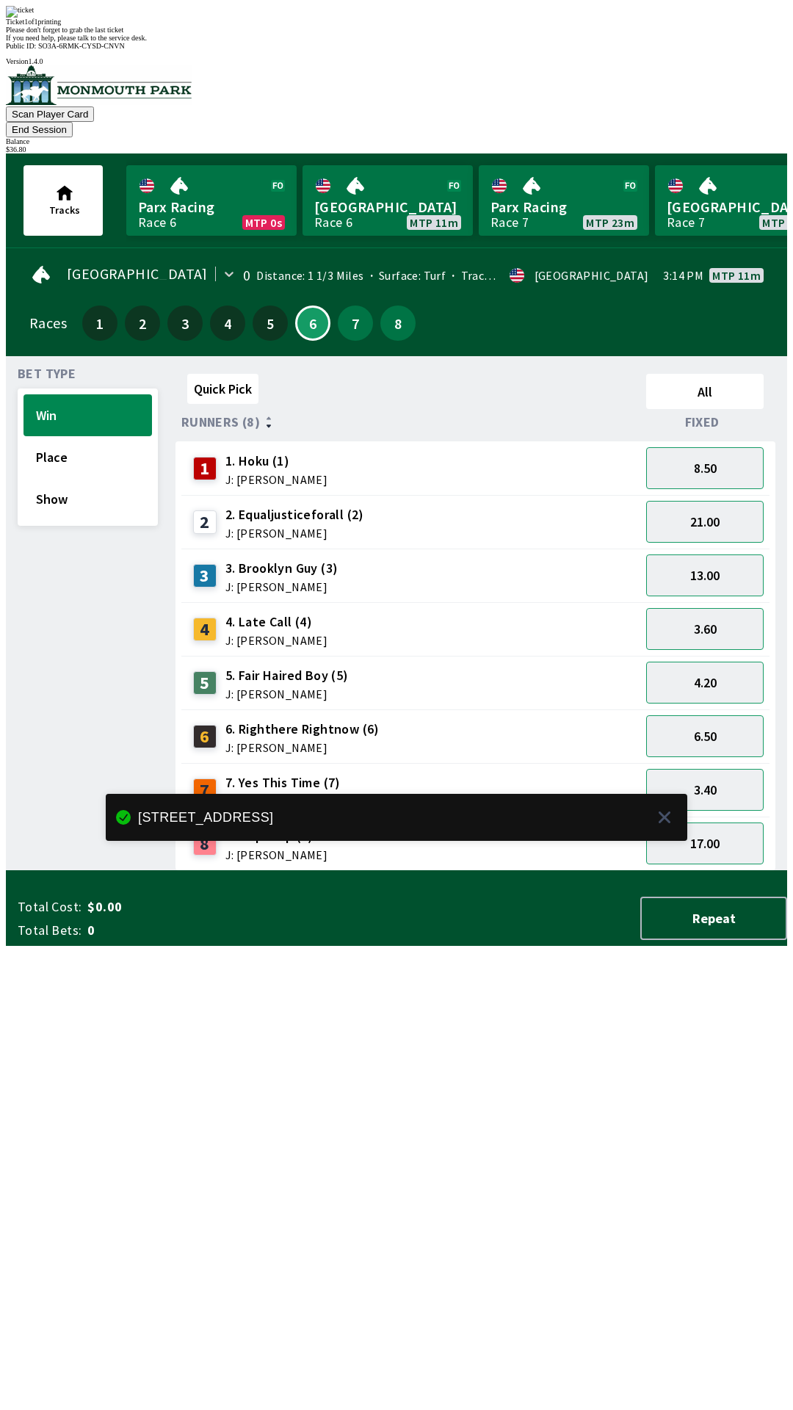
click at [459, 34] on div "Please don't forget to grab the last ticket" at bounding box center [397, 30] width 782 height 8
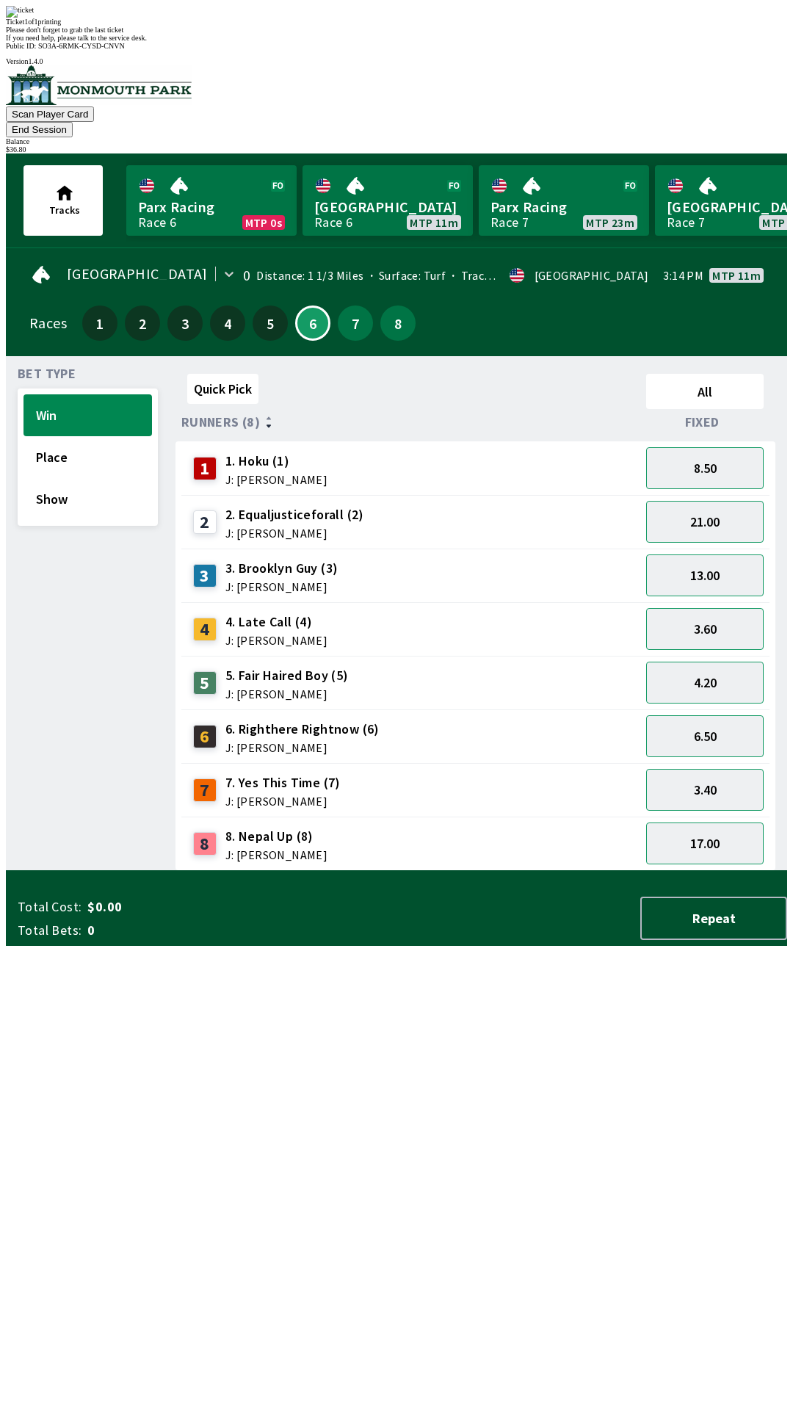
click at [147, 42] on span "If you need help, please talk to the service desk." at bounding box center [76, 38] width 141 height 8
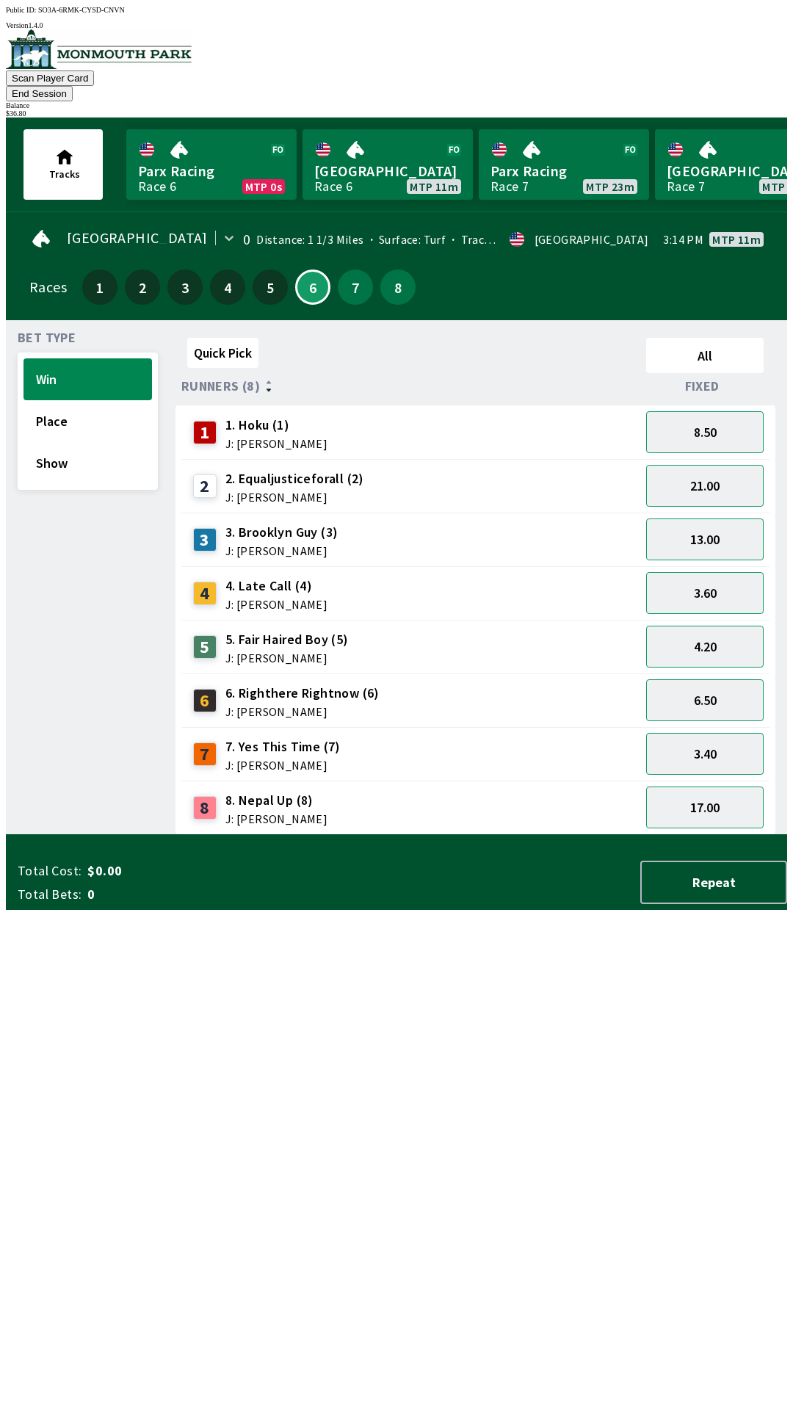
click at [471, 835] on div "Quick Pick All Runners (8) Fixed 1 1. Hoku (1) J: [PERSON_NAME] 8.50 2 2. Equal…" at bounding box center [482, 583] width 612 height 503
click at [119, 400] on button "Place" at bounding box center [88, 421] width 129 height 42
click at [735, 683] on button "3.10" at bounding box center [705, 700] width 118 height 42
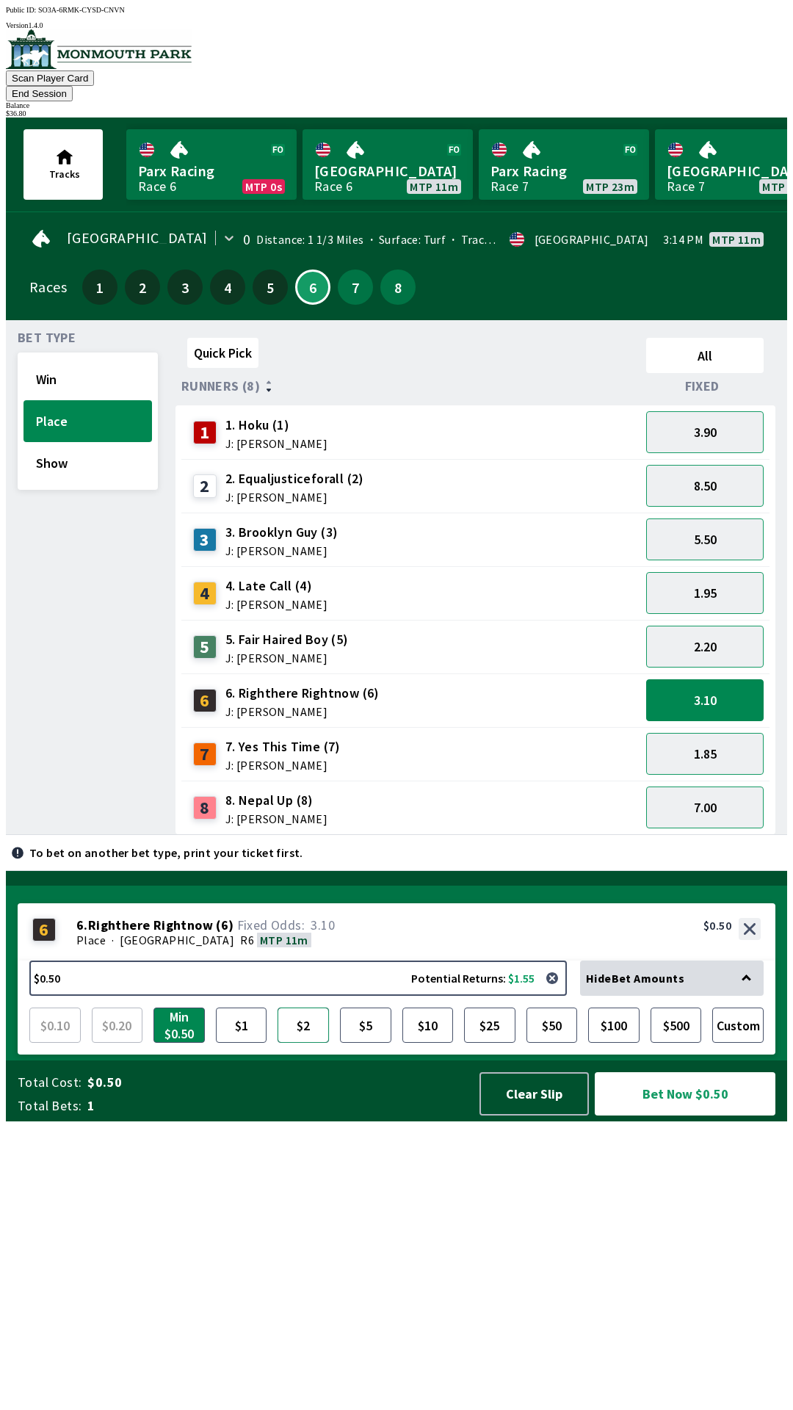
click at [306, 1043] on button "$2" at bounding box center [303, 1025] width 51 height 35
click at [702, 1116] on button "Bet Now $2.00" at bounding box center [685, 1093] width 181 height 43
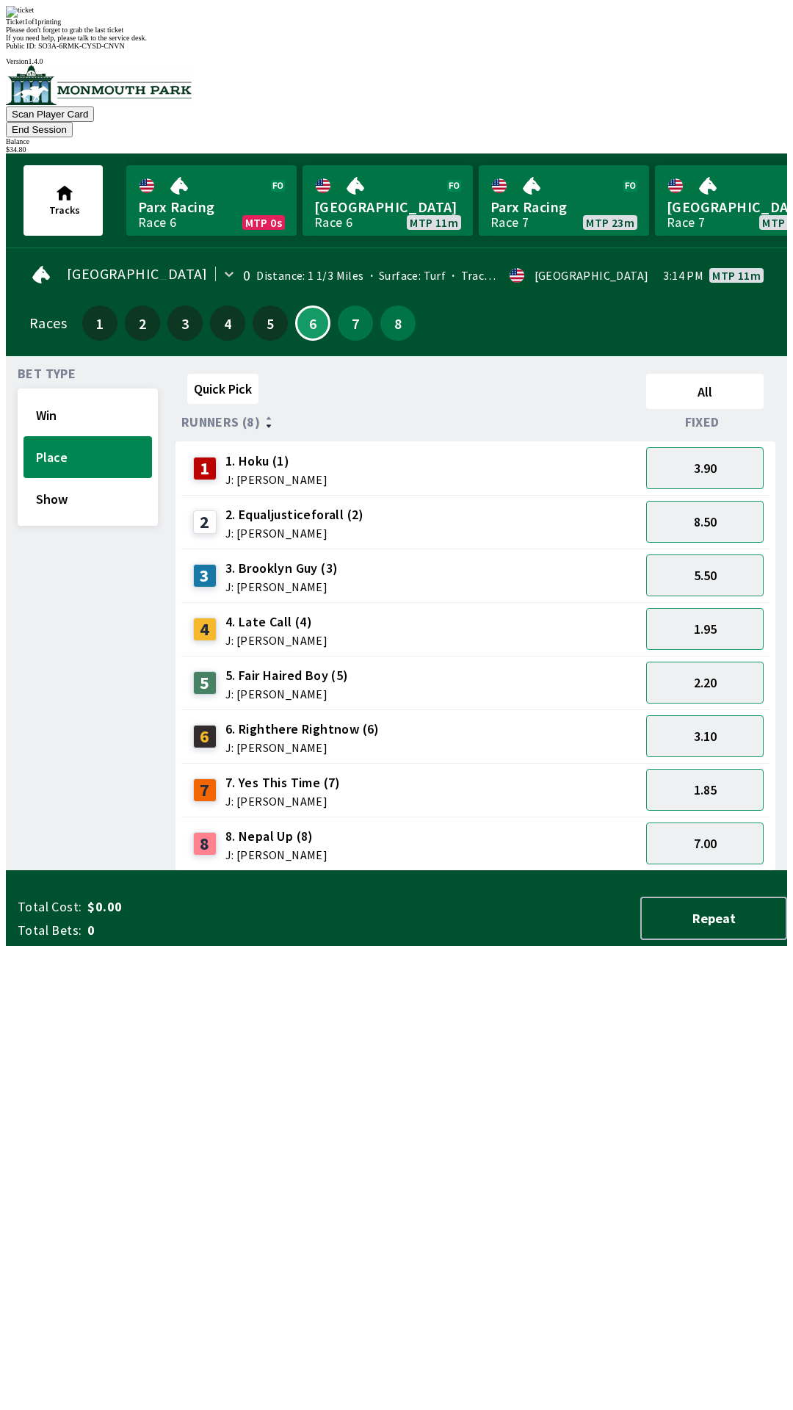
click at [429, 42] on div "Ticket 1 of 1 printing Please don't forget to grab the last ticket If you need …" at bounding box center [397, 24] width 782 height 36
click at [390, 871] on div "Quick Pick All Runners (8) Fixed 1 1. Hoku (1) J: [PERSON_NAME] 3.90 2 2. Equal…" at bounding box center [482, 619] width 612 height 503
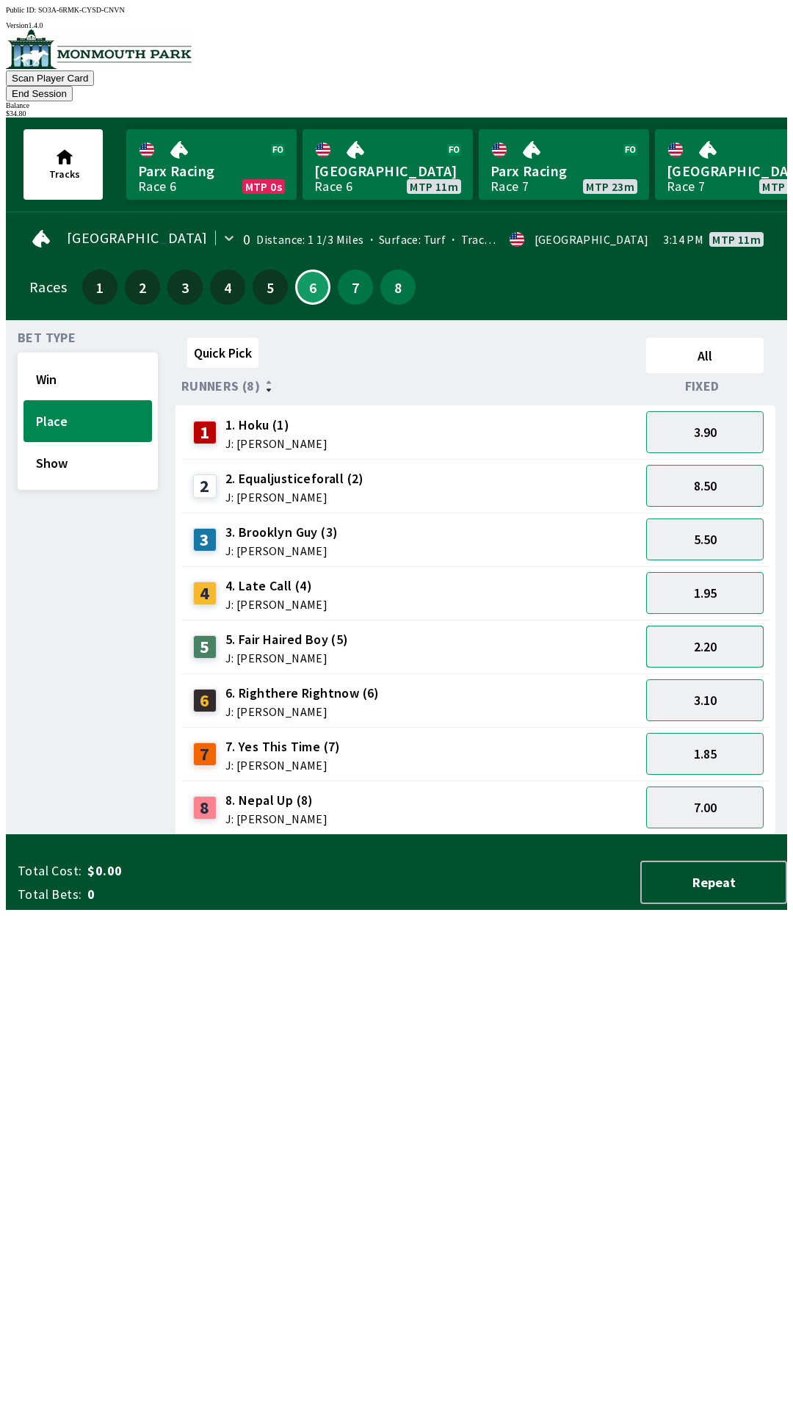
click at [734, 626] on button "2.20" at bounding box center [705, 647] width 118 height 42
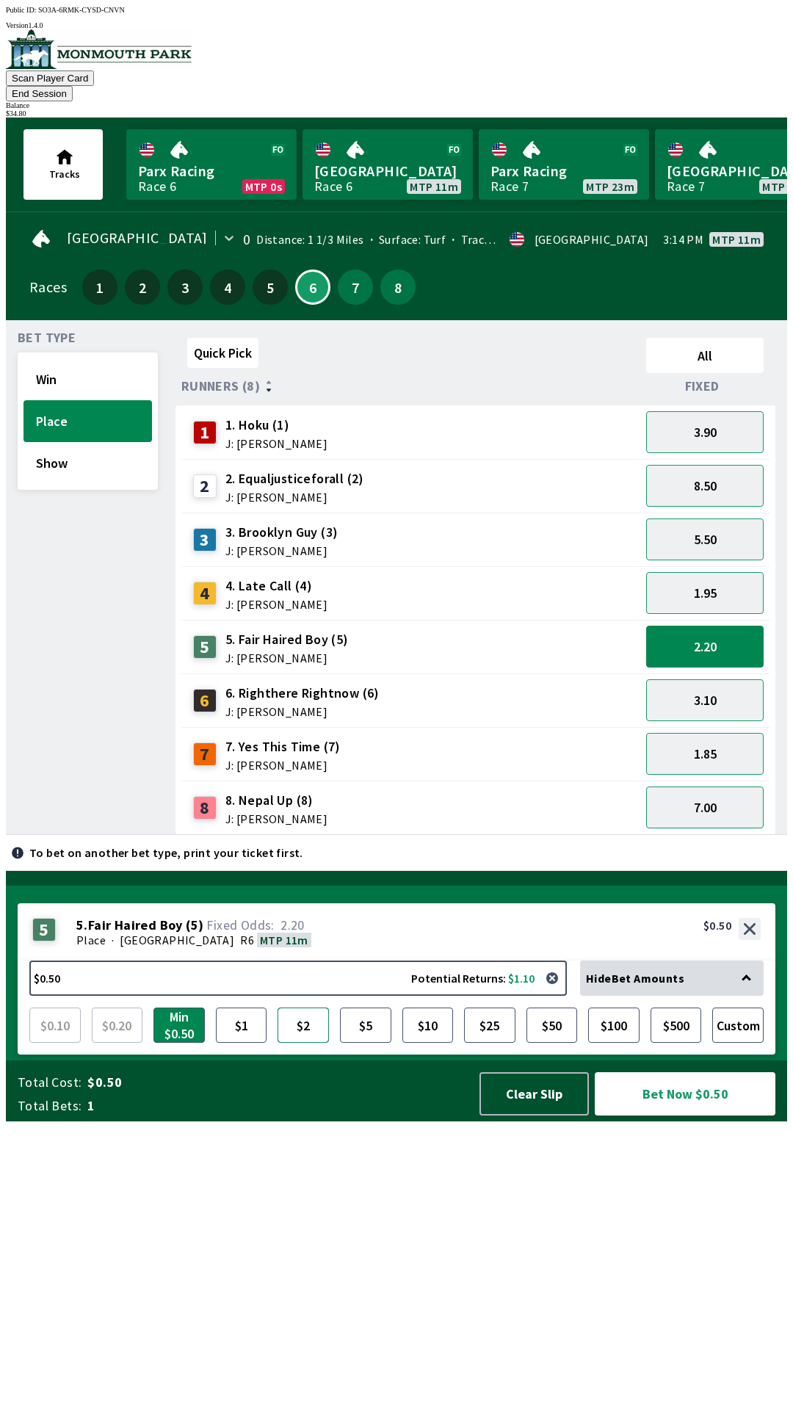
click at [298, 1043] on button "$2" at bounding box center [303, 1025] width 51 height 35
click at [96, 448] on button "Show" at bounding box center [88, 463] width 129 height 42
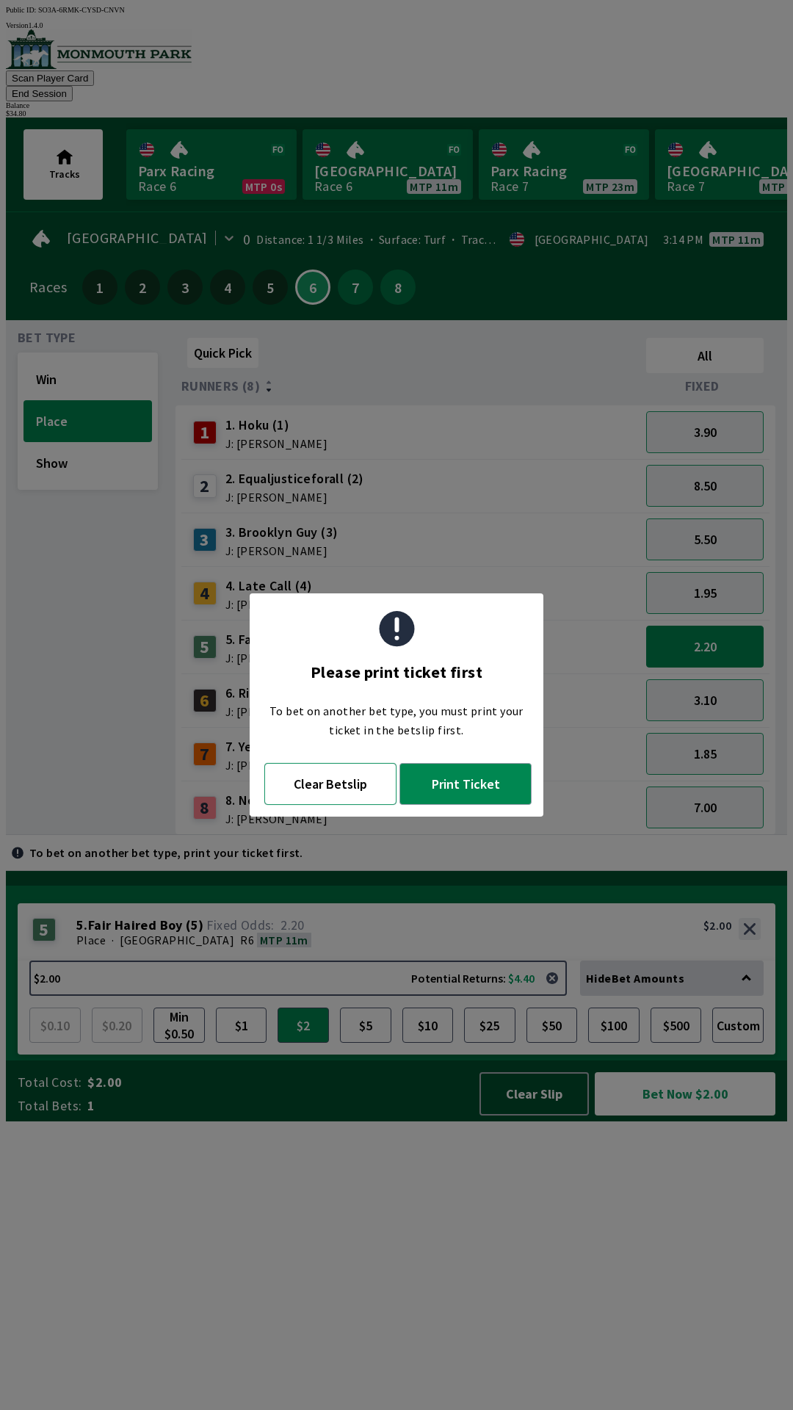
click at [342, 792] on button "Clear Betslip" at bounding box center [330, 784] width 132 height 42
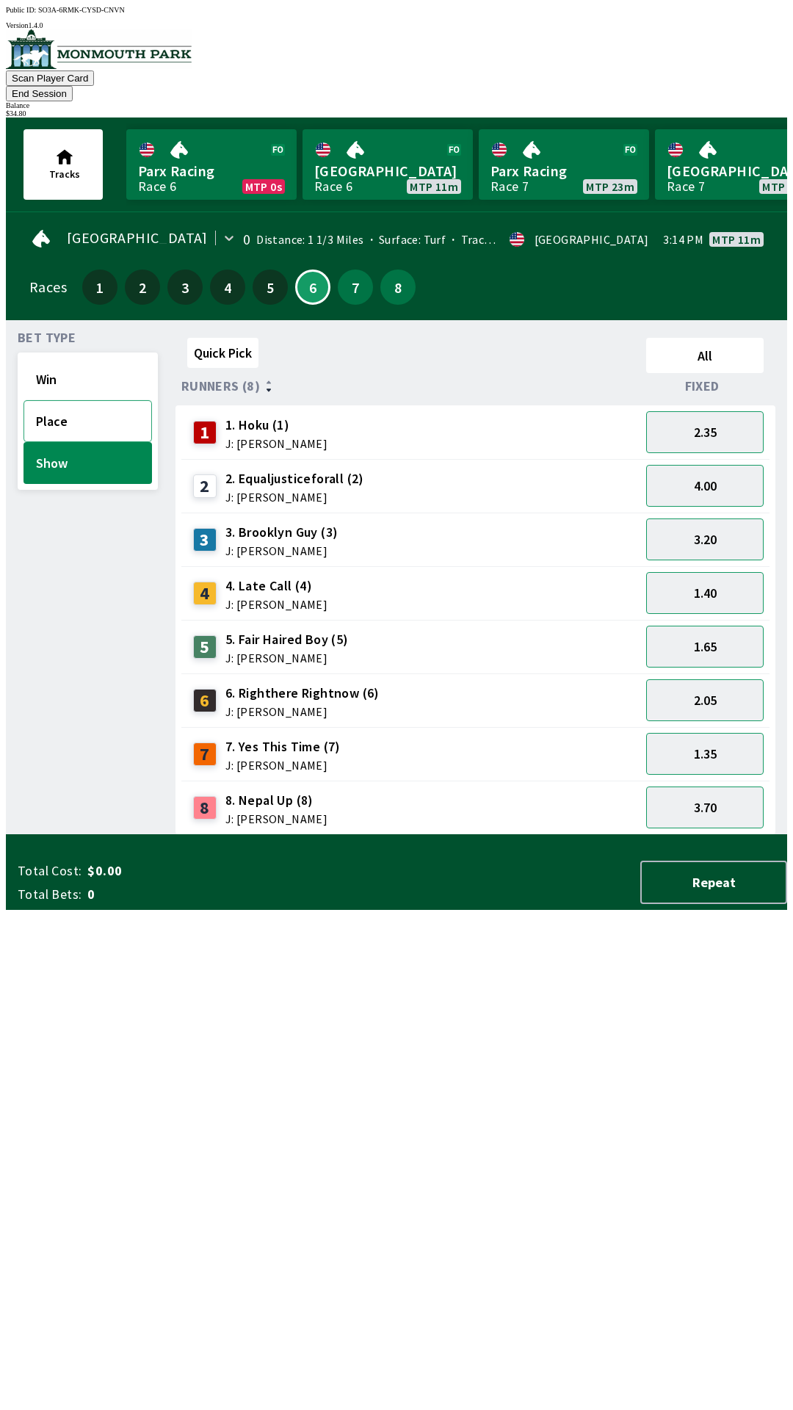
click at [102, 400] on button "Place" at bounding box center [88, 421] width 129 height 42
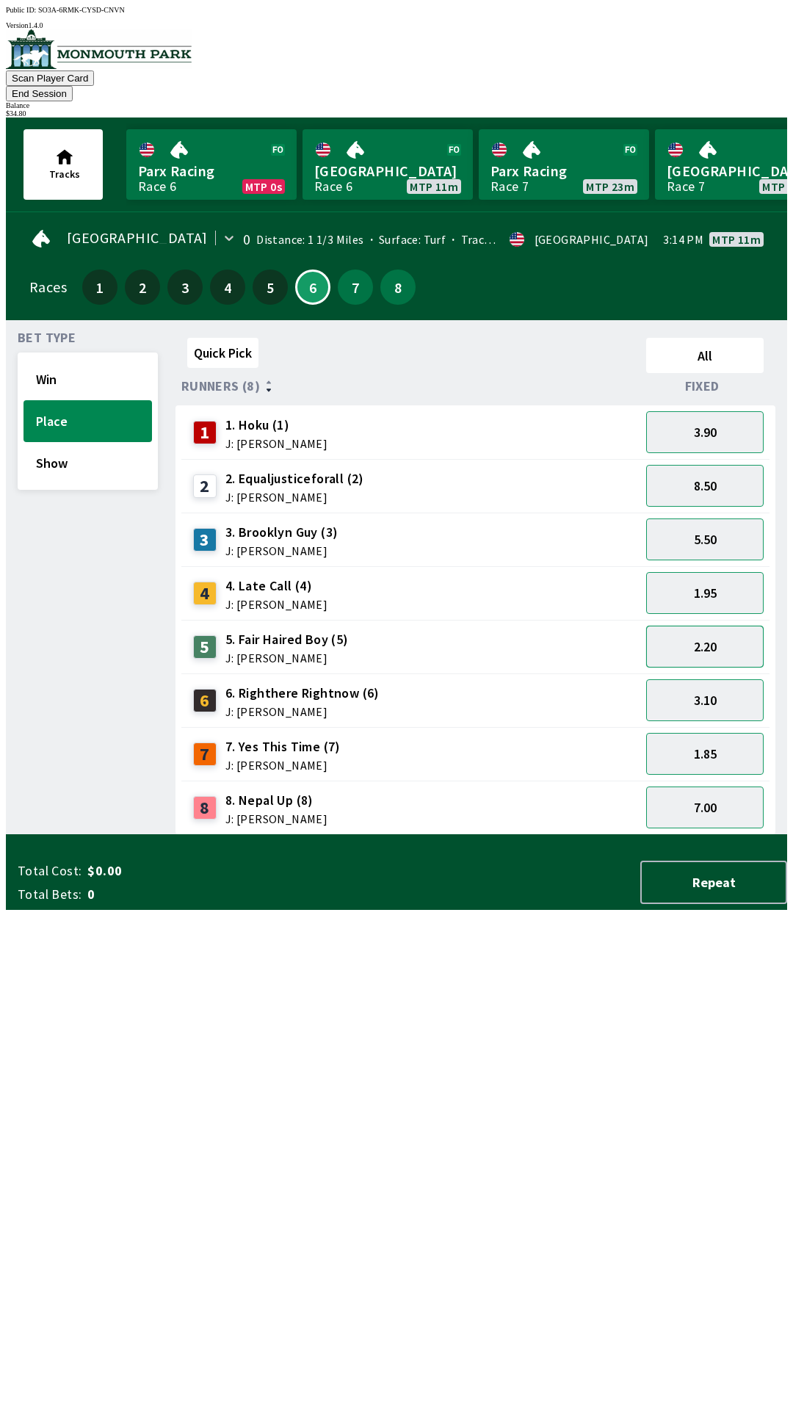
click at [736, 626] on button "2.20" at bounding box center [705, 647] width 118 height 42
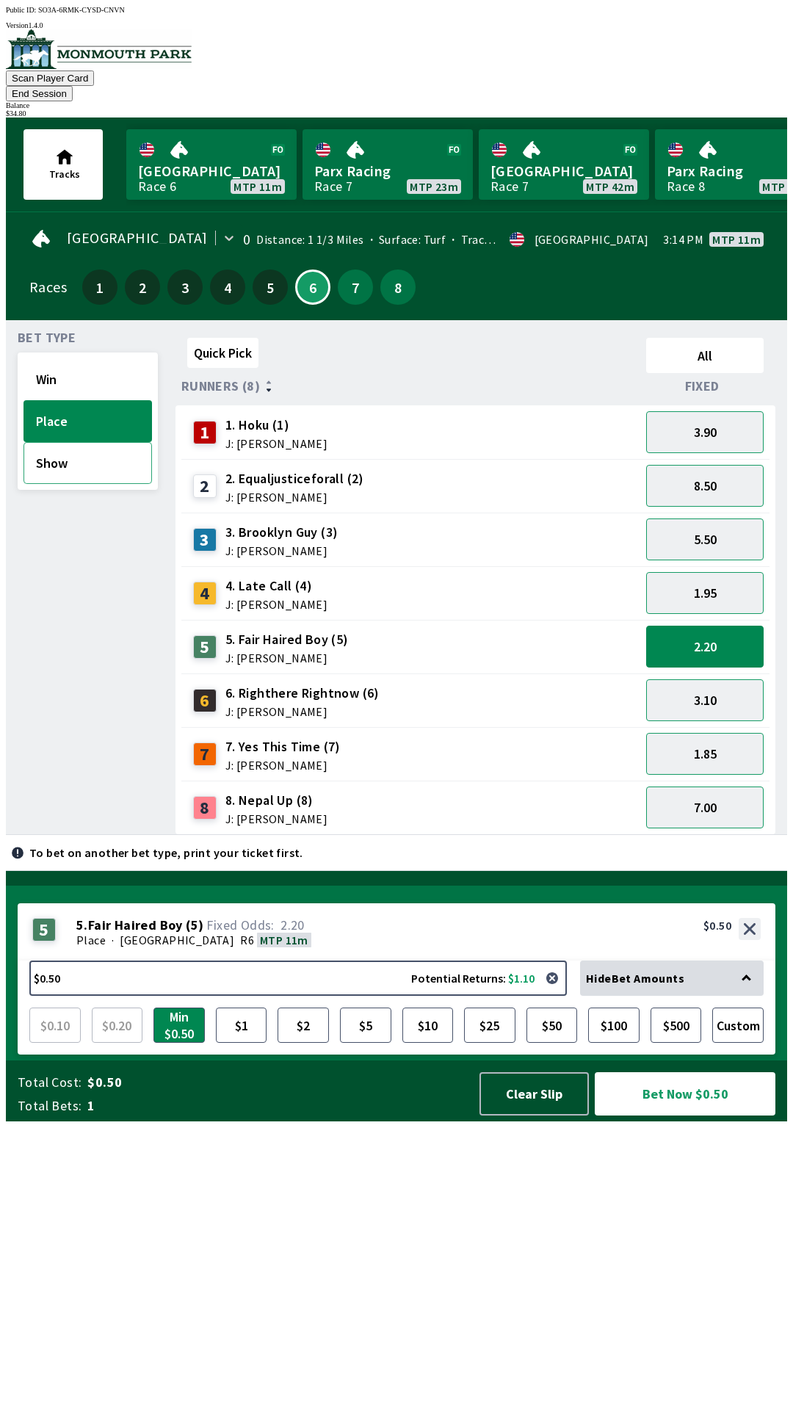
click at [86, 455] on button "Show" at bounding box center [88, 463] width 129 height 42
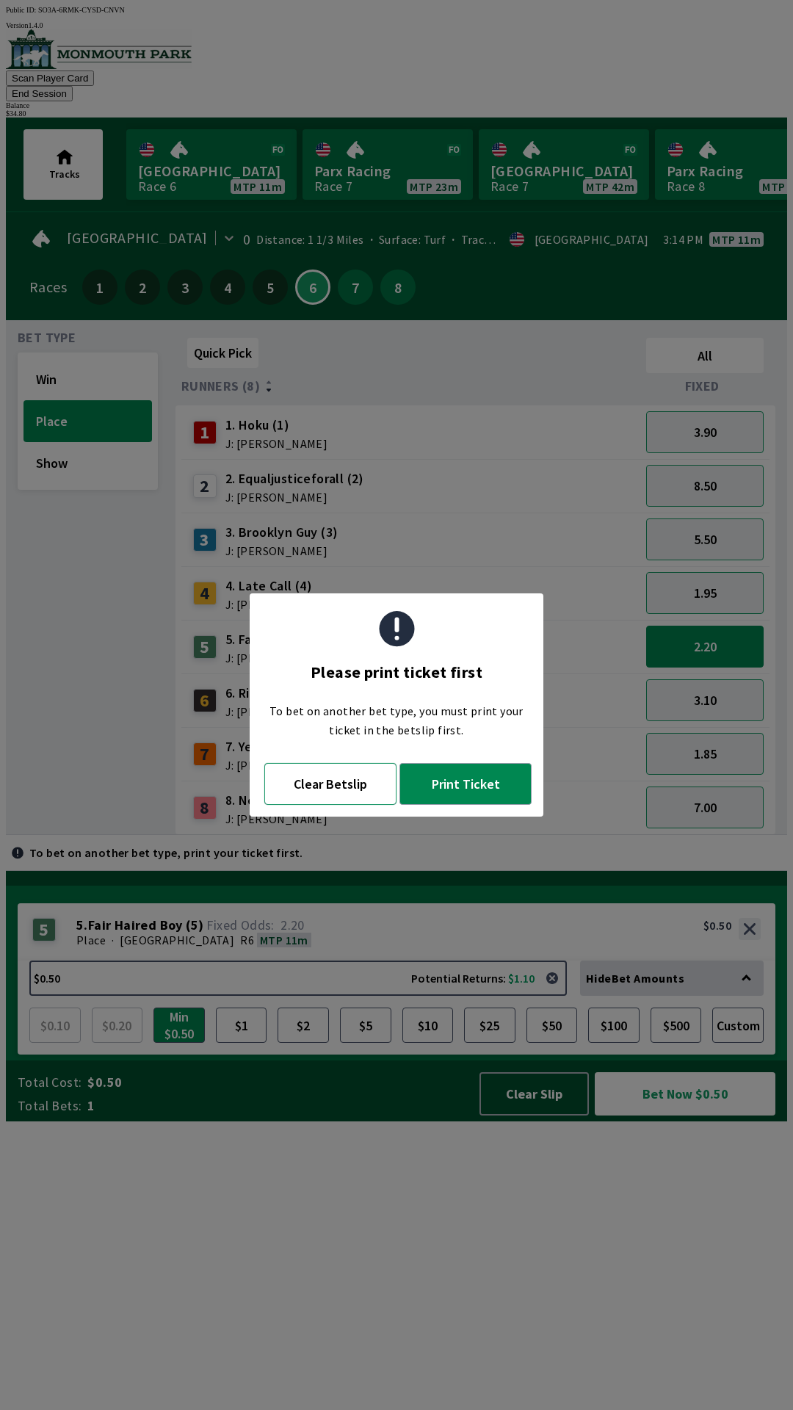
click at [348, 776] on button "Clear Betslip" at bounding box center [330, 784] width 132 height 42
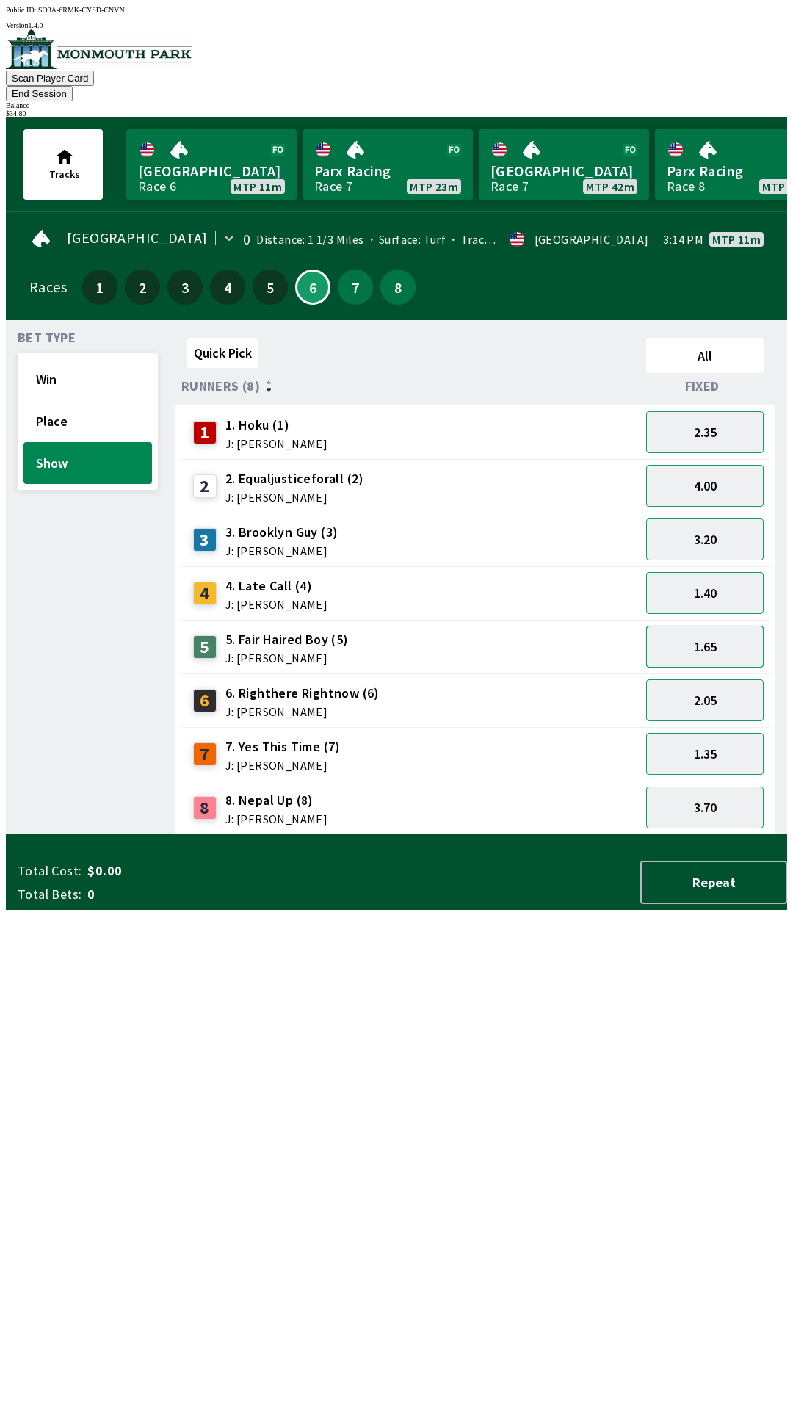
click at [732, 632] on button "1.65" at bounding box center [705, 647] width 118 height 42
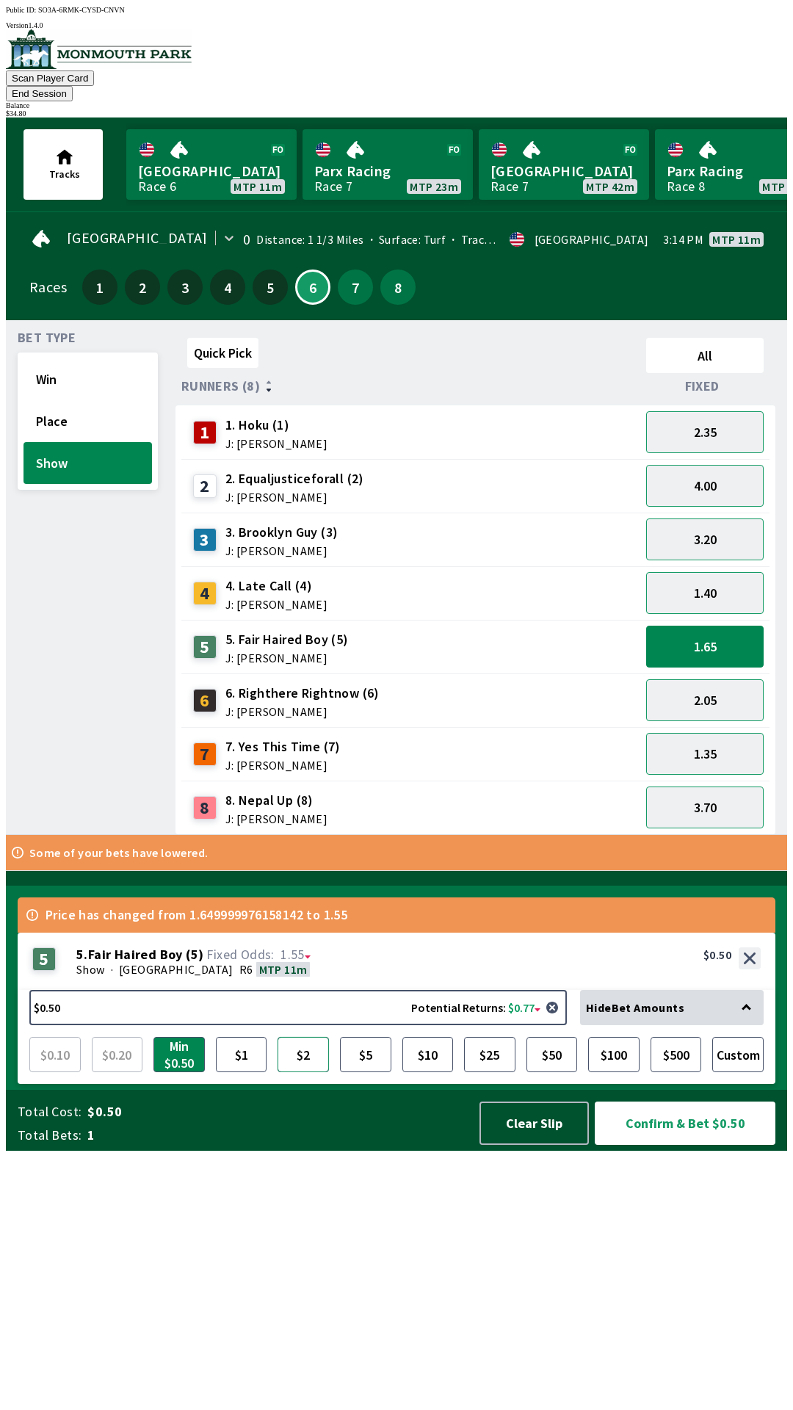
click at [302, 1072] on button "$2" at bounding box center [303, 1054] width 51 height 35
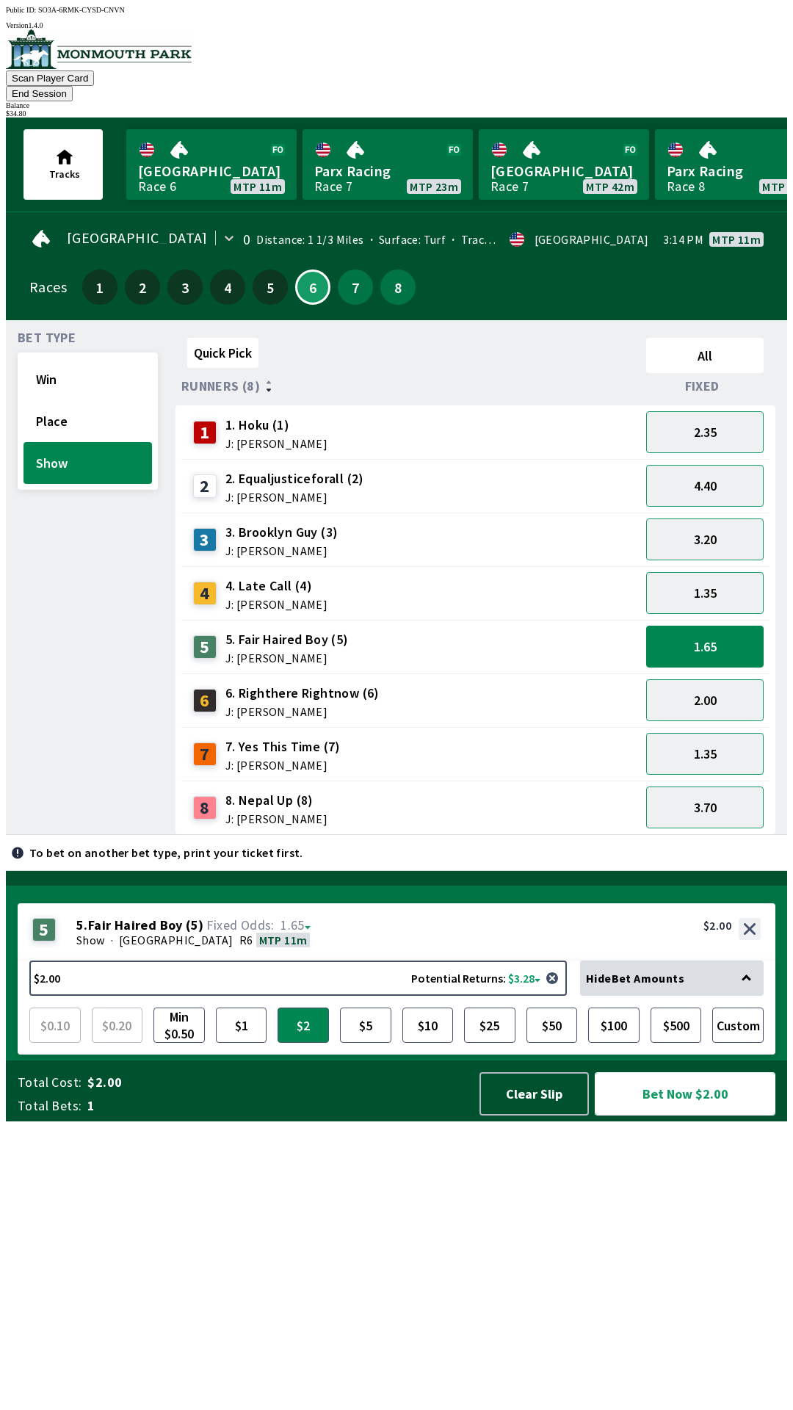
click at [710, 1116] on button "Bet Now $2.00" at bounding box center [685, 1093] width 181 height 43
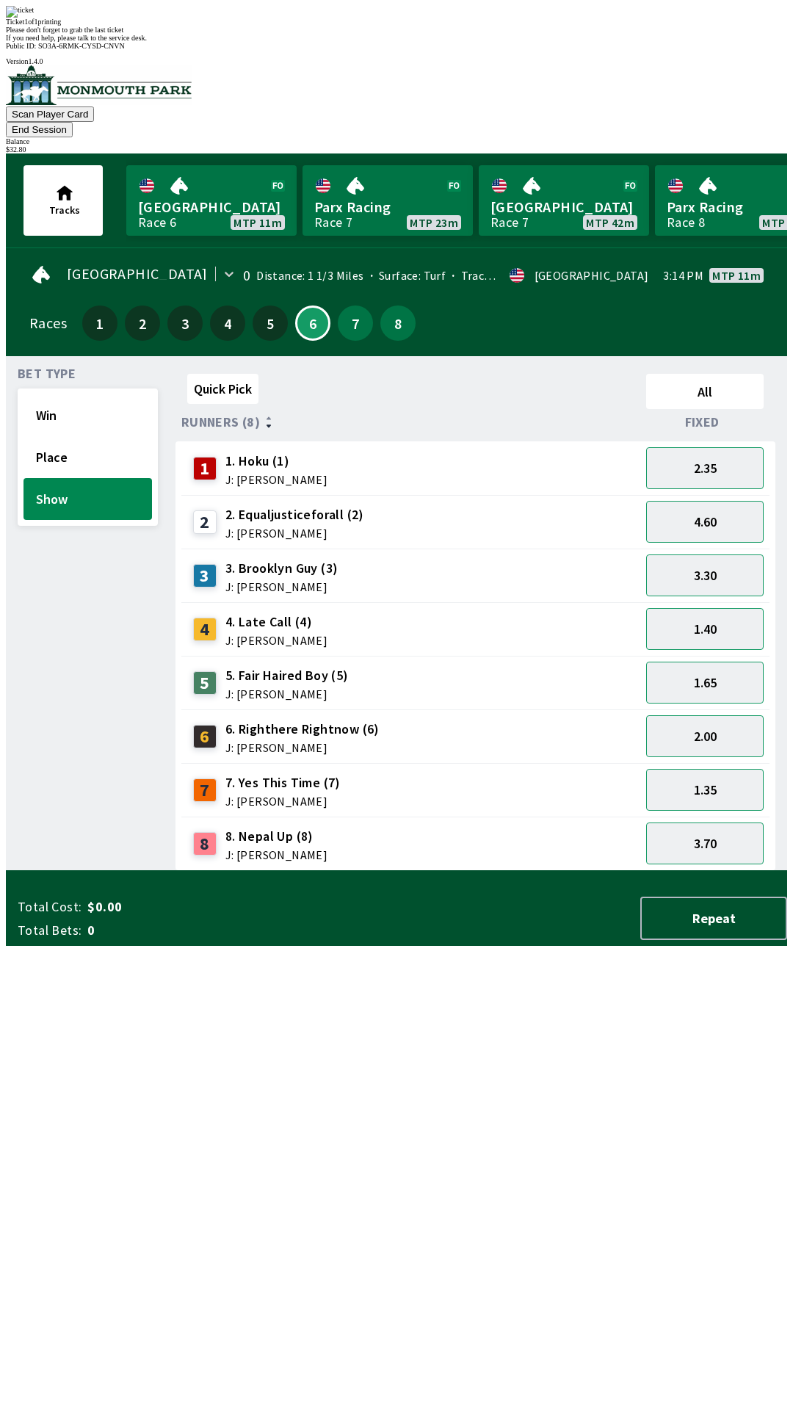
click at [592, 871] on div "Quick Pick All Runners (8) Fixed 1 1. Hoku (1) J: [PERSON_NAME] 2.35 2 2. Equal…" at bounding box center [482, 619] width 612 height 503
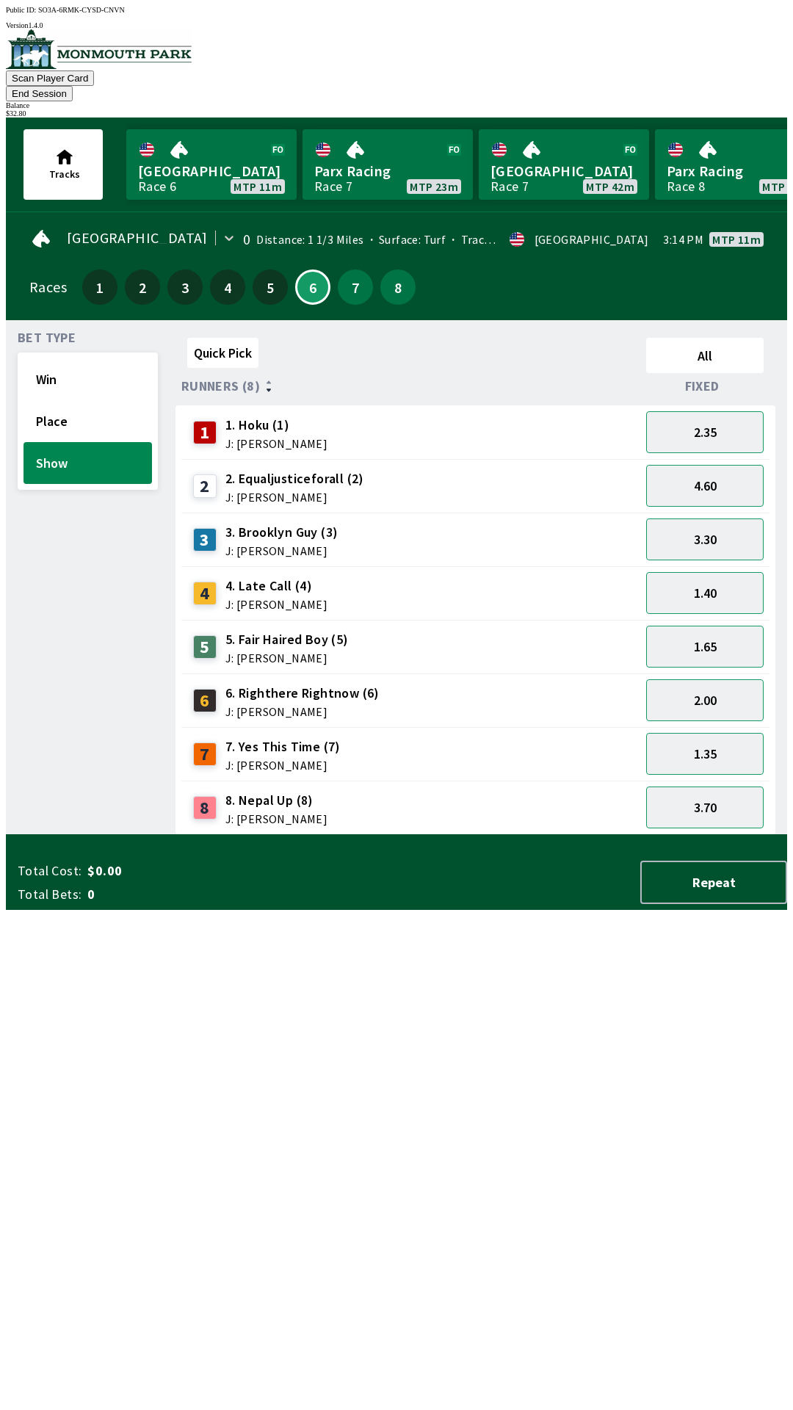
click at [73, 86] on button "End Session" at bounding box center [39, 93] width 67 height 15
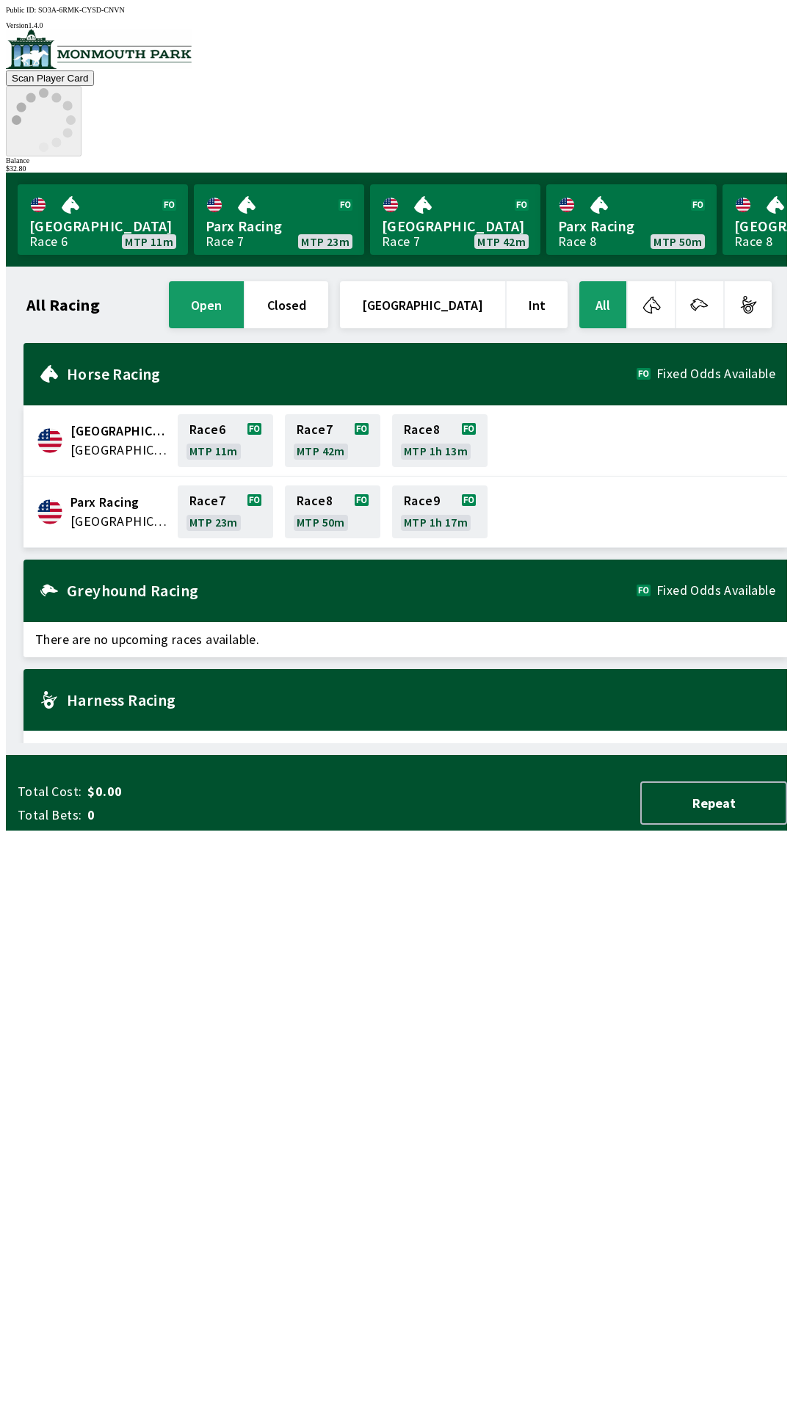
click at [76, 88] on icon at bounding box center [44, 120] width 64 height 64
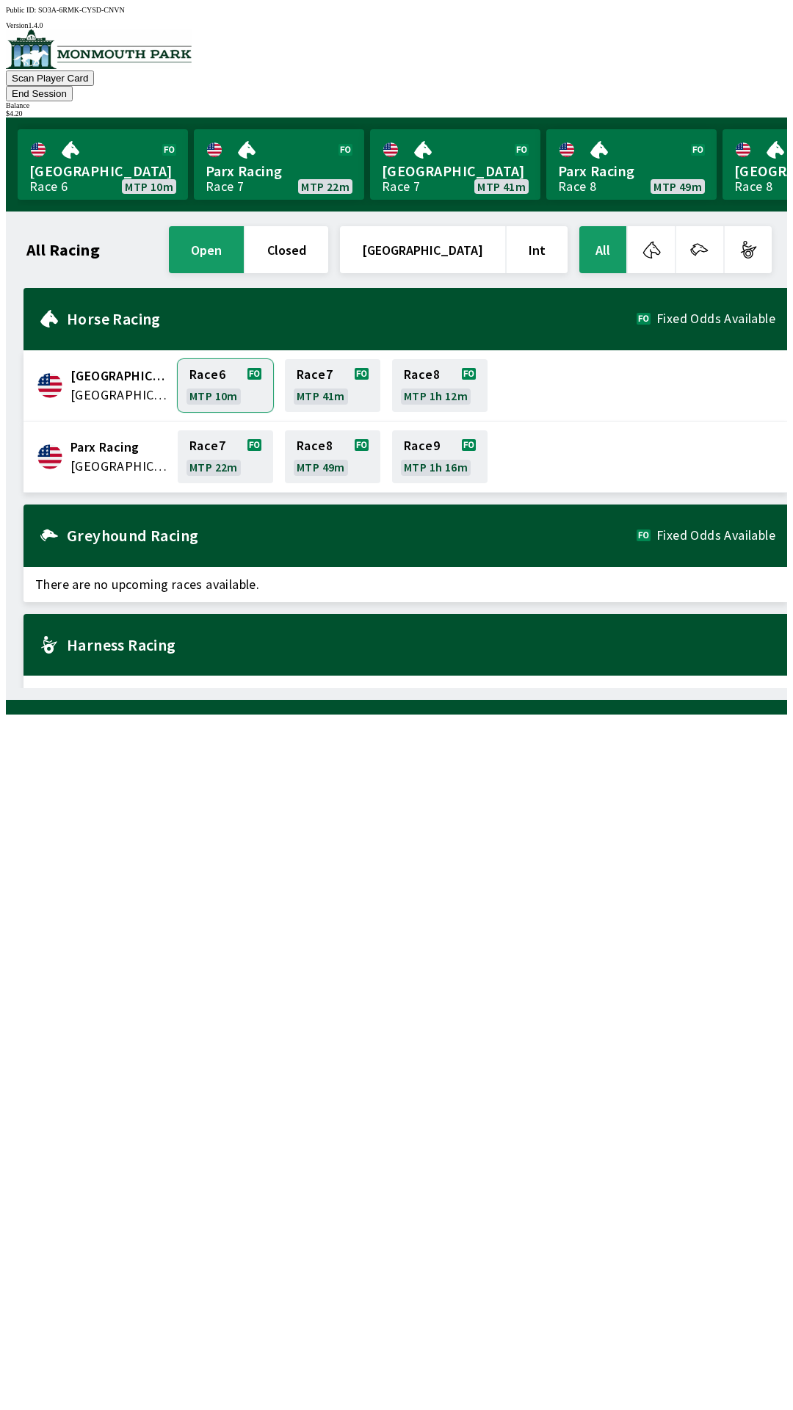
click at [231, 372] on link "Race 6 MTP 10m" at bounding box center [225, 385] width 95 height 53
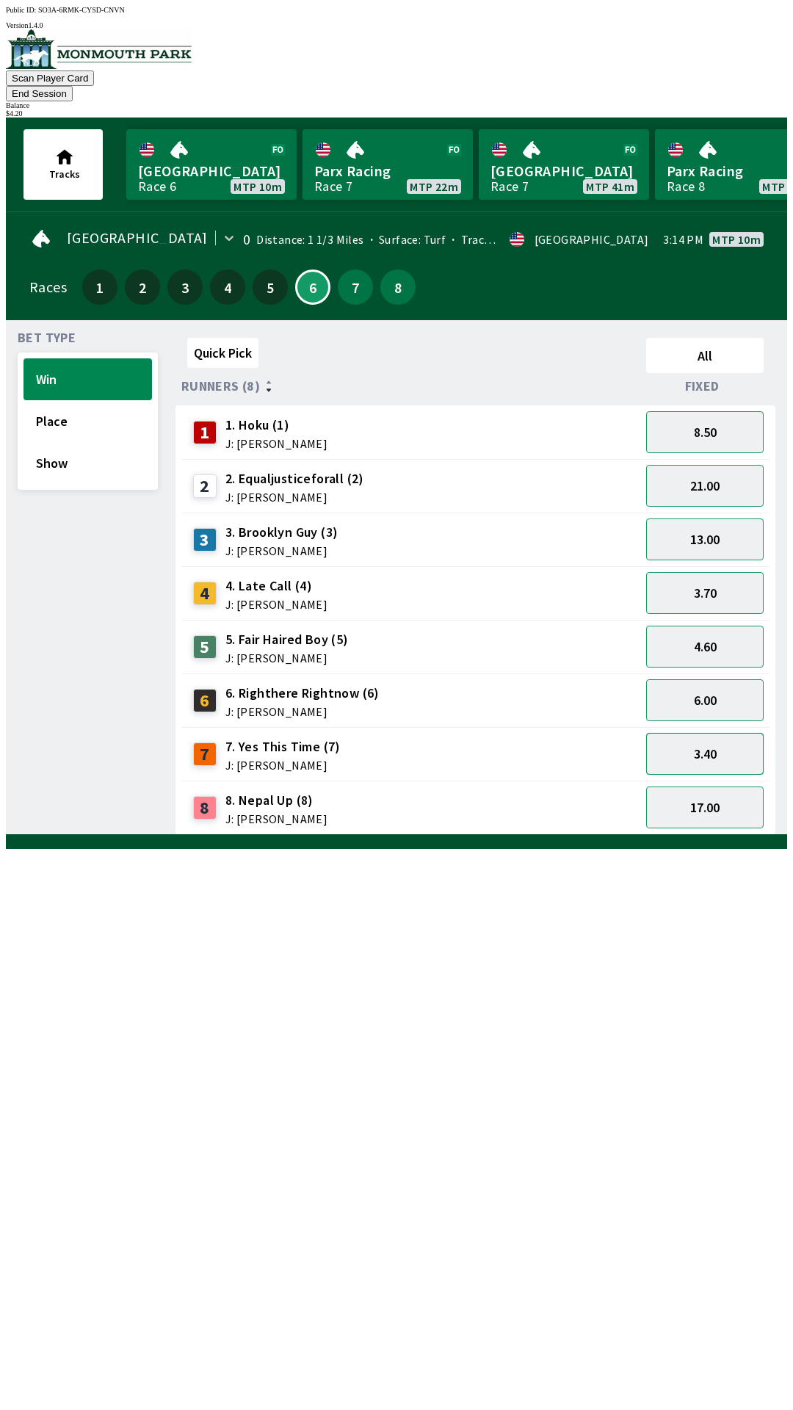
click at [716, 738] on button "3.40" at bounding box center [705, 754] width 118 height 42
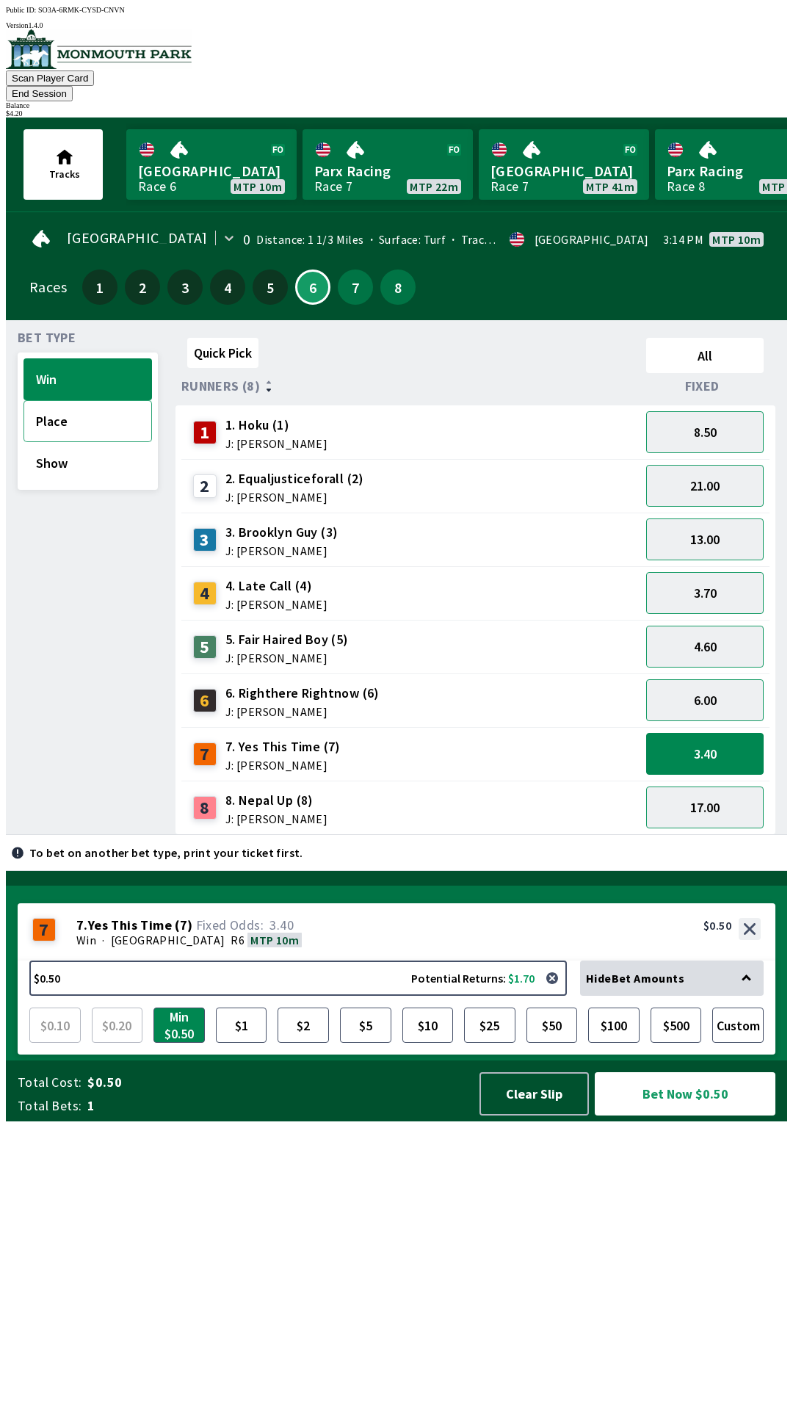
click at [104, 406] on button "Place" at bounding box center [88, 421] width 129 height 42
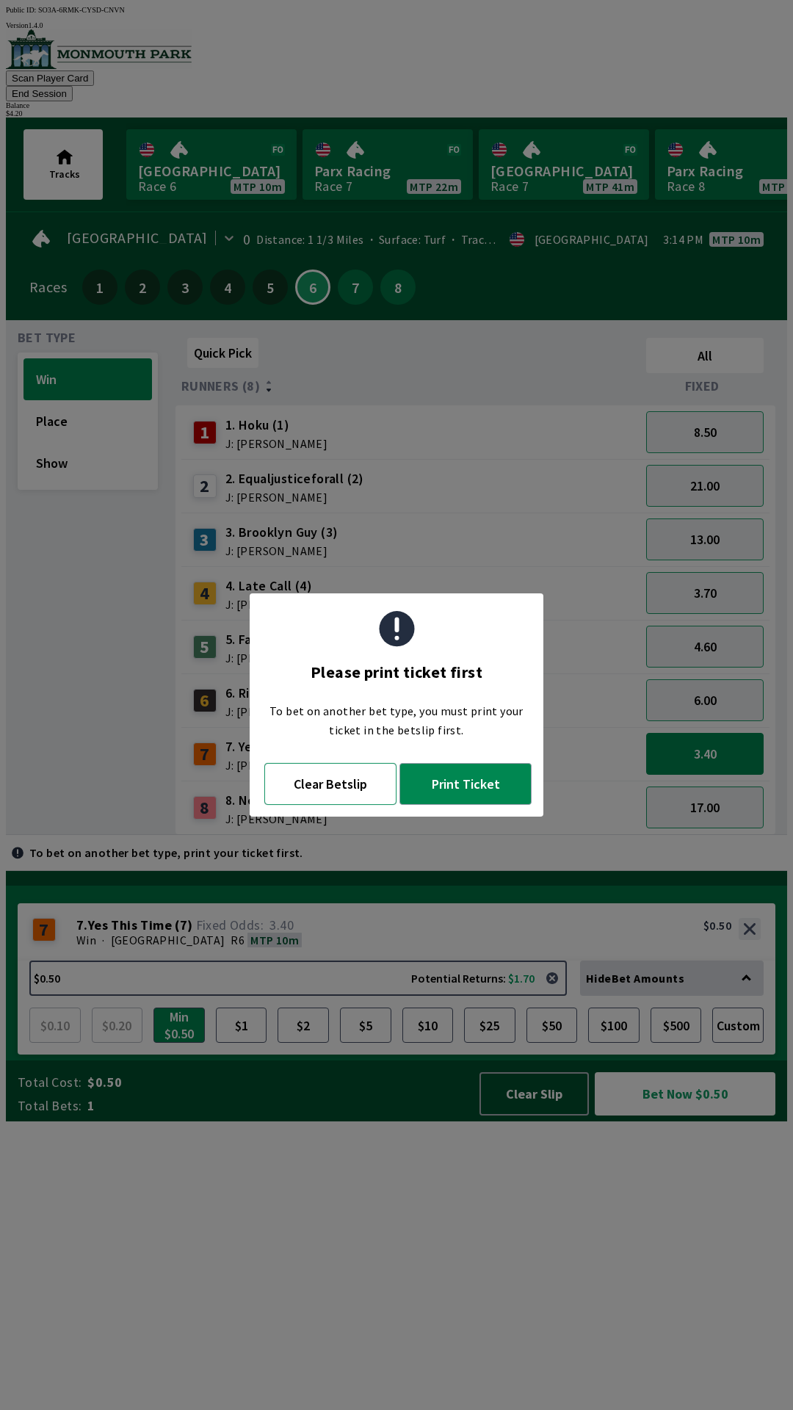
click at [356, 795] on button "Clear Betslip" at bounding box center [330, 784] width 132 height 42
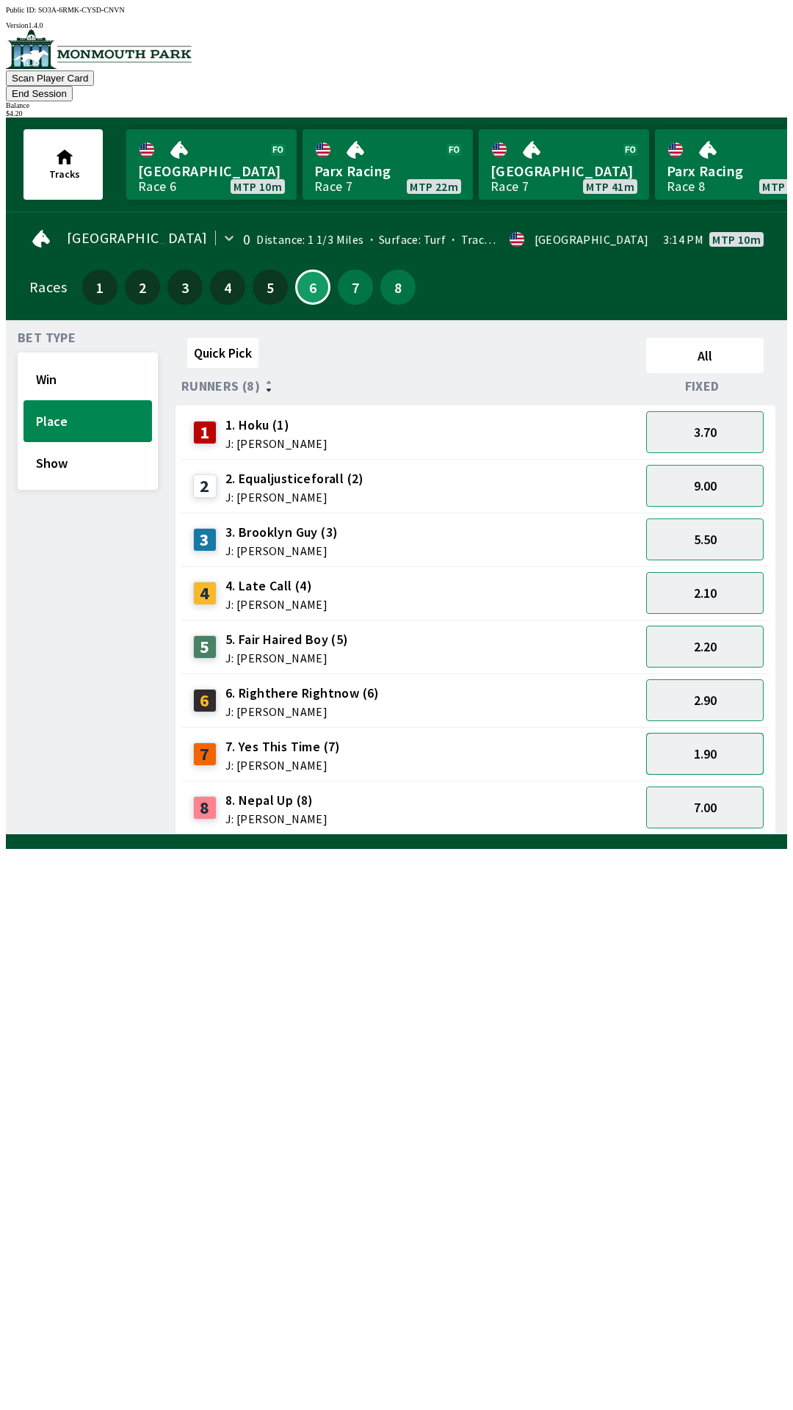
click at [718, 733] on button "1.90" at bounding box center [705, 754] width 118 height 42
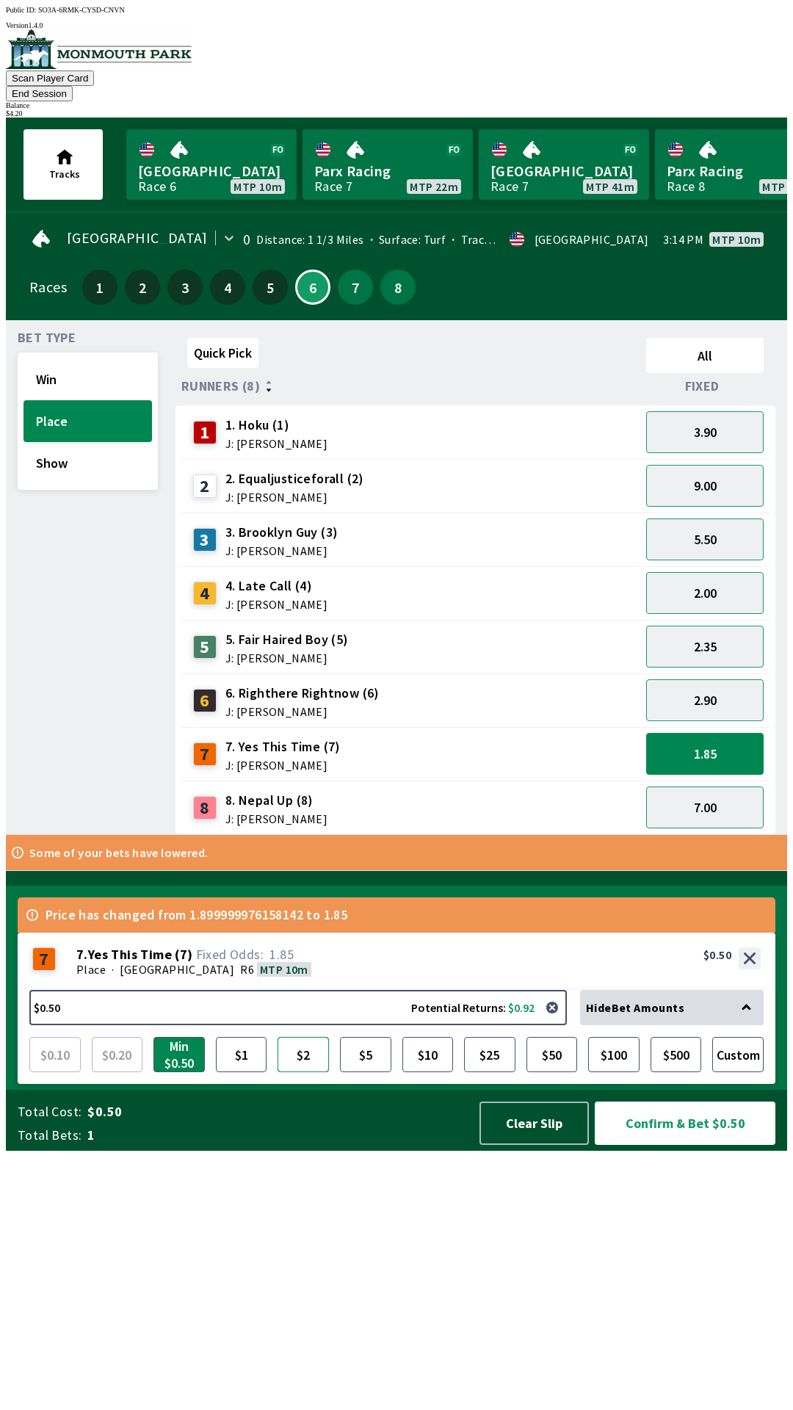
click at [302, 1072] on button "$2" at bounding box center [303, 1054] width 51 height 35
click at [690, 1145] on button "Confirm & Bet $2.00" at bounding box center [685, 1123] width 181 height 43
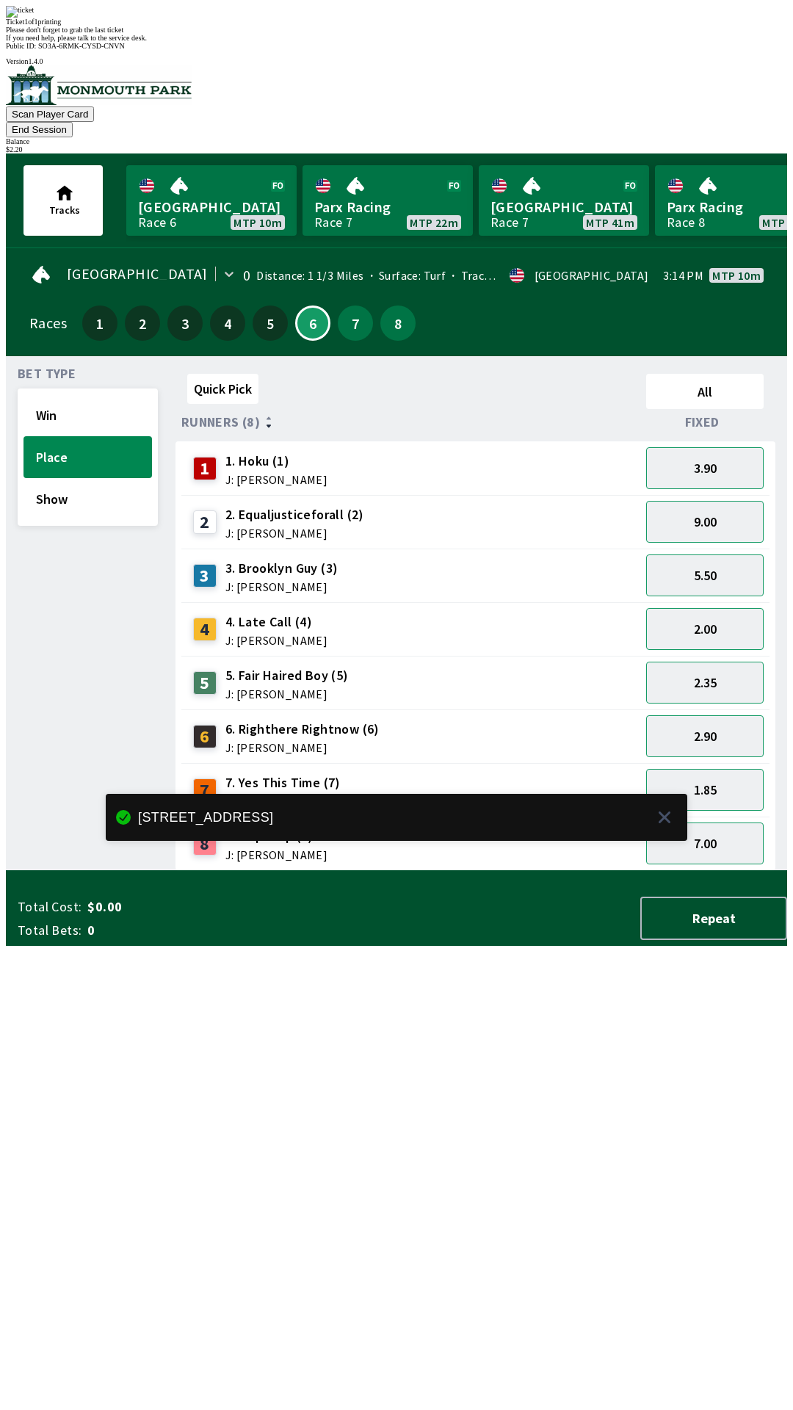
click at [480, 871] on div "Quick Pick All Runners (8) Fixed 1 1. Hoku (1) J: [PERSON_NAME] 3.90 2 2. Equal…" at bounding box center [482, 619] width 612 height 503
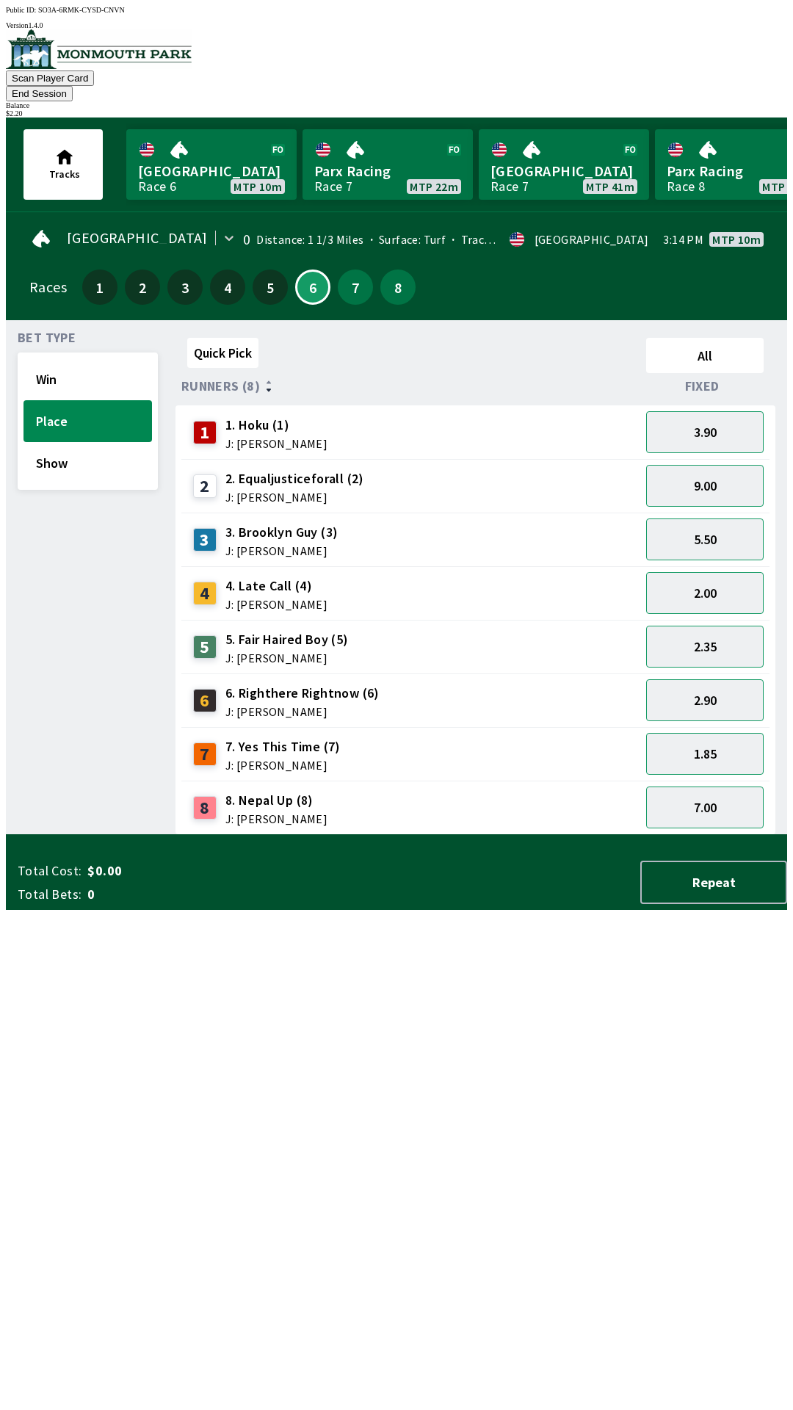
click at [73, 86] on button "End Session" at bounding box center [39, 93] width 67 height 15
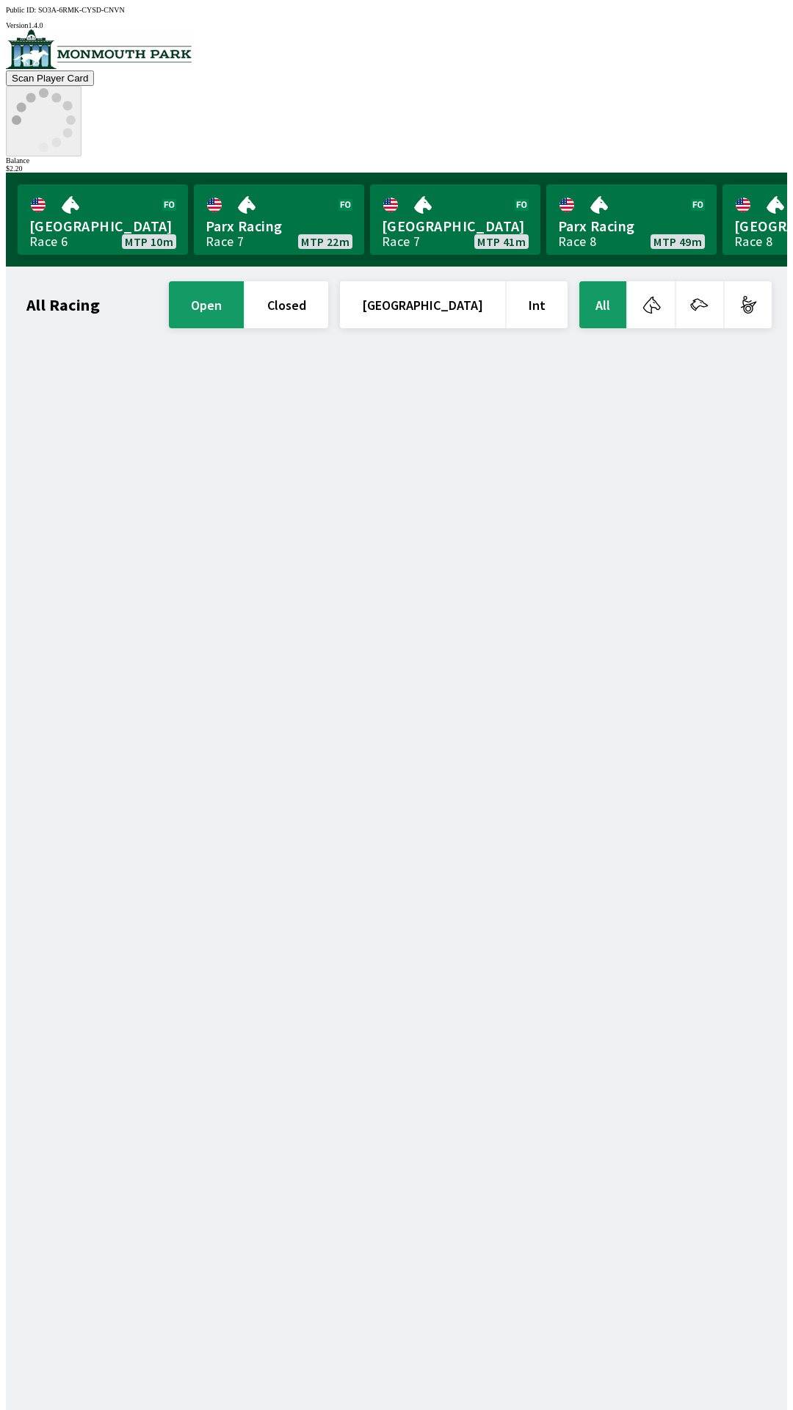
click at [76, 88] on icon at bounding box center [44, 120] width 64 height 64
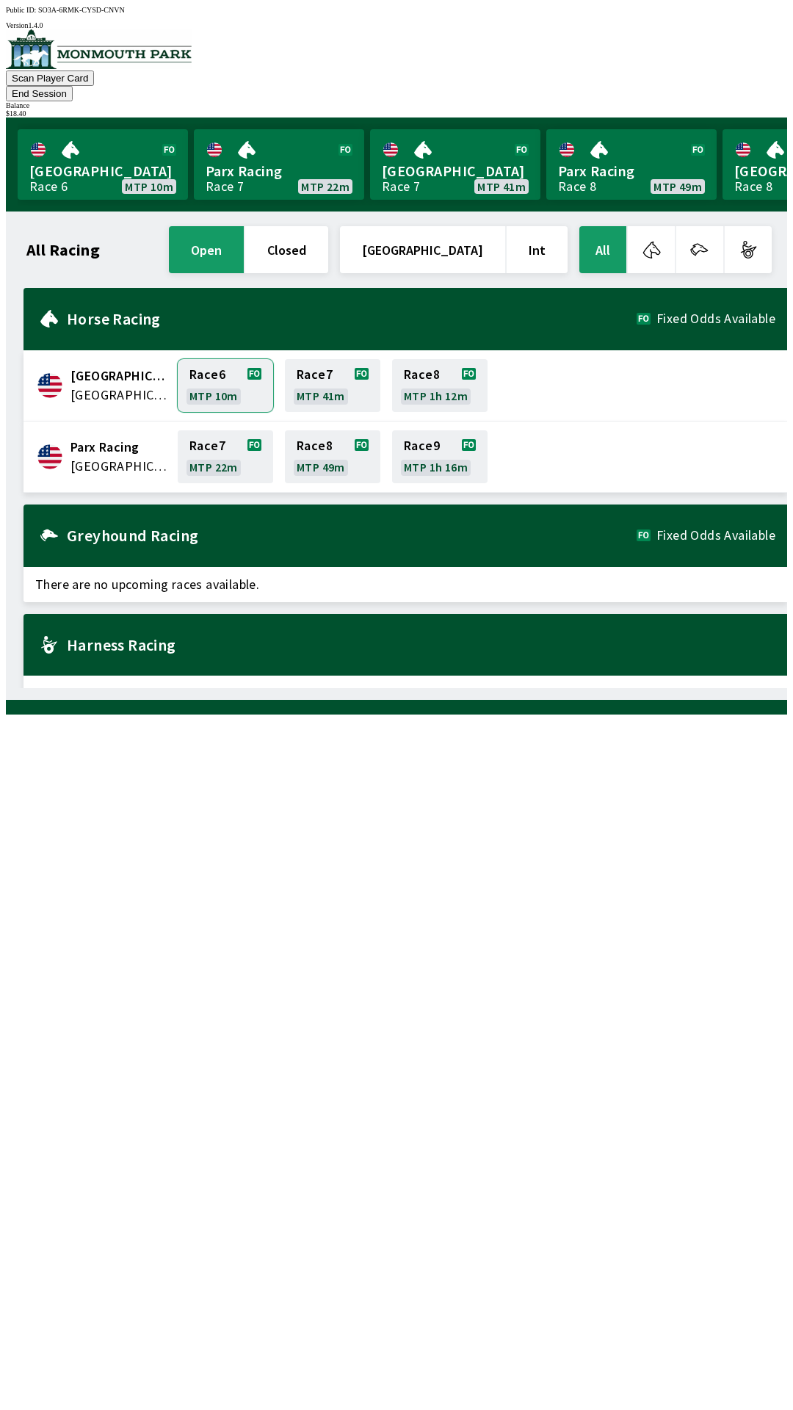
click at [228, 359] on link "Race 6 MTP 10m" at bounding box center [225, 385] width 95 height 53
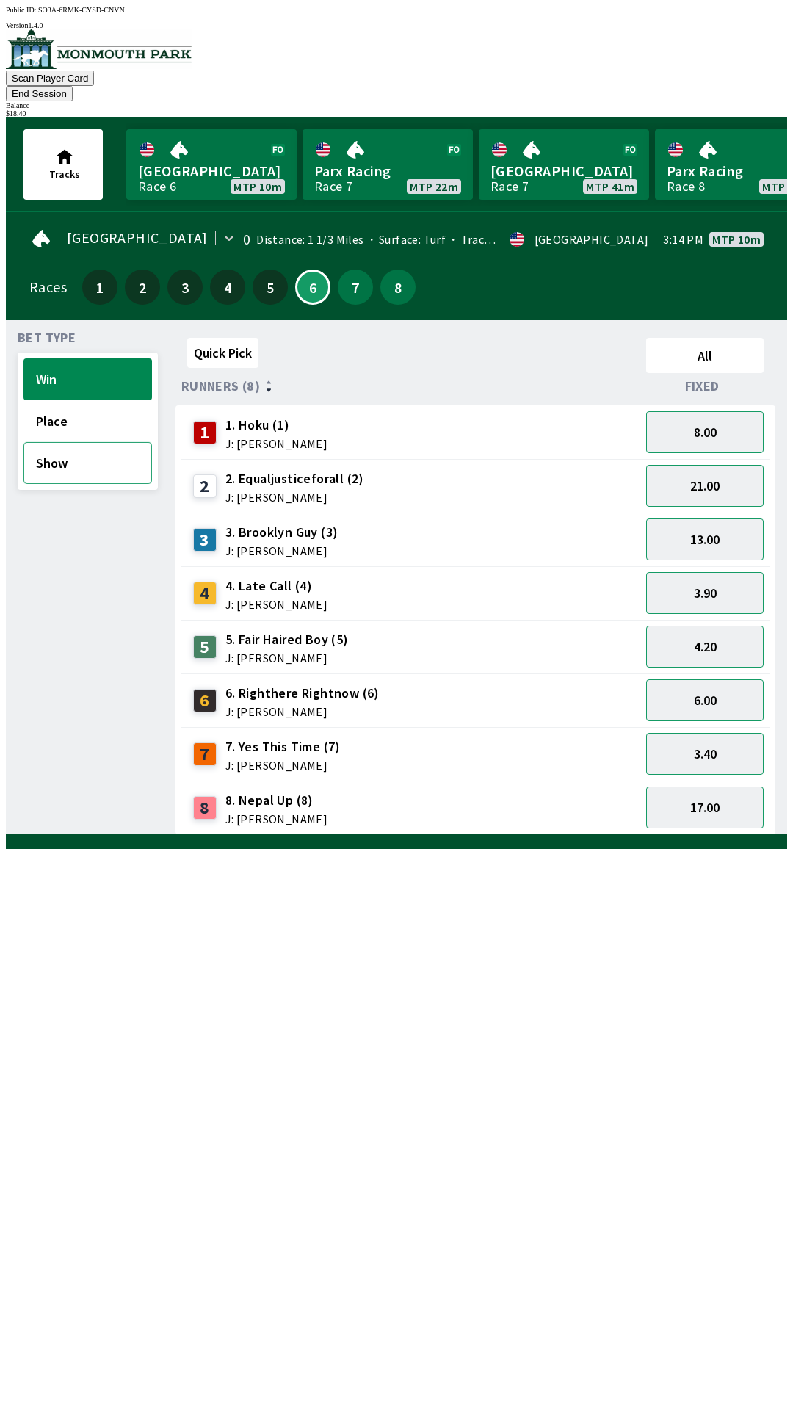
click at [82, 451] on button "Show" at bounding box center [88, 463] width 129 height 42
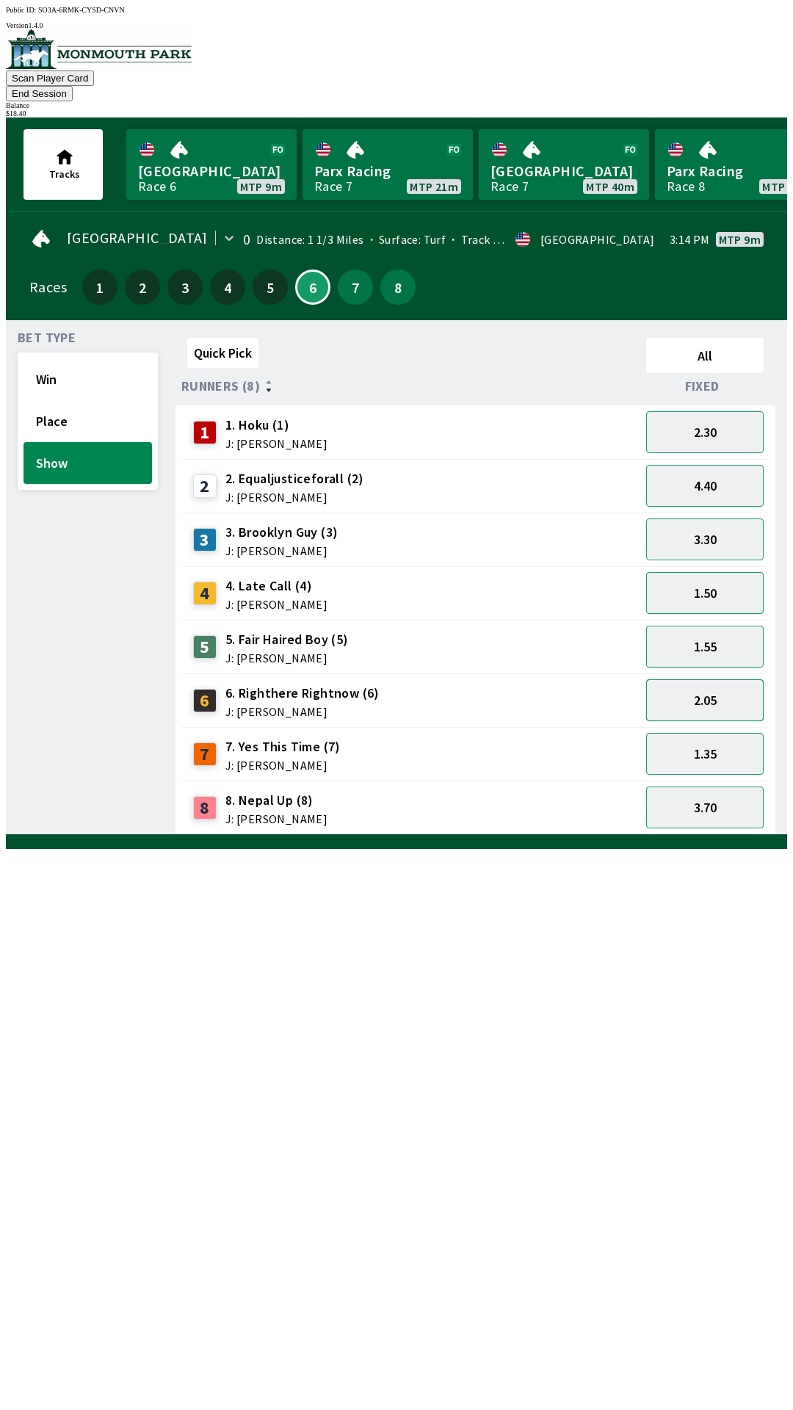
click at [717, 685] on button "2.05" at bounding box center [705, 700] width 118 height 42
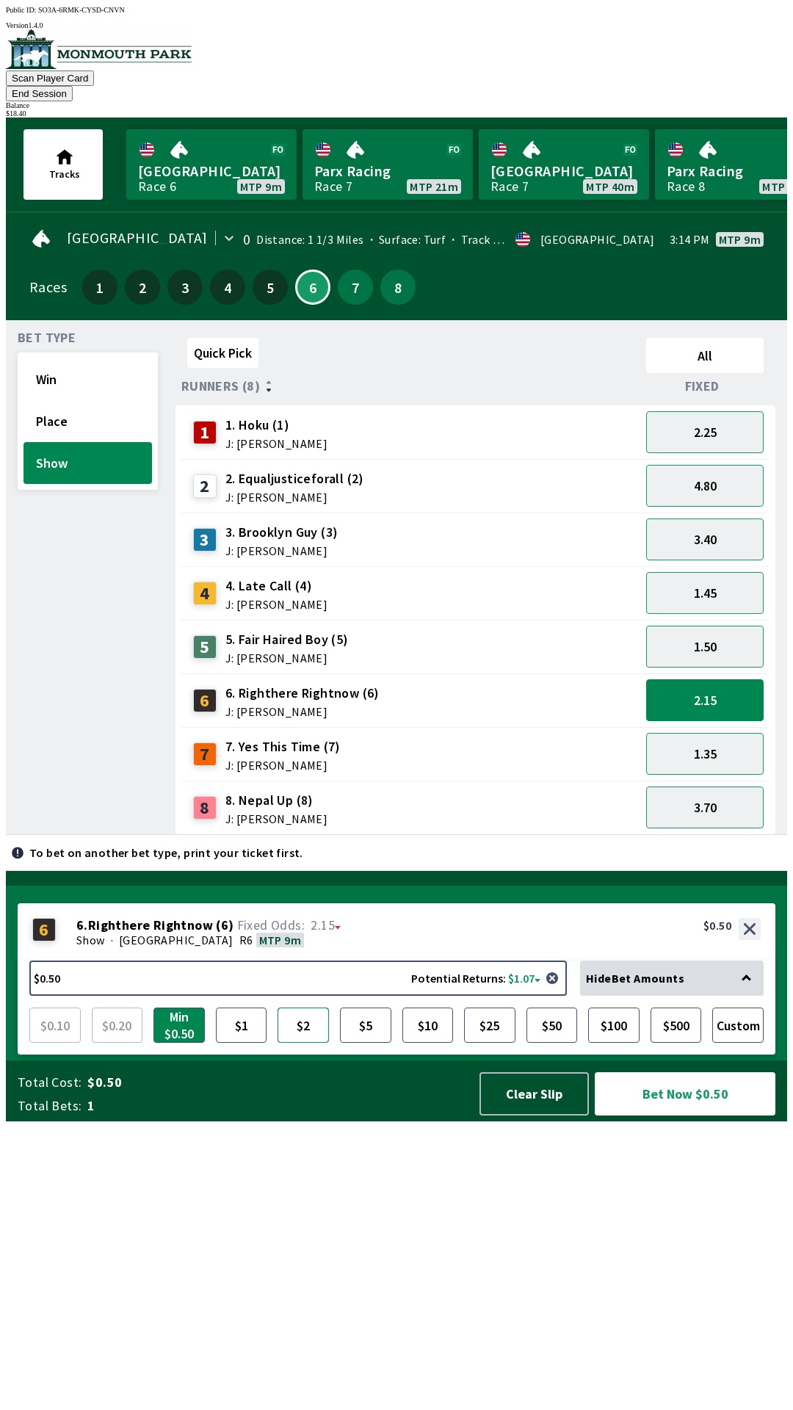
click at [295, 1043] on button "$2" at bounding box center [303, 1025] width 51 height 35
click at [685, 1116] on button "Bet Now $2.00" at bounding box center [685, 1093] width 181 height 43
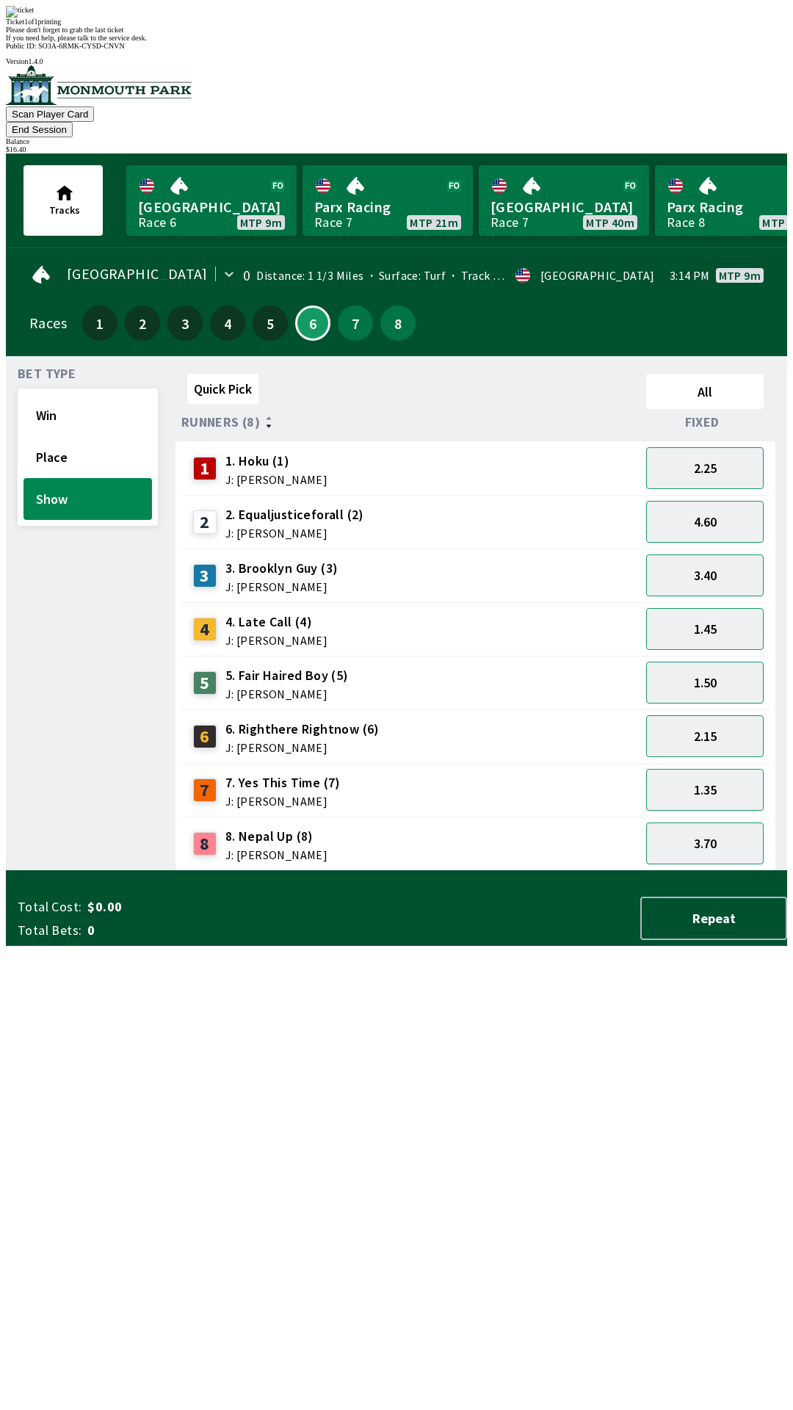
click at [428, 871] on div "Quick Pick All Runners (8) Fixed 1 1. Hoku (1) J: [PERSON_NAME] 2.25 2 2. Equal…" at bounding box center [482, 619] width 612 height 503
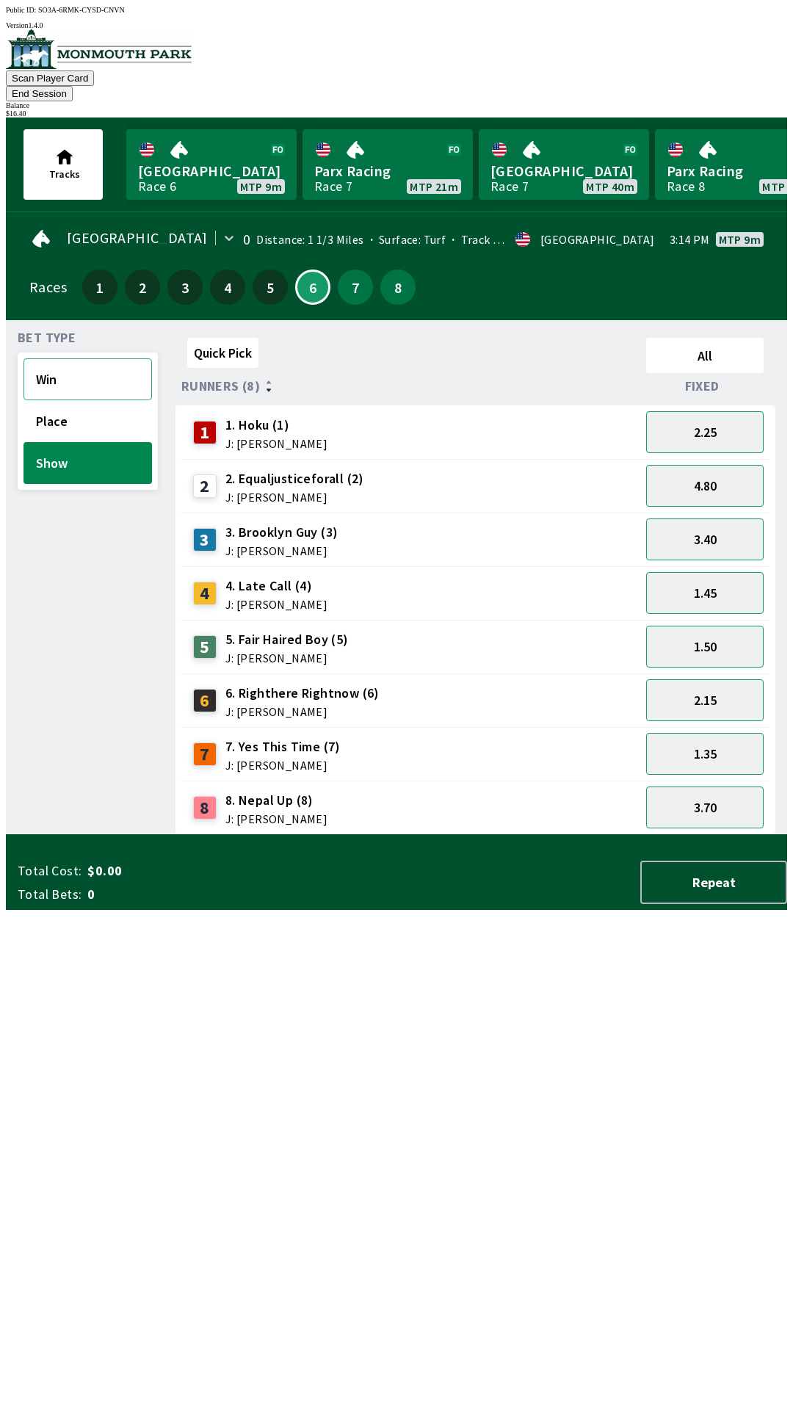
click at [83, 358] on button "Win" at bounding box center [88, 379] width 129 height 42
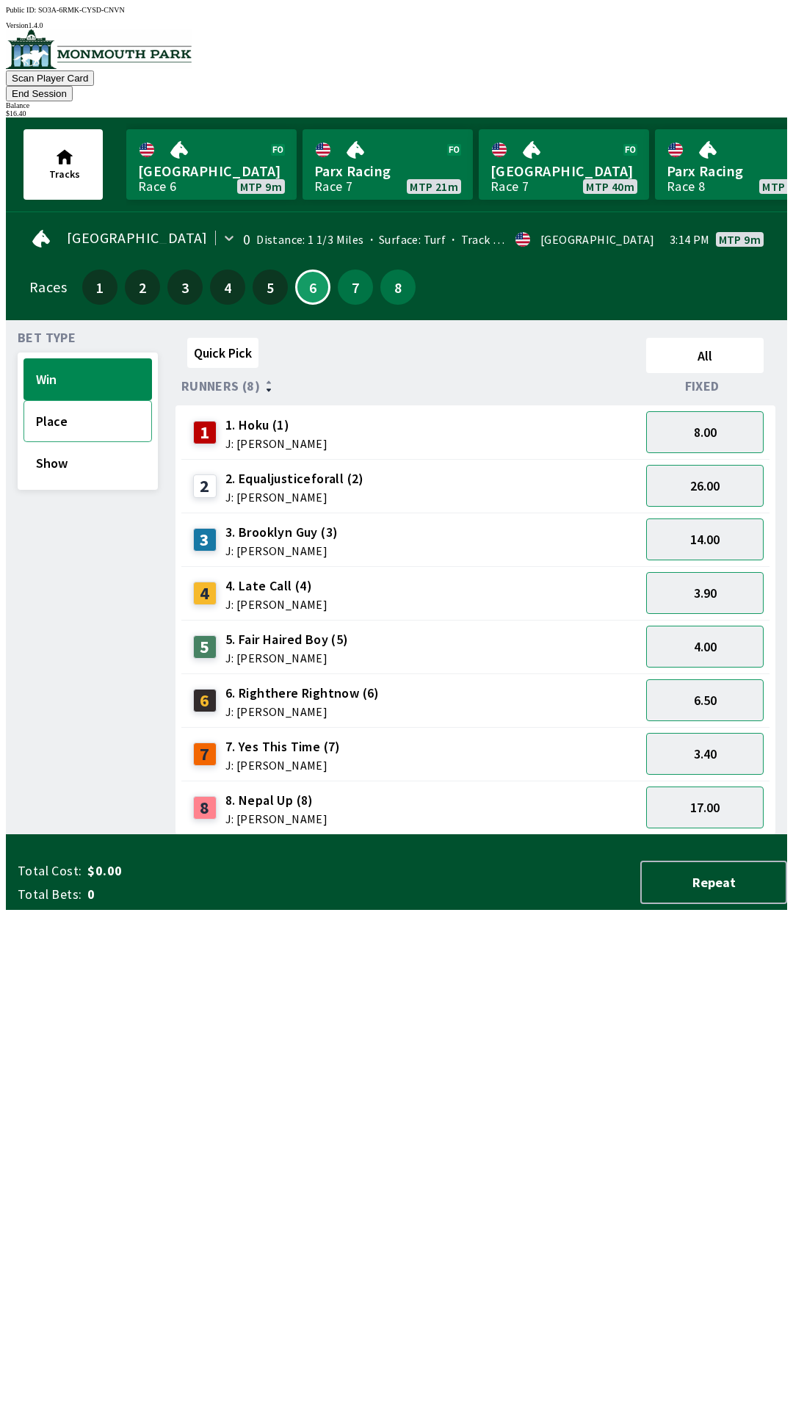
click at [83, 400] on button "Place" at bounding box center [88, 421] width 129 height 42
click at [723, 626] on button "2.05" at bounding box center [705, 647] width 118 height 42
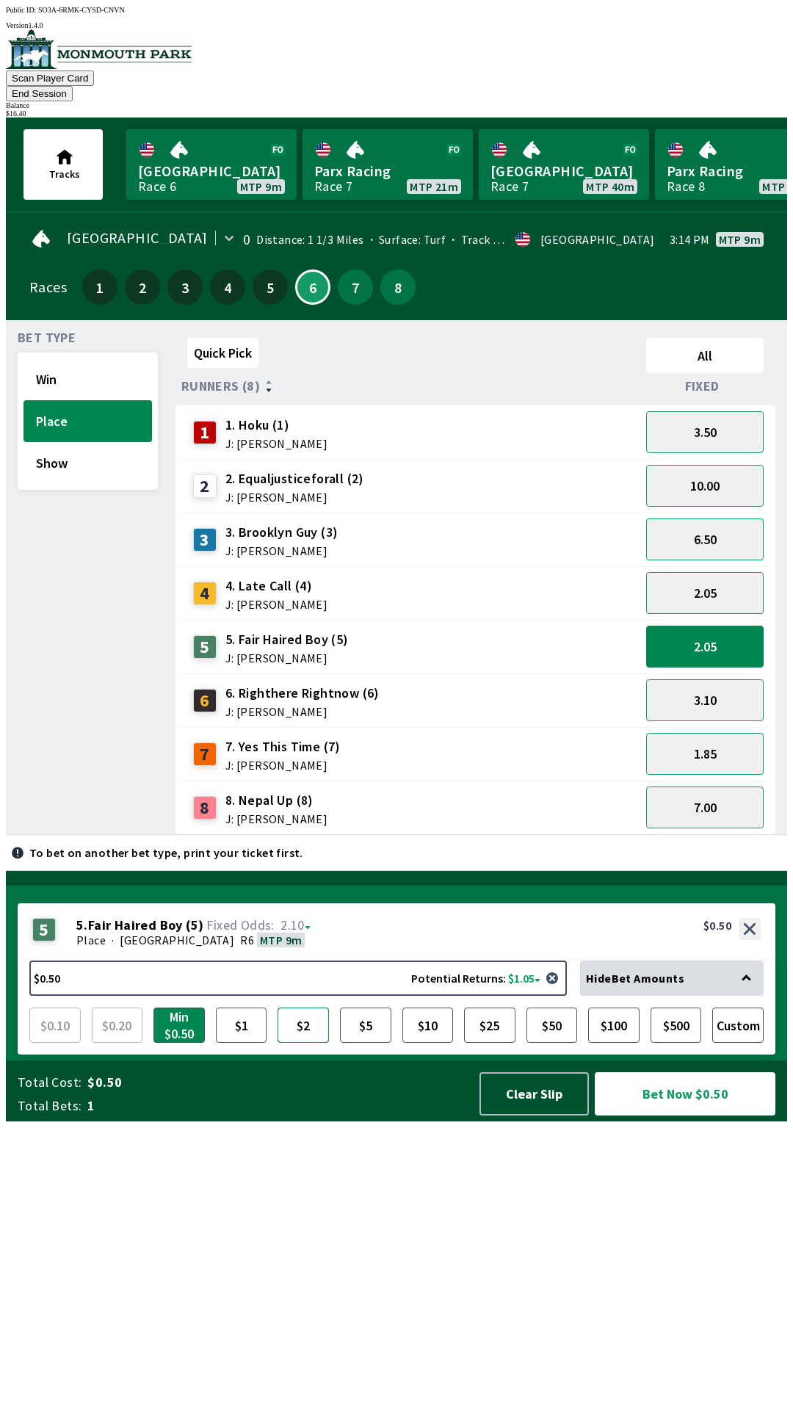
click at [309, 1043] on button "$2" at bounding box center [303, 1025] width 51 height 35
click at [691, 1116] on button "Bet Now $2.00" at bounding box center [685, 1093] width 181 height 43
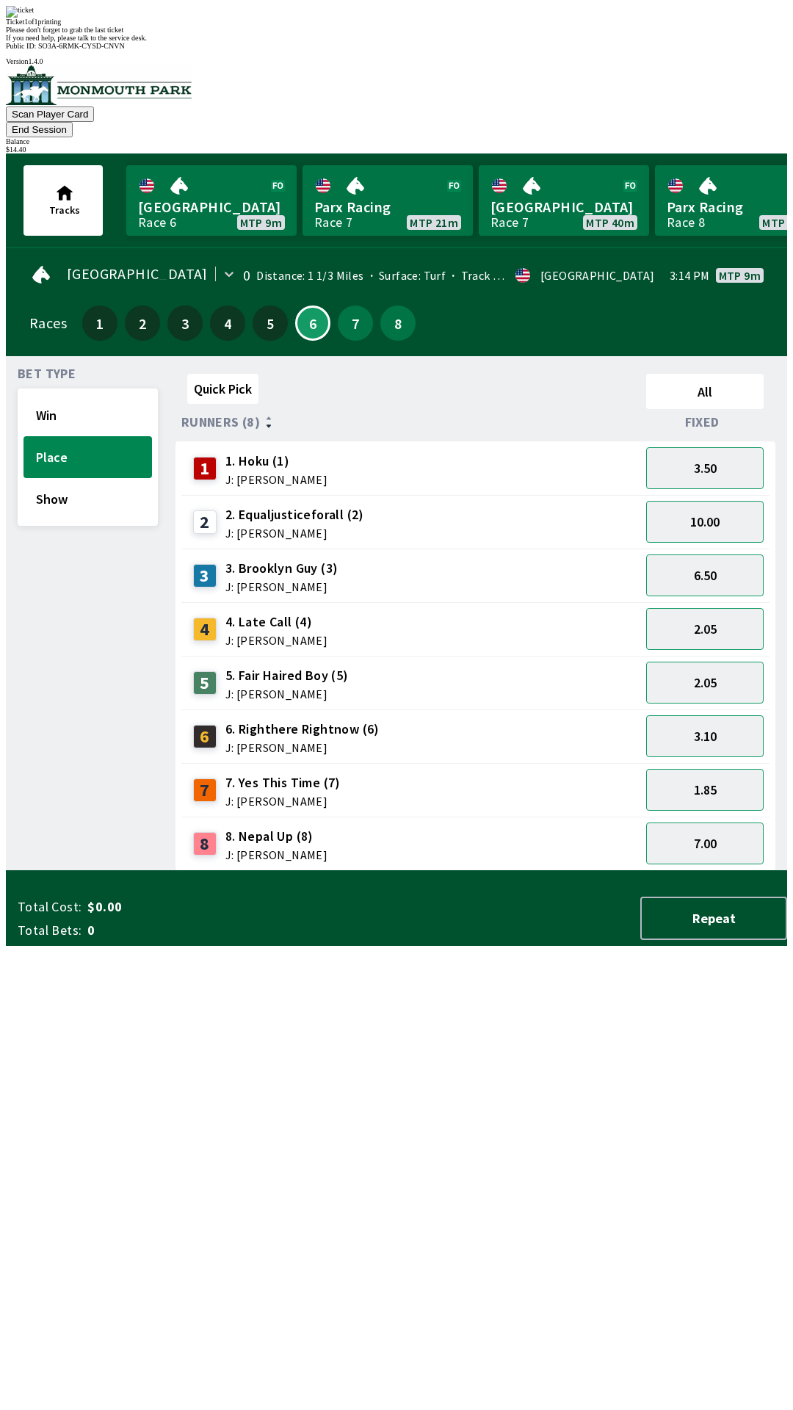
click at [497, 871] on div "Quick Pick All Runners (8) Fixed 1 1. Hoku (1) J: [PERSON_NAME] 3.50 2 2. Equal…" at bounding box center [482, 619] width 612 height 503
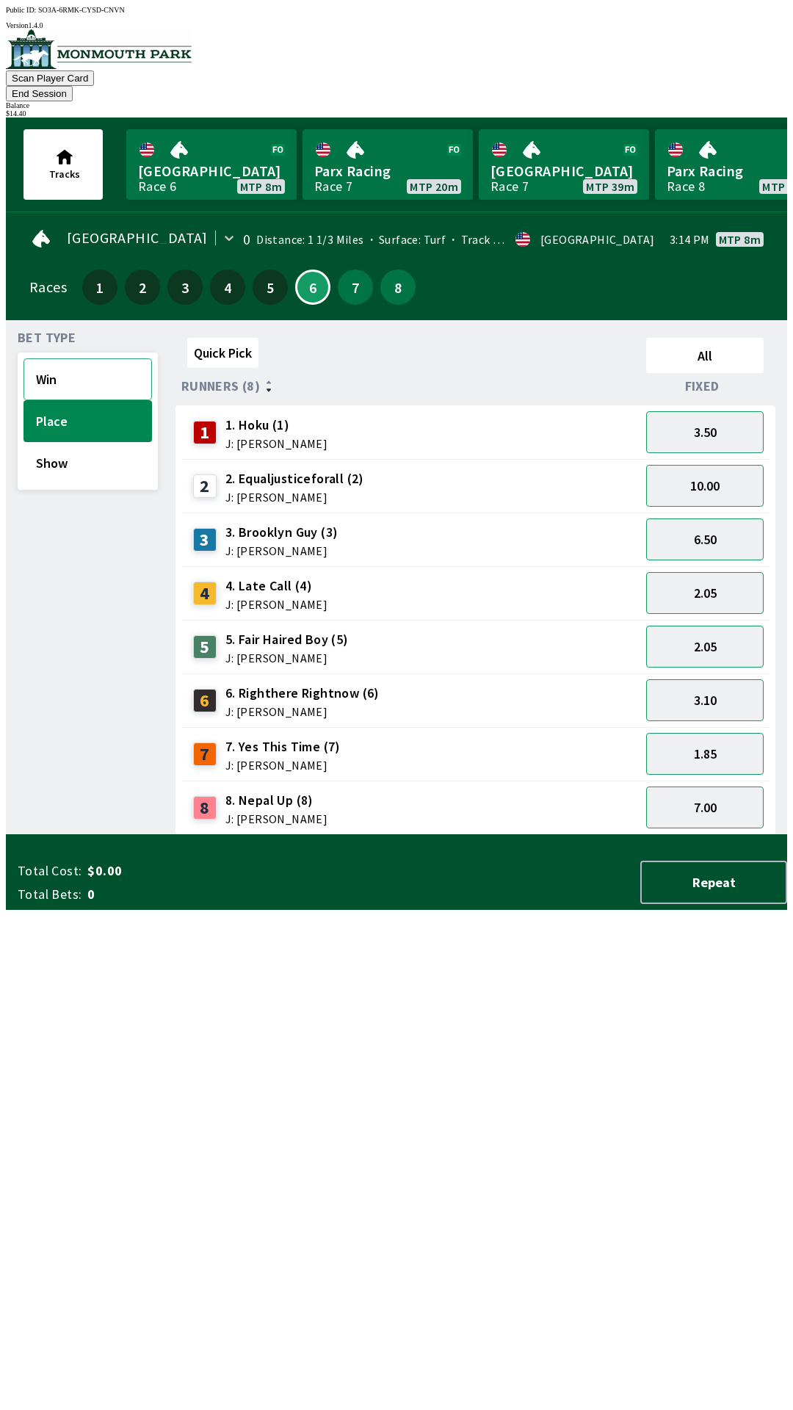
click at [101, 358] on button "Win" at bounding box center [88, 379] width 129 height 42
click at [73, 400] on button "Place" at bounding box center [88, 421] width 129 height 42
click at [712, 733] on button "1.85" at bounding box center [705, 754] width 118 height 42
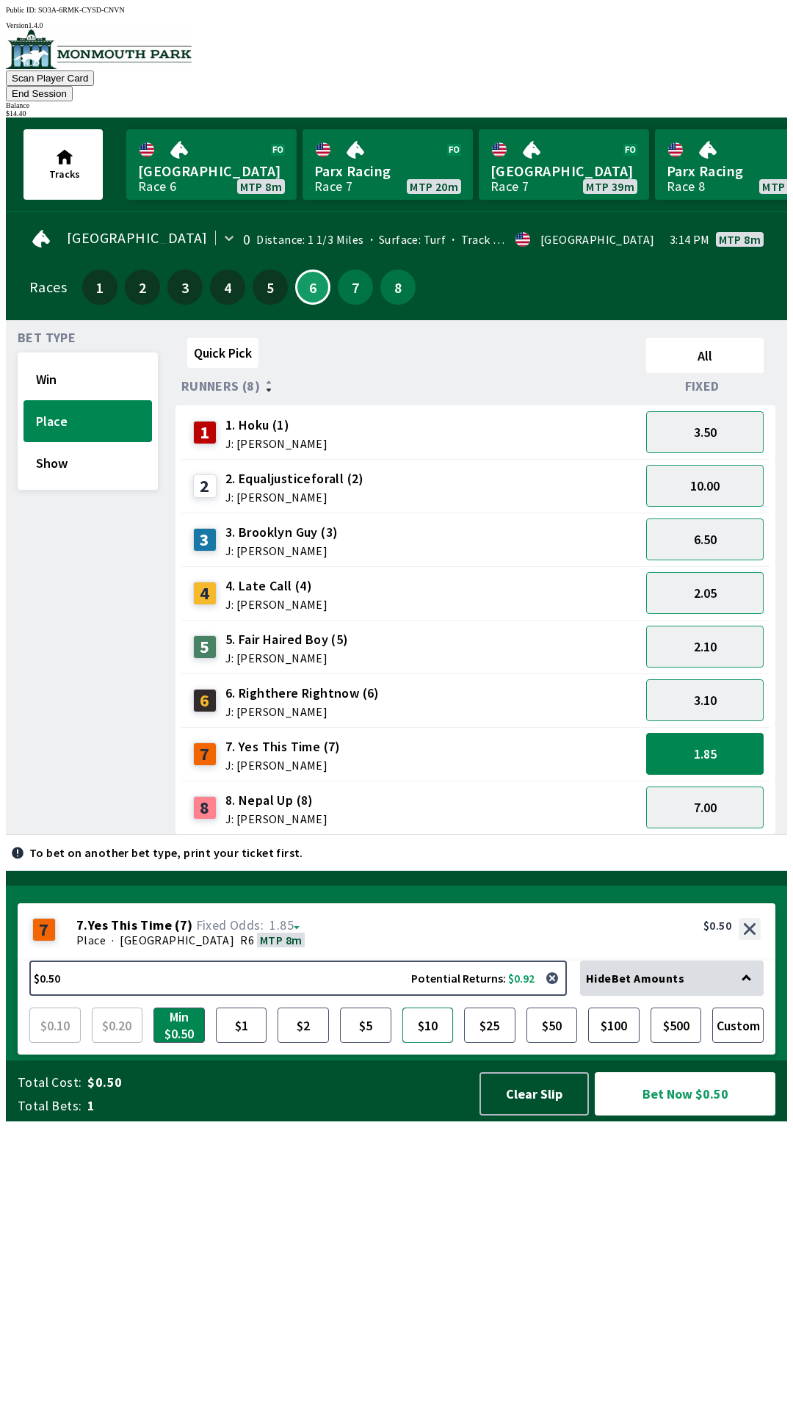
click at [435, 1043] on button "$10" at bounding box center [428, 1025] width 51 height 35
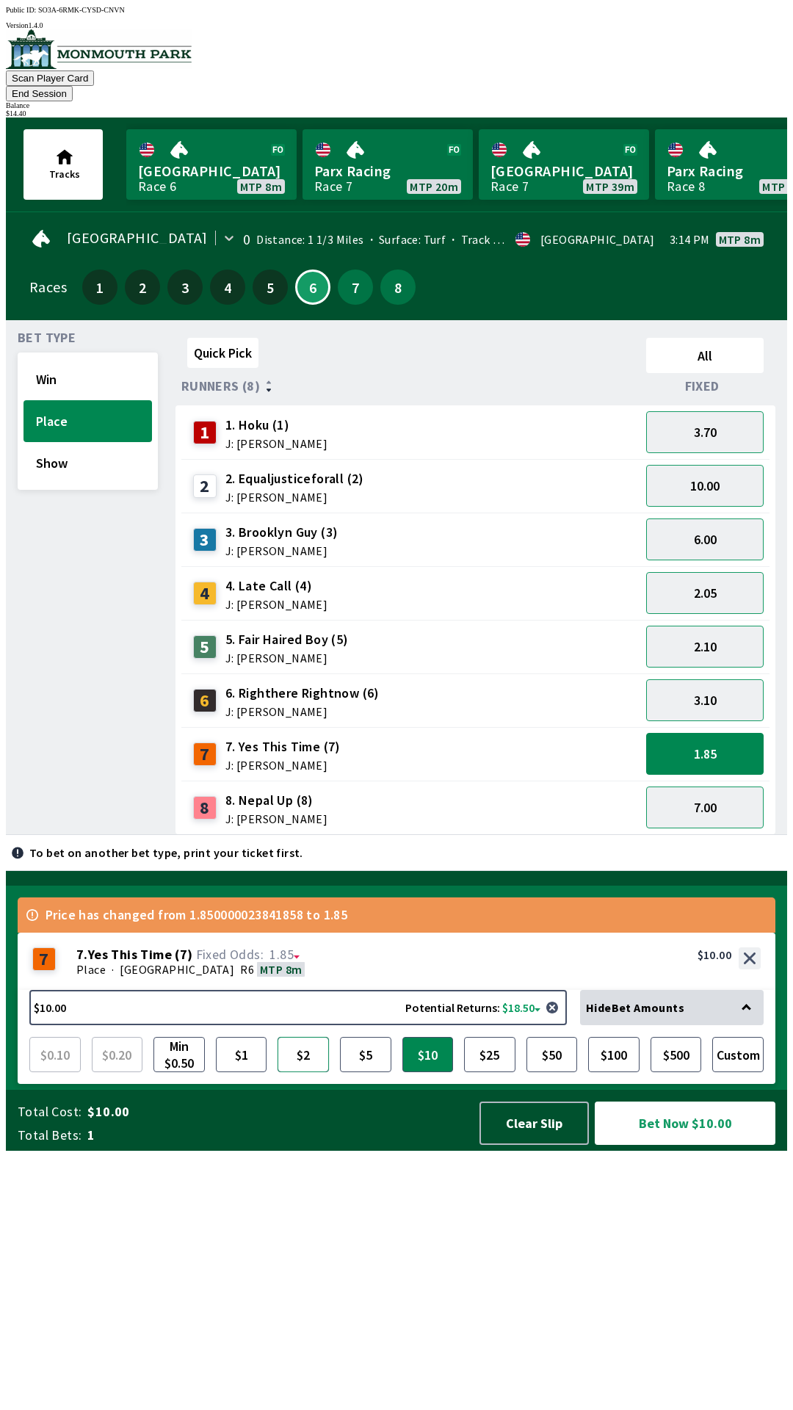
click at [311, 1072] on button "$2" at bounding box center [303, 1054] width 51 height 35
click at [372, 1072] on button "$5" at bounding box center [365, 1054] width 51 height 35
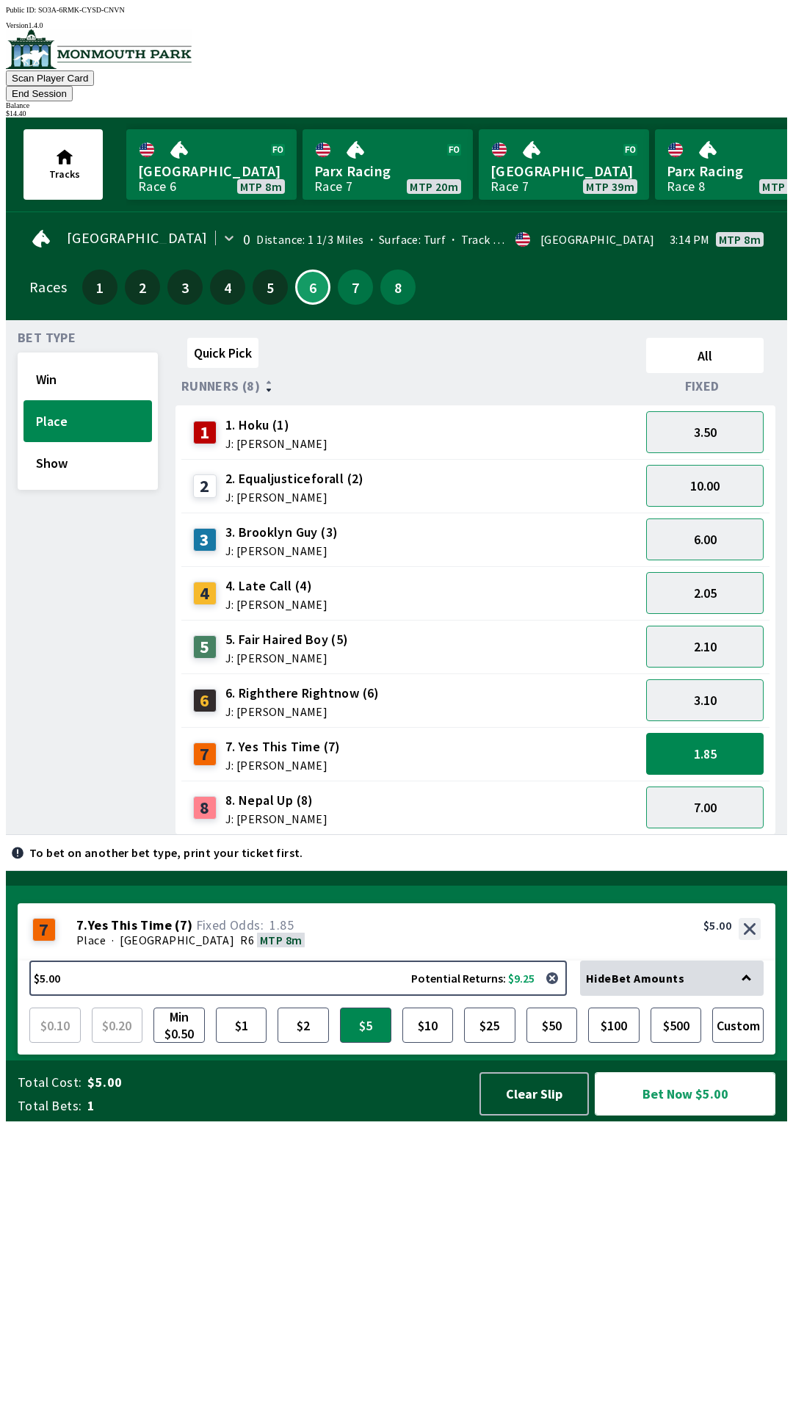
click at [695, 1116] on button "Bet Now $5.00" at bounding box center [685, 1093] width 181 height 43
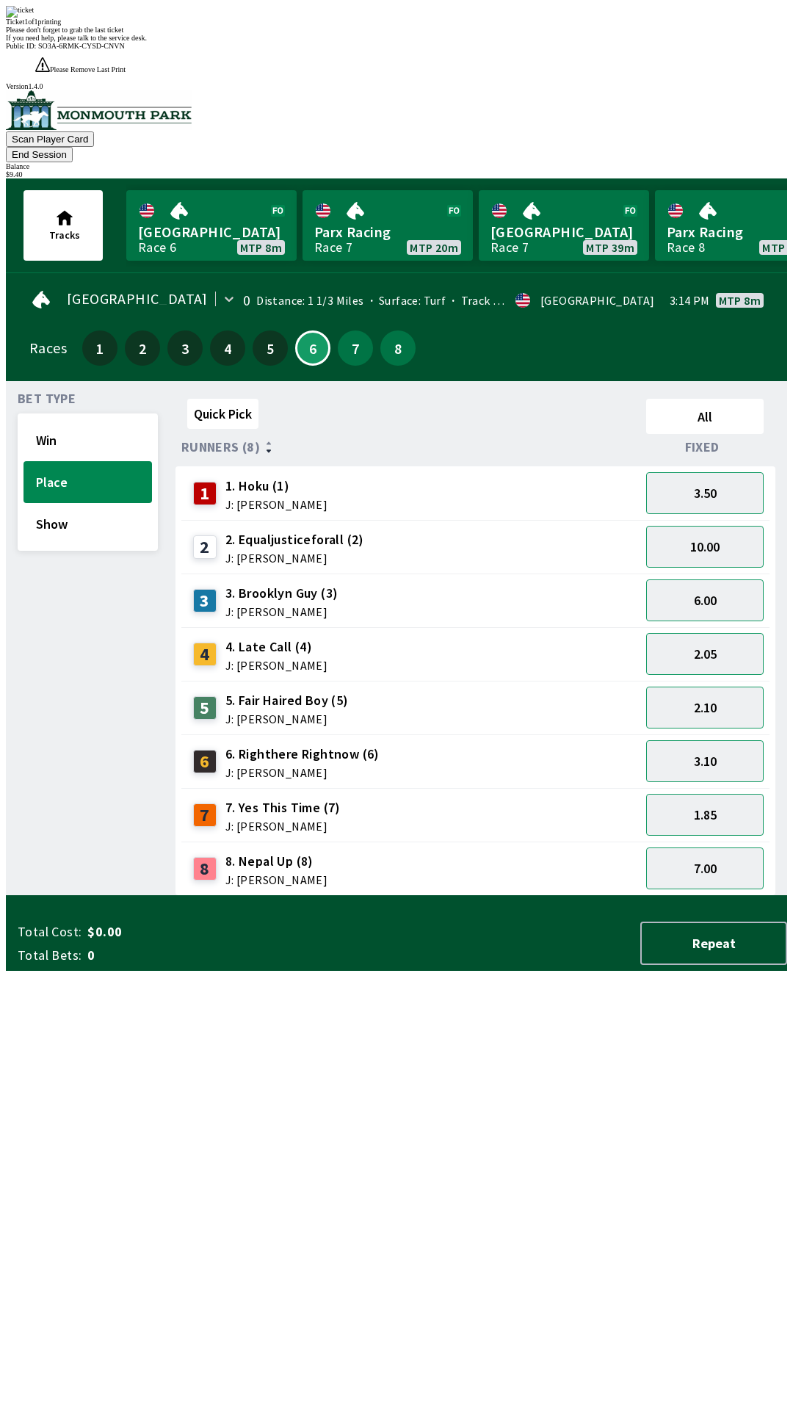
click at [428, 42] on div "Ticket 1 of 1 printing Please don't forget to grab the last ticket If you need …" at bounding box center [397, 24] width 782 height 36
click at [533, 42] on div "Ticket 1 of 1 printing Please don't forget to grab the last ticket If you need …" at bounding box center [397, 24] width 782 height 36
click at [561, 896] on div "Quick Pick All Runners (8) Fixed 1 1. Hoku (1) J: [PERSON_NAME] 3.50 2 2. Equal…" at bounding box center [482, 644] width 612 height 503
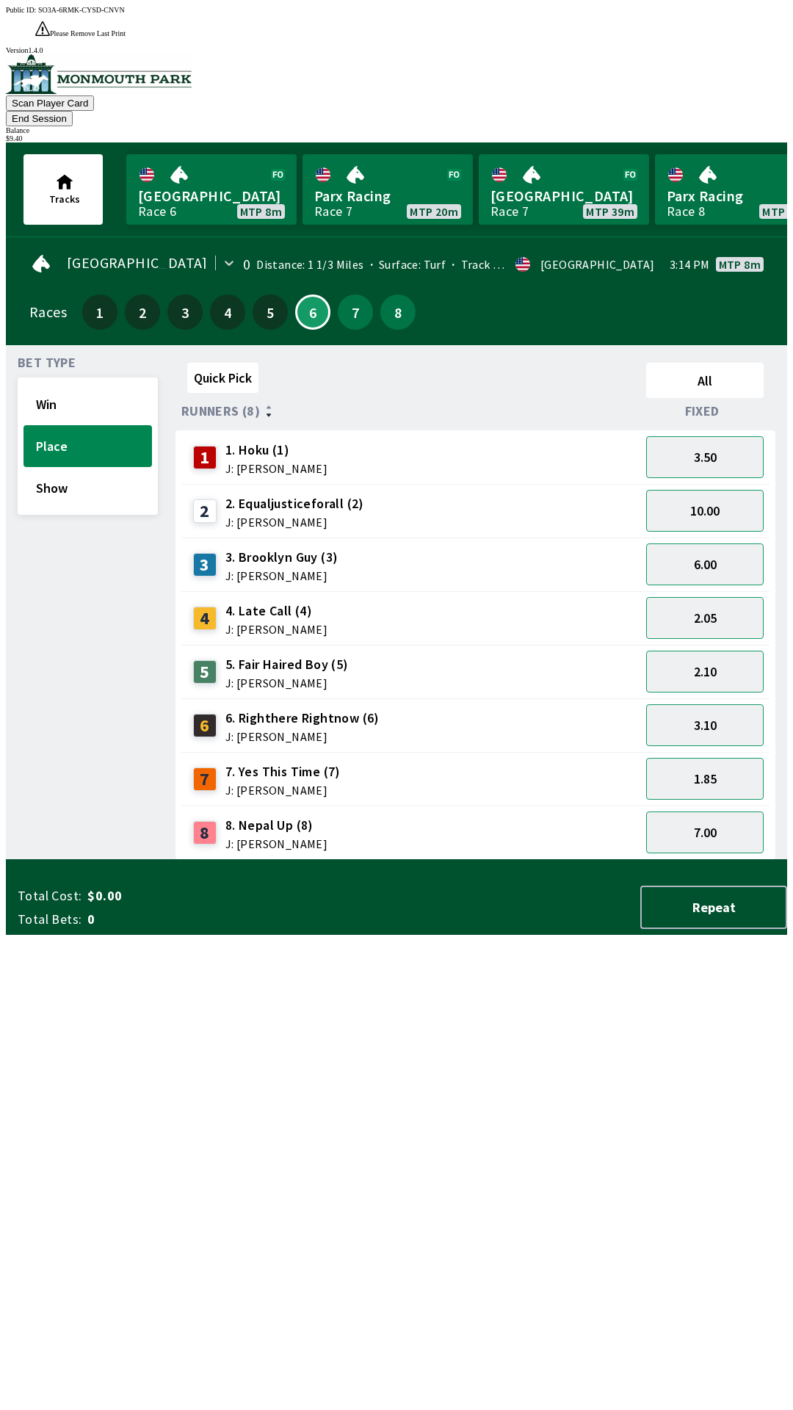
click at [73, 111] on button "End Session" at bounding box center [39, 118] width 67 height 15
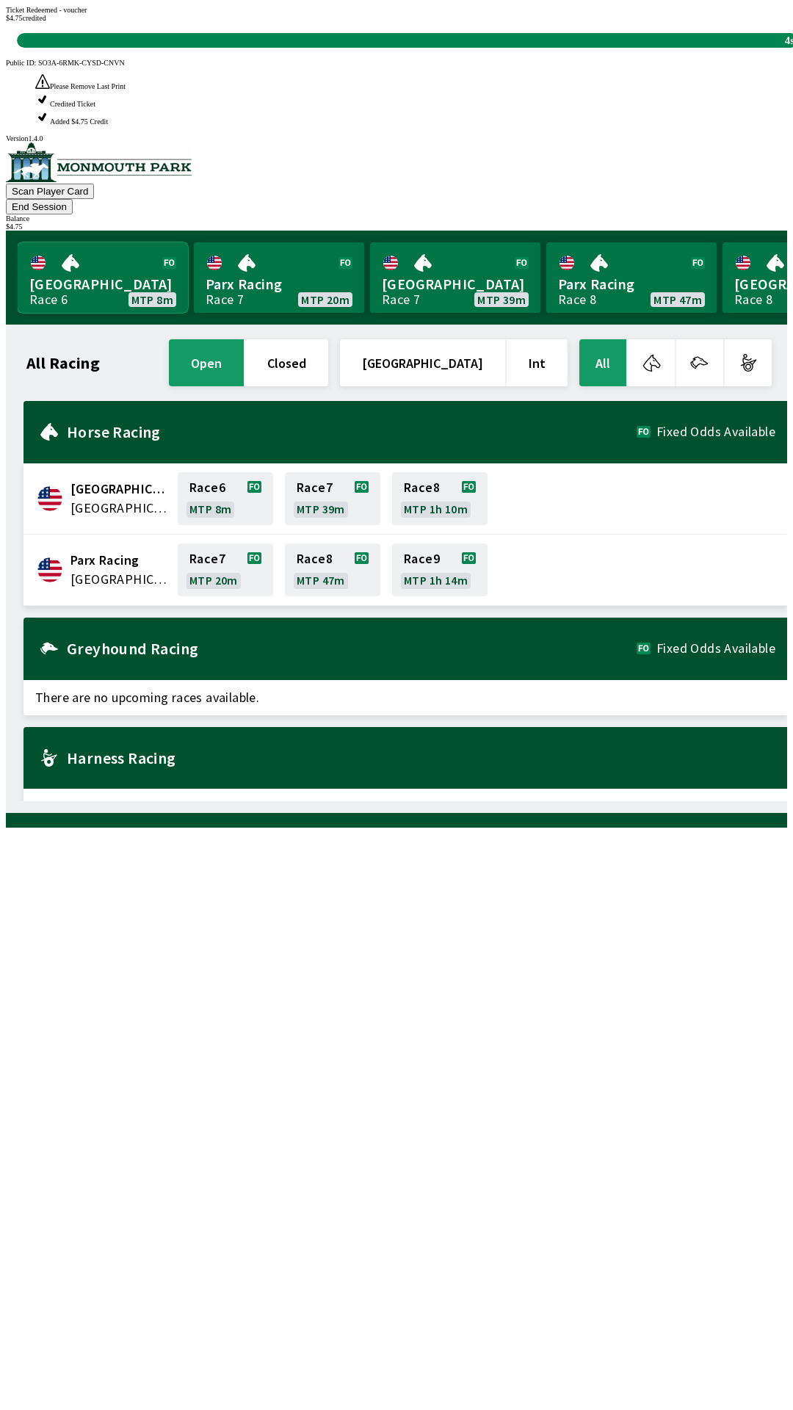
click at [91, 242] on link "[GEOGRAPHIC_DATA] Race 6 MTP 8m" at bounding box center [103, 277] width 170 height 71
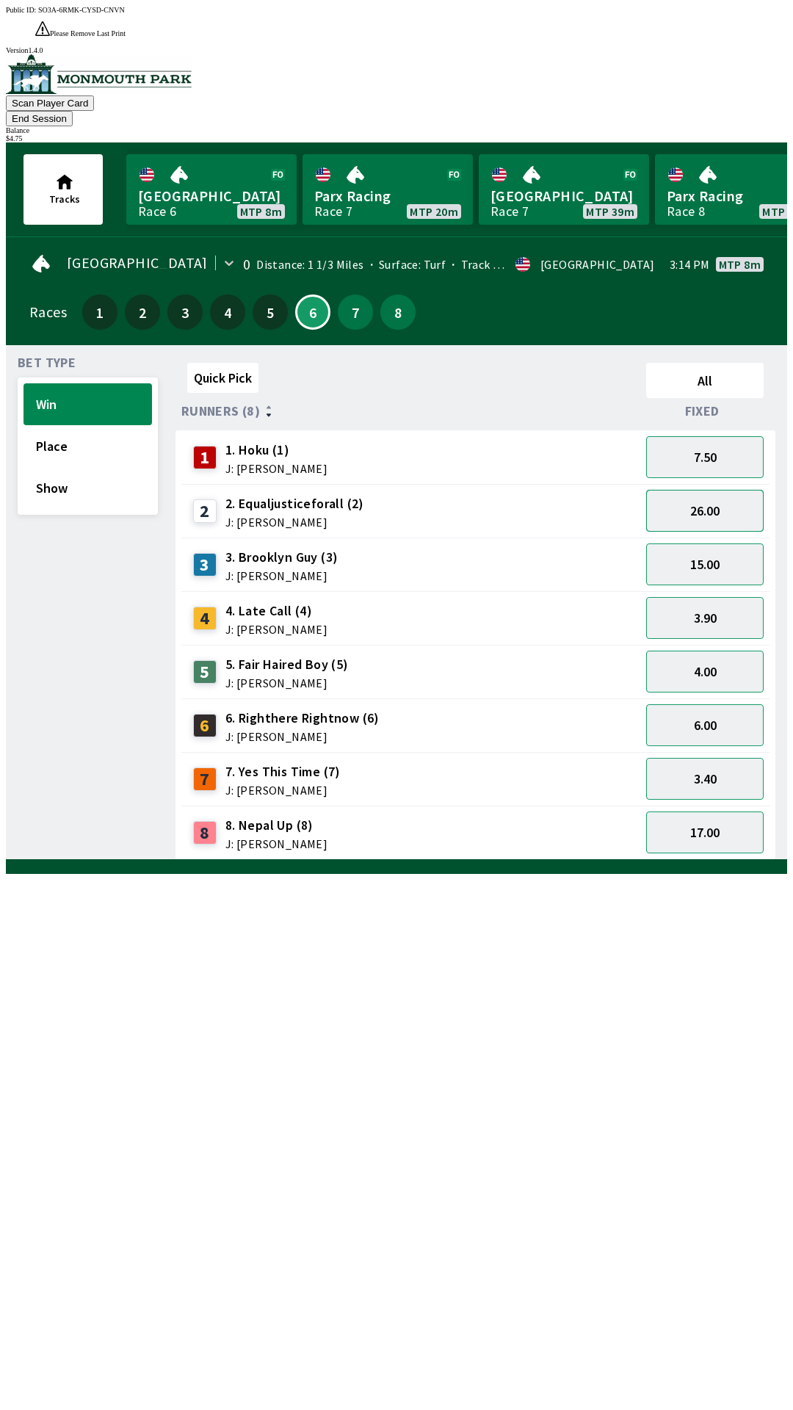
click at [714, 490] on button "26.00" at bounding box center [705, 511] width 118 height 42
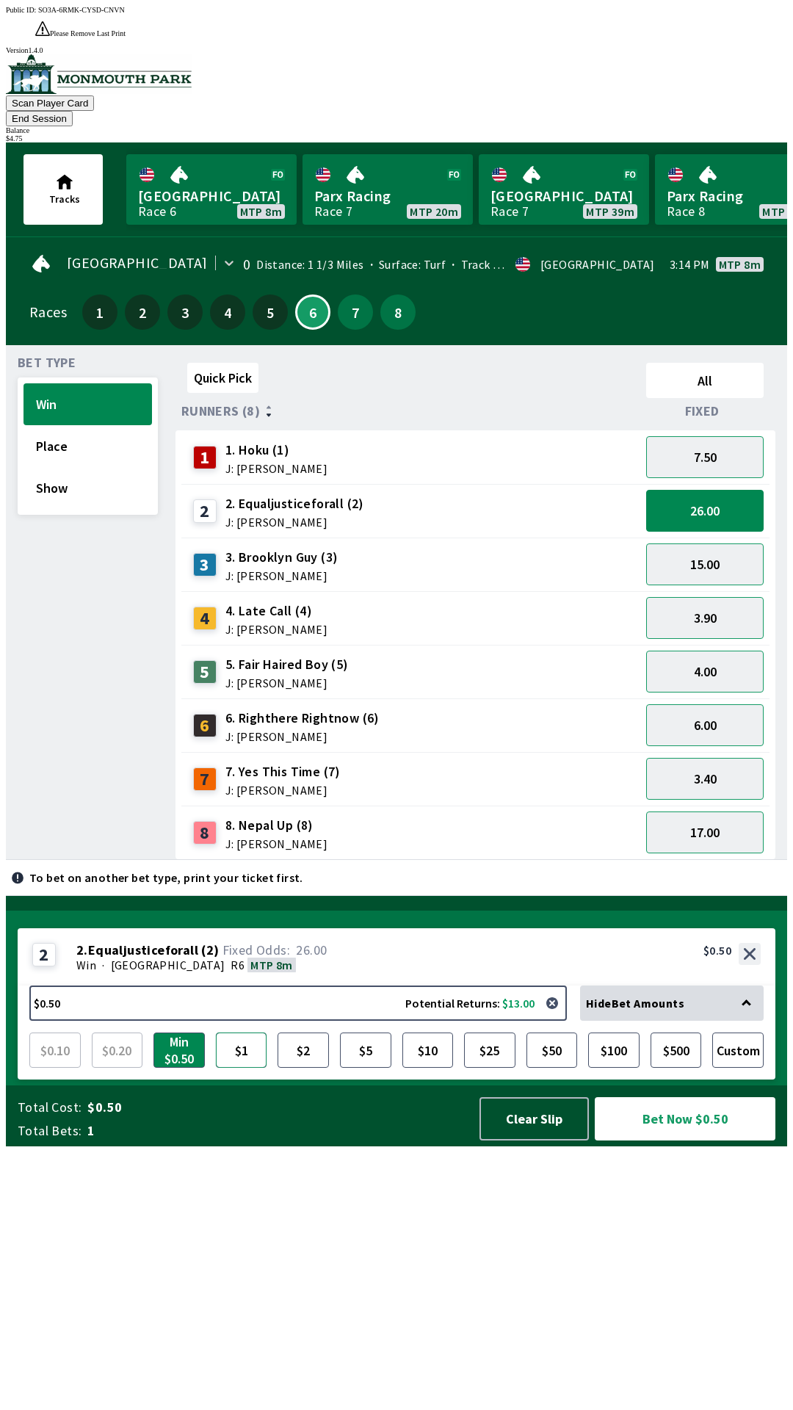
click at [236, 1068] on button "$1" at bounding box center [241, 1050] width 51 height 35
click at [650, 1141] on button "Bet Now $1.00" at bounding box center [685, 1118] width 181 height 43
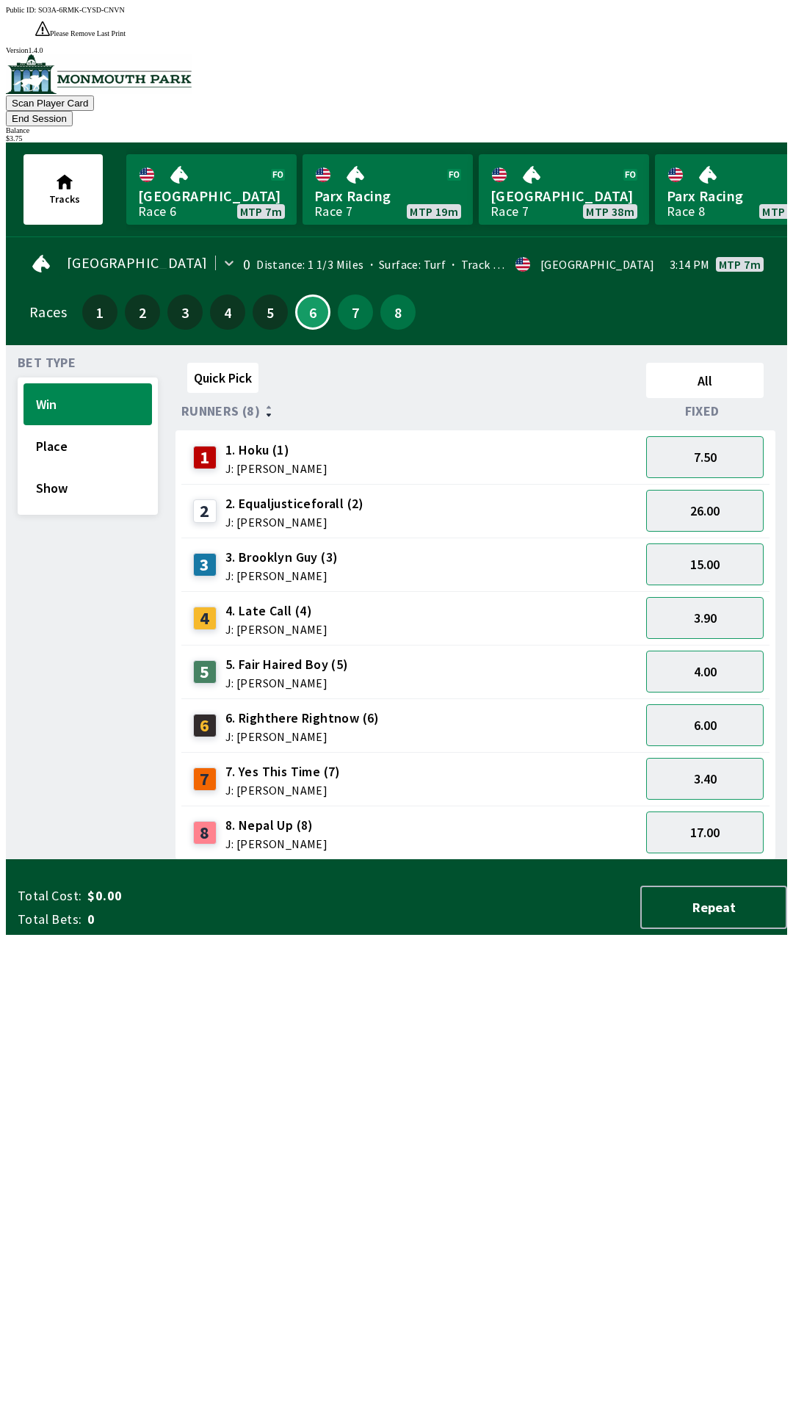
click at [521, 860] on div "Quick Pick All Runners (8) Fixed 1 1. Hoku (1) J: [PERSON_NAME] 7.50 2 2. Equal…" at bounding box center [482, 608] width 612 height 503
click at [117, 425] on button "Place" at bounding box center [88, 446] width 129 height 42
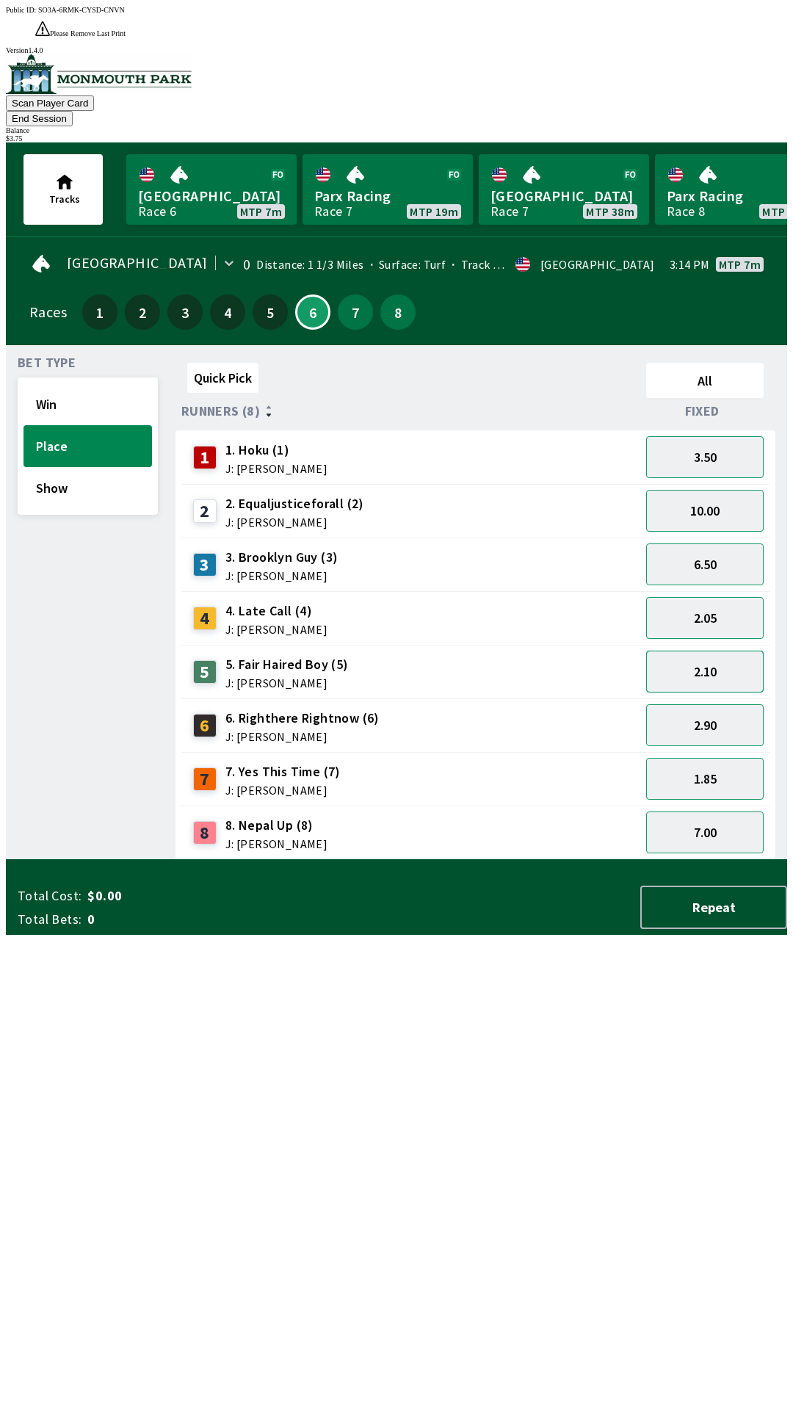
click at [731, 651] on button "2.10" at bounding box center [705, 672] width 118 height 42
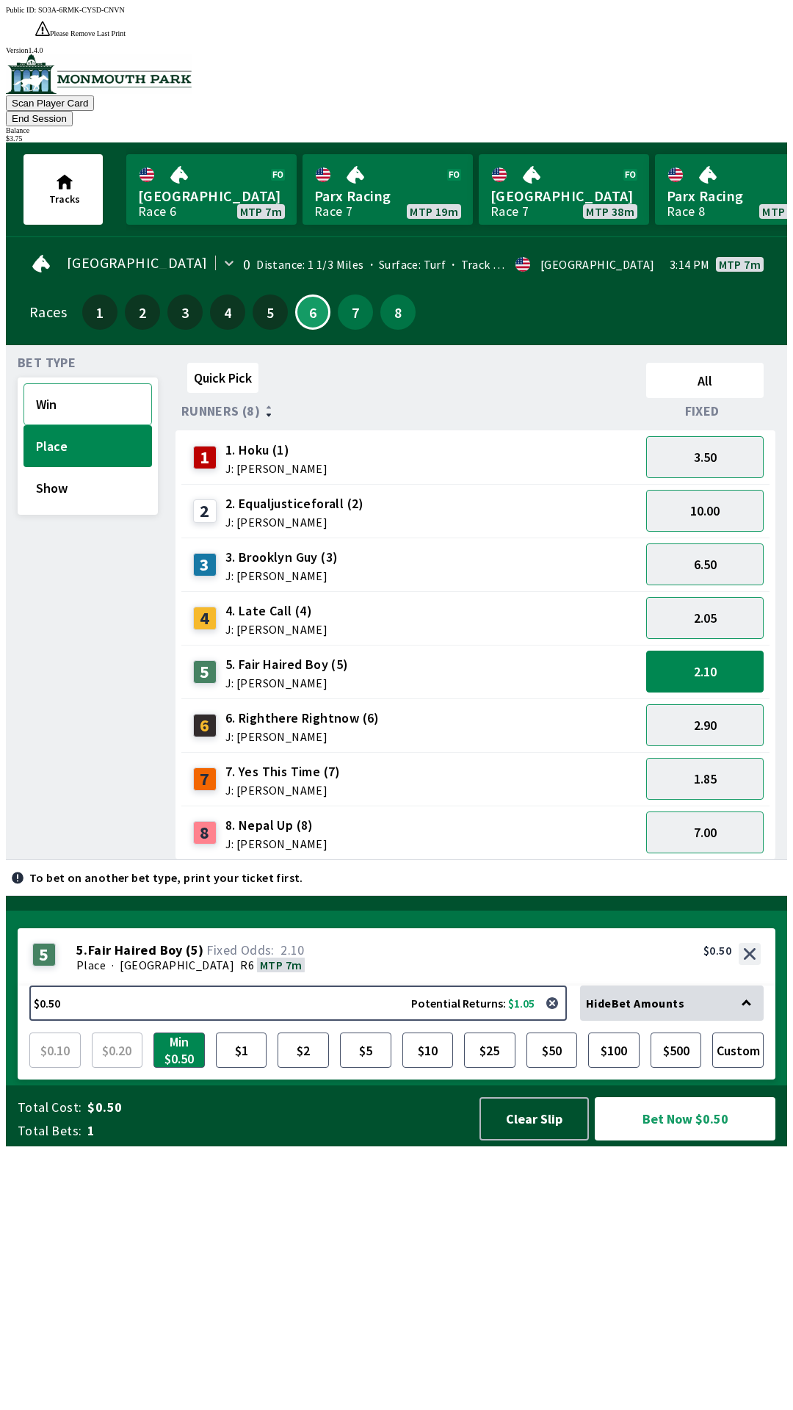
click at [96, 383] on button "Win" at bounding box center [88, 404] width 129 height 42
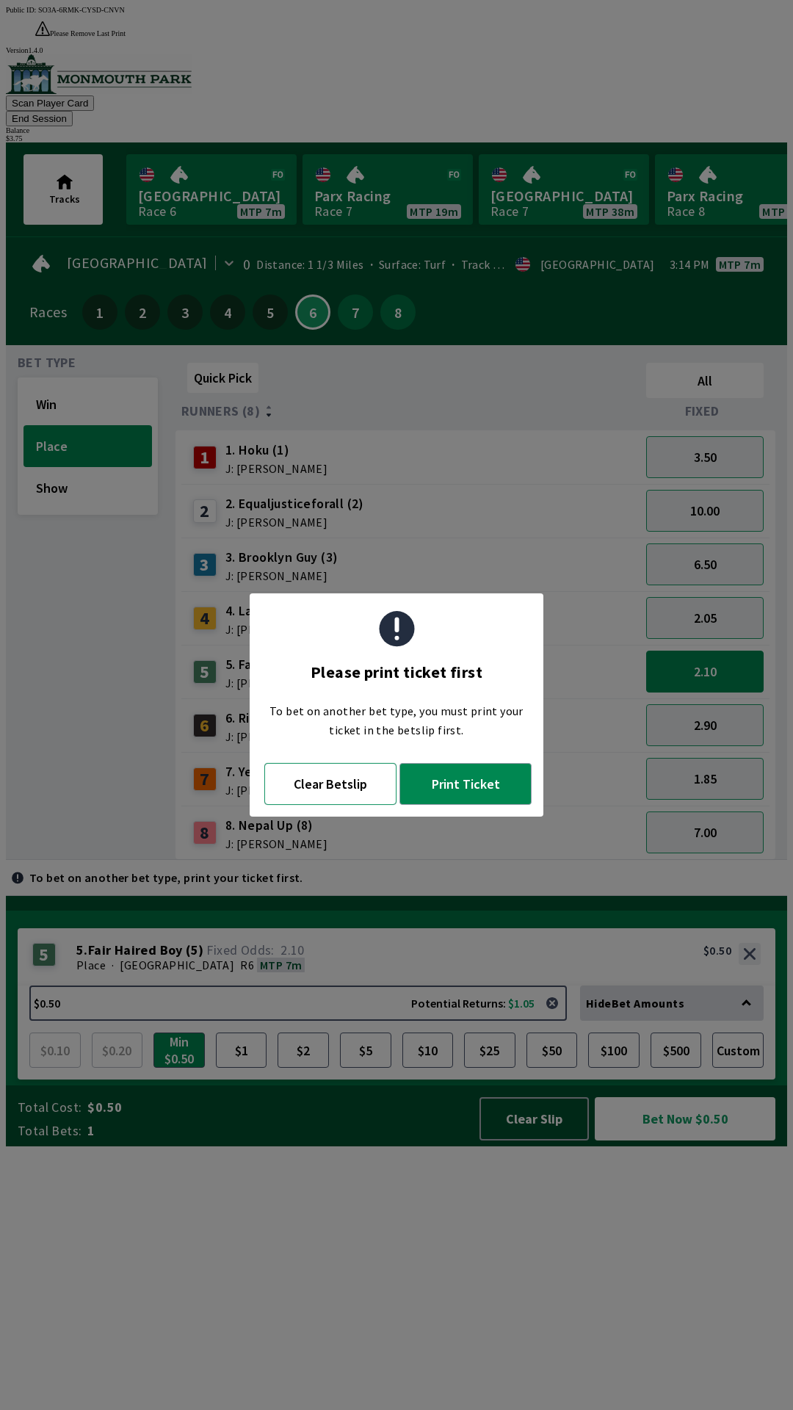
click at [333, 776] on button "Clear Betslip" at bounding box center [330, 784] width 132 height 42
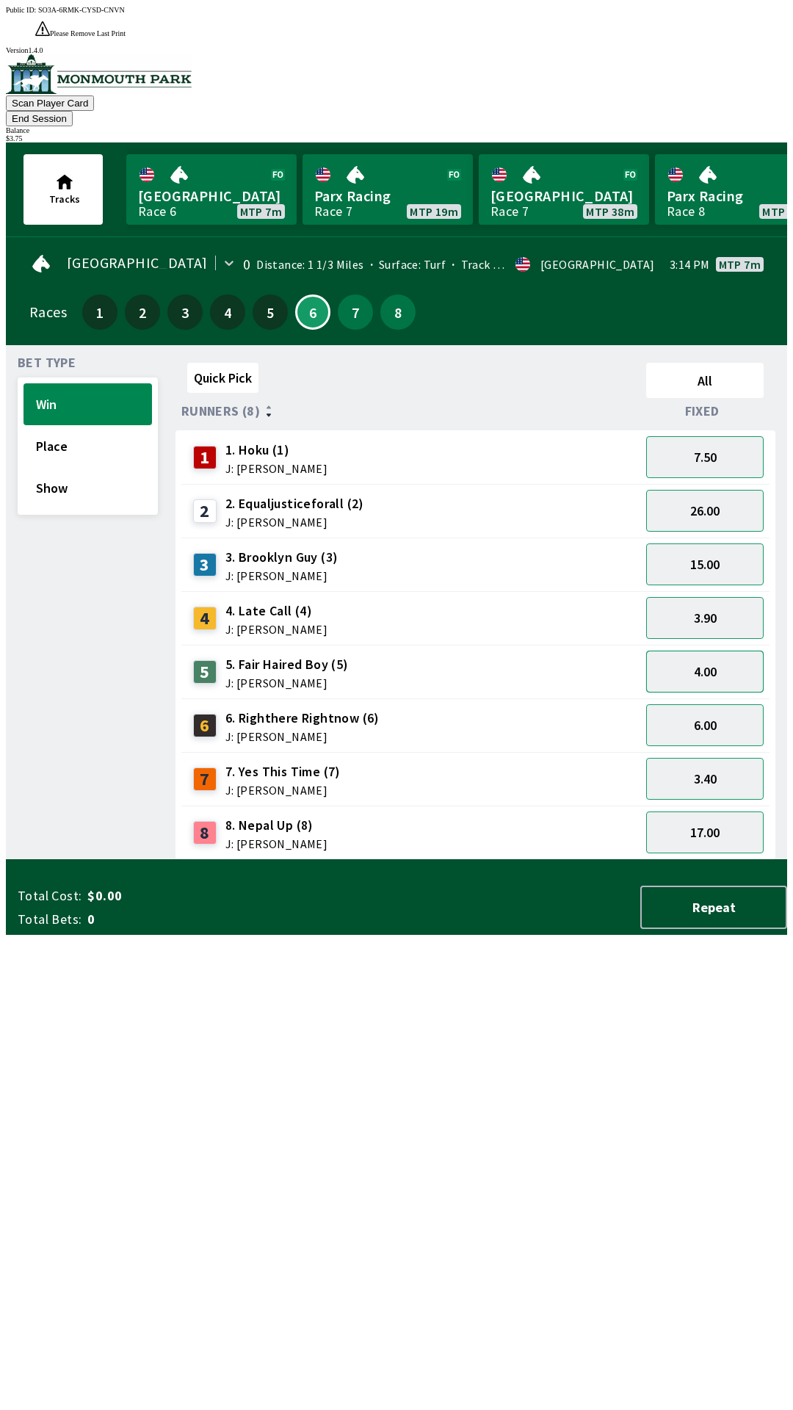
click at [698, 651] on button "4.00" at bounding box center [705, 672] width 118 height 42
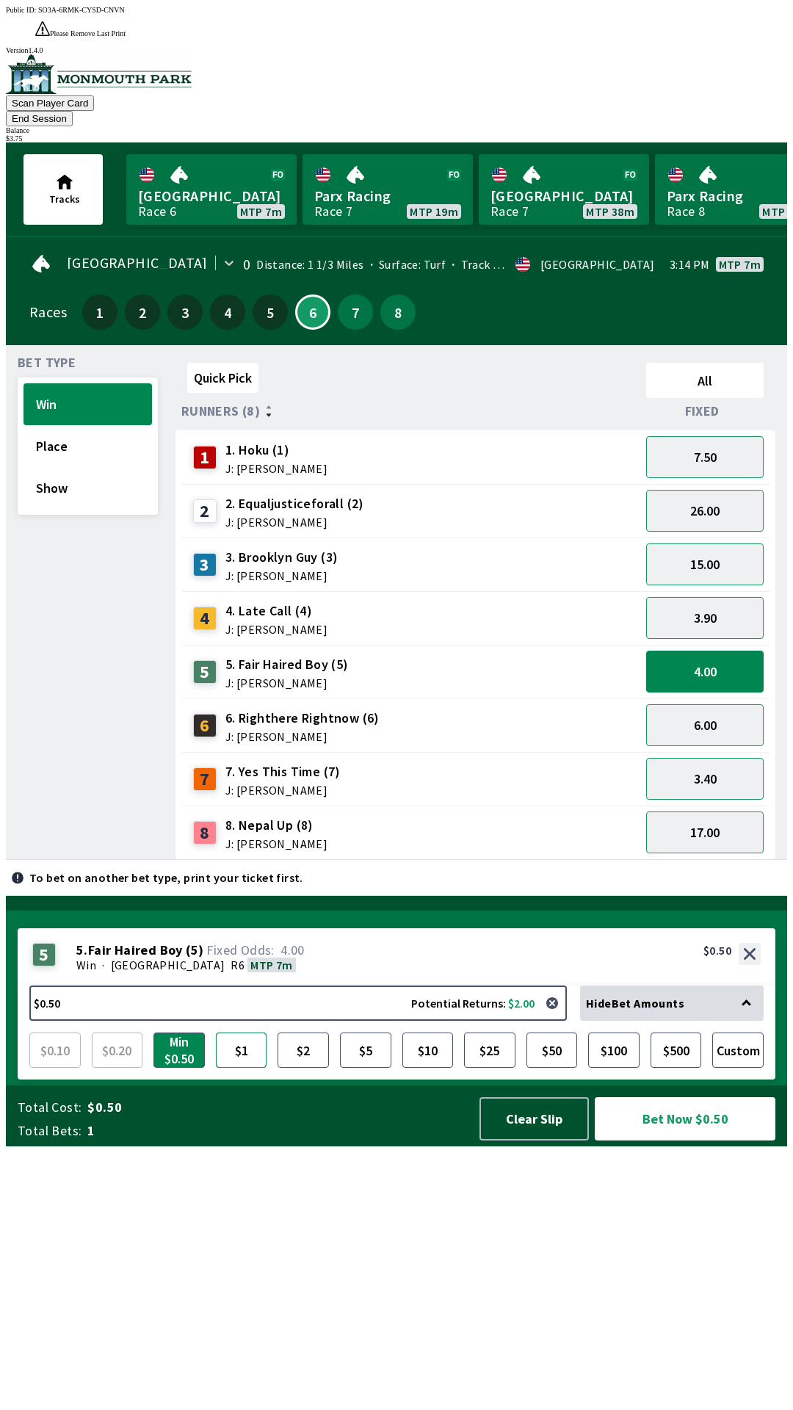
click at [245, 1068] on button "$1" at bounding box center [241, 1050] width 51 height 35
click at [699, 1141] on button "Bet Now $1.00" at bounding box center [685, 1118] width 181 height 43
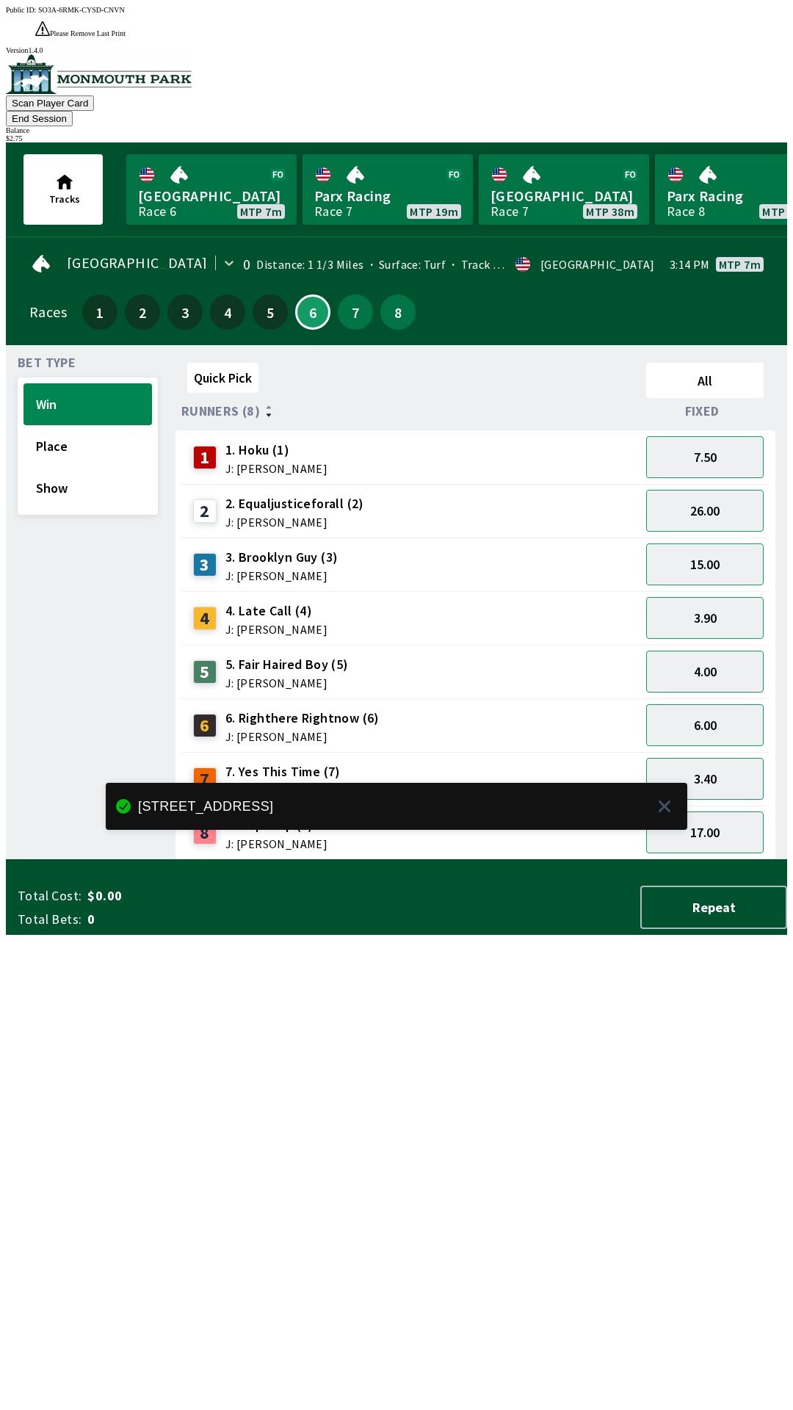
click at [530, 848] on div "Quick Pick All Runners (8) Fixed 1 1. Hoku (1) J: [PERSON_NAME] 7.50 2 2. Equal…" at bounding box center [482, 608] width 612 height 503
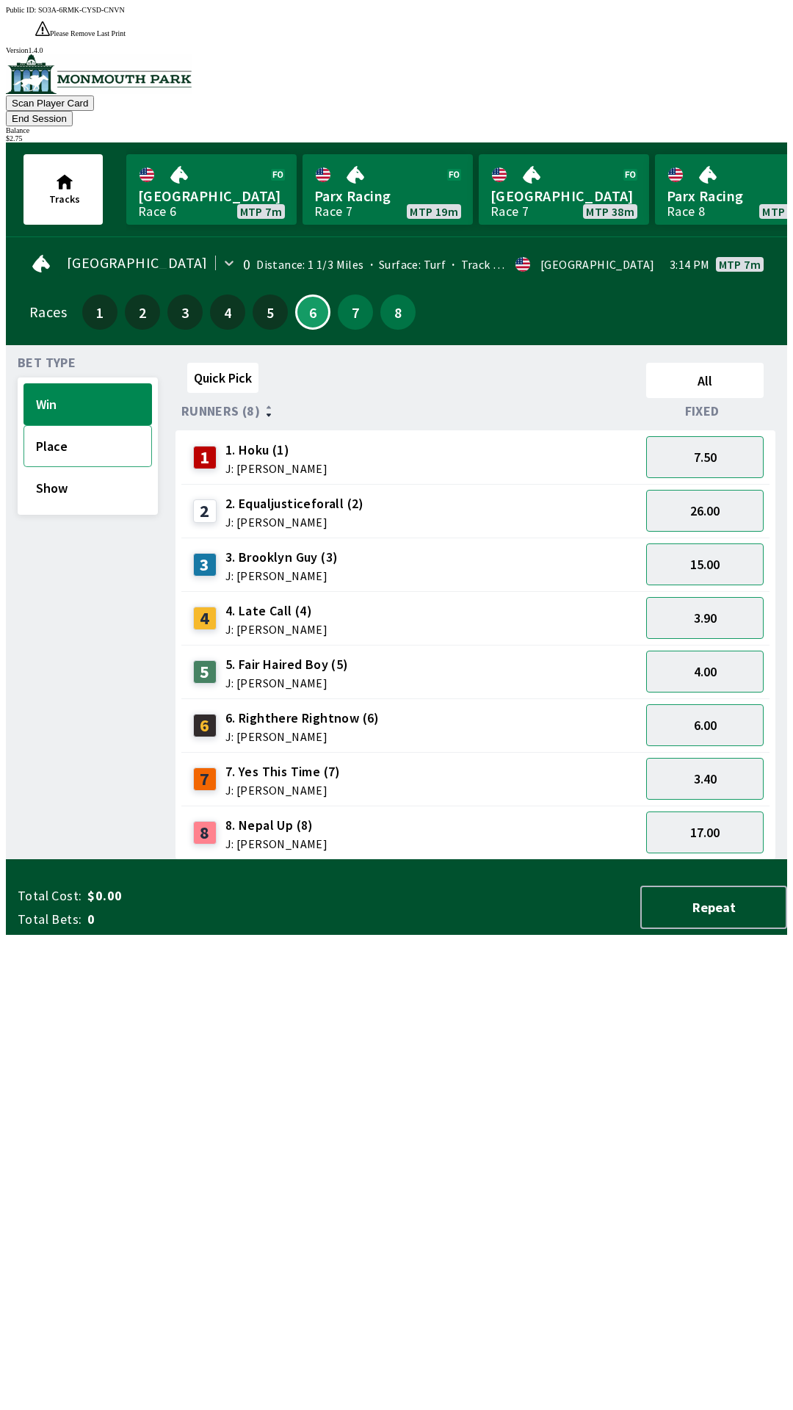
click at [104, 425] on button "Place" at bounding box center [88, 446] width 129 height 42
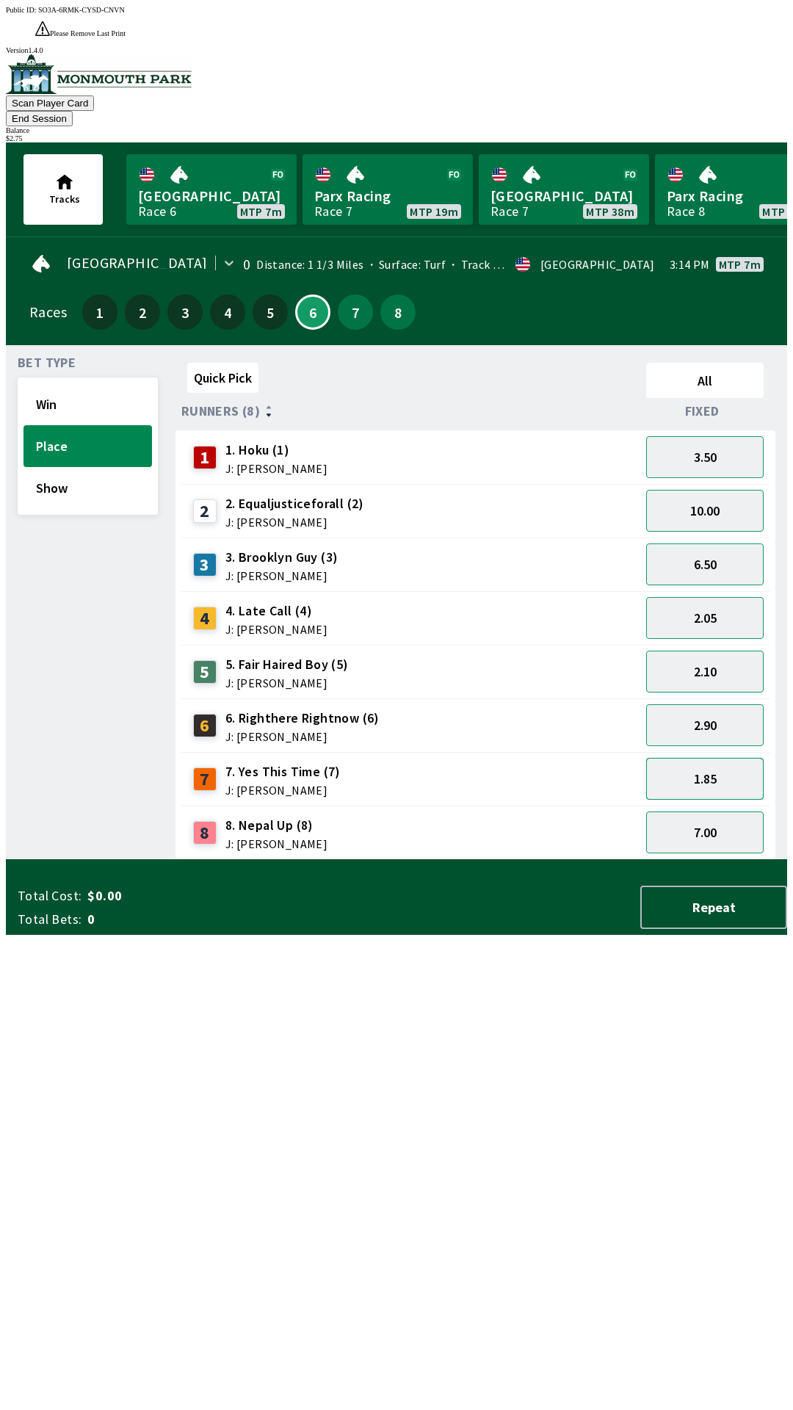
click at [700, 758] on button "1.85" at bounding box center [705, 779] width 118 height 42
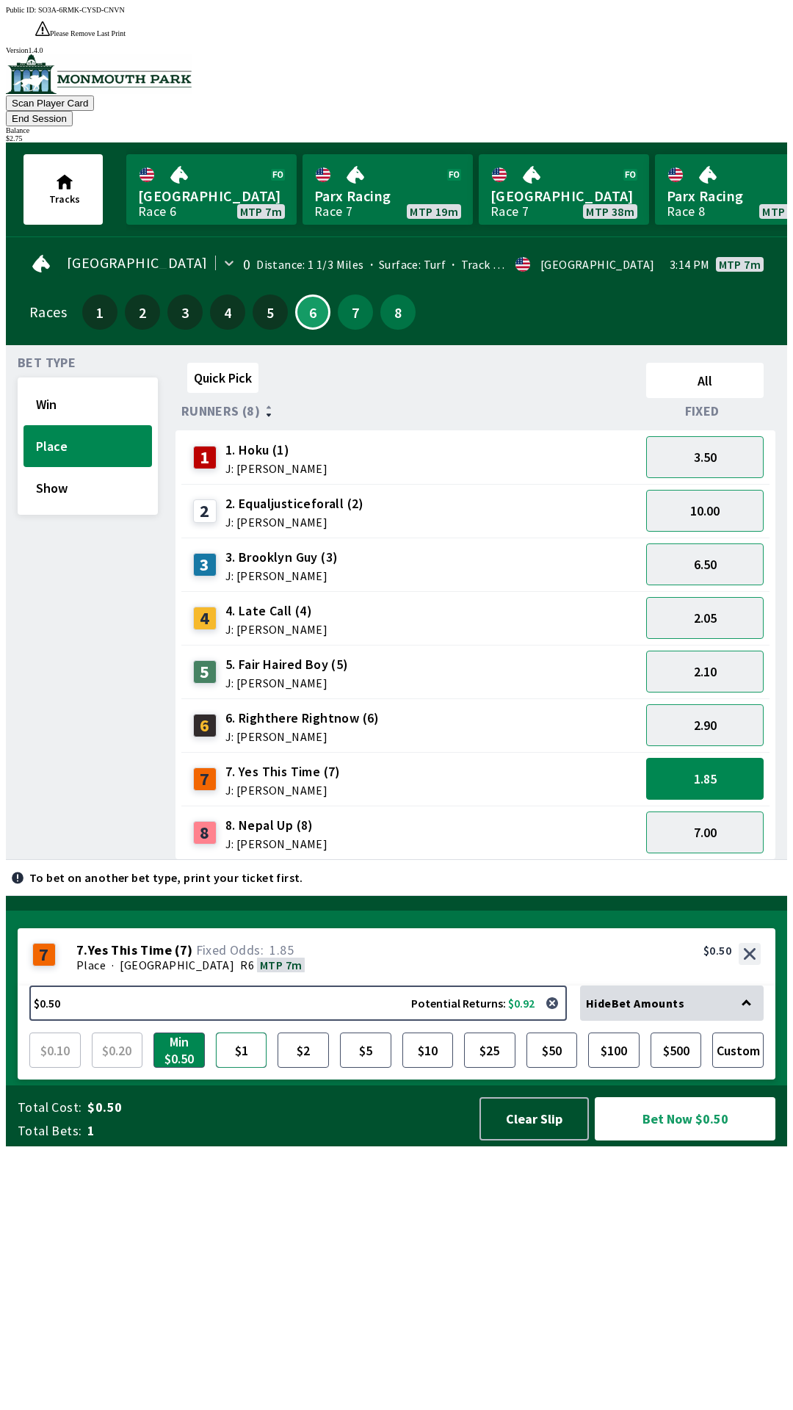
click at [247, 1068] on button "$1" at bounding box center [241, 1050] width 51 height 35
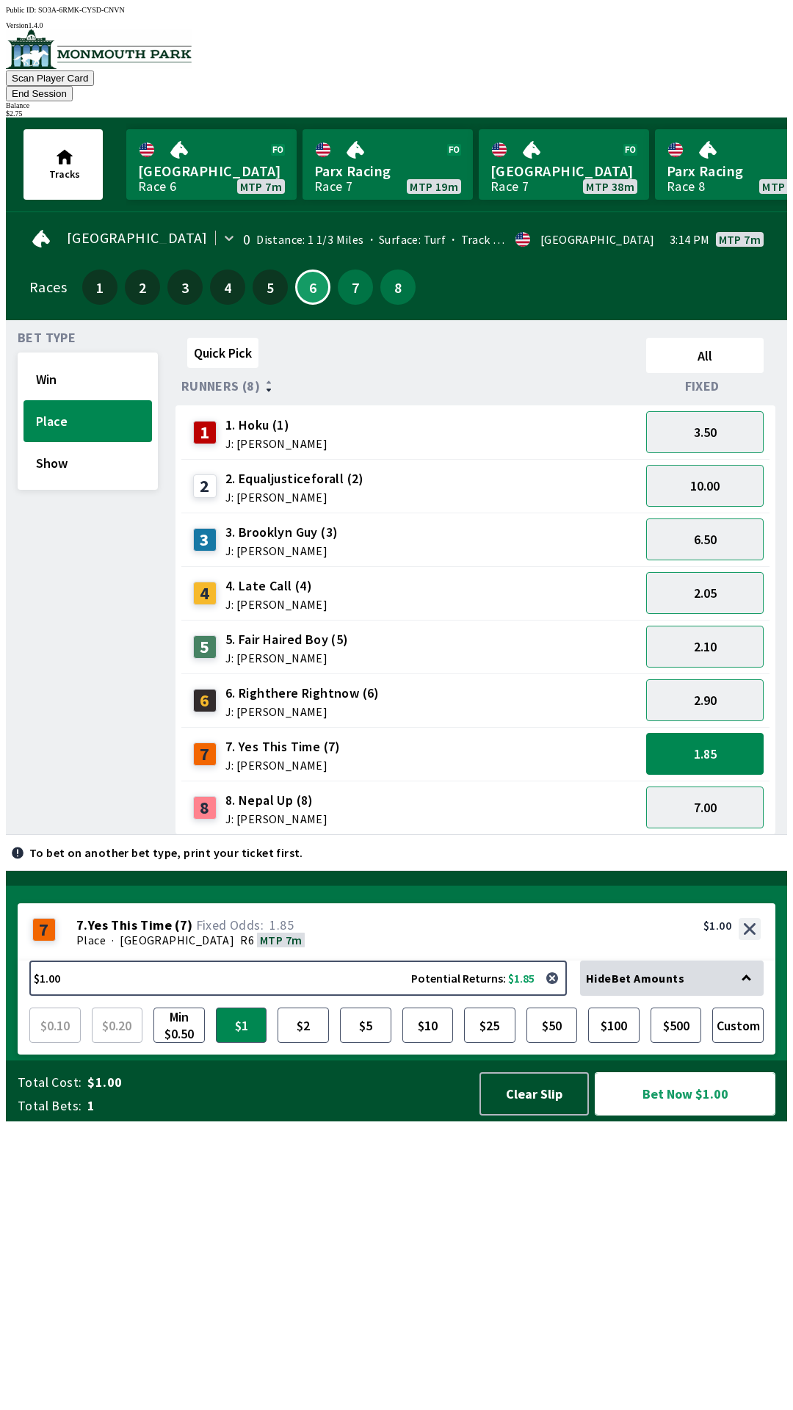
click at [679, 1116] on button "Bet Now $1.00" at bounding box center [685, 1093] width 181 height 43
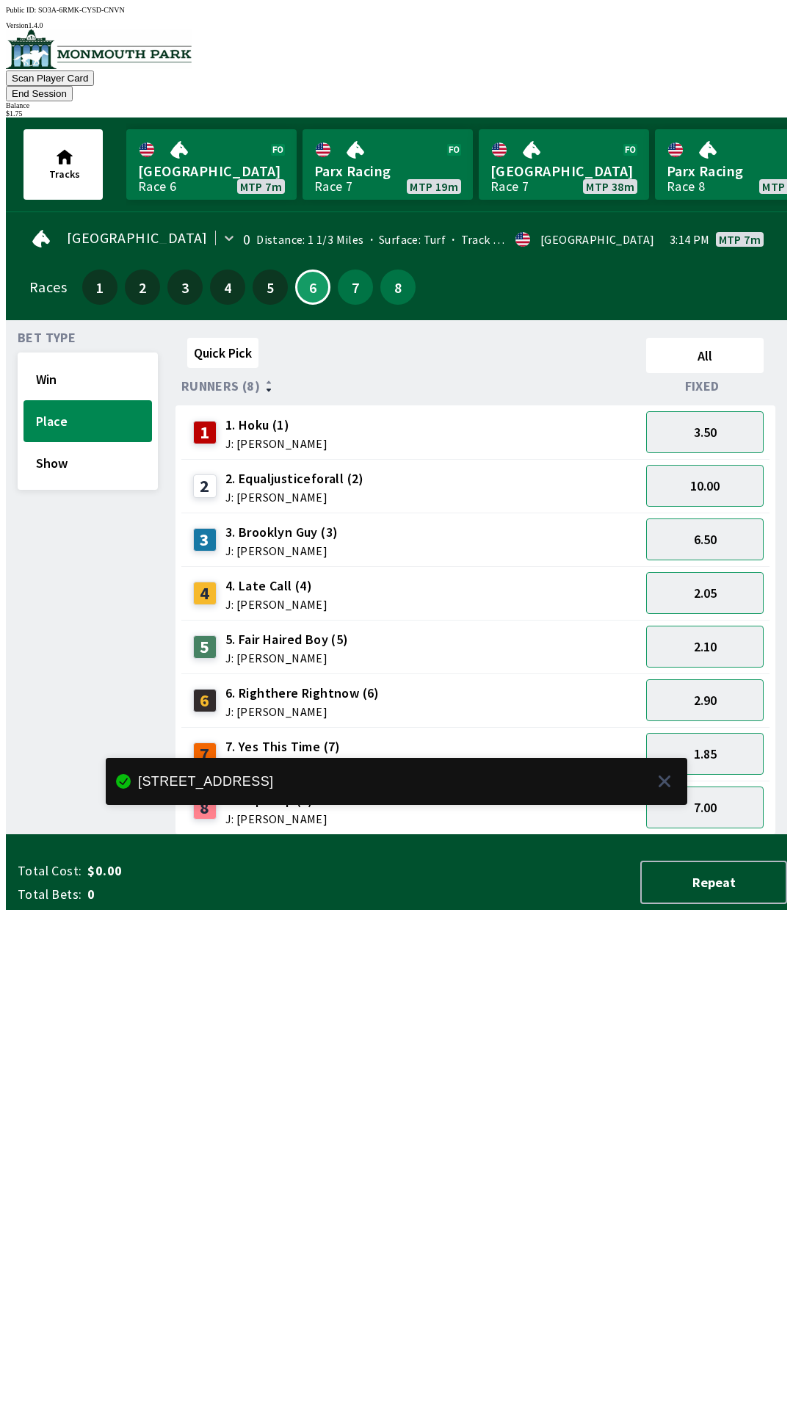
click at [387, 835] on div "Quick Pick All Runners (8) Fixed 1 1. Hoku (1) J: [PERSON_NAME] 3.50 2 2. Equal…" at bounding box center [482, 583] width 612 height 503
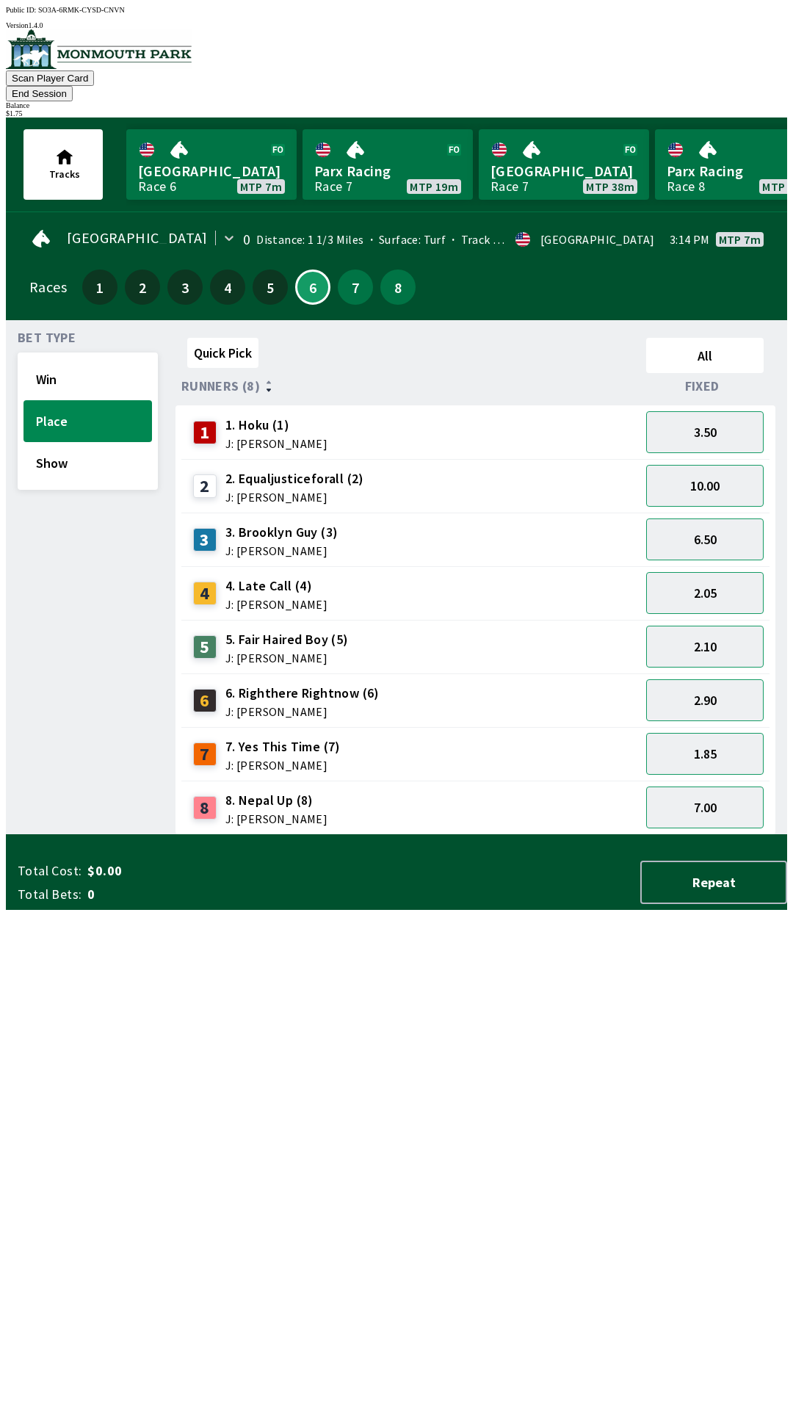
click at [73, 86] on button "End Session" at bounding box center [39, 93] width 67 height 15
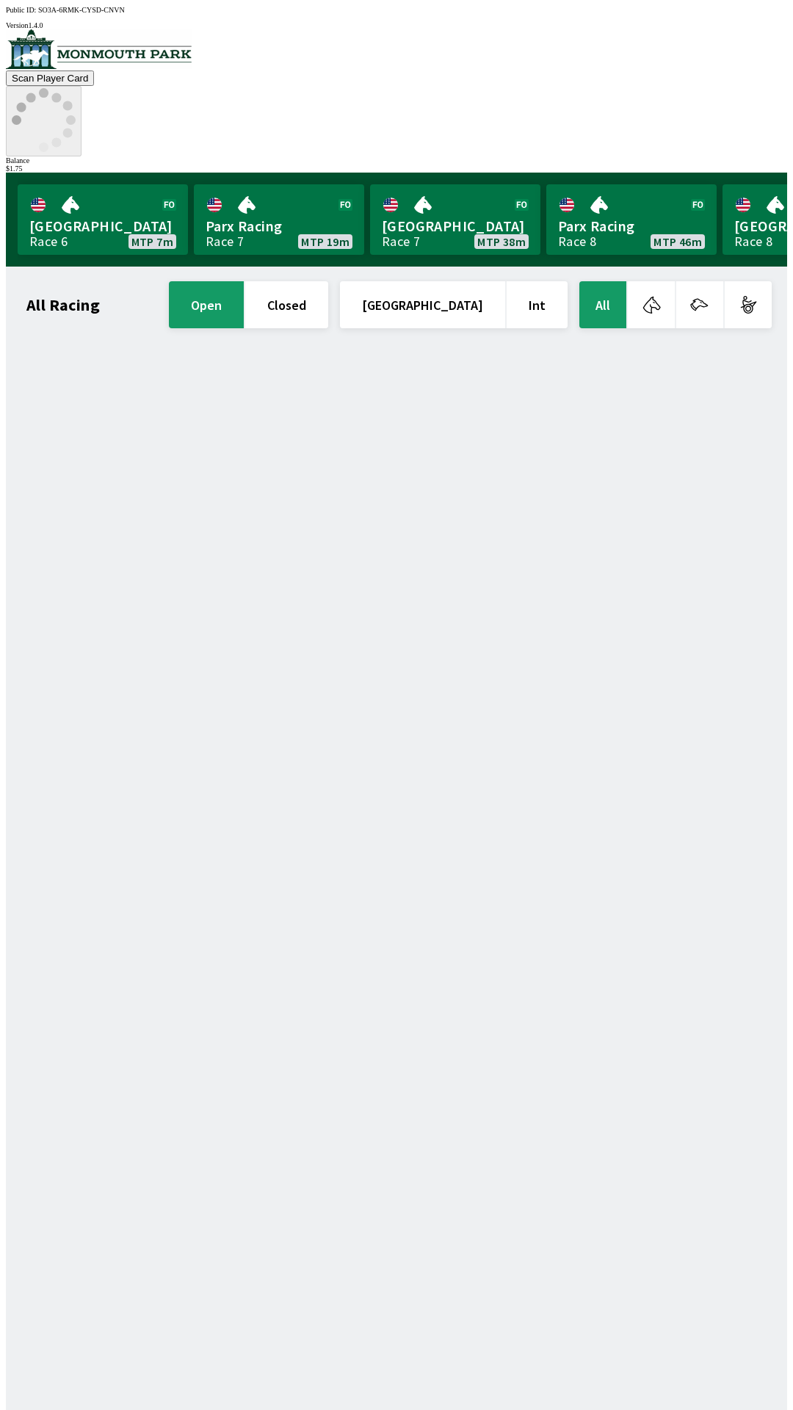
click at [76, 88] on icon at bounding box center [44, 120] width 64 height 64
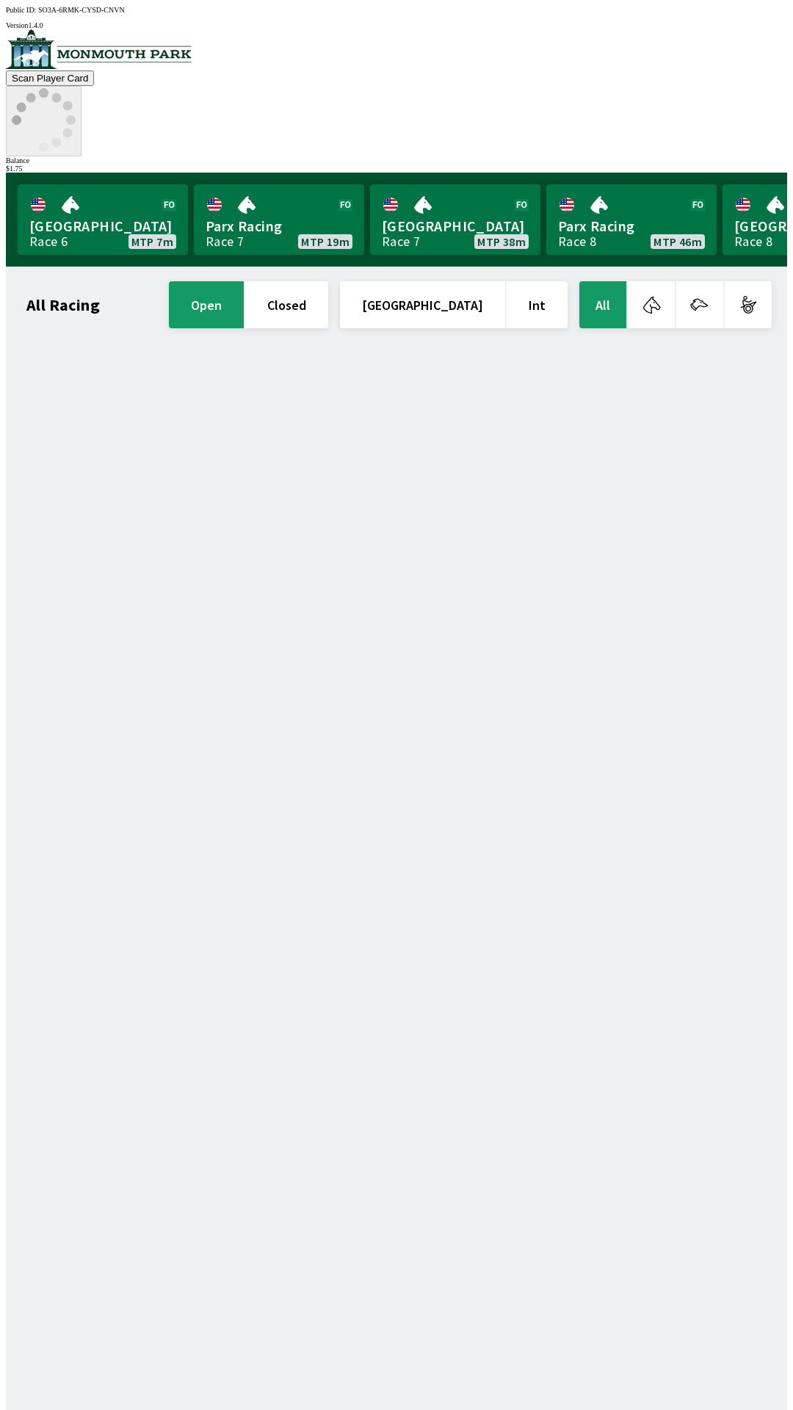
click at [76, 88] on icon at bounding box center [44, 120] width 64 height 64
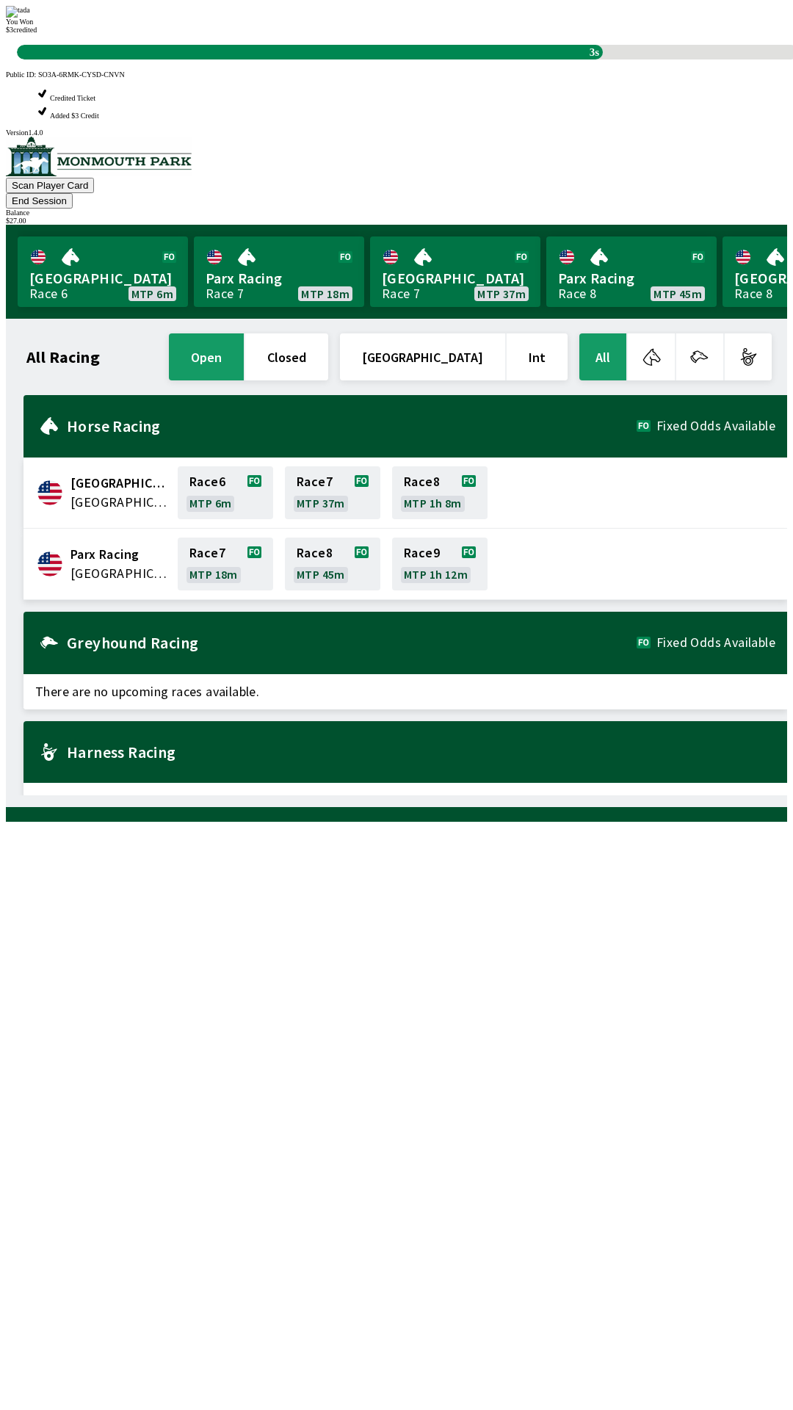
click at [73, 193] on button "End Session" at bounding box center [39, 200] width 67 height 15
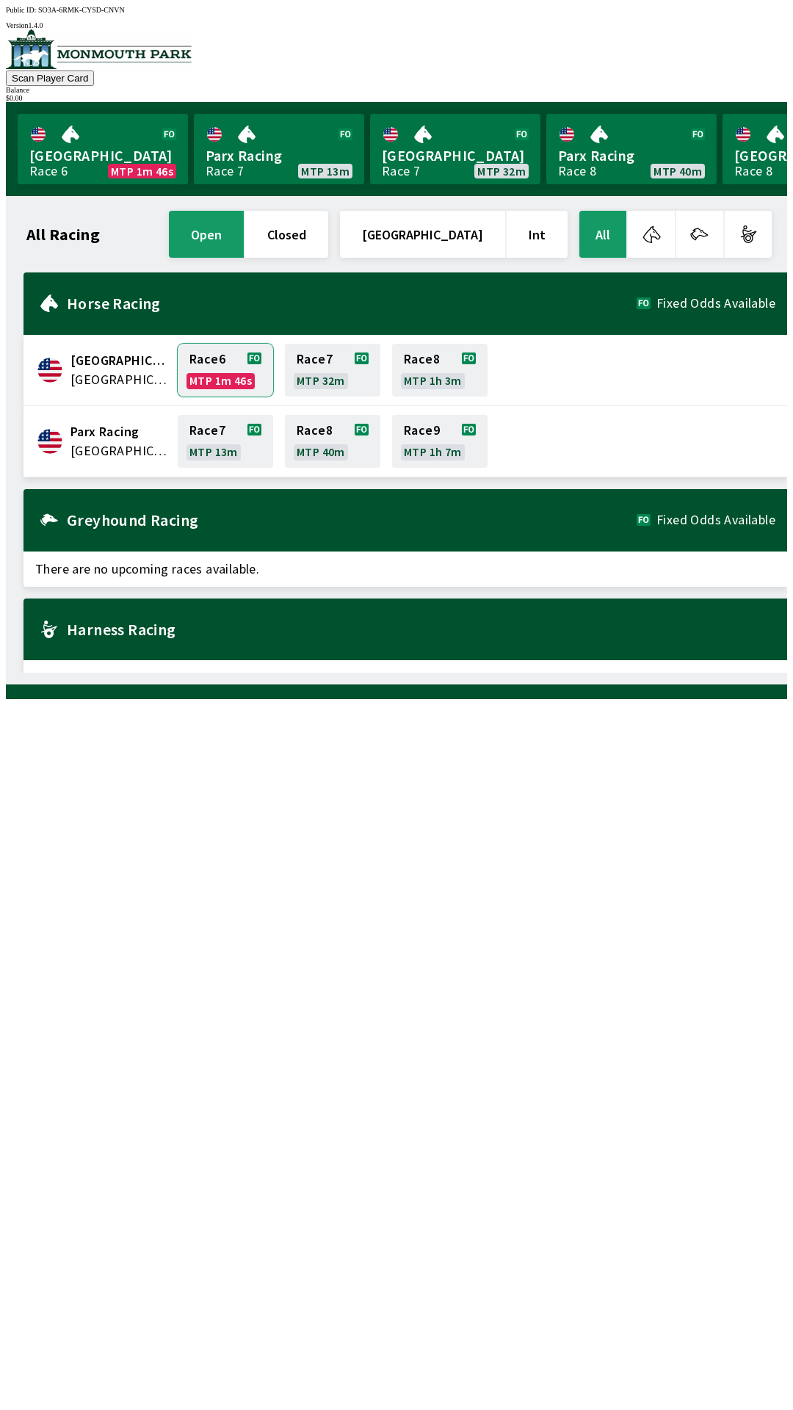
click at [231, 385] on link "Race 6 MTP 1m 46s" at bounding box center [225, 370] width 95 height 53
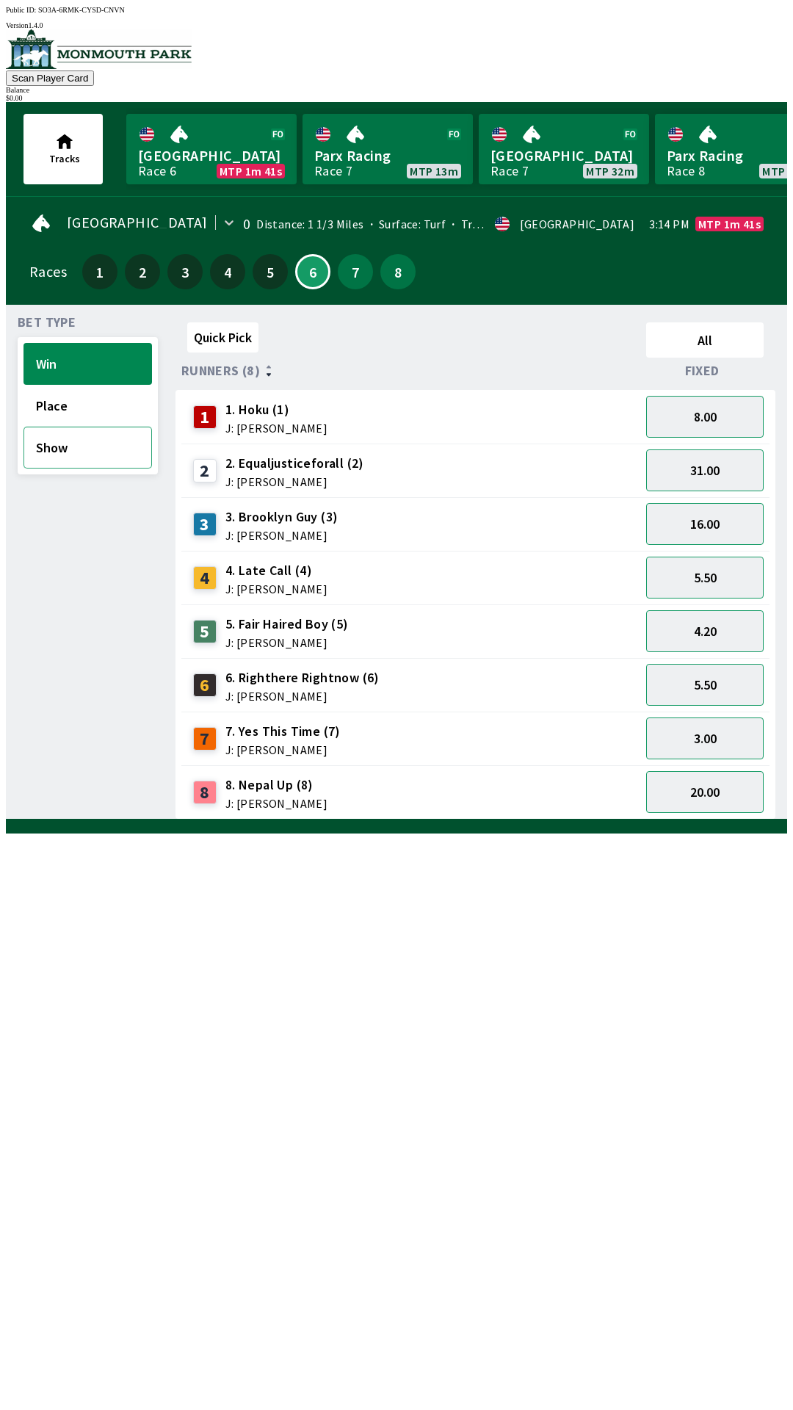
click at [98, 446] on button "Show" at bounding box center [88, 448] width 129 height 42
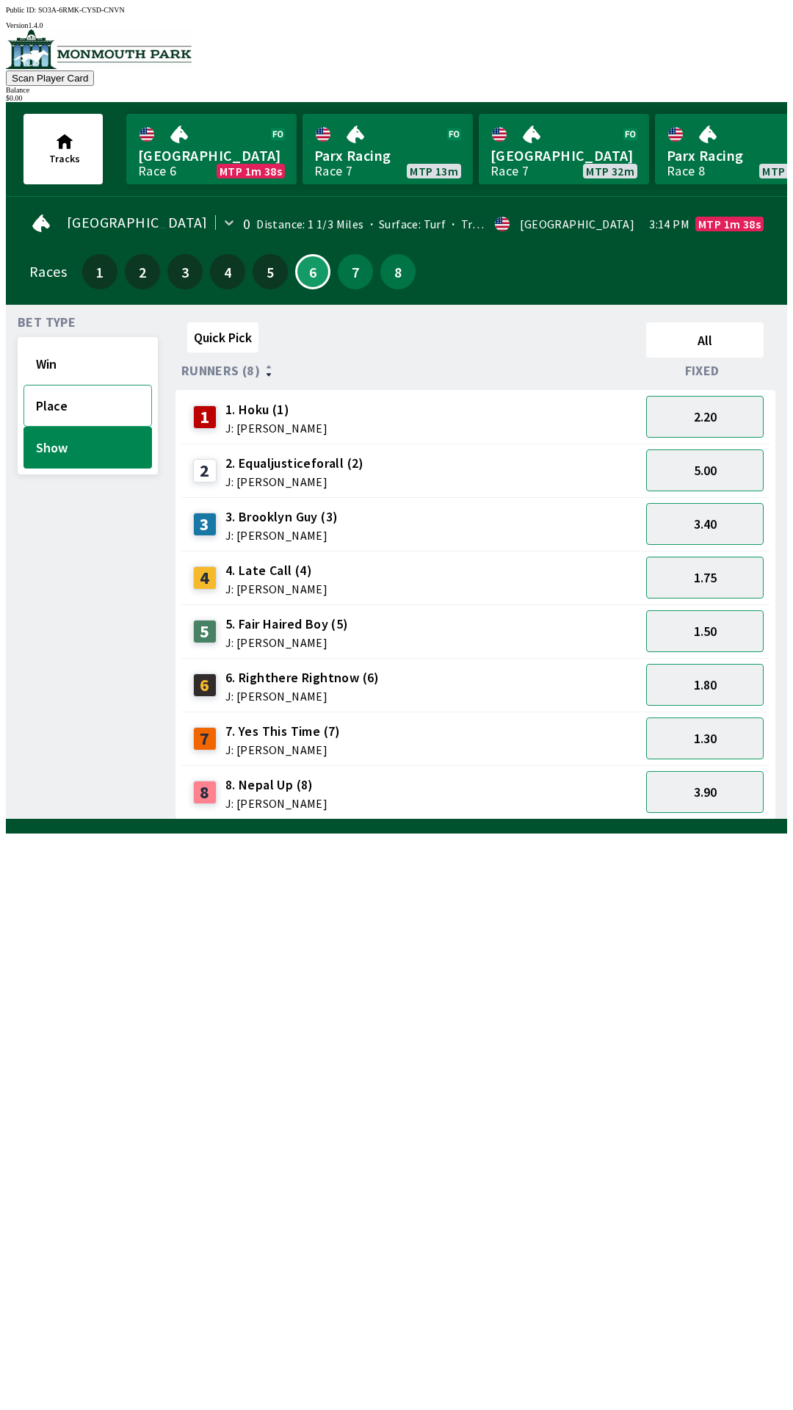
click at [81, 392] on button "Place" at bounding box center [88, 406] width 129 height 42
click at [87, 450] on button "Show" at bounding box center [88, 448] width 129 height 42
click at [73, 343] on button "Win" at bounding box center [88, 364] width 129 height 42
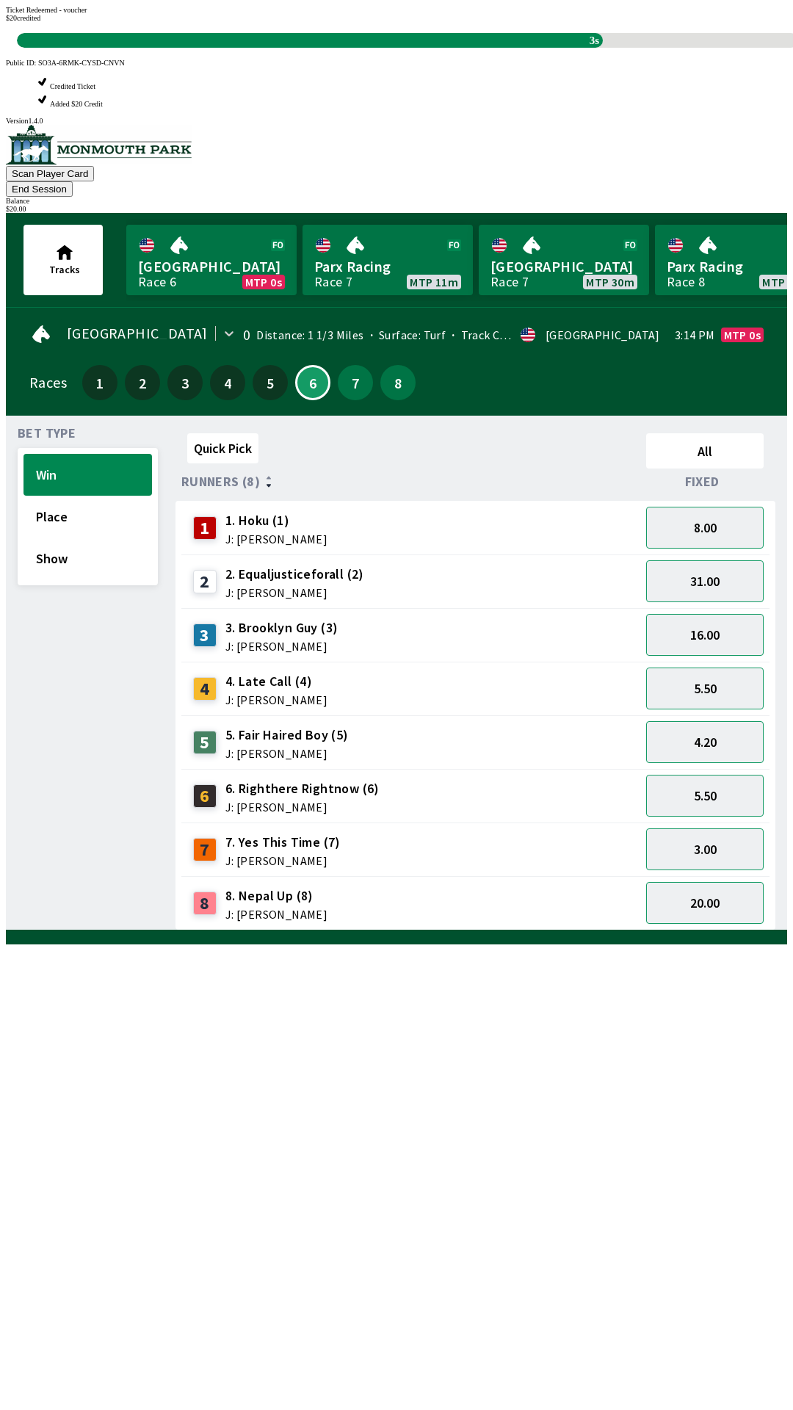
click at [484, 931] on div "Quick Pick All Runners (8) Fixed 1 1. Hoku (1) J: [PERSON_NAME] 8.00 2 2. Equal…" at bounding box center [482, 679] width 612 height 503
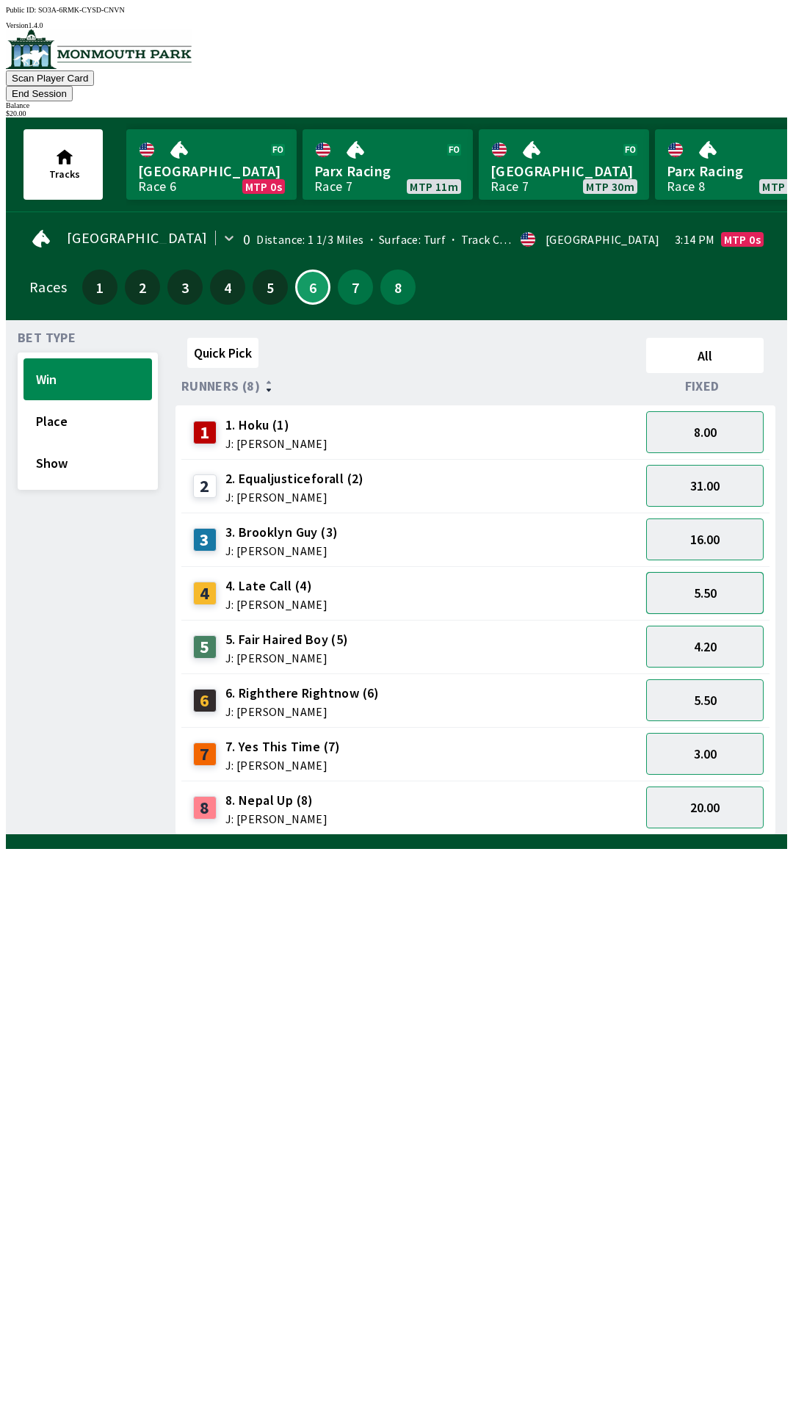
click at [745, 572] on button "5.50" at bounding box center [705, 593] width 118 height 42
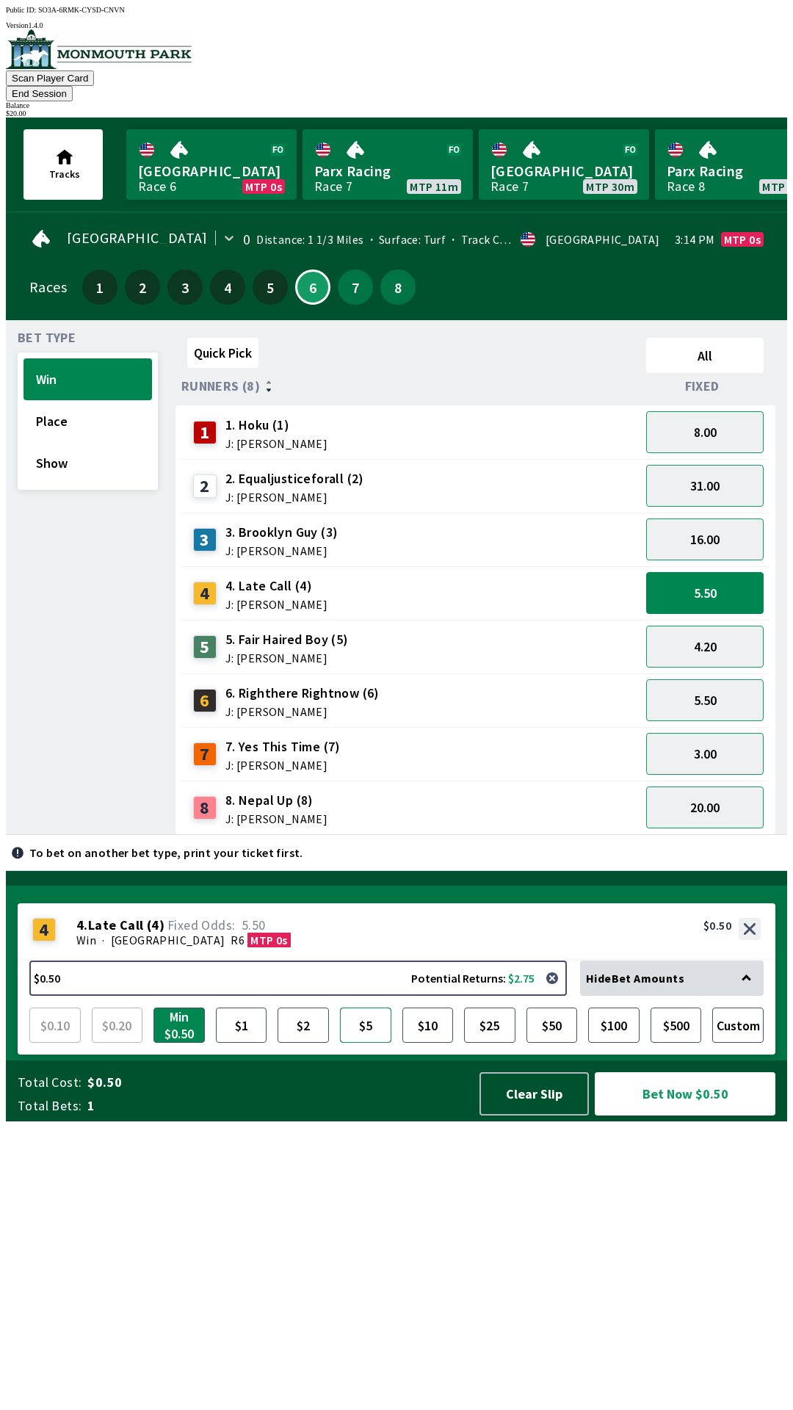
click at [361, 1043] on button "$5" at bounding box center [365, 1025] width 51 height 35
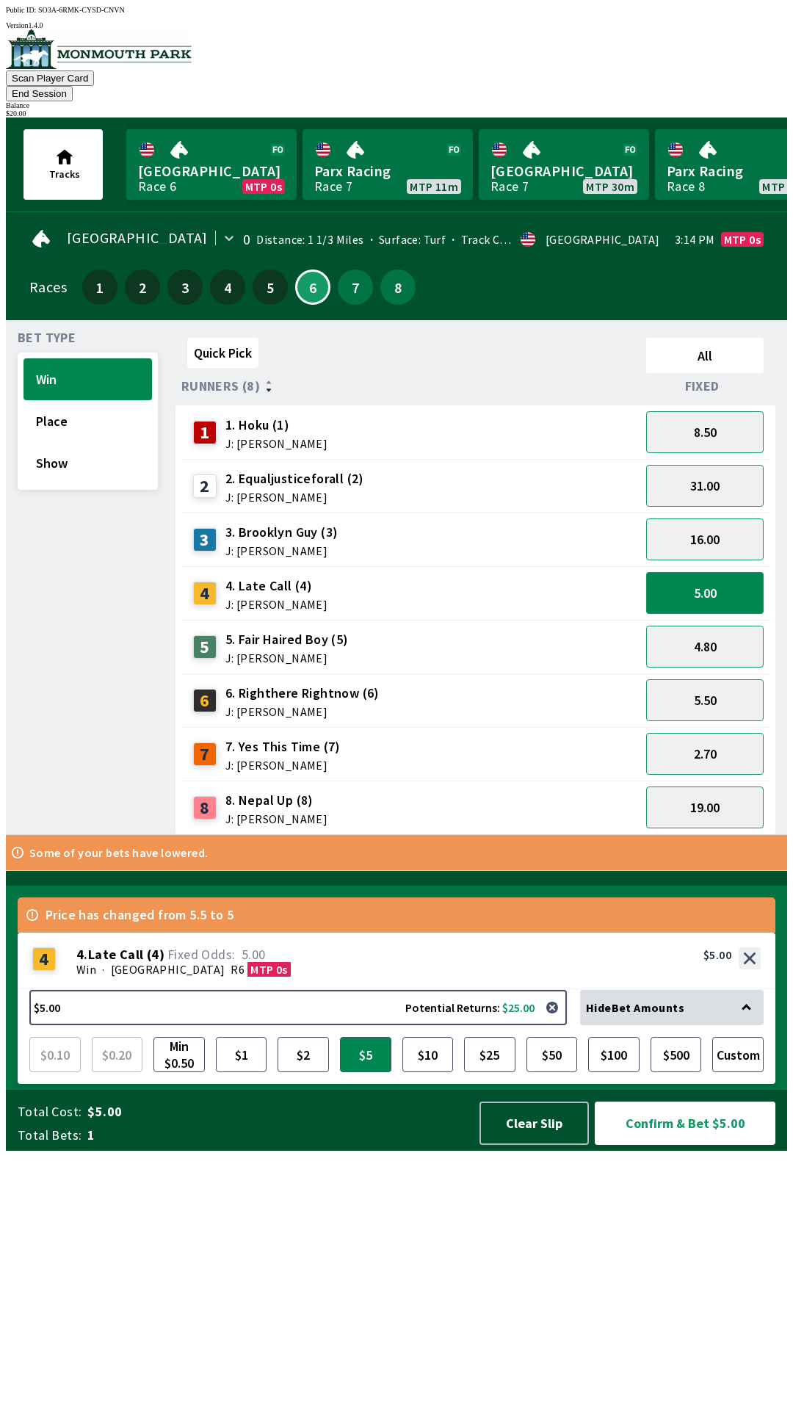
click at [742, 575] on button "5.00" at bounding box center [705, 593] width 118 height 42
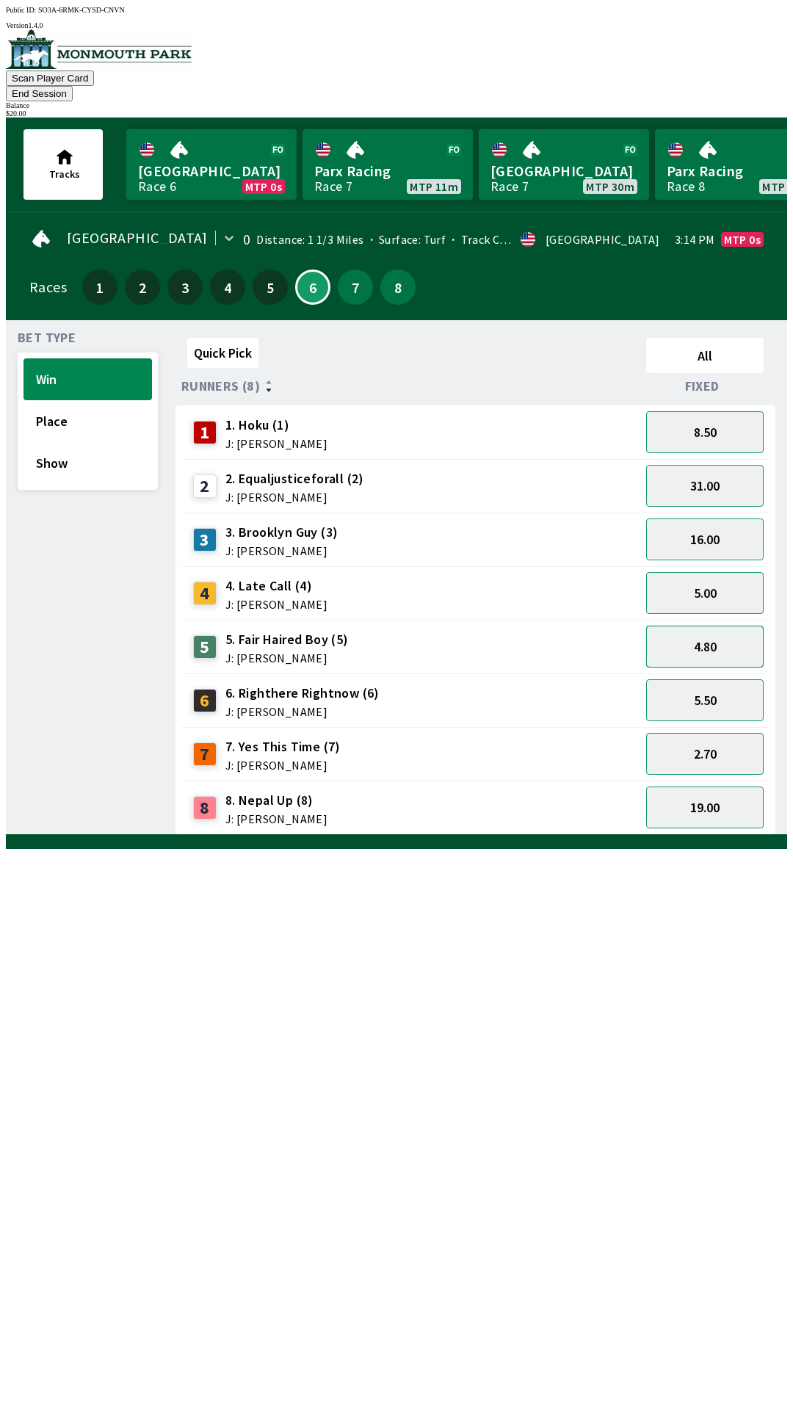
click at [746, 638] on button "4.80" at bounding box center [705, 647] width 118 height 42
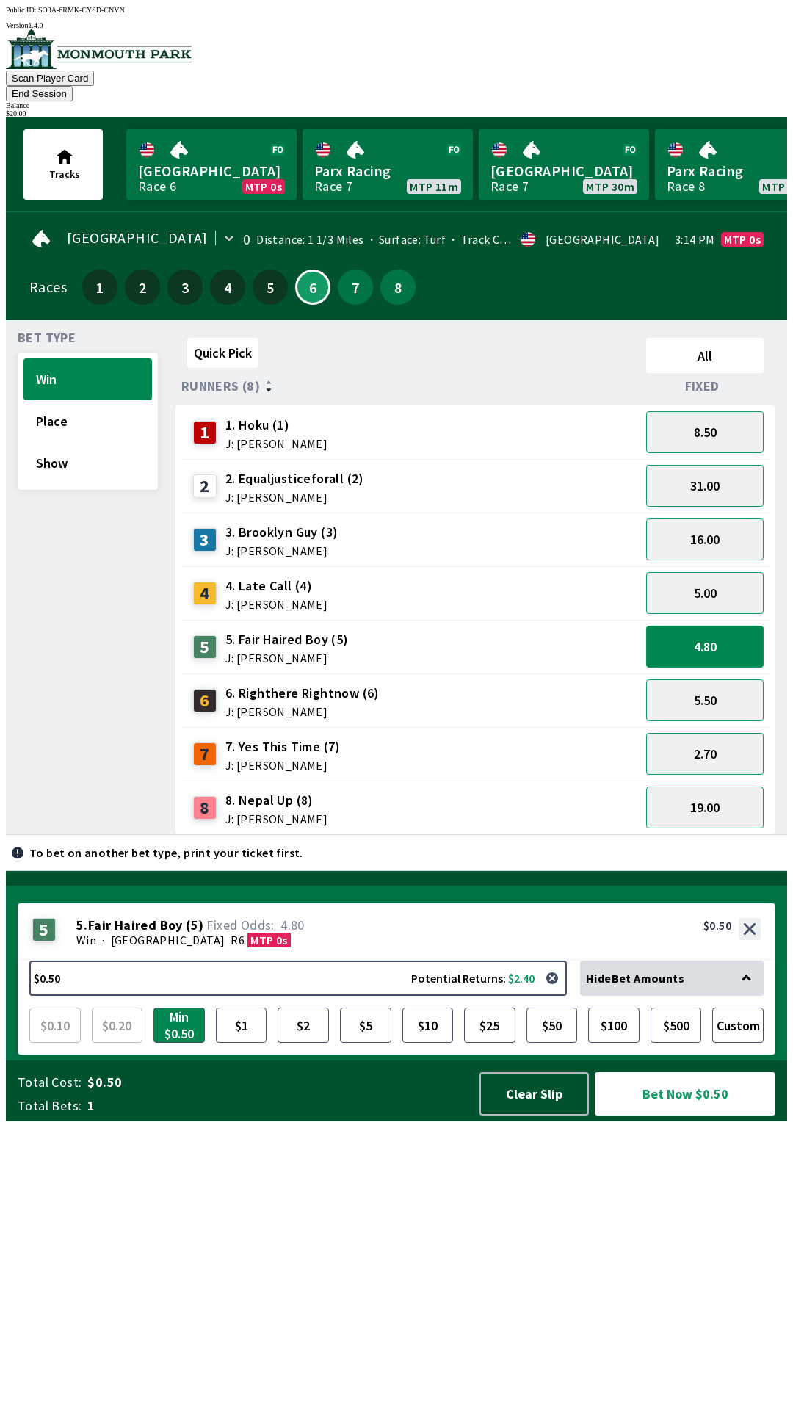
click at [702, 639] on button "4.80" at bounding box center [705, 647] width 118 height 42
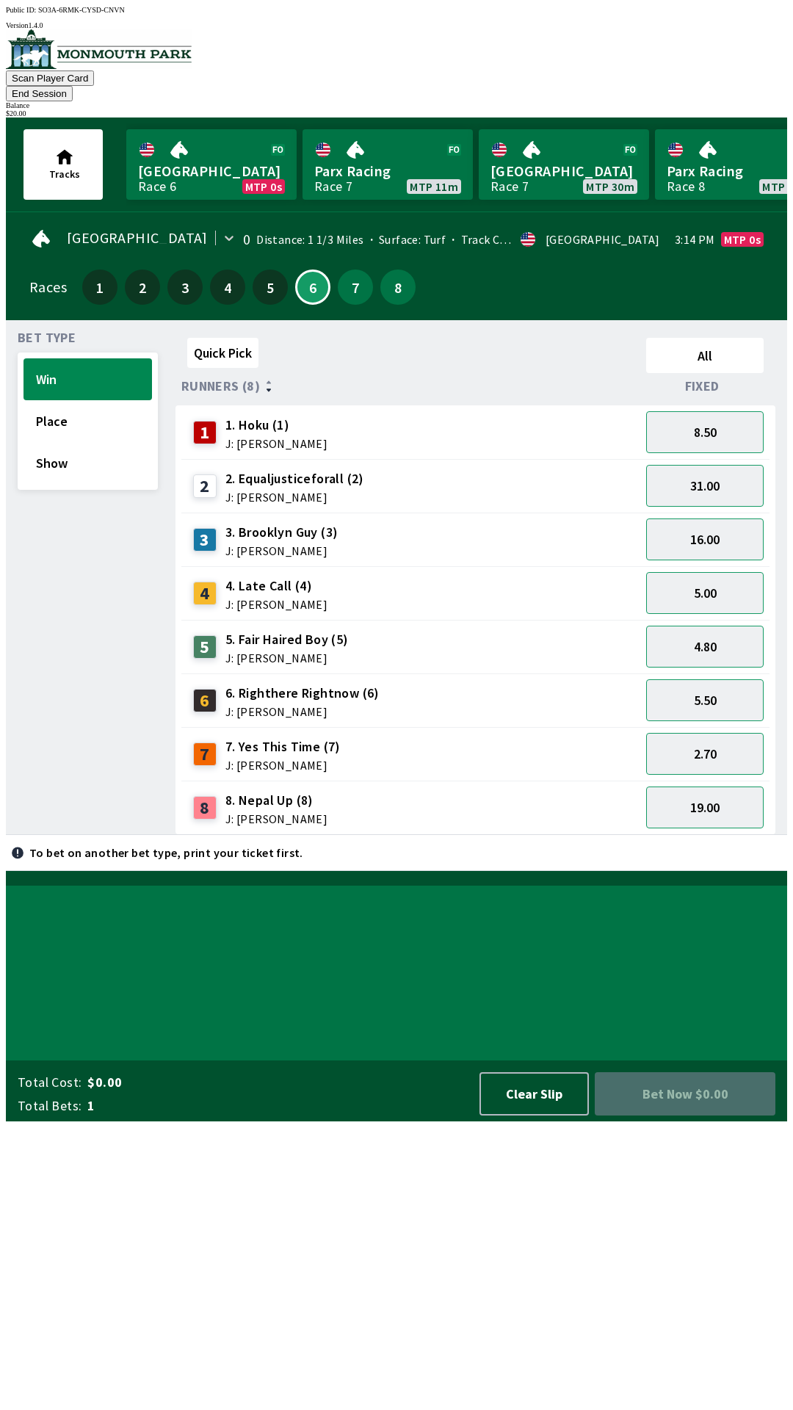
click at [364, 280] on div "7" at bounding box center [355, 287] width 35 height 35
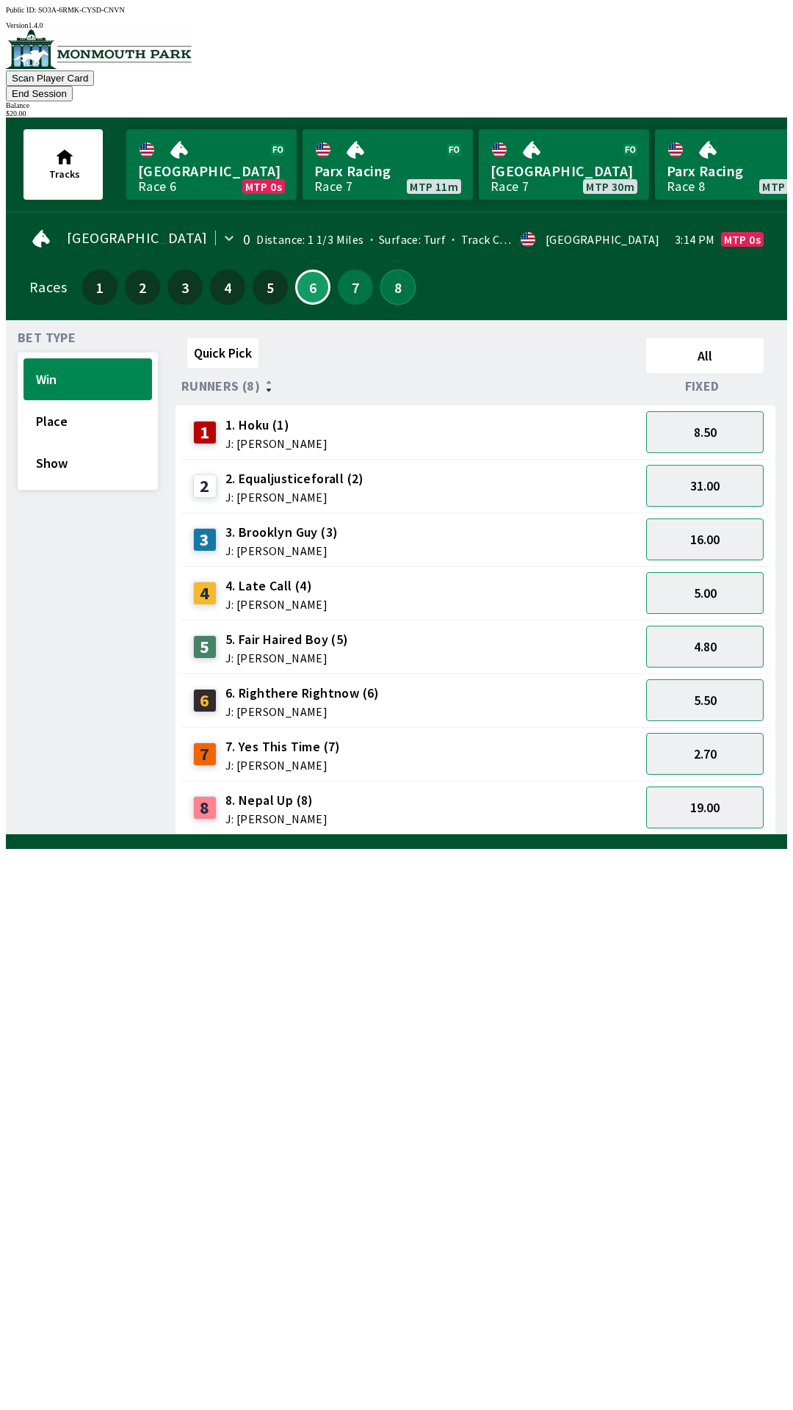
click at [391, 270] on button "8" at bounding box center [398, 287] width 35 height 35
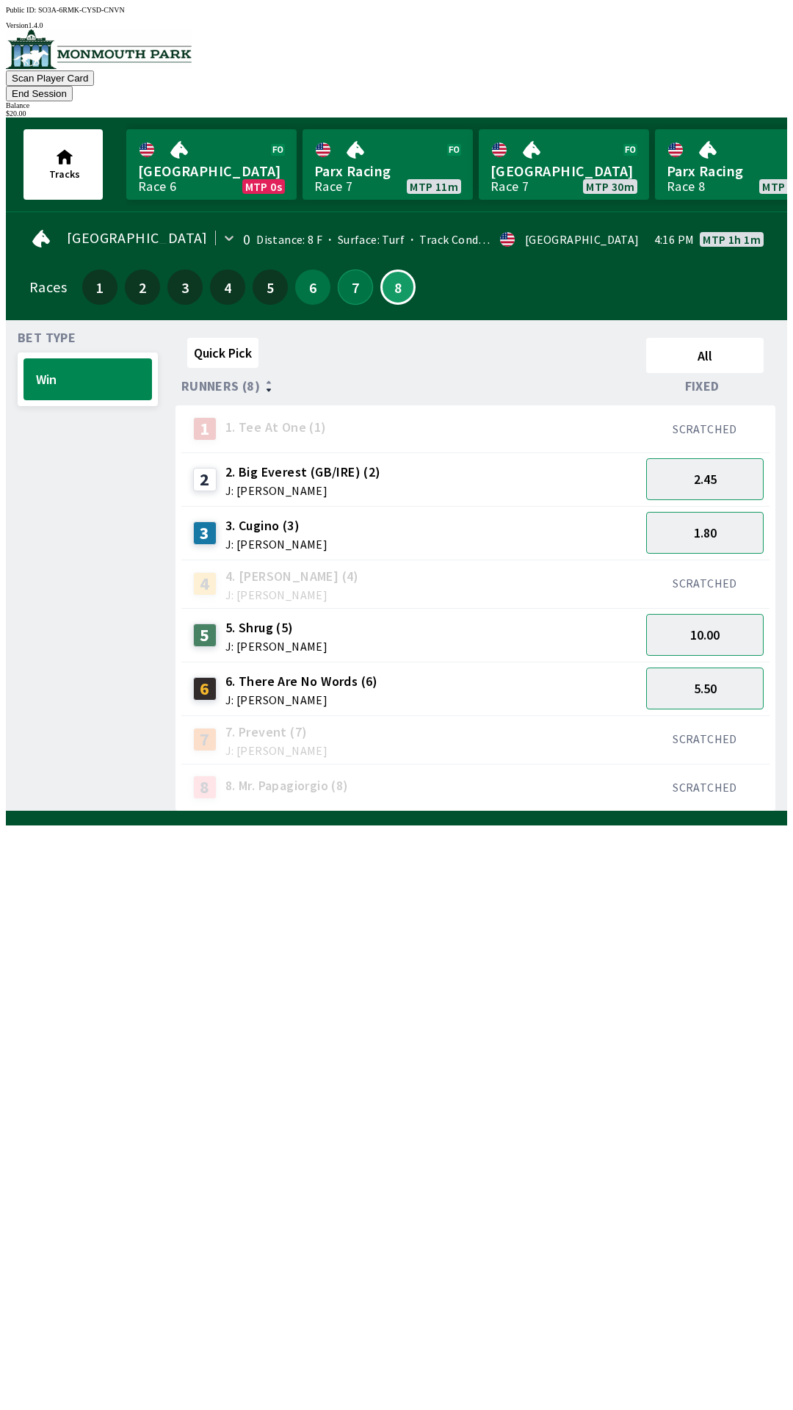
click at [356, 275] on button "7" at bounding box center [355, 287] width 35 height 35
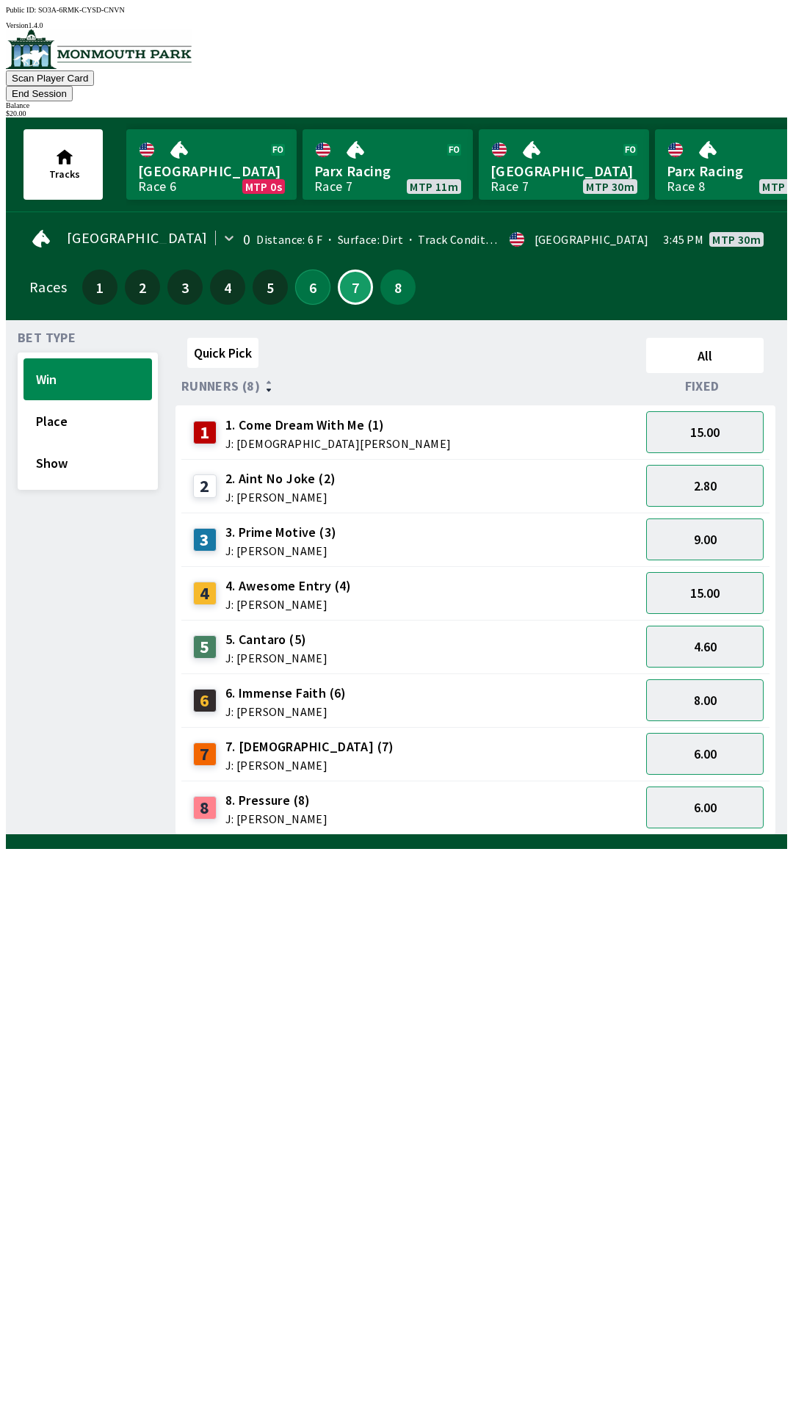
click at [308, 270] on button "6" at bounding box center [312, 287] width 35 height 35
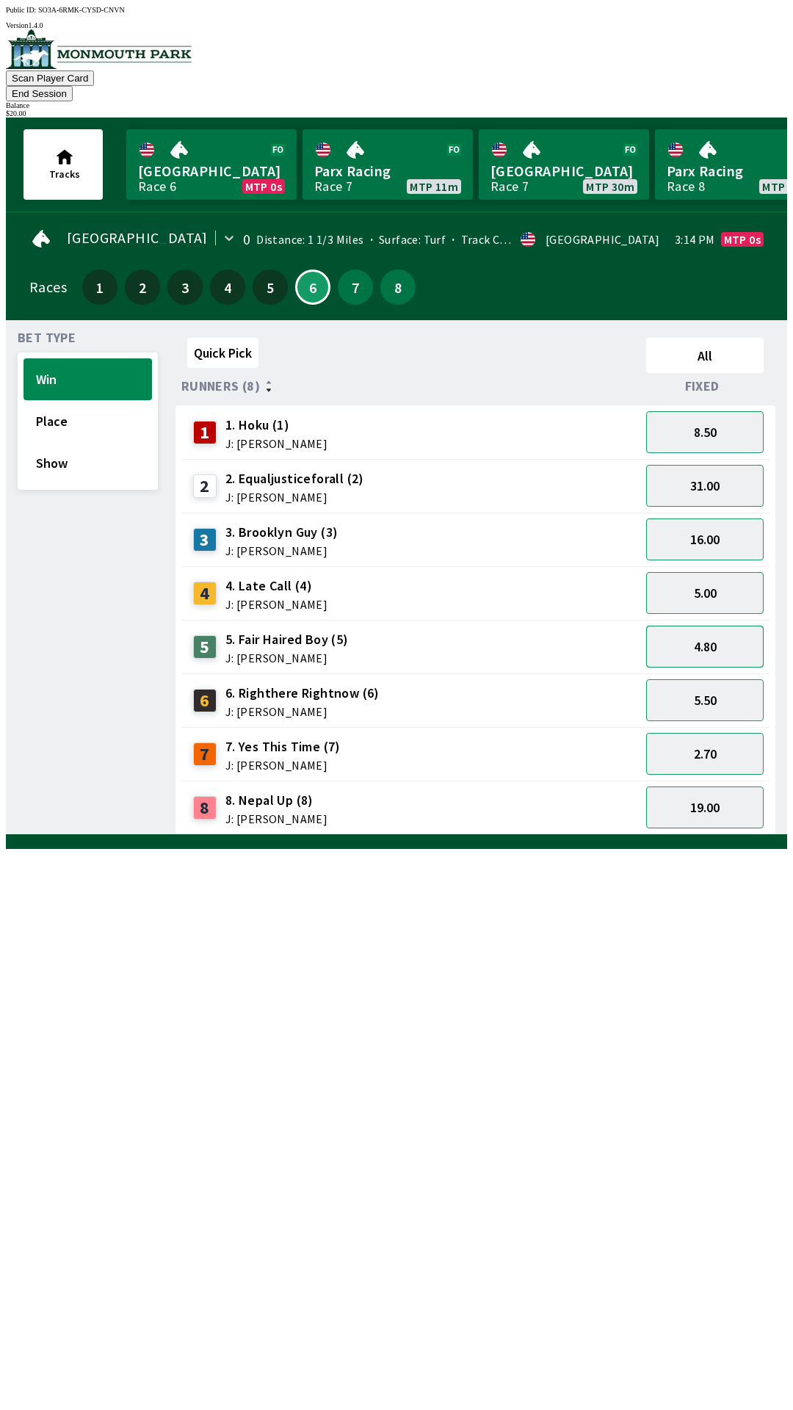
click at [746, 638] on button "4.80" at bounding box center [705, 647] width 118 height 42
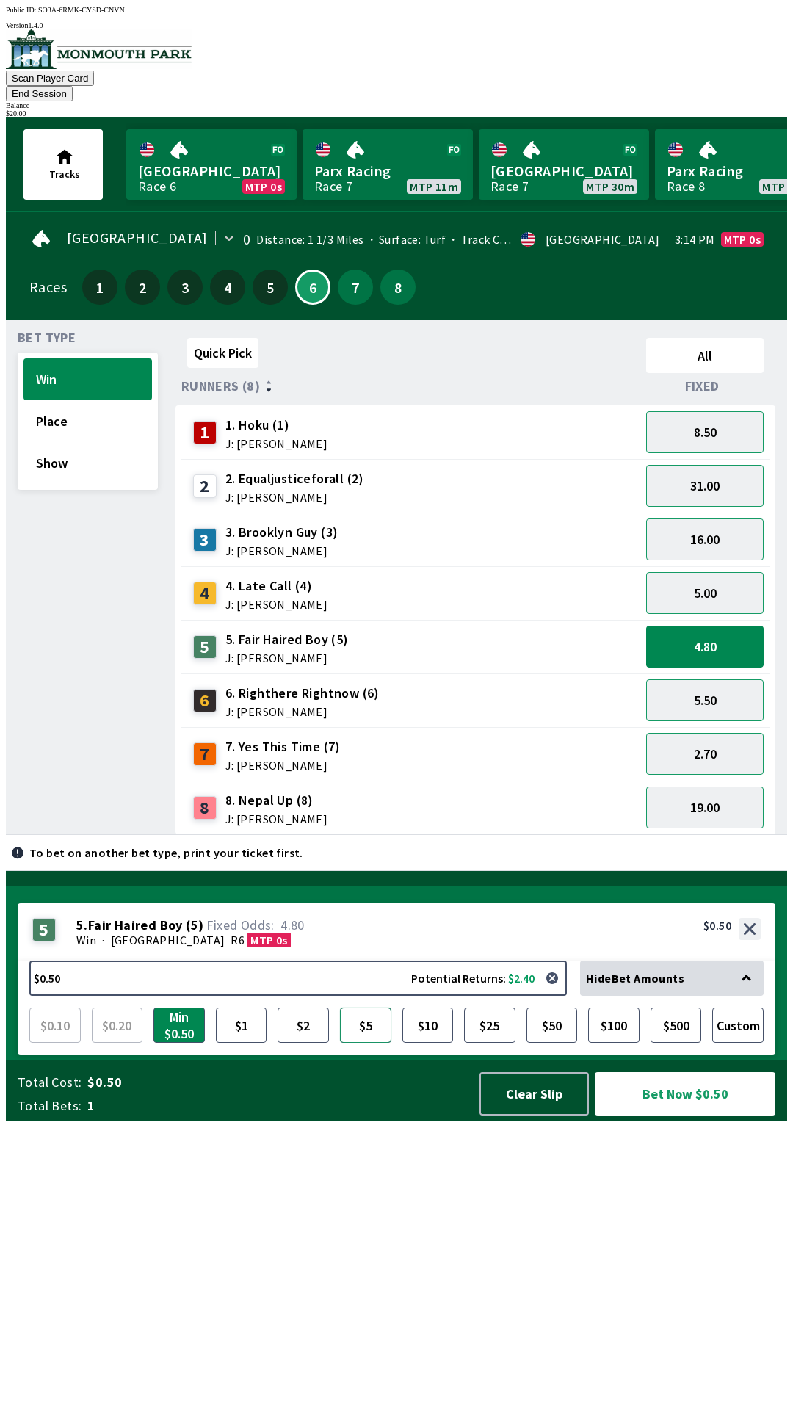
click at [374, 1043] on button "$5" at bounding box center [365, 1025] width 51 height 35
click at [742, 1116] on button "Bet Now $5.00" at bounding box center [685, 1093] width 181 height 43
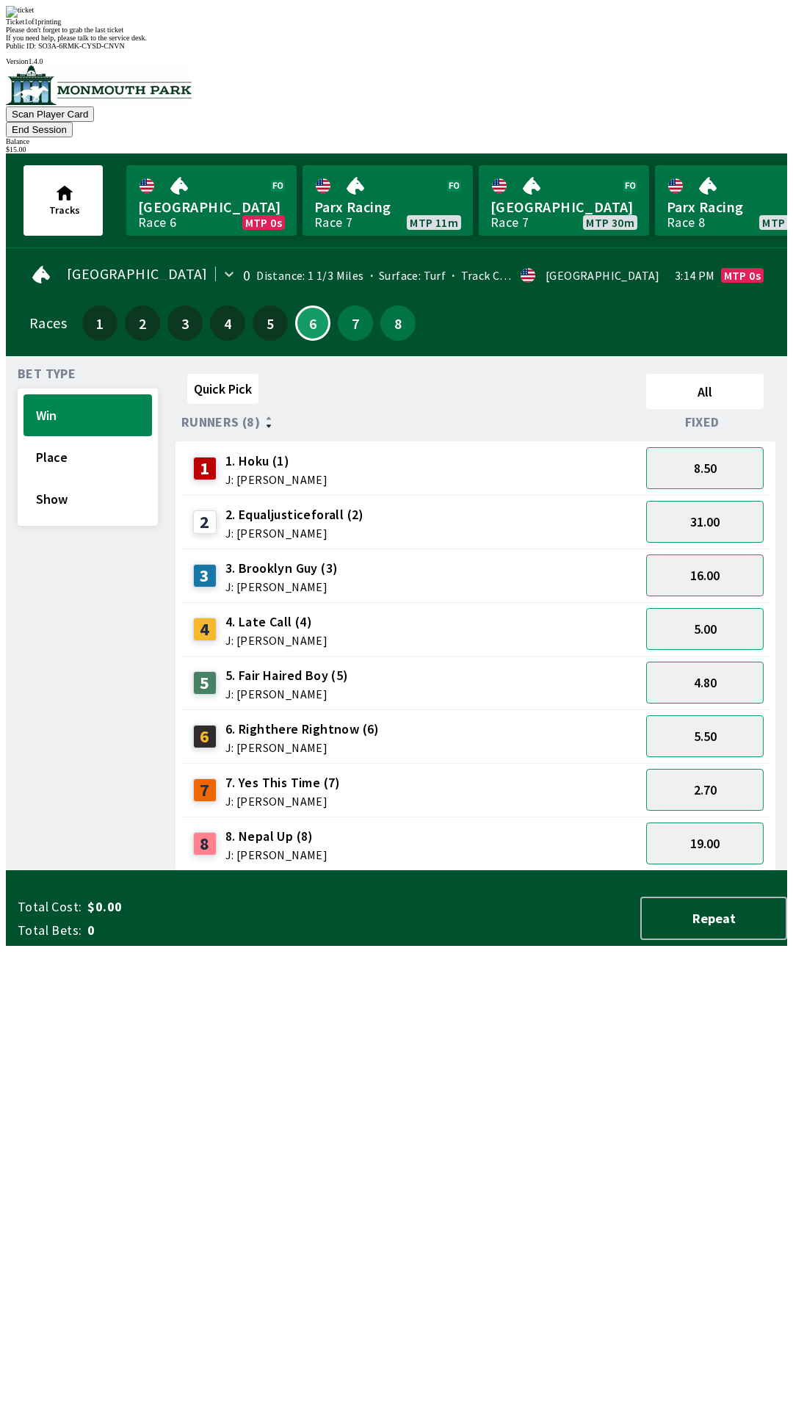
click at [425, 871] on div "Quick Pick All Runners (8) Fixed 1 1. Hoku (1) J: [PERSON_NAME] 8.50 2 2. Equal…" at bounding box center [482, 619] width 612 height 503
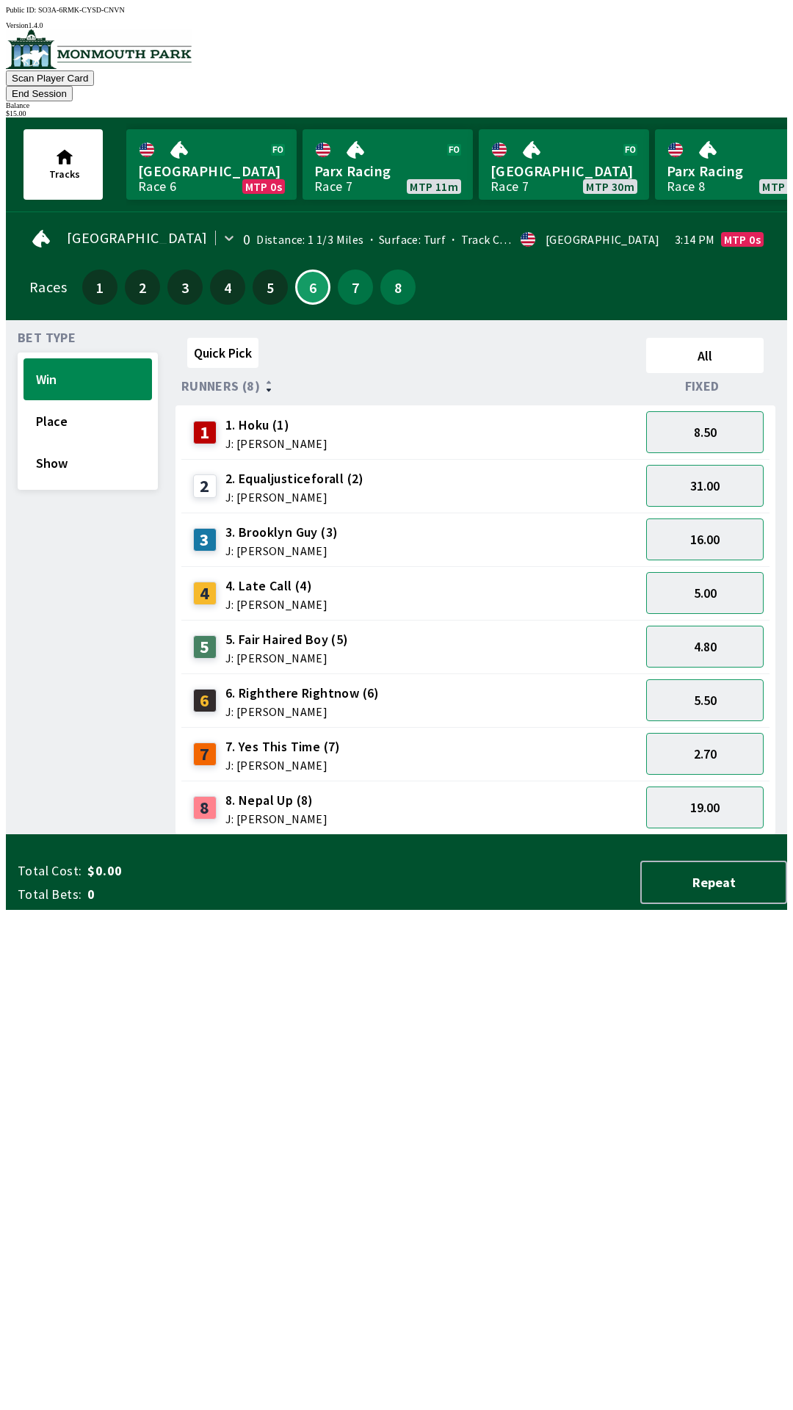
click at [73, 86] on button "End Session" at bounding box center [39, 93] width 67 height 15
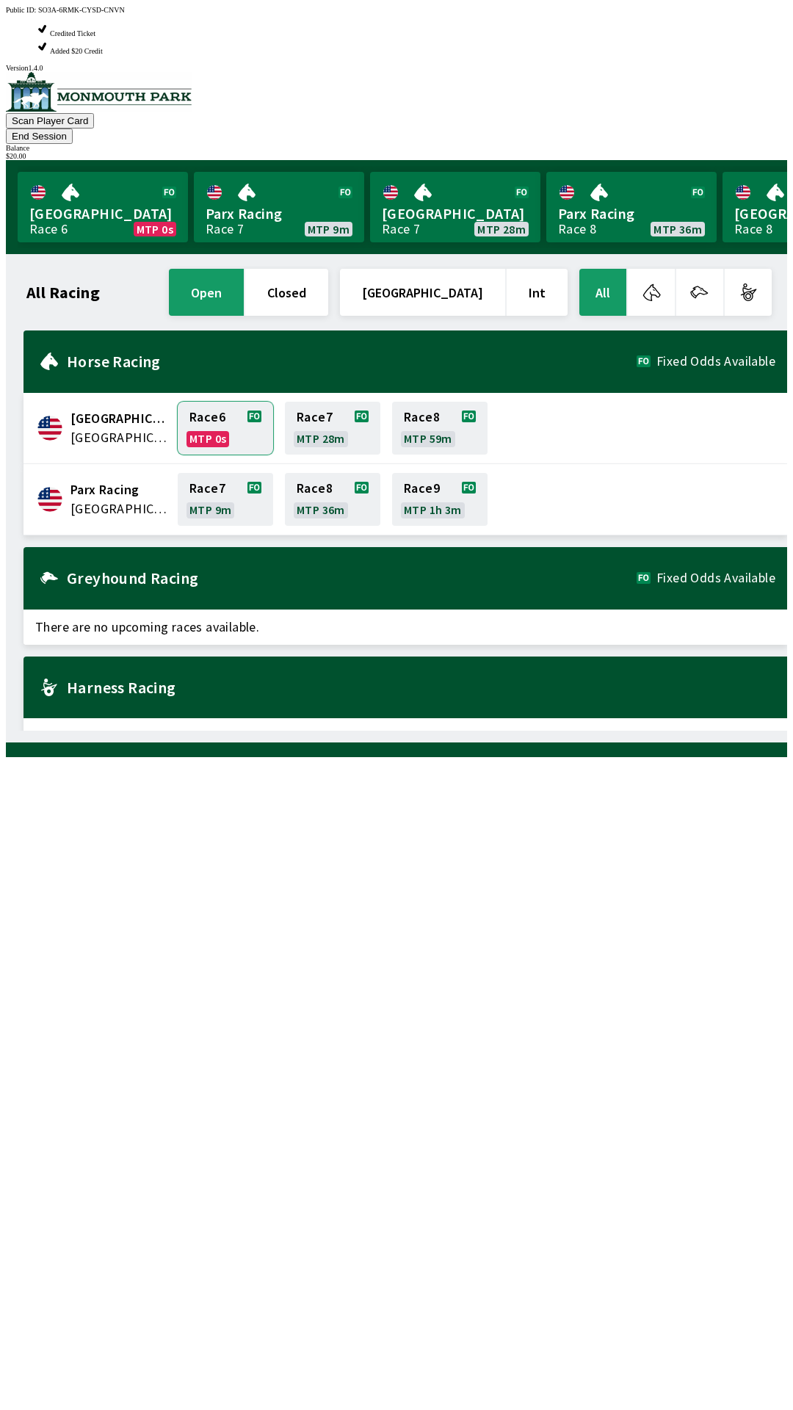
click at [207, 402] on link "Race 6 MTP 0s" at bounding box center [225, 428] width 95 height 53
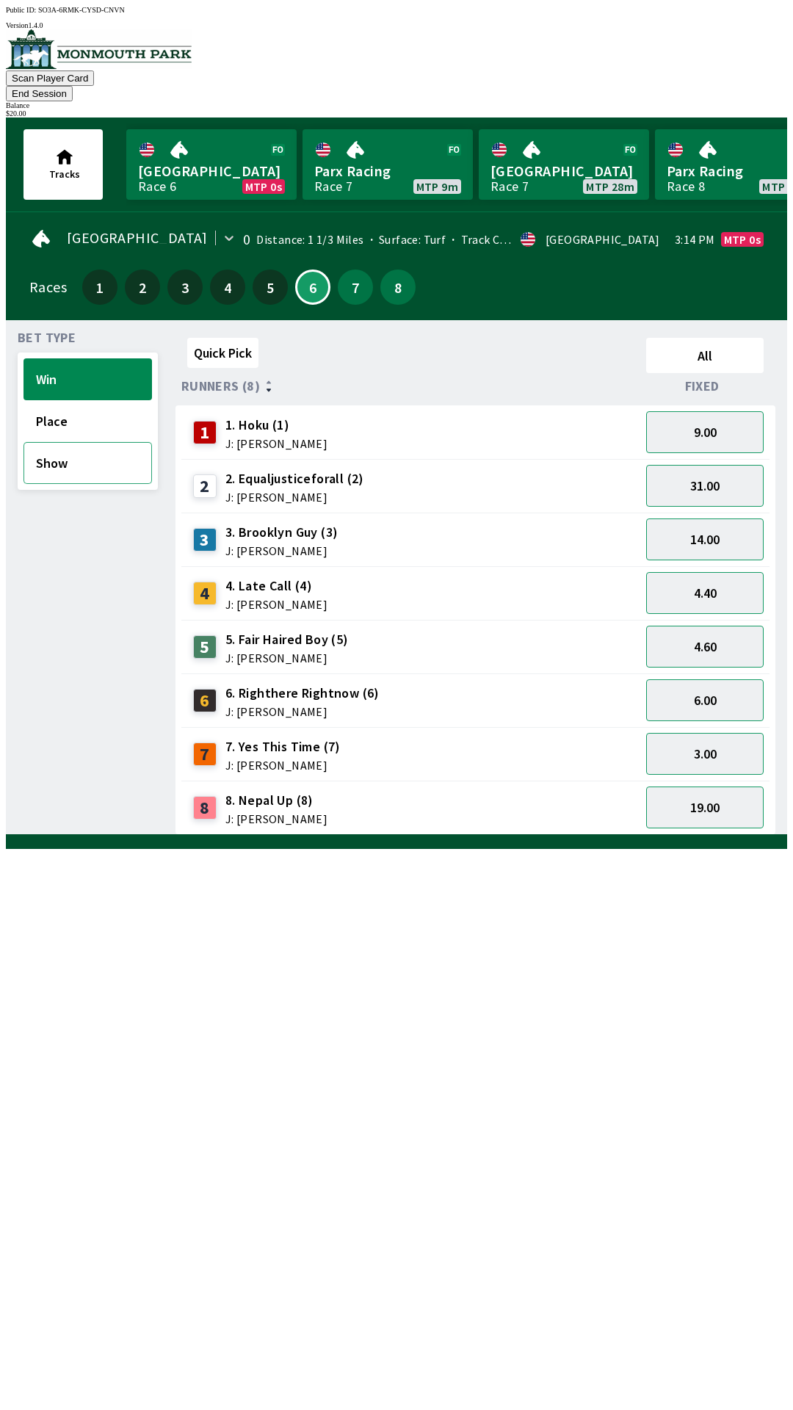
click at [93, 443] on button "Show" at bounding box center [88, 463] width 129 height 42
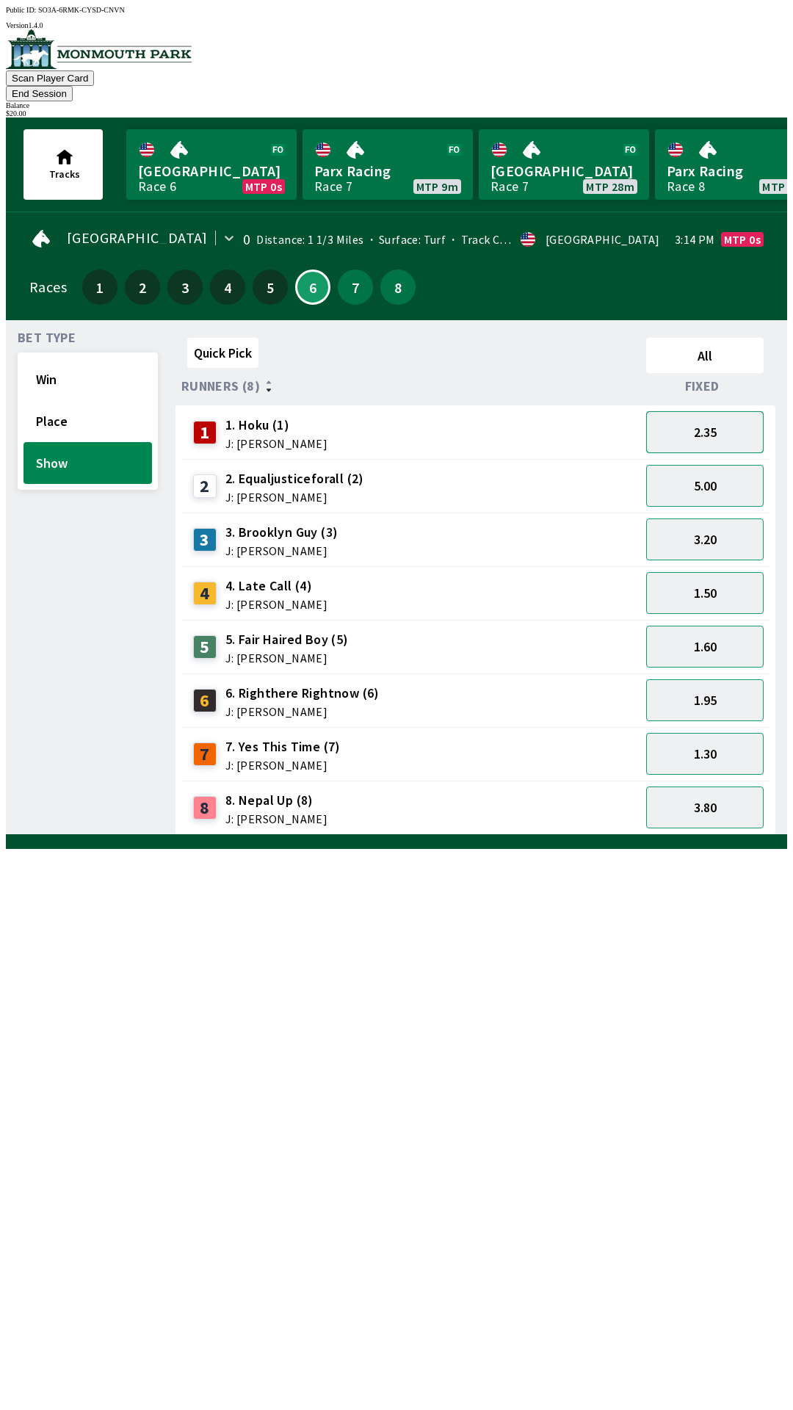
click at [721, 411] on button "2.35" at bounding box center [705, 432] width 118 height 42
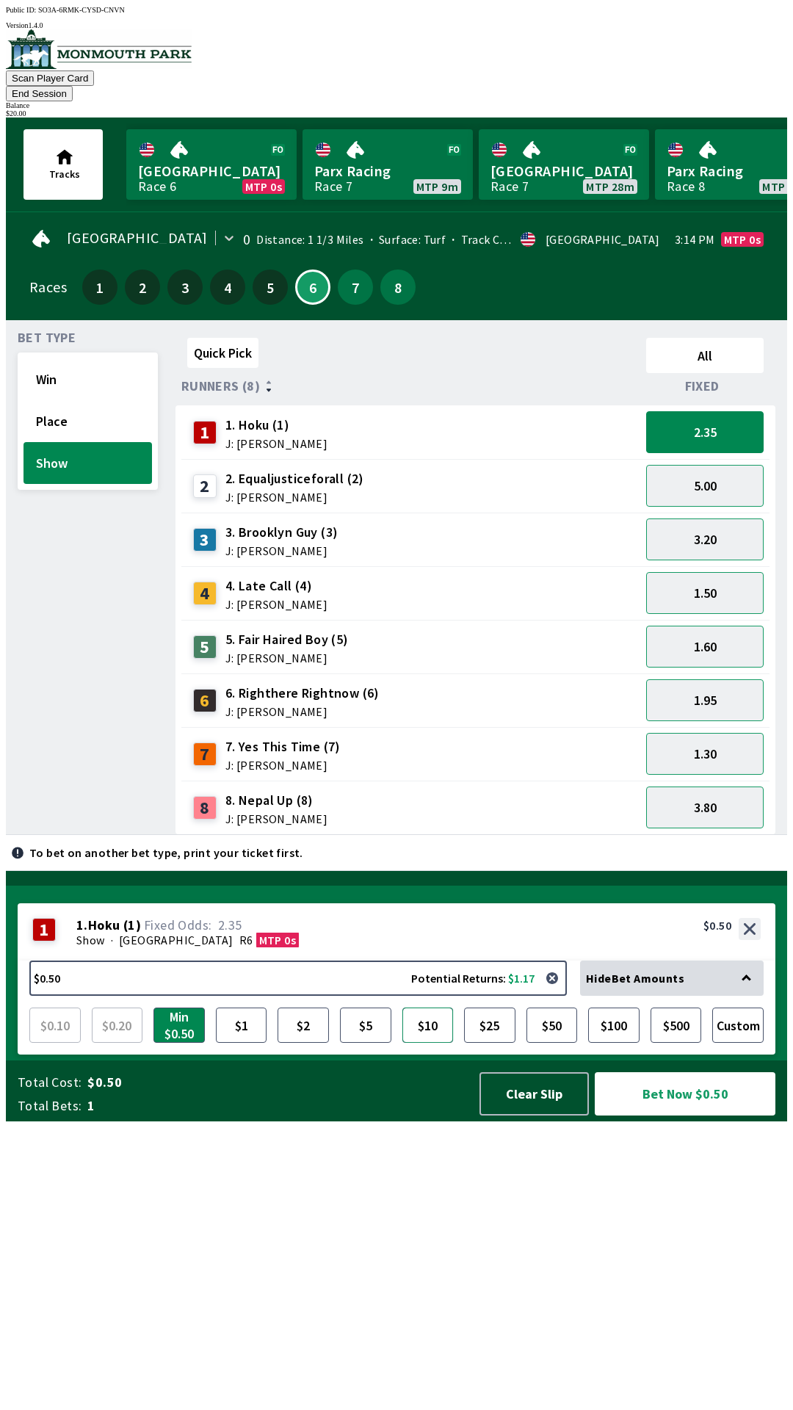
click at [422, 1043] on button "$10" at bounding box center [428, 1025] width 51 height 35
click at [683, 1116] on button "Bet Now $10.00" at bounding box center [685, 1093] width 181 height 43
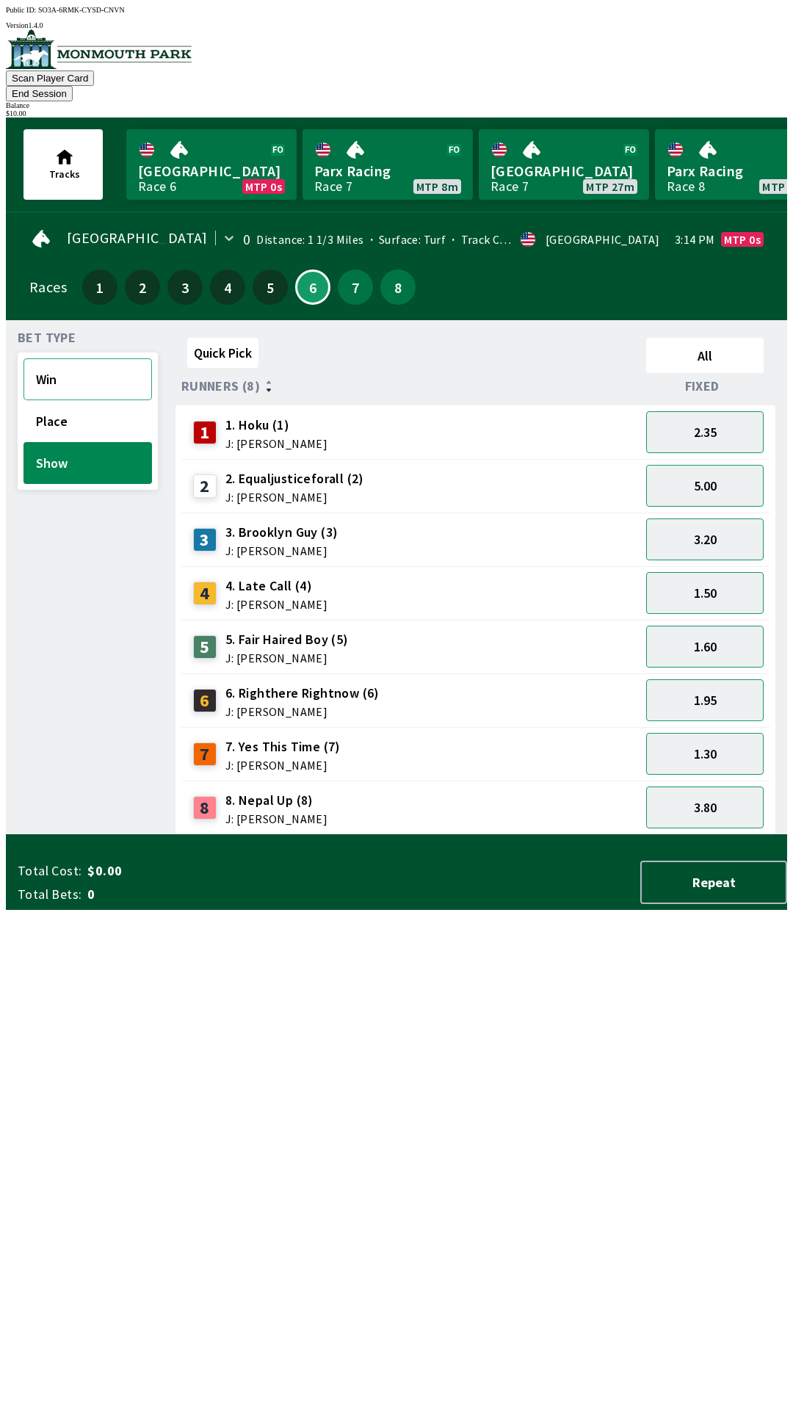
click at [87, 358] on button "Win" at bounding box center [88, 379] width 129 height 42
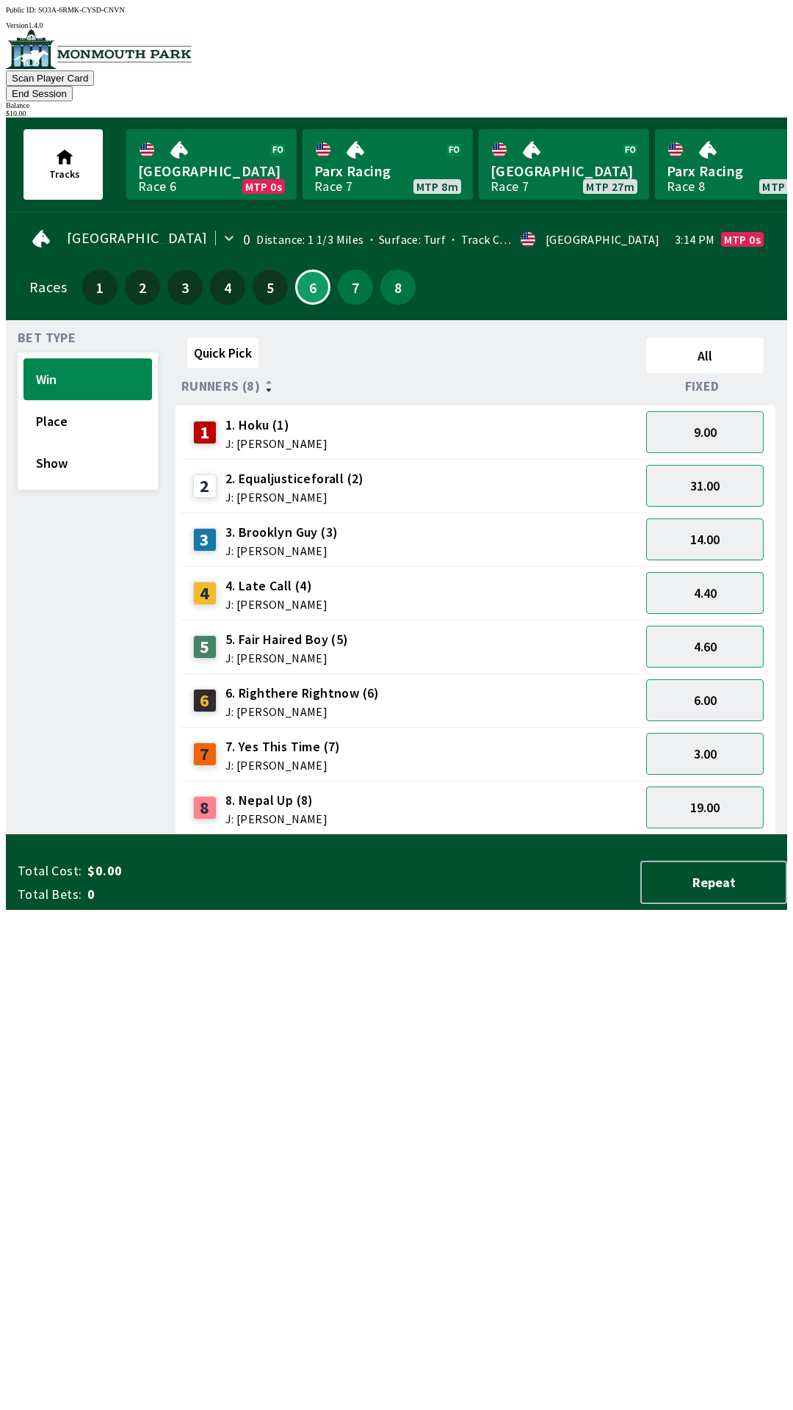
click at [73, 86] on button "End Session" at bounding box center [39, 93] width 67 height 15
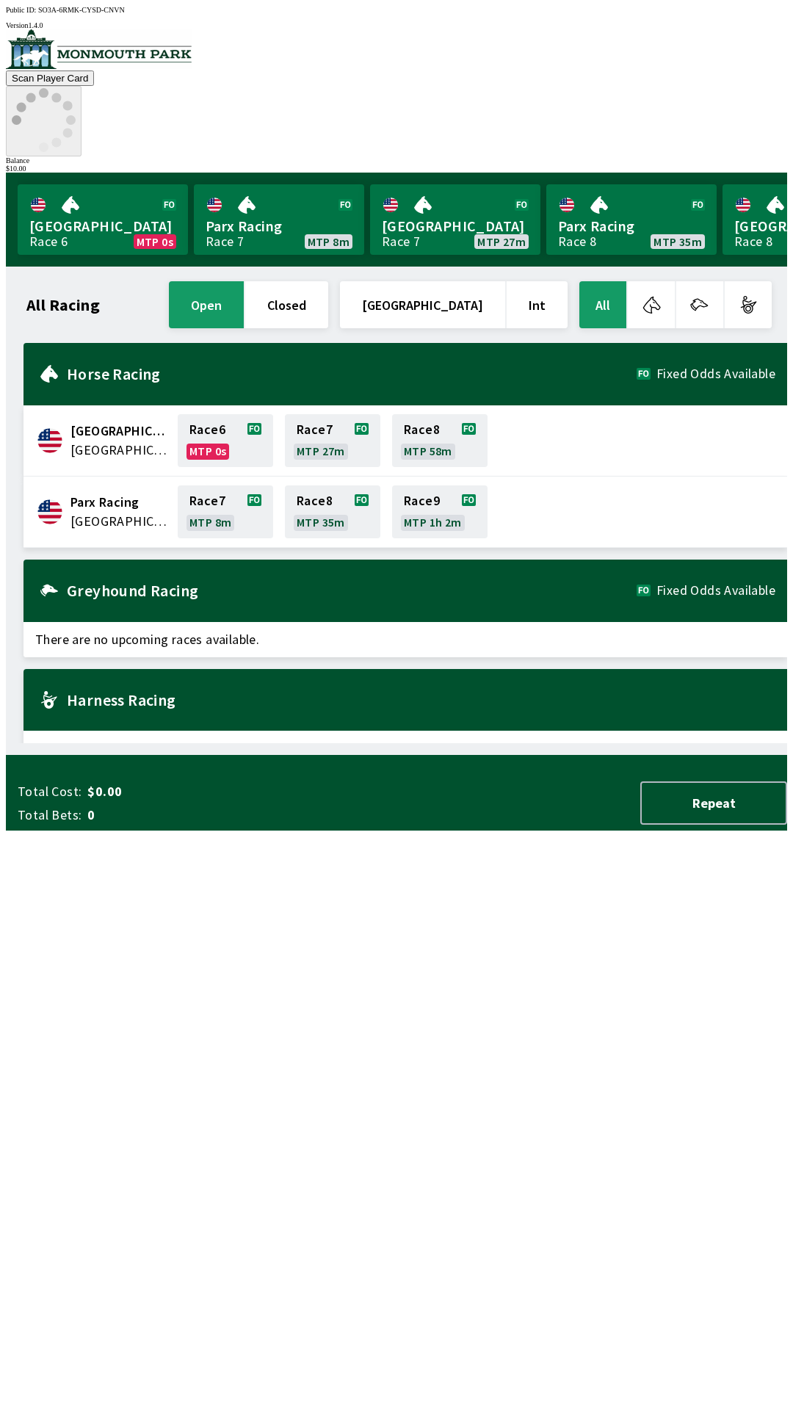
click at [76, 88] on icon at bounding box center [44, 120] width 64 height 64
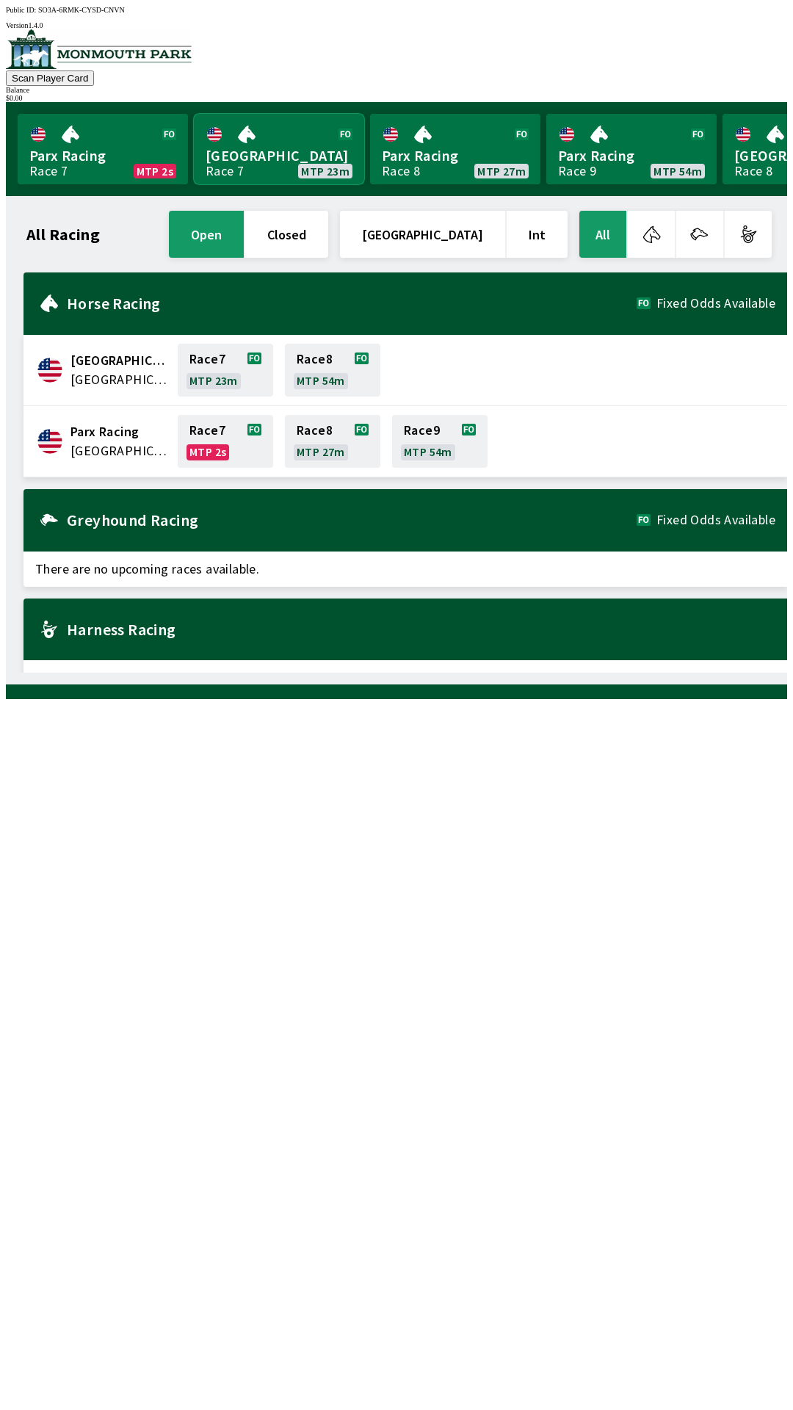
click at [277, 140] on link "[GEOGRAPHIC_DATA] Race 7 MTP 23m" at bounding box center [279, 149] width 170 height 71
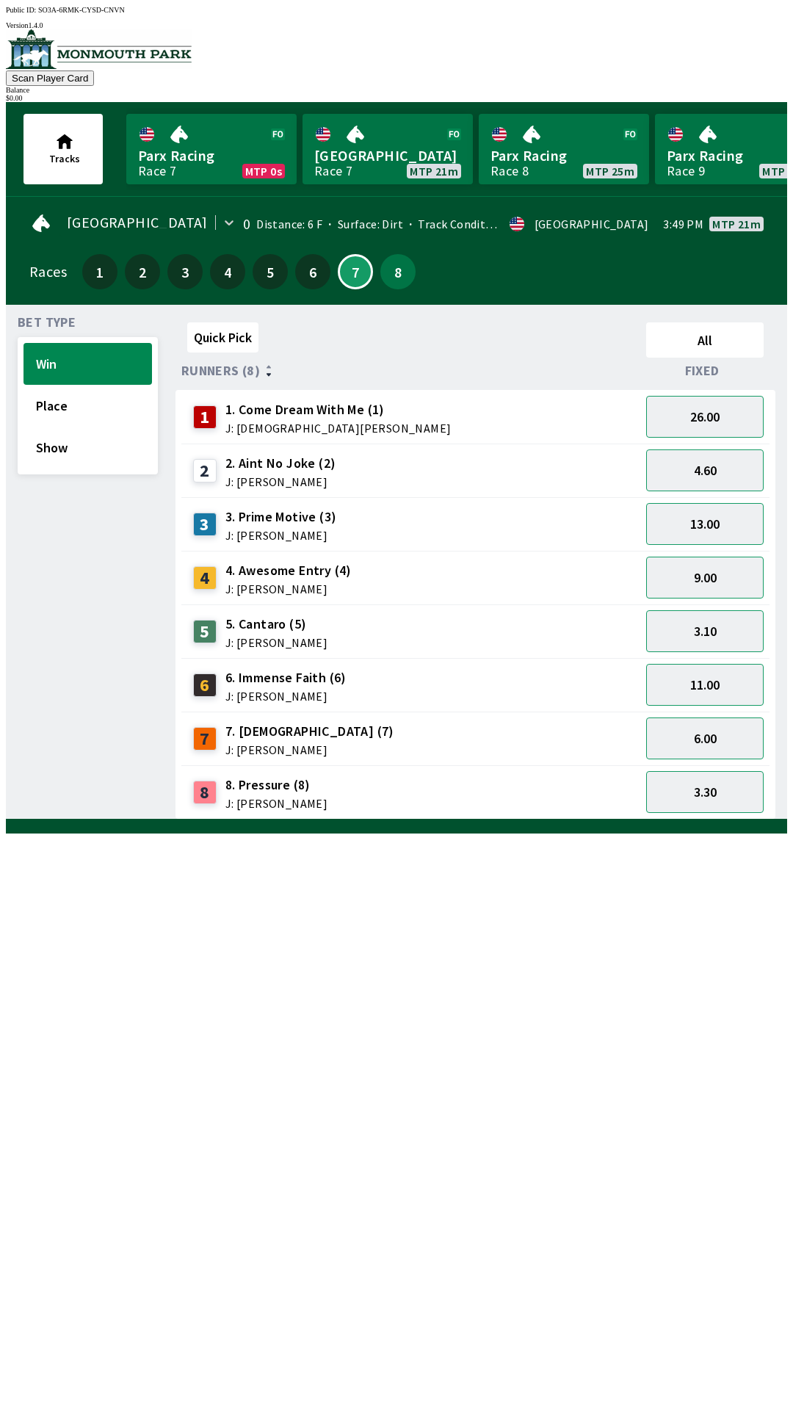
click at [577, 820] on div "Quick Pick All Runners (8) Fixed 1 1. Come Dream With Me (1) J: [DEMOGRAPHIC_DA…" at bounding box center [482, 568] width 612 height 503
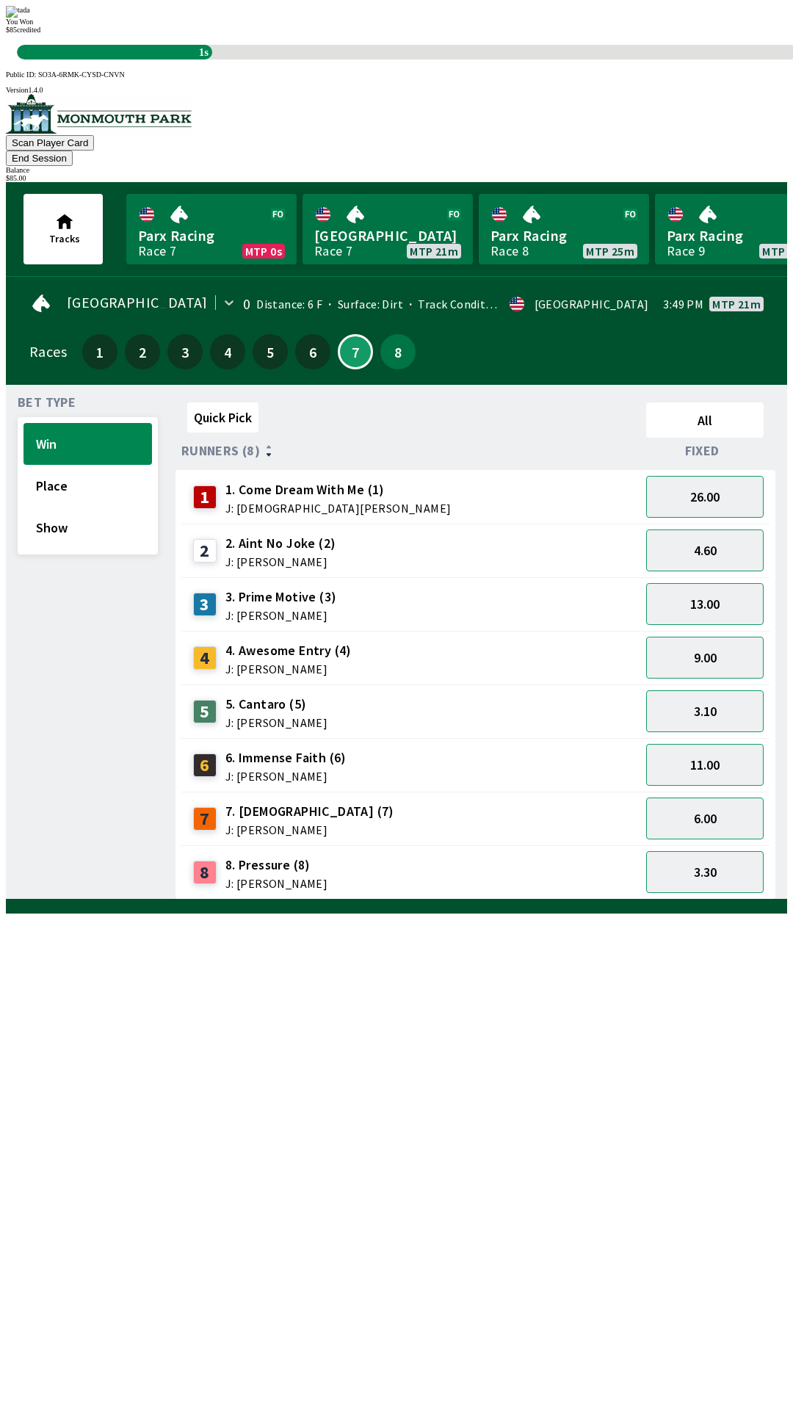
click at [596, 900] on div "Quick Pick All Runners (8) Fixed 1 1. Come Dream With Me (1) J: [DEMOGRAPHIC_DA…" at bounding box center [482, 648] width 612 height 503
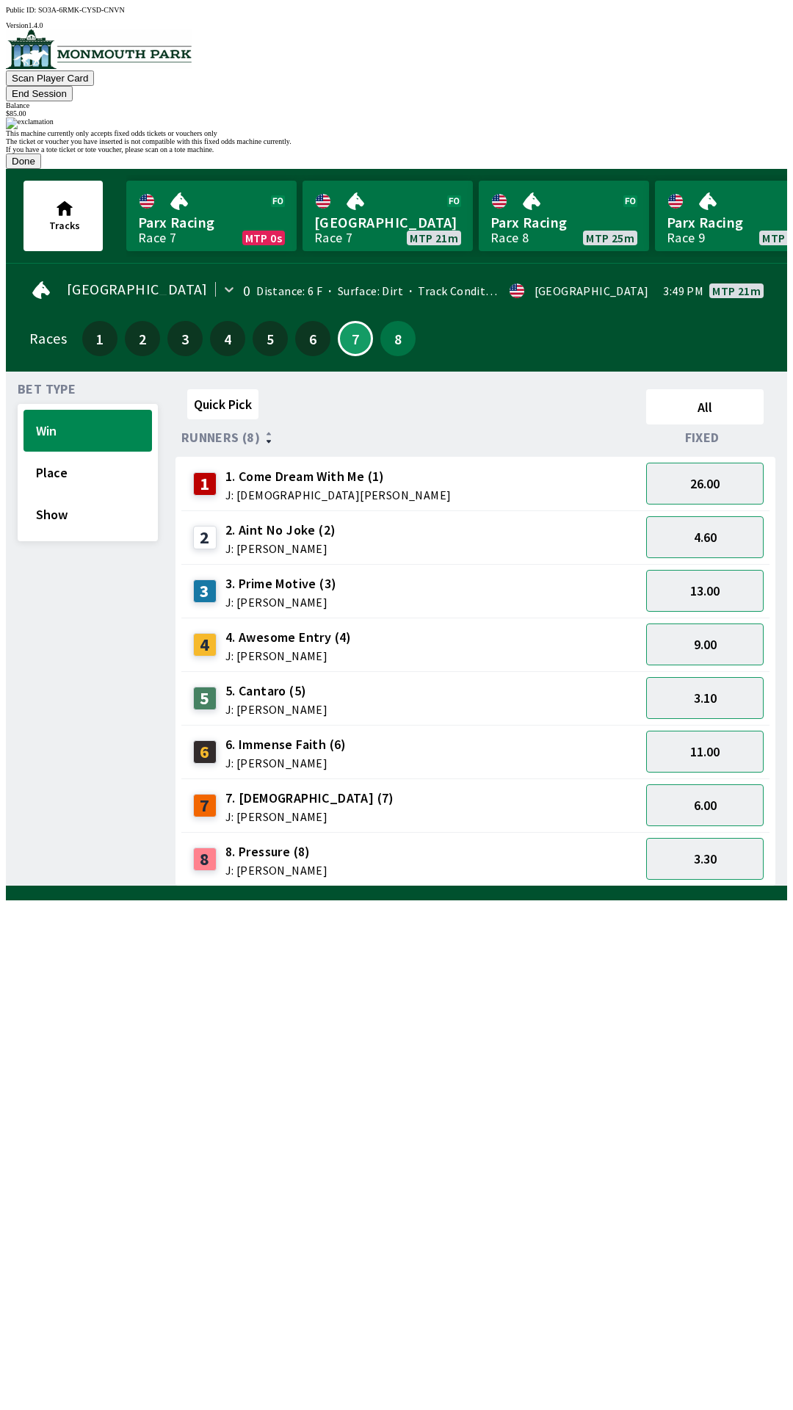
click at [41, 169] on button "Done" at bounding box center [23, 161] width 35 height 15
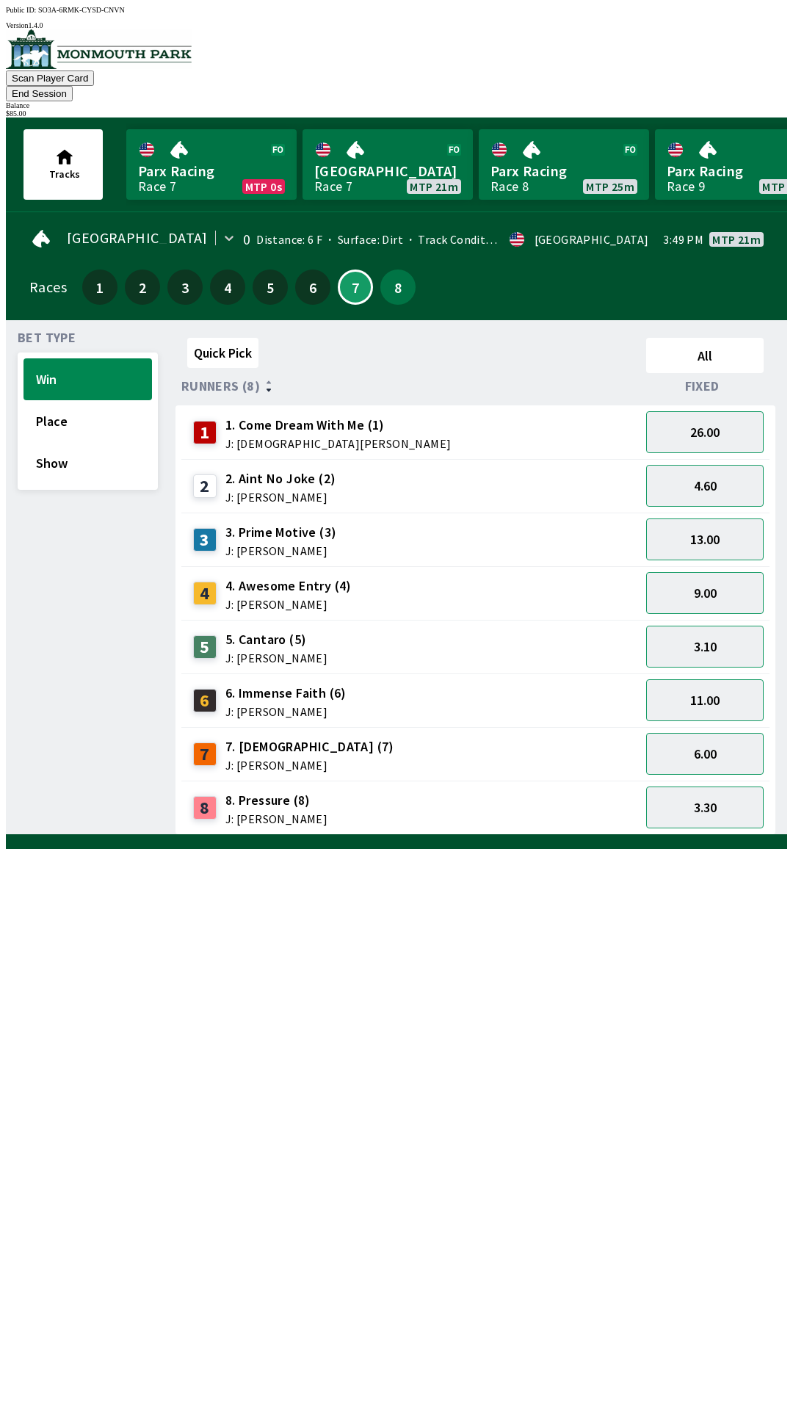
click at [73, 86] on button "End Session" at bounding box center [39, 93] width 67 height 15
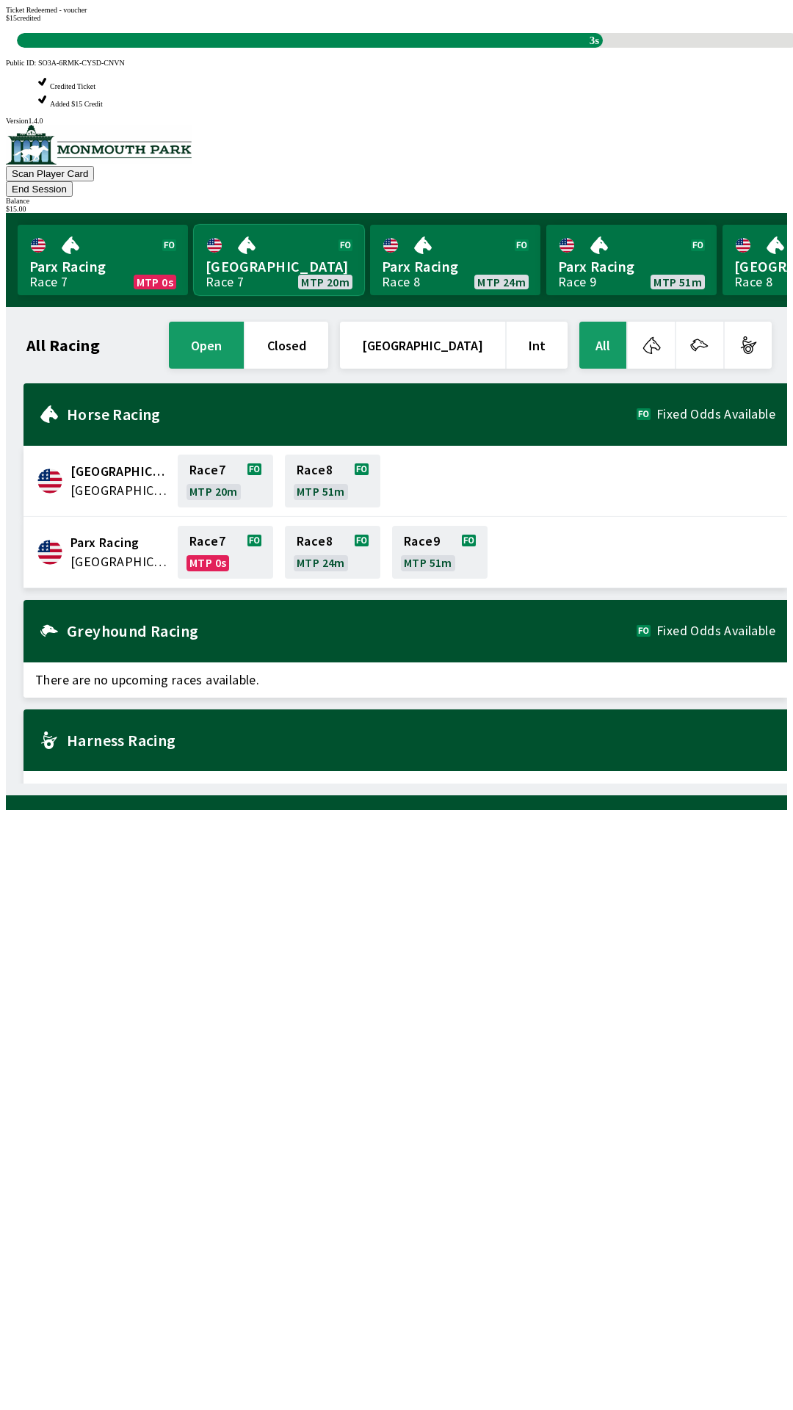
click at [298, 225] on link "[GEOGRAPHIC_DATA] Race 7 MTP 20m" at bounding box center [279, 260] width 170 height 71
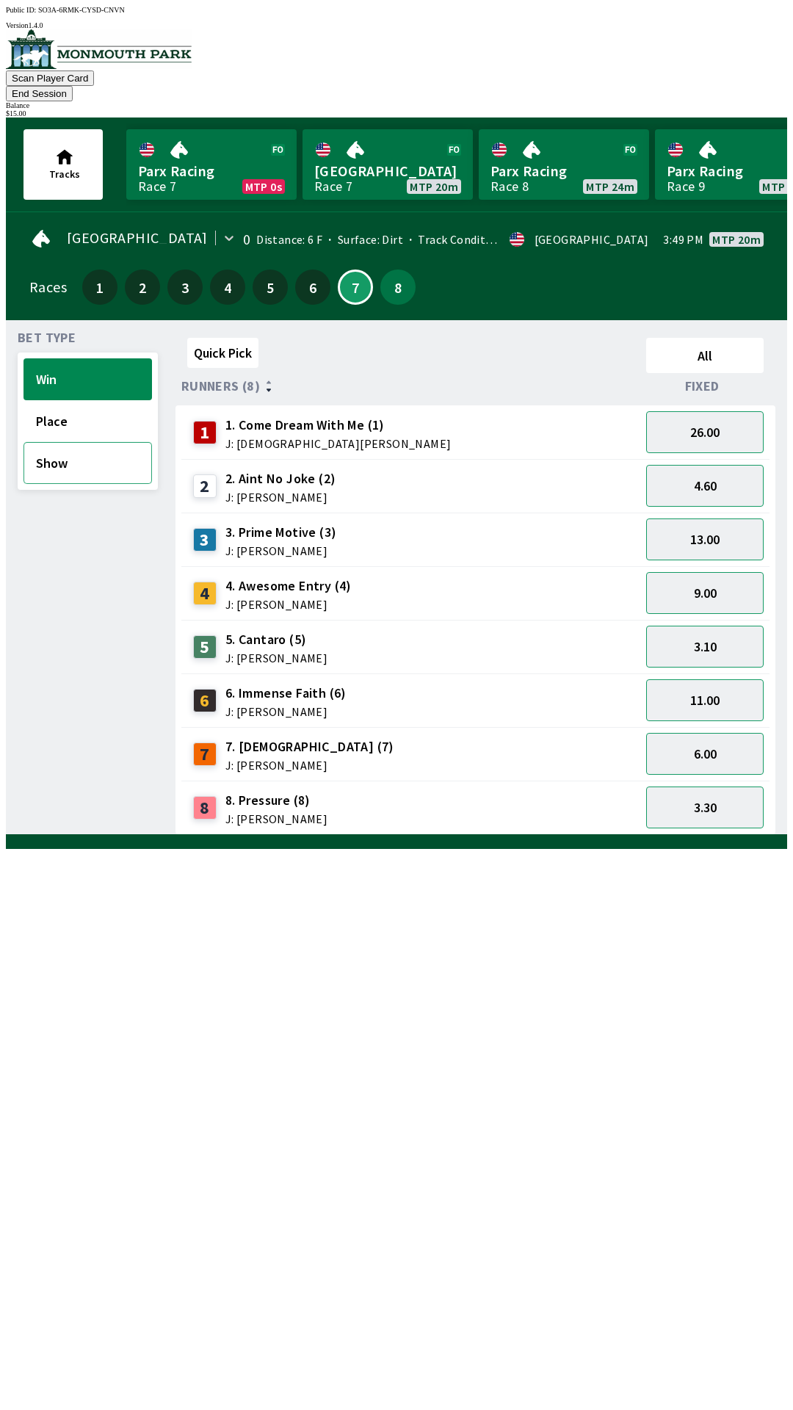
click at [74, 459] on button "Show" at bounding box center [88, 463] width 129 height 42
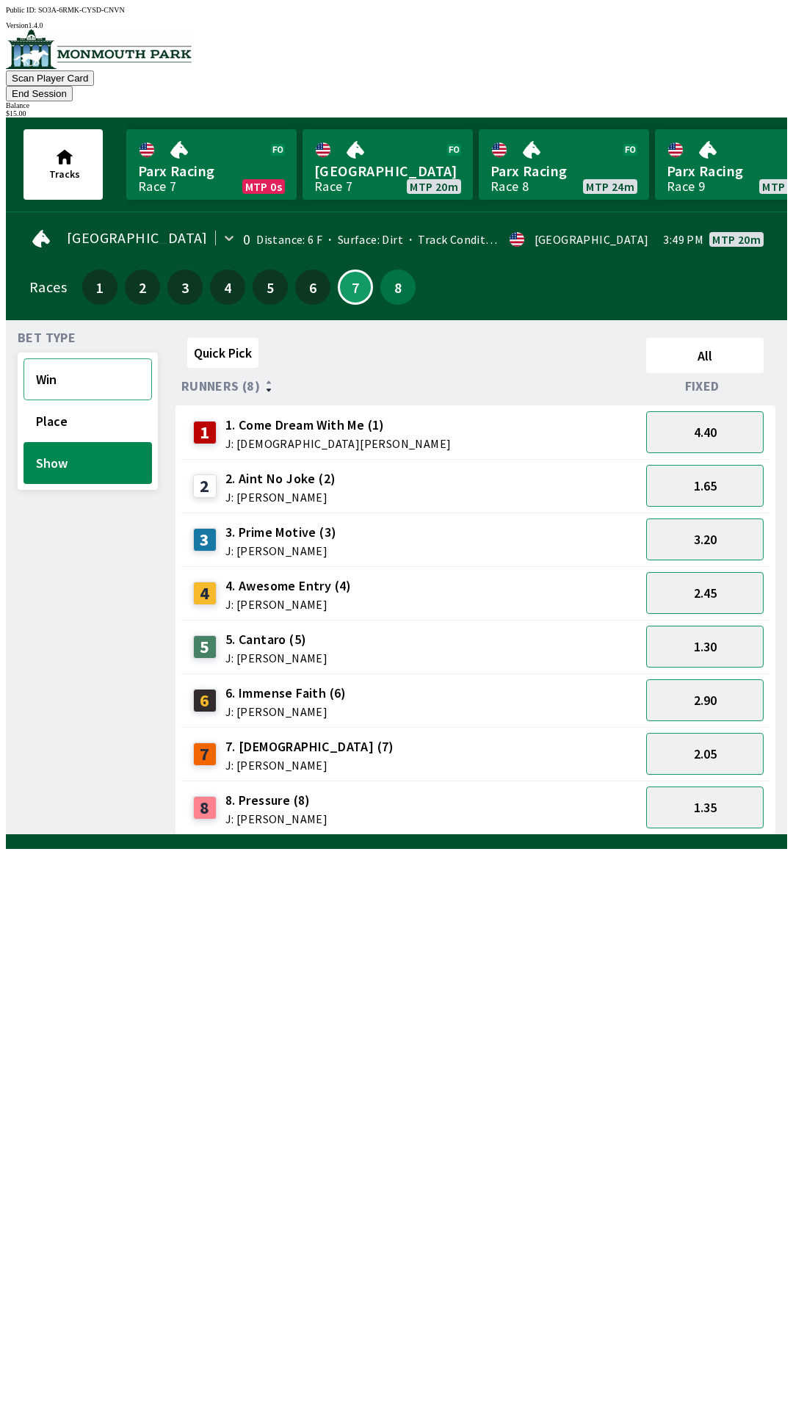
click at [55, 372] on button "Win" at bounding box center [88, 379] width 129 height 42
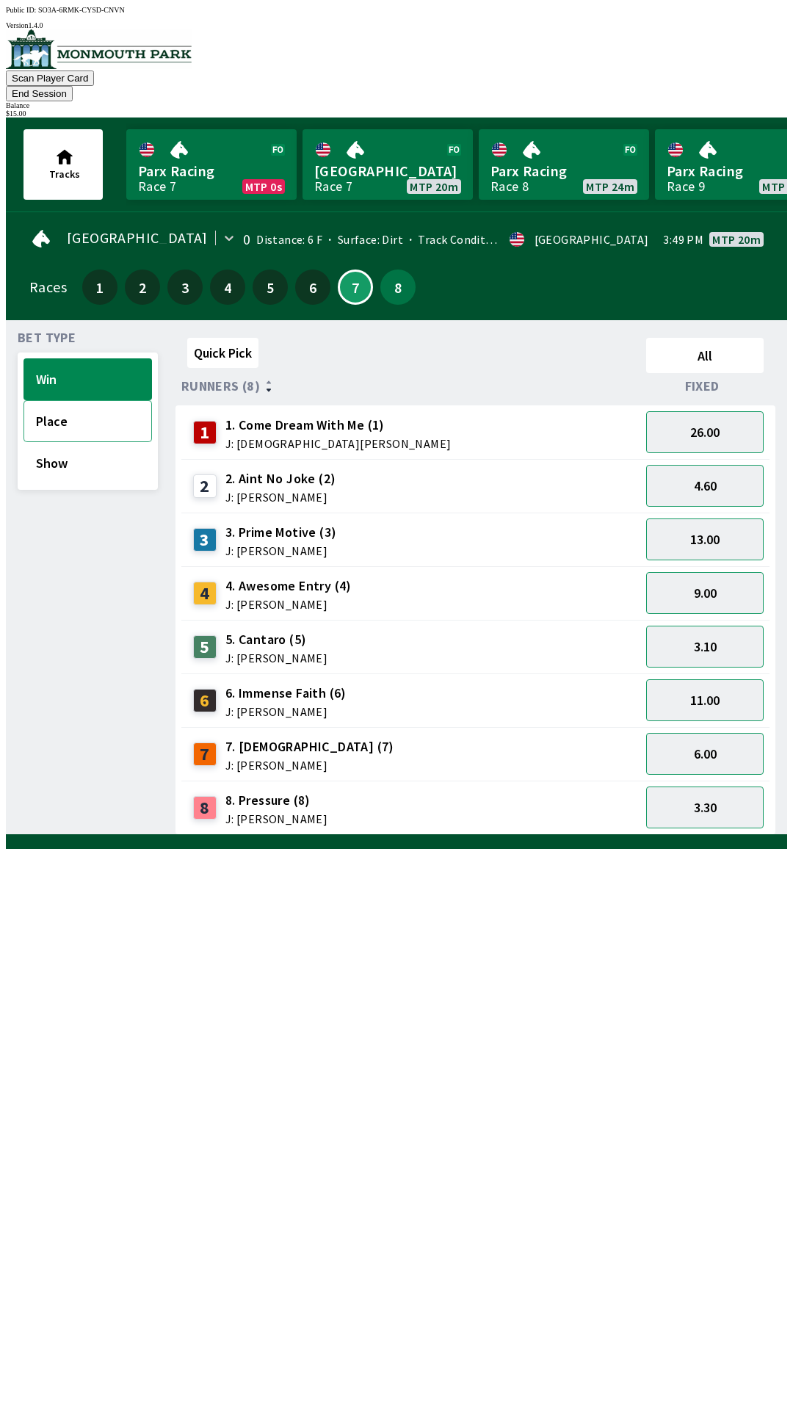
click at [71, 403] on button "Place" at bounding box center [88, 421] width 129 height 42
click at [69, 442] on button "Show" at bounding box center [88, 463] width 129 height 42
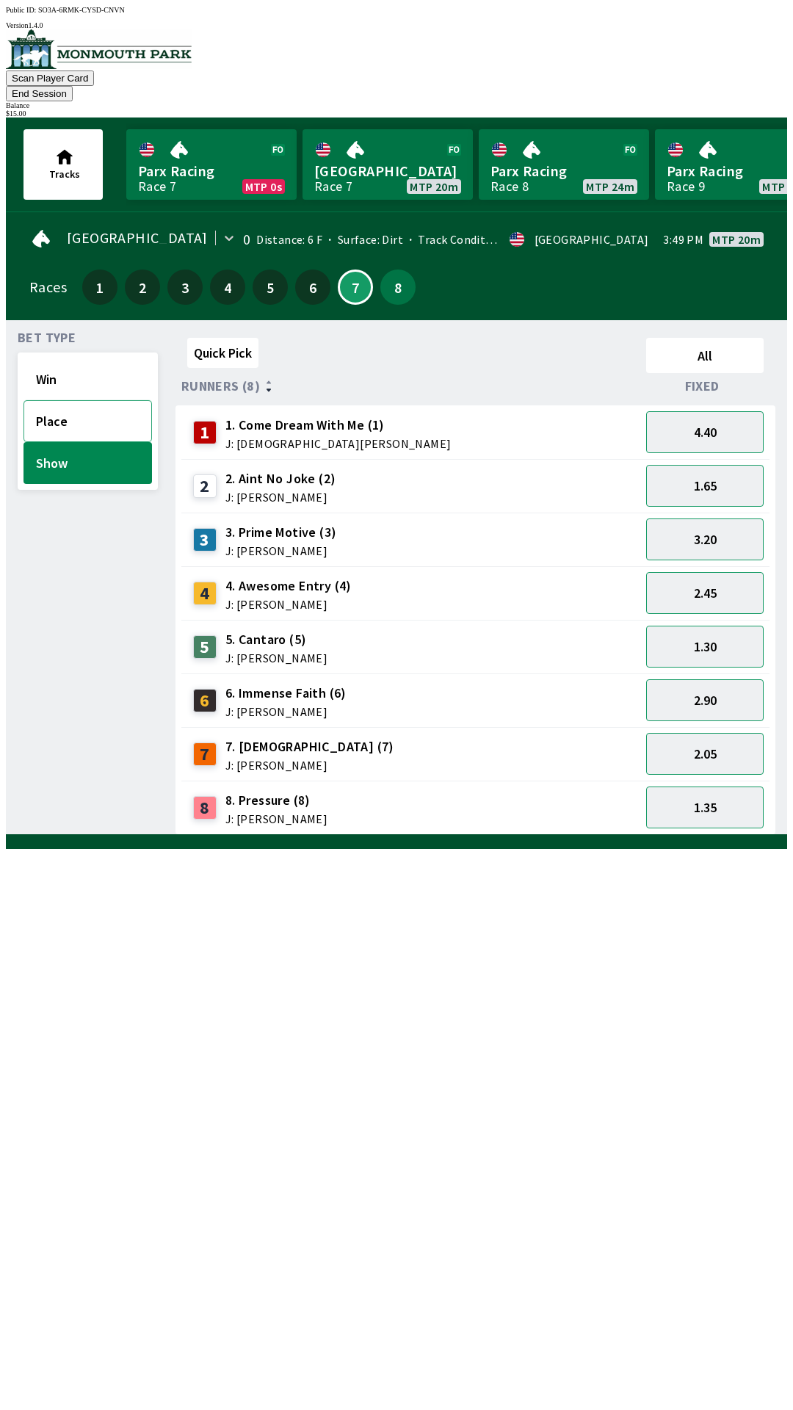
click at [93, 400] on button "Place" at bounding box center [88, 421] width 129 height 42
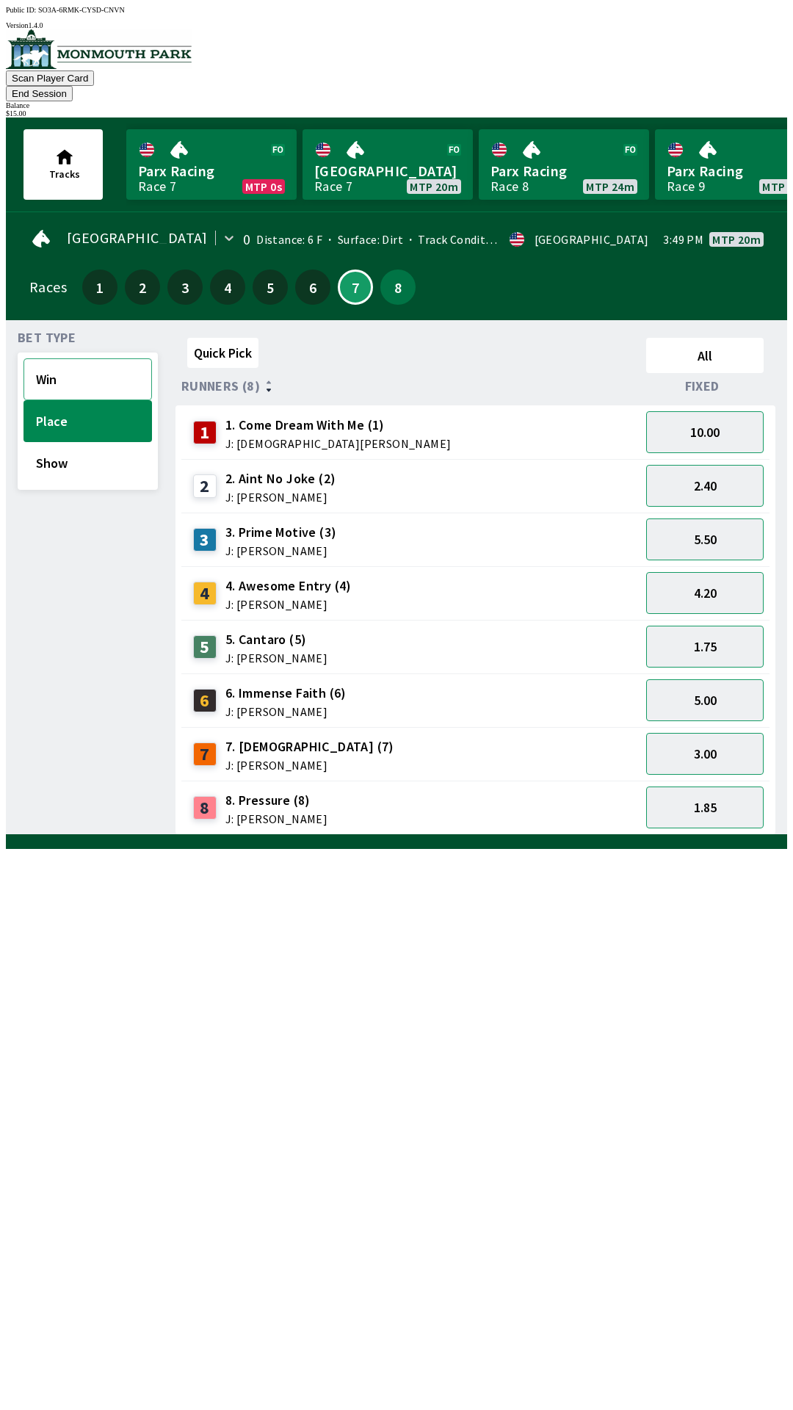
click at [93, 358] on button "Win" at bounding box center [88, 379] width 129 height 42
click at [743, 519] on button "13.00" at bounding box center [705, 540] width 118 height 42
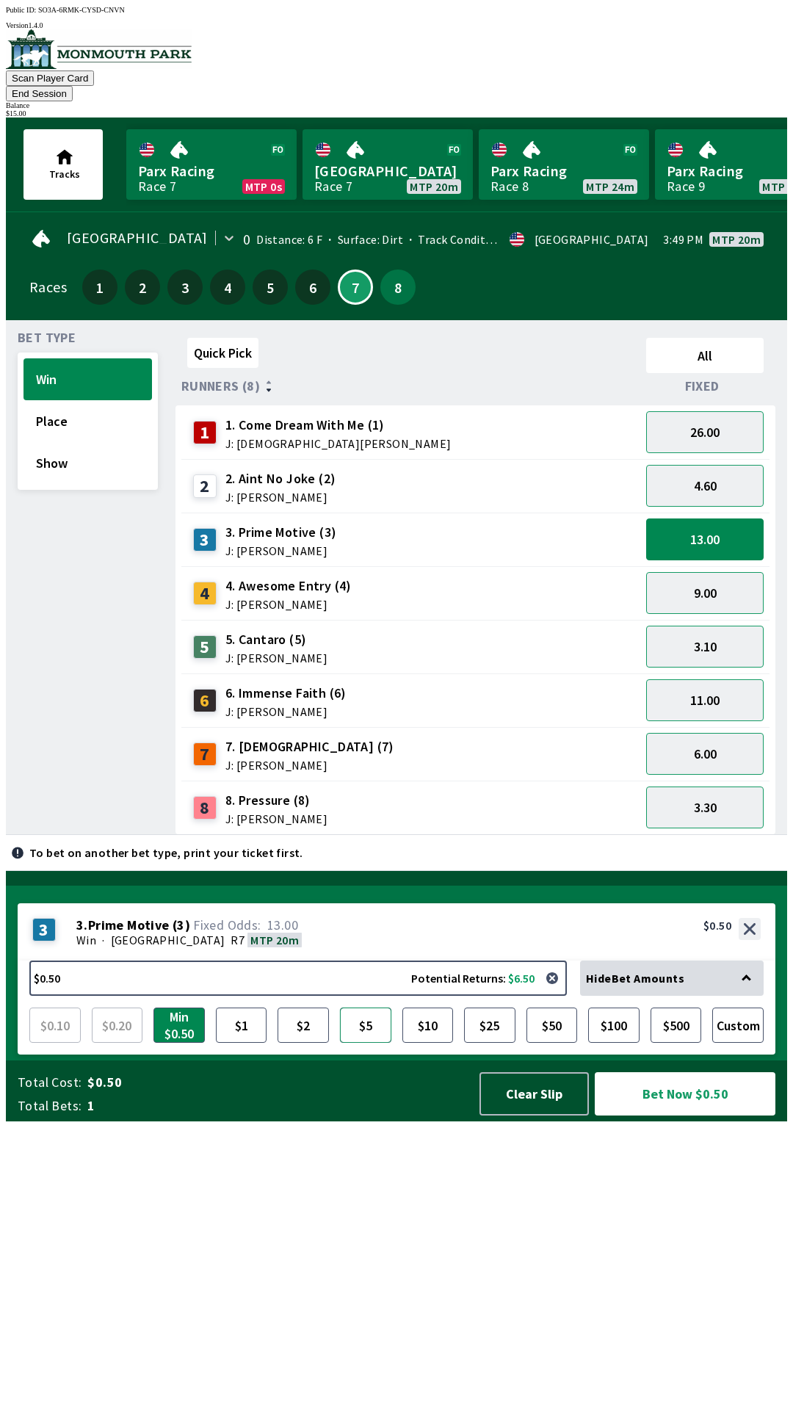
click at [354, 1043] on button "$5" at bounding box center [365, 1025] width 51 height 35
click at [718, 1116] on button "Bet Now $5.00" at bounding box center [685, 1093] width 181 height 43
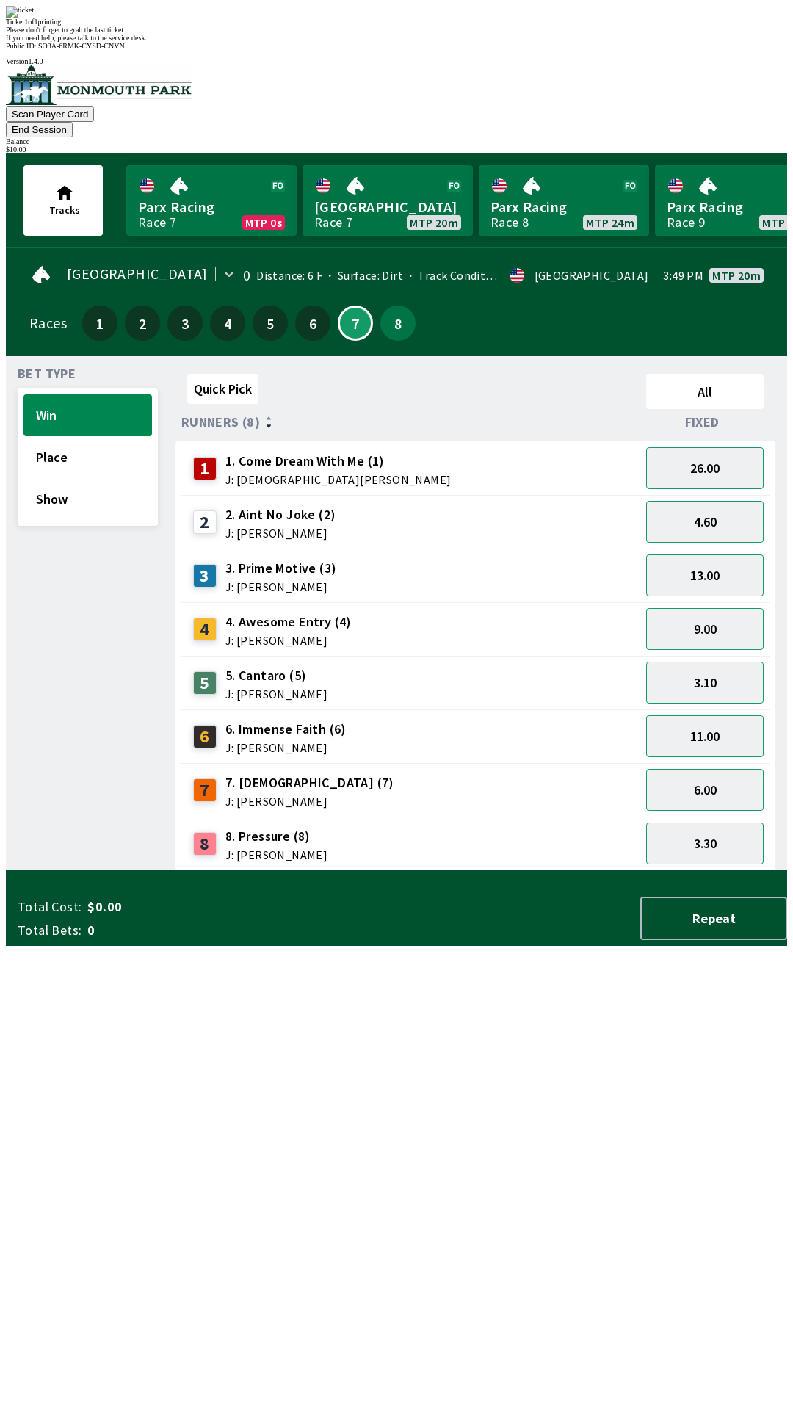
click at [306, 871] on div "Quick Pick All Runners (8) Fixed 1 1. Come Dream With Me (1) J: [DEMOGRAPHIC_DA…" at bounding box center [482, 619] width 612 height 503
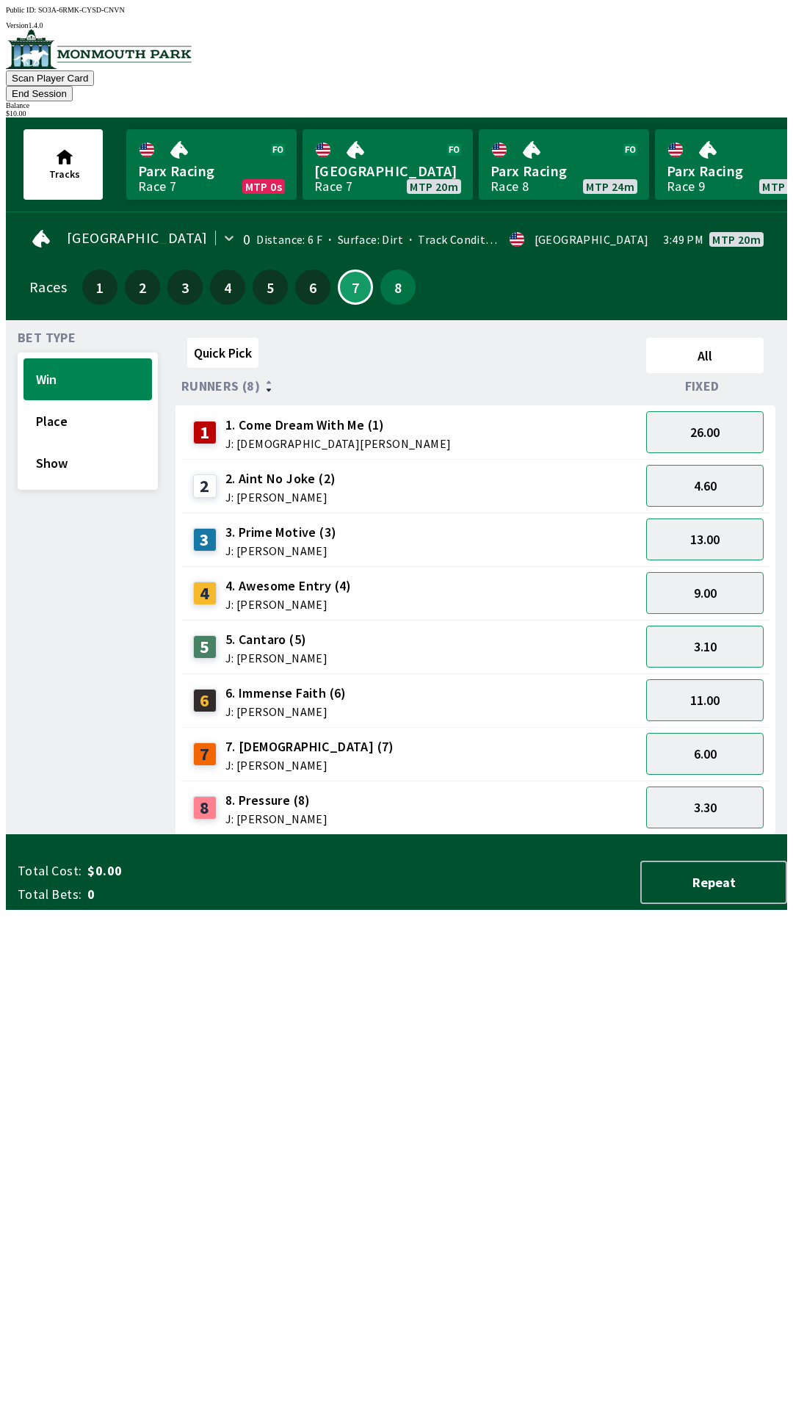
click at [73, 86] on button "End Session" at bounding box center [39, 93] width 67 height 15
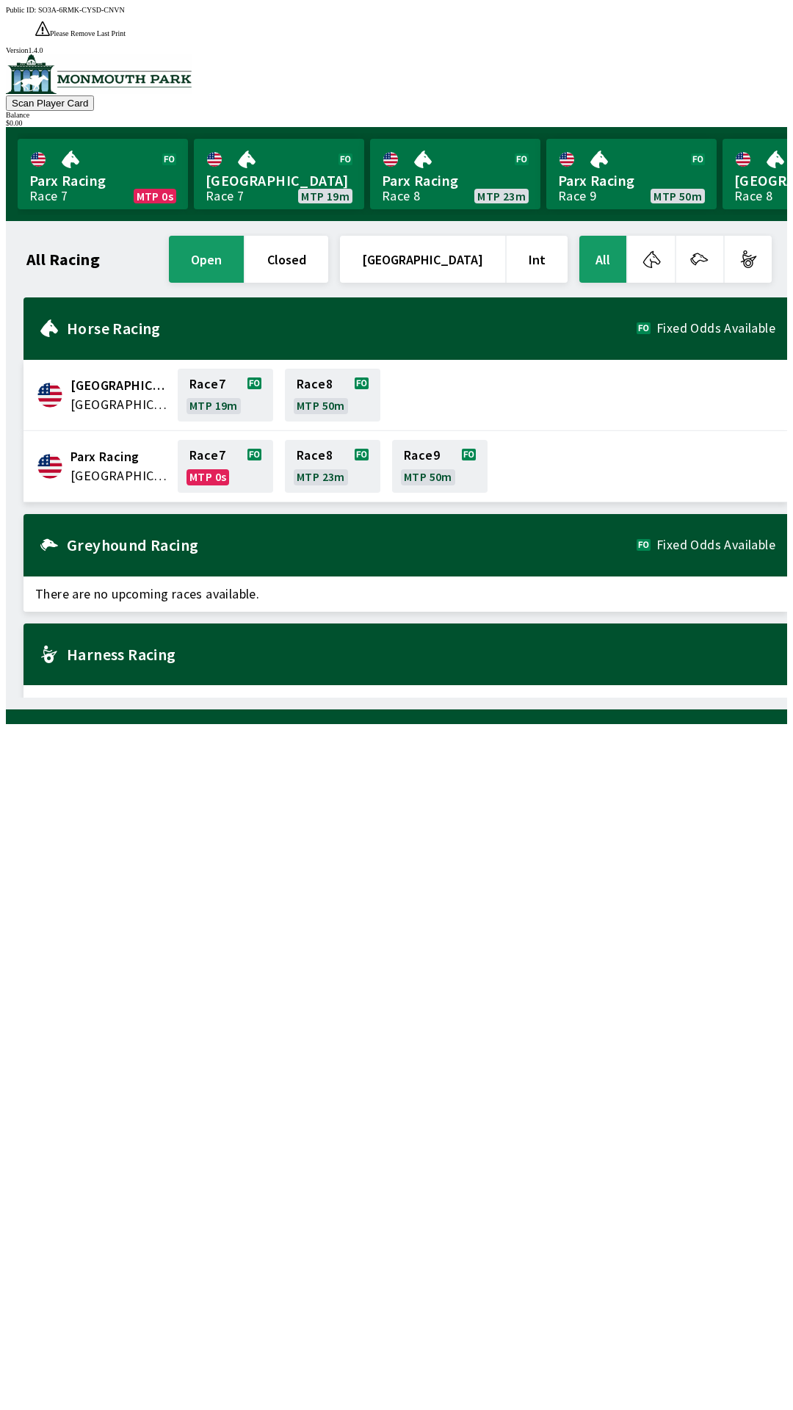
click at [314, 698] on div "All Racing open closed [GEOGRAPHIC_DATA] Int All [GEOGRAPHIC_DATA] [GEOGRAPHIC_…" at bounding box center [403, 465] width 770 height 465
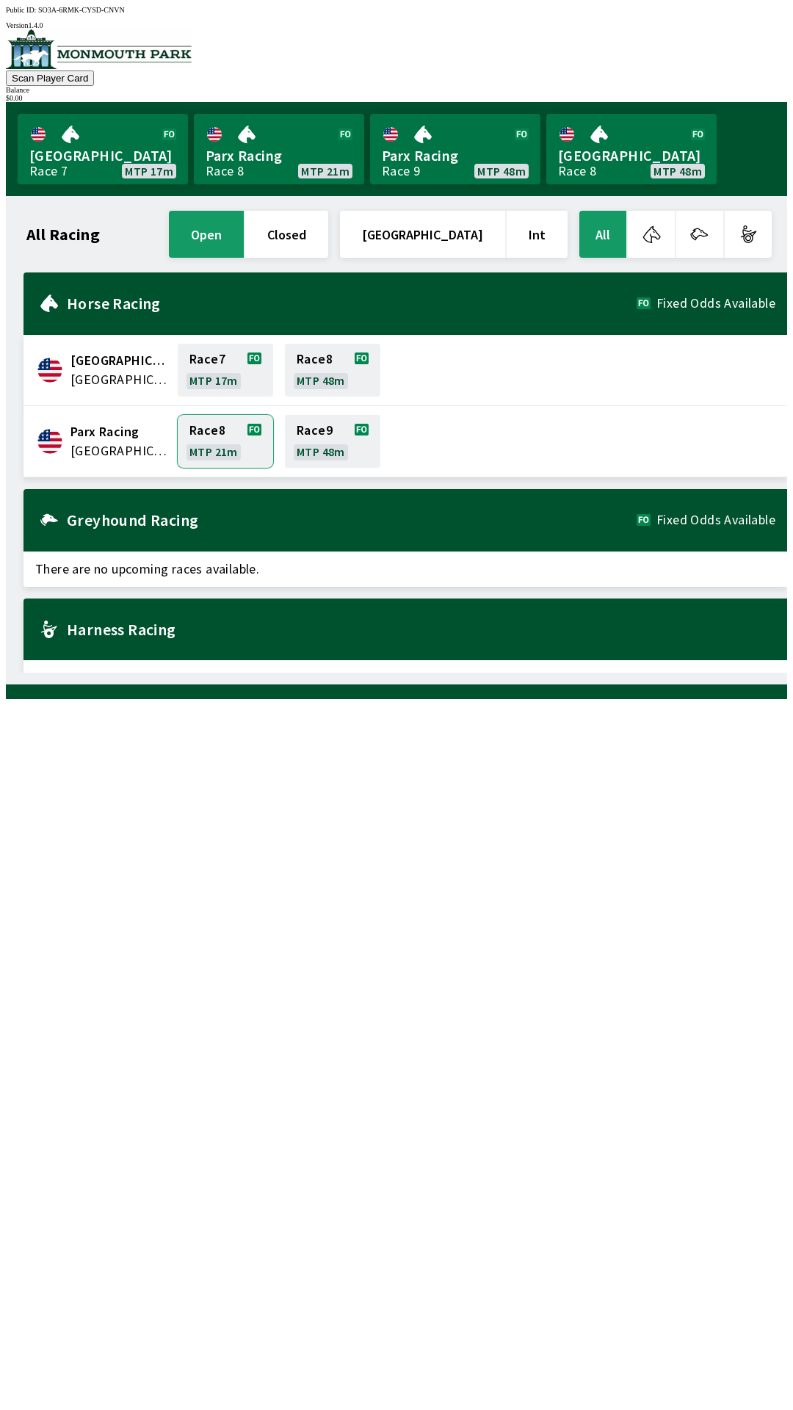
click at [192, 415] on link "Race 8 MTP 21m" at bounding box center [225, 441] width 95 height 53
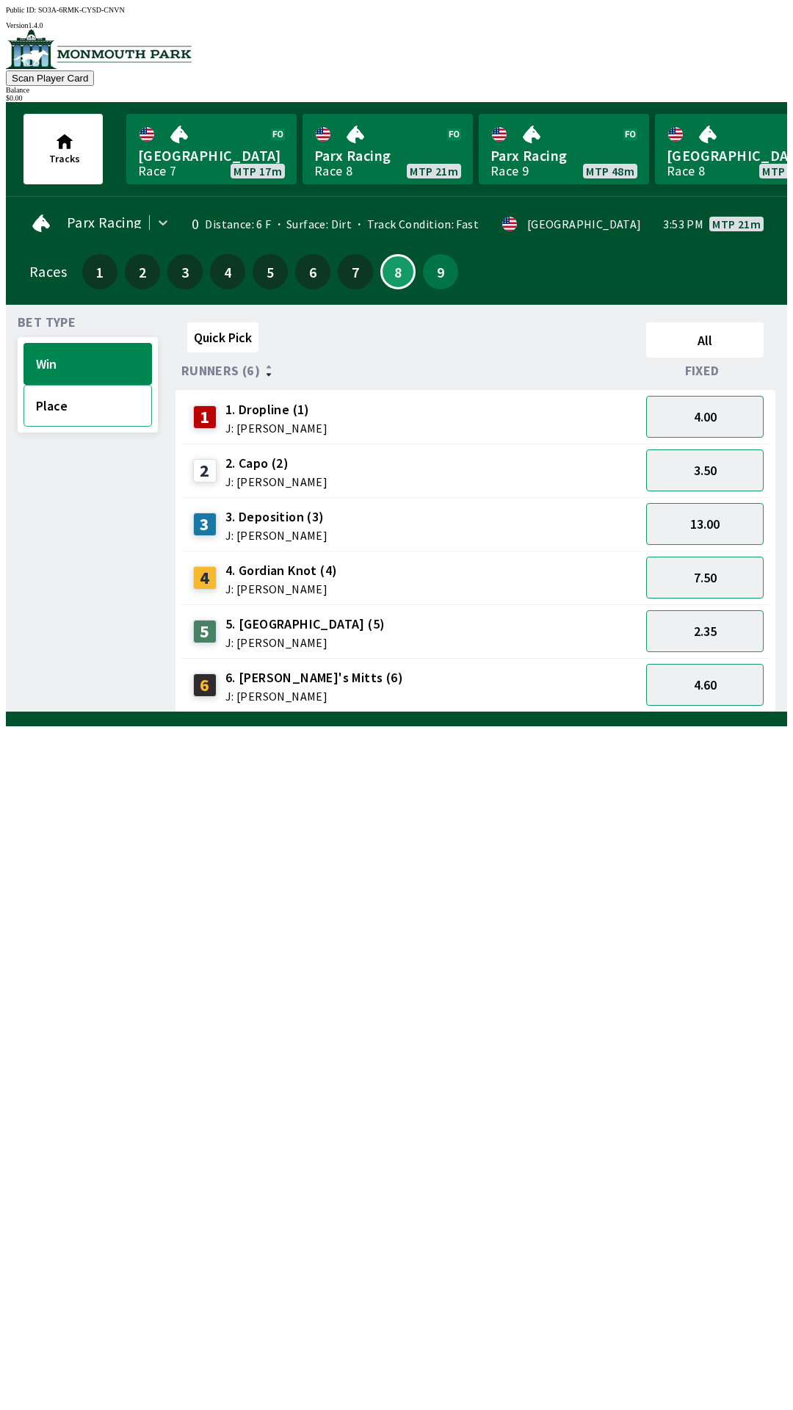
click at [62, 401] on button "Place" at bounding box center [88, 406] width 129 height 42
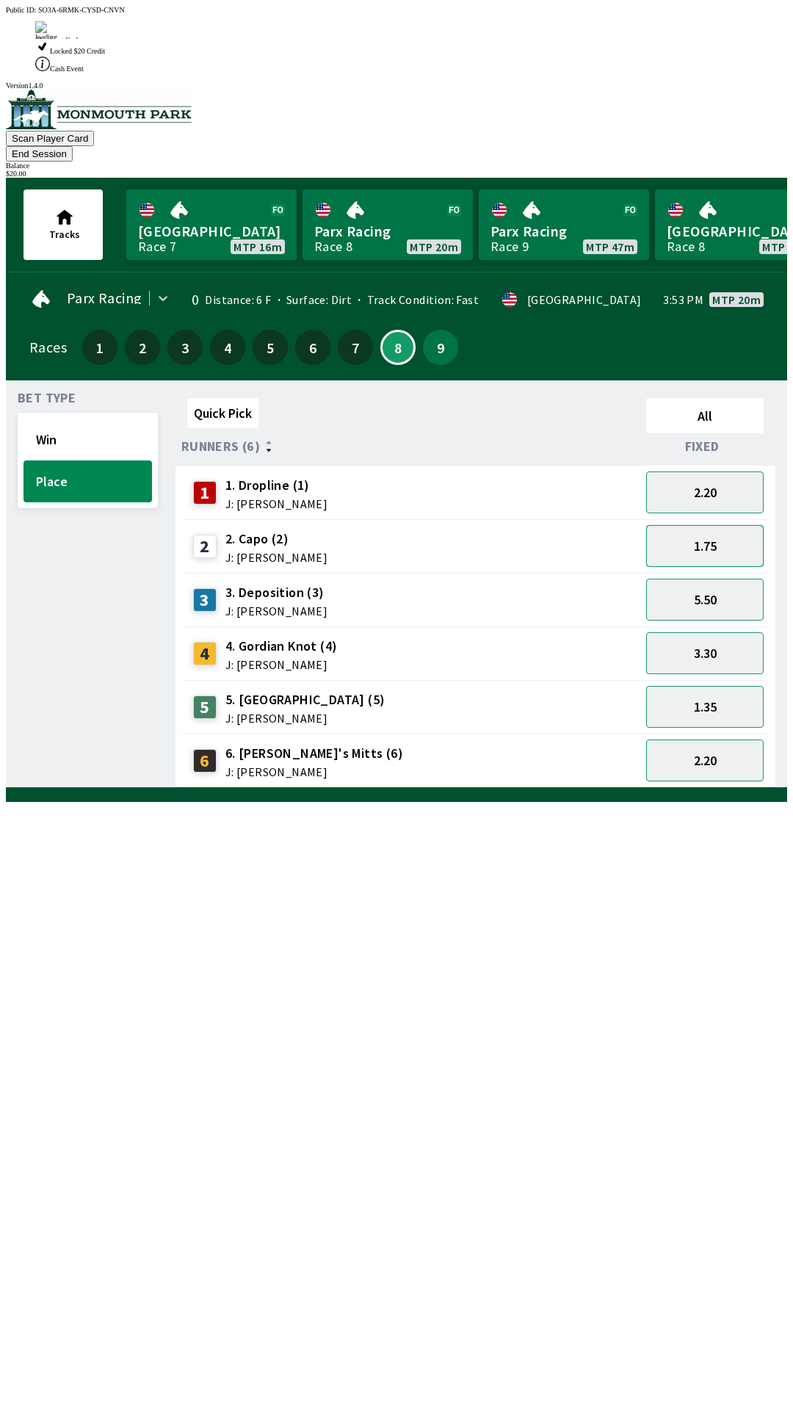
click at [725, 525] on button "1.75" at bounding box center [705, 546] width 118 height 42
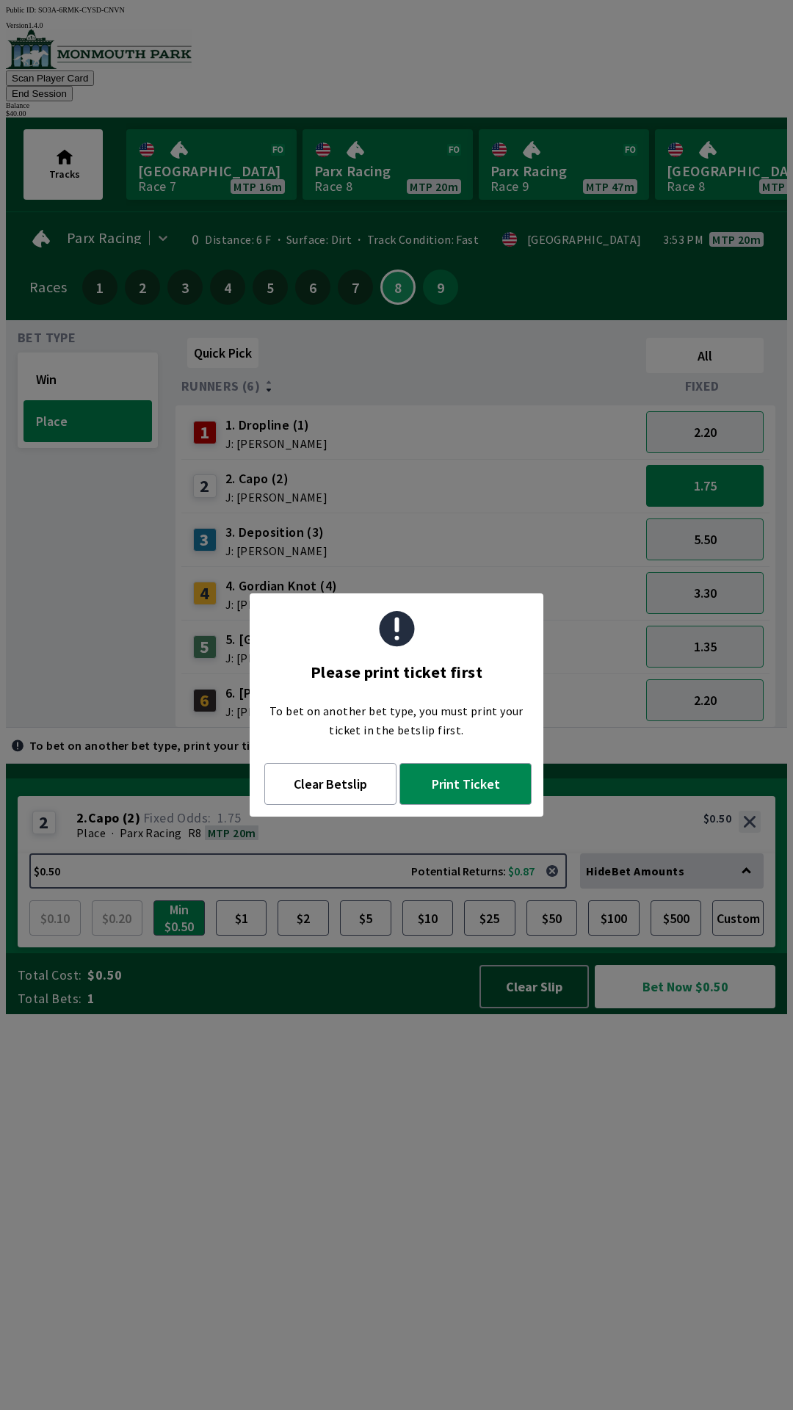
click at [336, 728] on div "Quick Pick All Runners (6) Fixed 1 1. Dropline (1) J: [PERSON_NAME] 2.20 2 2. C…" at bounding box center [482, 530] width 612 height 396
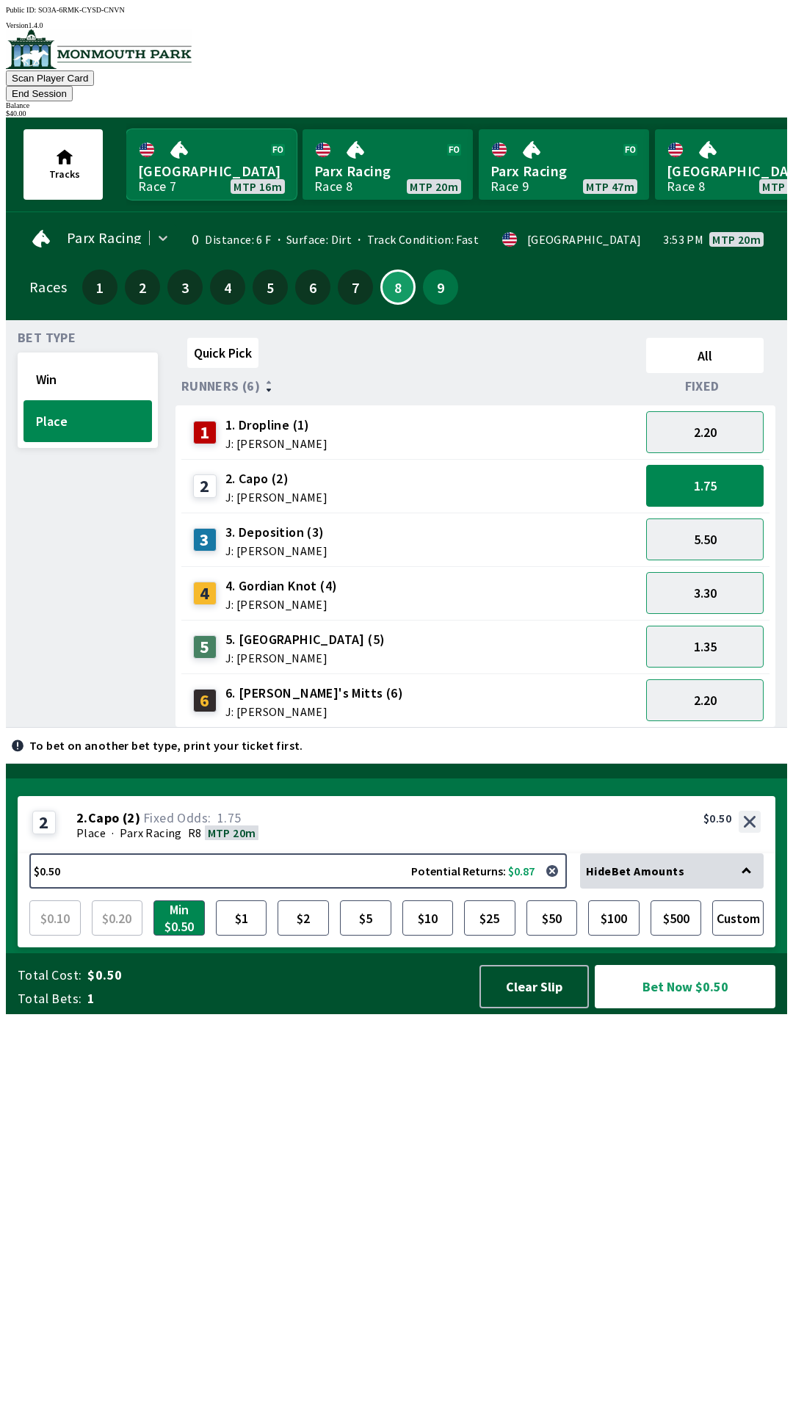
click at [206, 151] on link "[GEOGRAPHIC_DATA] Race 7 MTP 16m" at bounding box center [211, 164] width 170 height 71
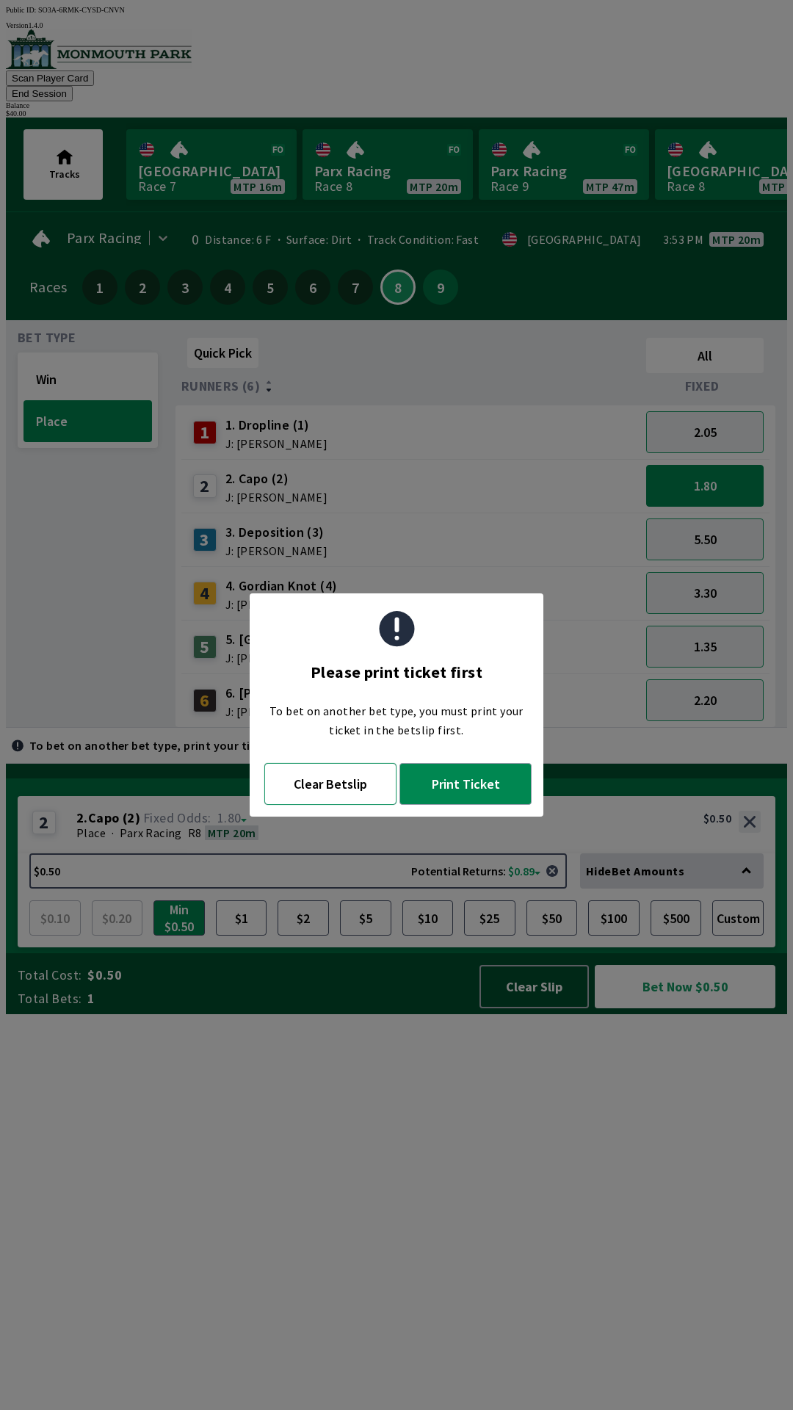
click at [344, 770] on button "Clear Betslip" at bounding box center [330, 784] width 132 height 42
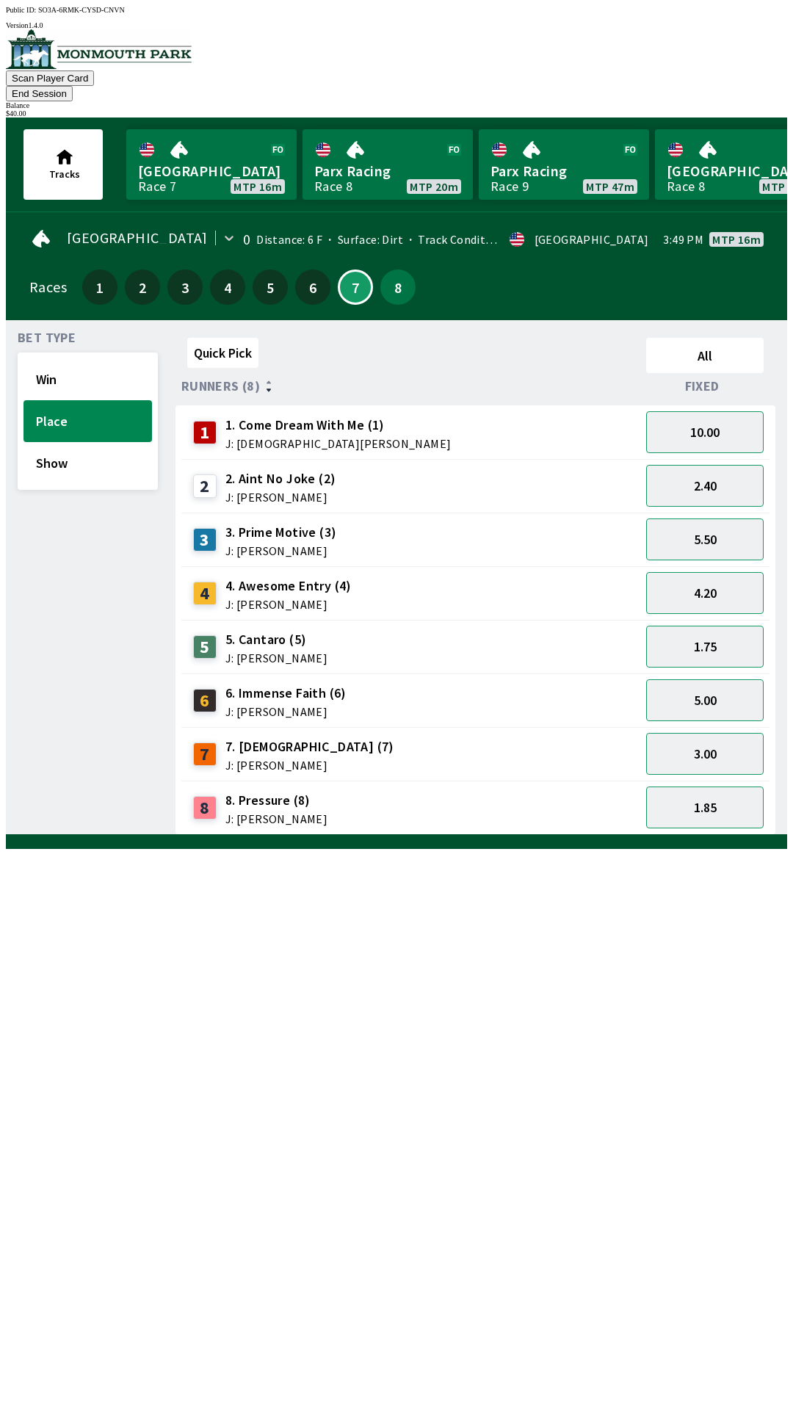
click at [342, 790] on div "8 8. Pressure (8) J: [PERSON_NAME]" at bounding box center [410, 808] width 447 height 37
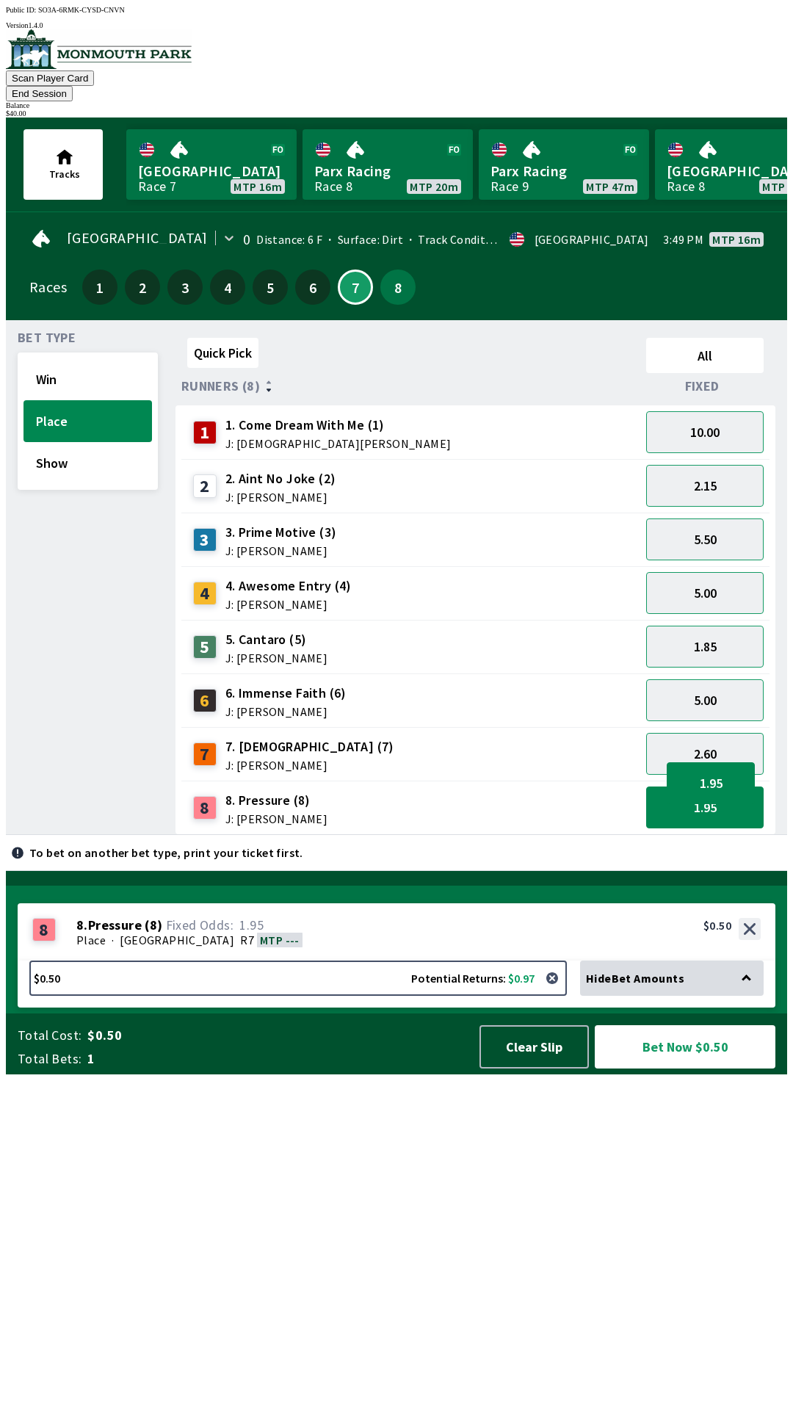
click at [319, 790] on div "8 8. Pressure (8) J: [PERSON_NAME]" at bounding box center [410, 808] width 447 height 37
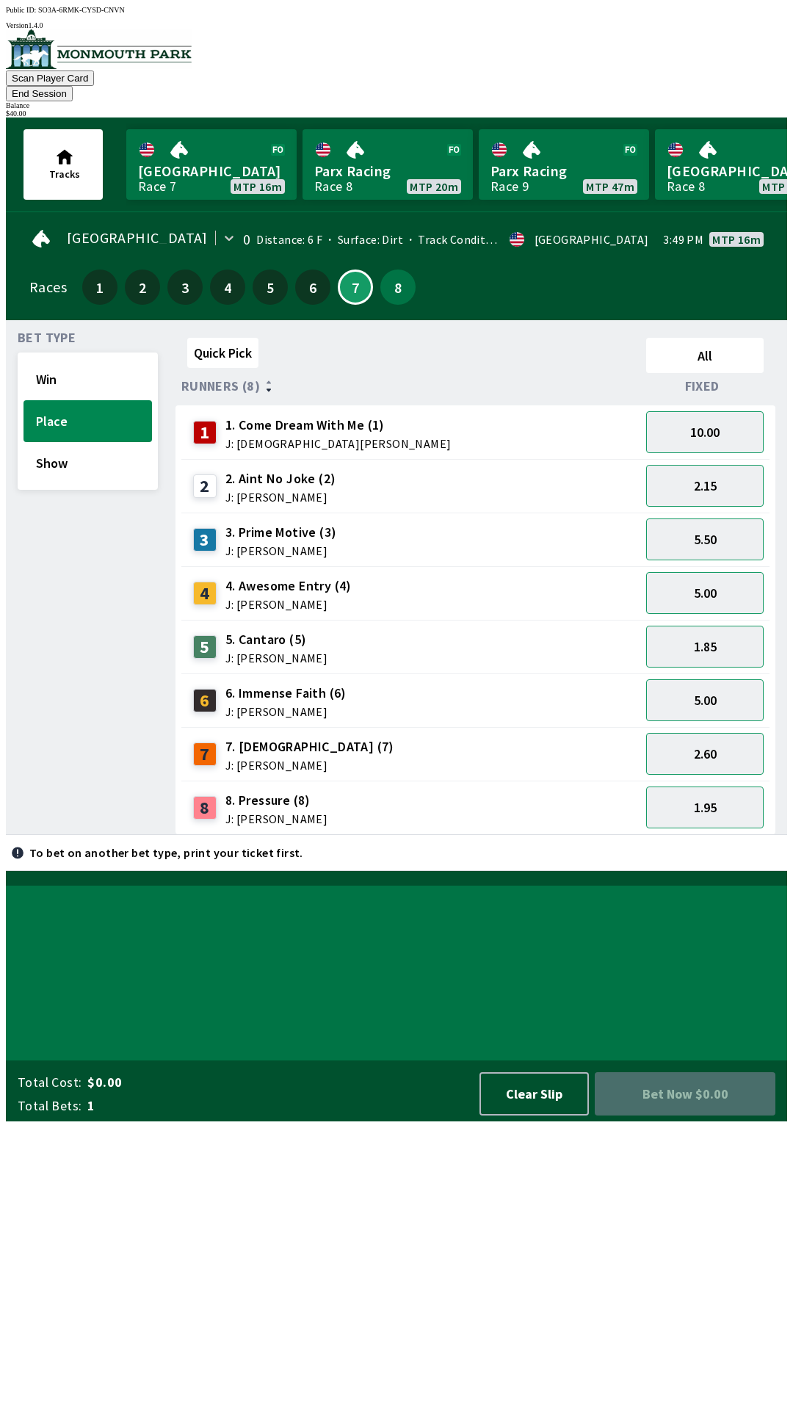
click at [330, 790] on div "8 8. Pressure (8) J: [PERSON_NAME]" at bounding box center [410, 808] width 447 height 37
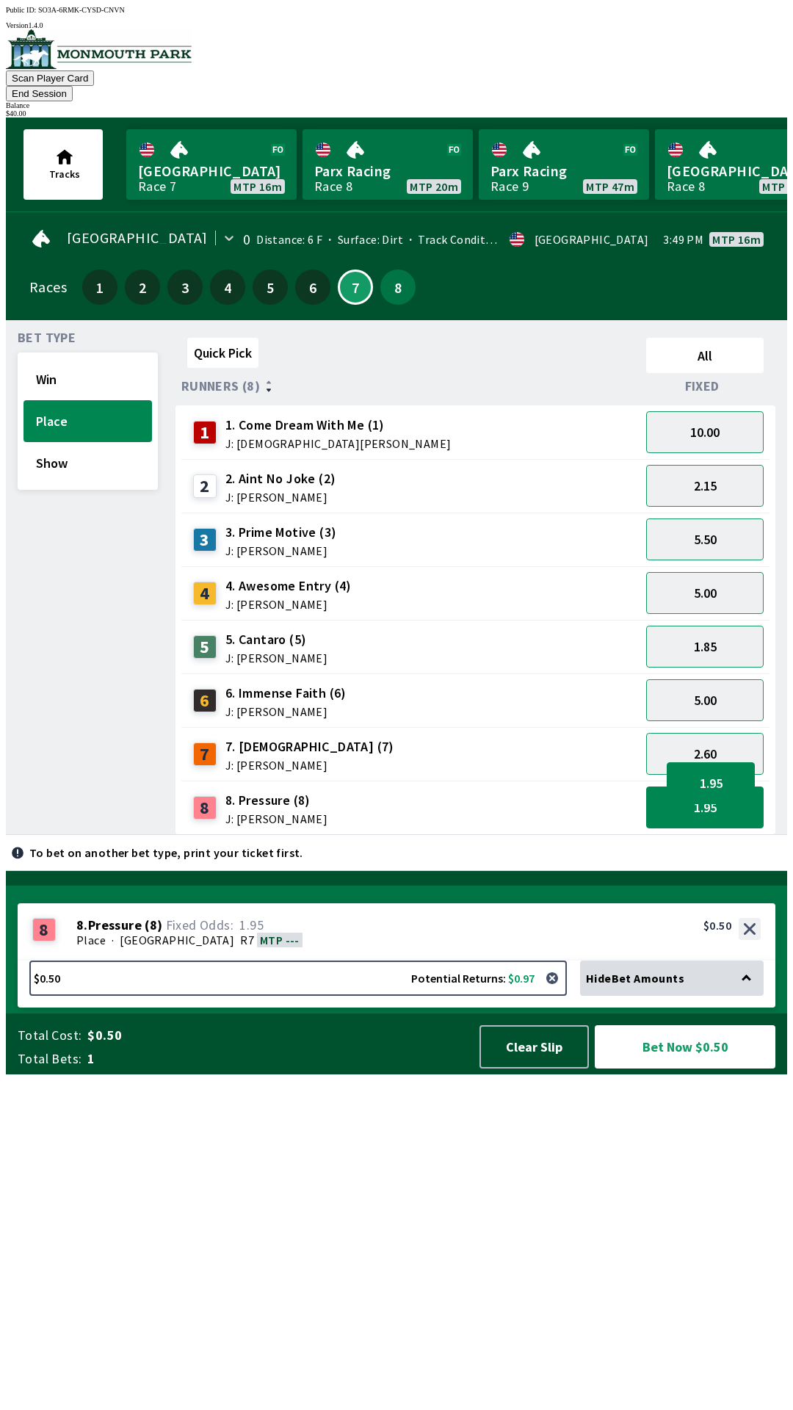
click at [353, 790] on div "8 8. Pressure (8) J: [PERSON_NAME]" at bounding box center [410, 808] width 447 height 37
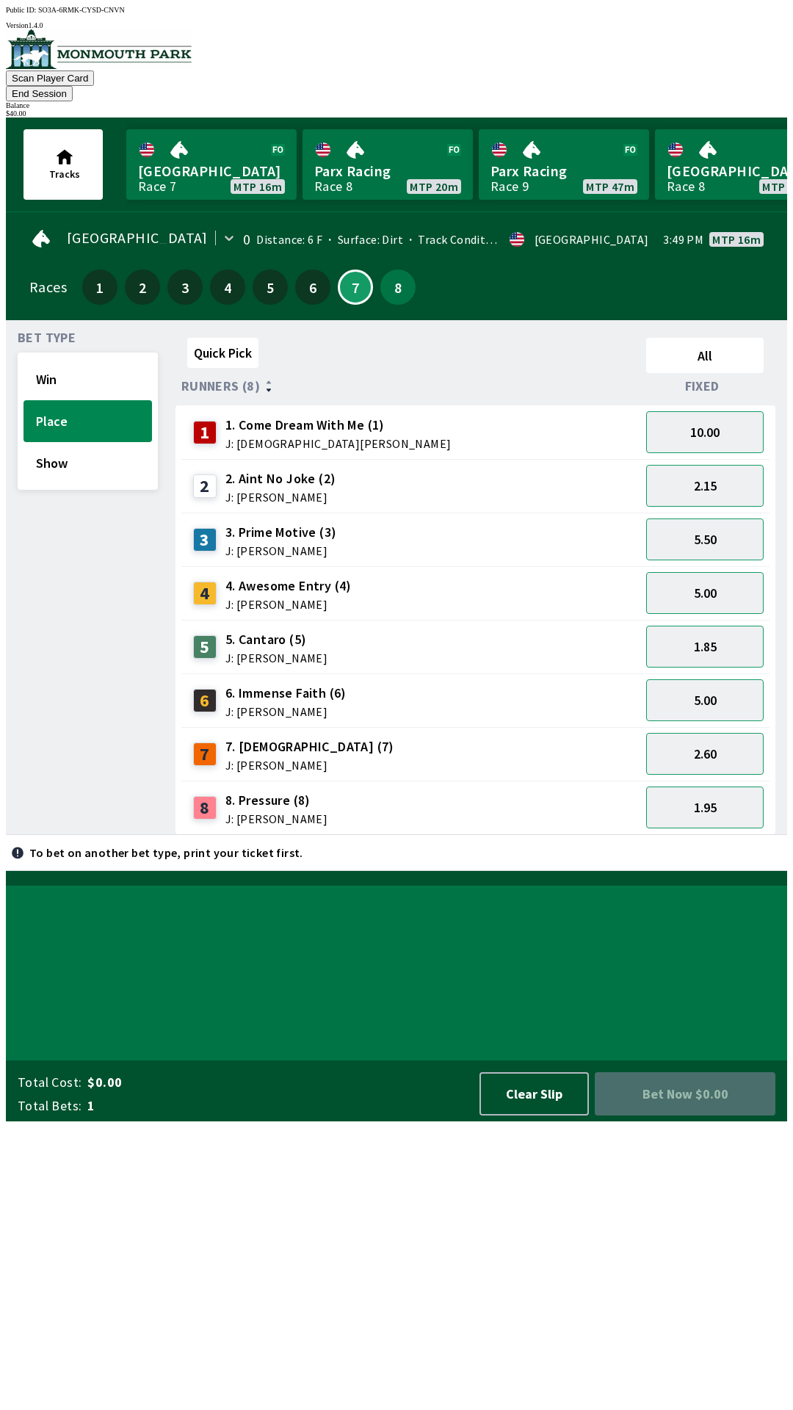
click at [345, 790] on div "8 8. Pressure (8) J: [PERSON_NAME]" at bounding box center [410, 808] width 447 height 37
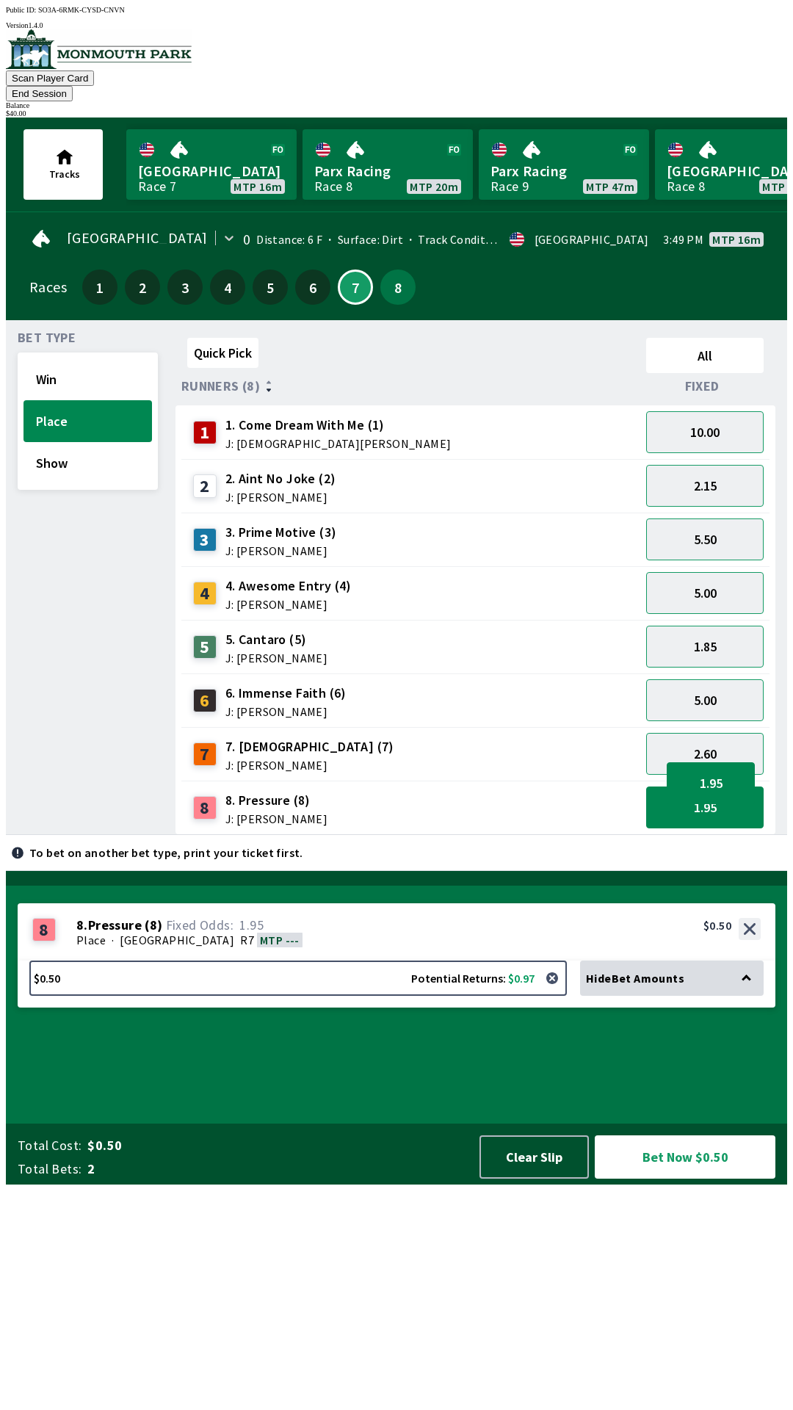
click at [366, 835] on div "Quick Pick All Runners (8) Fixed 1 1. Come Dream With Me (1) J: [DEMOGRAPHIC_DA…" at bounding box center [482, 583] width 612 height 503
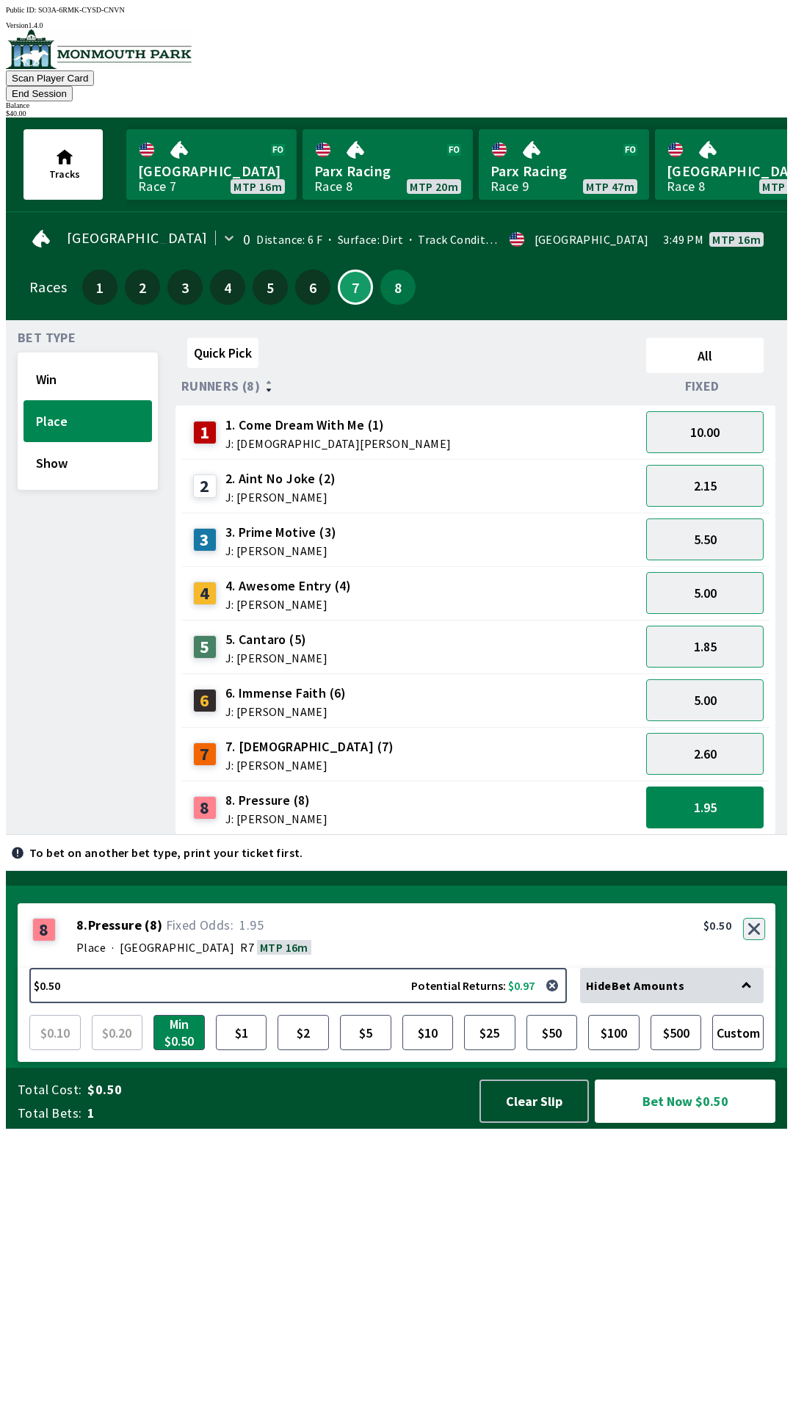
click at [756, 940] on button "button" at bounding box center [754, 929] width 22 height 22
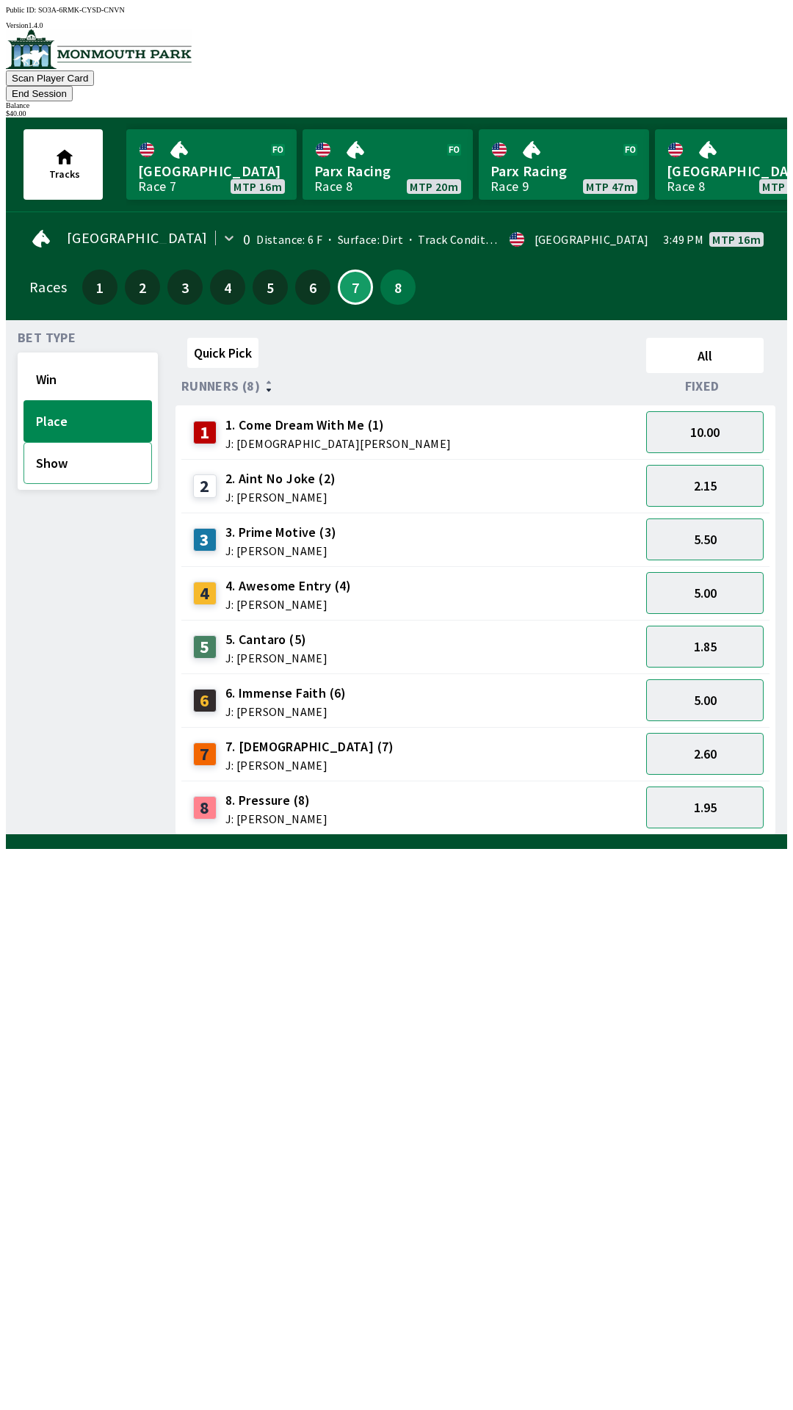
click at [76, 445] on button "Show" at bounding box center [88, 463] width 129 height 42
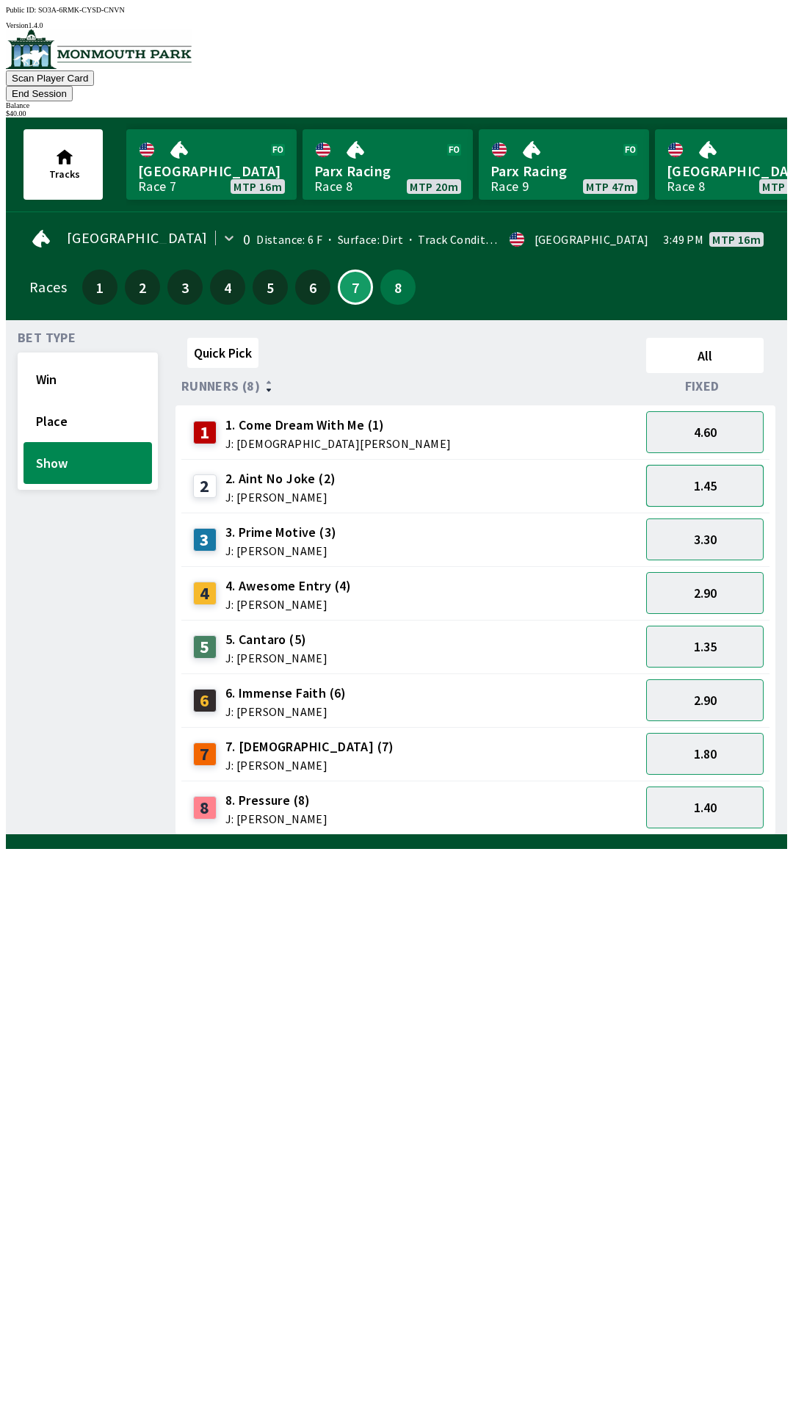
click at [718, 472] on button "1.45" at bounding box center [705, 486] width 118 height 42
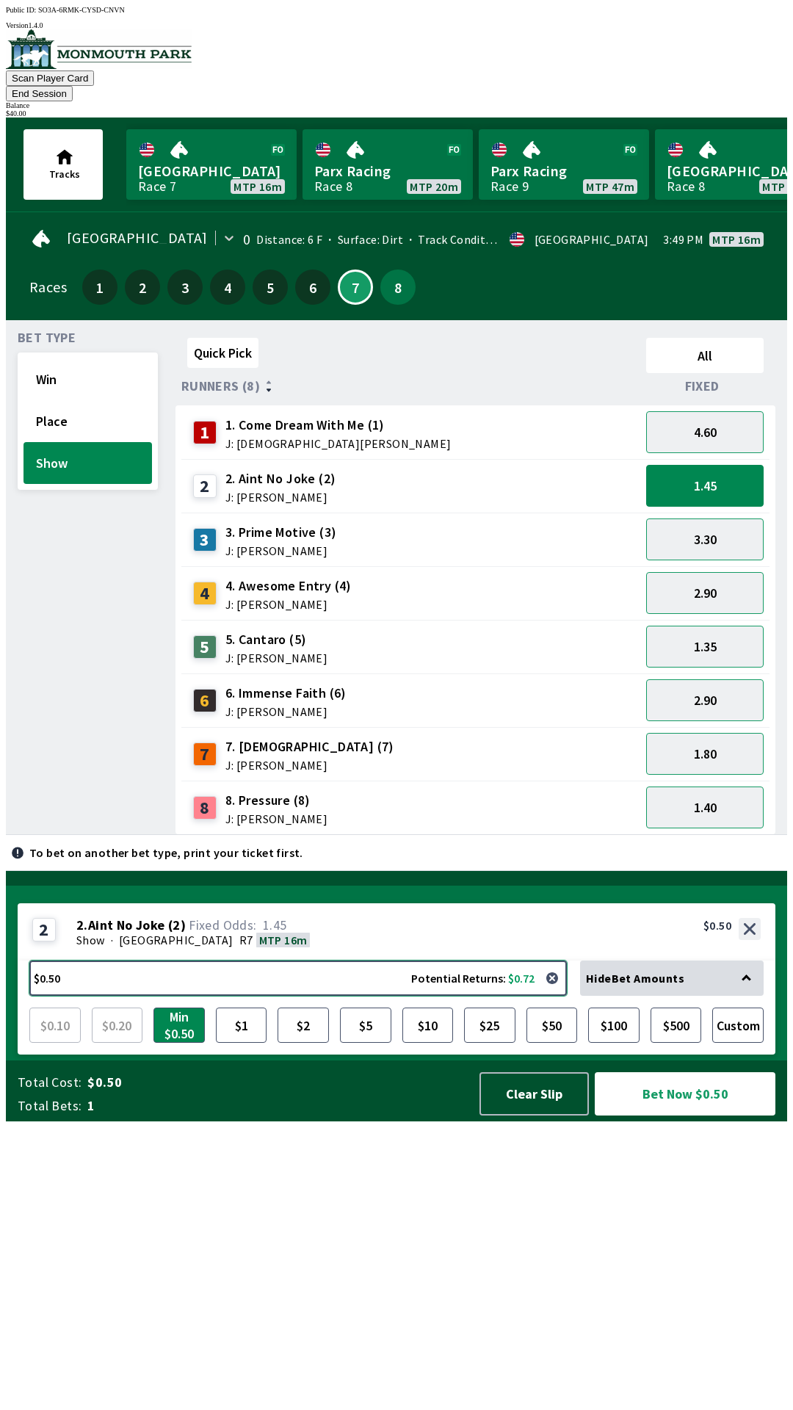
click at [55, 996] on button "$0.50 Potential Returns: $0.72" at bounding box center [298, 978] width 538 height 35
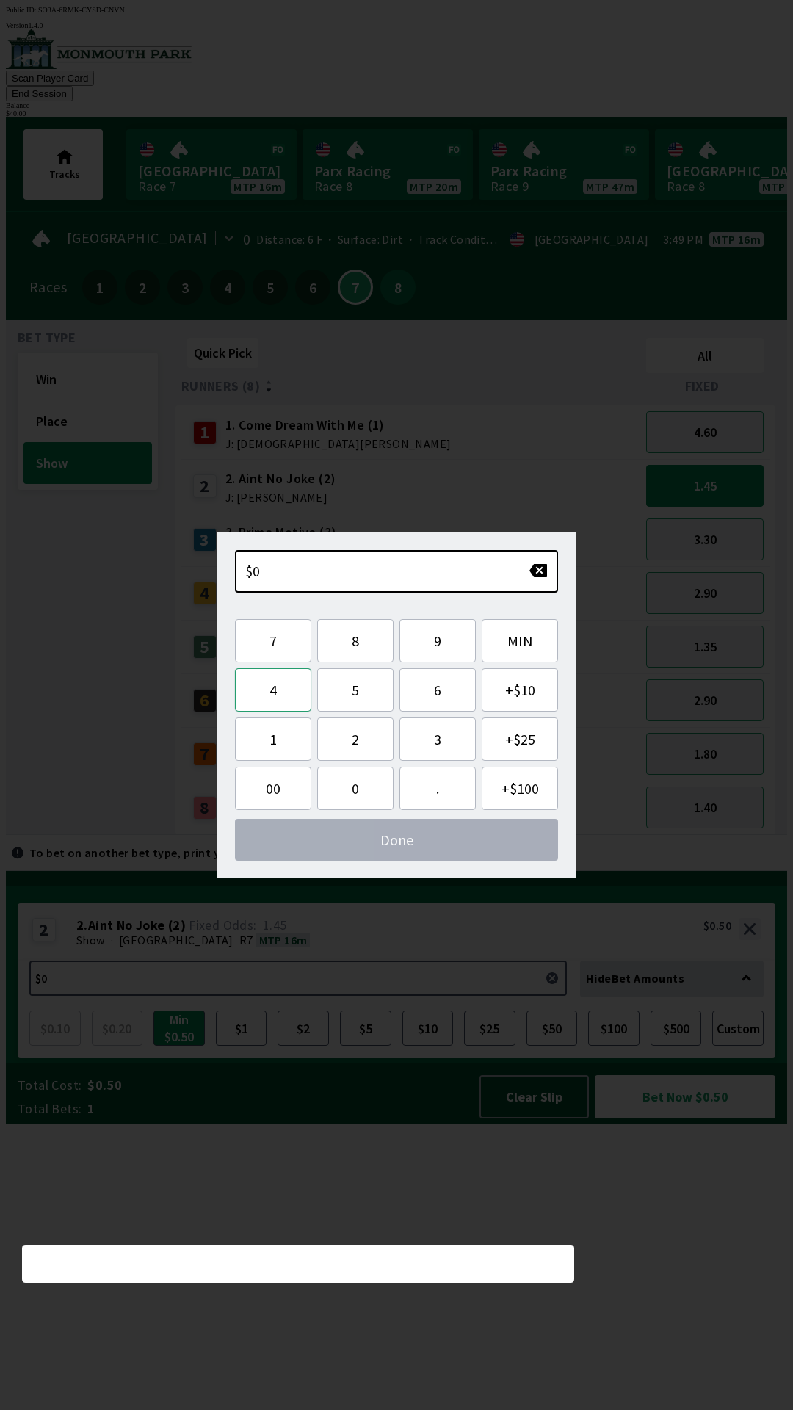
click at [280, 702] on button "4" at bounding box center [273, 689] width 76 height 43
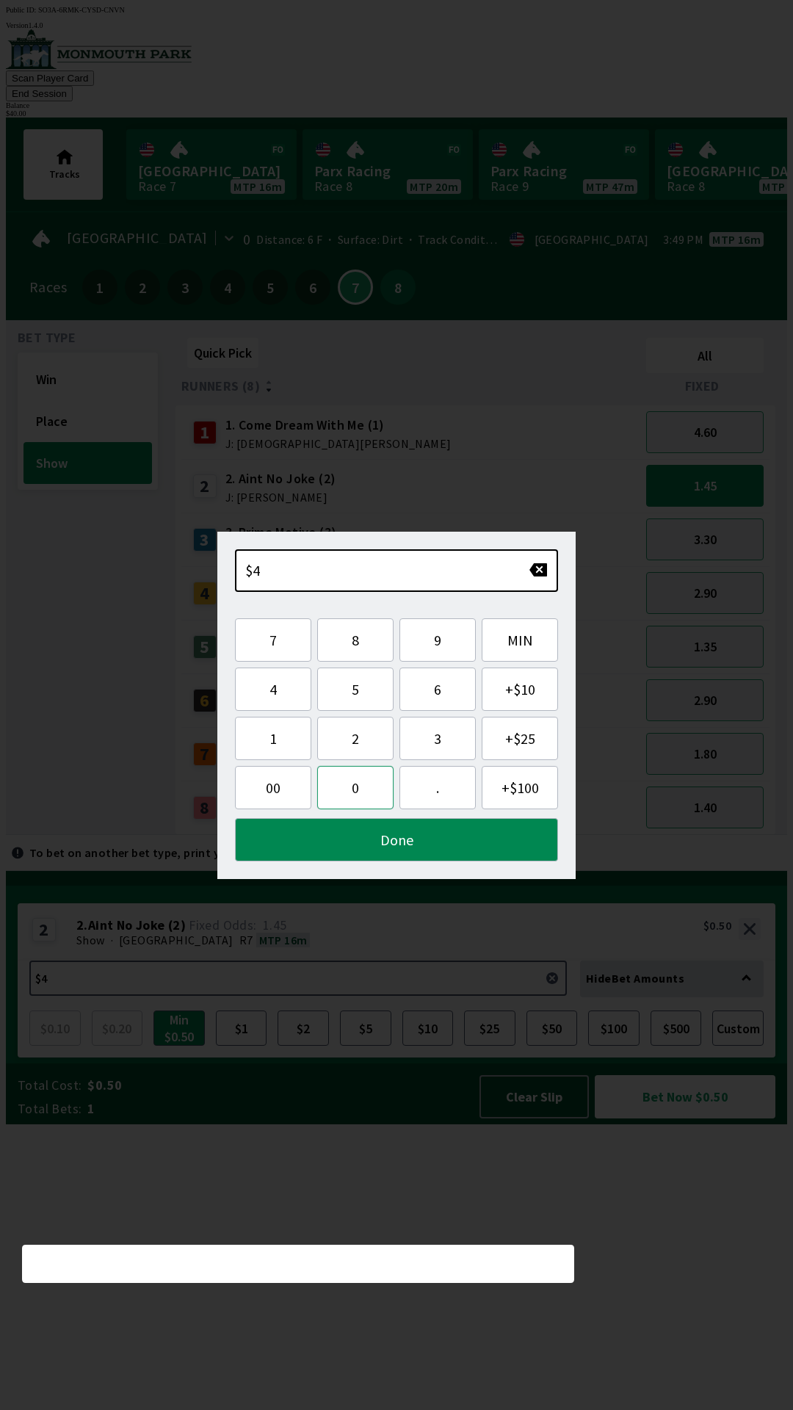
click at [357, 791] on button "0" at bounding box center [355, 787] width 76 height 43
click at [367, 839] on button "Done" at bounding box center [396, 839] width 323 height 43
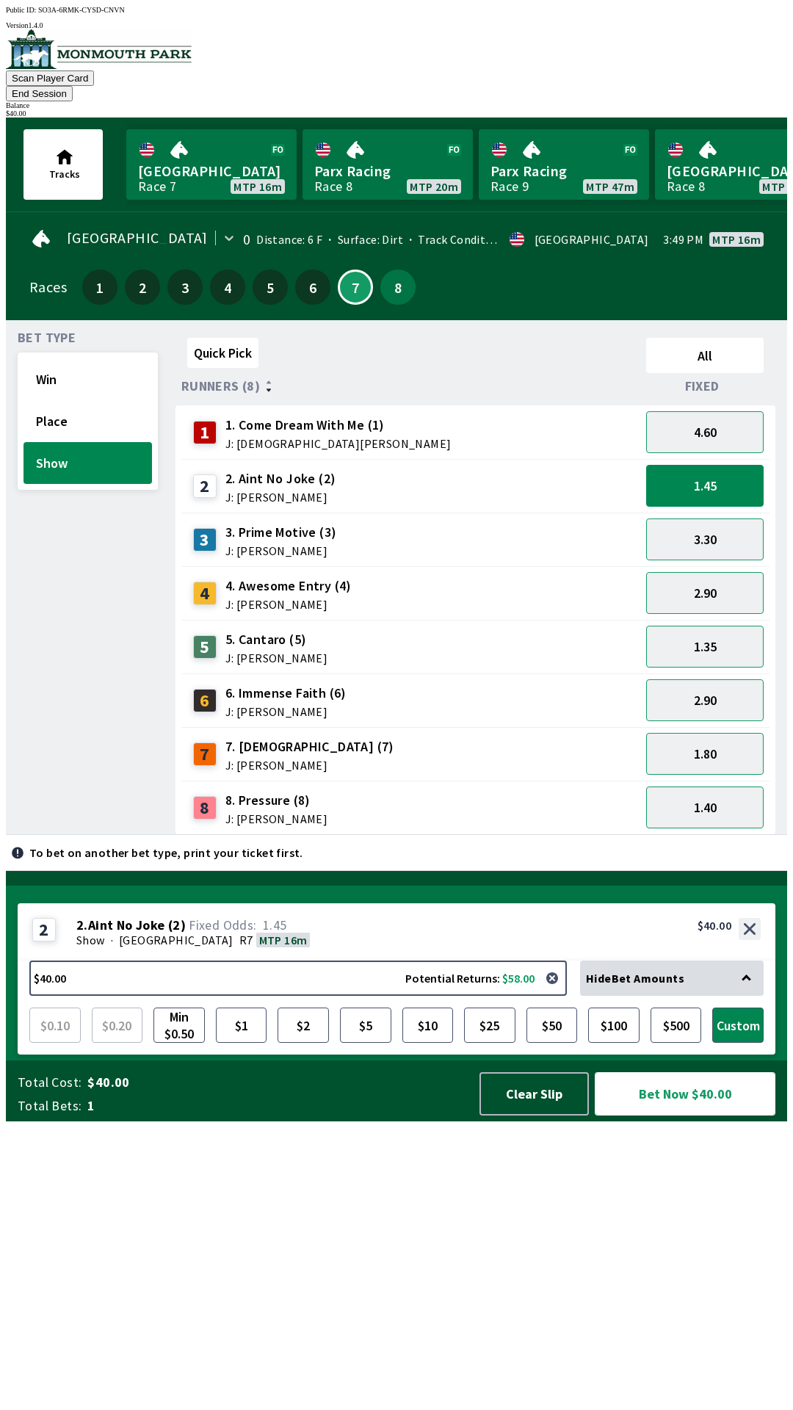
click at [706, 1116] on button "Bet Now $40.00" at bounding box center [685, 1093] width 181 height 43
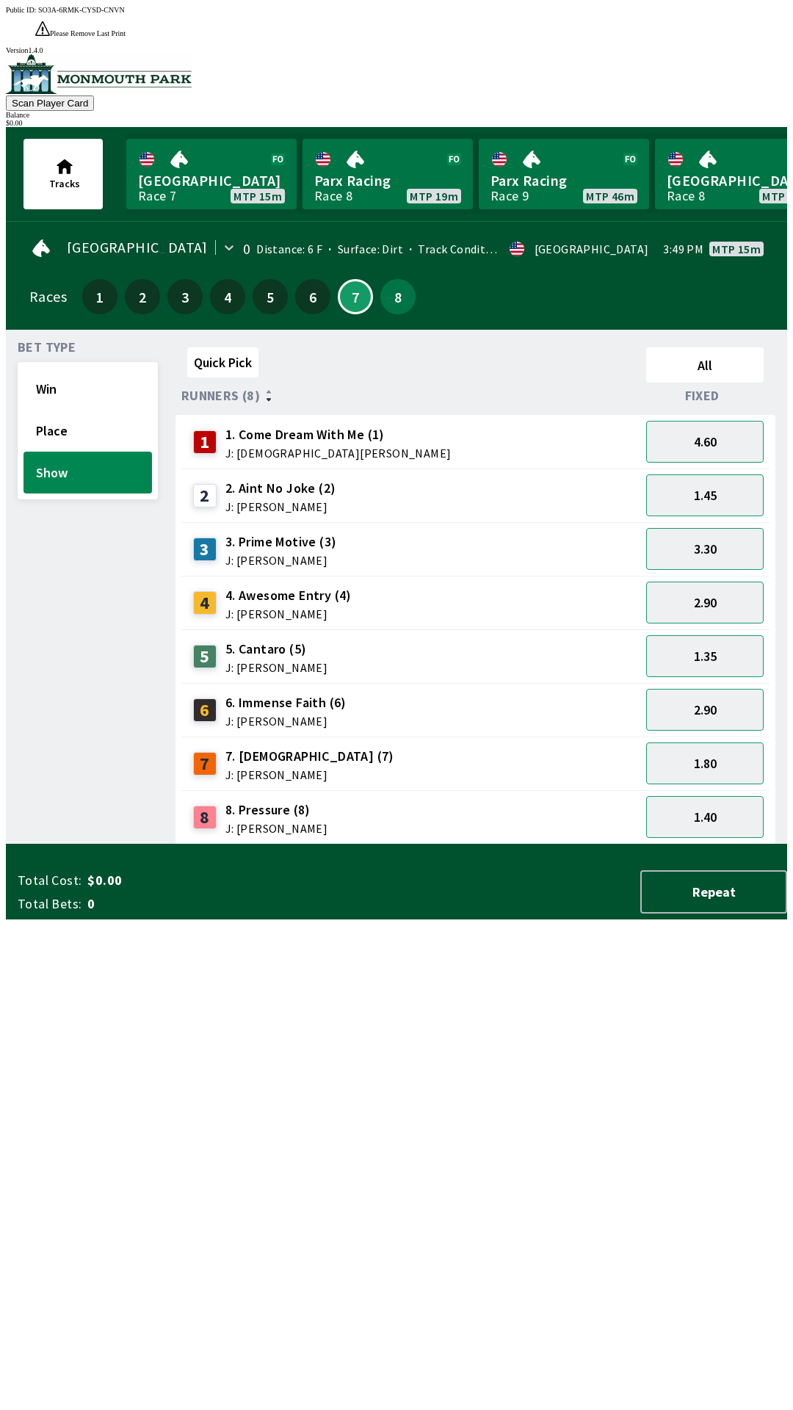
click at [169, 845] on div "Bet Type Win Place Show Quick Pick All Runners (8) Fixed 1 1. Come Dream With M…" at bounding box center [403, 590] width 770 height 509
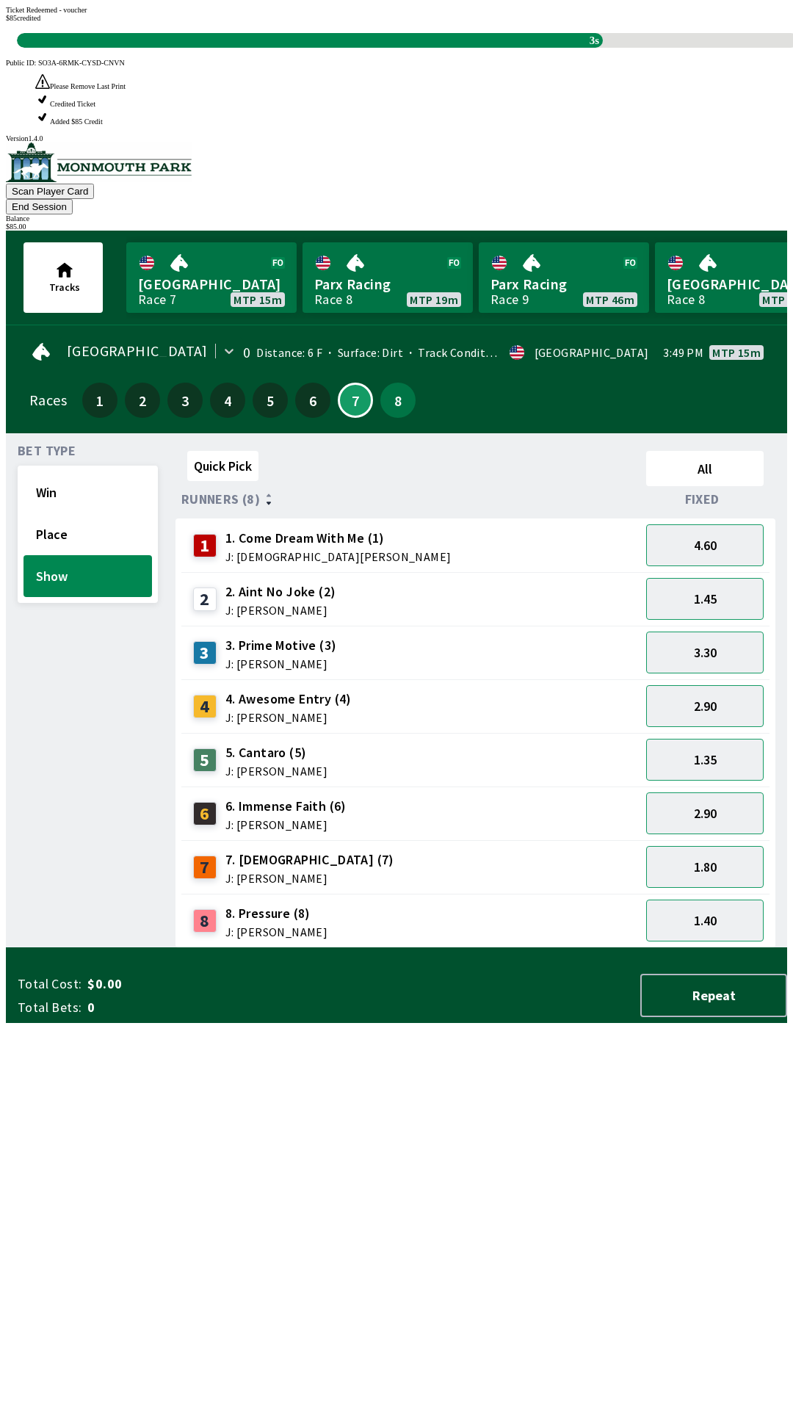
click at [580, 948] on div "Quick Pick All Runners (8) Fixed 1 1. Come Dream With Me (1) J: [DEMOGRAPHIC_DA…" at bounding box center [482, 696] width 612 height 503
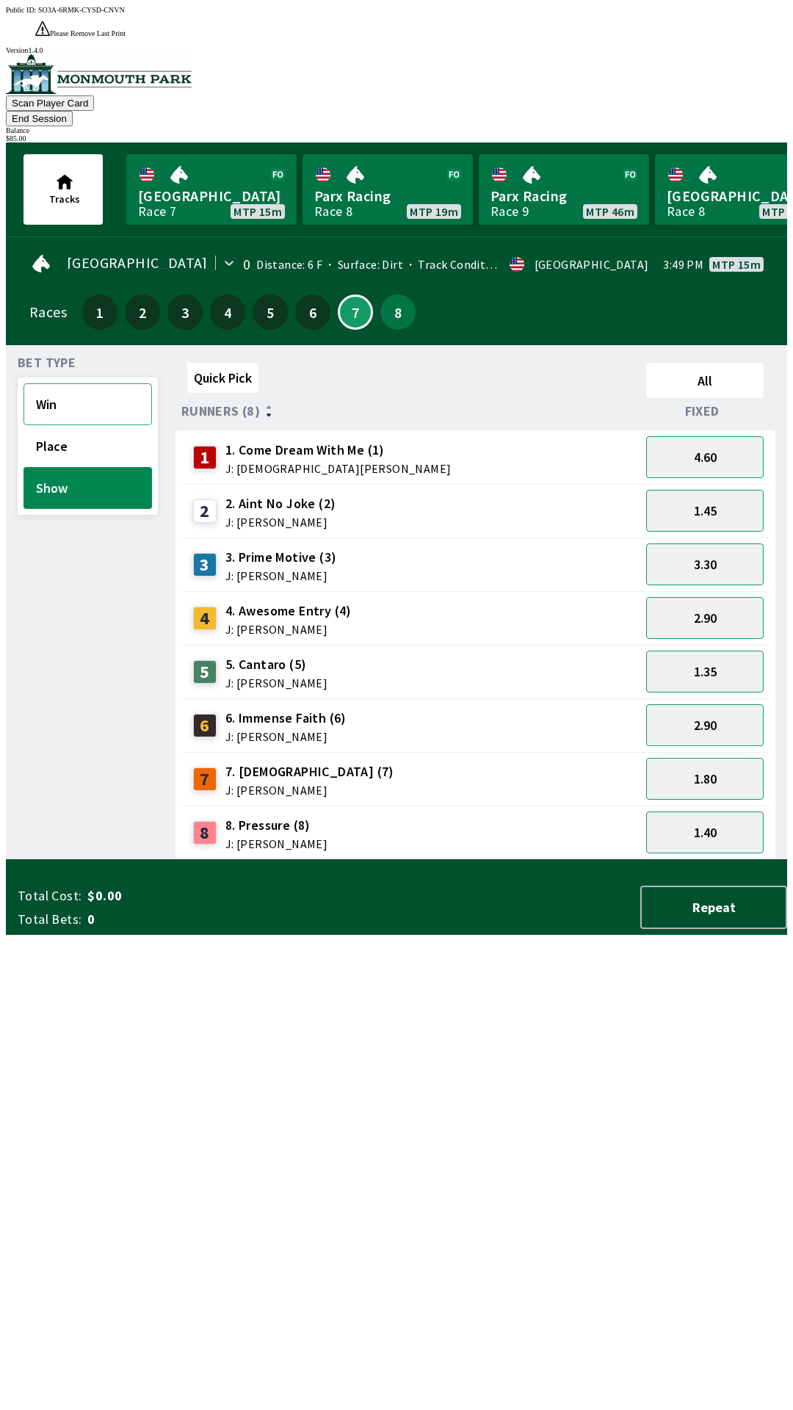
click at [102, 383] on button "Win" at bounding box center [88, 404] width 129 height 42
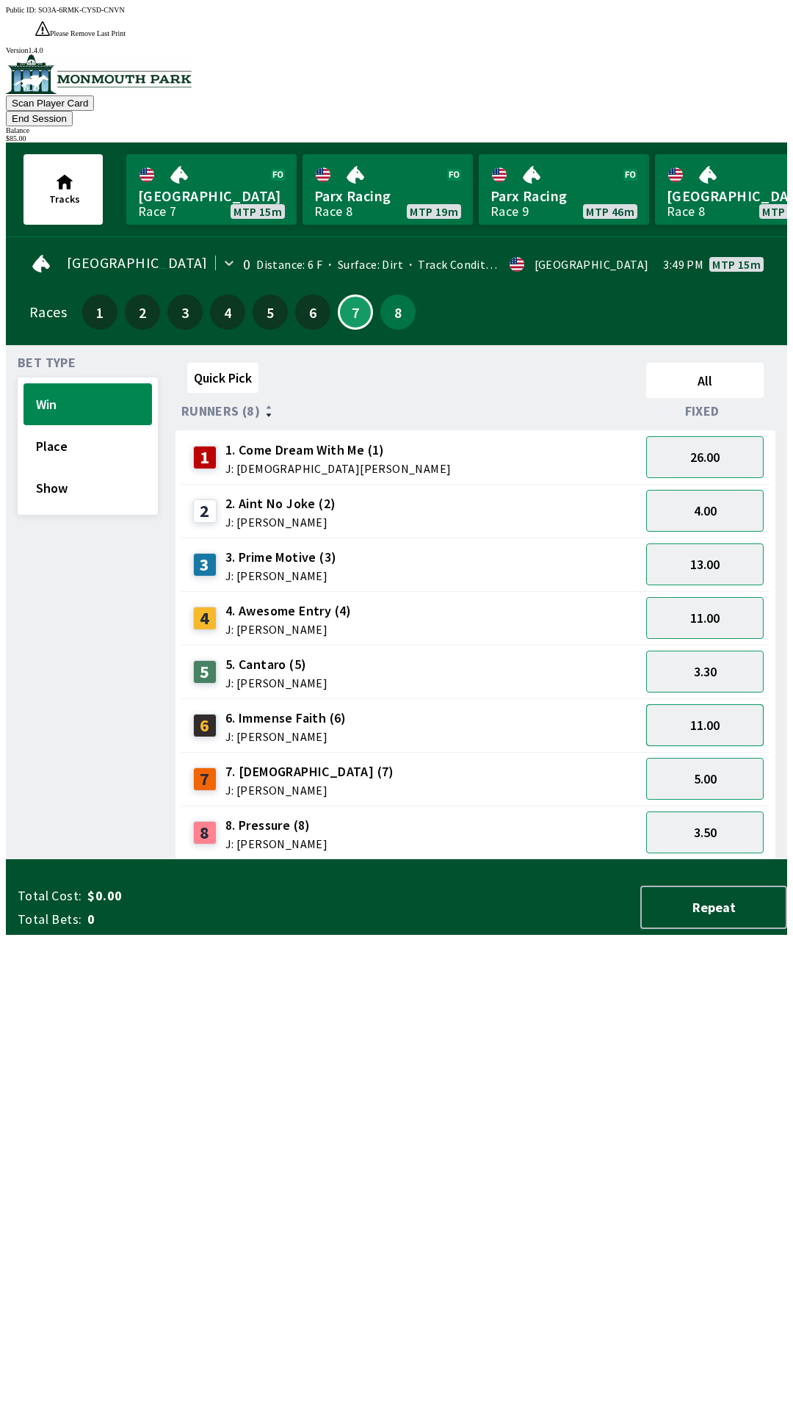
click at [737, 704] on button "11.00" at bounding box center [705, 725] width 118 height 42
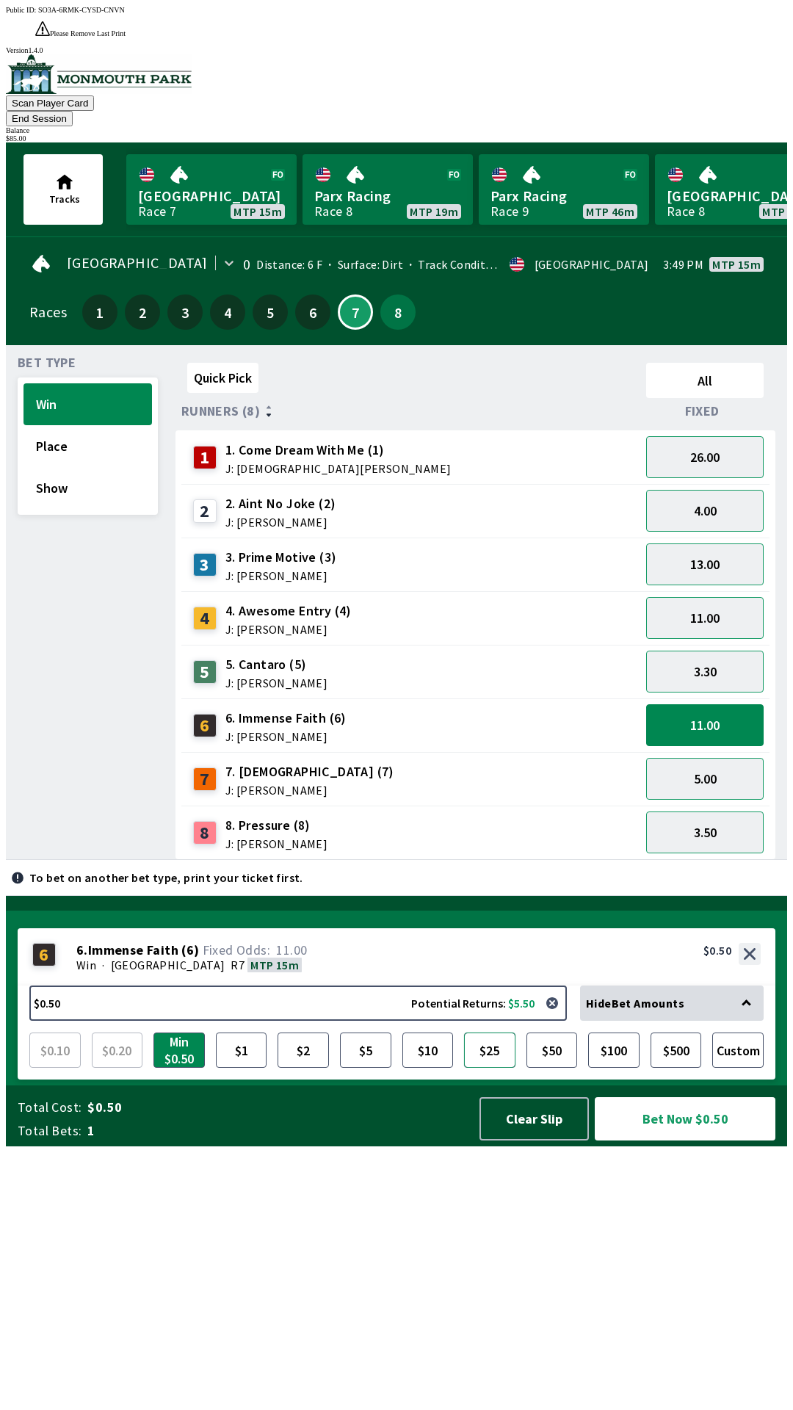
click at [494, 1068] on button "$25" at bounding box center [489, 1050] width 51 height 35
click at [691, 1141] on button "Bet Now $25.00" at bounding box center [685, 1118] width 181 height 43
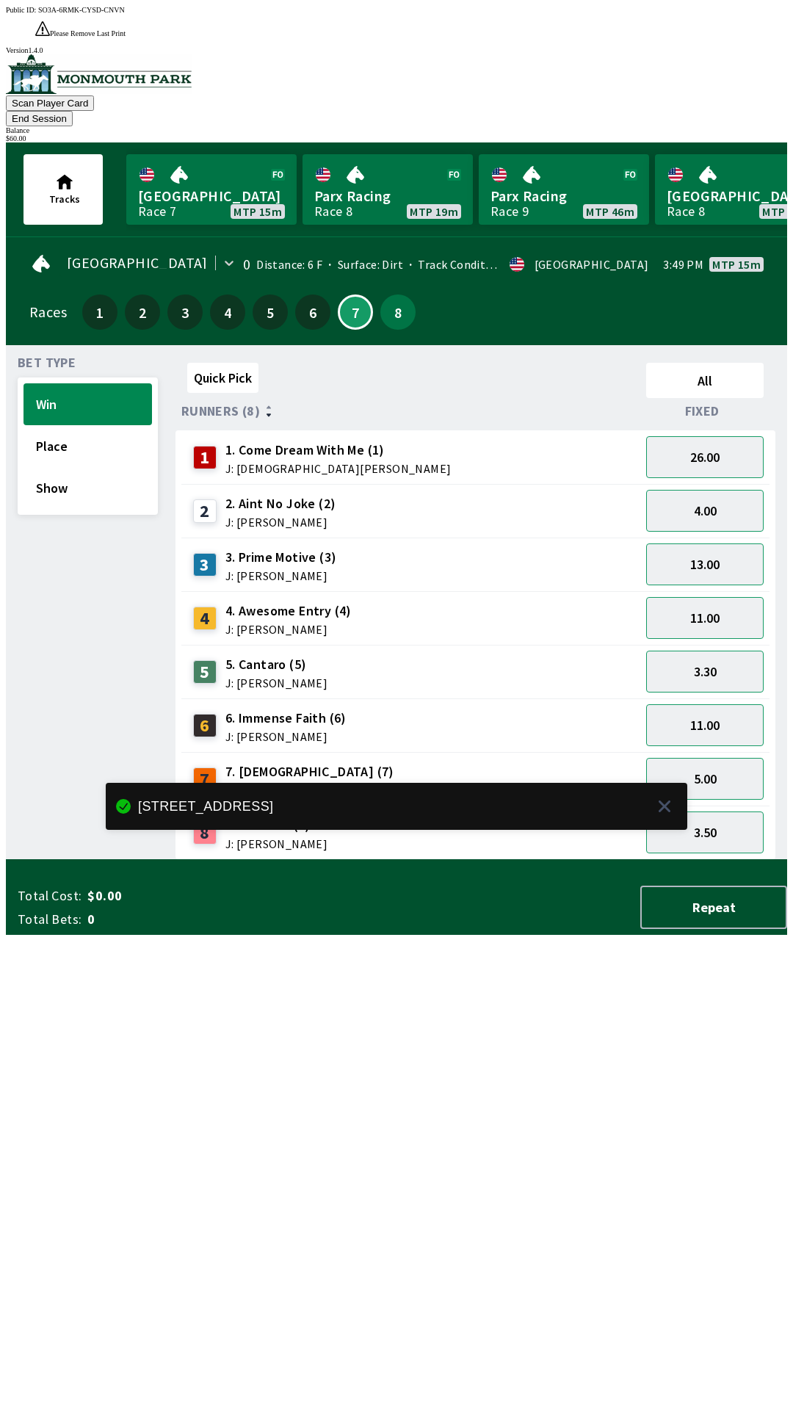
click at [625, 860] on div "Quick Pick All Runners (8) Fixed 1 1. Come Dream With Me (1) J: [DEMOGRAPHIC_DA…" at bounding box center [482, 608] width 612 height 503
click at [715, 651] on button "3.30" at bounding box center [705, 672] width 118 height 42
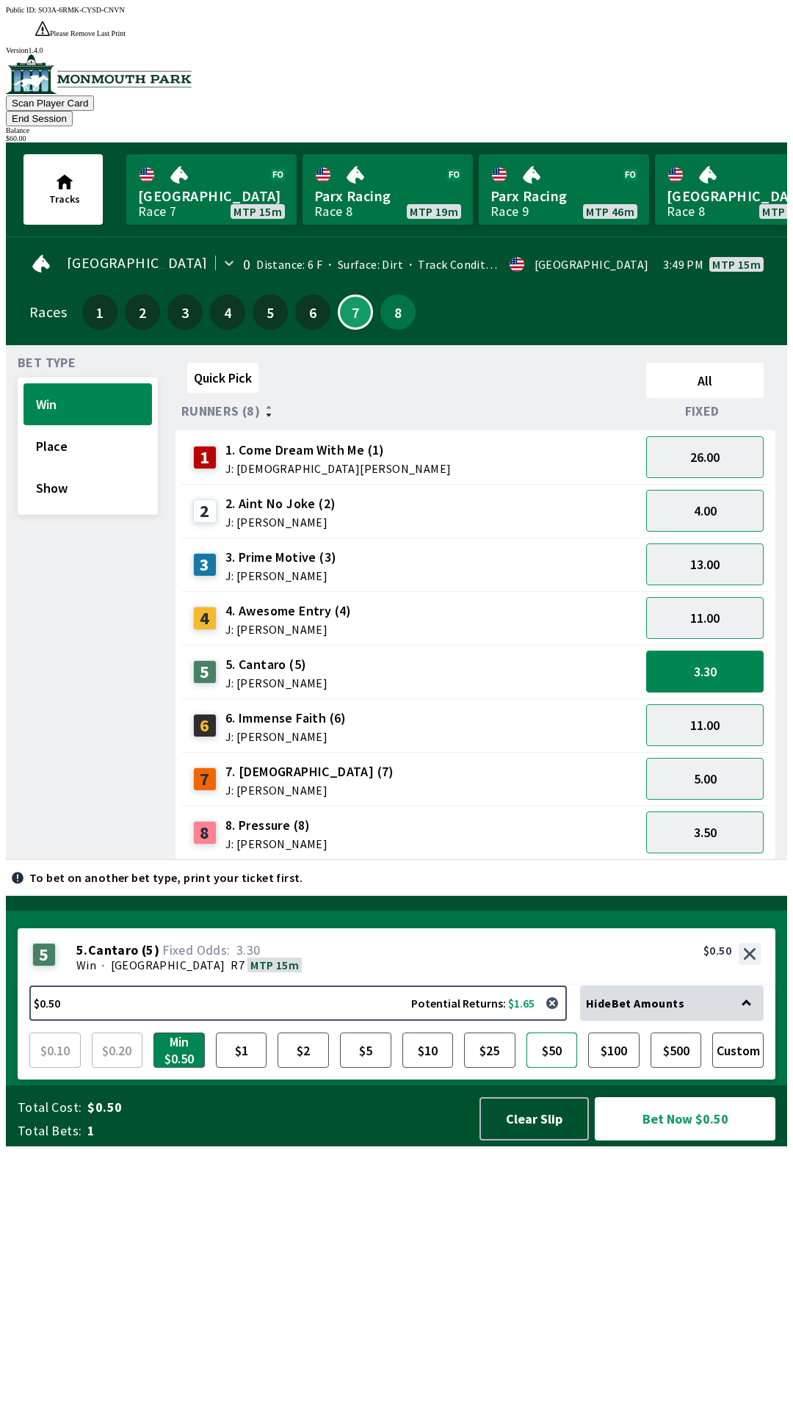
click at [541, 1068] on button "$50" at bounding box center [552, 1050] width 51 height 35
click at [656, 1141] on button "Bet Now $50.00" at bounding box center [685, 1118] width 181 height 43
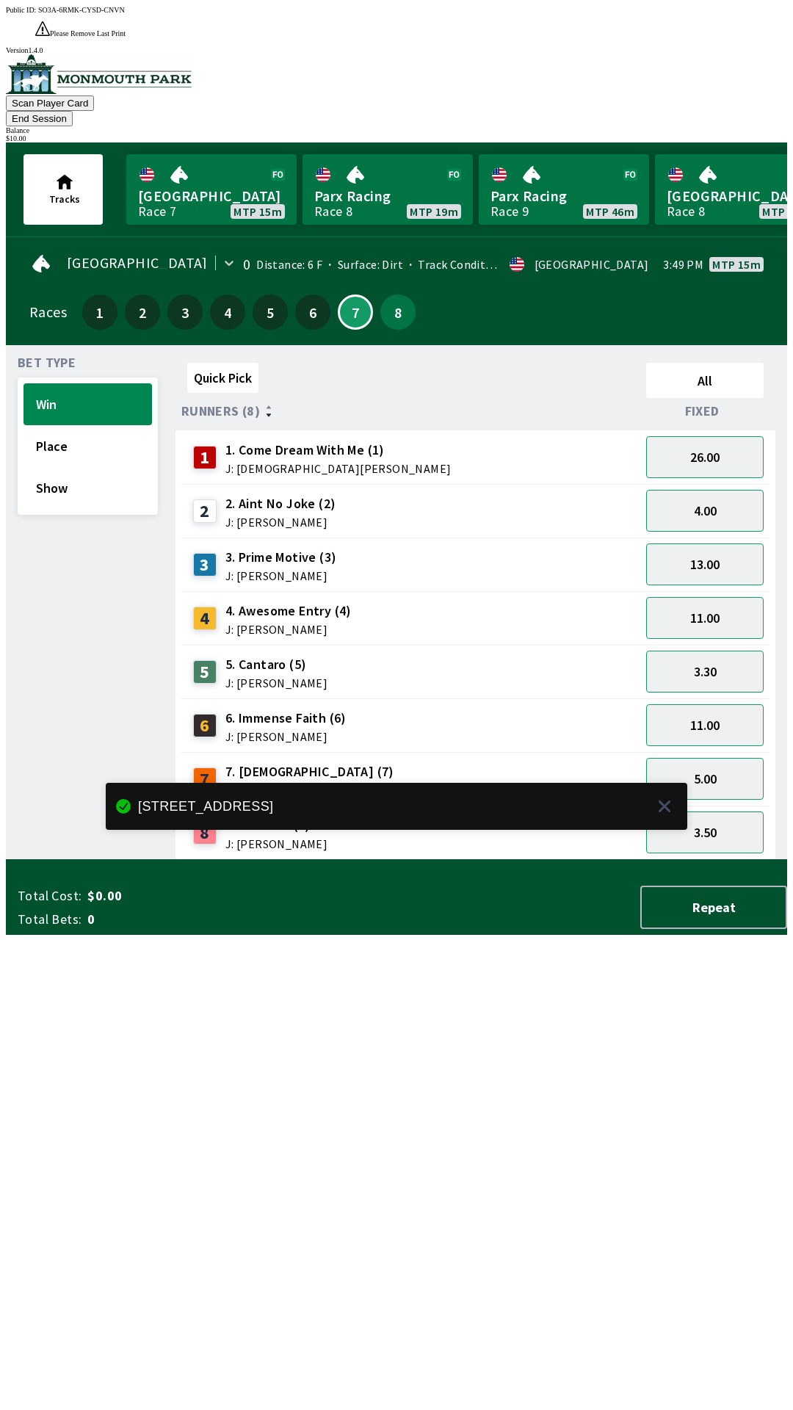
click at [621, 860] on div "Quick Pick All Runners (8) Fixed 1 1. Come Dream With Me (1) J: [DEMOGRAPHIC_DA…" at bounding box center [482, 608] width 612 height 503
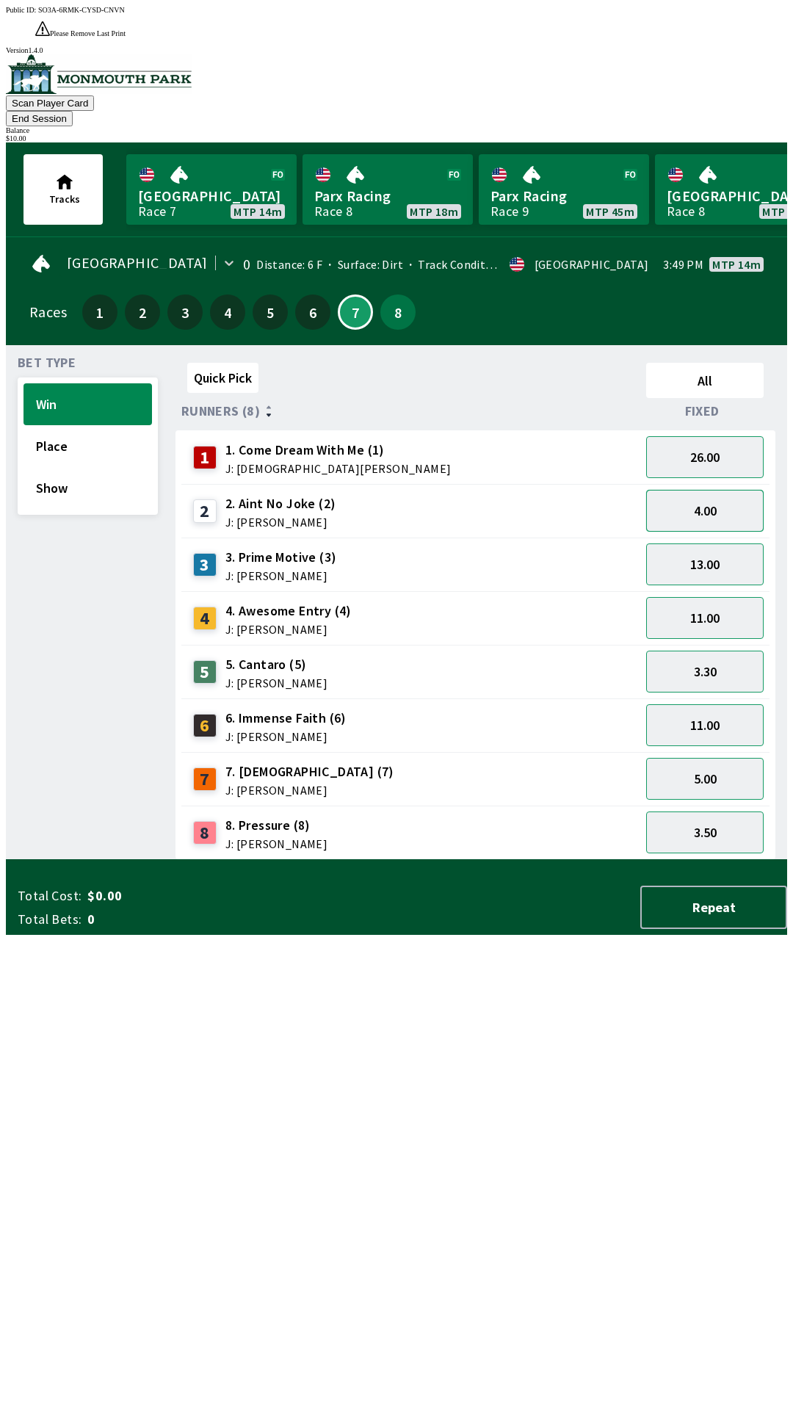
click at [722, 490] on button "4.00" at bounding box center [705, 511] width 118 height 42
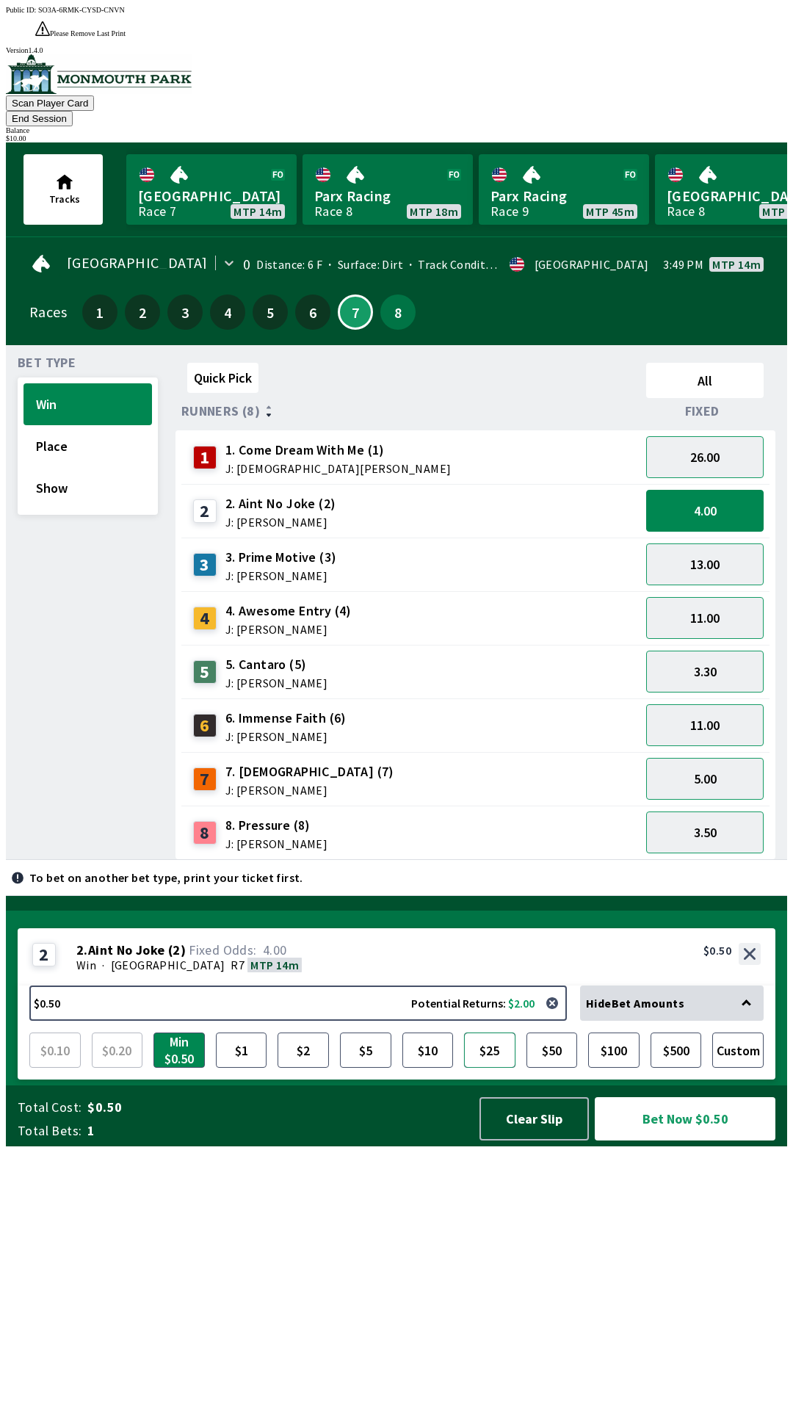
click at [490, 1068] on button "$25" at bounding box center [489, 1050] width 51 height 35
click at [430, 1068] on button "$10" at bounding box center [428, 1050] width 51 height 35
click at [666, 1141] on button "Bet Now $10.00" at bounding box center [685, 1118] width 181 height 43
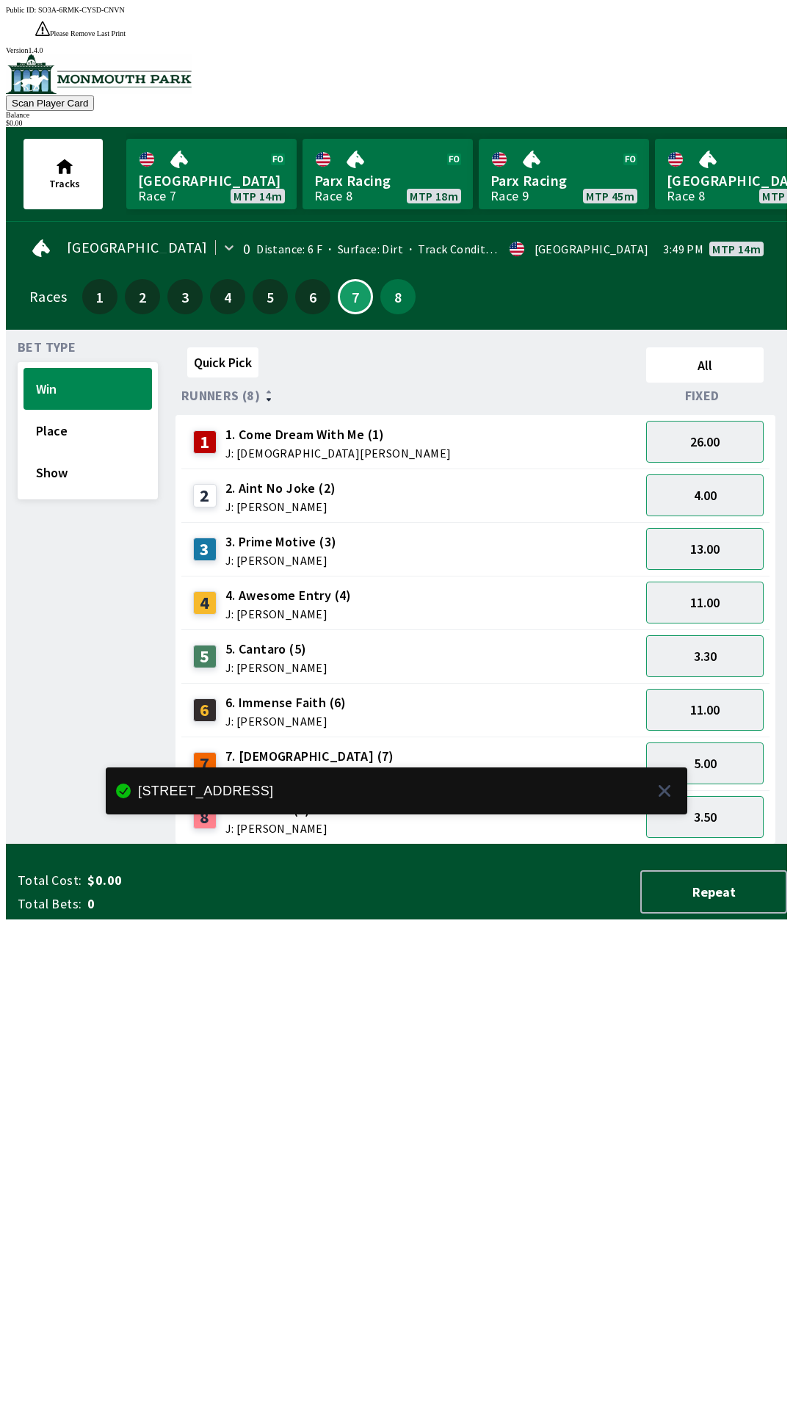
click at [554, 845] on div "Quick Pick All Runners (8) Fixed 1 1. Come Dream With Me (1) J: [DEMOGRAPHIC_DA…" at bounding box center [482, 593] width 612 height 503
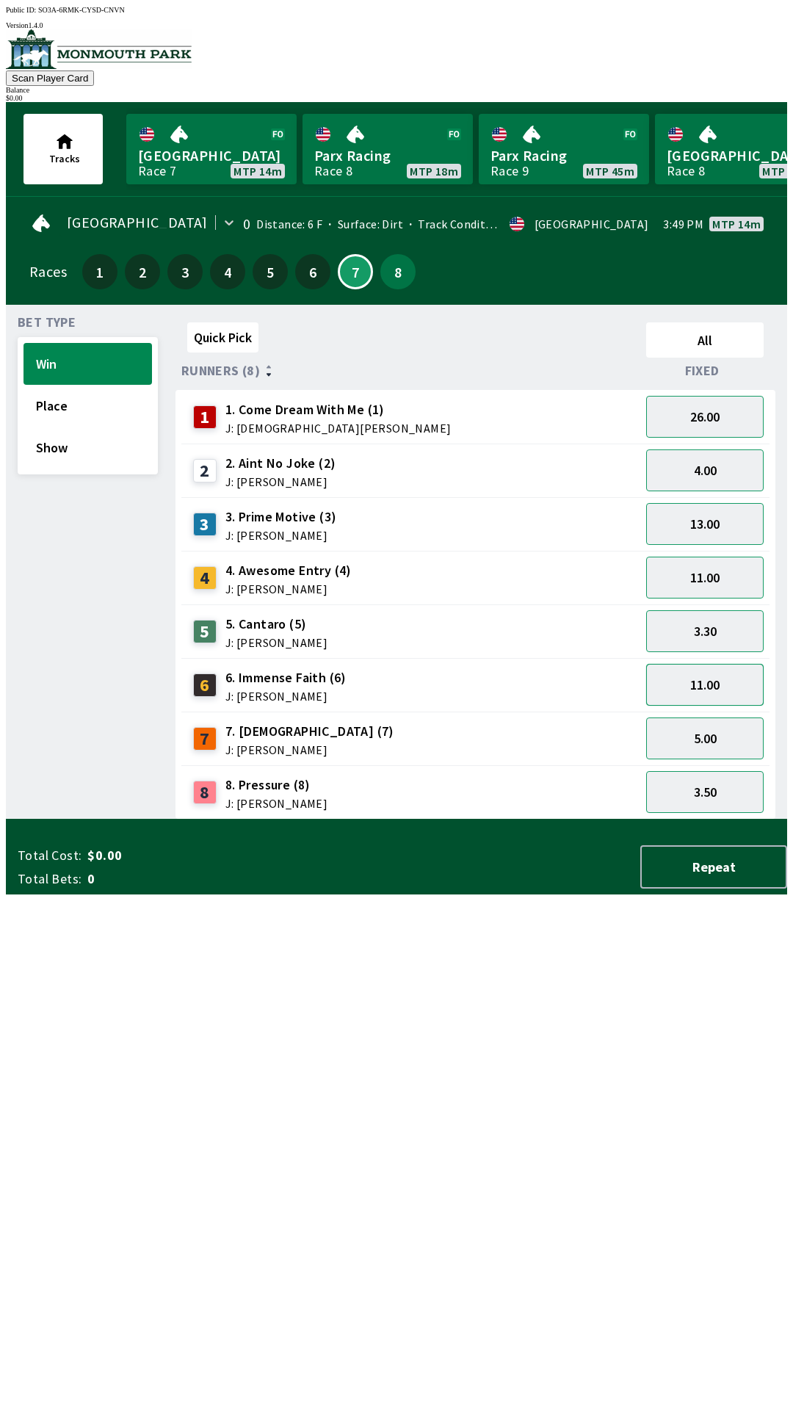
click at [720, 685] on button "11.00" at bounding box center [705, 685] width 118 height 42
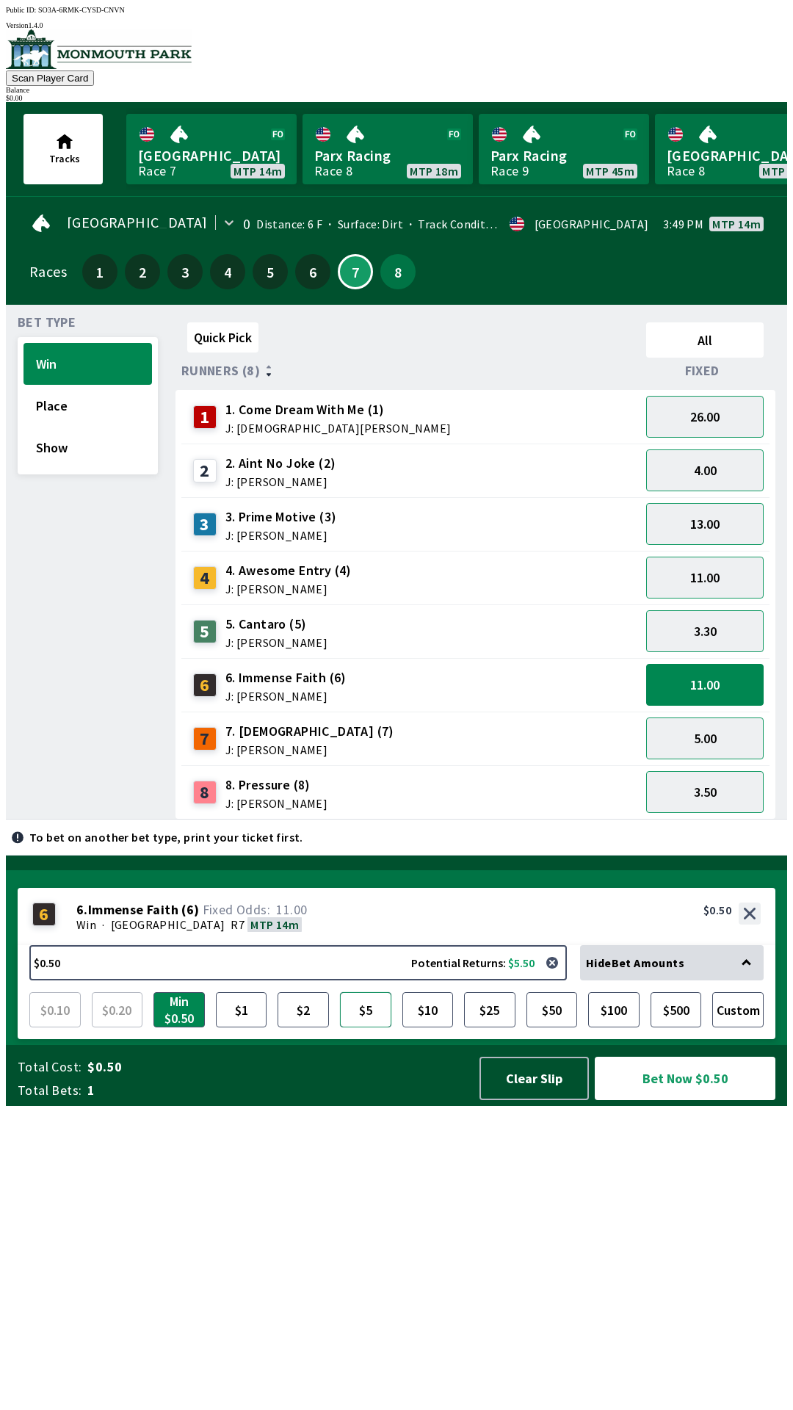
click at [379, 1028] on button "$5" at bounding box center [365, 1009] width 51 height 35
click at [676, 1100] on button "Bet Now $5.00" at bounding box center [685, 1078] width 181 height 43
click at [748, 682] on button "11.00" at bounding box center [705, 685] width 118 height 42
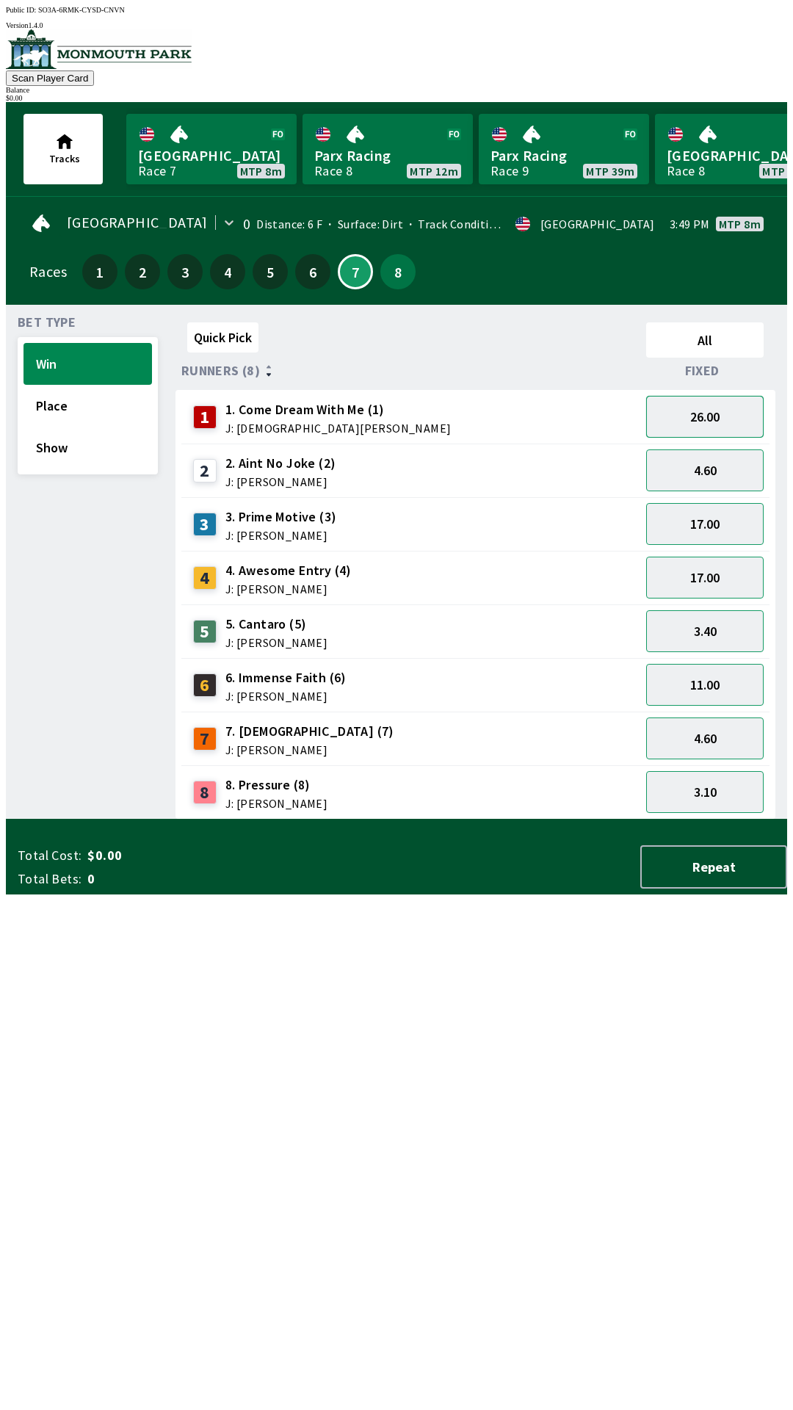
click at [754, 411] on button "26.00" at bounding box center [705, 417] width 118 height 42
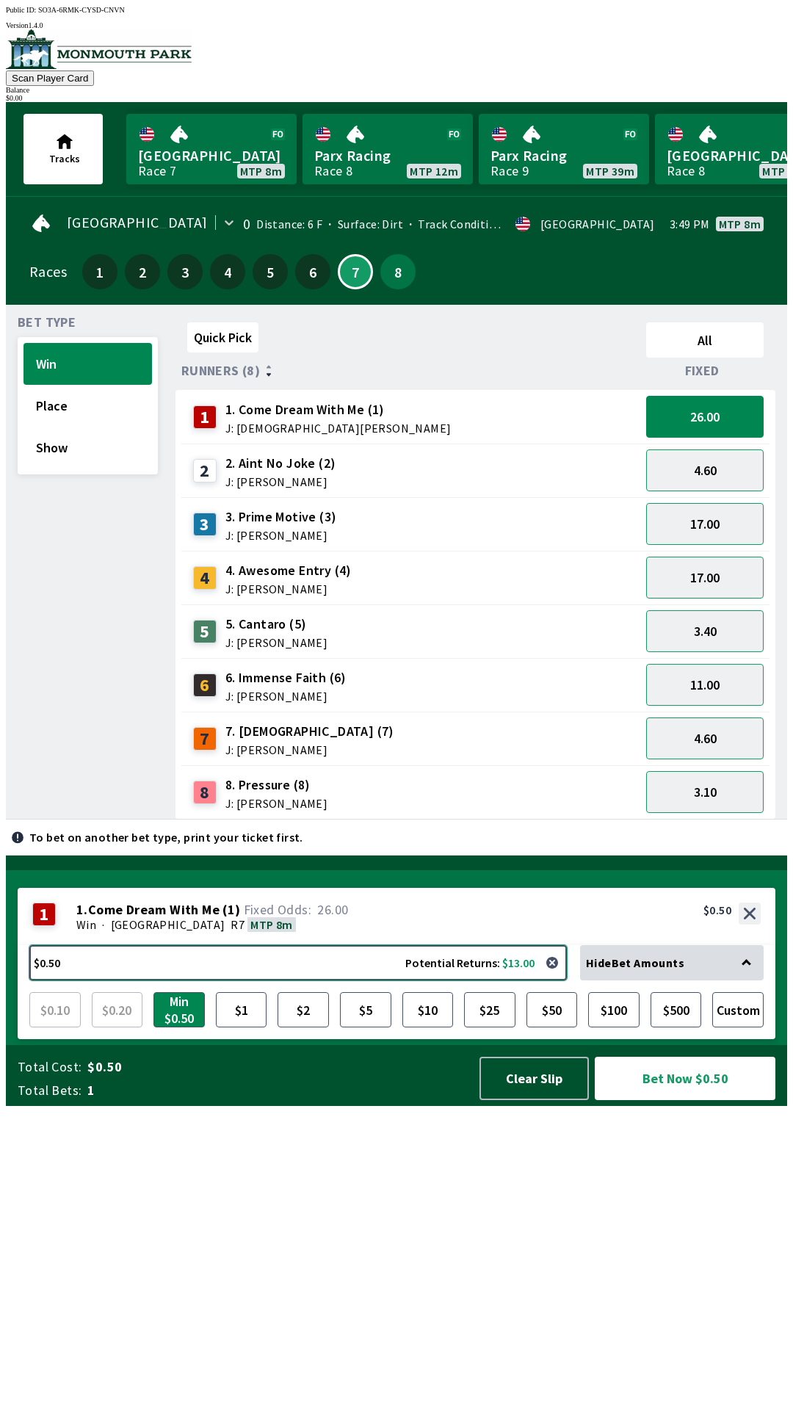
click at [396, 981] on button "$0.50 Potential Returns: $13.00" at bounding box center [298, 962] width 538 height 35
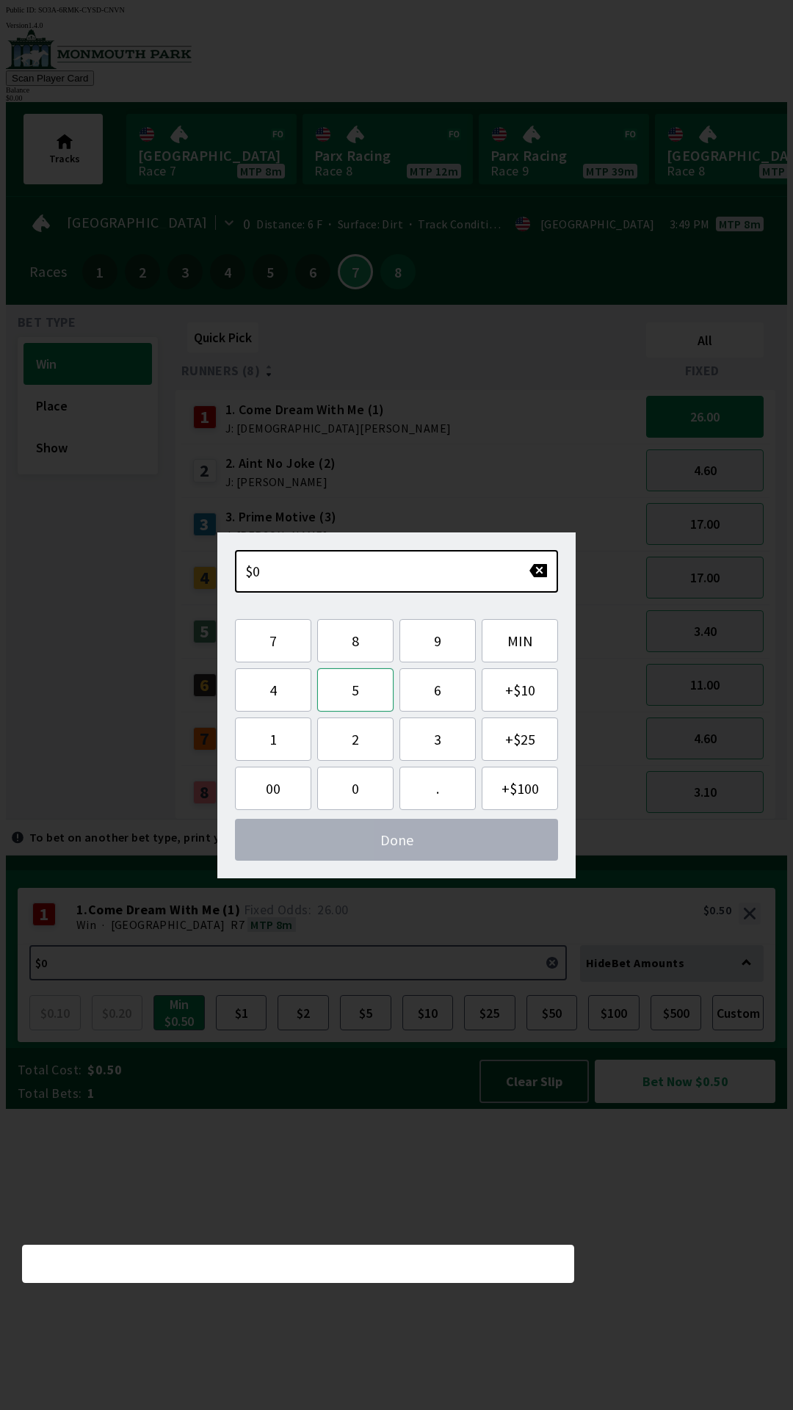
click at [372, 696] on button "5" at bounding box center [355, 689] width 76 height 43
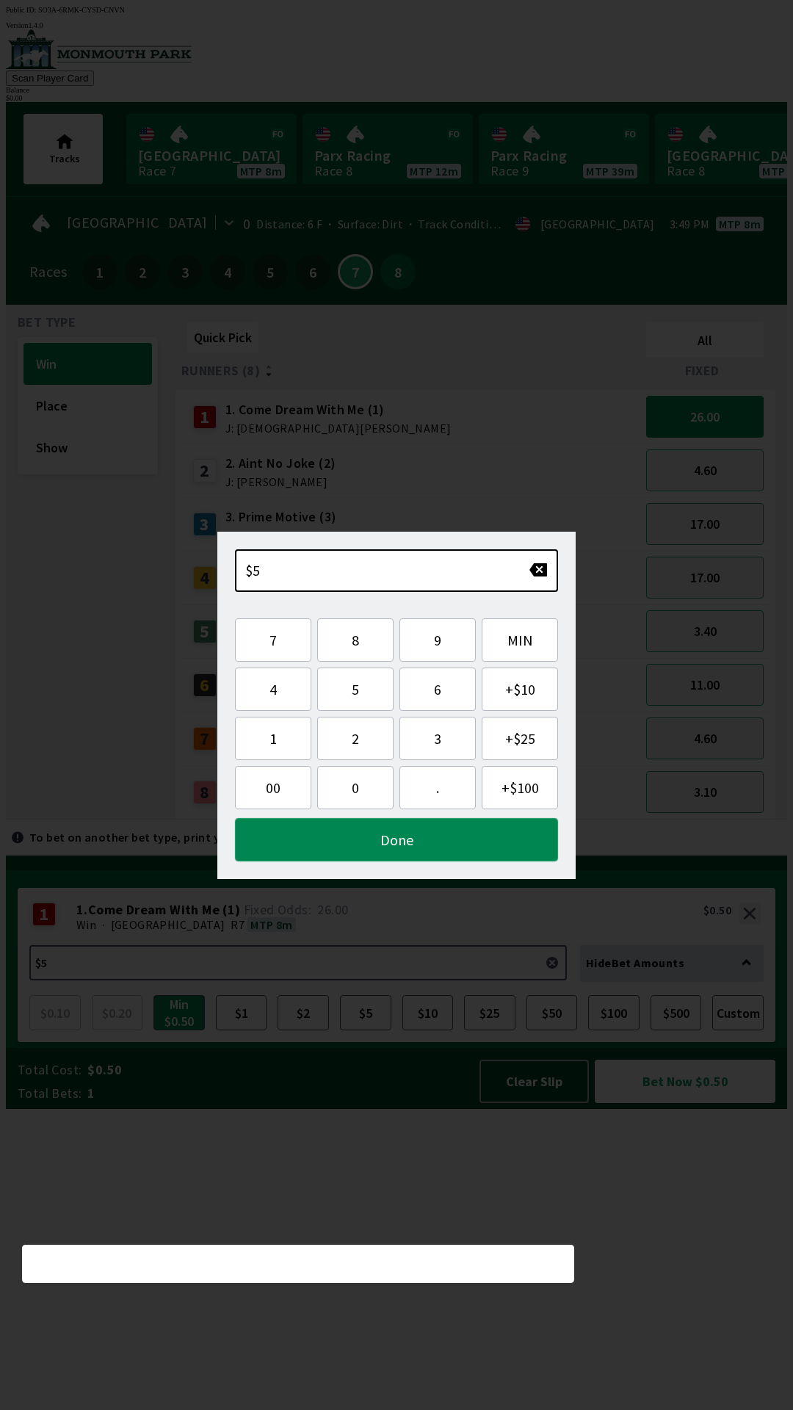
click at [444, 837] on button "Done" at bounding box center [396, 839] width 323 height 43
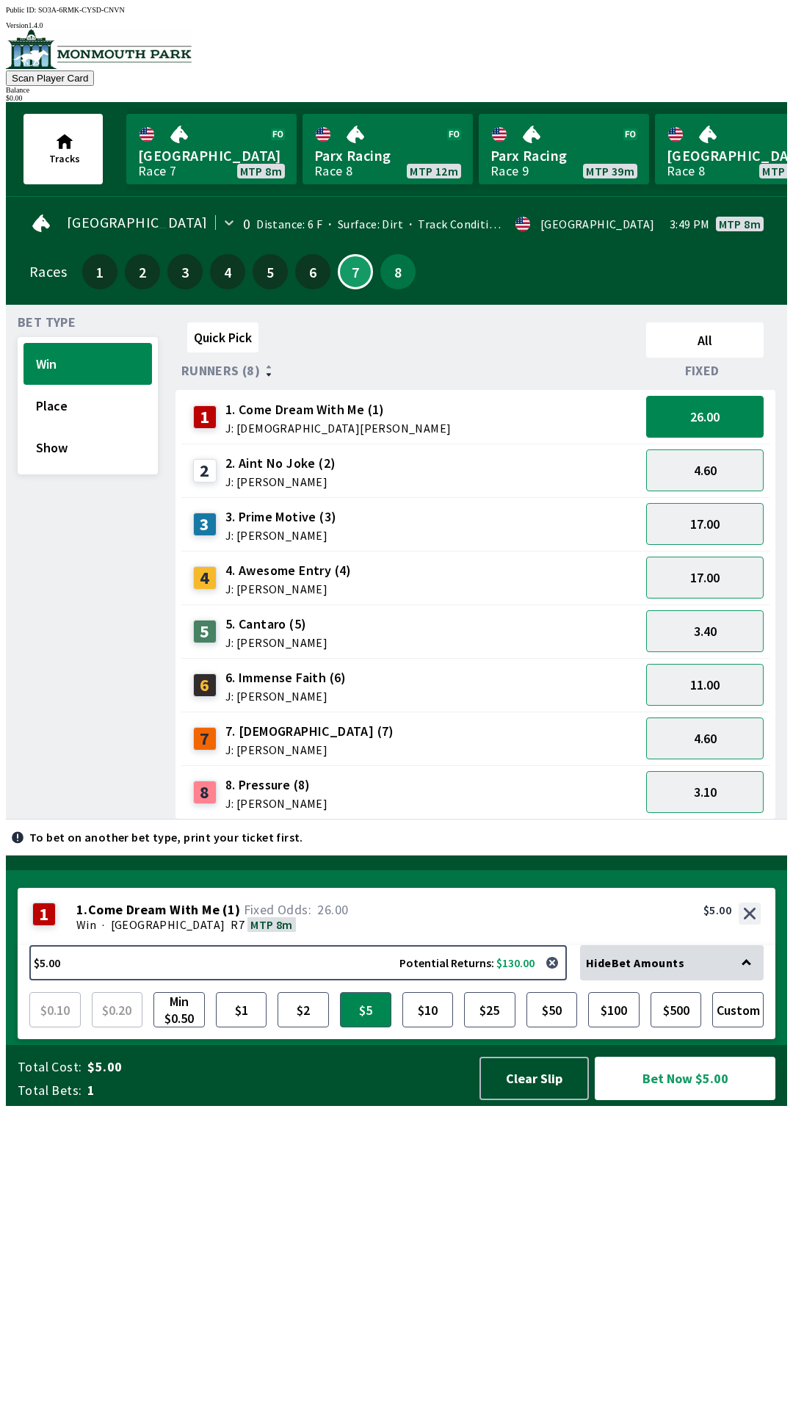
click at [725, 444] on div "4.60" at bounding box center [705, 471] width 129 height 54
click at [708, 635] on button "3.40" at bounding box center [705, 631] width 118 height 42
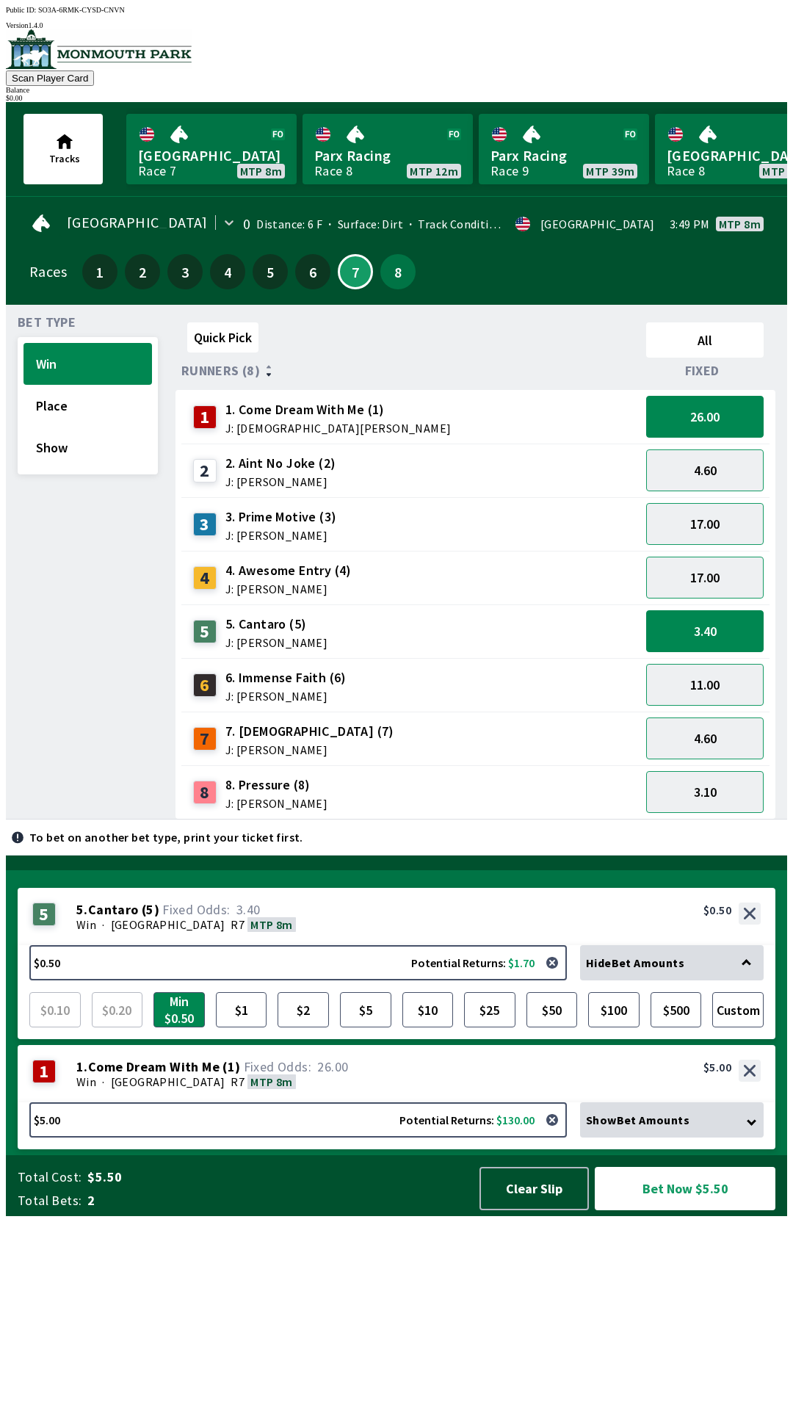
click at [736, 444] on div "4.60" at bounding box center [705, 471] width 129 height 54
click at [734, 418] on button "26.00" at bounding box center [705, 417] width 118 height 42
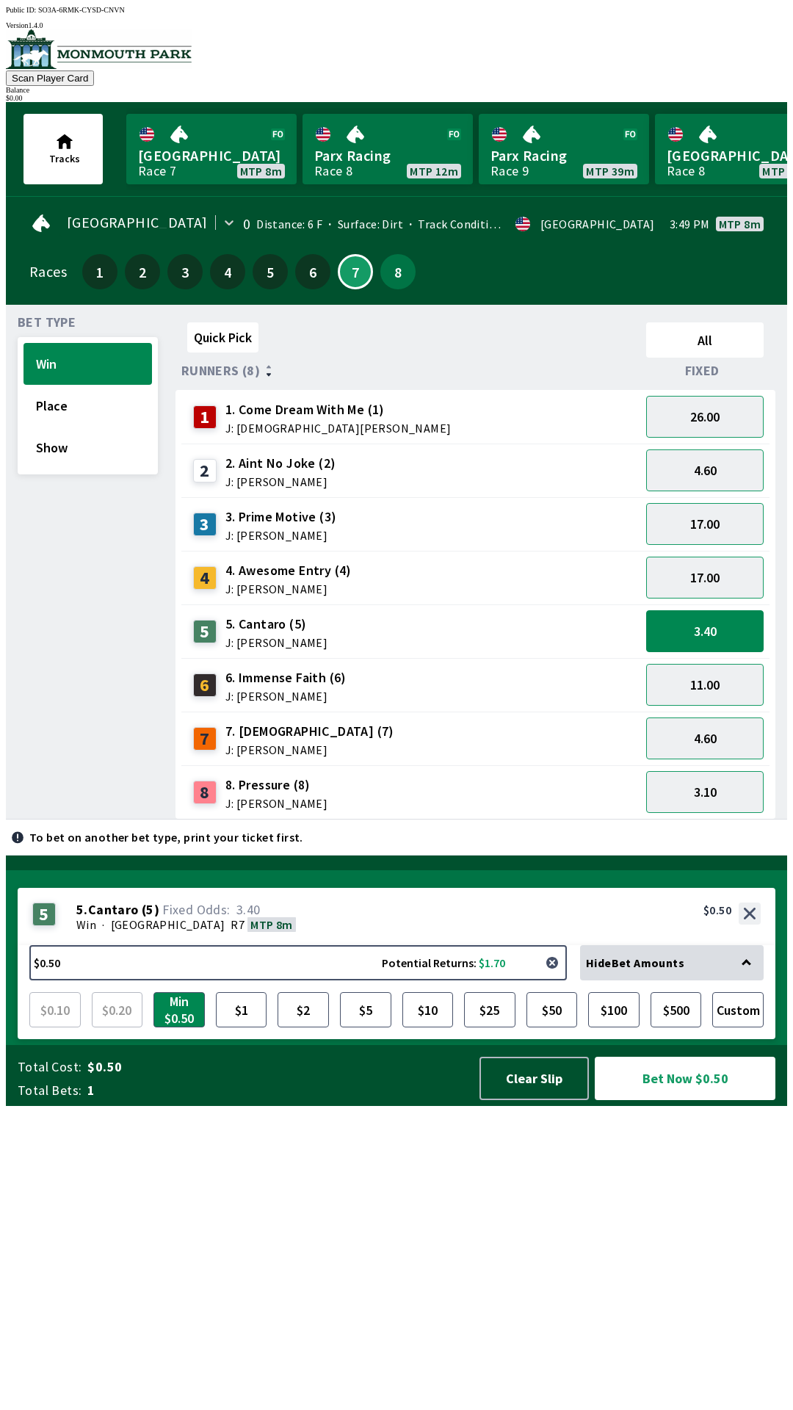
click at [555, 978] on button "button" at bounding box center [552, 962] width 29 height 29
click at [713, 637] on button "3.40" at bounding box center [705, 631] width 118 height 42
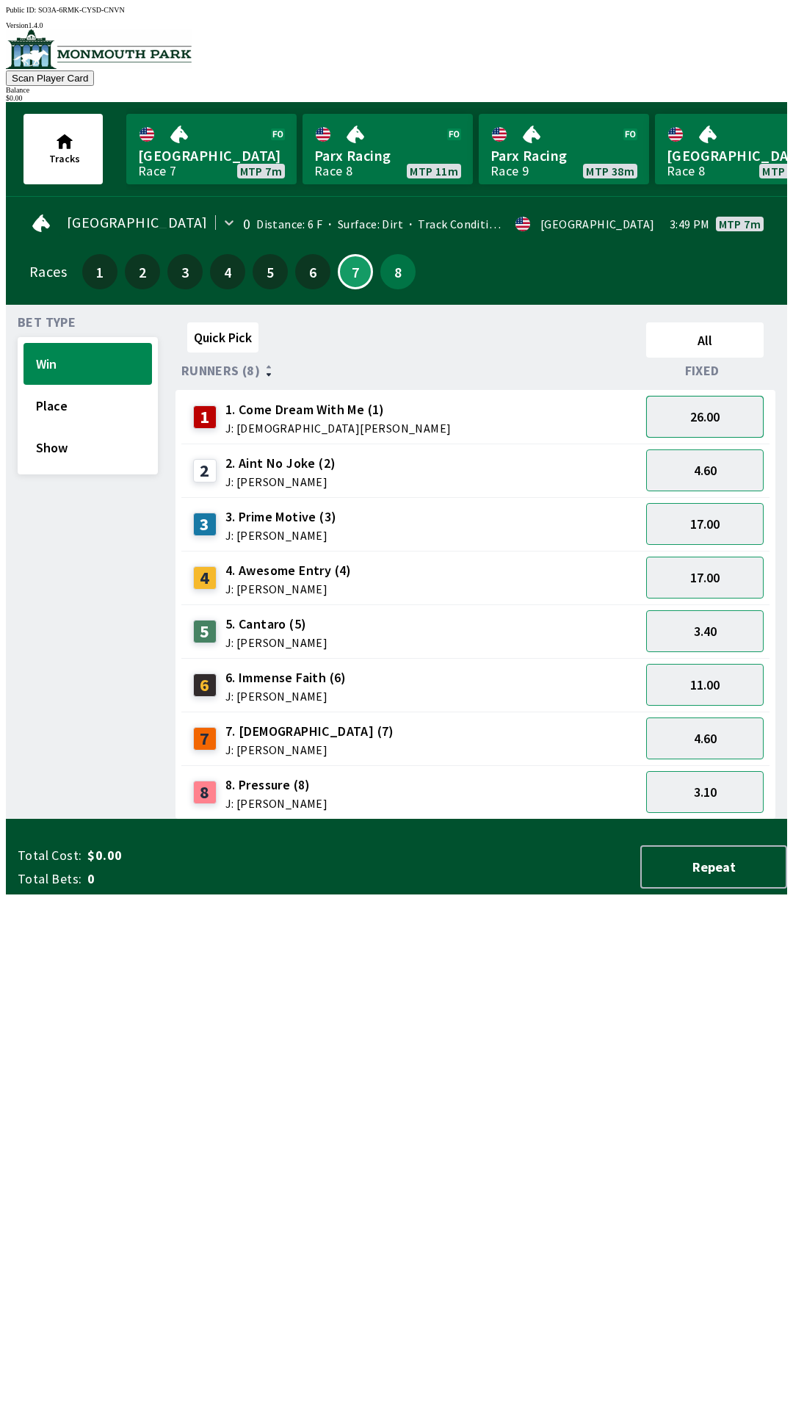
click at [722, 421] on button "26.00" at bounding box center [705, 417] width 118 height 42
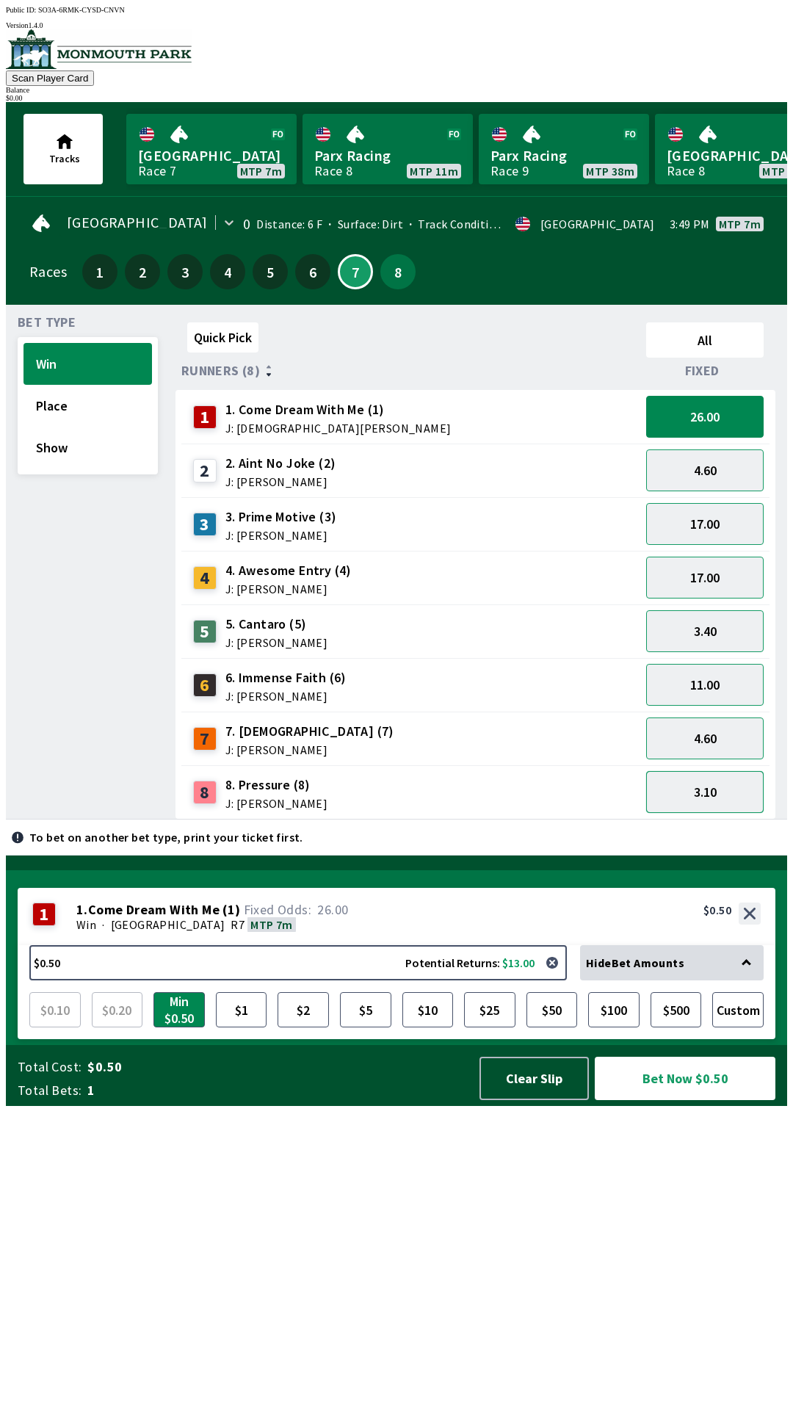
click at [708, 801] on button "3.10" at bounding box center [705, 792] width 118 height 42
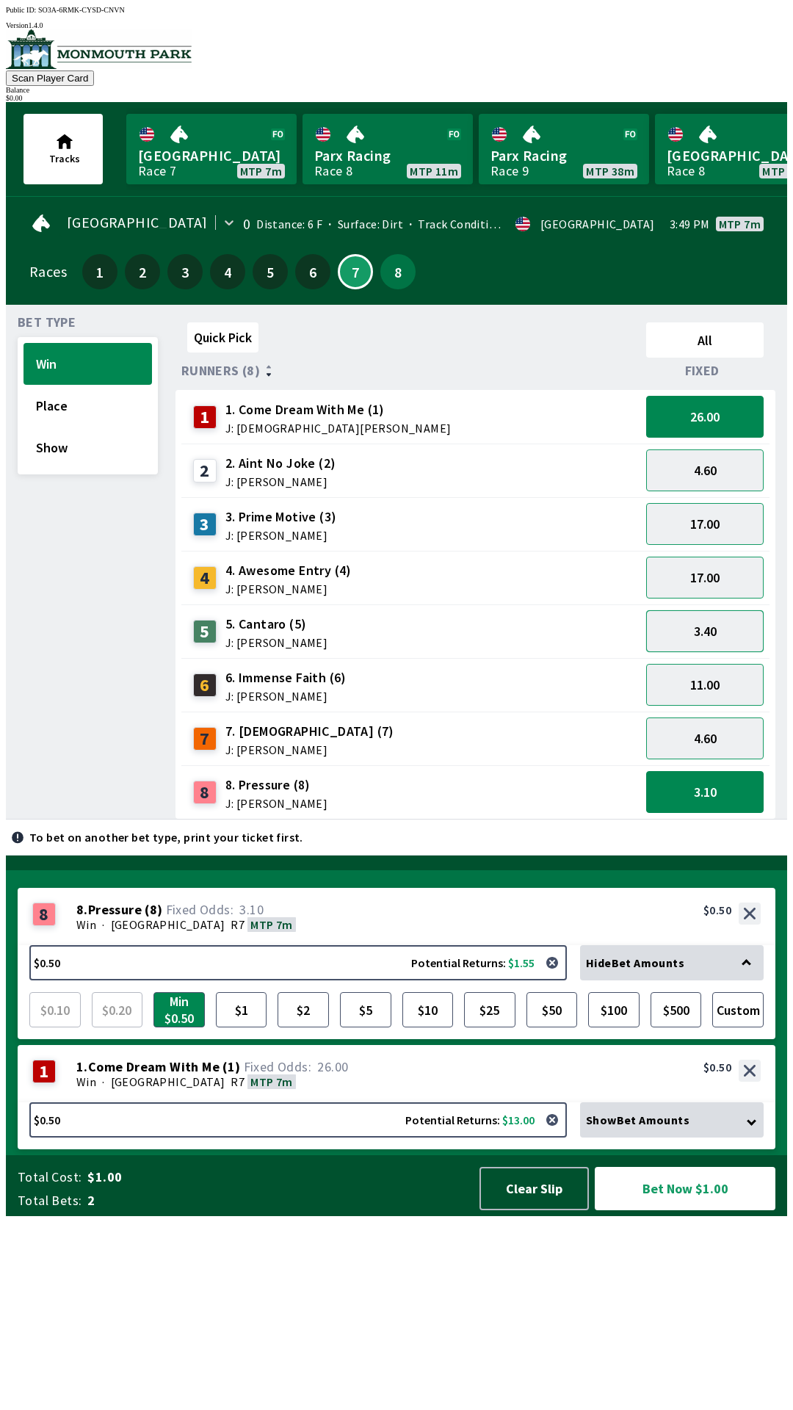
click at [724, 624] on button "3.40" at bounding box center [705, 631] width 118 height 42
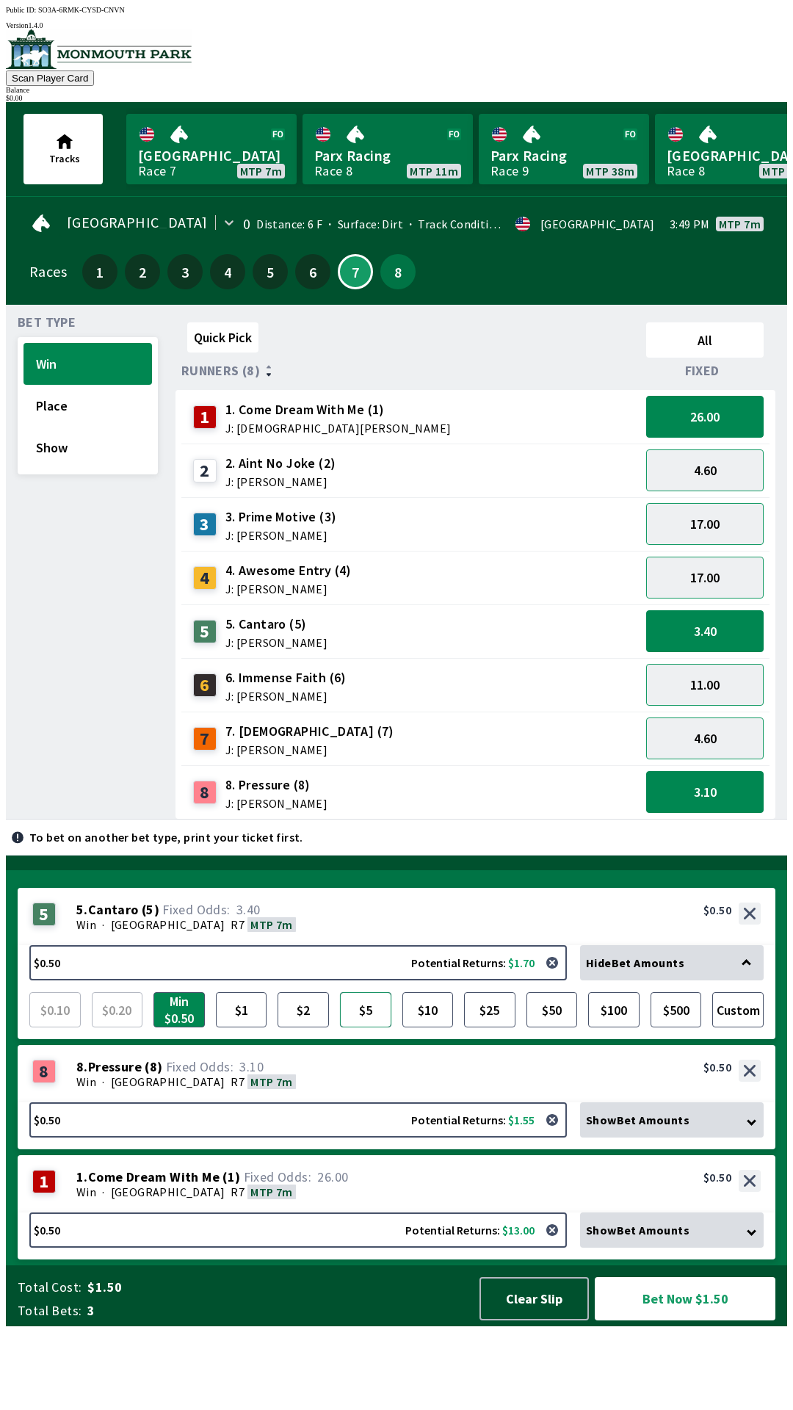
click at [367, 1028] on button "$5" at bounding box center [365, 1009] width 51 height 35
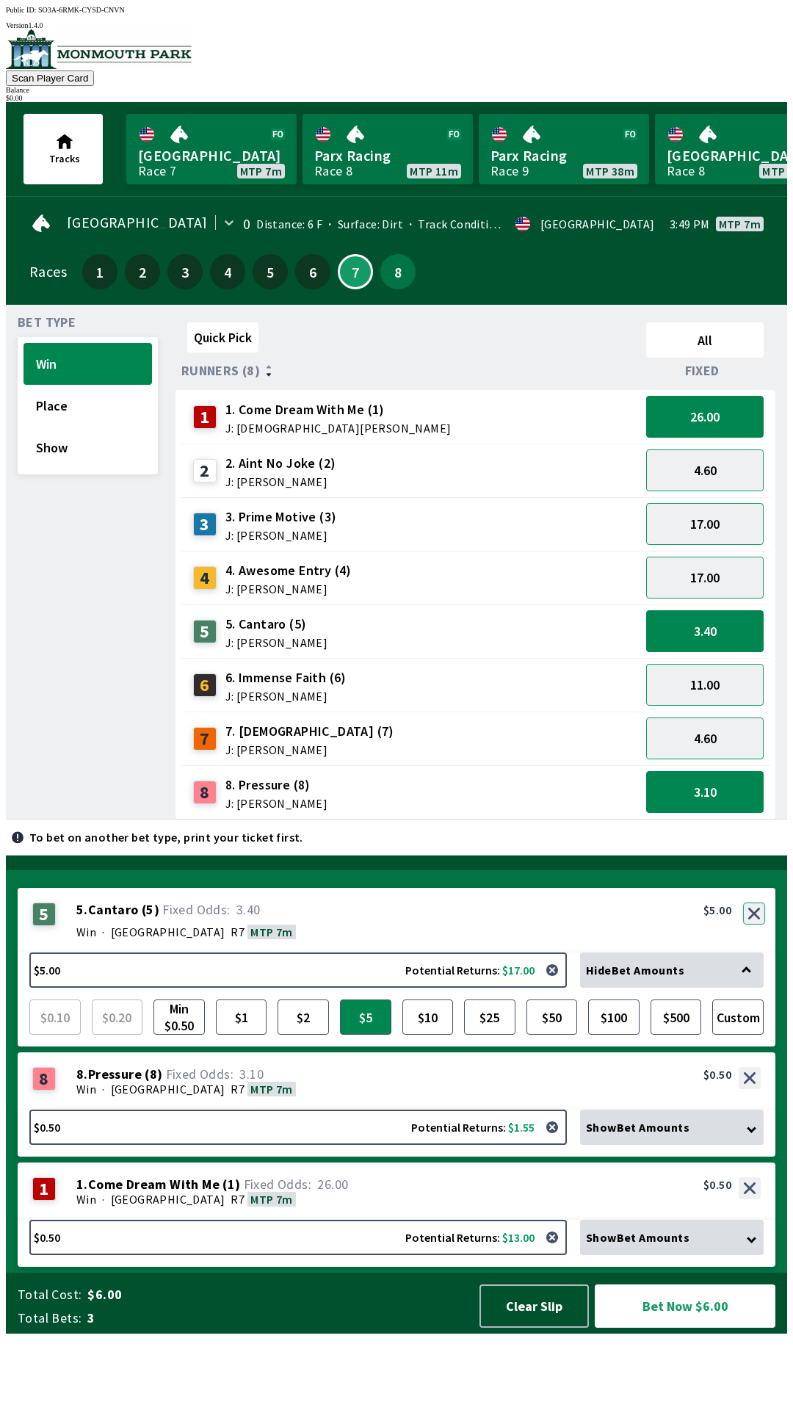
click at [757, 925] on button "button" at bounding box center [754, 914] width 22 height 22
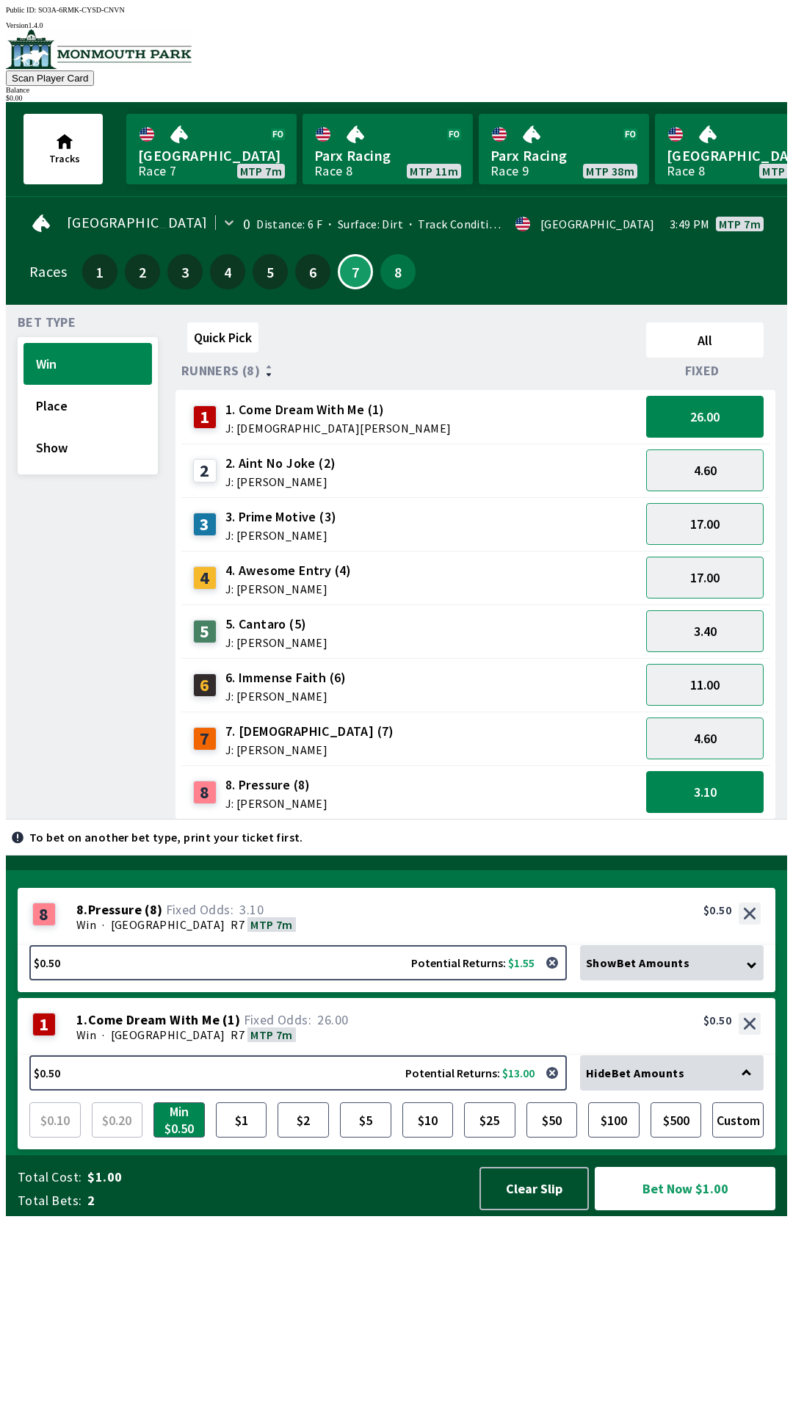
click at [538, 945] on div "8 8 . Pressure ( 8 ) Win · [STREET_ADDRESS]. Pressure (8) 3.10 $0.50" at bounding box center [397, 916] width 758 height 57
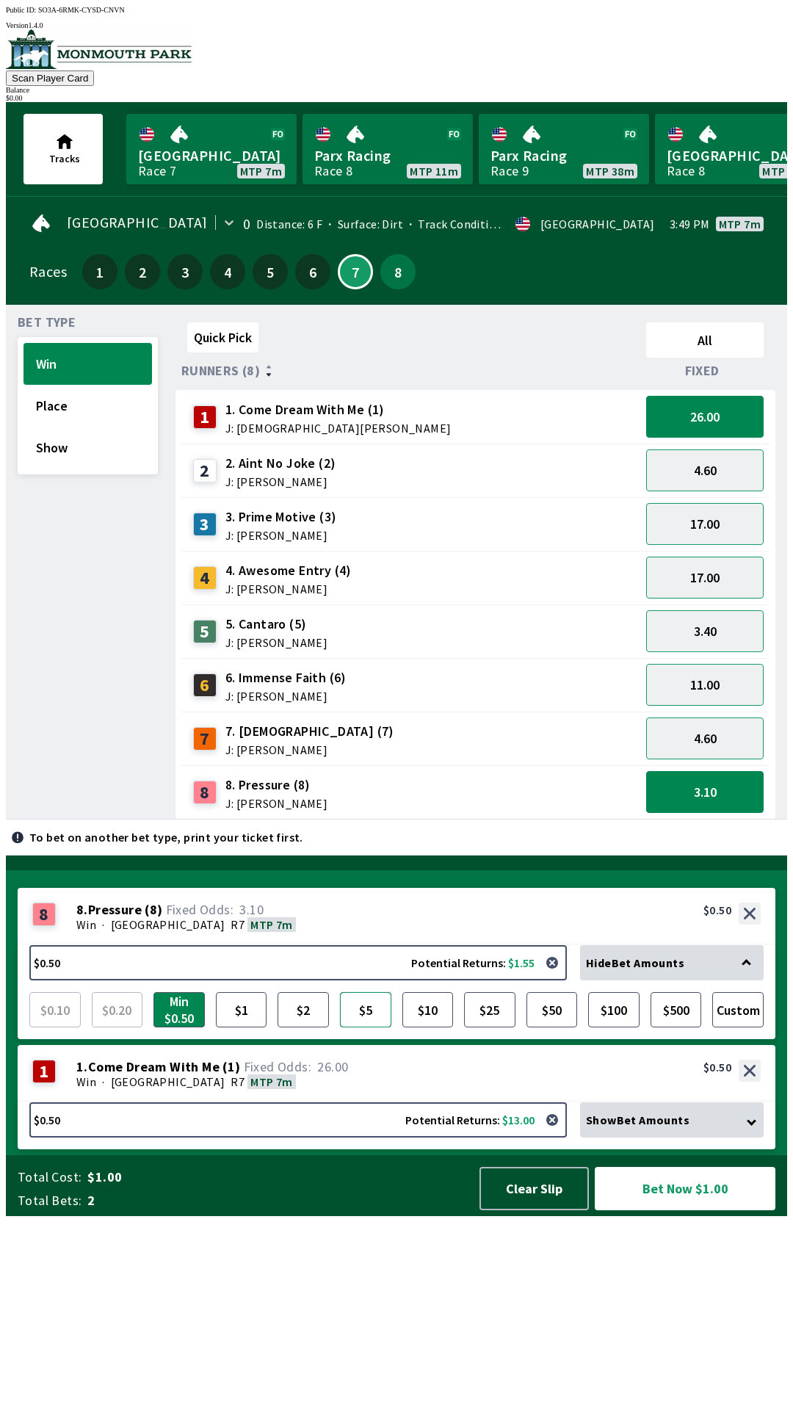
click at [375, 1028] on button "$5" at bounding box center [365, 1009] width 51 height 35
click at [549, 1089] on div "Win · [STREET_ADDRESS]" at bounding box center [418, 1082] width 685 height 15
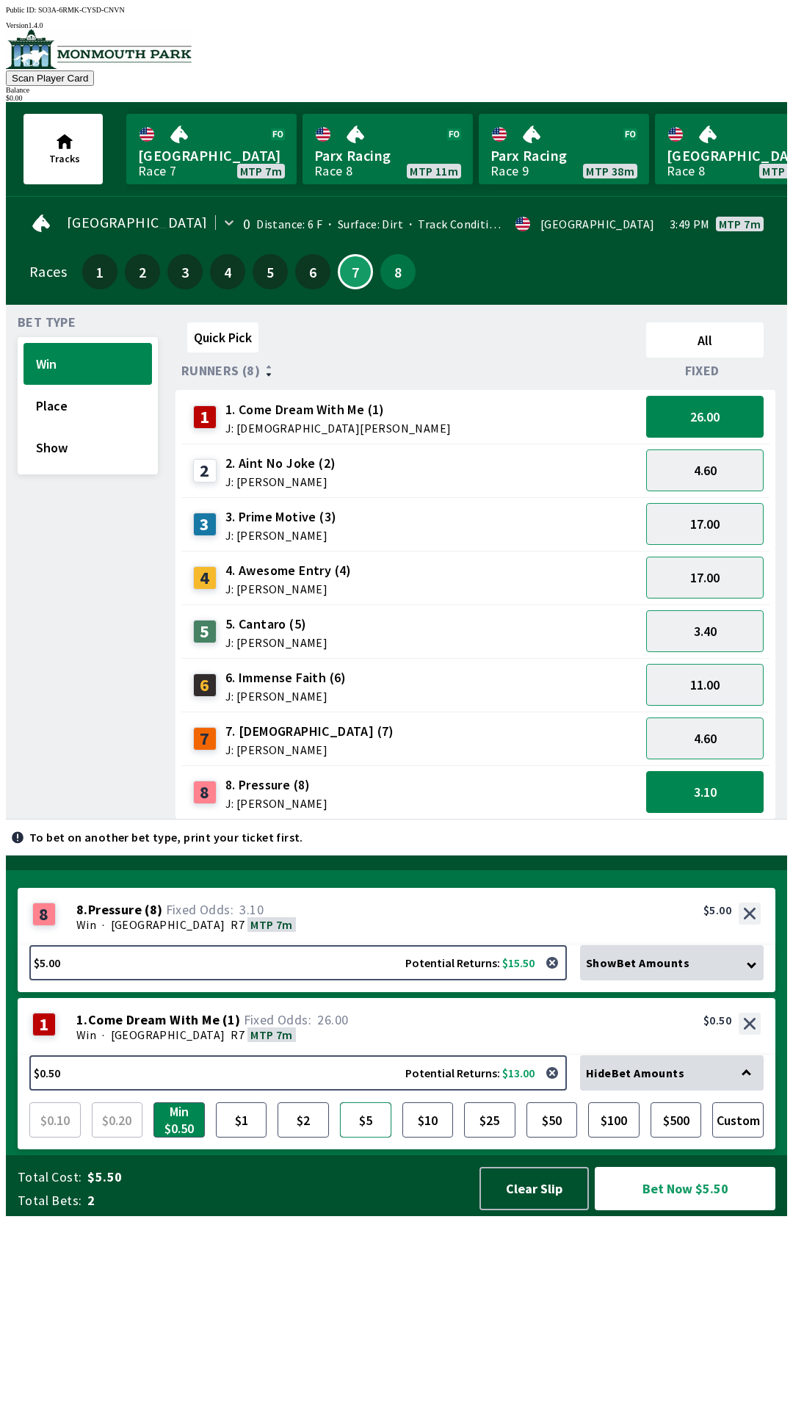
click at [374, 1138] on button "$5" at bounding box center [365, 1120] width 51 height 35
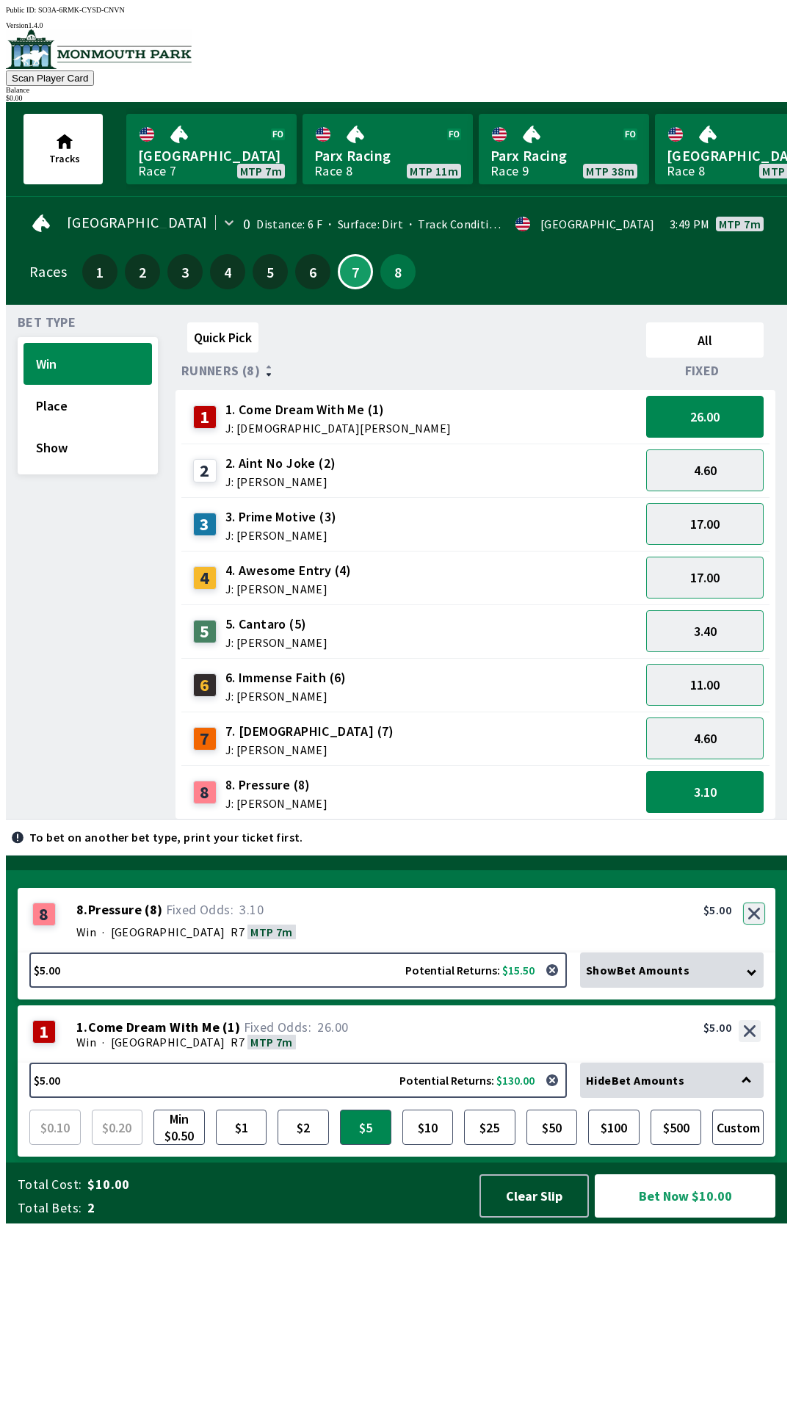
click at [757, 925] on button "button" at bounding box center [754, 914] width 22 height 22
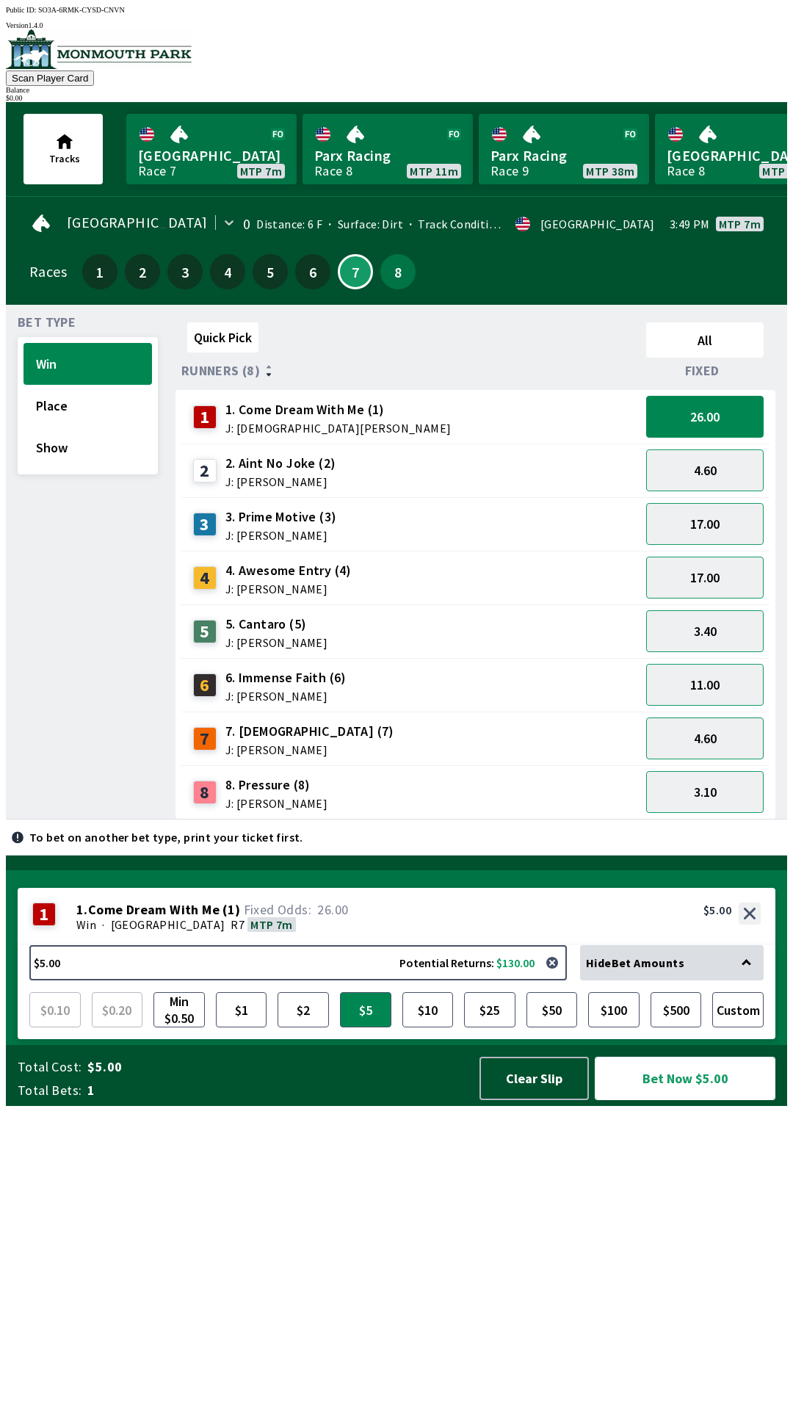
click at [646, 1100] on button "Bet Now $5.00" at bounding box center [685, 1078] width 181 height 43
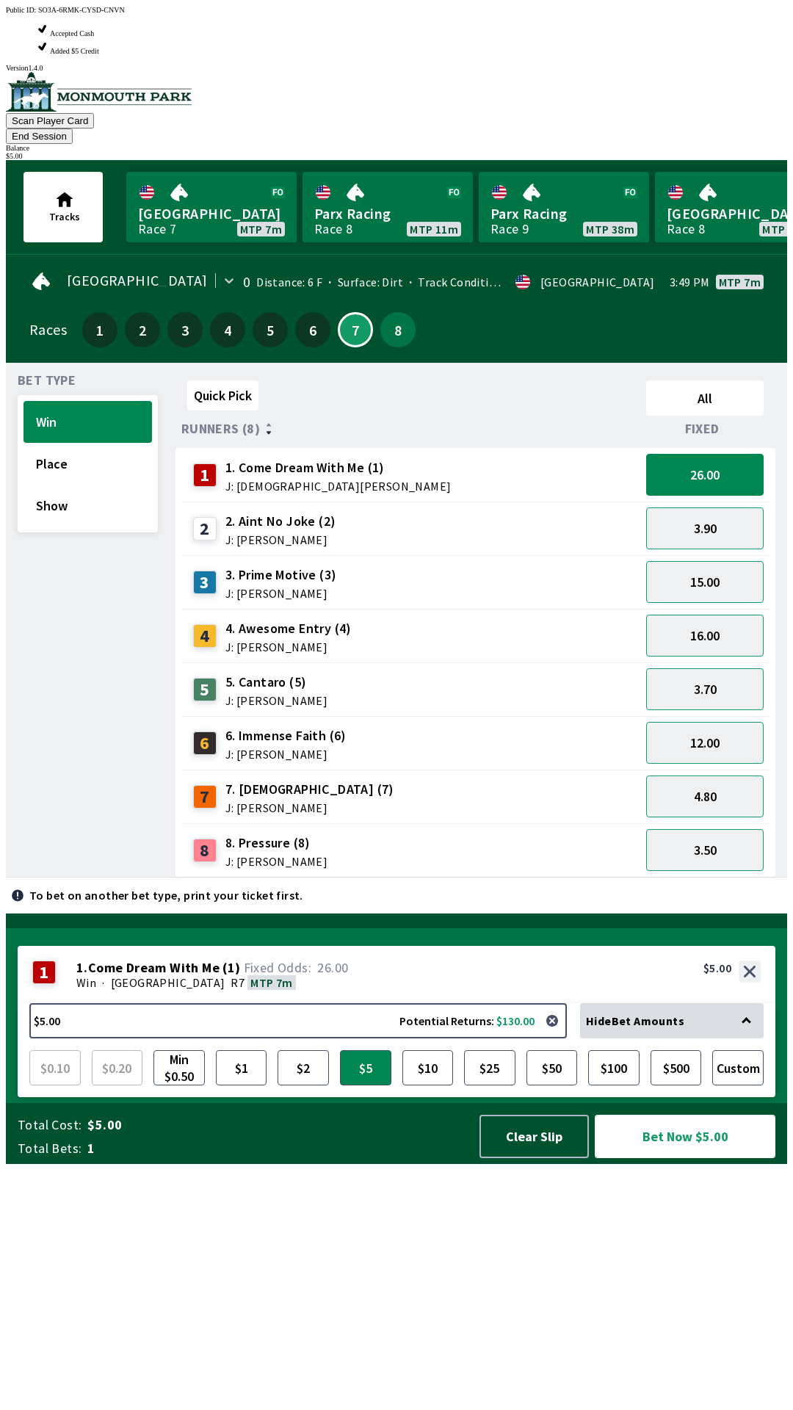
click at [707, 1158] on button "Bet Now $5.00" at bounding box center [685, 1136] width 181 height 43
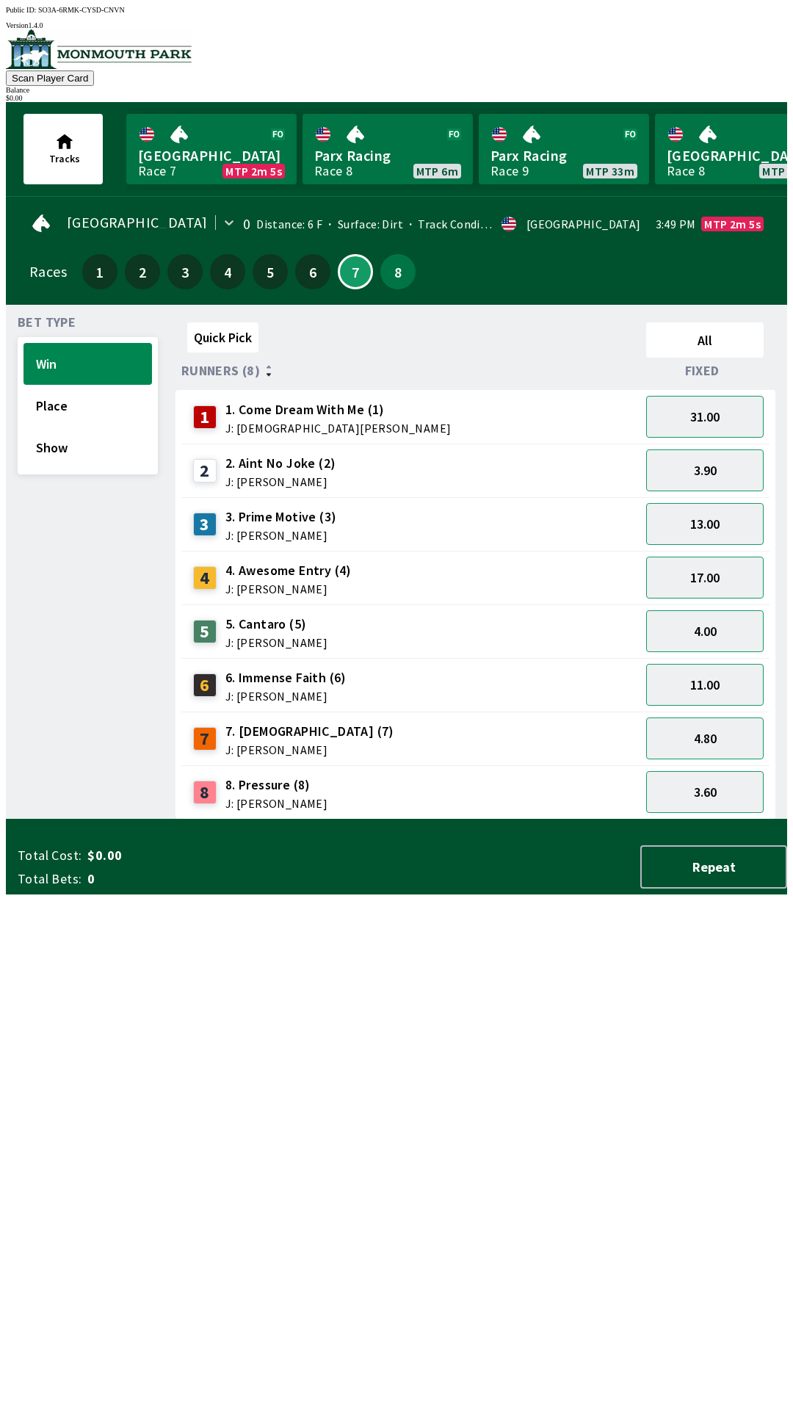
scroll to position [1, 0]
click at [383, 728] on div "7 7. Muazarah (7) J: [PERSON_NAME]" at bounding box center [410, 738] width 447 height 37
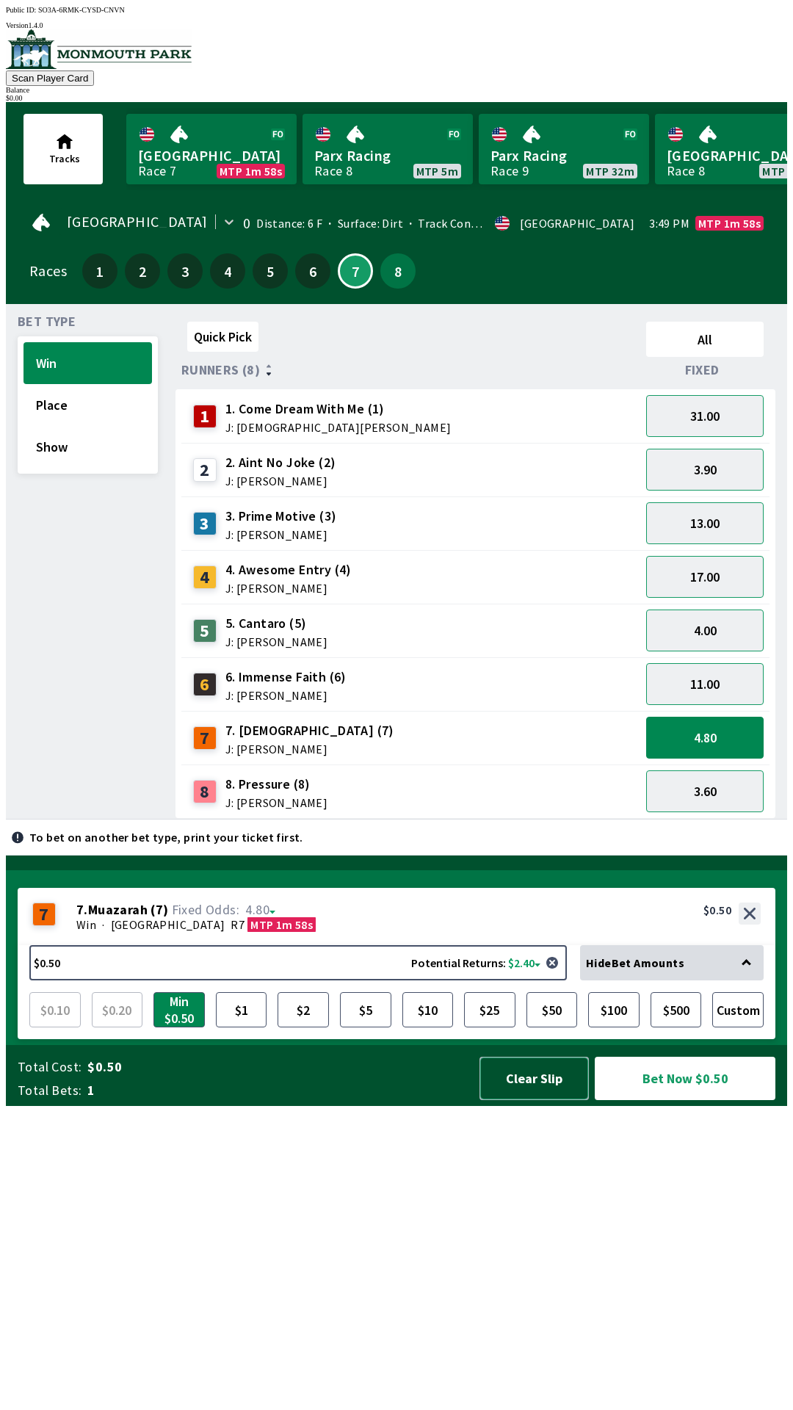
click at [534, 1100] on button "Clear Slip" at bounding box center [534, 1078] width 109 height 43
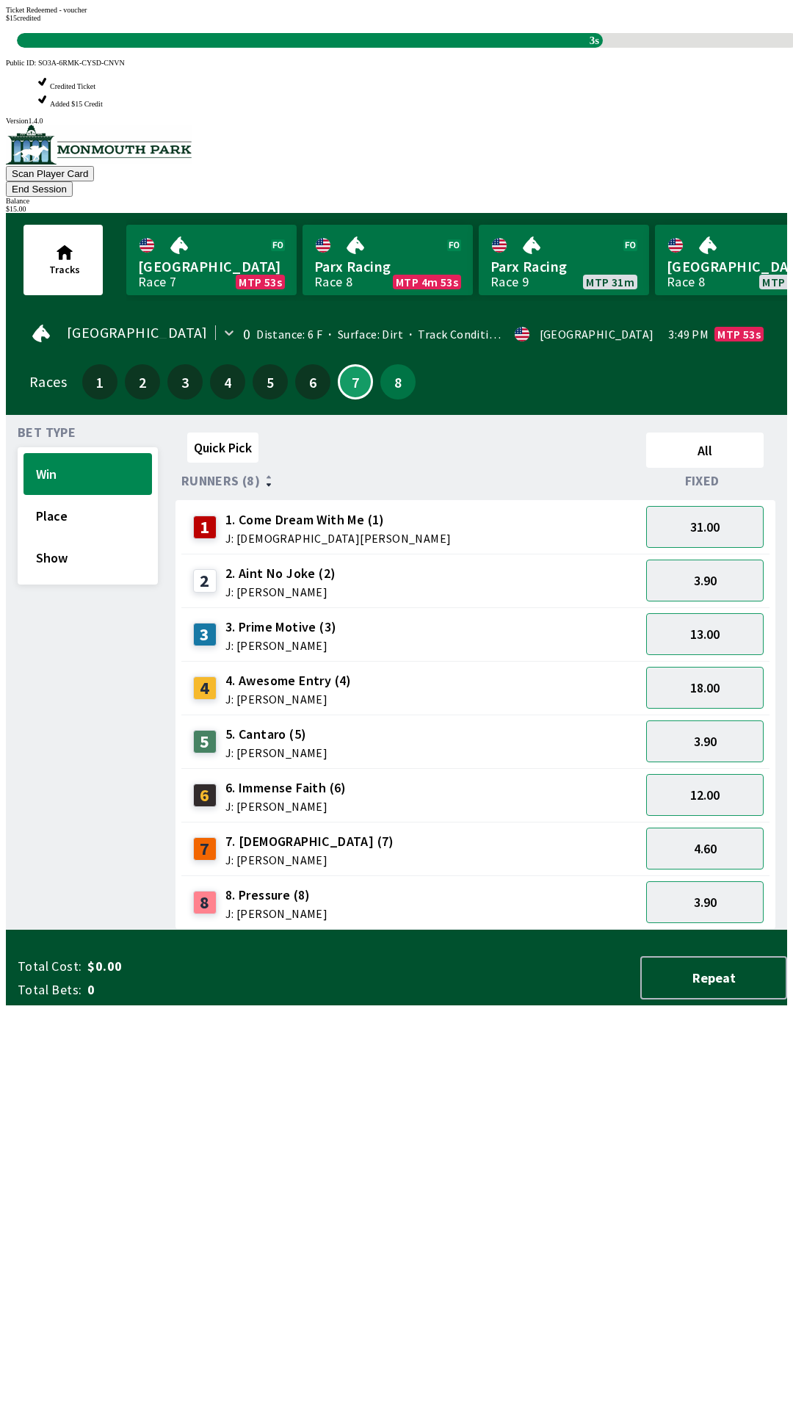
click at [442, 873] on div "Quick Pick All Runners (8) Fixed 1 1. Come Dream With Me (1) J: [DEMOGRAPHIC_DA…" at bounding box center [482, 678] width 612 height 503
click at [537, 867] on div "Quick Pick All Runners (8) Fixed 1 1. Come Dream With Me (1) J: [DEMOGRAPHIC_DA…" at bounding box center [482, 678] width 612 height 503
click at [410, 926] on div "Quick Pick All Runners (8) Fixed 1 1. Come Dream With Me (1) J: [DEMOGRAPHIC_DA…" at bounding box center [482, 678] width 612 height 503
click at [299, 930] on div "Quick Pick All Runners (8) Fixed 1 1. Come Dream With Me (1) J: [DEMOGRAPHIC_DA…" at bounding box center [482, 678] width 612 height 503
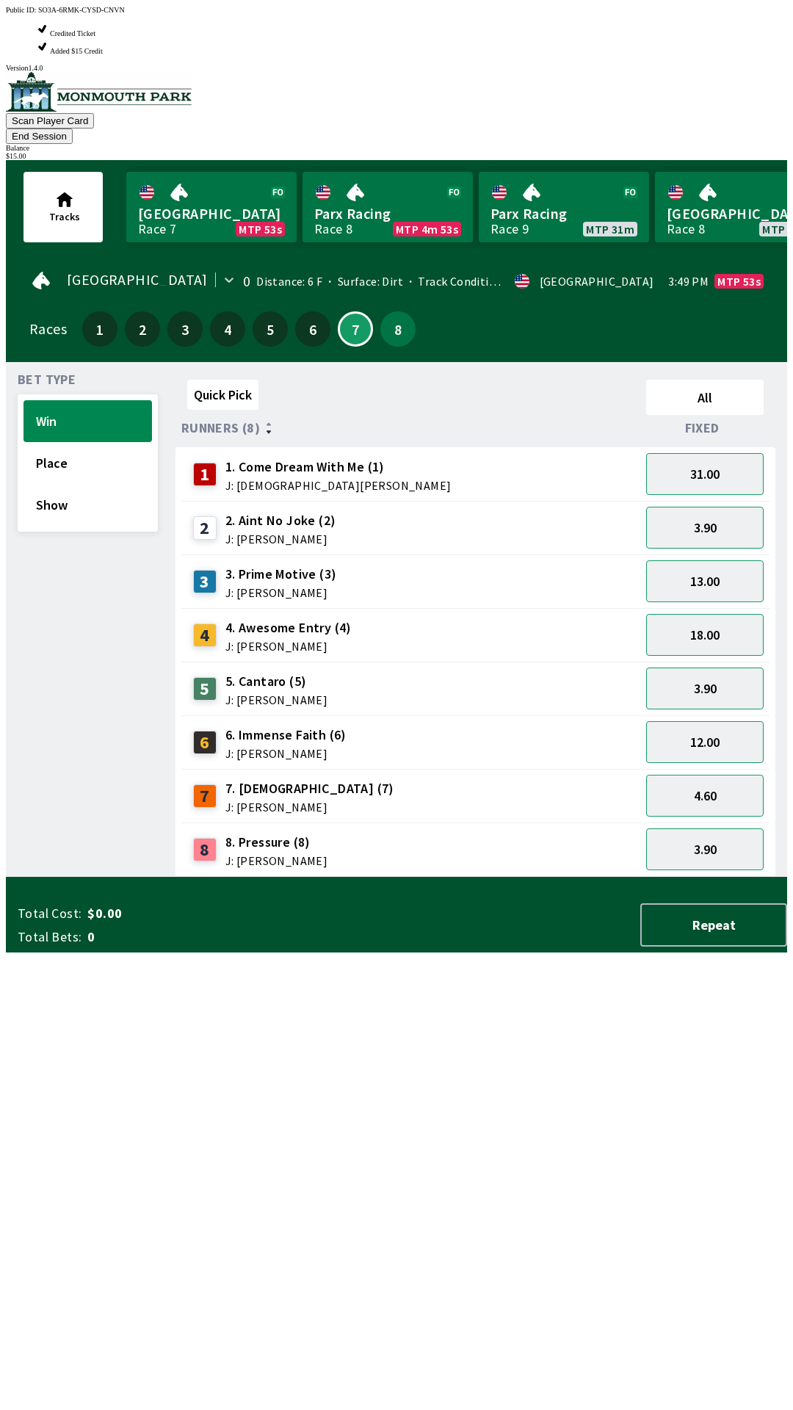
click at [289, 877] on div "Quick Pick All Runners (8) Fixed 1 1. Come Dream With Me (1) J: [DEMOGRAPHIC_DA…" at bounding box center [482, 625] width 612 height 503
click at [392, 778] on div "7 7. Muazarah (7) J: [PERSON_NAME]" at bounding box center [410, 796] width 447 height 37
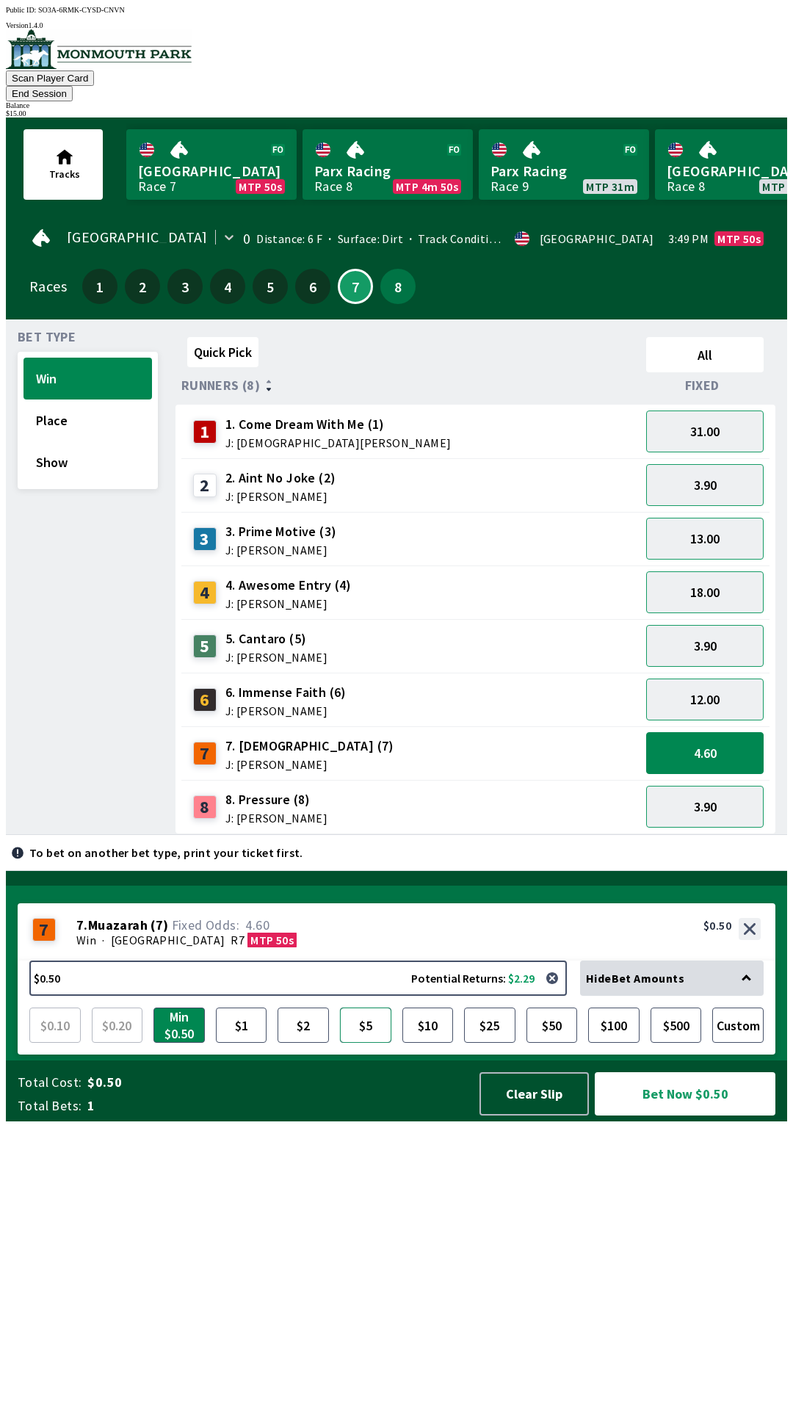
click at [364, 1043] on button "$5" at bounding box center [365, 1025] width 51 height 35
click at [549, 1043] on button "$50" at bounding box center [552, 1025] width 51 height 35
click at [414, 1043] on button "$10" at bounding box center [428, 1025] width 51 height 35
click at [737, 1043] on button "Custom" at bounding box center [738, 1025] width 51 height 35
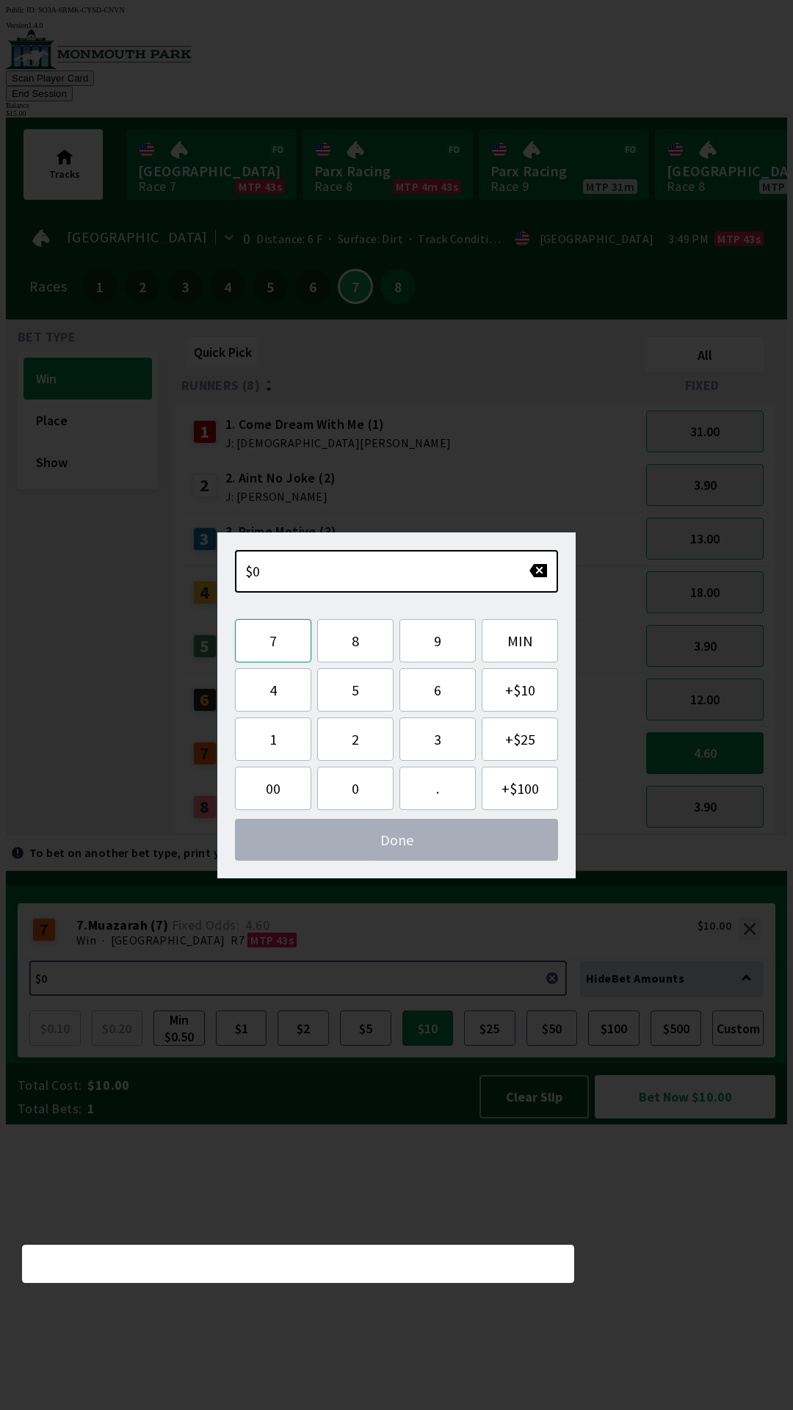
click at [265, 641] on button "7" at bounding box center [273, 640] width 76 height 43
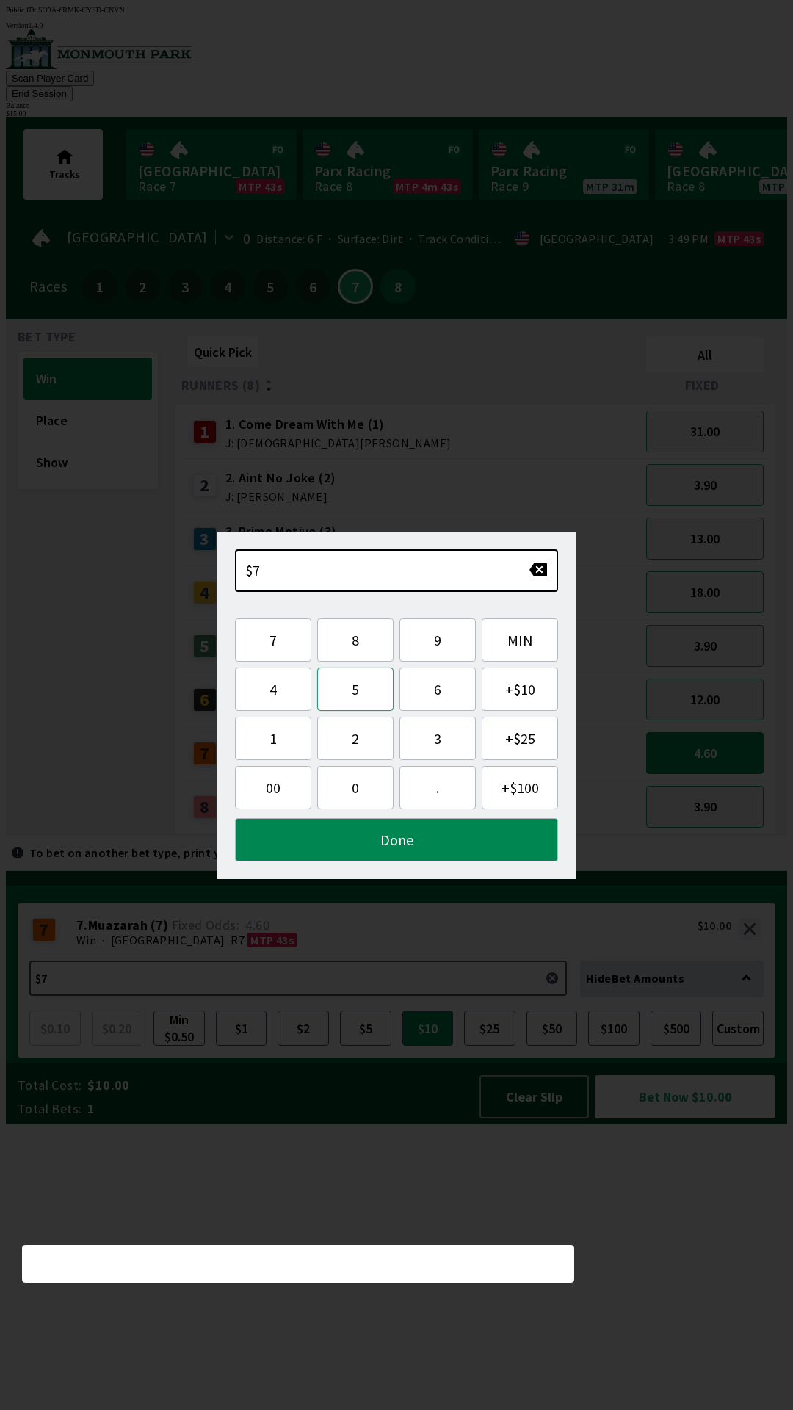
click at [353, 694] on button "5" at bounding box center [355, 689] width 76 height 43
click at [533, 574] on button "button" at bounding box center [538, 570] width 19 height 15
click at [537, 572] on button "button" at bounding box center [538, 570] width 19 height 15
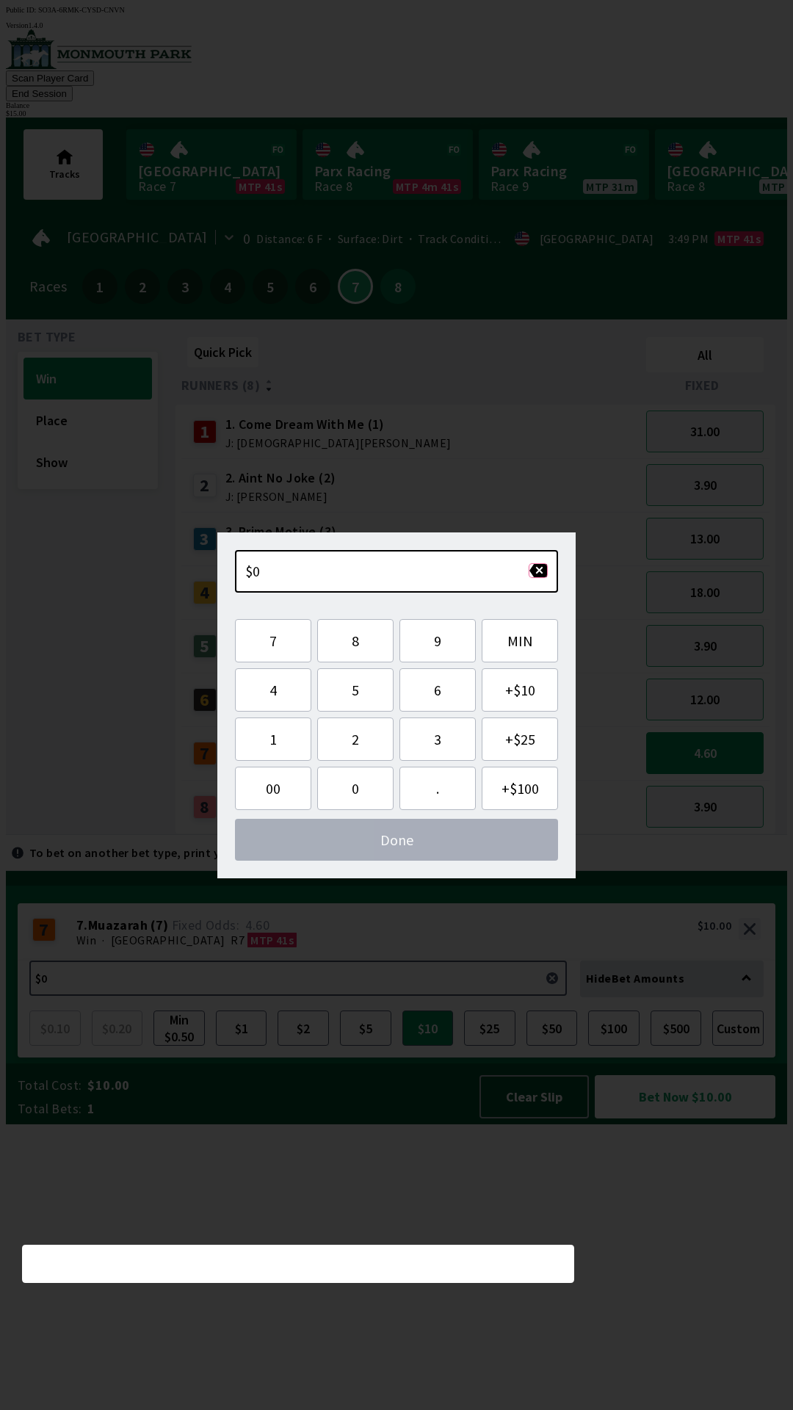
click at [533, 572] on button "button" at bounding box center [538, 570] width 19 height 15
click at [275, 746] on button "1" at bounding box center [273, 739] width 76 height 43
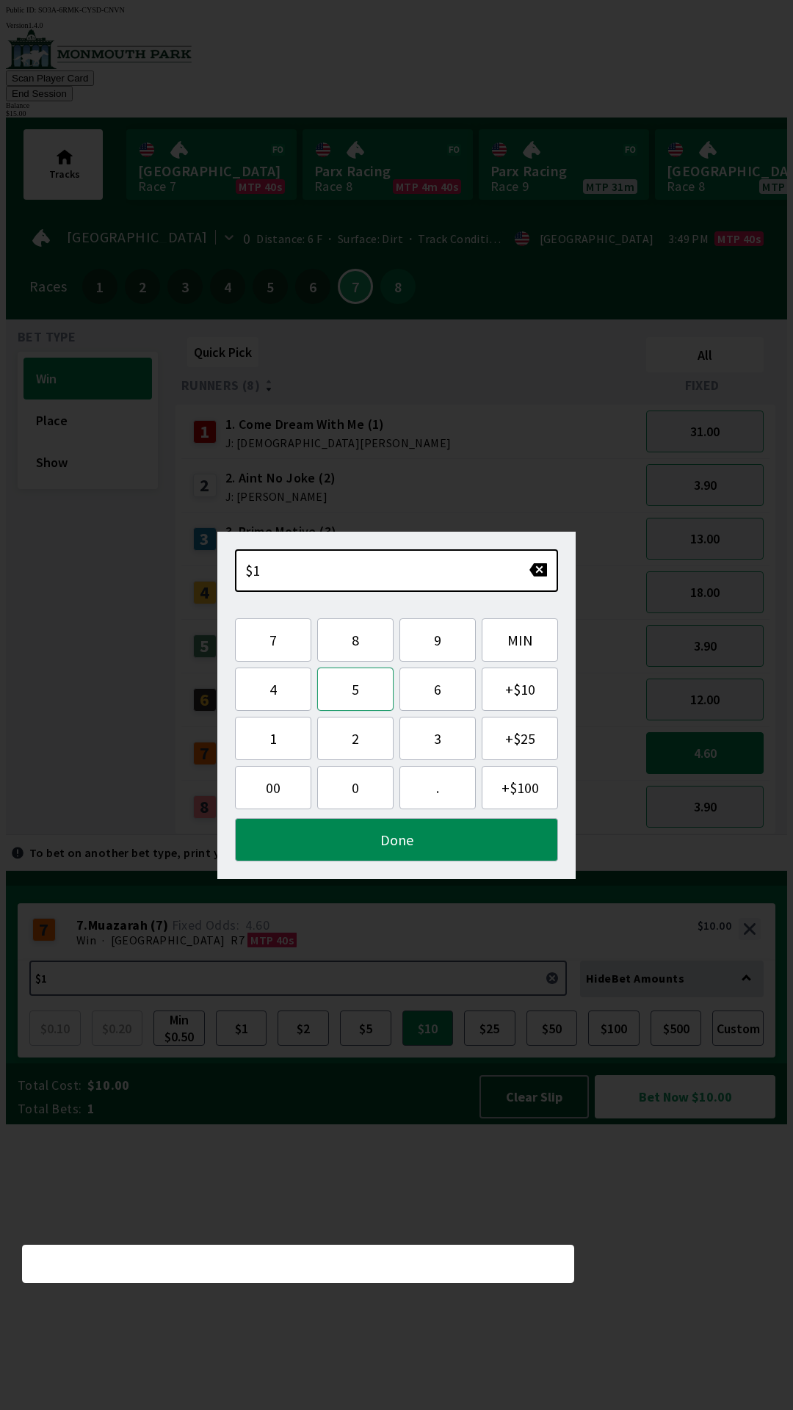
click at [351, 693] on button "5" at bounding box center [355, 689] width 76 height 43
click at [461, 834] on button "Done" at bounding box center [396, 839] width 323 height 43
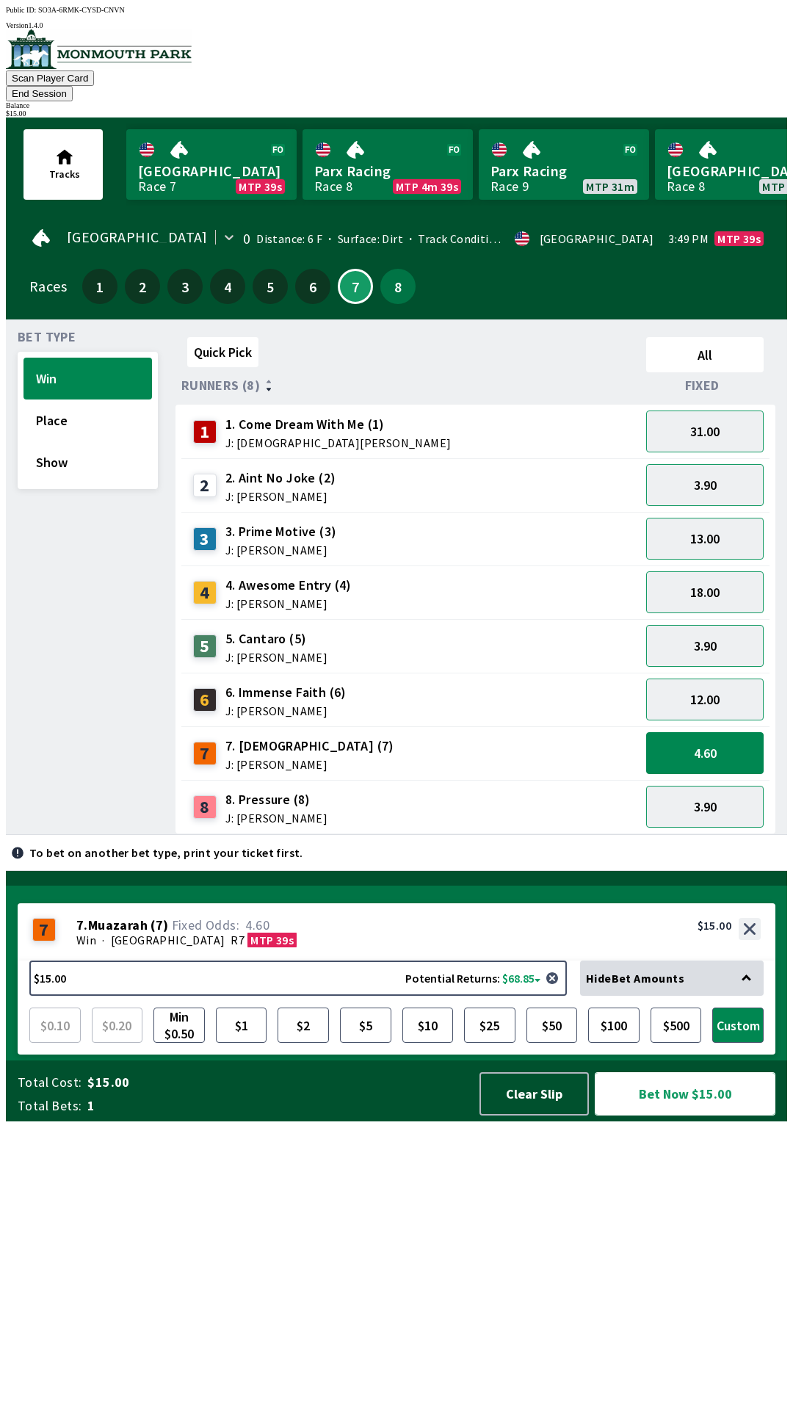
click at [718, 1116] on button "Bet Now $15.00" at bounding box center [685, 1093] width 181 height 43
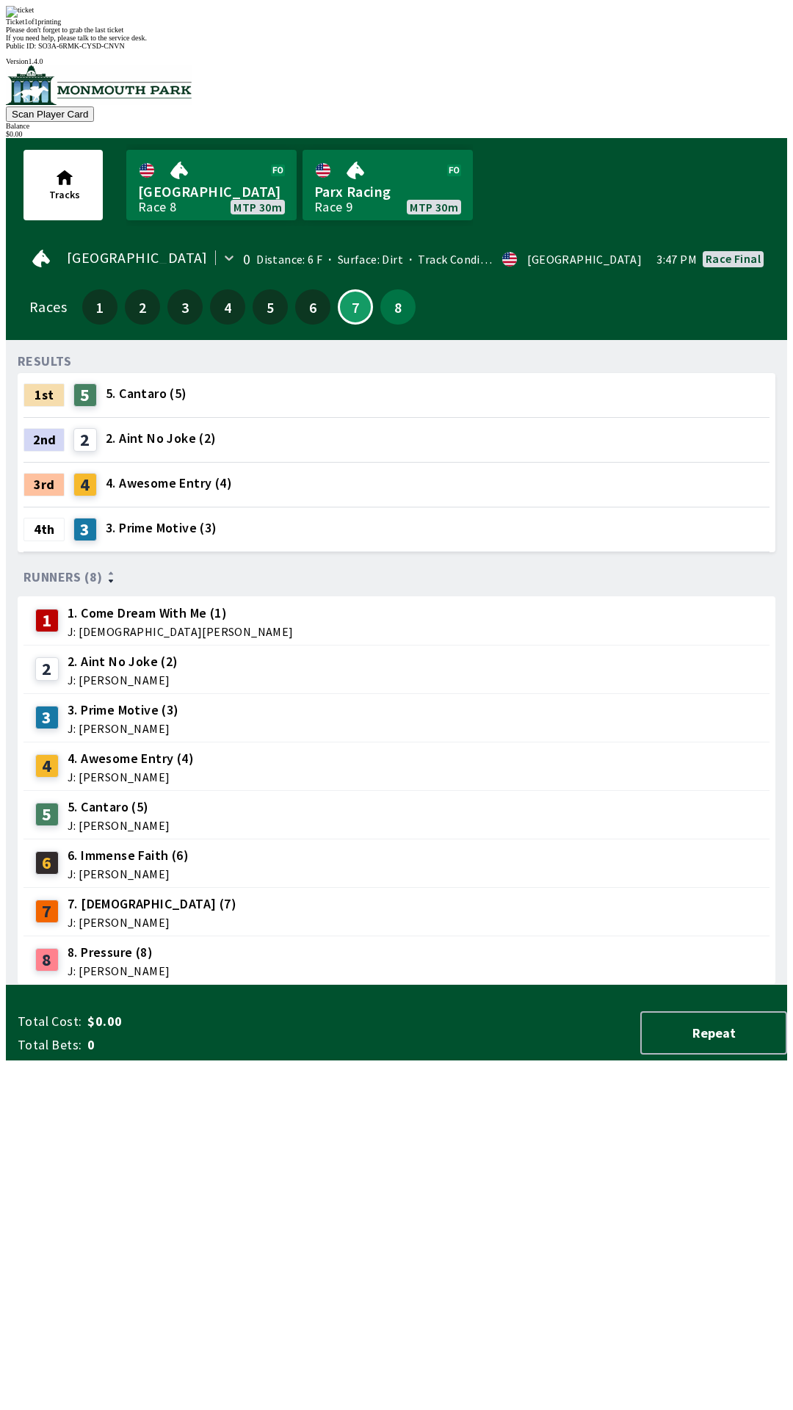
click at [147, 42] on span "If you need help, please talk to the service desk." at bounding box center [76, 38] width 141 height 8
click at [474, 42] on div "Ticket 1 of 1 printing Please don't forget to grab the last ticket If you need …" at bounding box center [397, 24] width 782 height 36
click at [147, 42] on span "If you need help, please talk to the service desk." at bounding box center [76, 38] width 141 height 8
click at [483, 42] on div "Ticket 1 of 1 printing Please don't forget to grab the last ticket If you need …" at bounding box center [397, 24] width 782 height 36
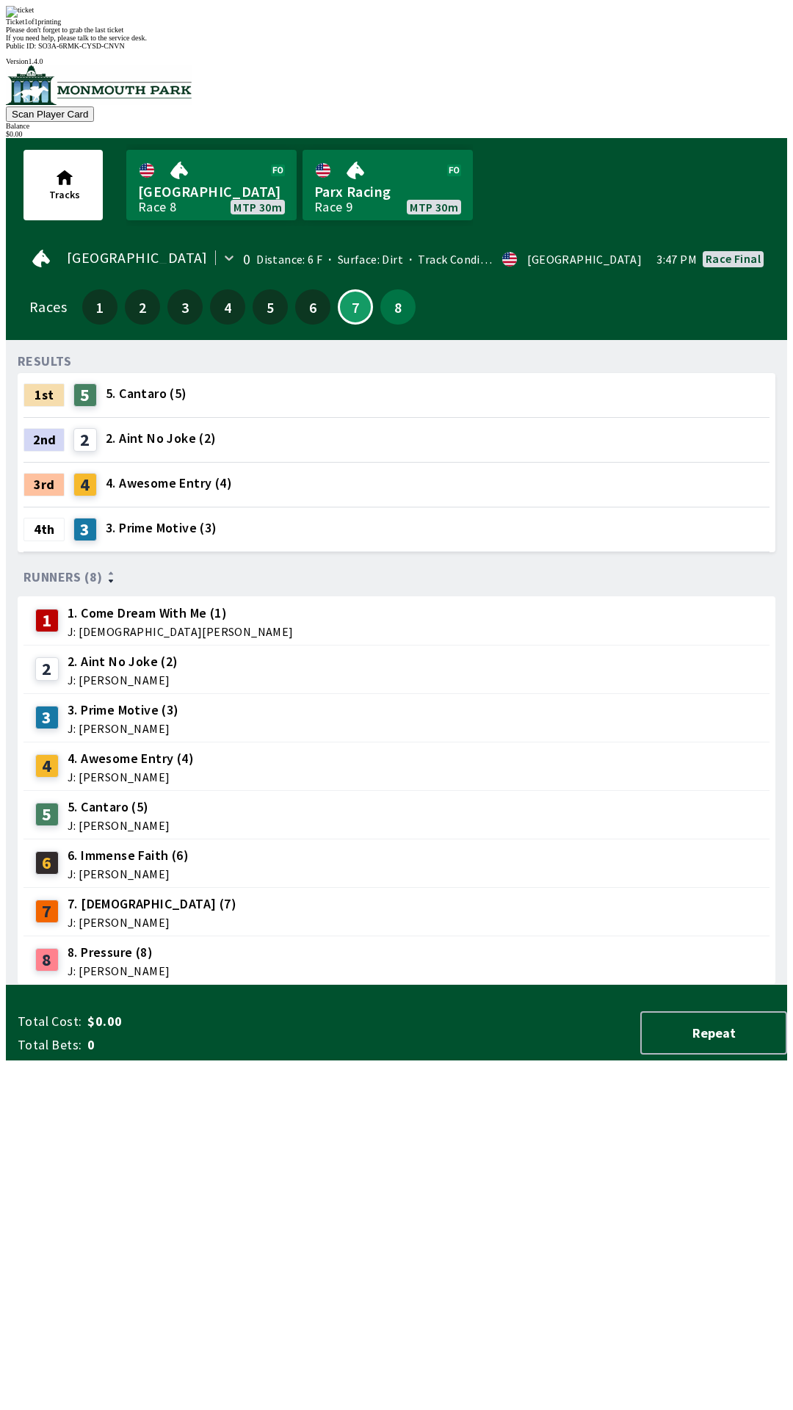
click at [486, 42] on div "Ticket 1 of 1 printing Please don't forget to grab the last ticket If you need …" at bounding box center [397, 24] width 782 height 36
click at [473, 42] on div "Ticket 1 of 1 printing Please don't forget to grab the last ticket If you need …" at bounding box center [397, 24] width 782 height 36
click at [488, 42] on div "Ticket 1 of 1 printing Please don't forget to grab the last ticket If you need …" at bounding box center [397, 24] width 782 height 36
click at [500, 42] on div "Ticket 1 of 1 printing Please don't forget to grab the last ticket If you need …" at bounding box center [397, 24] width 782 height 36
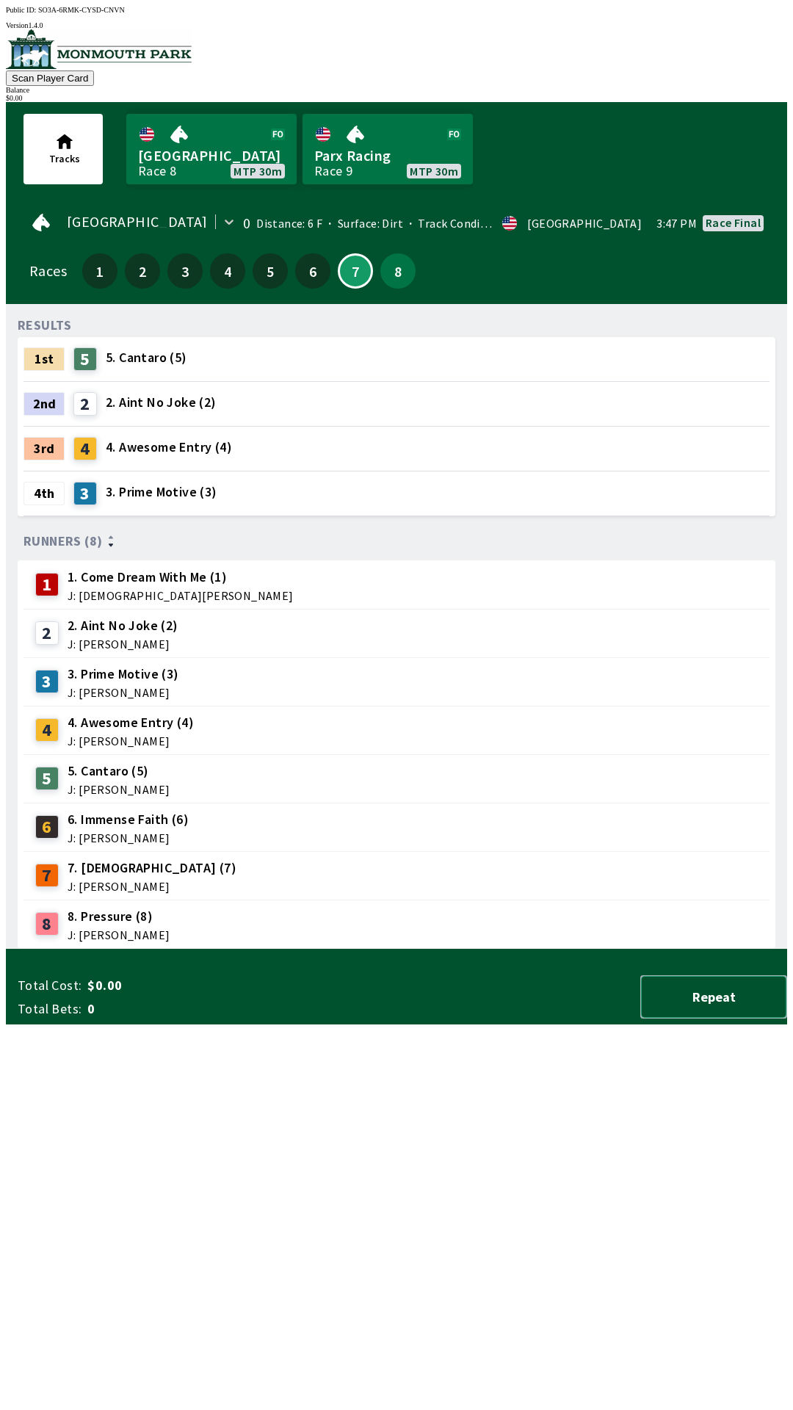
click at [732, 1019] on button "Repeat" at bounding box center [714, 997] width 147 height 43
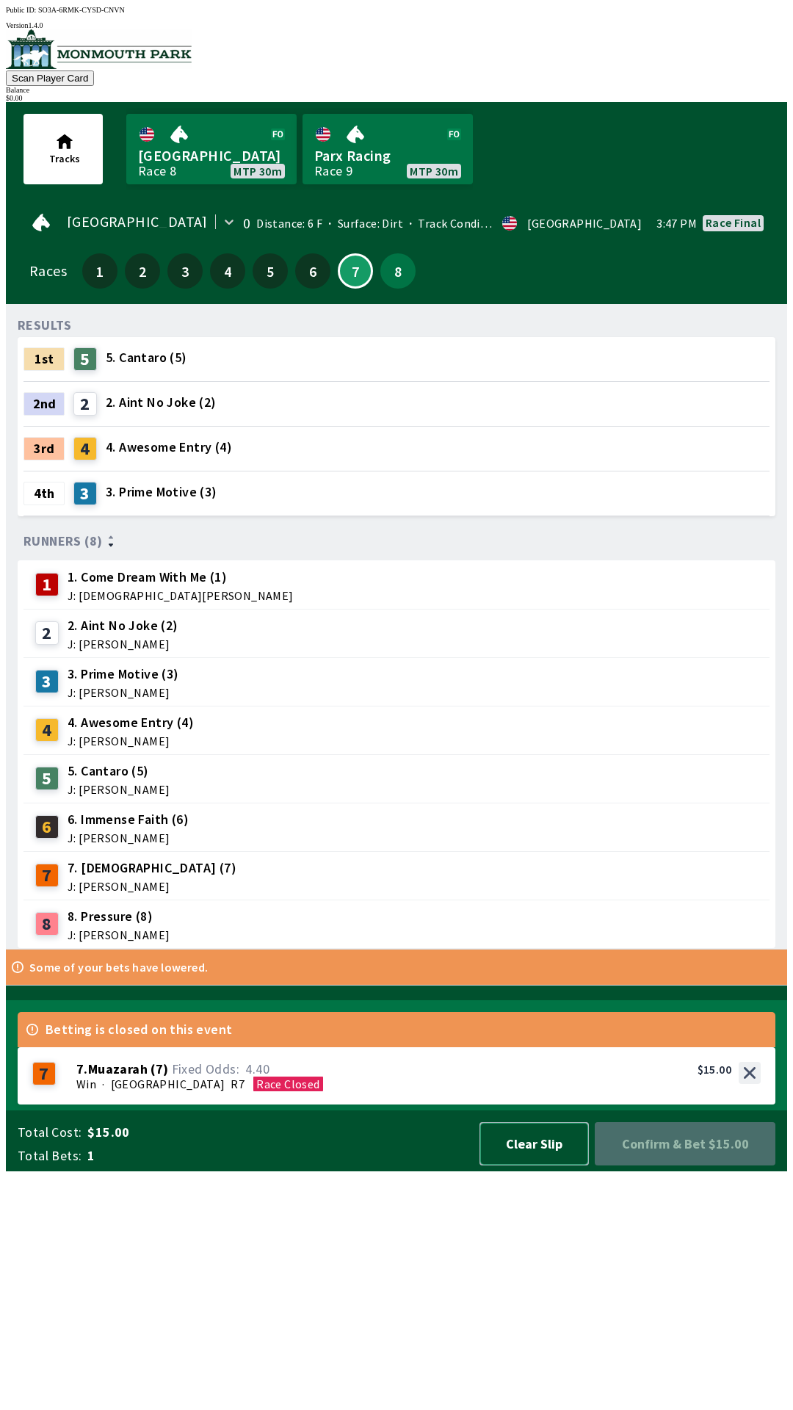
click at [541, 1166] on button "Clear Slip" at bounding box center [534, 1143] width 109 height 43
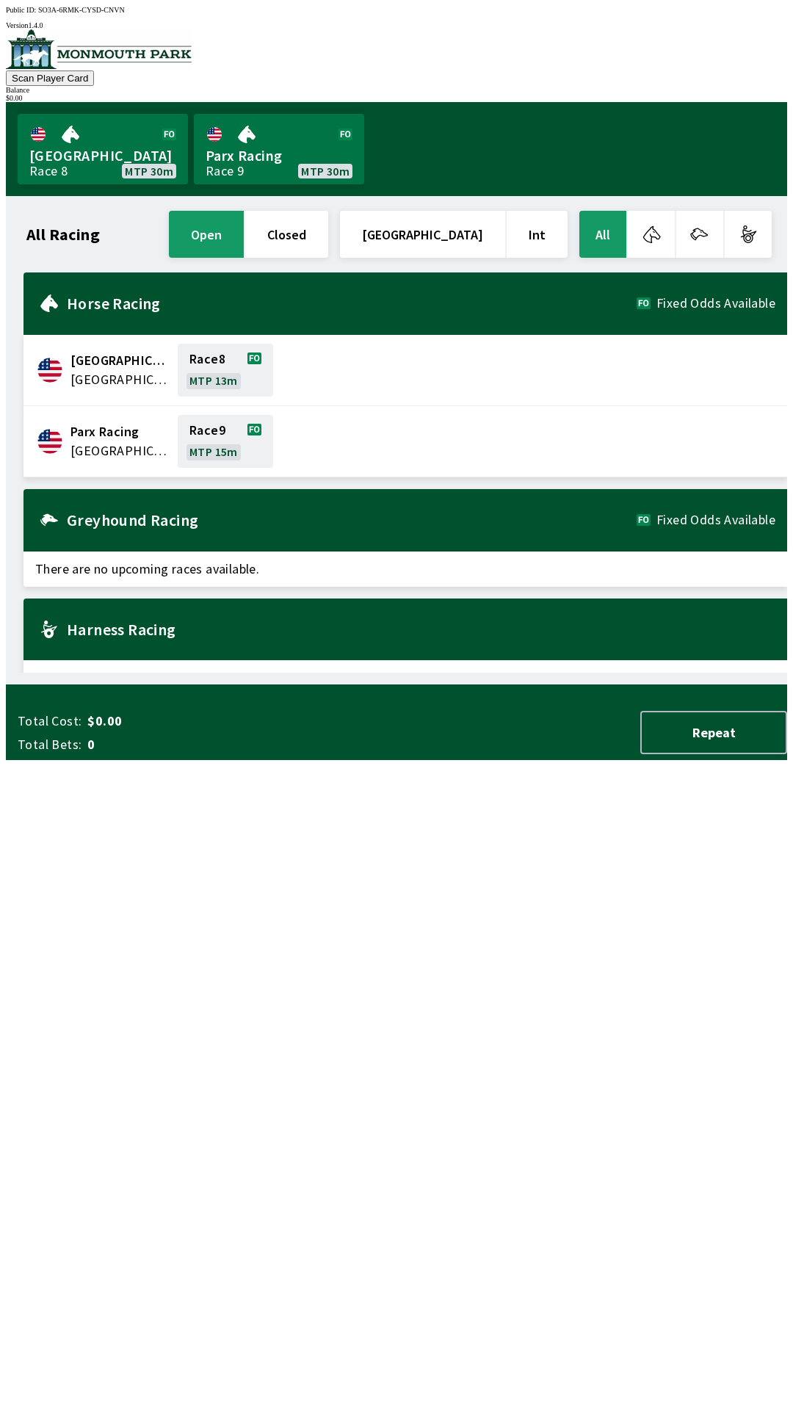
click at [365, 754] on div "Total Cost: $0.00 Total Bets: 0 Repeat" at bounding box center [403, 732] width 770 height 43
click at [472, 754] on div "Total Cost: $0.00 Total Bets: 0 Repeat" at bounding box center [403, 732] width 770 height 43
click at [483, 754] on div "Total Cost: $0.00 Total Bets: 0 Repeat" at bounding box center [403, 732] width 770 height 43
click at [666, 699] on div at bounding box center [397, 692] width 782 height 15
click at [736, 754] on button "Repeat" at bounding box center [714, 732] width 147 height 43
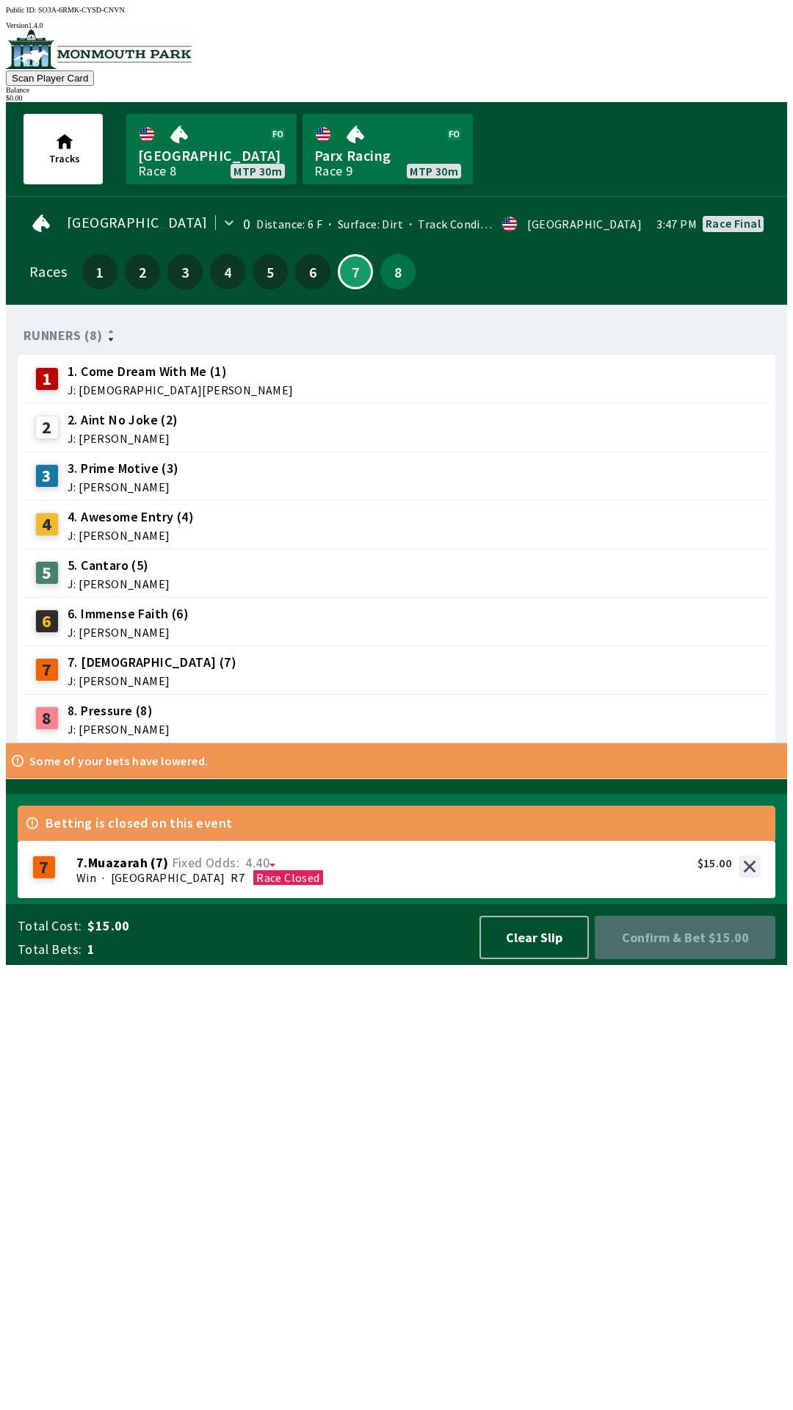
click at [730, 948] on span "Confirm & Bet $15.00" at bounding box center [685, 938] width 157 height 20
click at [722, 948] on span "Confirm & Bet $15.00" at bounding box center [685, 938] width 157 height 20
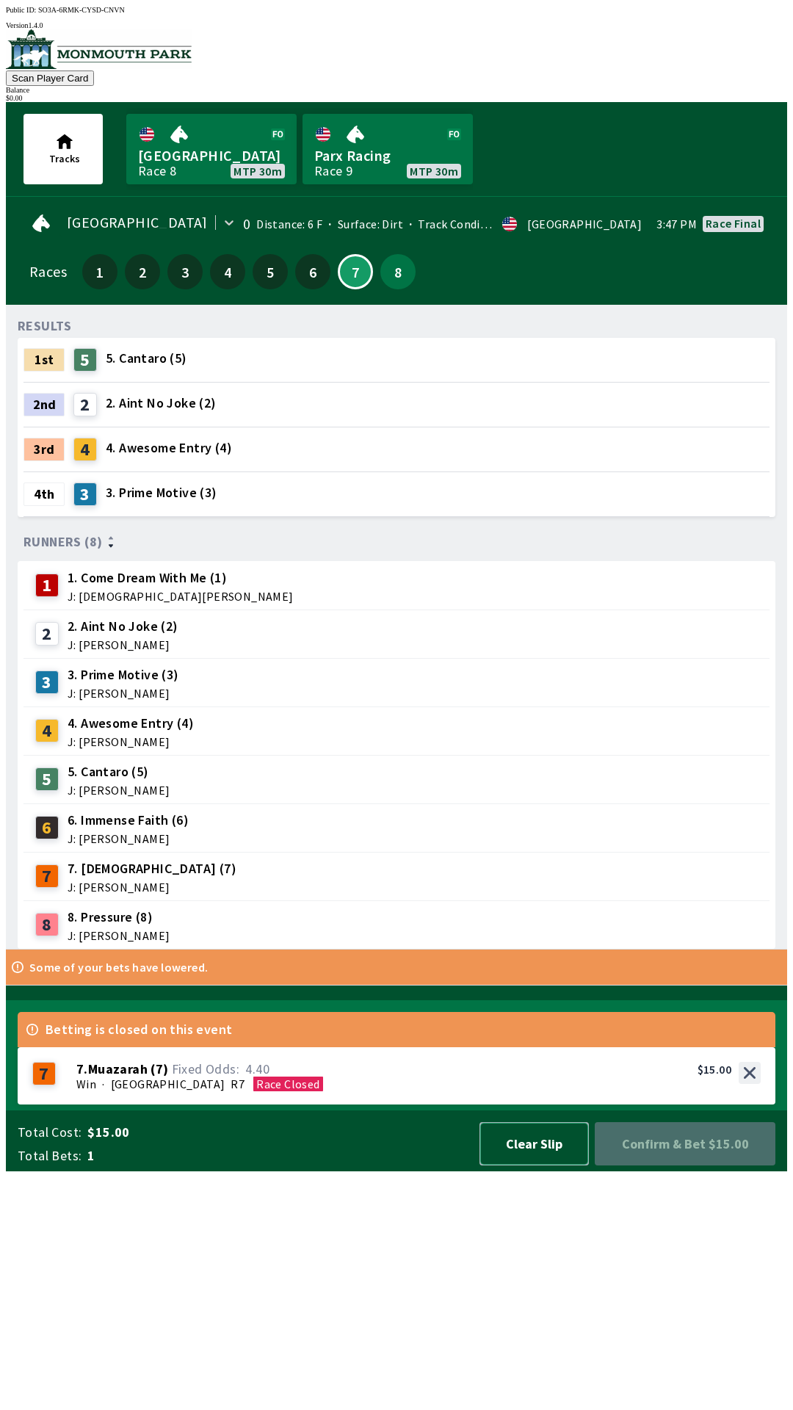
click at [563, 1166] on button "Clear Slip" at bounding box center [534, 1143] width 109 height 43
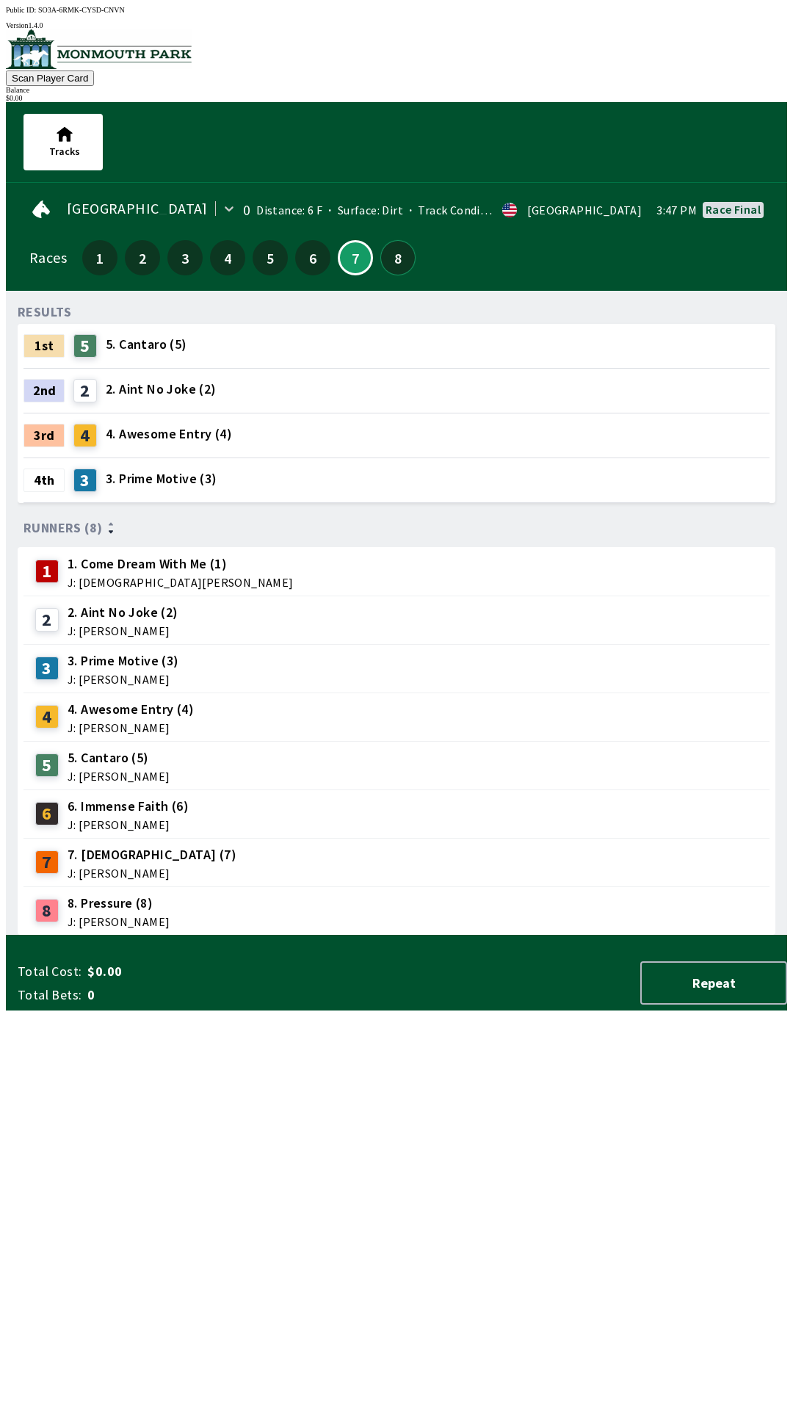
click at [386, 245] on button "8" at bounding box center [398, 257] width 35 height 35
